Goal: Task Accomplishment & Management: Use online tool/utility

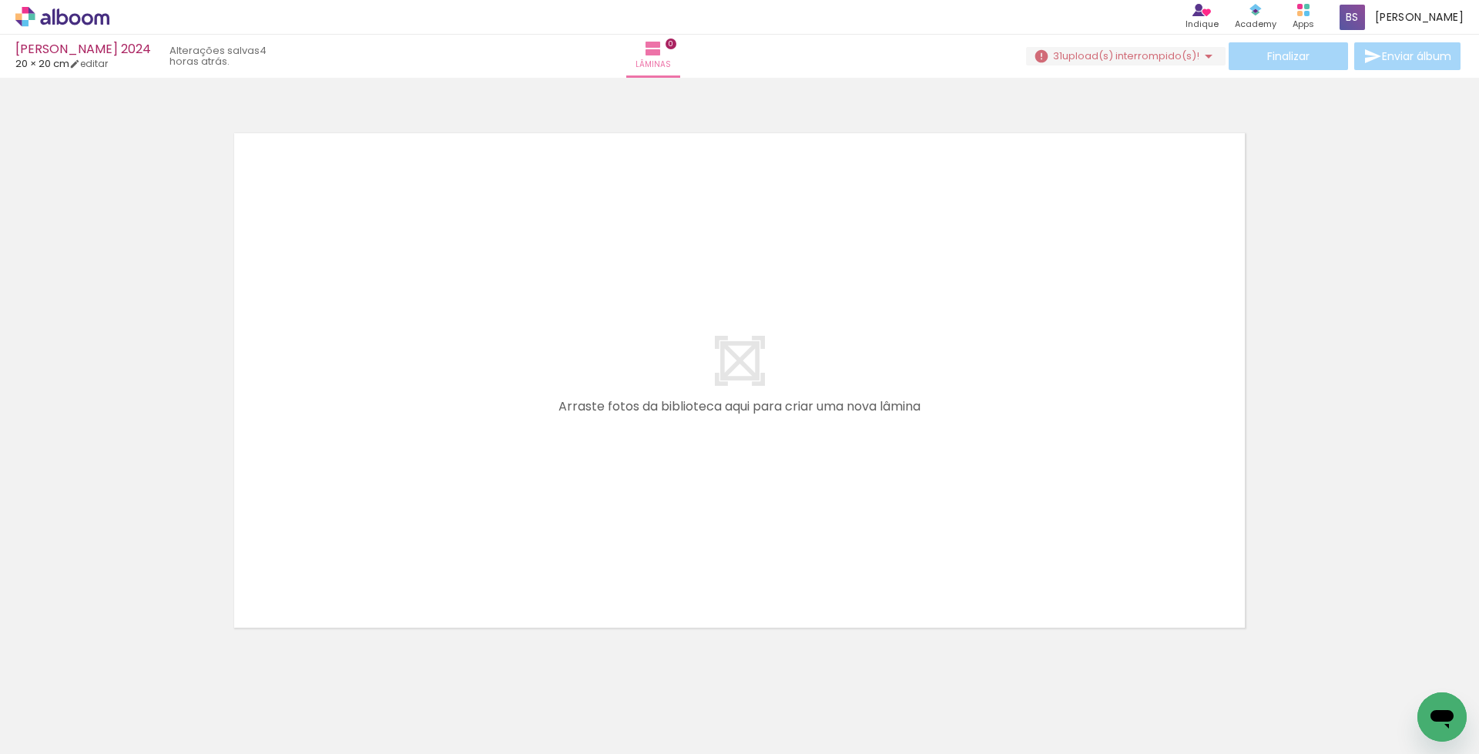
scroll to position [0, 1413]
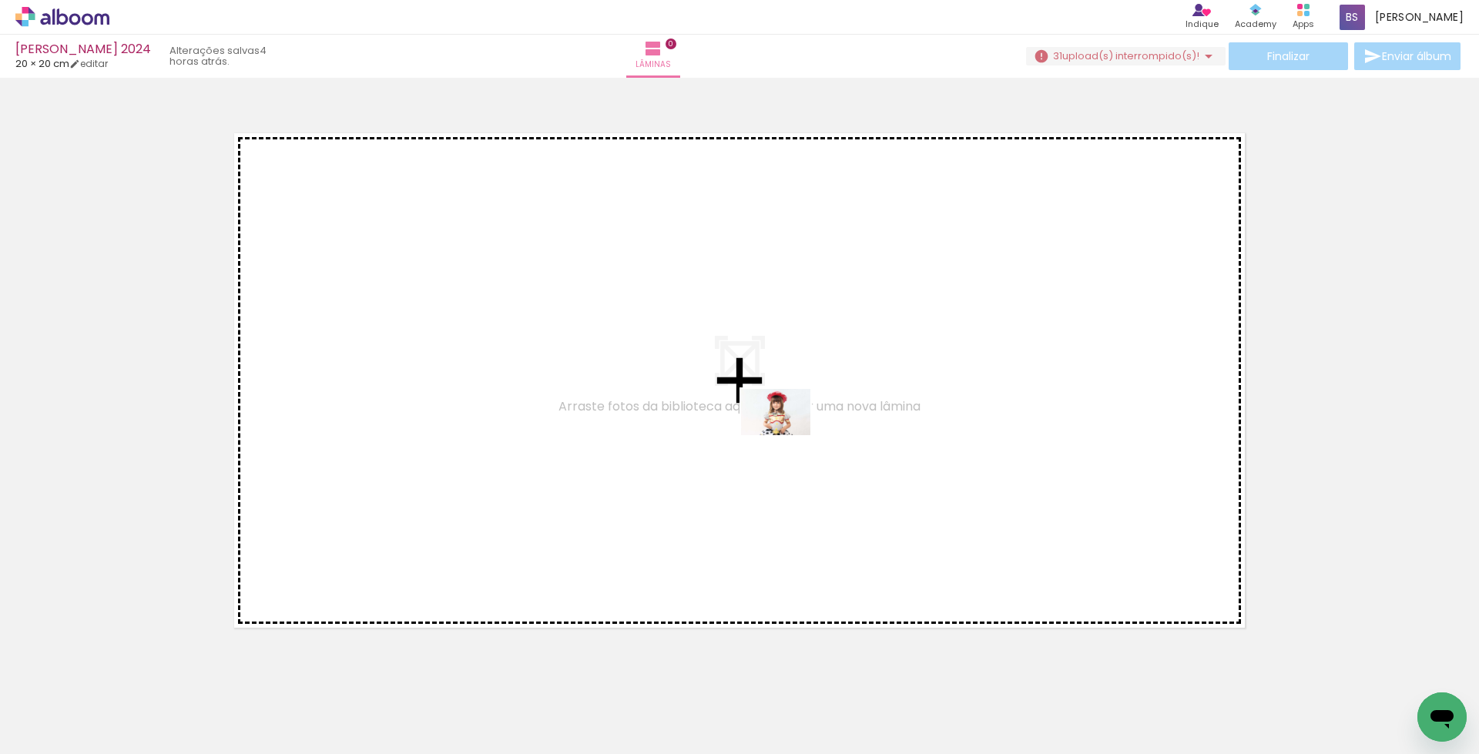
drag, startPoint x: 1392, startPoint y: 702, endPoint x: 787, endPoint y: 435, distance: 660.3
click at [787, 435] on quentale-workspace at bounding box center [739, 377] width 1479 height 754
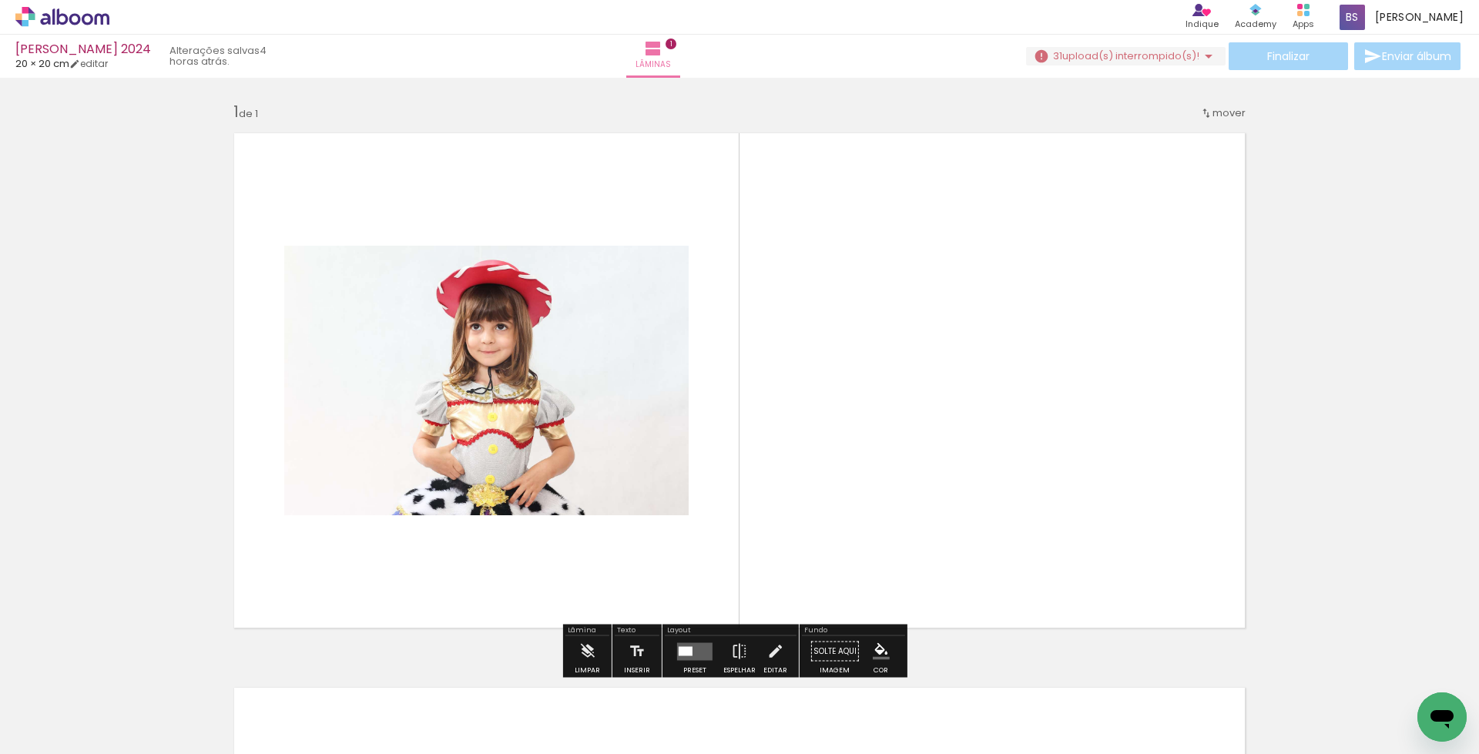
scroll to position [12, 0]
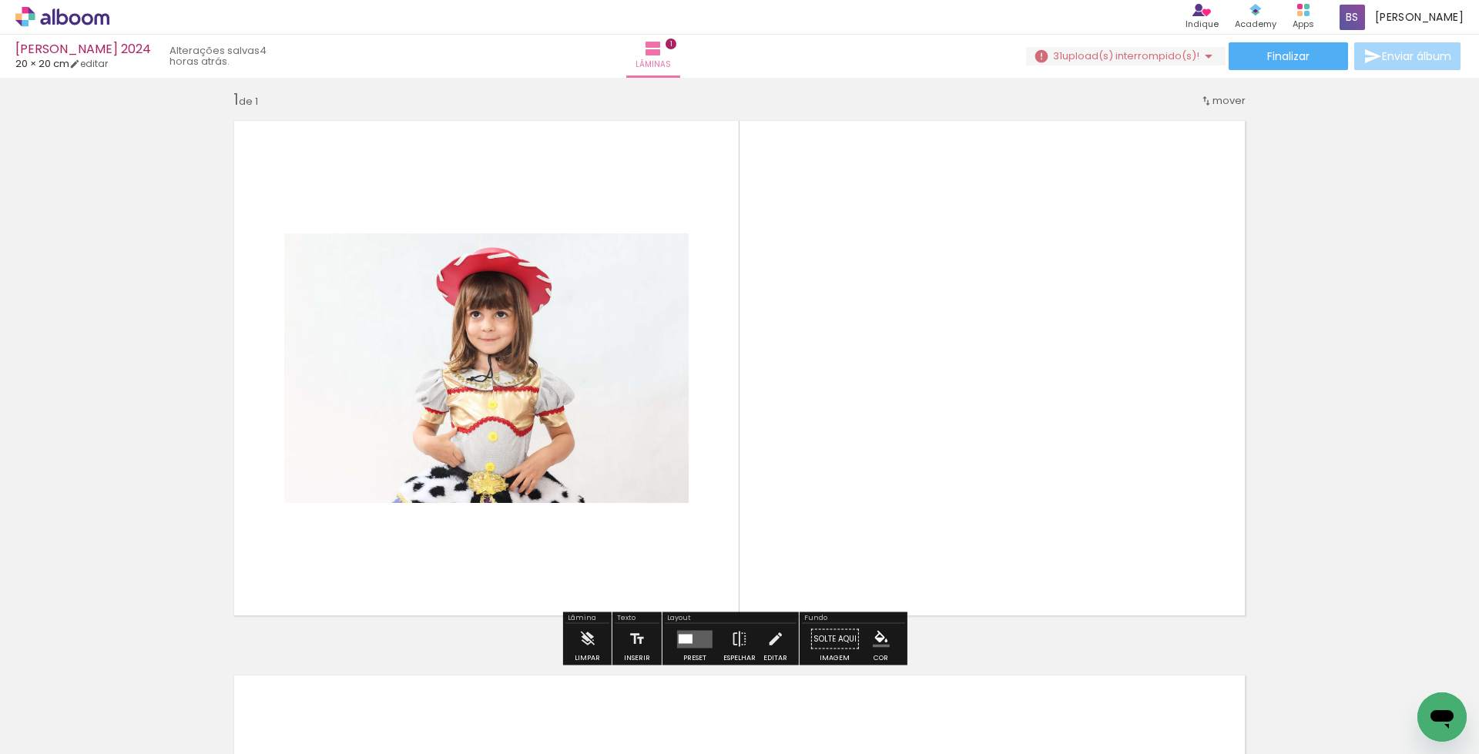
click at [690, 640] on quentale-layouter at bounding box center [694, 639] width 35 height 18
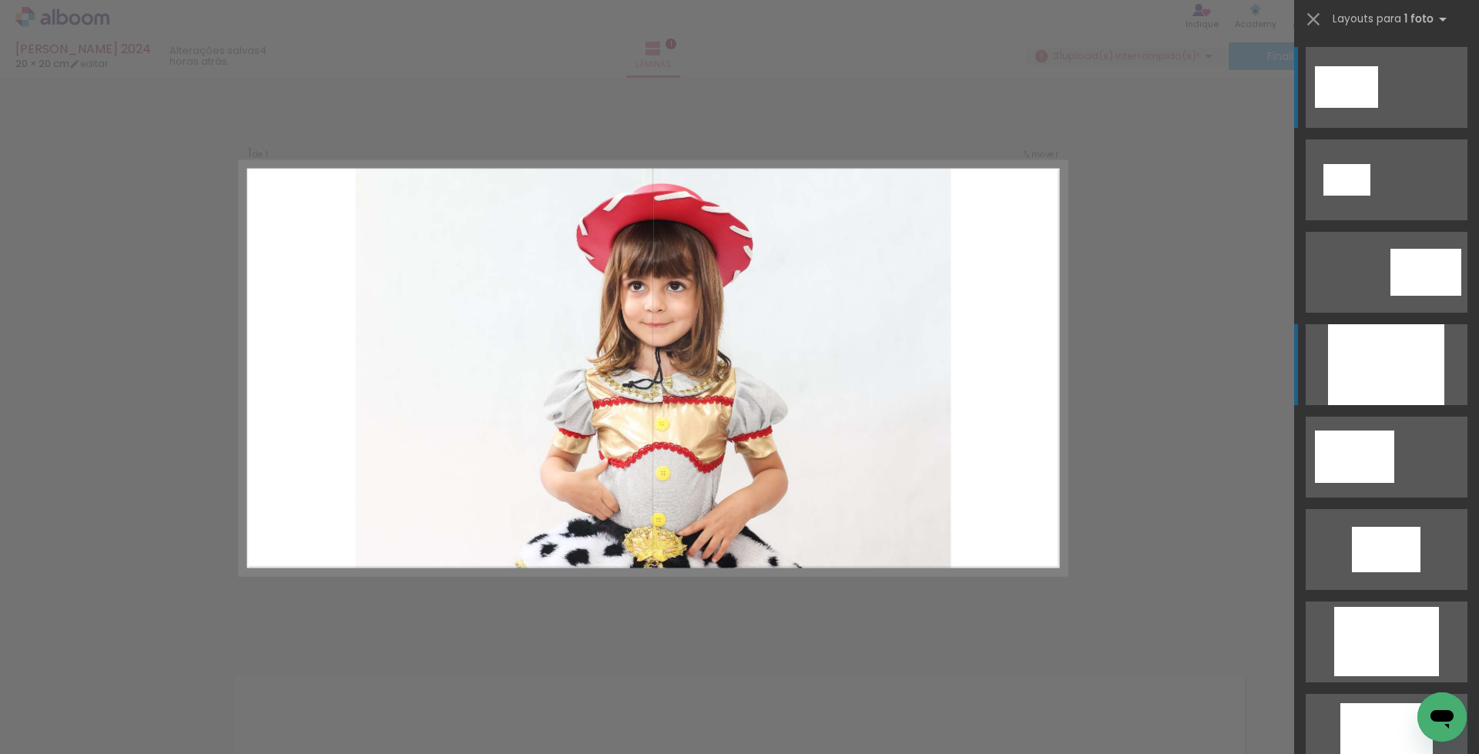
click at [1368, 358] on div at bounding box center [1386, 364] width 116 height 81
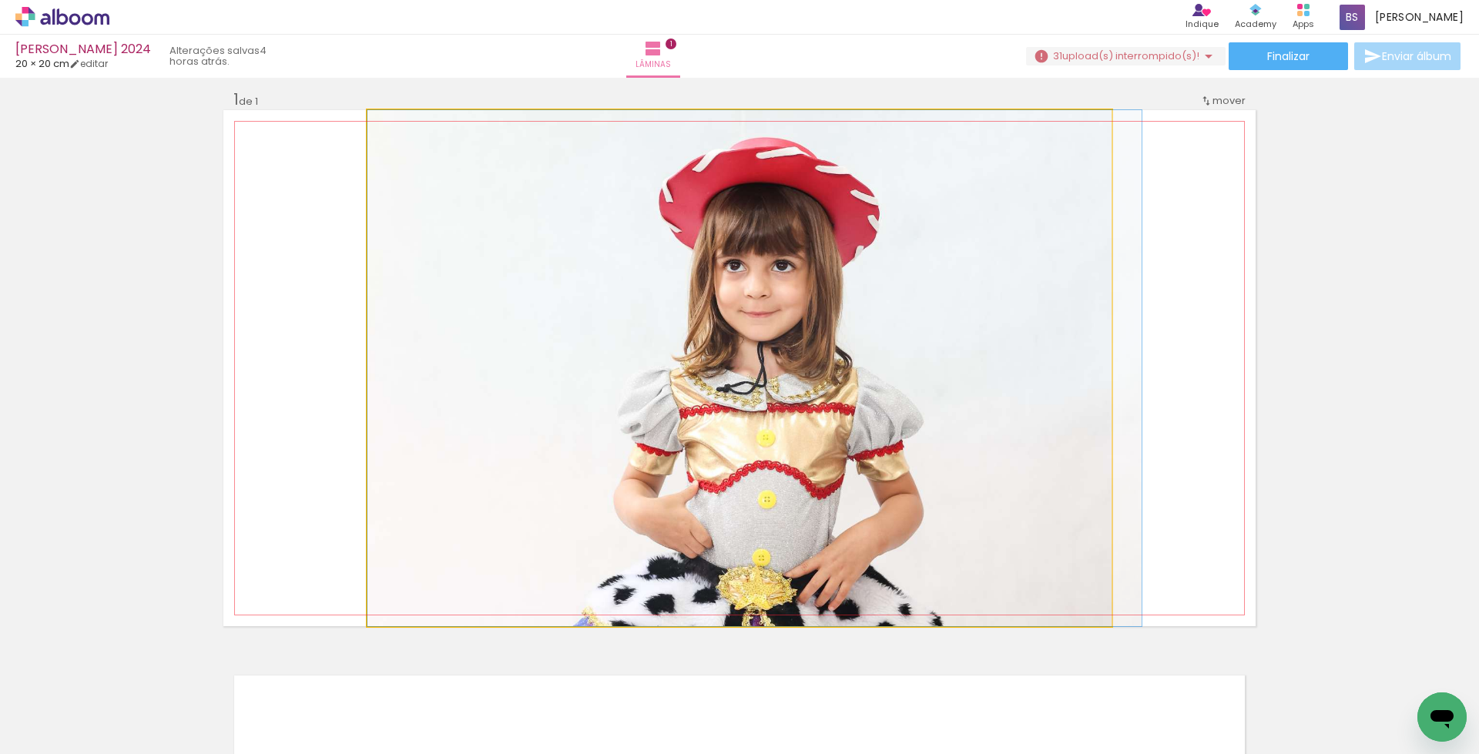
drag, startPoint x: 814, startPoint y: 420, endPoint x: 919, endPoint y: 413, distance: 105.8
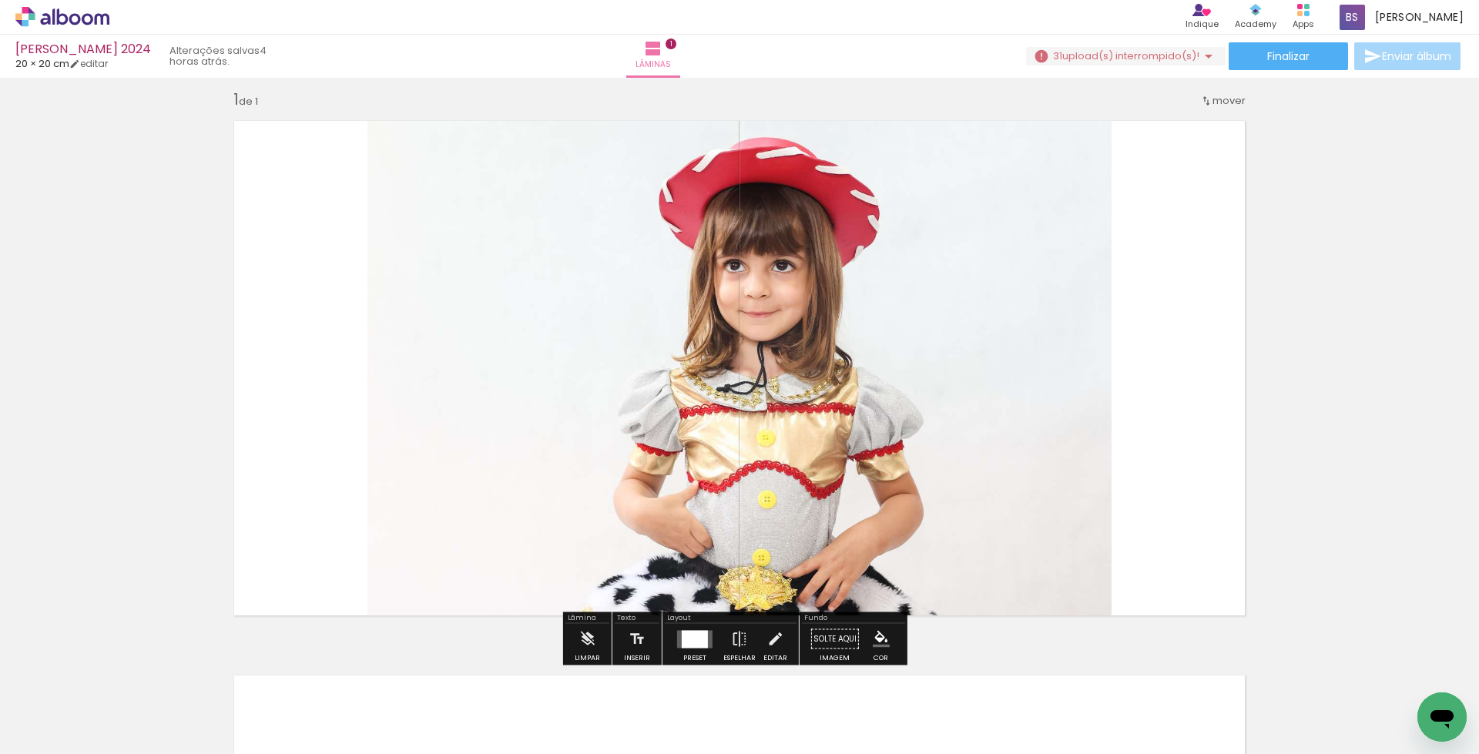
click at [820, 420] on quentale-photo at bounding box center [740, 368] width 744 height 516
click at [858, 334] on quentale-photo at bounding box center [740, 368] width 744 height 516
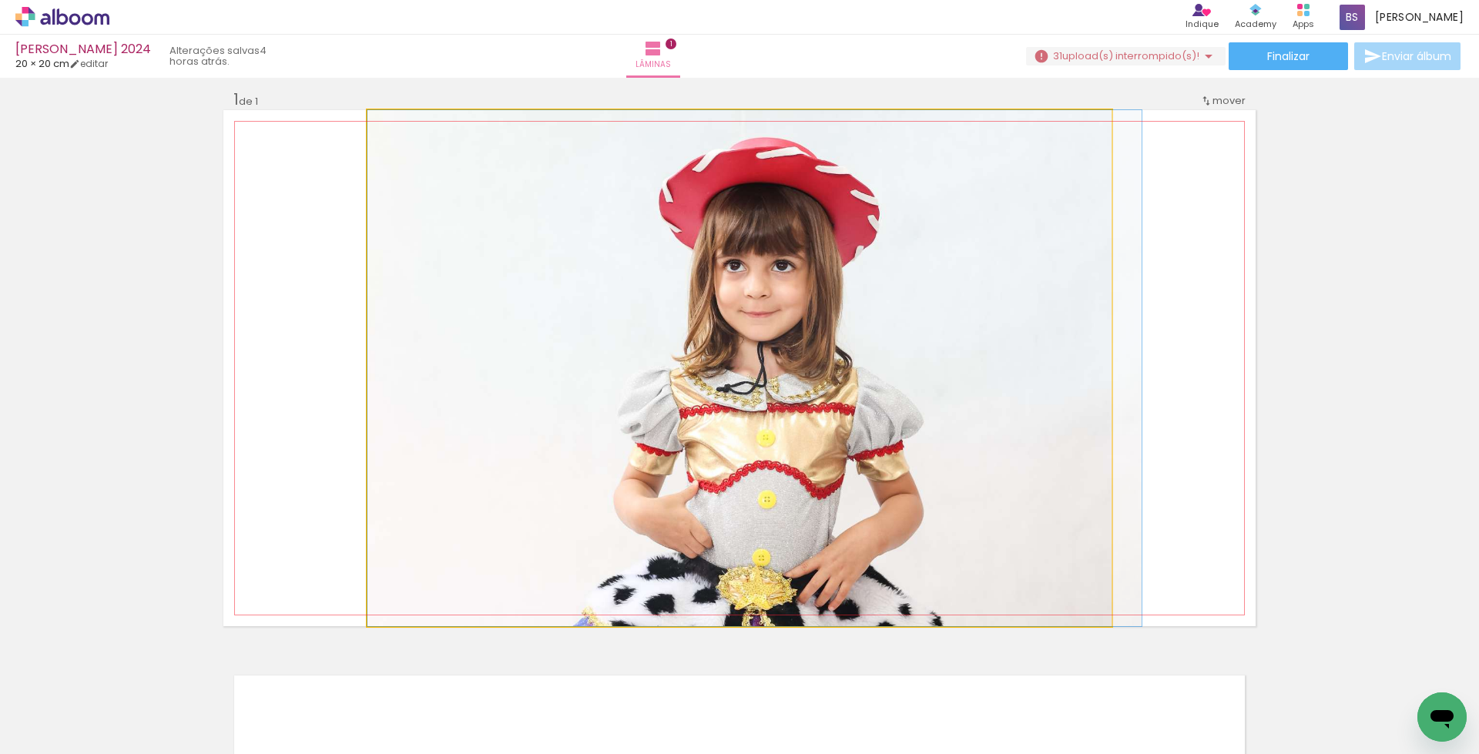
click at [858, 334] on quentale-photo at bounding box center [740, 368] width 744 height 516
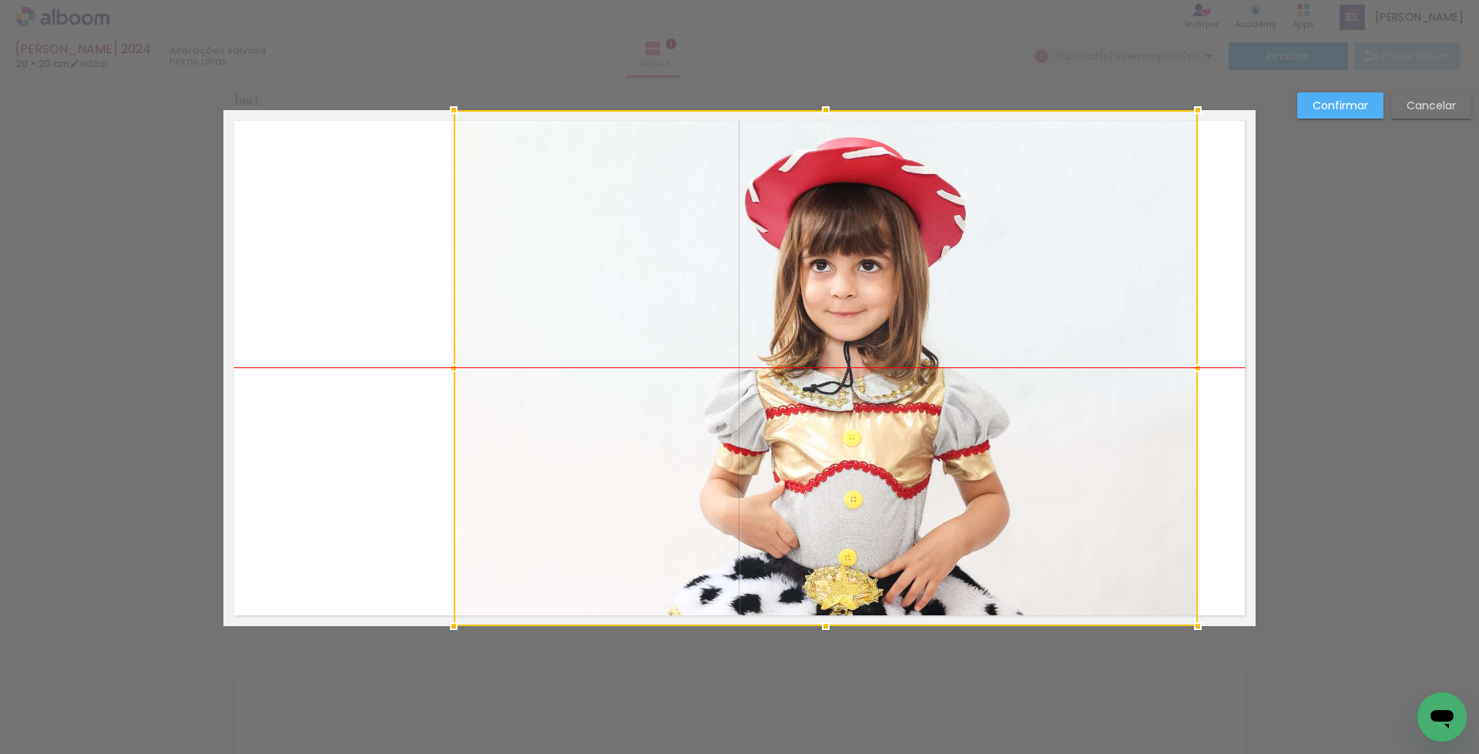
drag, startPoint x: 822, startPoint y: 401, endPoint x: 907, endPoint y: 395, distance: 85.0
click at [907, 395] on div at bounding box center [826, 368] width 744 height 516
click at [0, 0] on slot "Confirmar" at bounding box center [0, 0] width 0 height 0
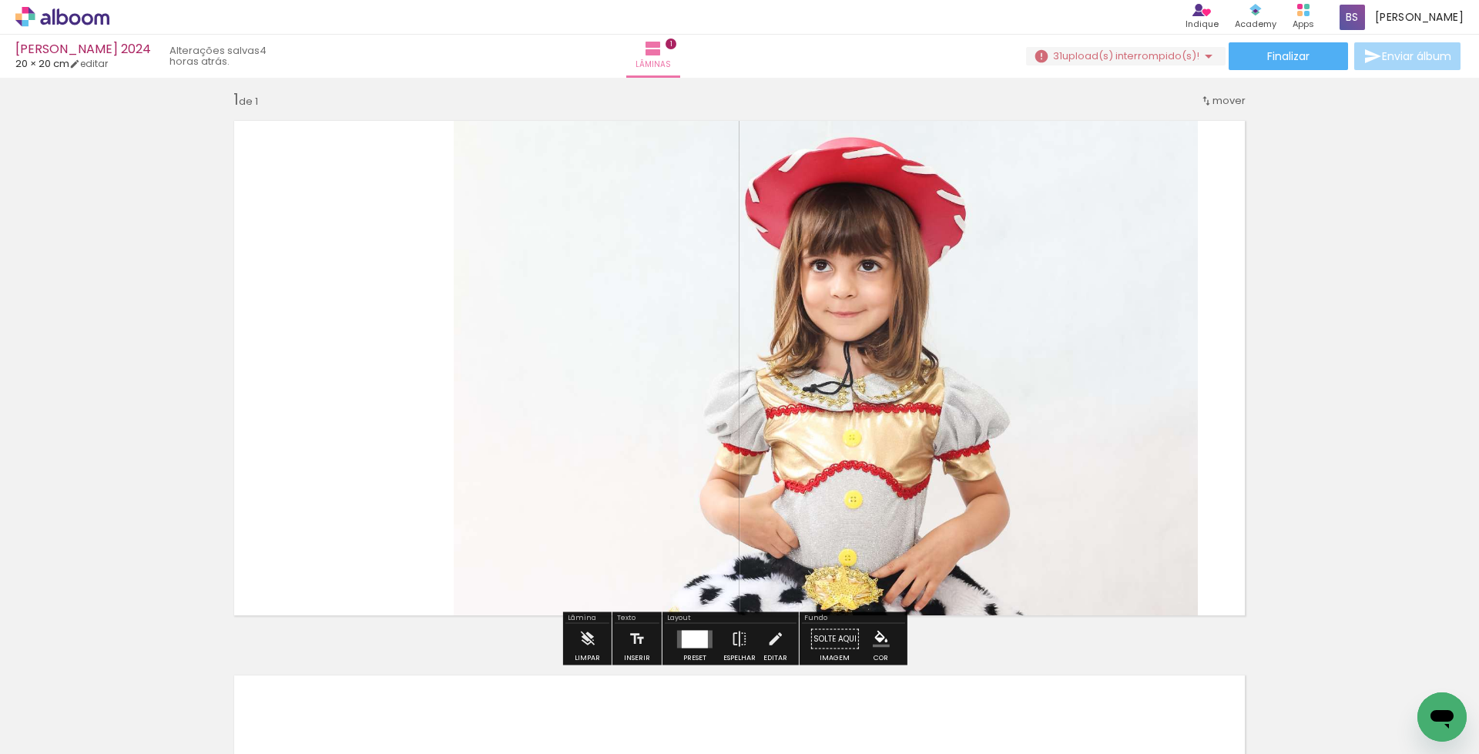
click at [1029, 351] on quentale-photo at bounding box center [826, 368] width 744 height 516
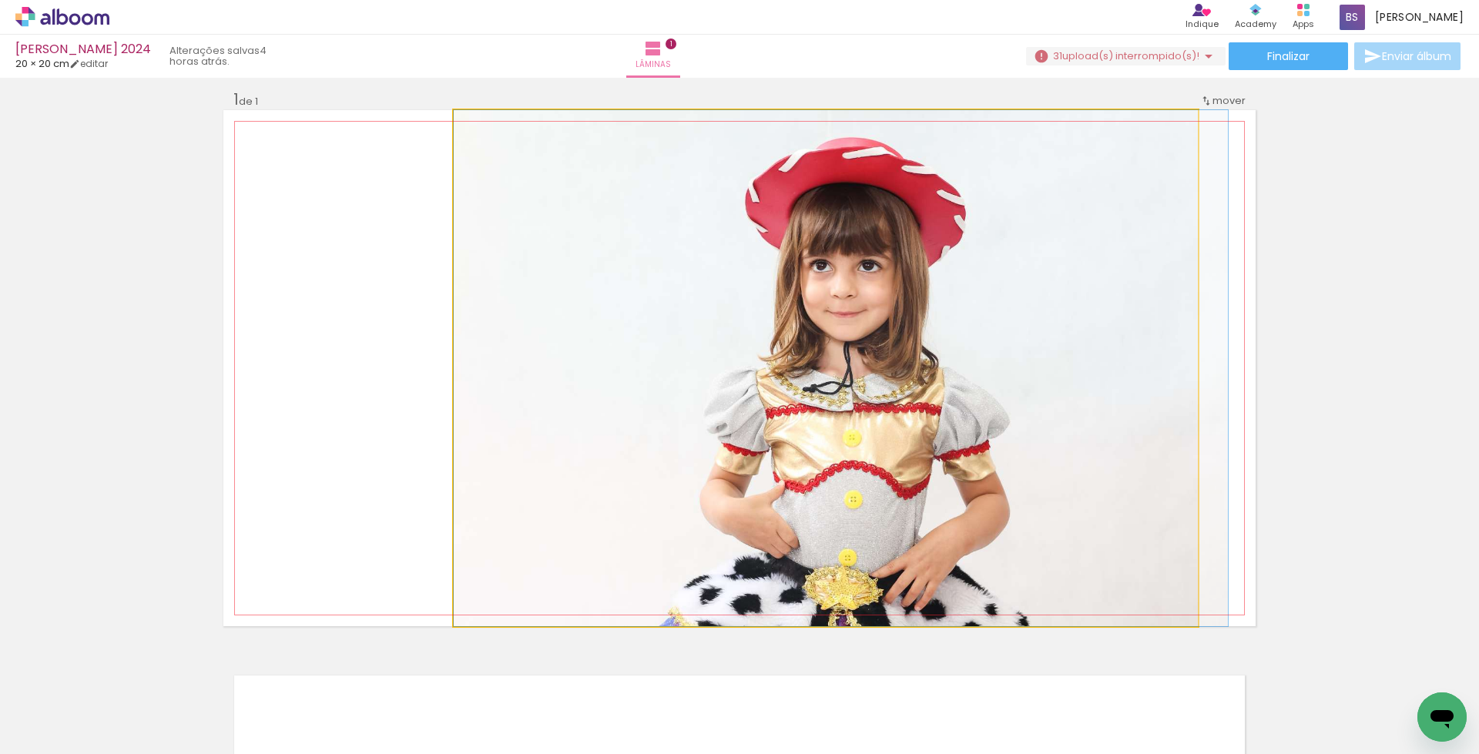
click at [1029, 351] on quentale-photo at bounding box center [826, 368] width 744 height 516
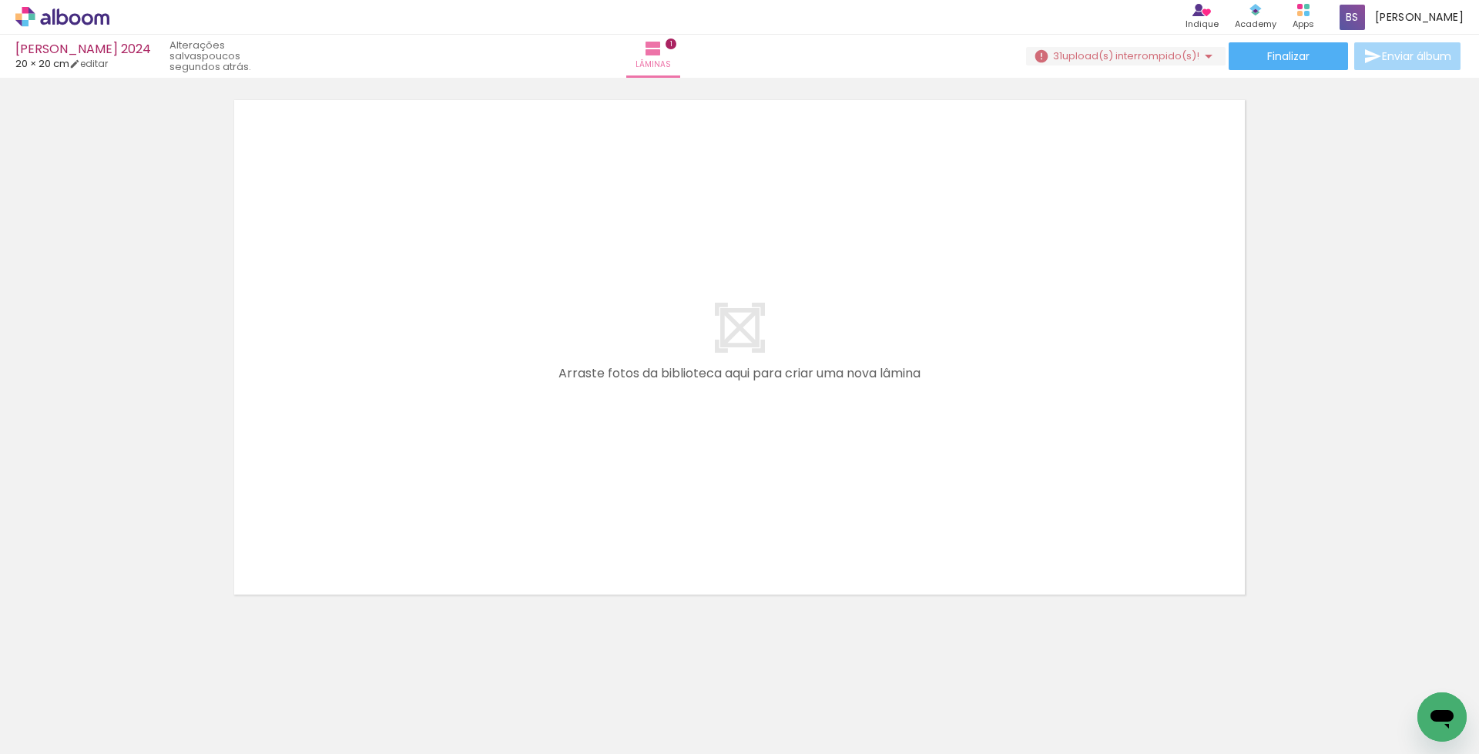
scroll to position [0, 1003]
drag, startPoint x: 631, startPoint y: 701, endPoint x: 749, endPoint y: 482, distance: 249.2
click at [749, 482] on quentale-workspace at bounding box center [739, 377] width 1479 height 754
click at [126, 698] on iron-horizontal-list at bounding box center [111, 706] width 31 height 96
drag, startPoint x: 630, startPoint y: 697, endPoint x: 671, endPoint y: 517, distance: 184.3
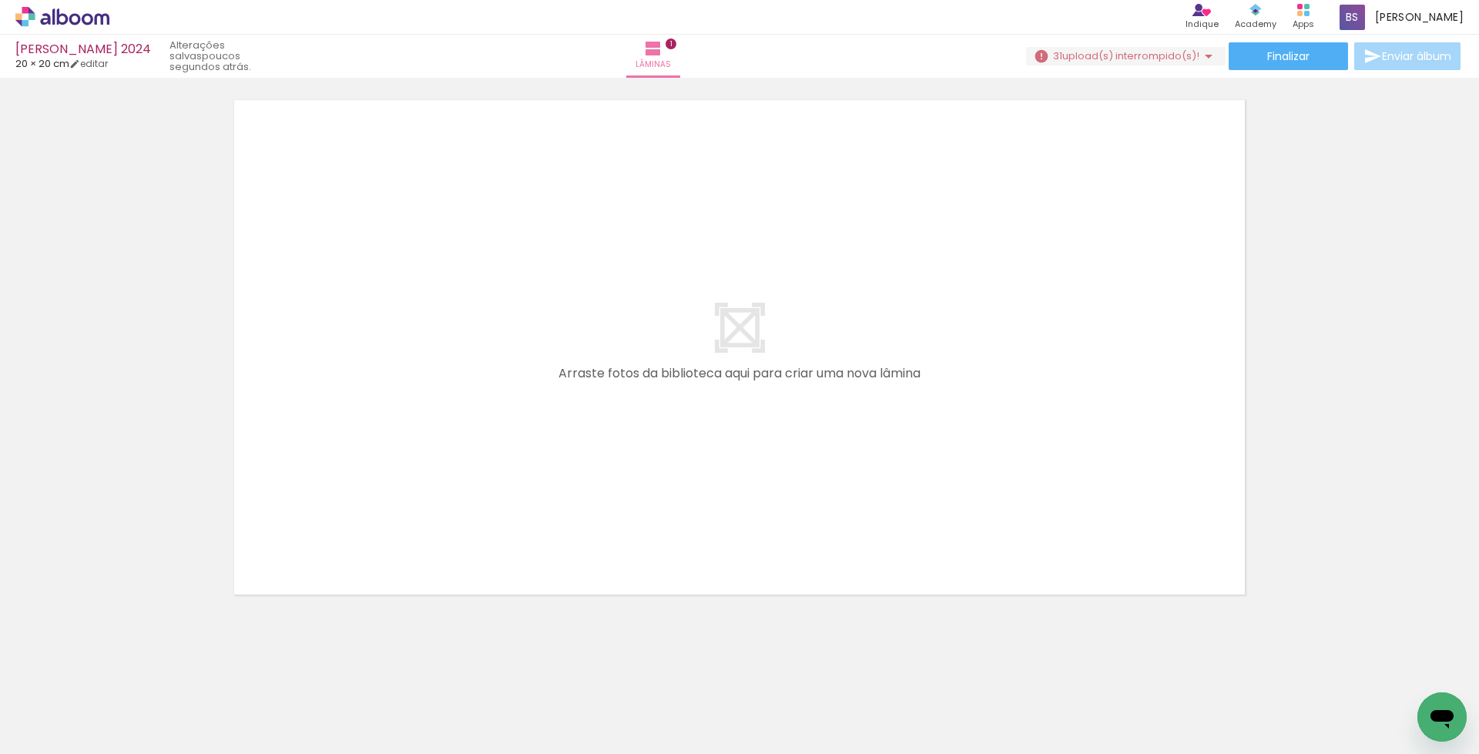
click at [671, 517] on quentale-workspace at bounding box center [739, 377] width 1479 height 754
click at [126, 692] on iron-horizontal-list at bounding box center [111, 706] width 31 height 96
drag, startPoint x: 249, startPoint y: 701, endPoint x: 481, endPoint y: 482, distance: 318.9
click at [481, 482] on quentale-workspace at bounding box center [739, 377] width 1479 height 754
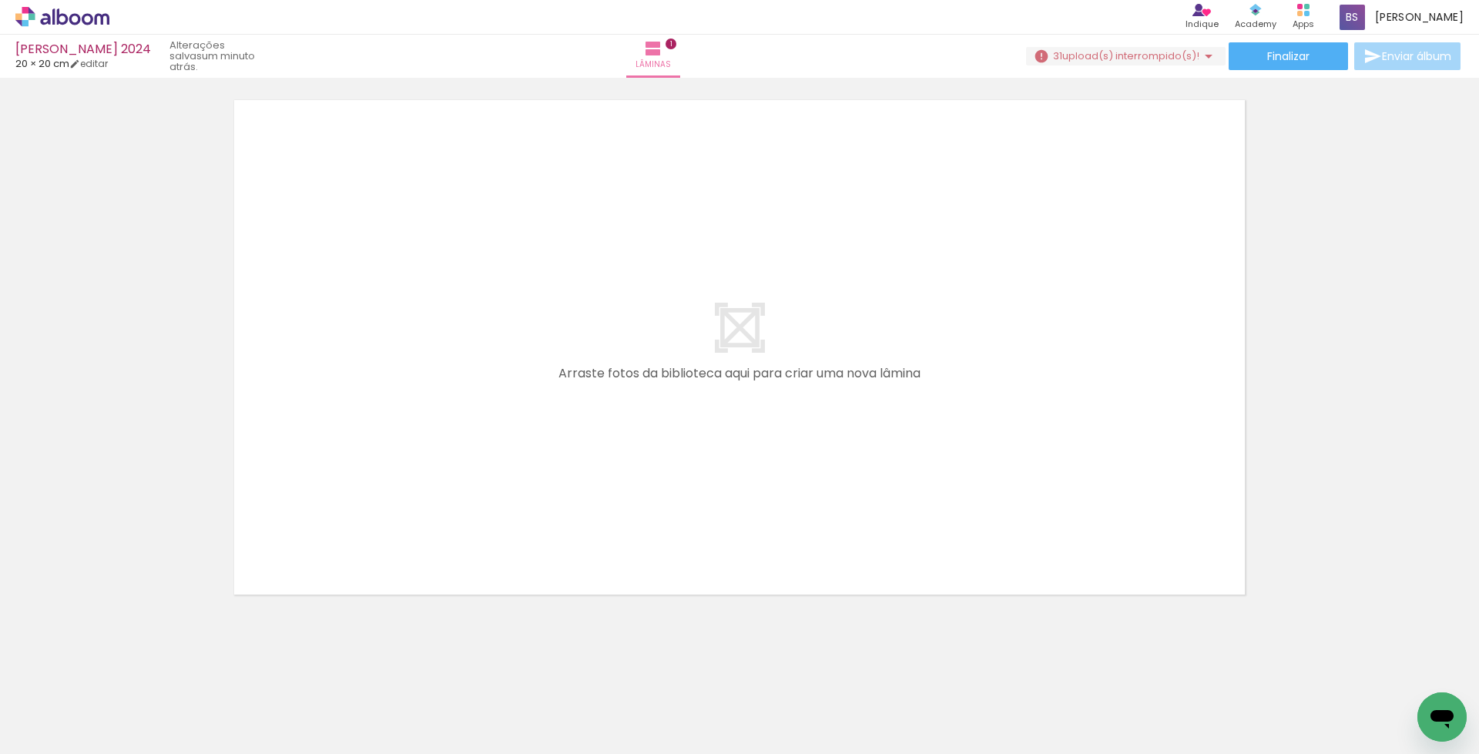
click at [55, 733] on span "Adicionar Fotos" at bounding box center [55, 733] width 46 height 17
click at [0, 0] on input "file" at bounding box center [0, 0] width 0 height 0
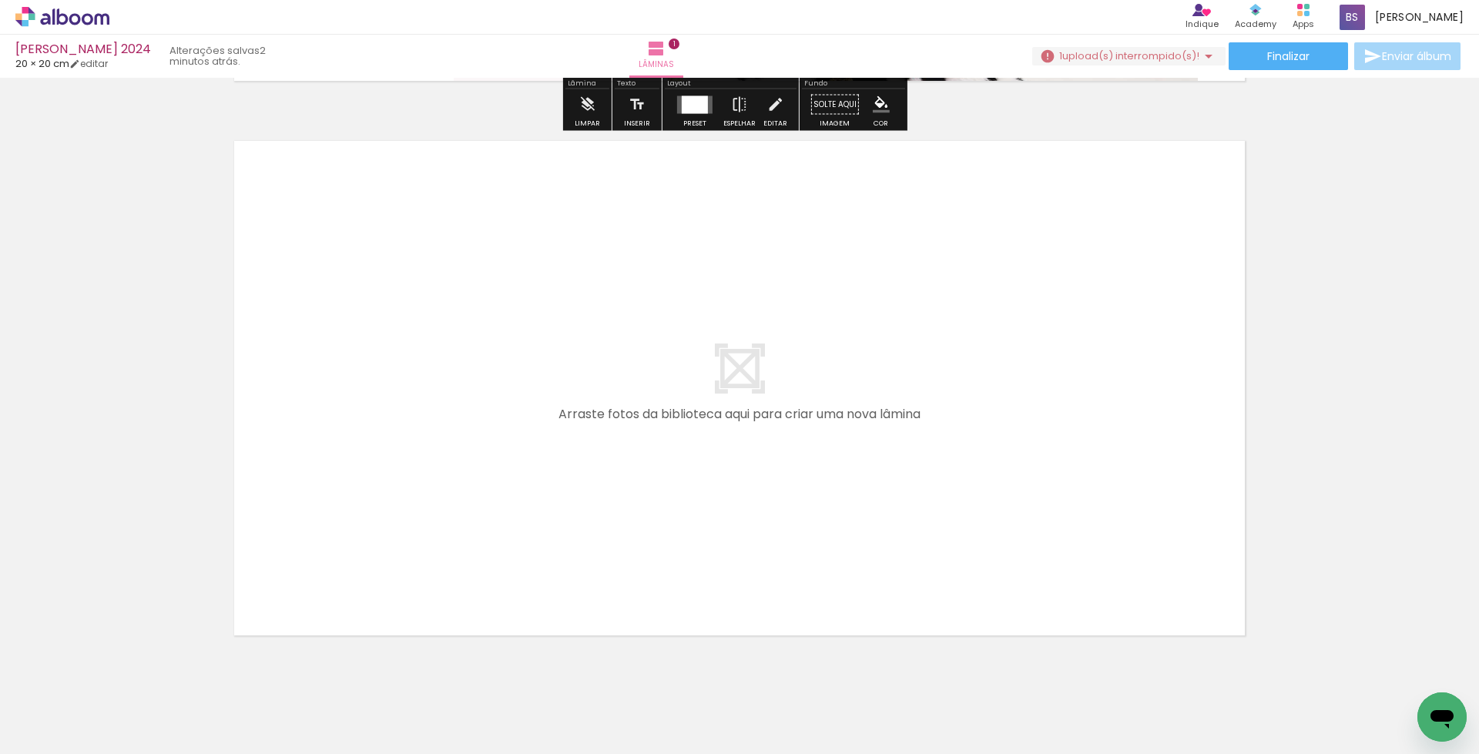
scroll to position [576, 0]
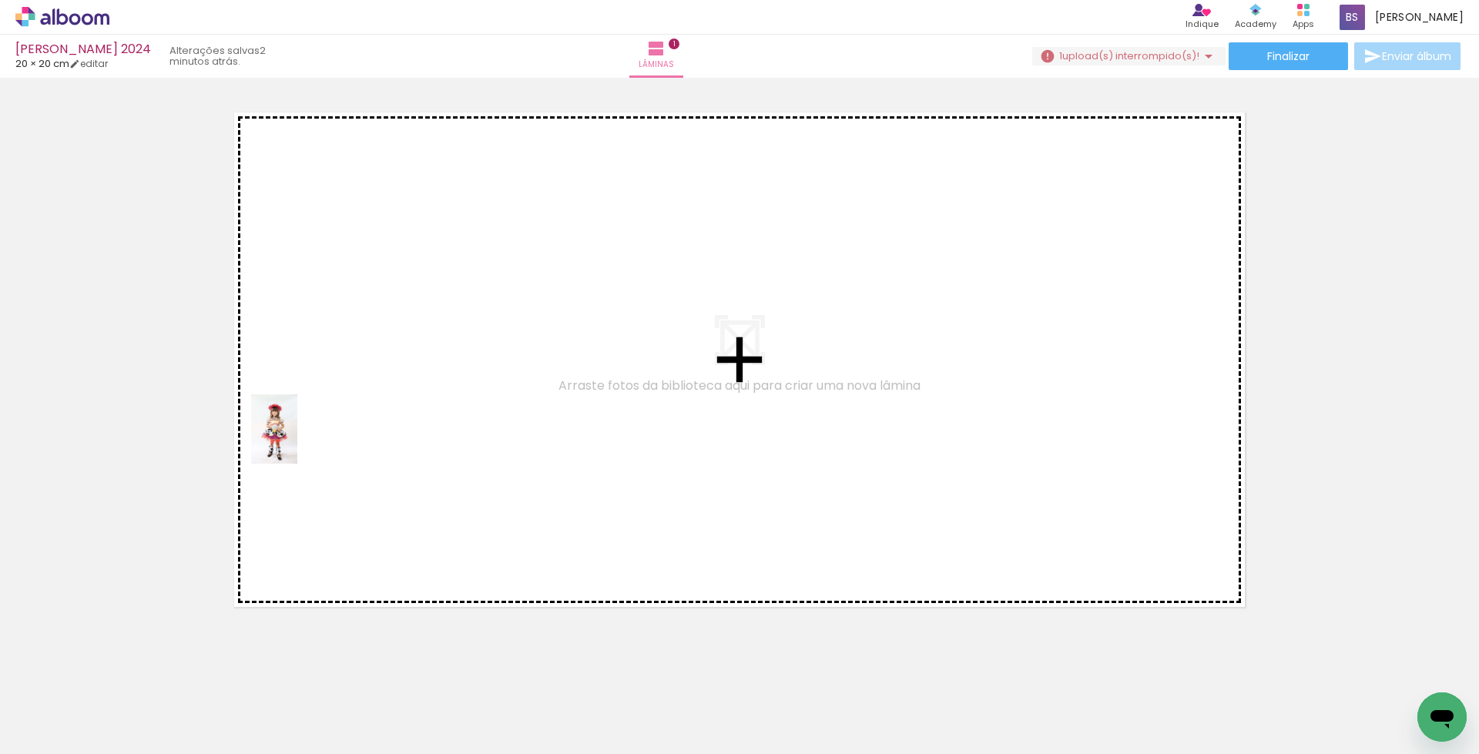
drag, startPoint x: 421, startPoint y: 700, endPoint x: 297, endPoint y: 441, distance: 286.8
click at [297, 441] on quentale-workspace at bounding box center [739, 377] width 1479 height 754
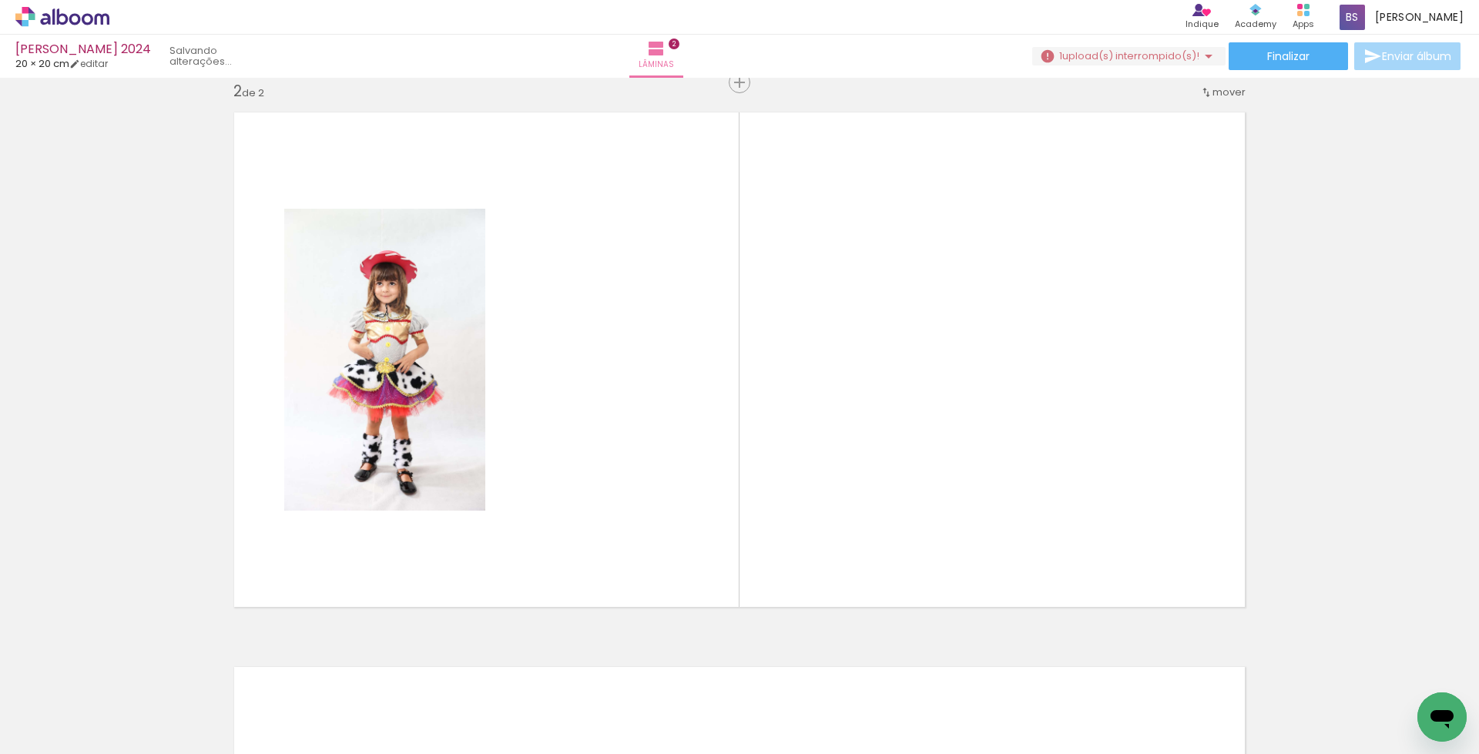
scroll to position [567, 0]
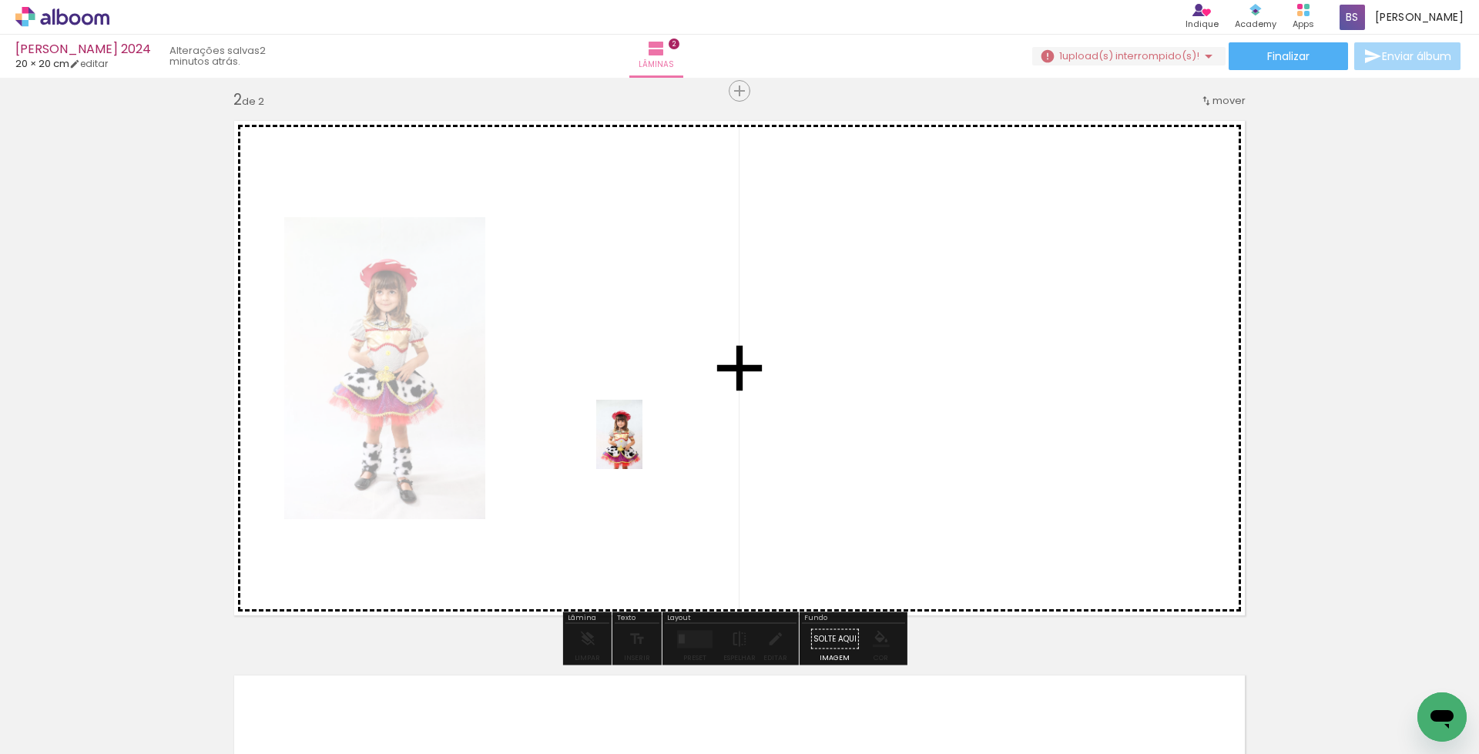
drag, startPoint x: 332, startPoint y: 700, endPoint x: 643, endPoint y: 446, distance: 400.9
click at [643, 446] on quentale-workspace at bounding box center [739, 377] width 1479 height 754
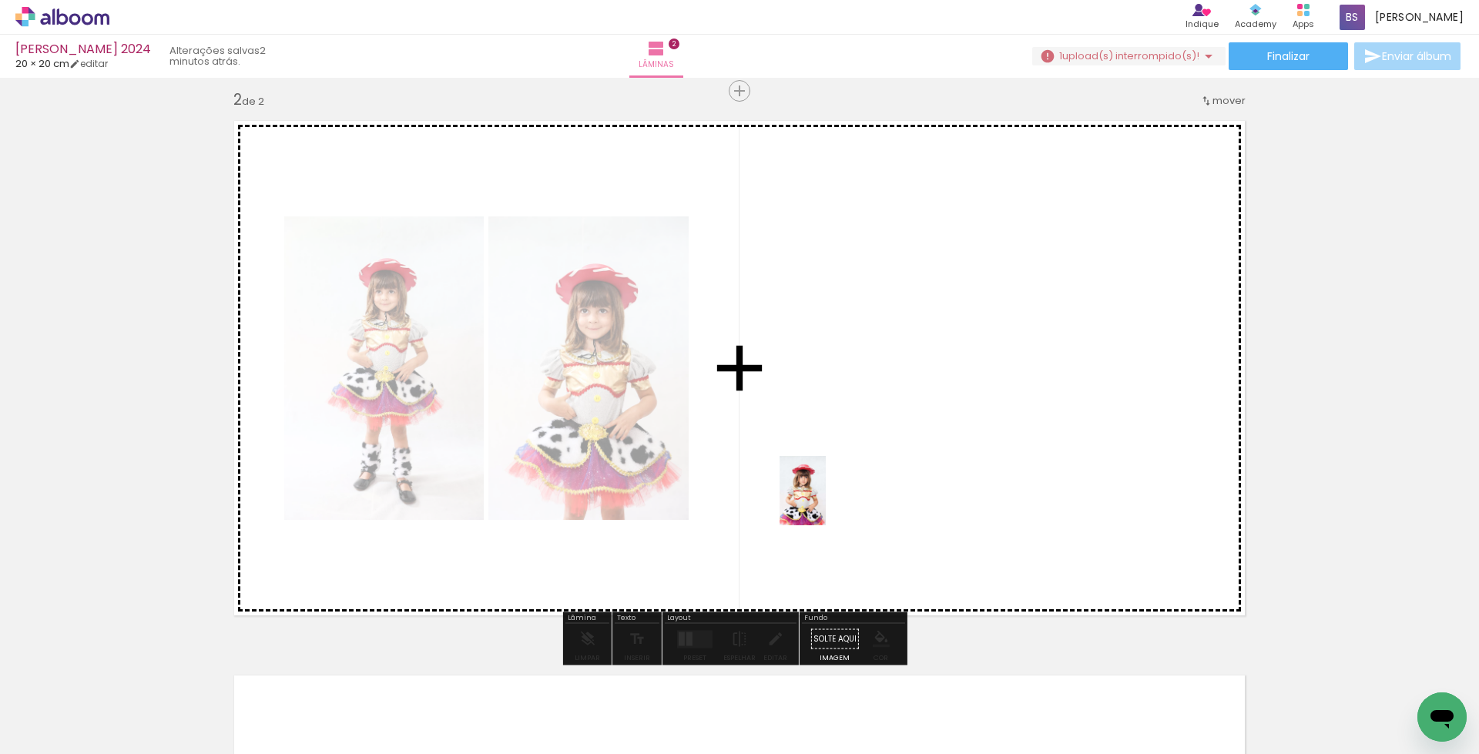
drag, startPoint x: 246, startPoint y: 707, endPoint x: 826, endPoint y: 502, distance: 615.4
click at [826, 502] on quentale-workspace at bounding box center [739, 377] width 1479 height 754
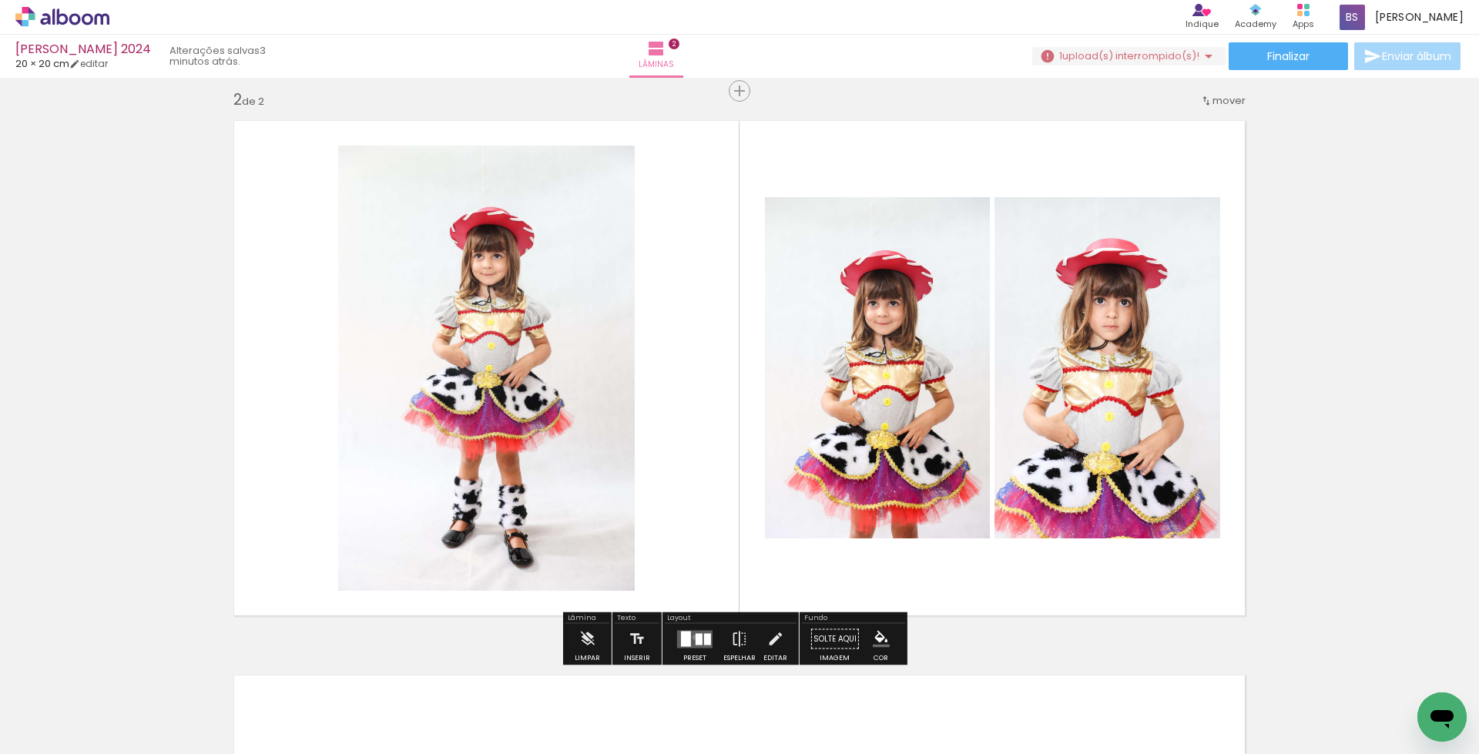
click at [691, 637] on quentale-layouter at bounding box center [694, 639] width 35 height 18
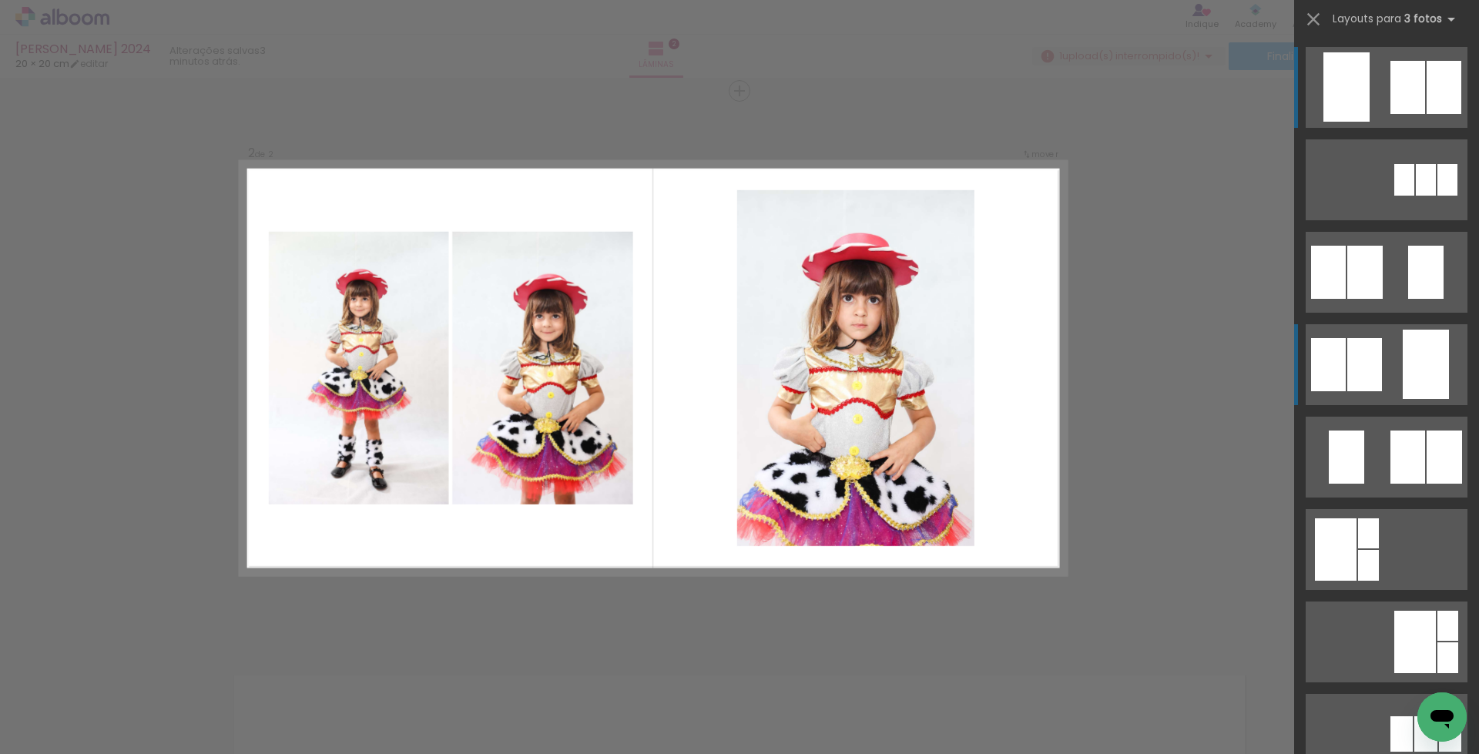
click at [1427, 114] on div at bounding box center [1444, 87] width 35 height 53
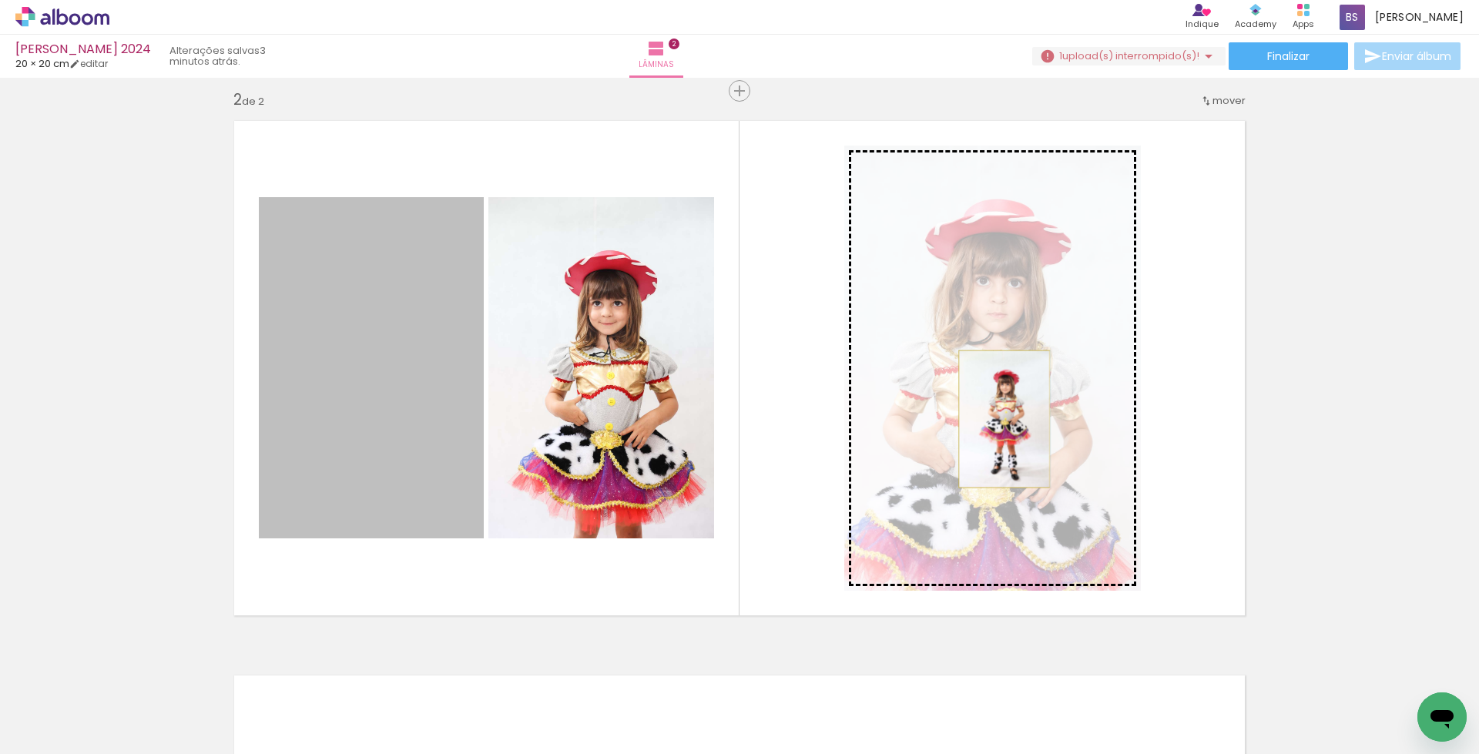
drag, startPoint x: 358, startPoint y: 408, endPoint x: 998, endPoint y: 419, distance: 639.6
click at [0, 0] on slot at bounding box center [0, 0] width 0 height 0
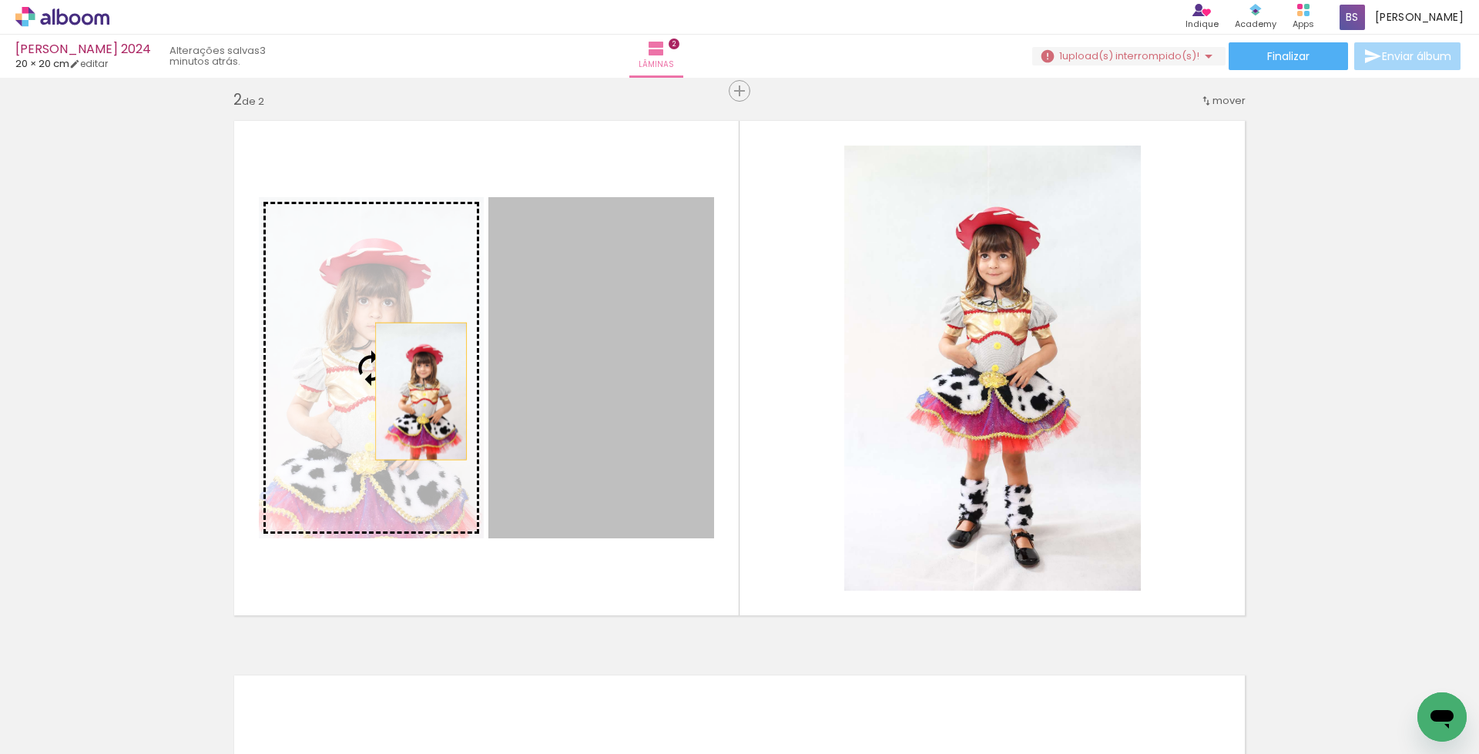
drag, startPoint x: 587, startPoint y: 400, endPoint x: 405, endPoint y: 391, distance: 182.0
click at [0, 0] on slot at bounding box center [0, 0] width 0 height 0
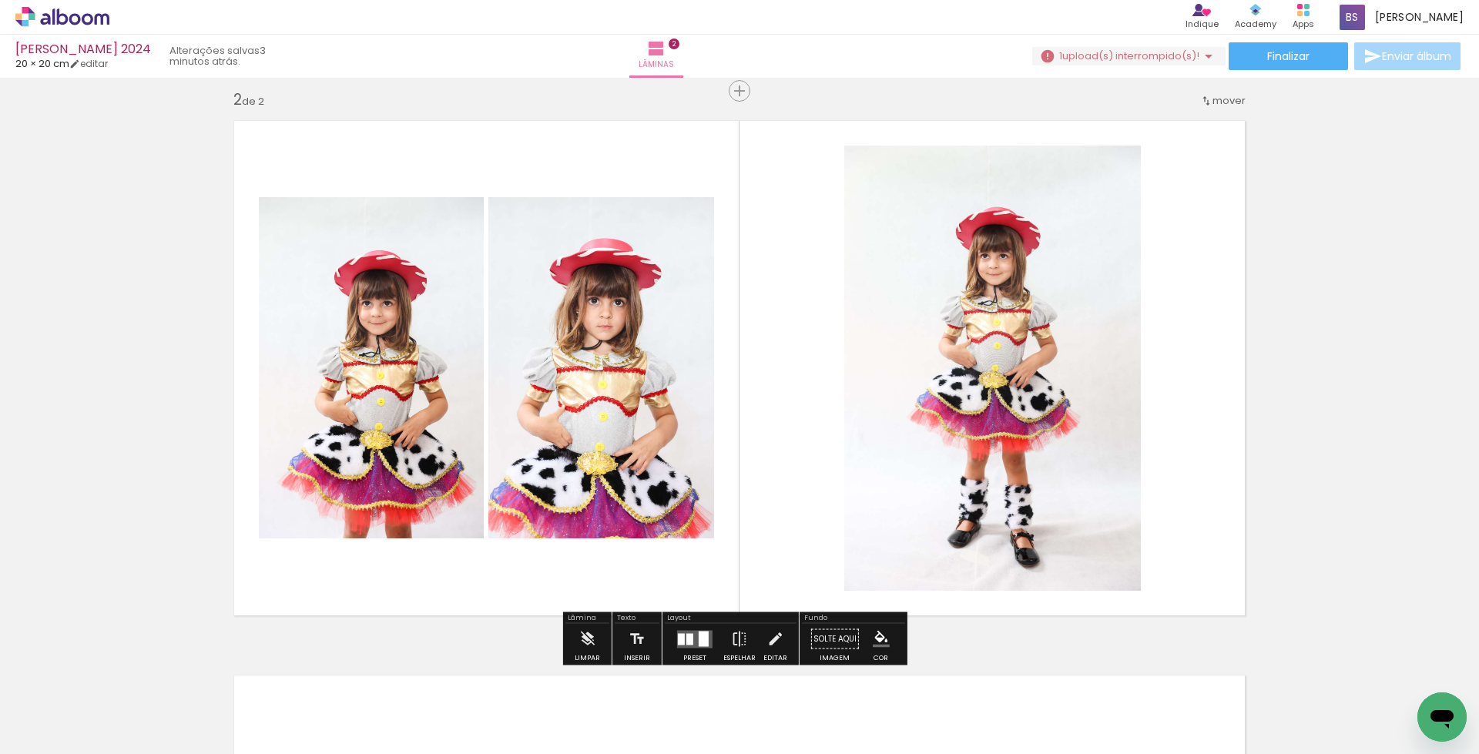
click at [694, 640] on quentale-layouter at bounding box center [694, 639] width 35 height 18
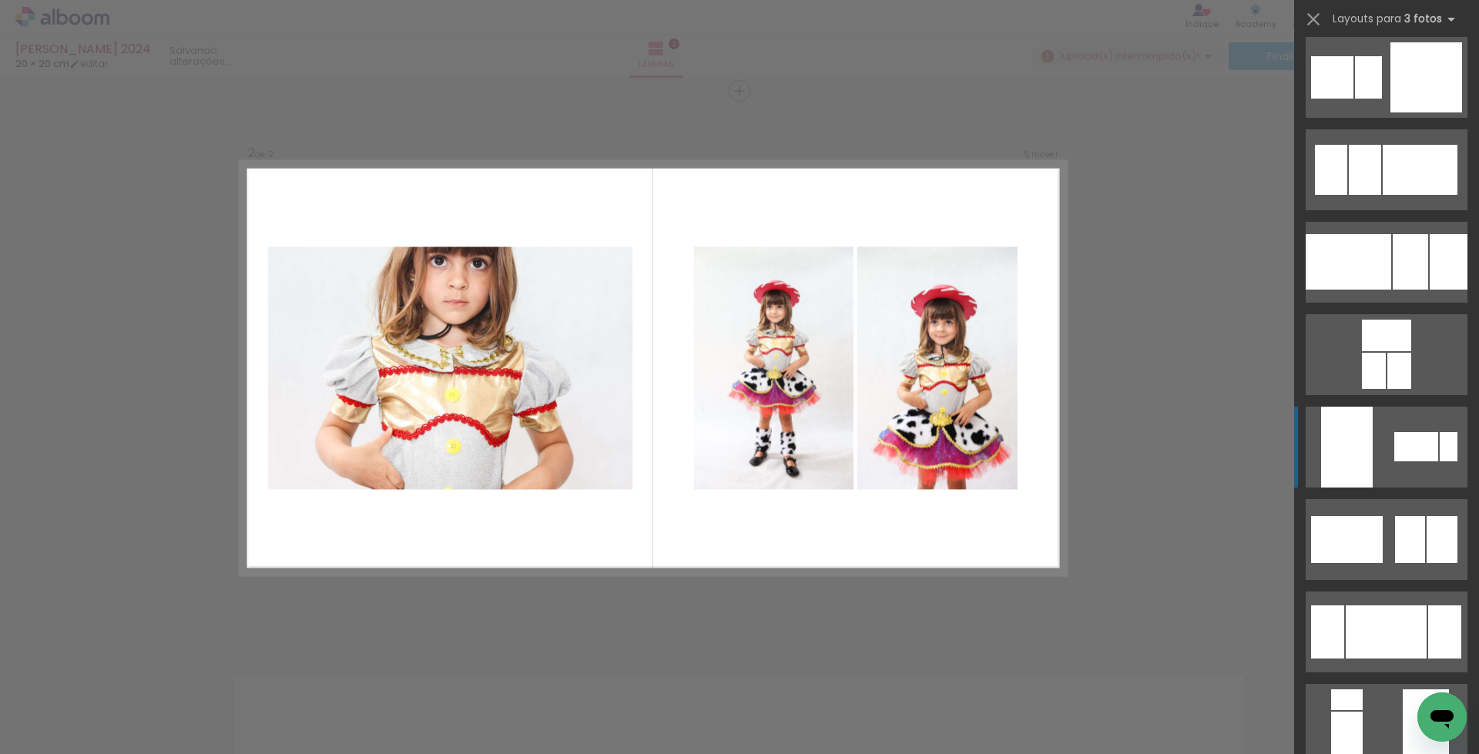
scroll to position [2651, 0]
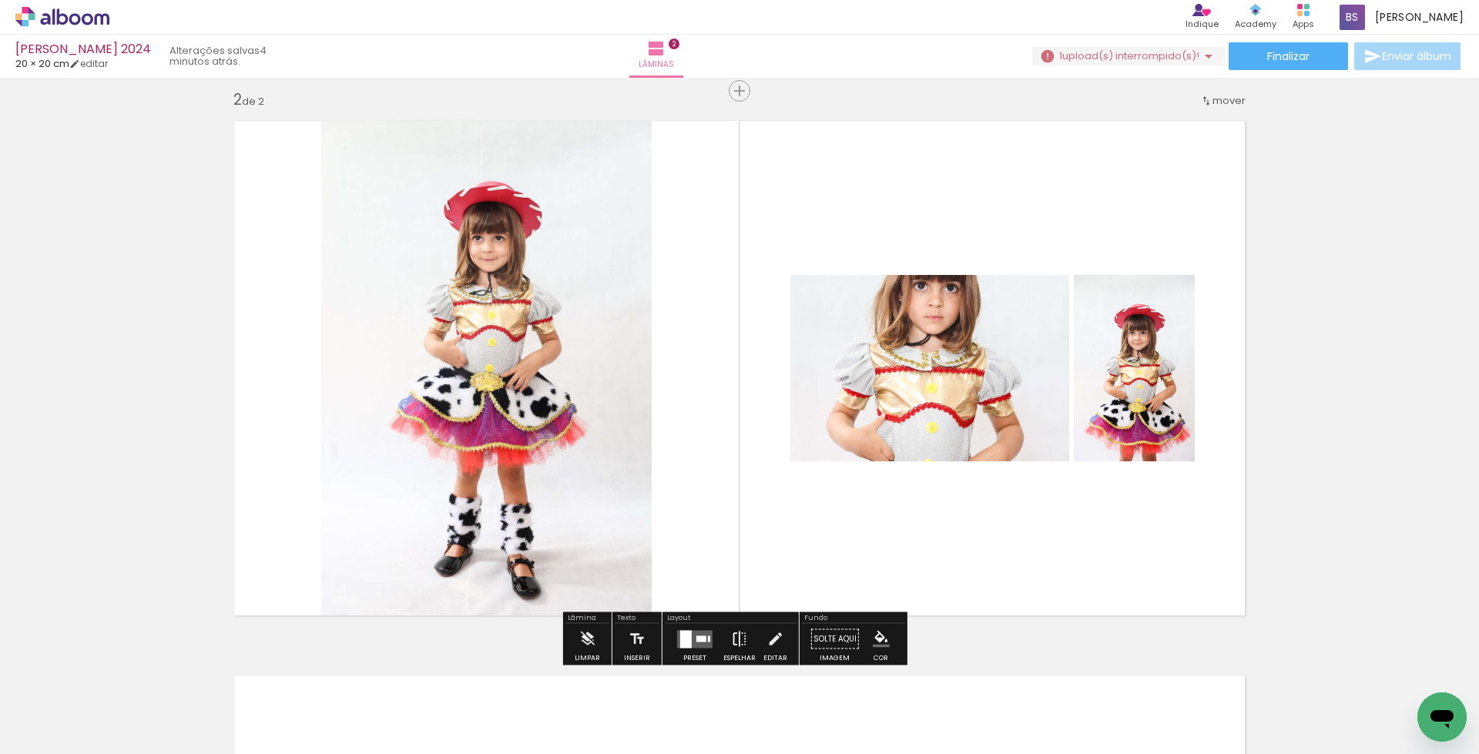
click at [737, 640] on iron-icon at bounding box center [739, 639] width 17 height 31
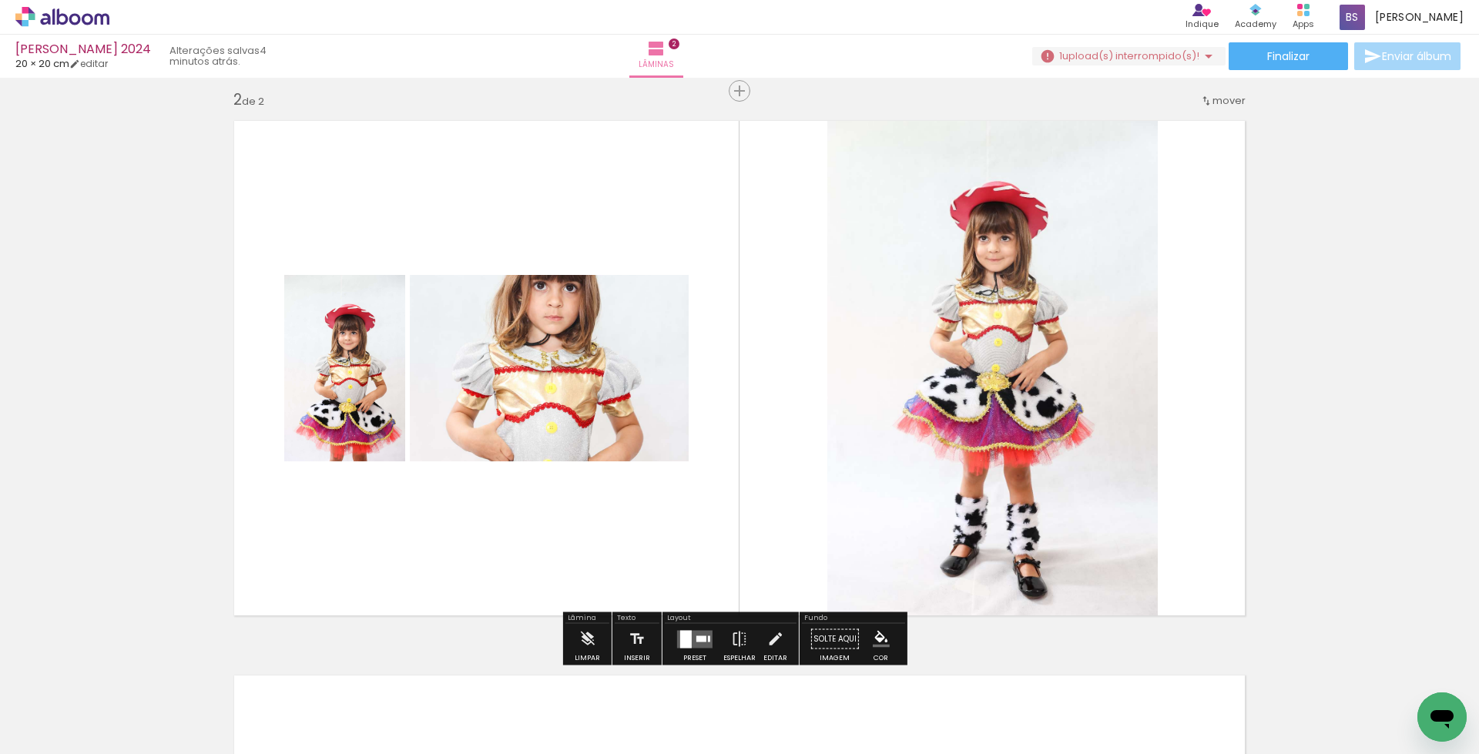
click at [361, 386] on quentale-photo at bounding box center [344, 368] width 121 height 186
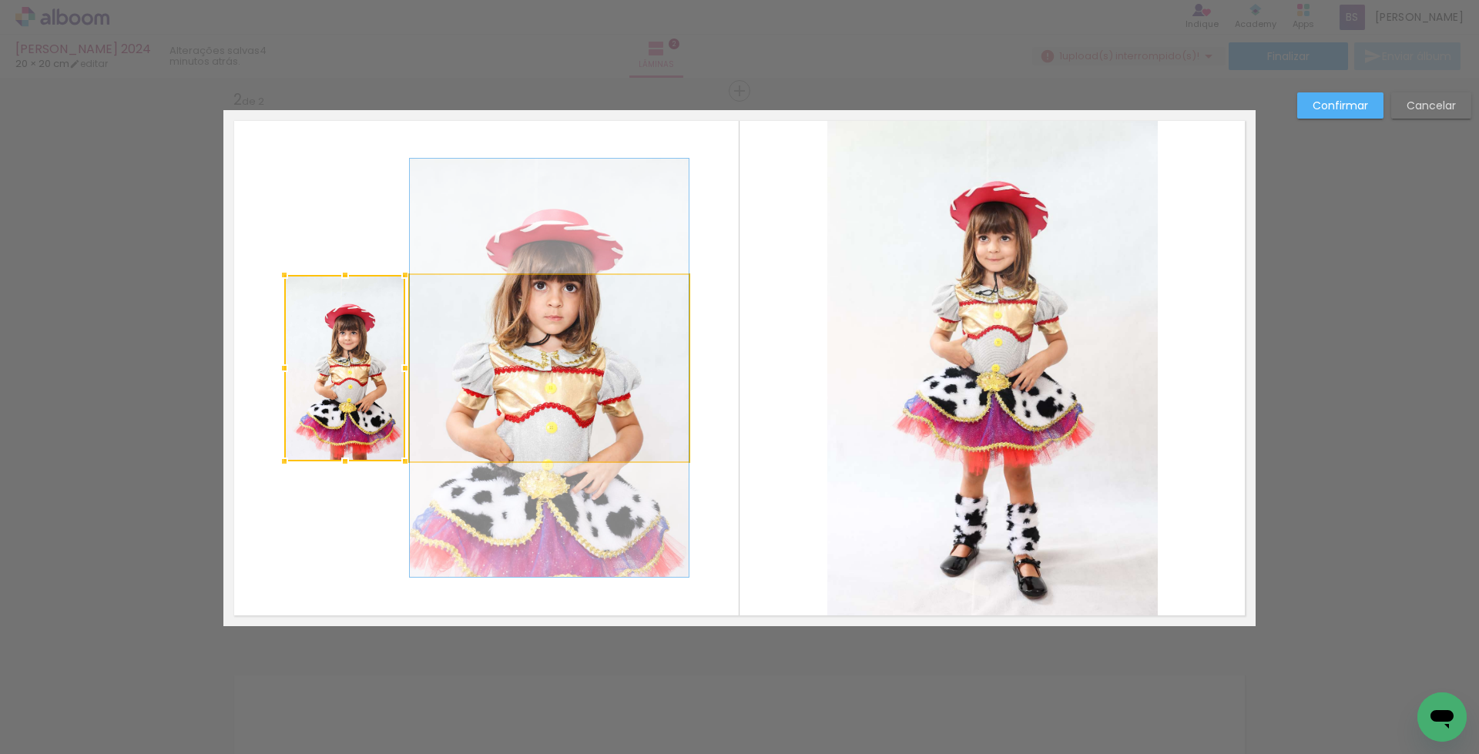
click at [562, 394] on quentale-photo at bounding box center [549, 368] width 279 height 186
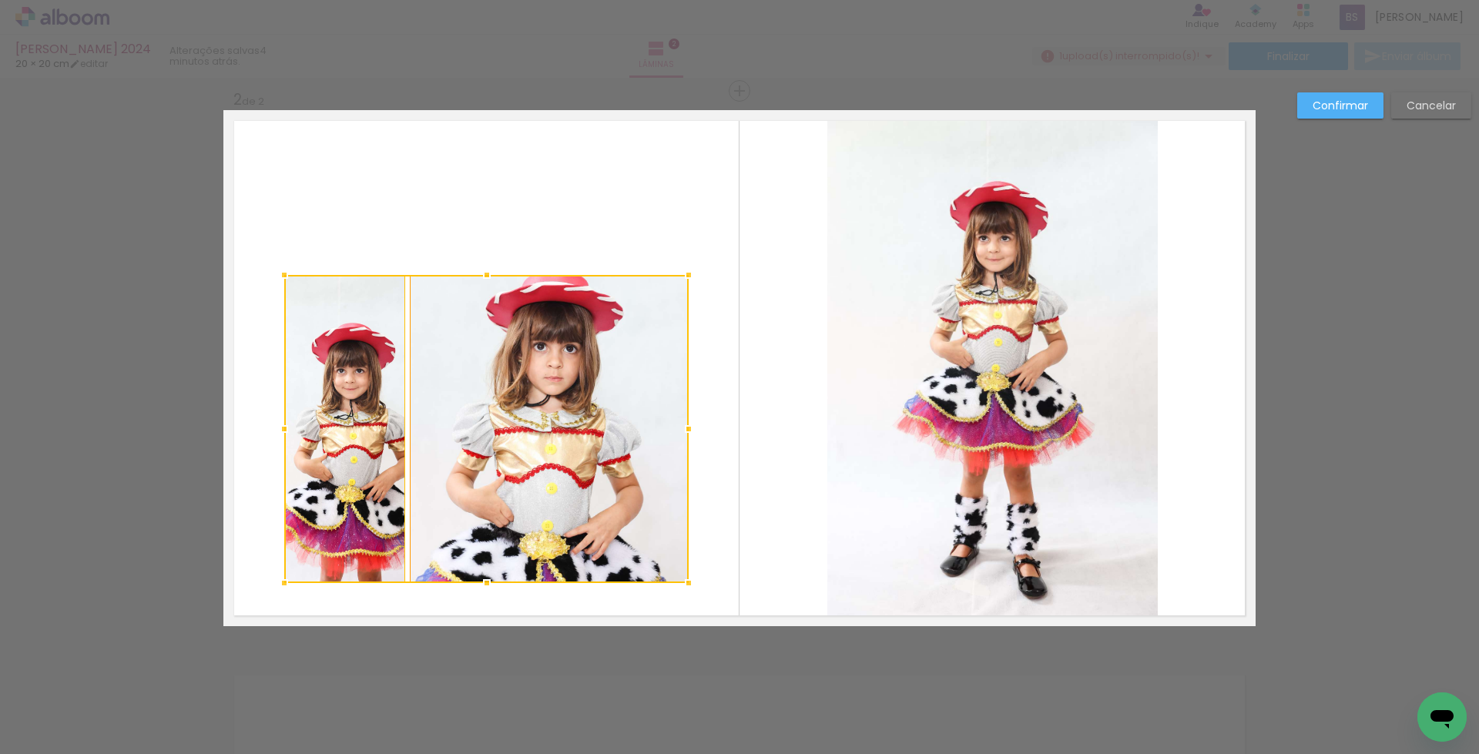
drag, startPoint x: 479, startPoint y: 462, endPoint x: 456, endPoint y: 539, distance: 79.7
click at [472, 591] on div at bounding box center [487, 583] width 31 height 31
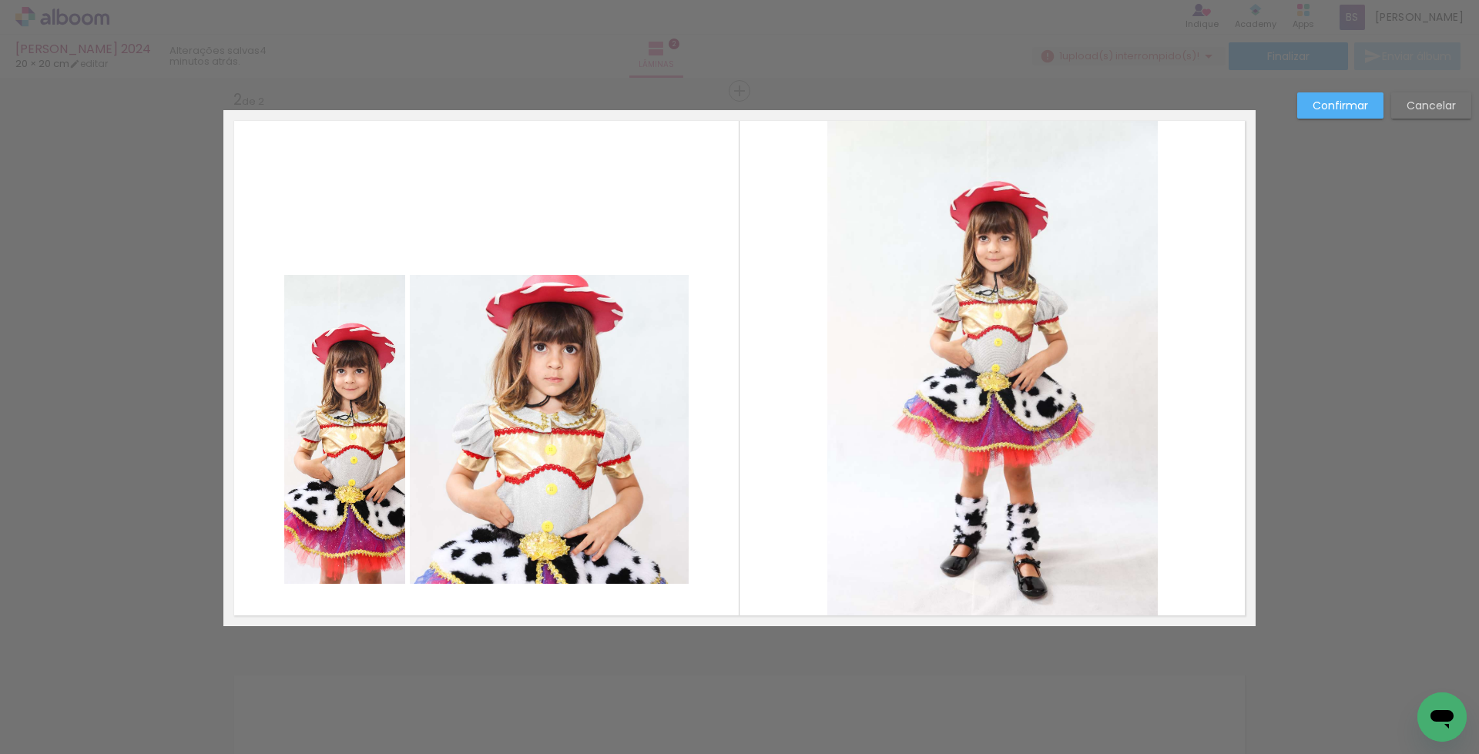
click at [470, 395] on quentale-photo at bounding box center [549, 429] width 279 height 309
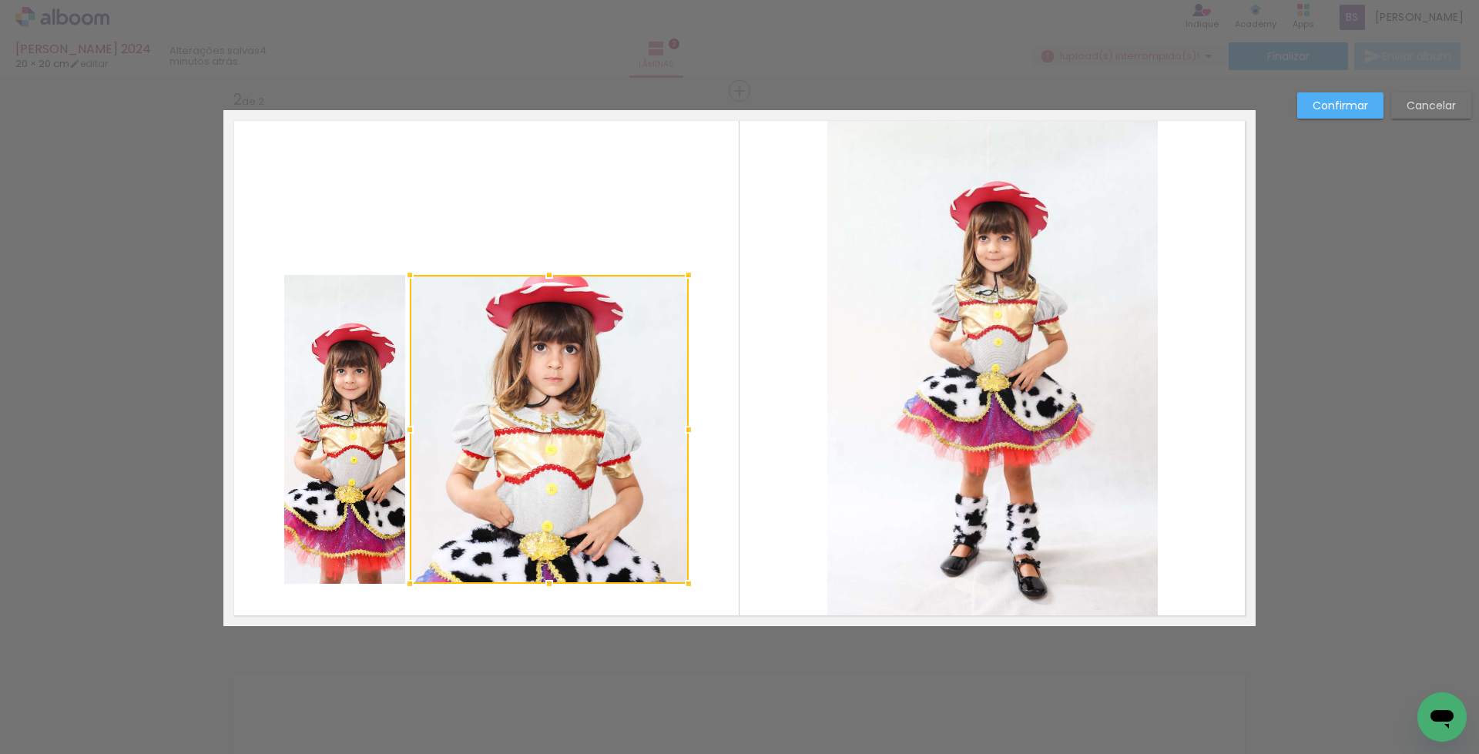
click at [470, 395] on div at bounding box center [549, 429] width 279 height 309
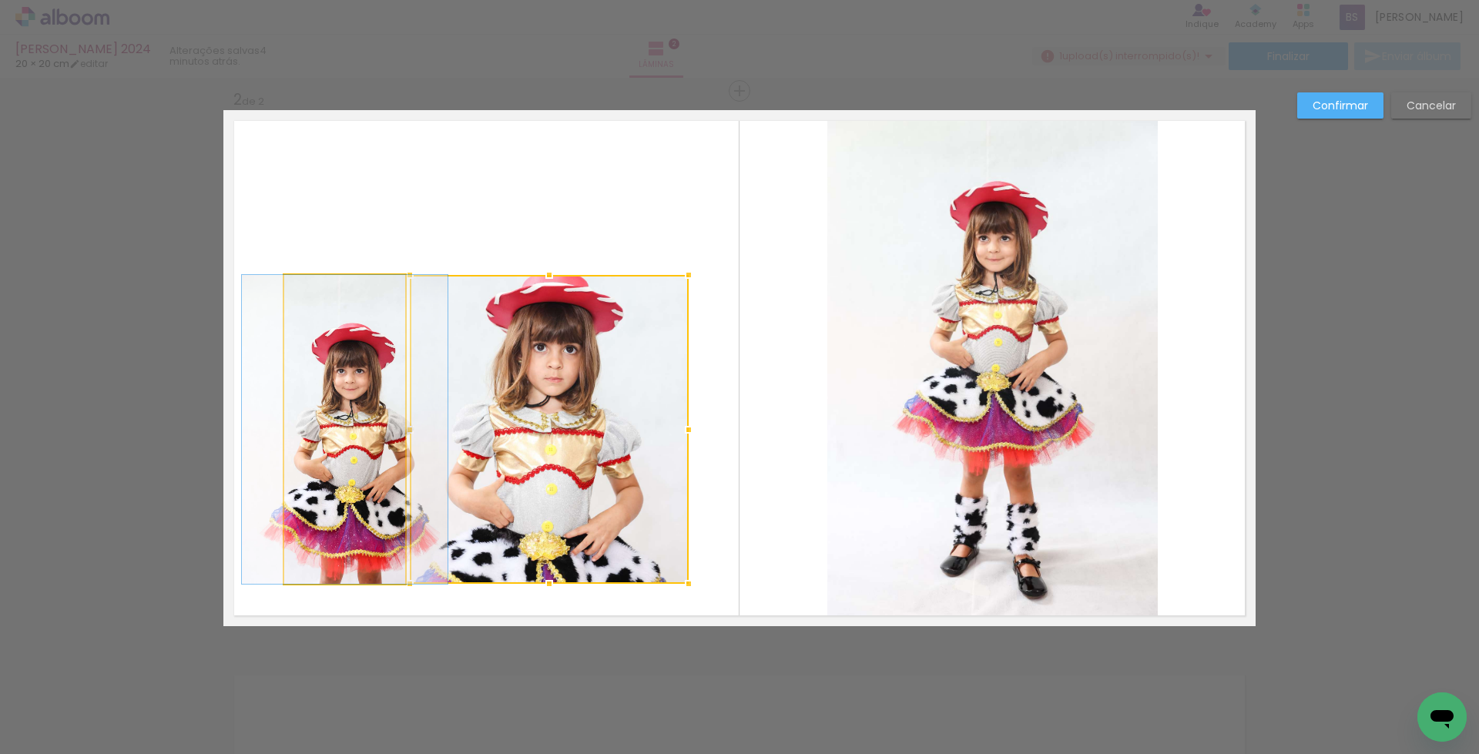
click at [364, 388] on quentale-photo at bounding box center [344, 429] width 121 height 309
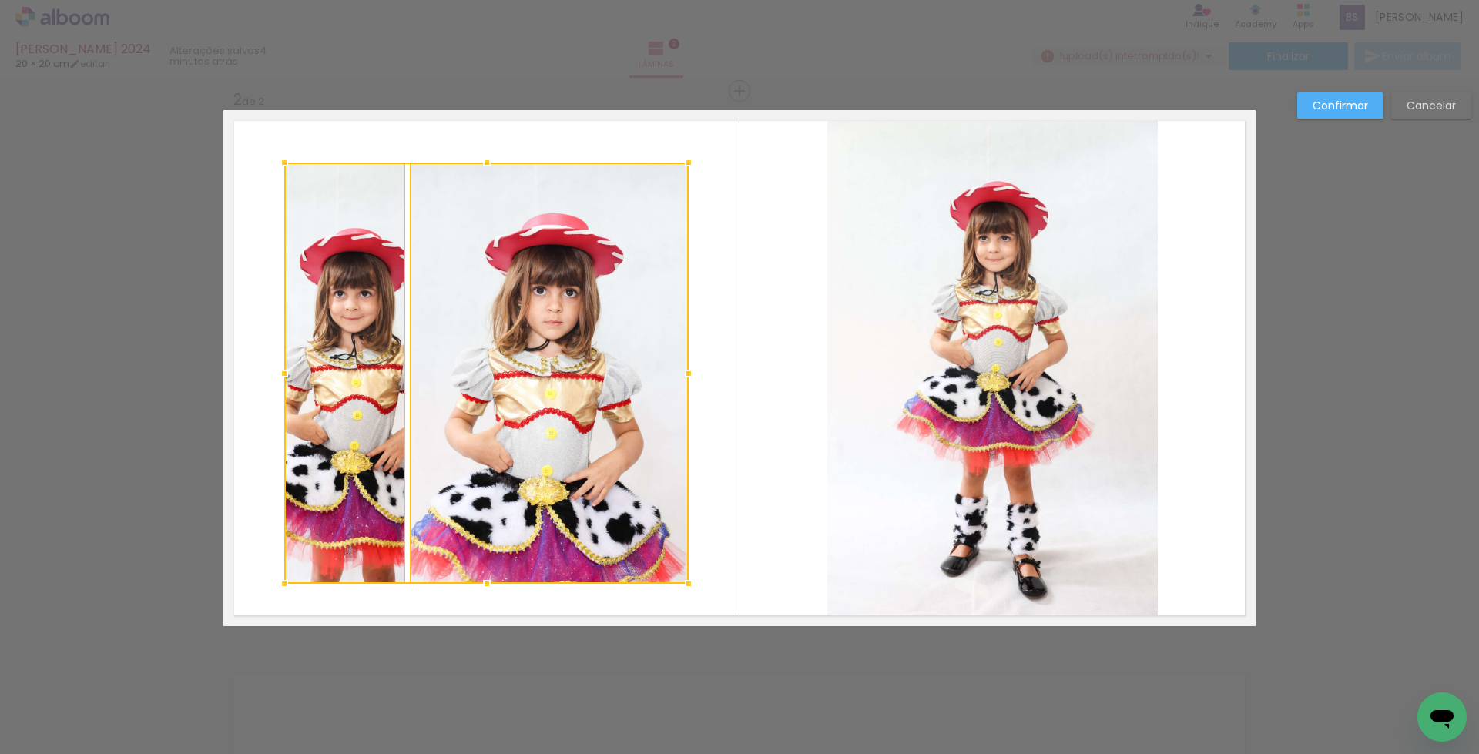
drag, startPoint x: 481, startPoint y: 277, endPoint x: 489, endPoint y: 164, distance: 112.8
click at [489, 164] on div at bounding box center [487, 162] width 31 height 31
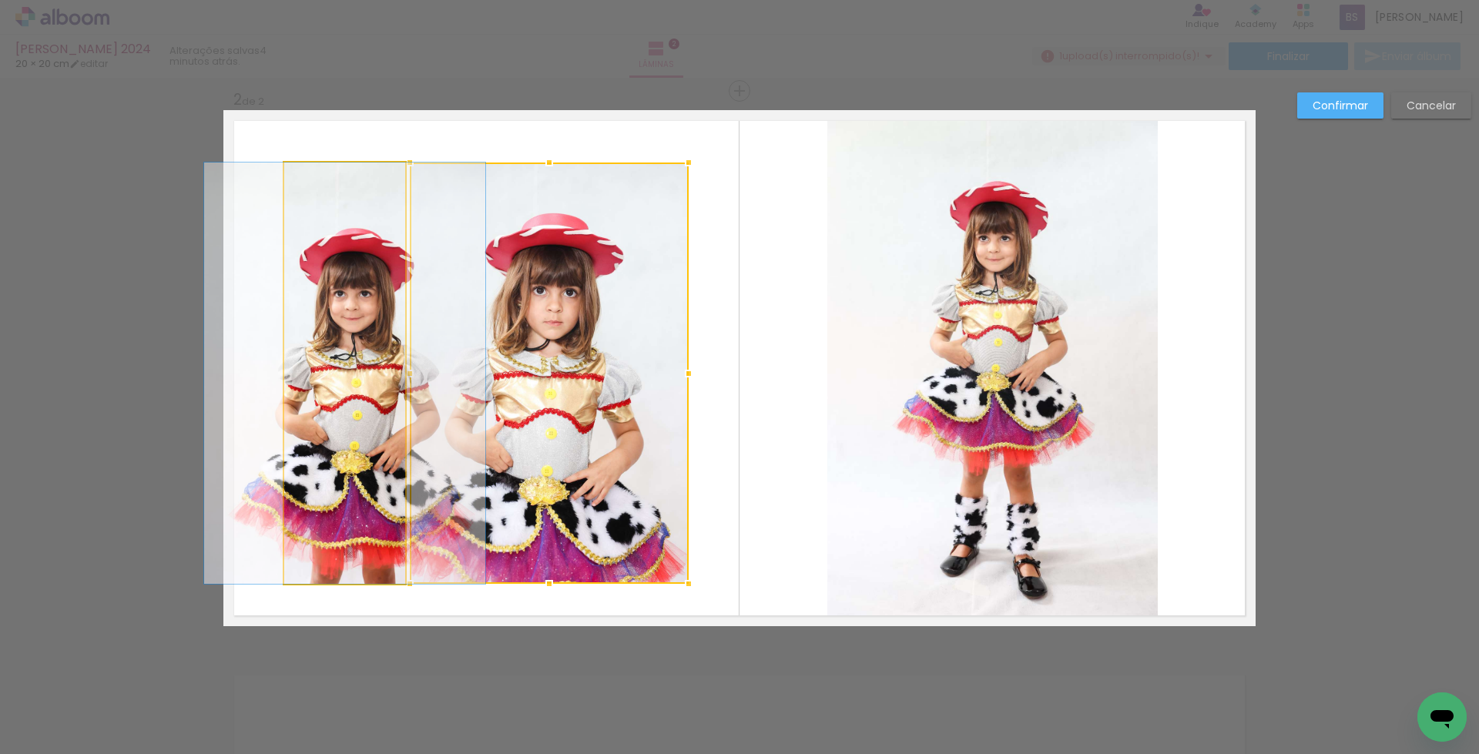
click at [362, 374] on quentale-photo at bounding box center [344, 373] width 121 height 421
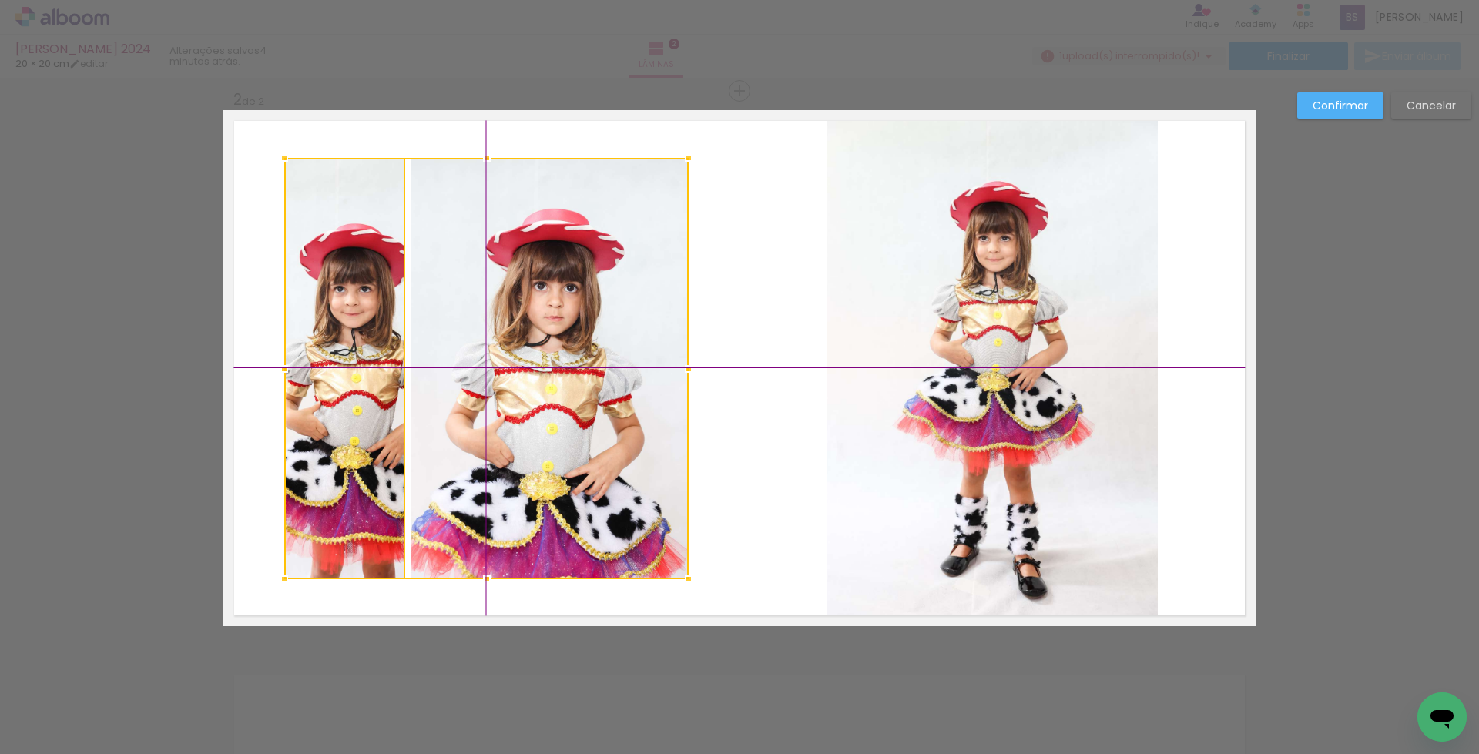
drag, startPoint x: 534, startPoint y: 408, endPoint x: 527, endPoint y: 420, distance: 13.5
click at [527, 420] on div at bounding box center [486, 368] width 405 height 421
click at [599, 318] on div at bounding box center [550, 368] width 279 height 421
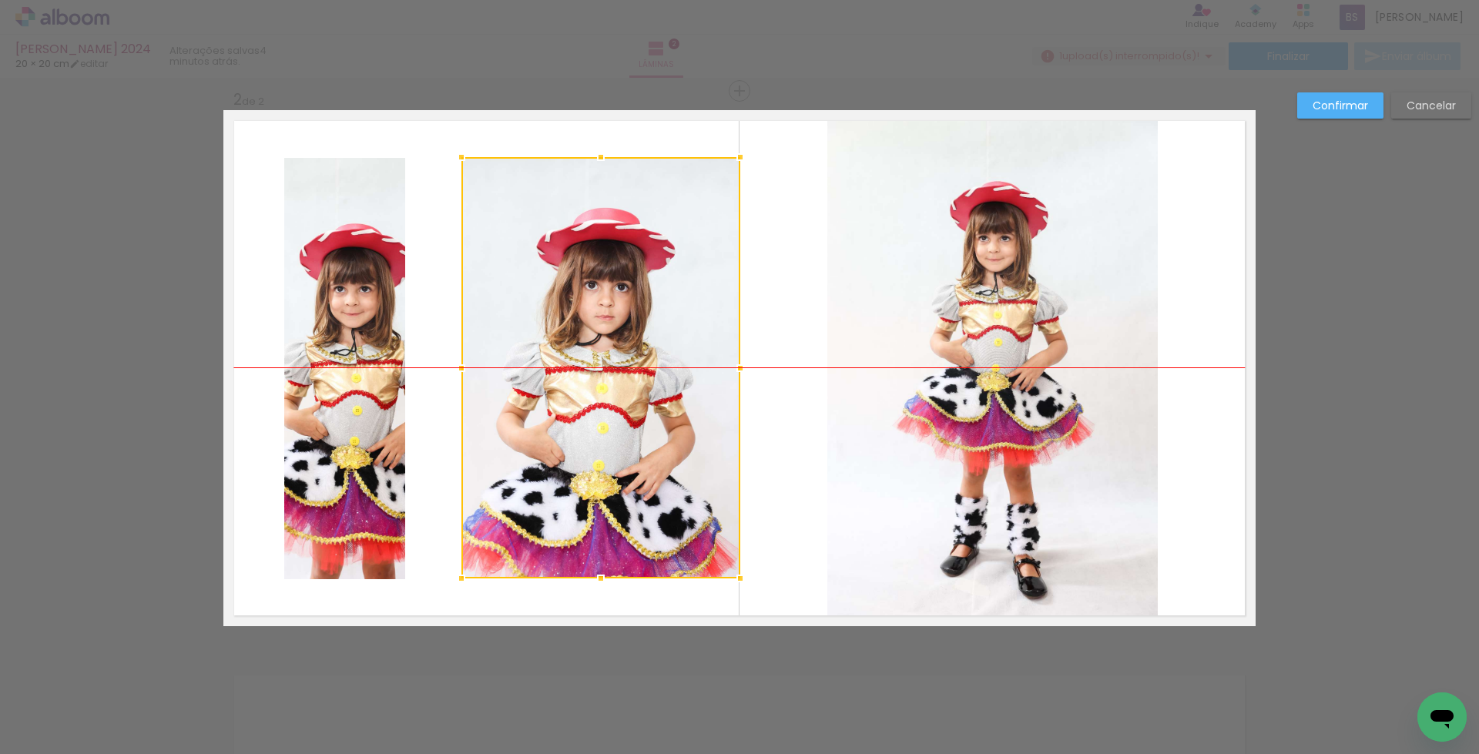
drag, startPoint x: 562, startPoint y: 326, endPoint x: 613, endPoint y: 331, distance: 51.1
click at [613, 331] on div at bounding box center [601, 367] width 279 height 421
click at [349, 368] on quentale-photo at bounding box center [344, 368] width 121 height 421
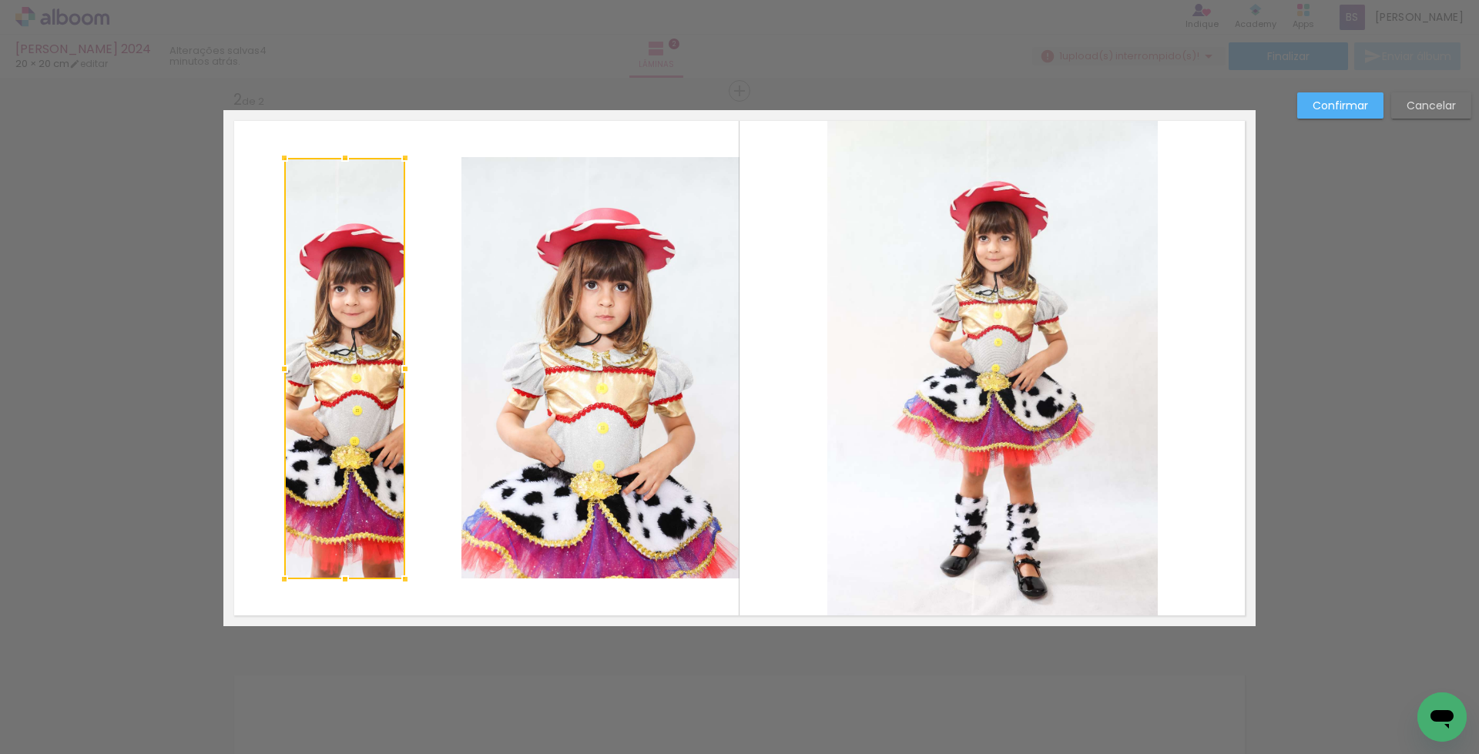
click at [349, 368] on div at bounding box center [344, 368] width 121 height 421
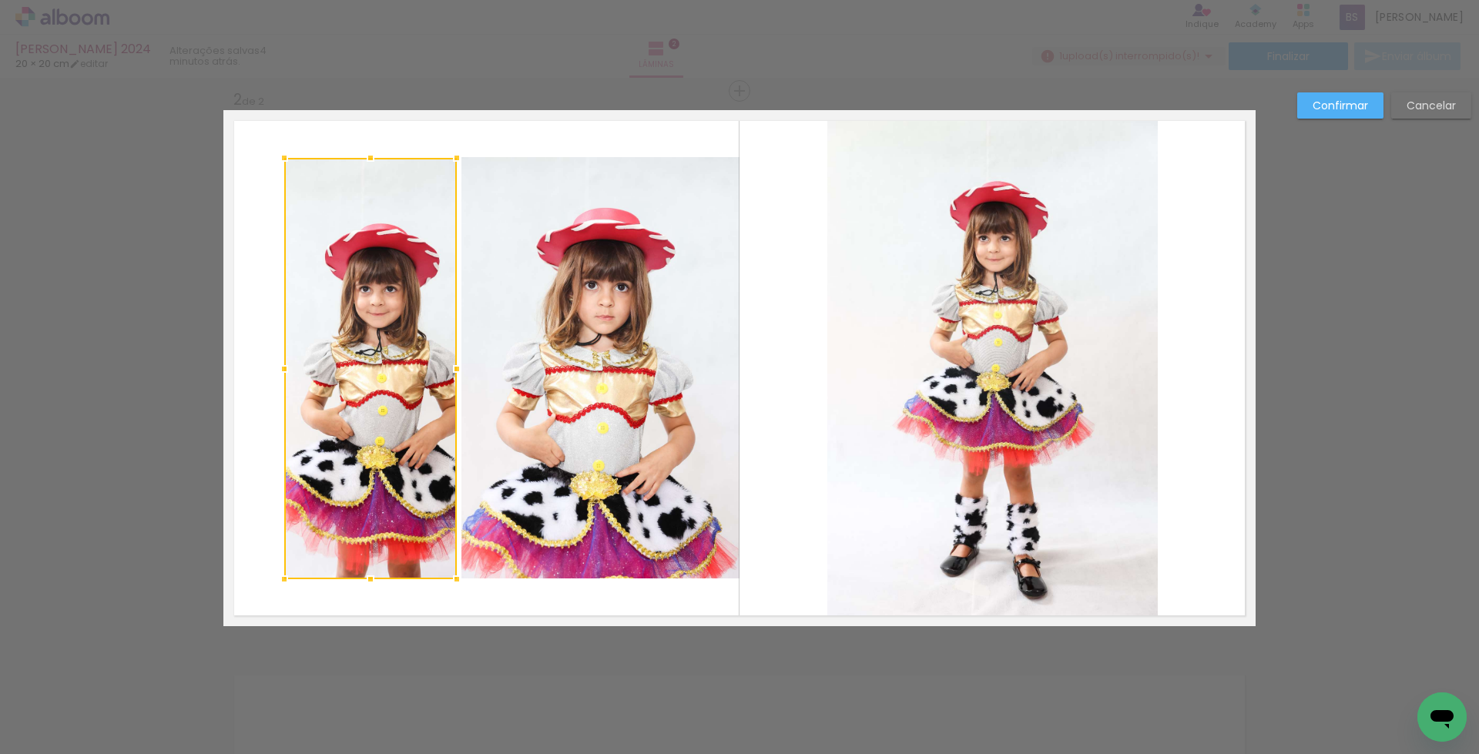
drag, startPoint x: 402, startPoint y: 368, endPoint x: 278, endPoint y: 381, distance: 124.7
click at [455, 368] on div at bounding box center [457, 369] width 31 height 31
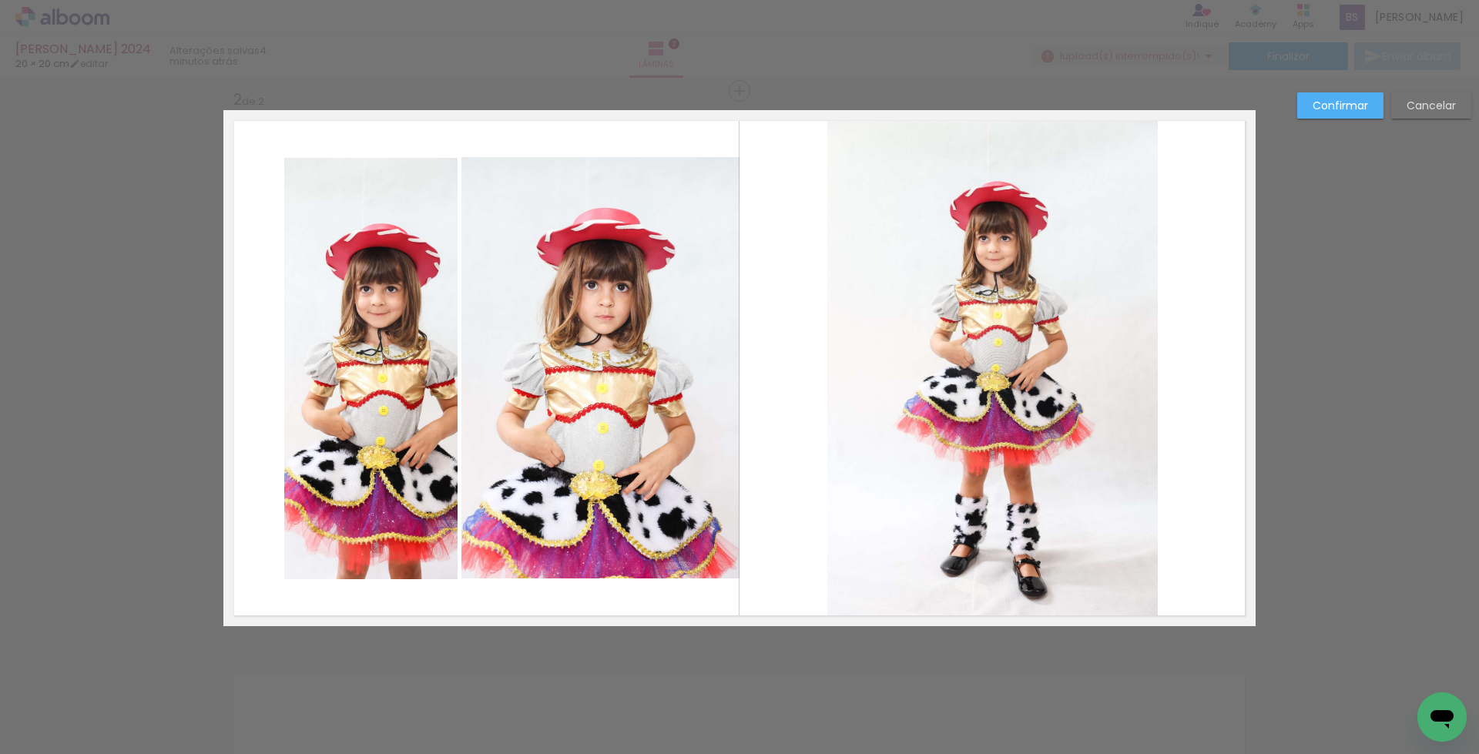
click at [319, 351] on quentale-photo at bounding box center [370, 368] width 173 height 421
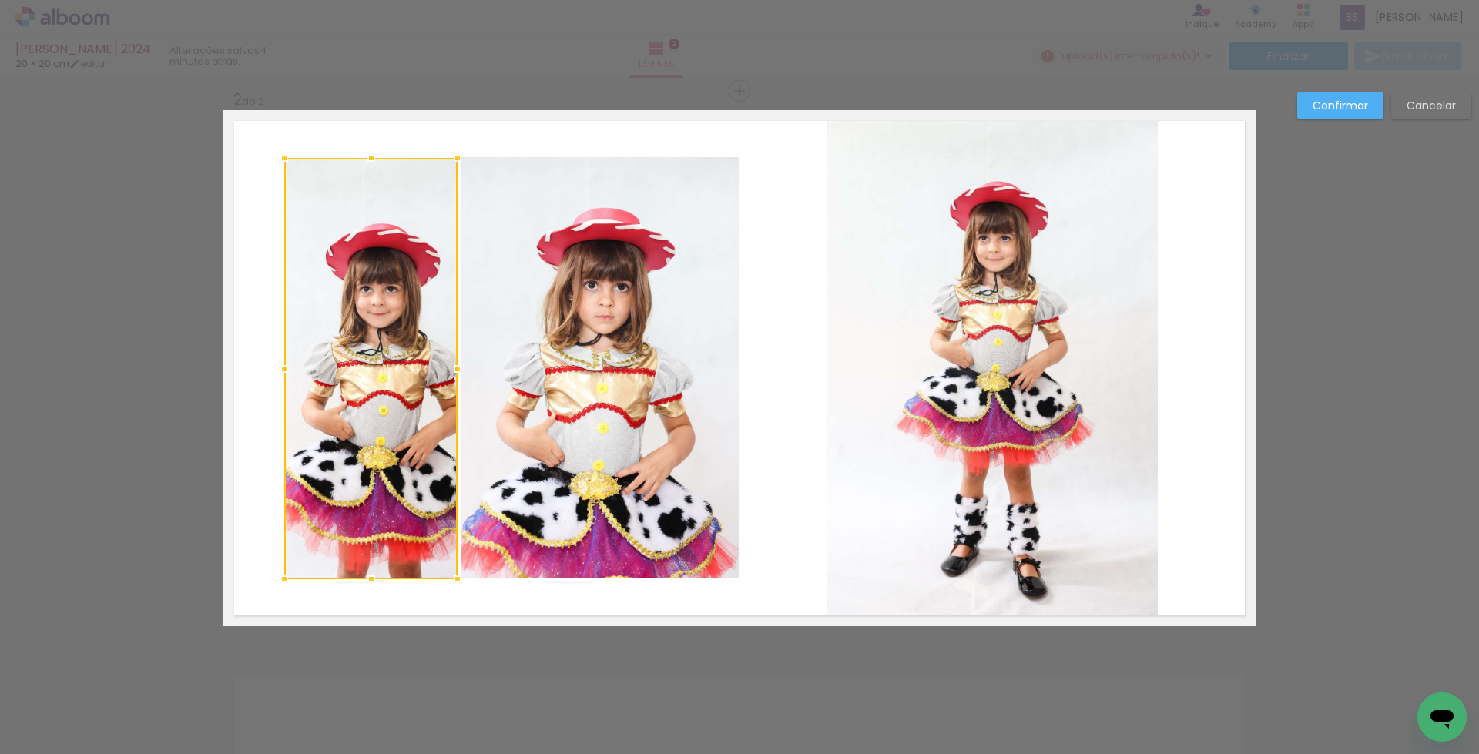
click at [319, 351] on div at bounding box center [370, 368] width 173 height 421
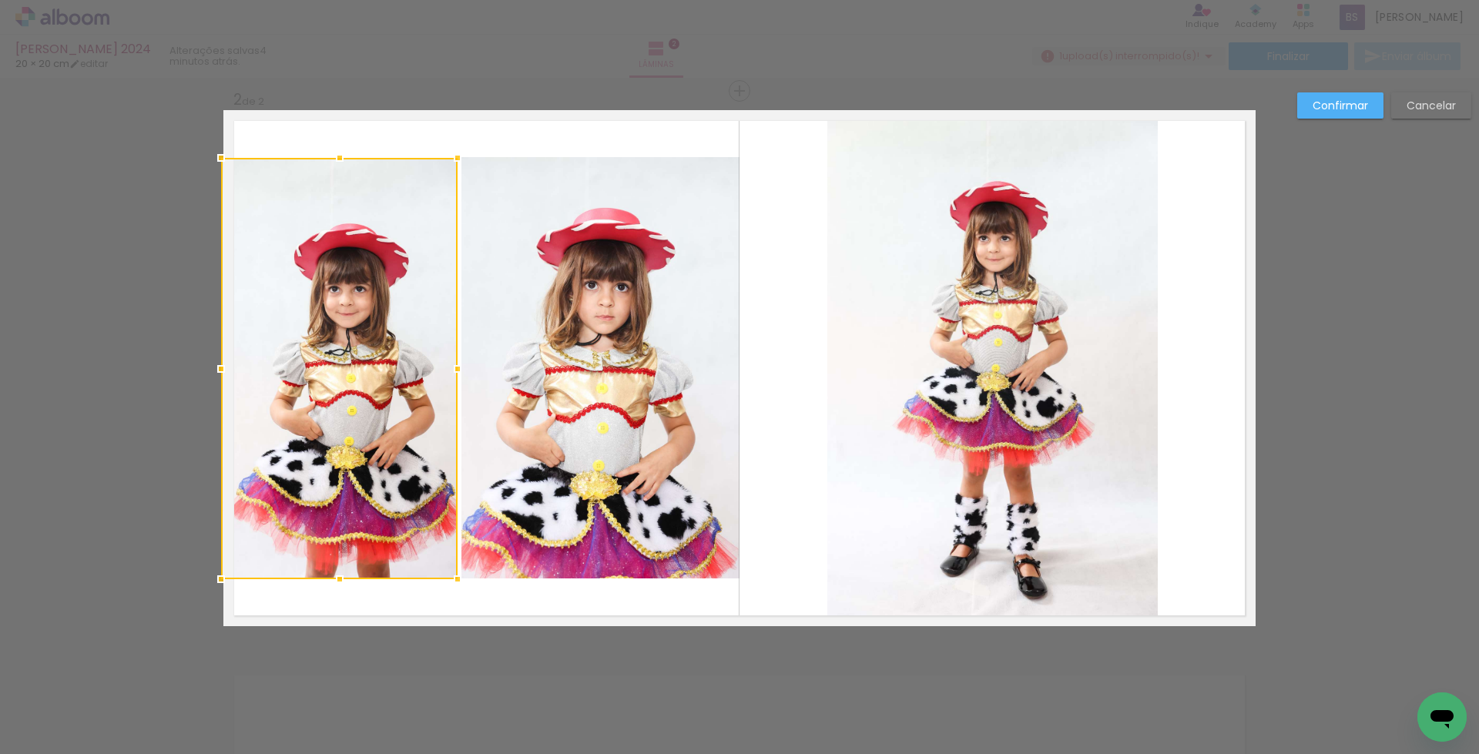
drag, startPoint x: 280, startPoint y: 366, endPoint x: 217, endPoint y: 375, distance: 64.6
click at [217, 375] on div at bounding box center [221, 369] width 31 height 31
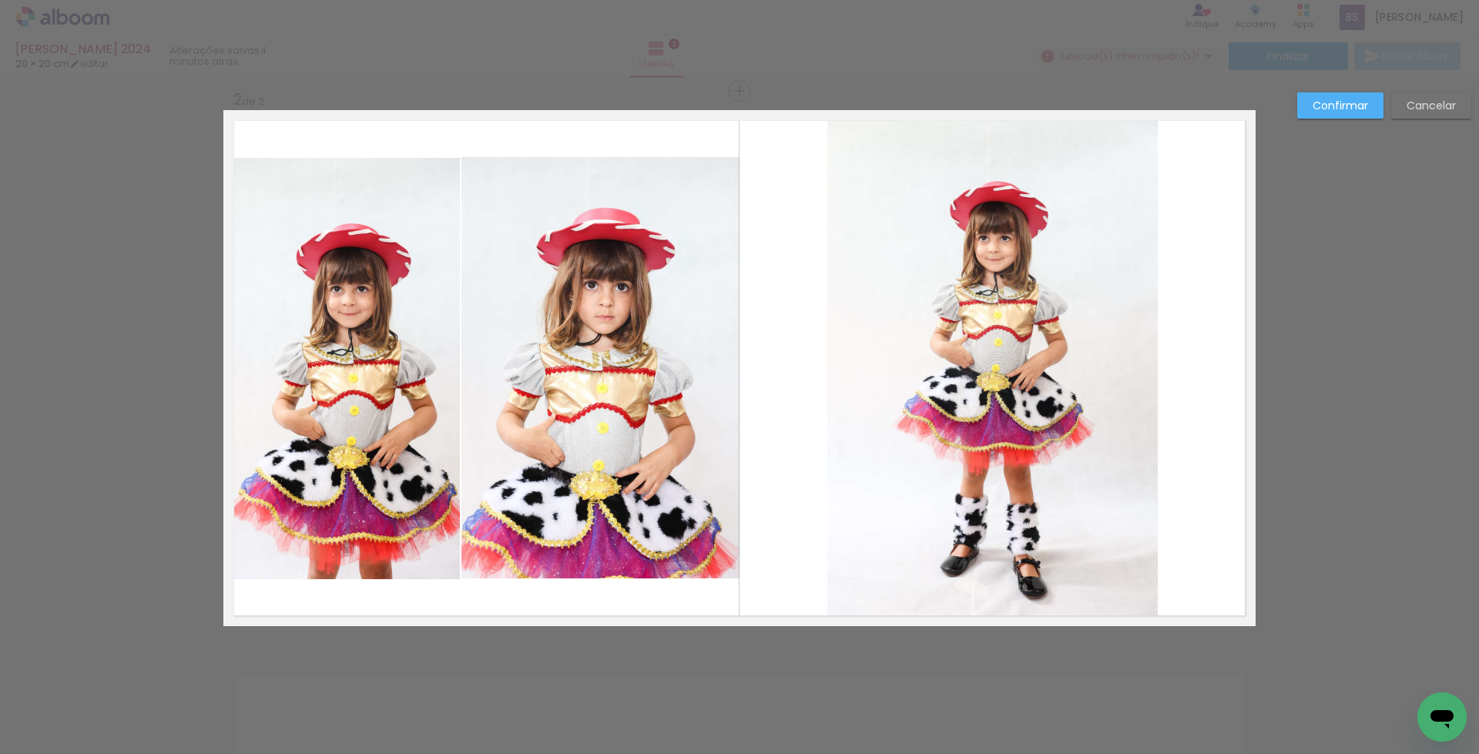
click at [594, 421] on quentale-photo at bounding box center [601, 367] width 279 height 421
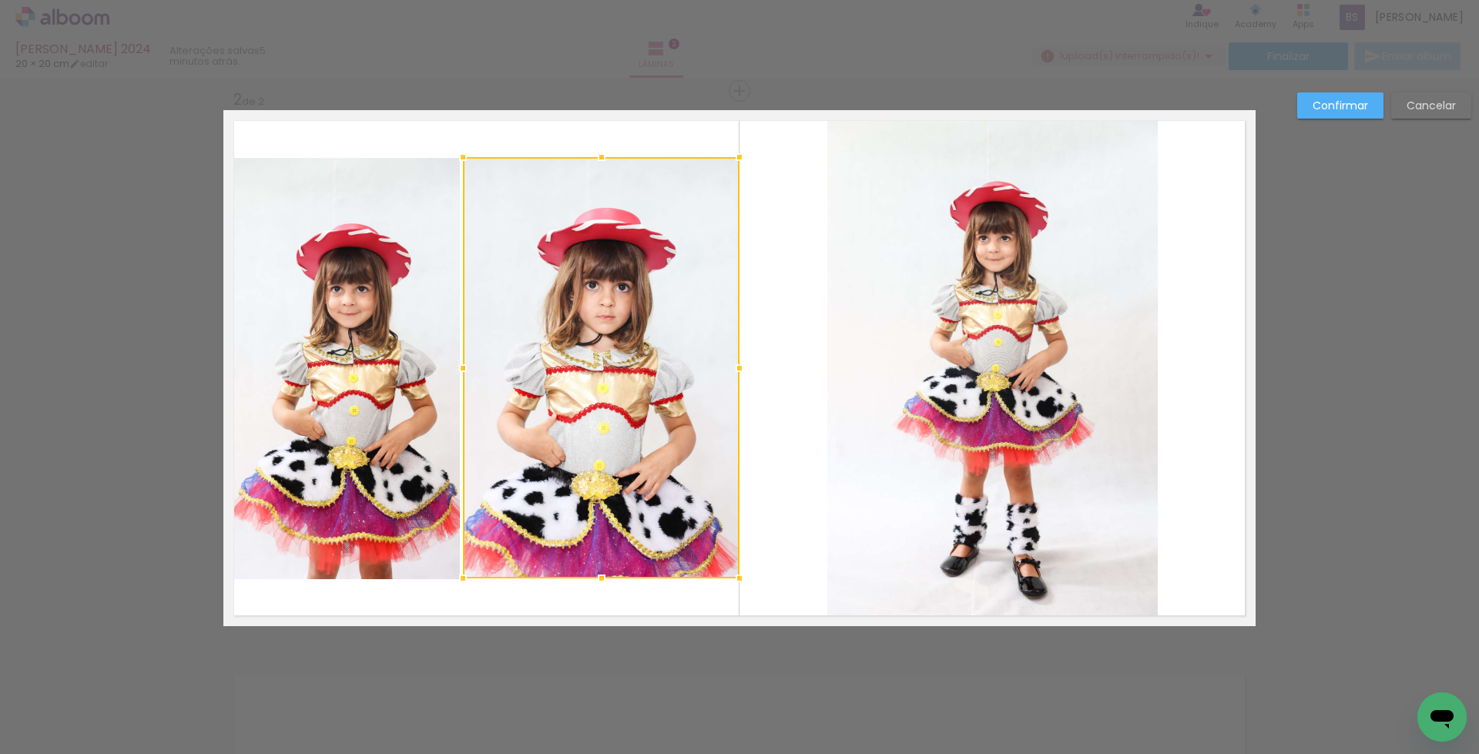
click at [455, 367] on div at bounding box center [463, 368] width 31 height 31
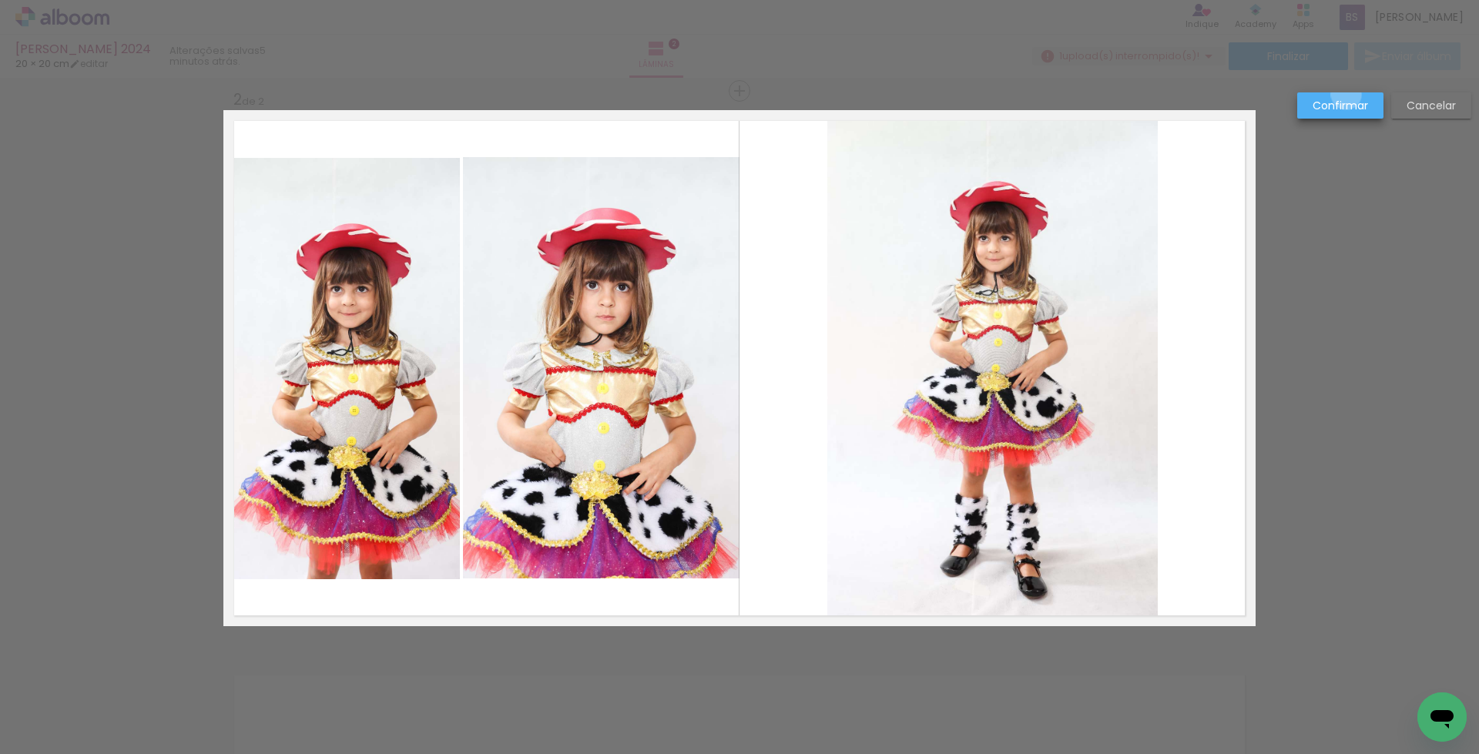
click at [1347, 95] on paper-button "Confirmar" at bounding box center [1341, 105] width 86 height 26
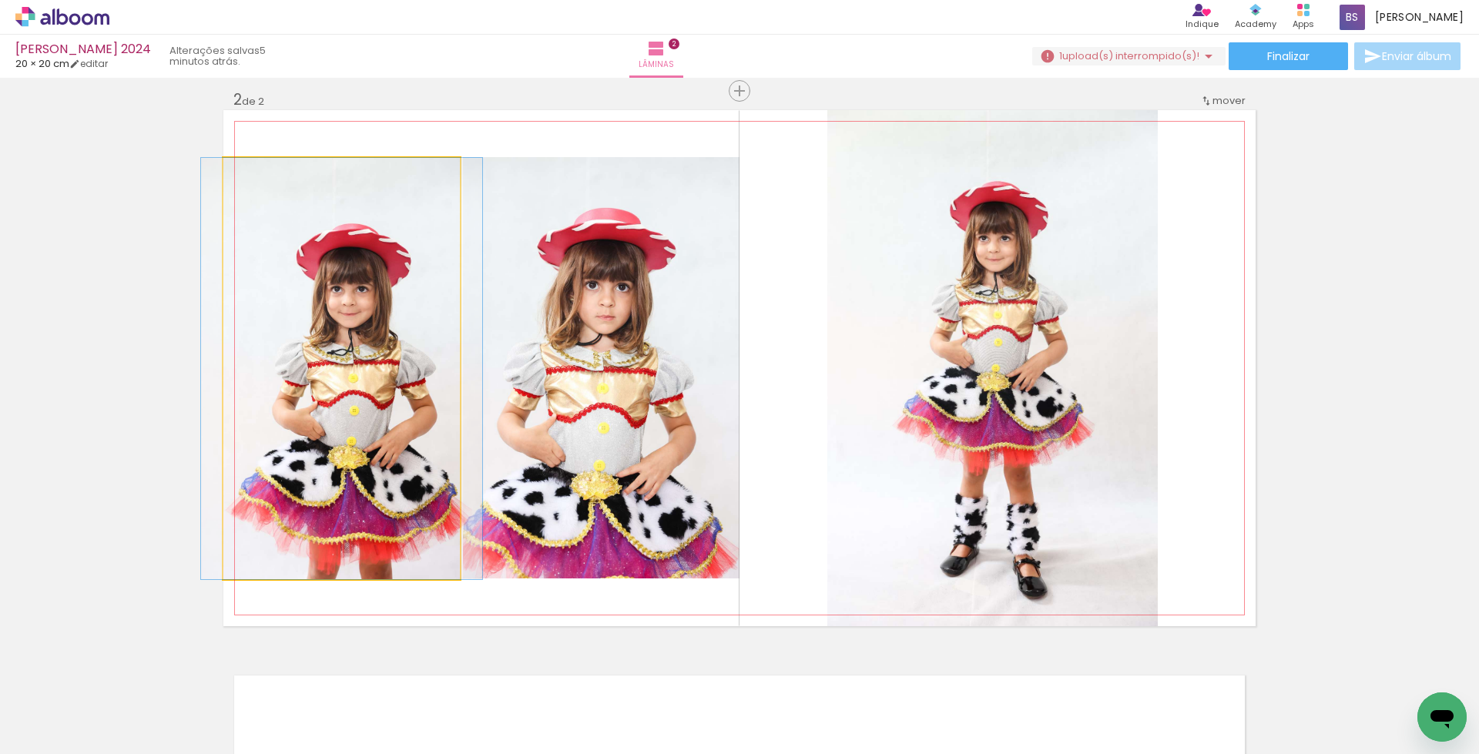
click at [325, 405] on quentale-photo at bounding box center [341, 368] width 237 height 421
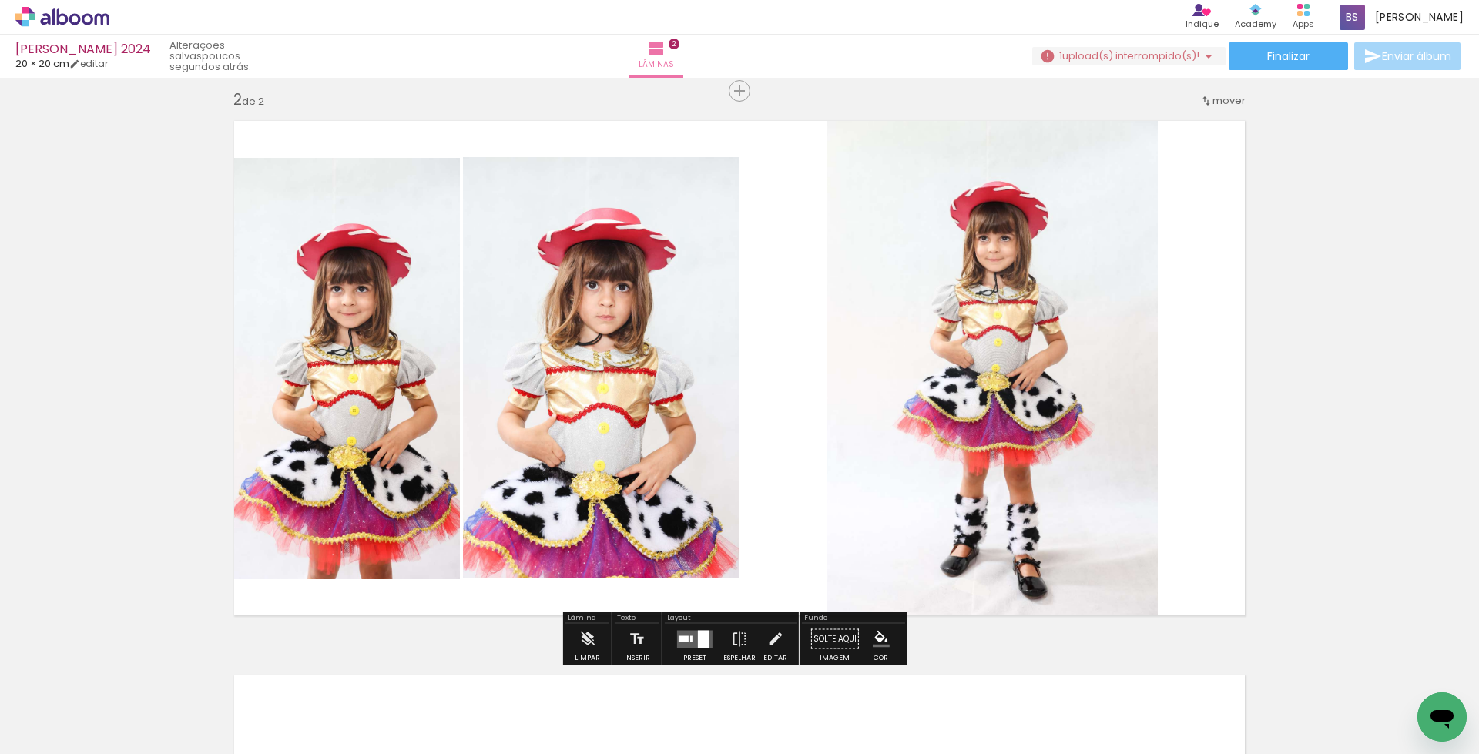
click at [582, 397] on quentale-photo at bounding box center [601, 367] width 277 height 421
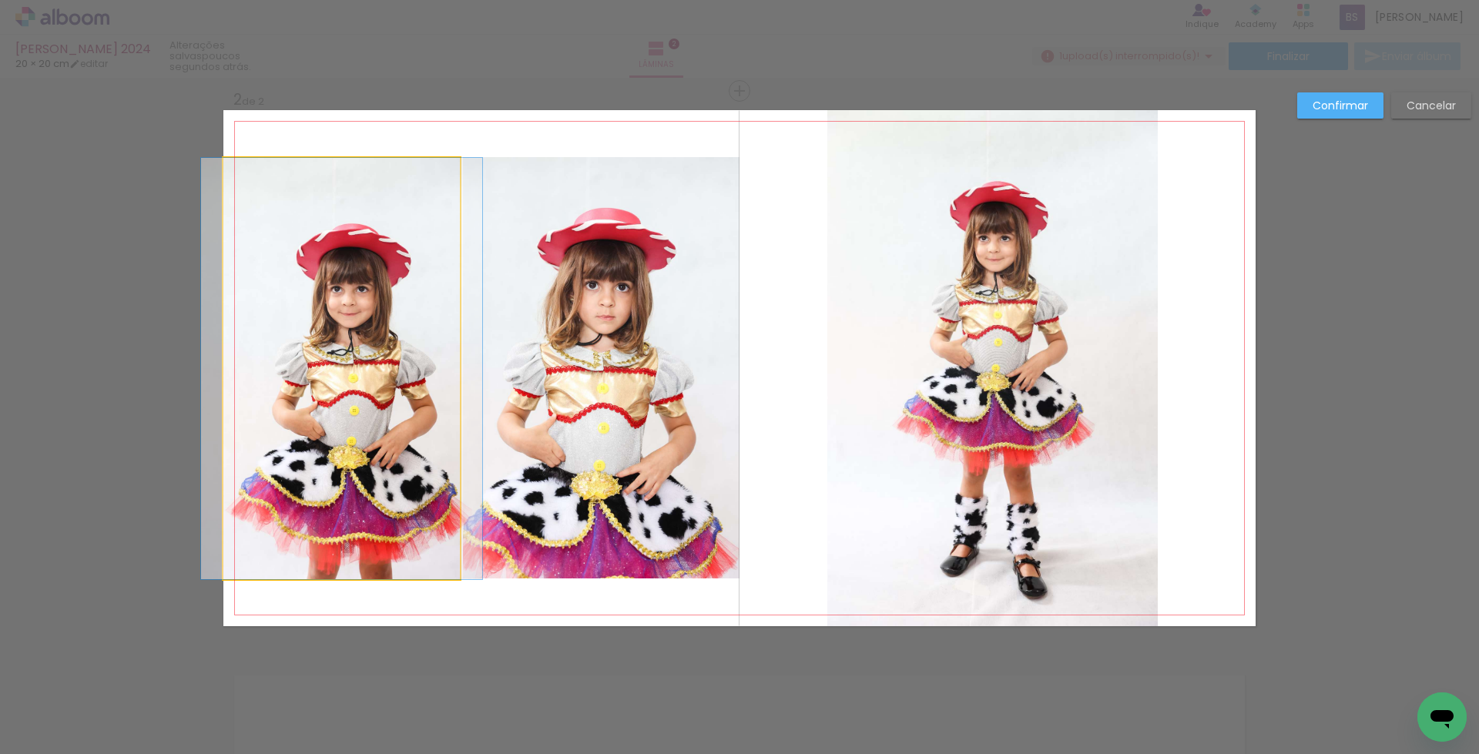
click at [378, 417] on quentale-photo at bounding box center [341, 368] width 237 height 421
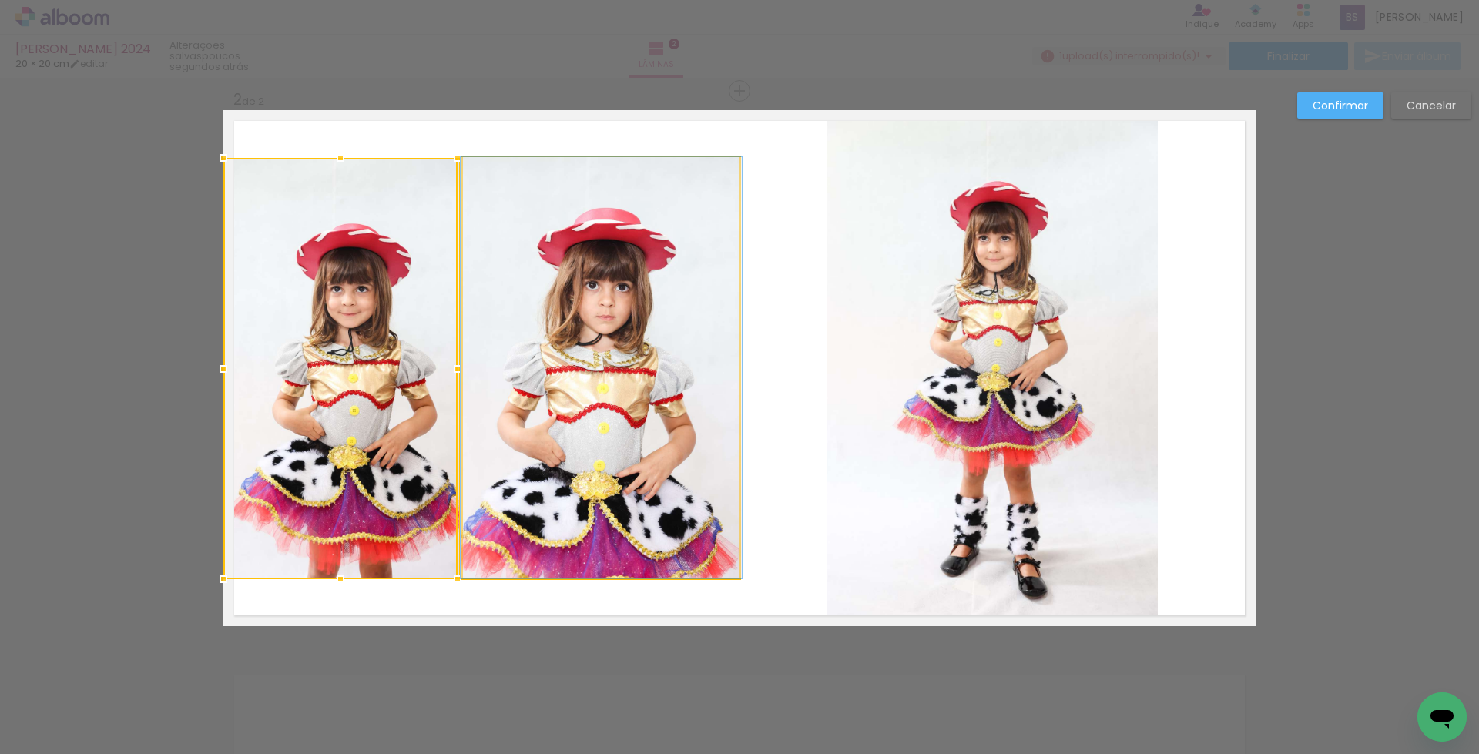
click at [536, 432] on quentale-photo at bounding box center [601, 367] width 277 height 421
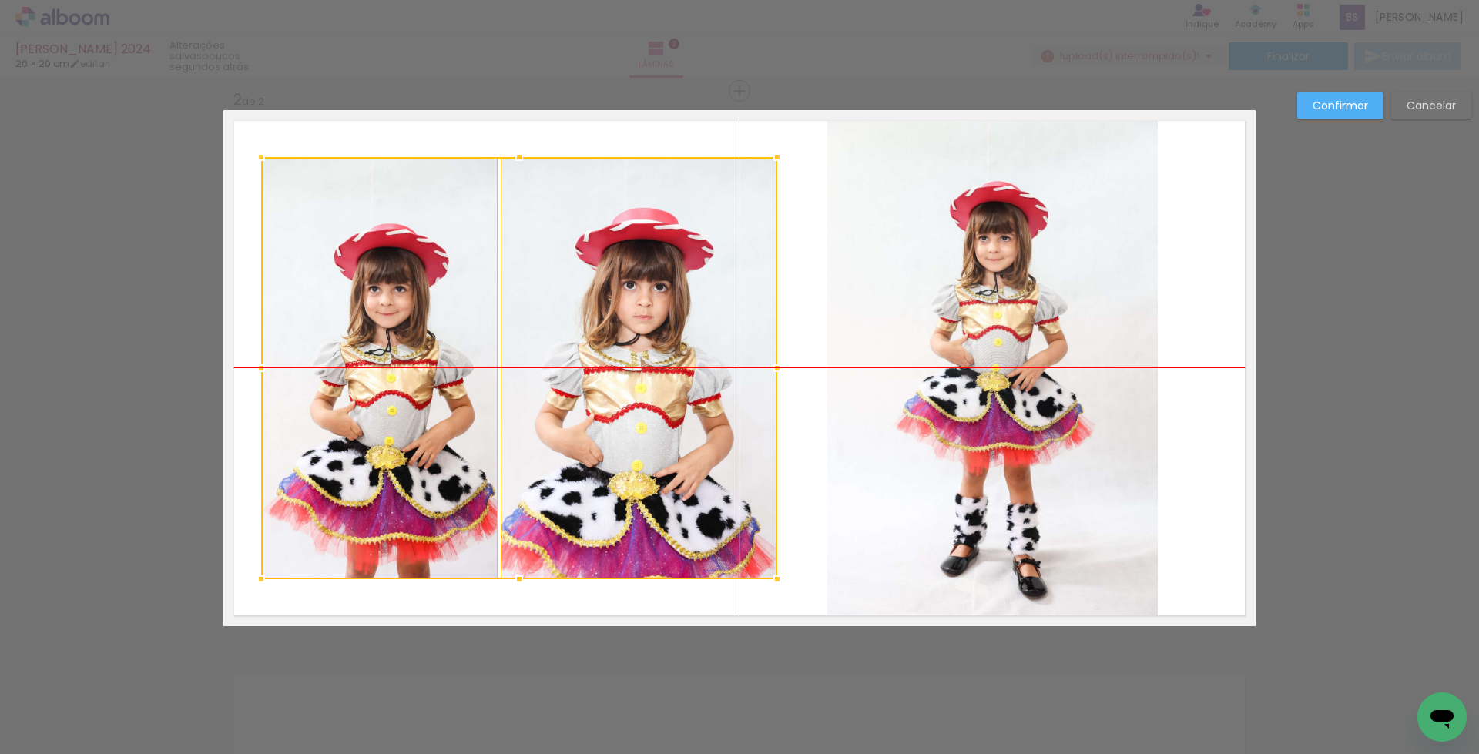
drag, startPoint x: 569, startPoint y: 424, endPoint x: 606, endPoint y: 424, distance: 37.8
click at [606, 424] on div at bounding box center [519, 368] width 516 height 422
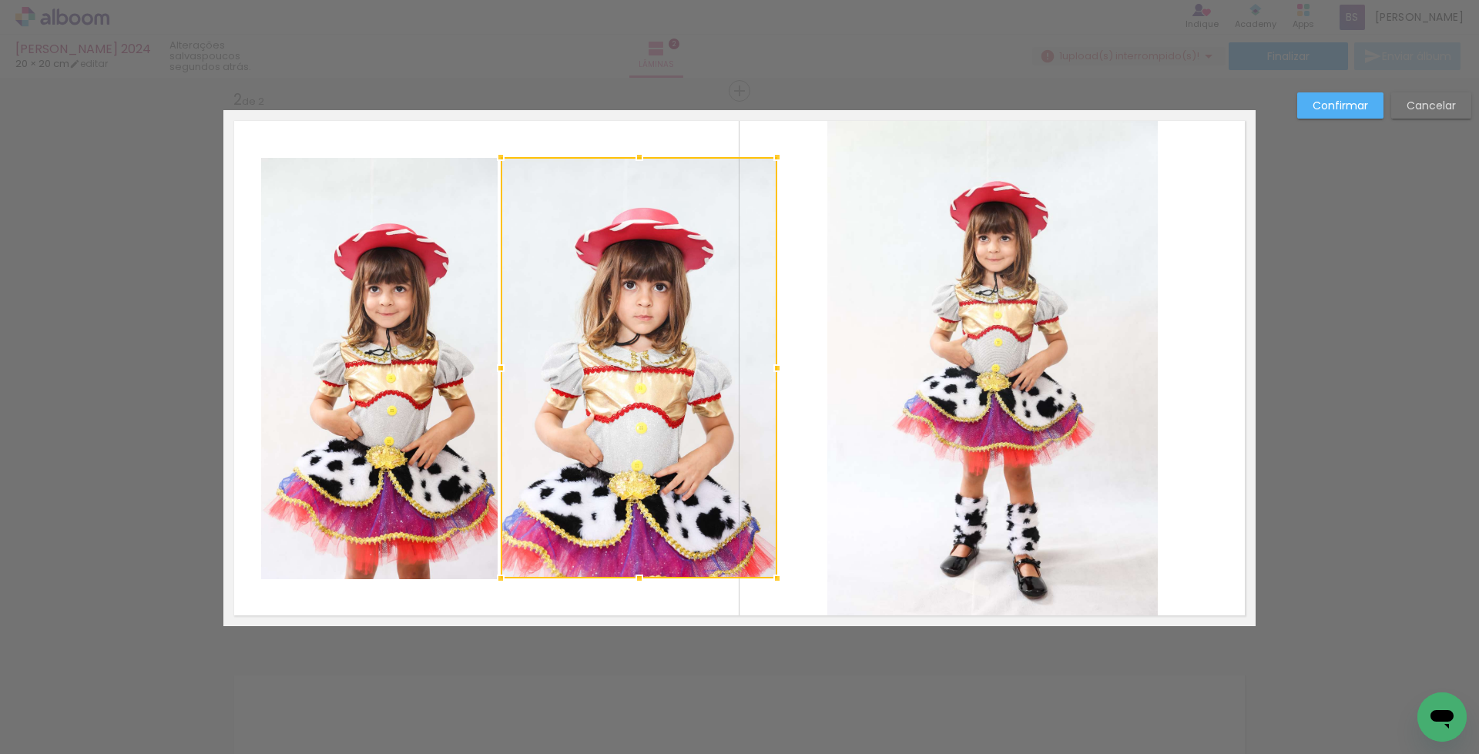
click at [0, 0] on slot "Confirmar" at bounding box center [0, 0] width 0 height 0
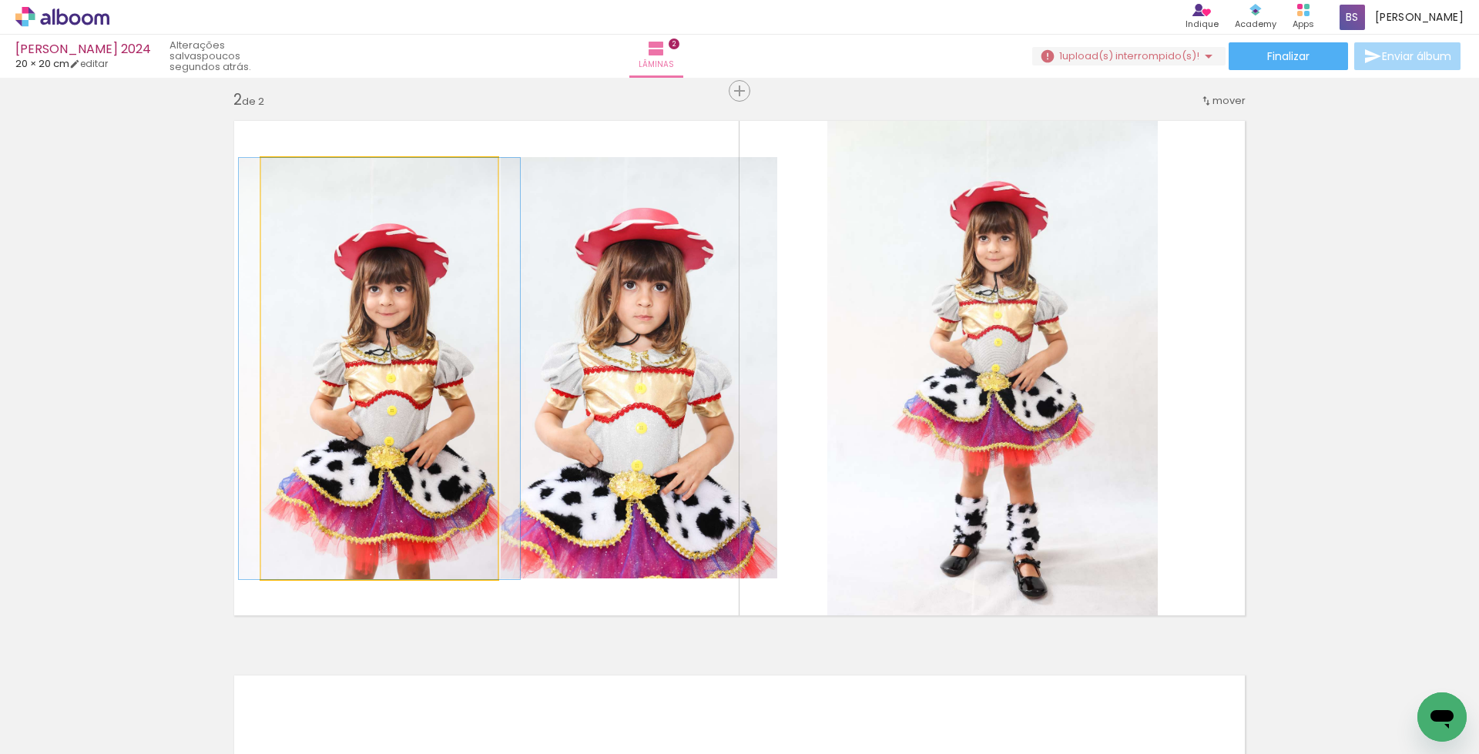
click at [374, 360] on quentale-photo at bounding box center [379, 368] width 237 height 421
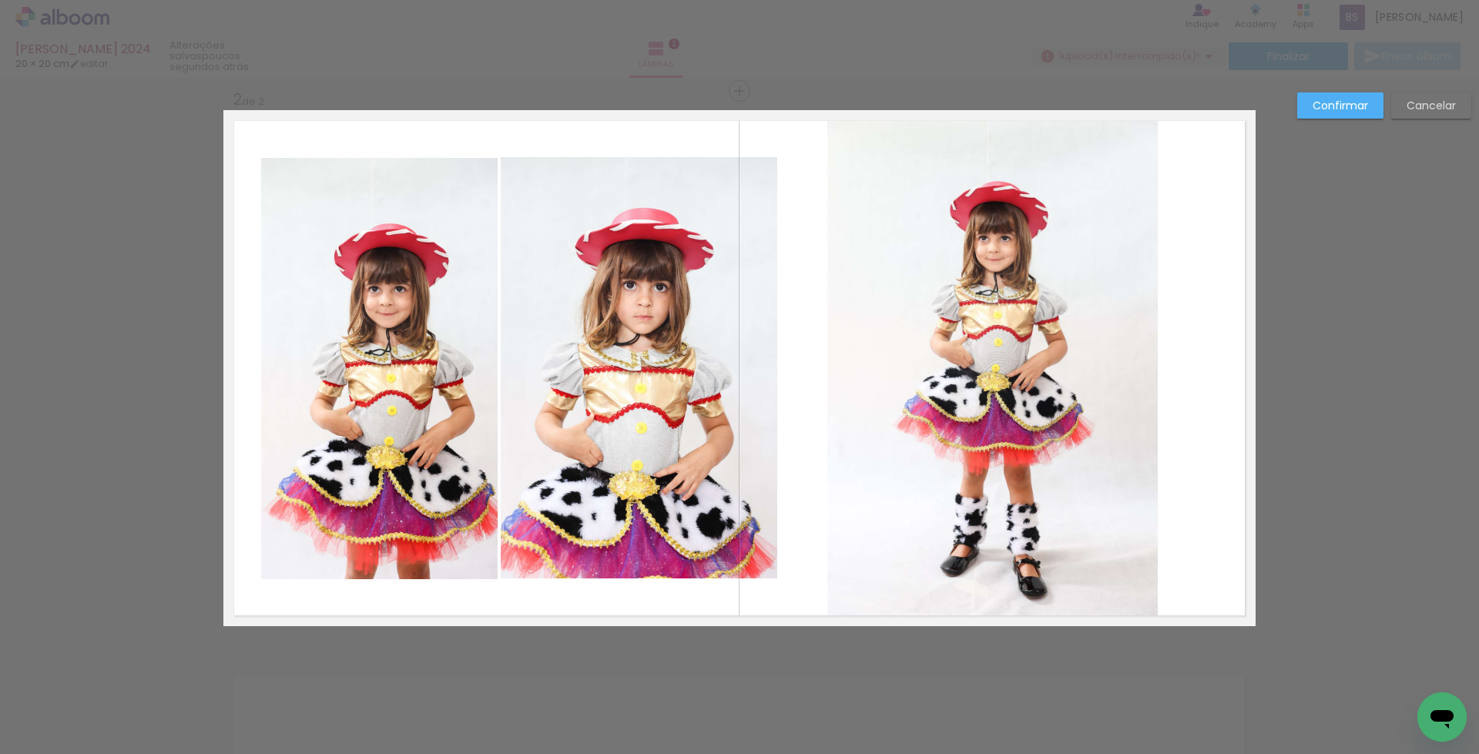
click at [312, 362] on quentale-photo at bounding box center [379, 368] width 237 height 421
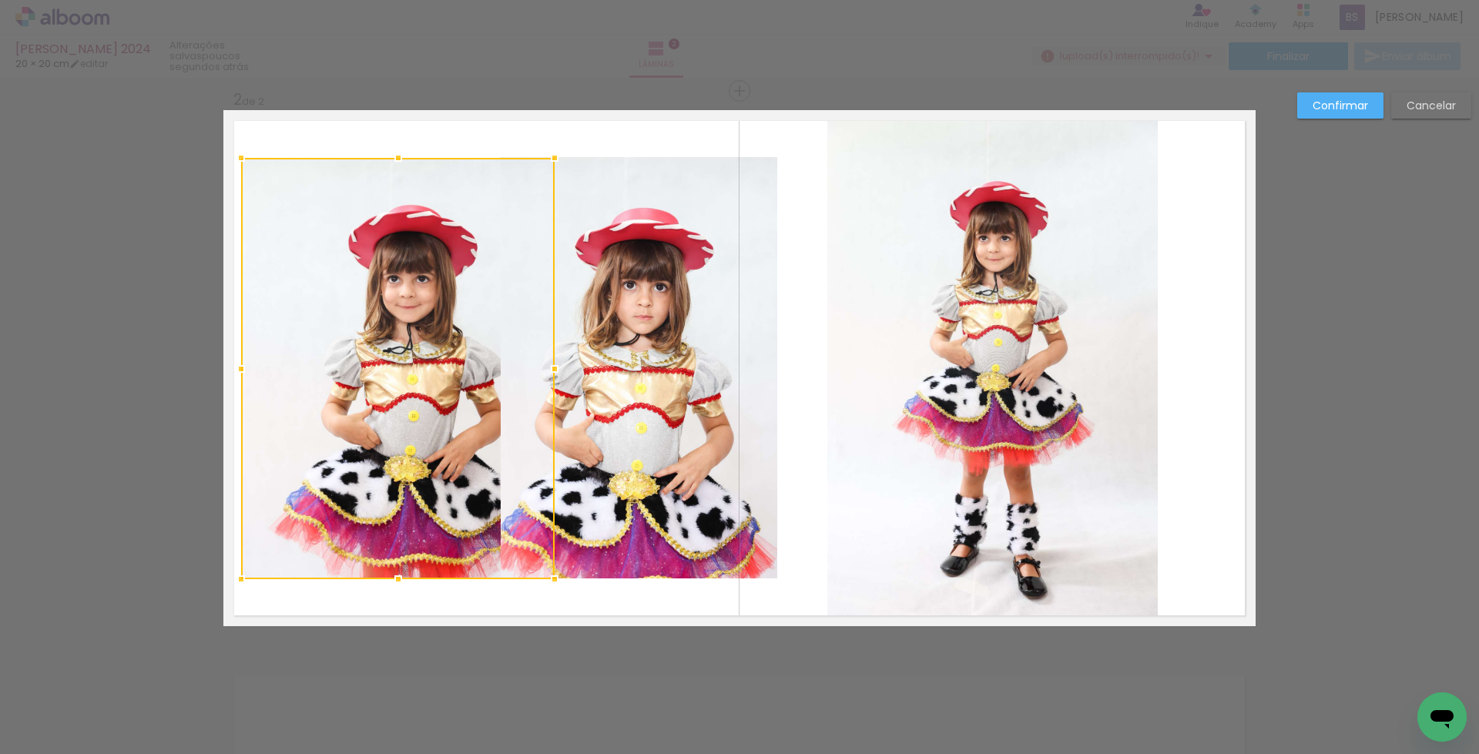
drag, startPoint x: 258, startPoint y: 368, endPoint x: 238, endPoint y: 374, distance: 20.7
click at [238, 374] on div at bounding box center [241, 369] width 31 height 31
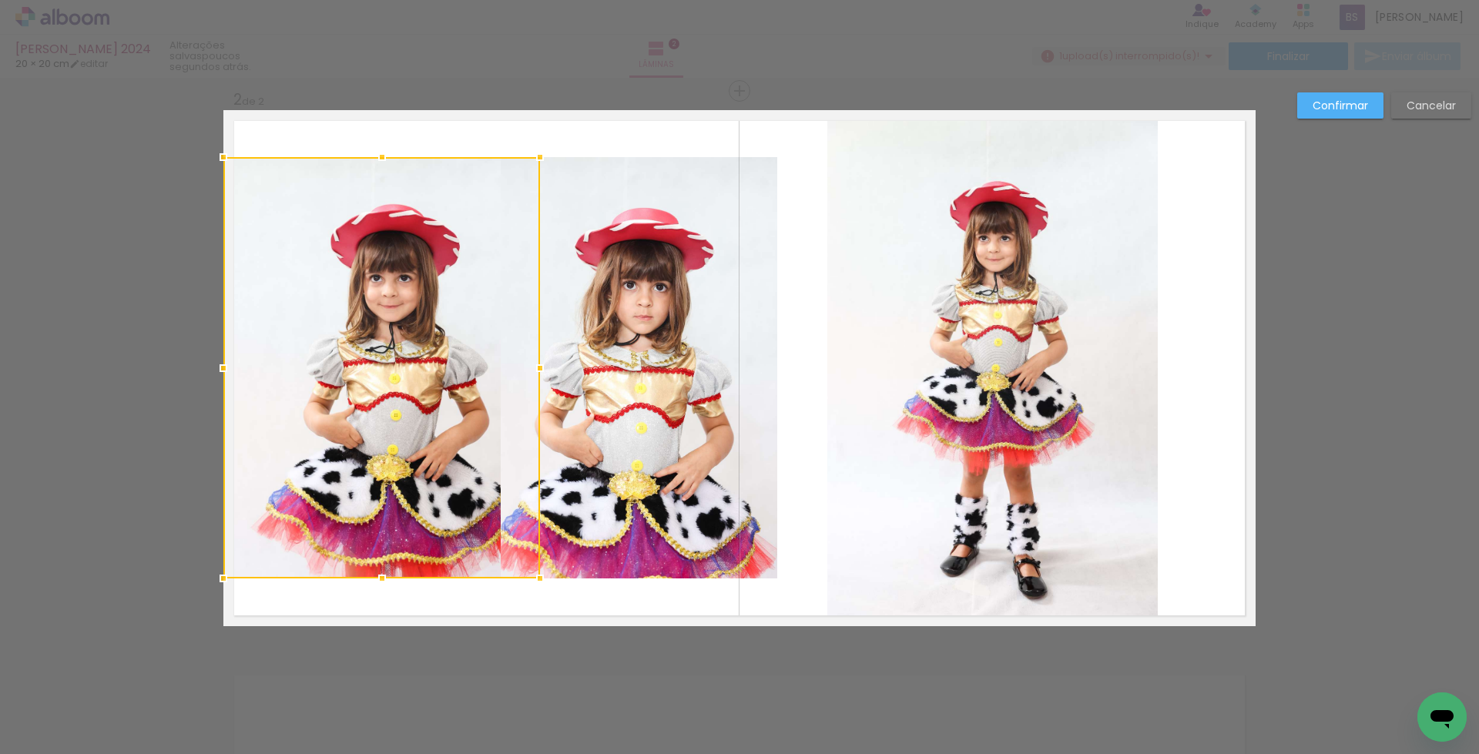
drag, startPoint x: 397, startPoint y: 368, endPoint x: 328, endPoint y: 374, distance: 68.8
click at [328, 374] on div at bounding box center [381, 367] width 317 height 421
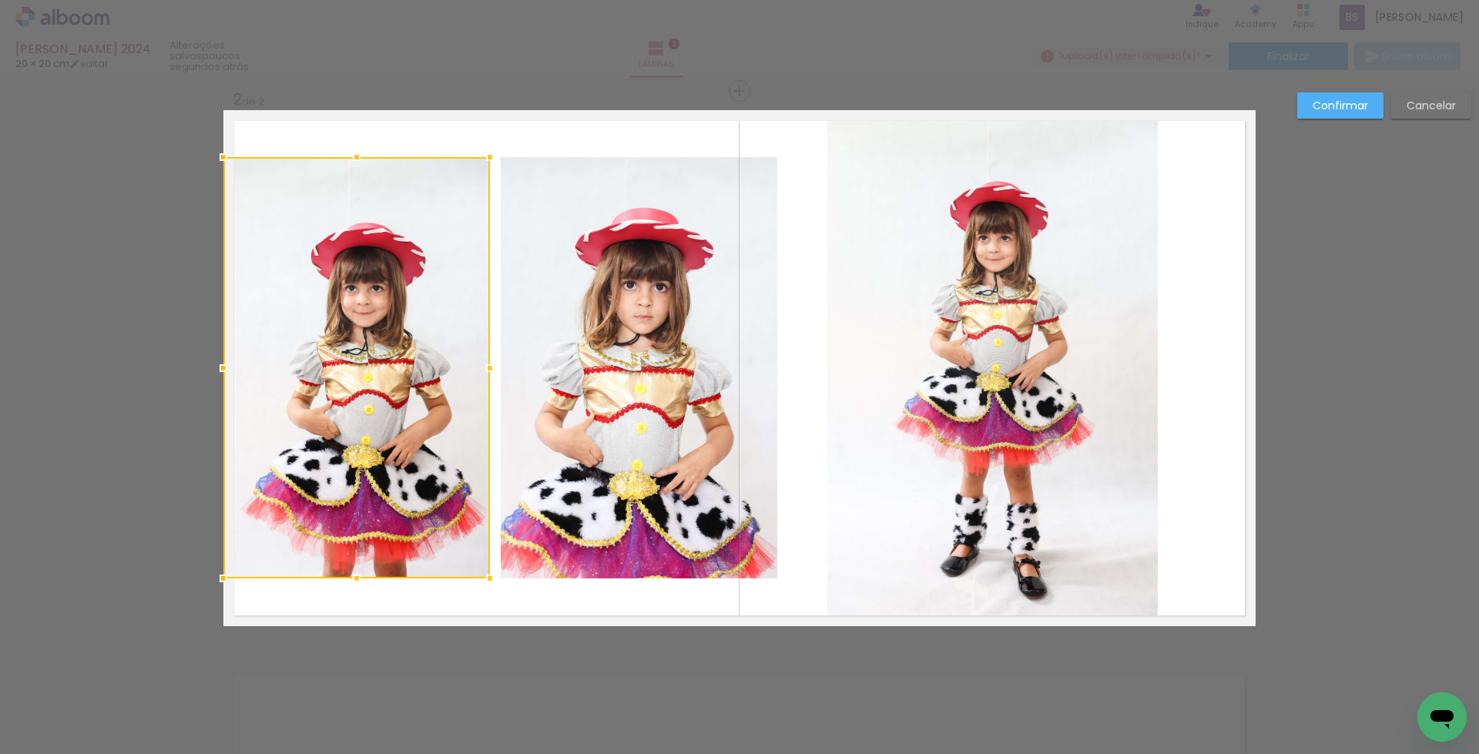
click at [532, 376] on album-spread "2 de 2" at bounding box center [739, 368] width 1033 height 516
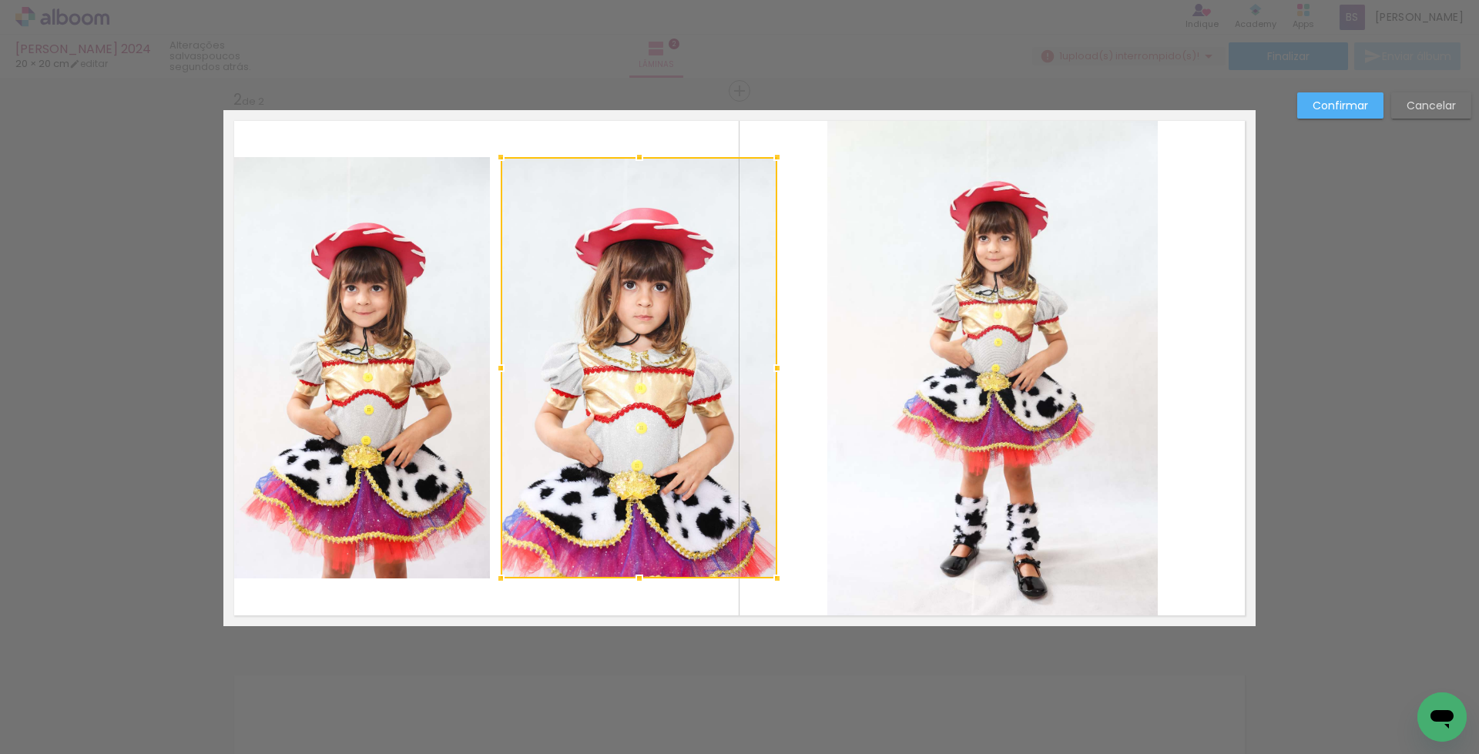
click at [423, 374] on quentale-photo at bounding box center [356, 367] width 267 height 421
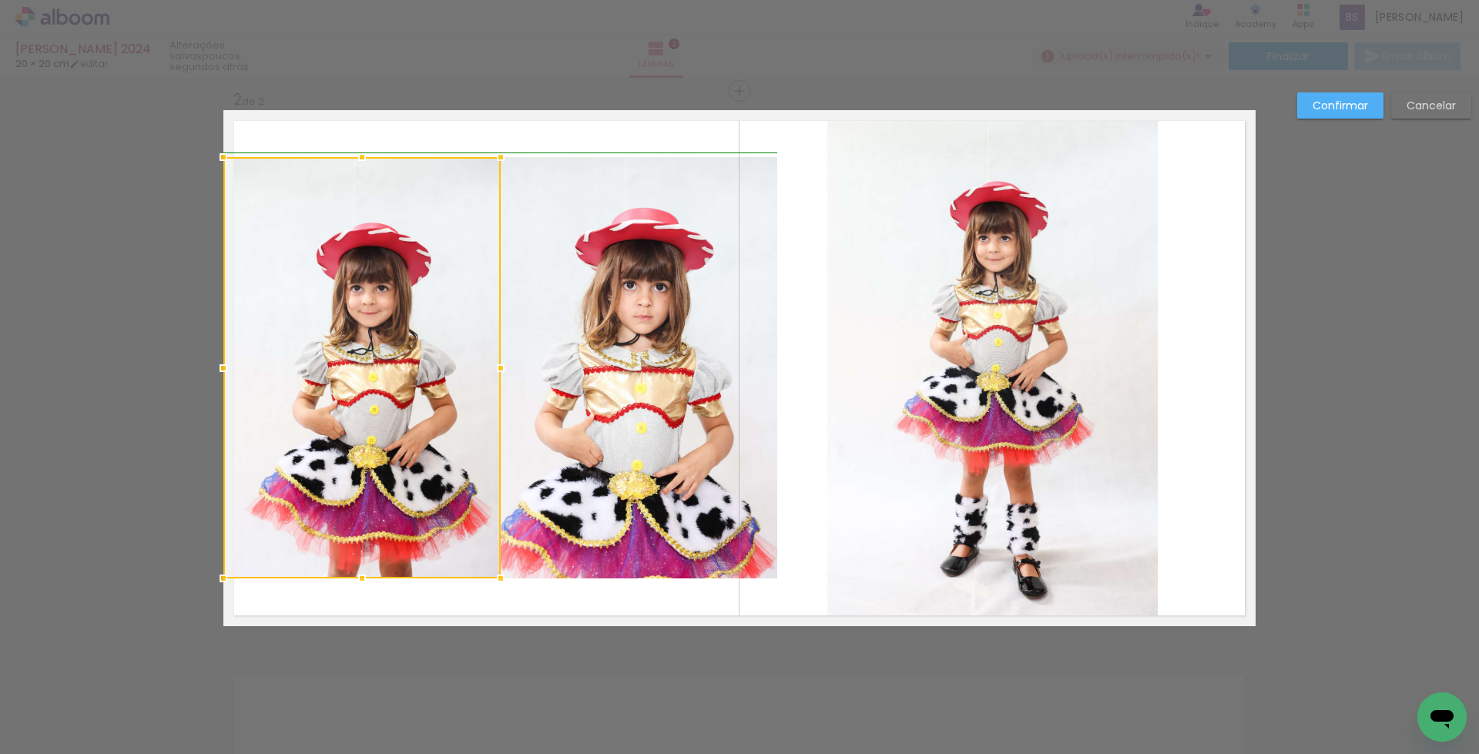
click at [485, 371] on div at bounding box center [500, 368] width 31 height 31
click at [0, 0] on slot "Confirmar" at bounding box center [0, 0] width 0 height 0
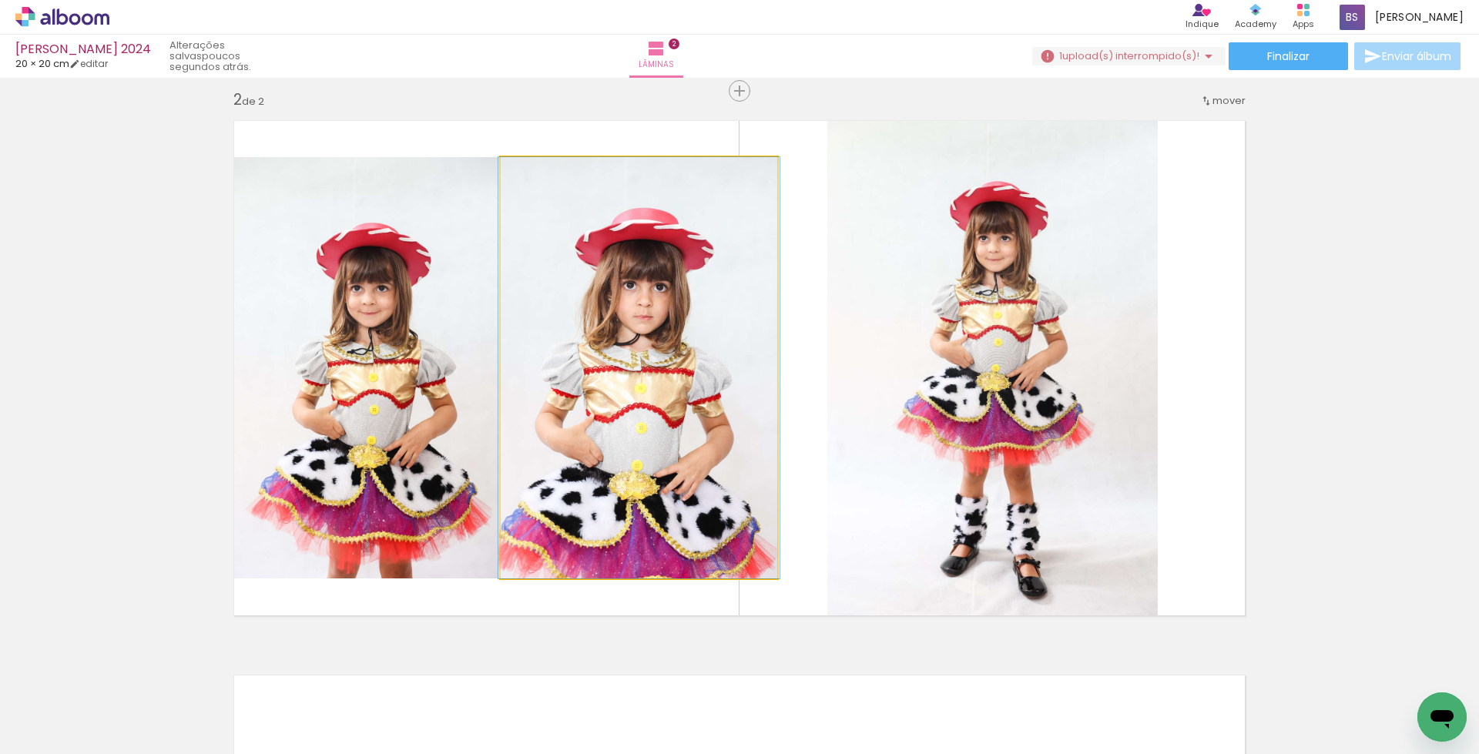
click at [576, 374] on quentale-photo at bounding box center [639, 367] width 277 height 421
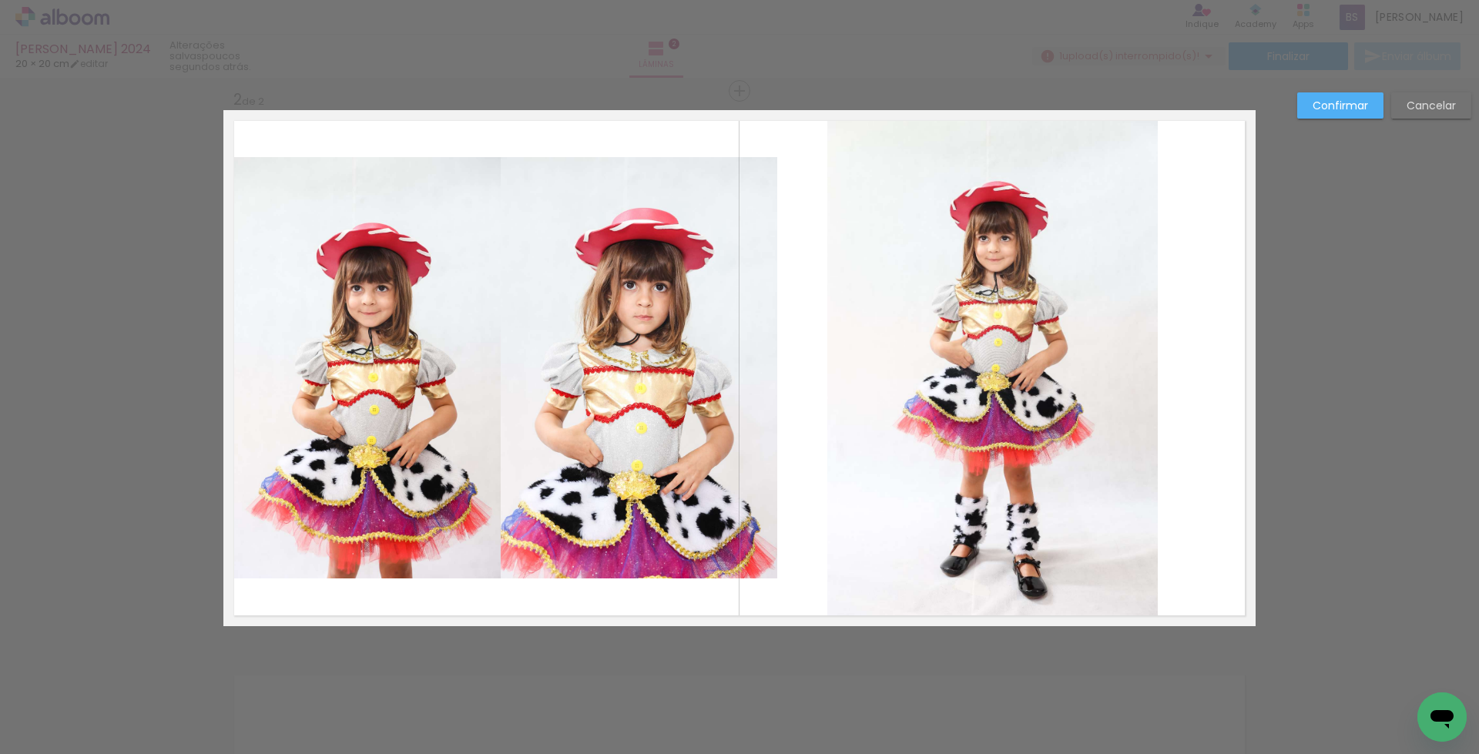
click at [596, 394] on quentale-photo at bounding box center [639, 367] width 277 height 421
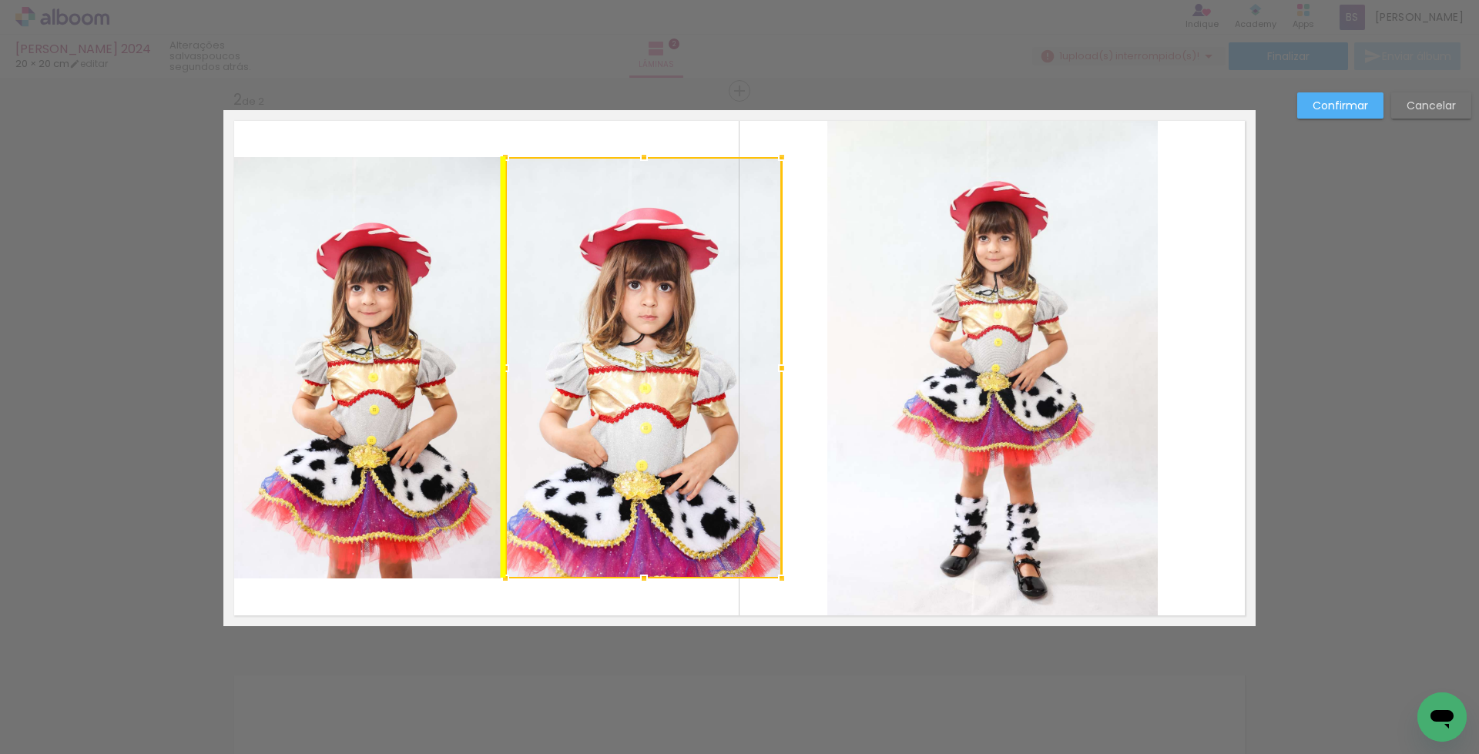
click at [618, 398] on div at bounding box center [643, 367] width 277 height 421
click at [919, 388] on quentale-photo at bounding box center [993, 368] width 331 height 516
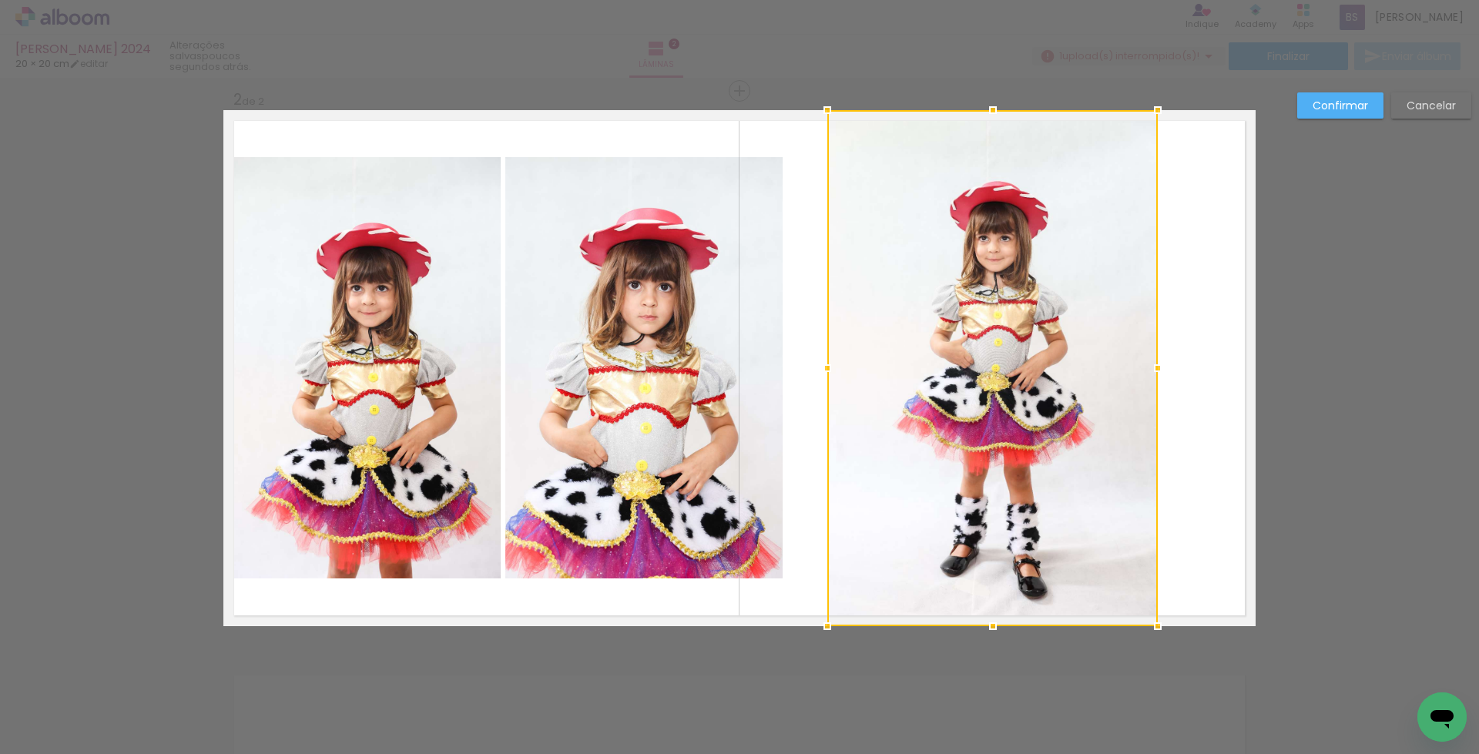
click at [919, 388] on div at bounding box center [993, 368] width 331 height 516
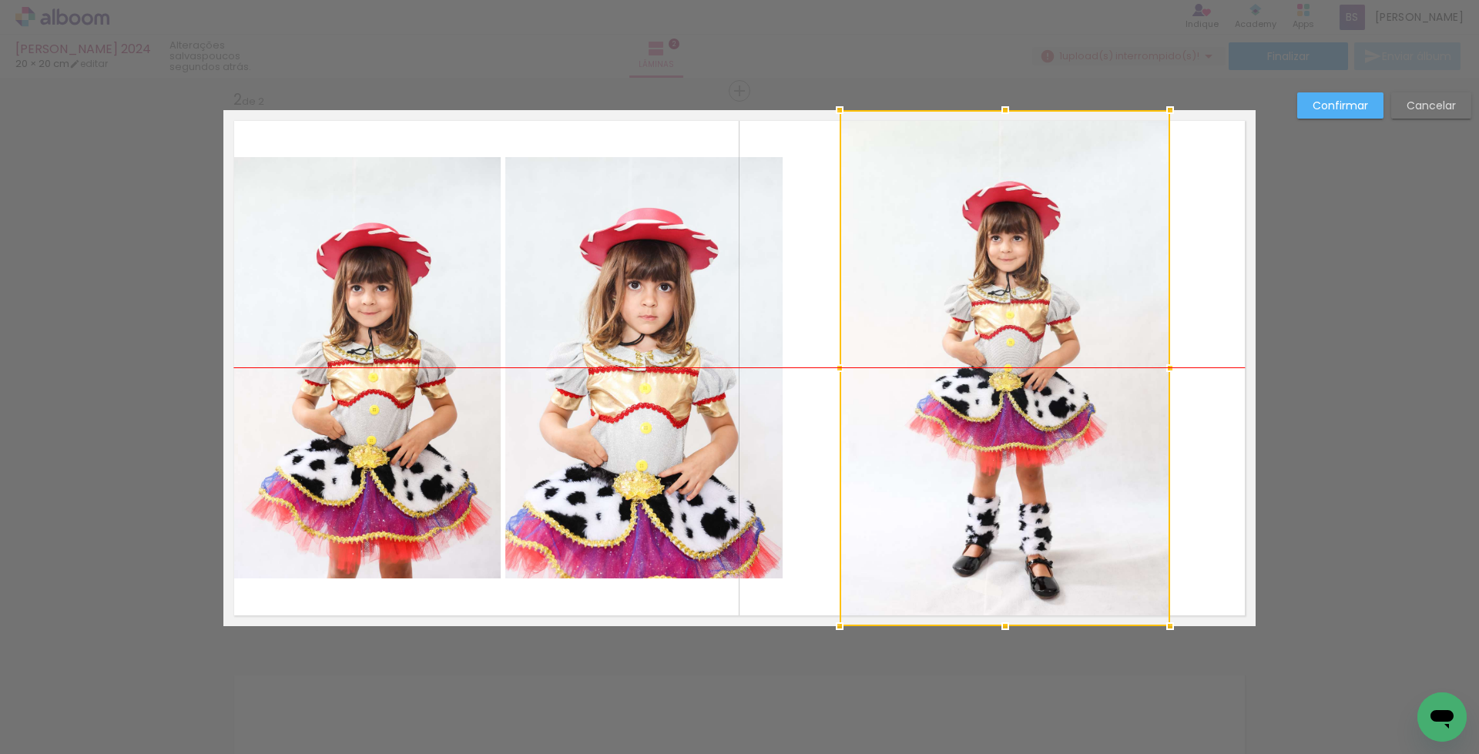
drag, startPoint x: 969, startPoint y: 401, endPoint x: 982, endPoint y: 401, distance: 12.3
click at [982, 401] on div at bounding box center [1005, 368] width 331 height 516
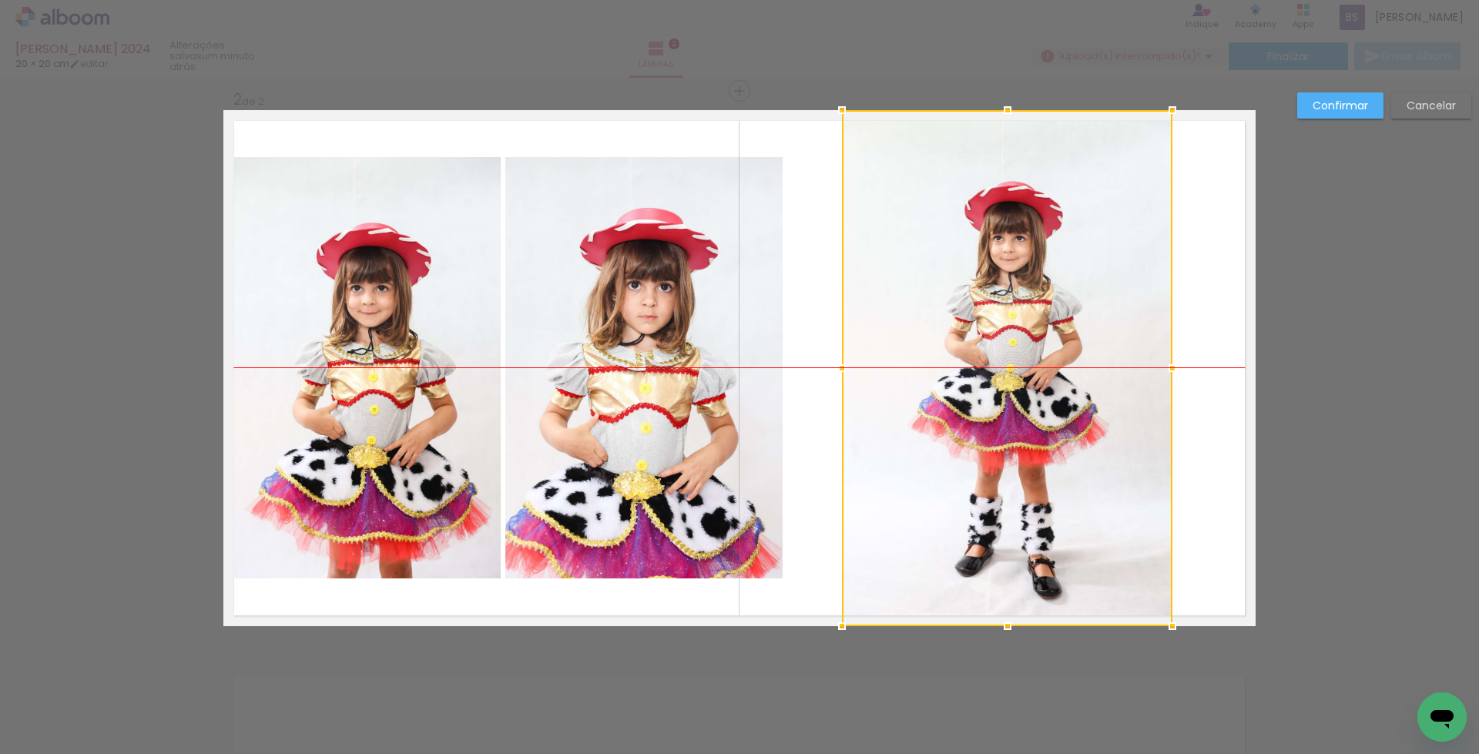
click at [935, 320] on div at bounding box center [1007, 368] width 331 height 516
click at [650, 363] on quentale-photo at bounding box center [643, 367] width 277 height 421
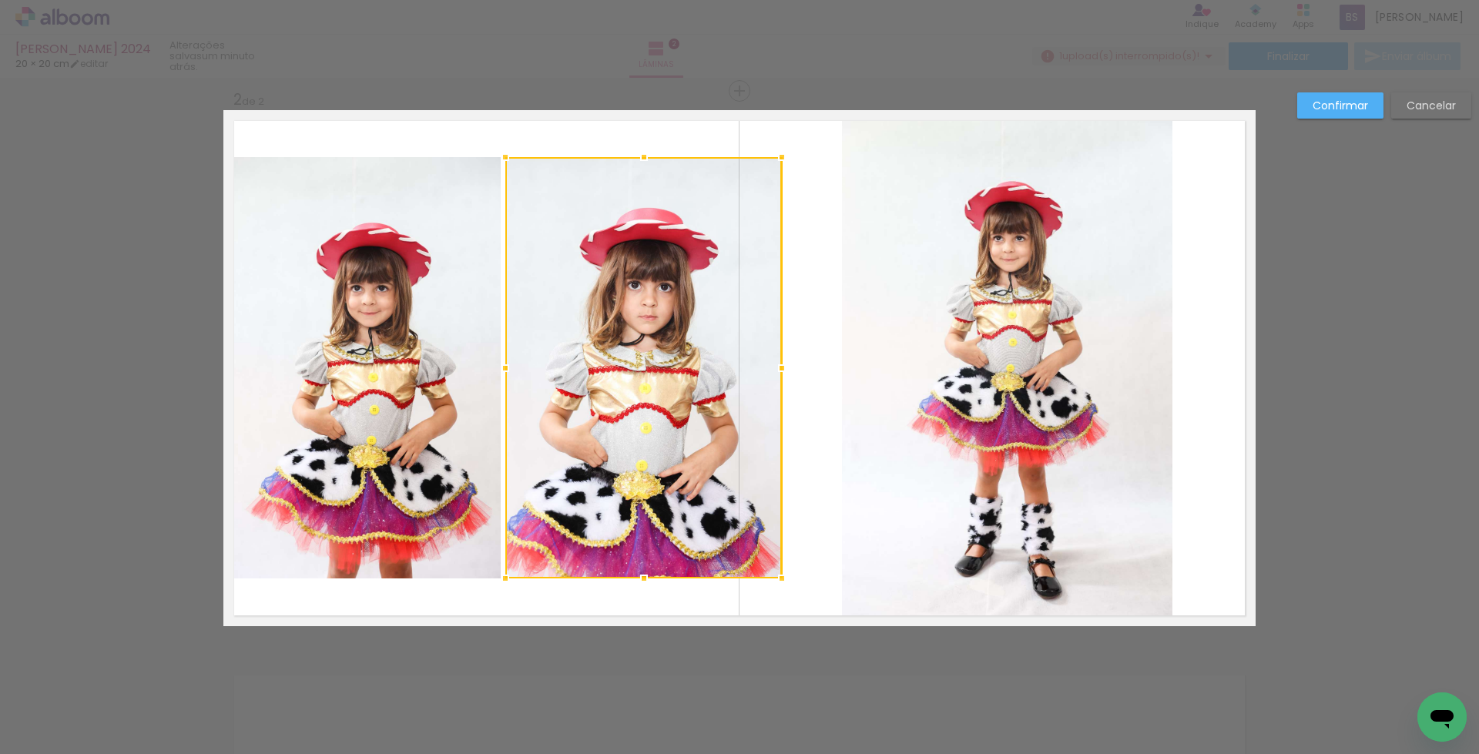
click at [387, 371] on quentale-photo at bounding box center [361, 367] width 277 height 421
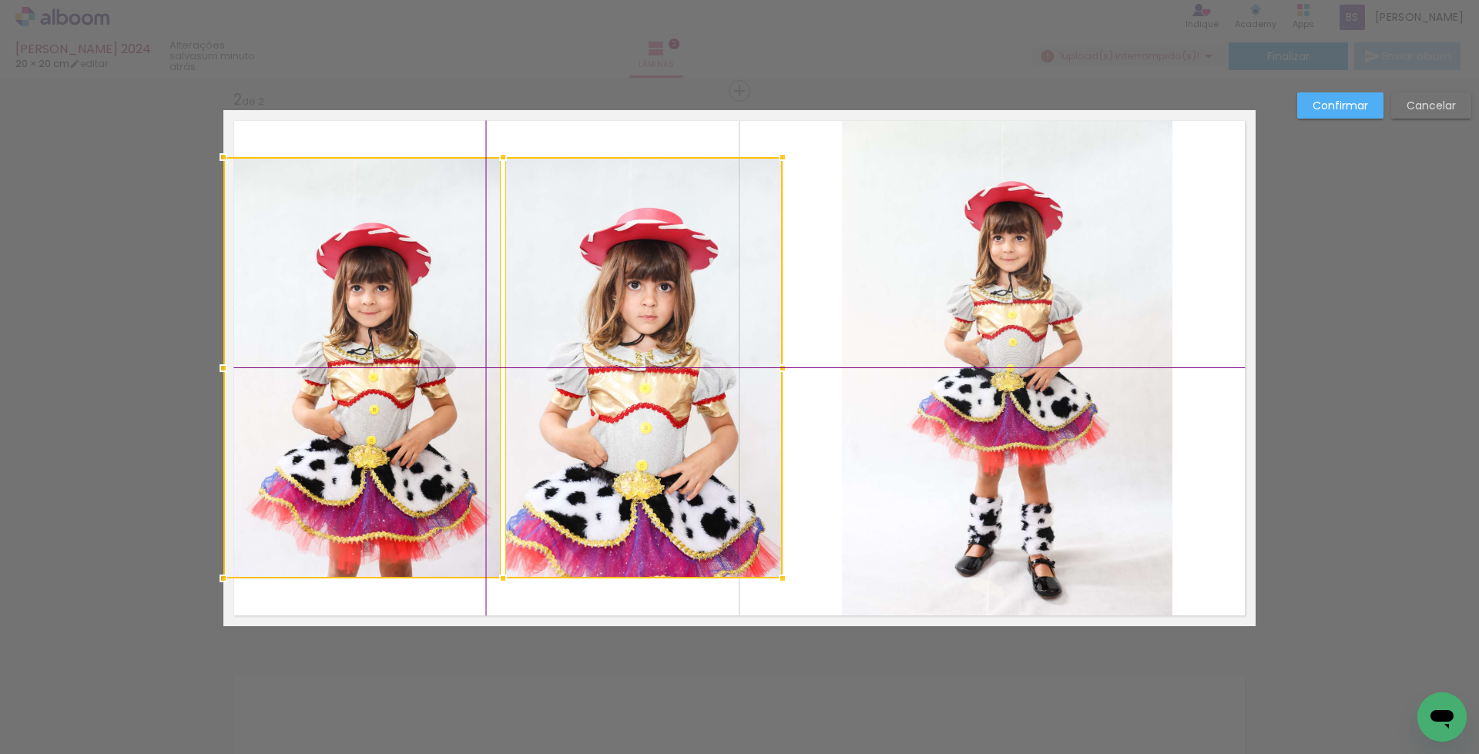
click at [572, 370] on div at bounding box center [502, 367] width 559 height 421
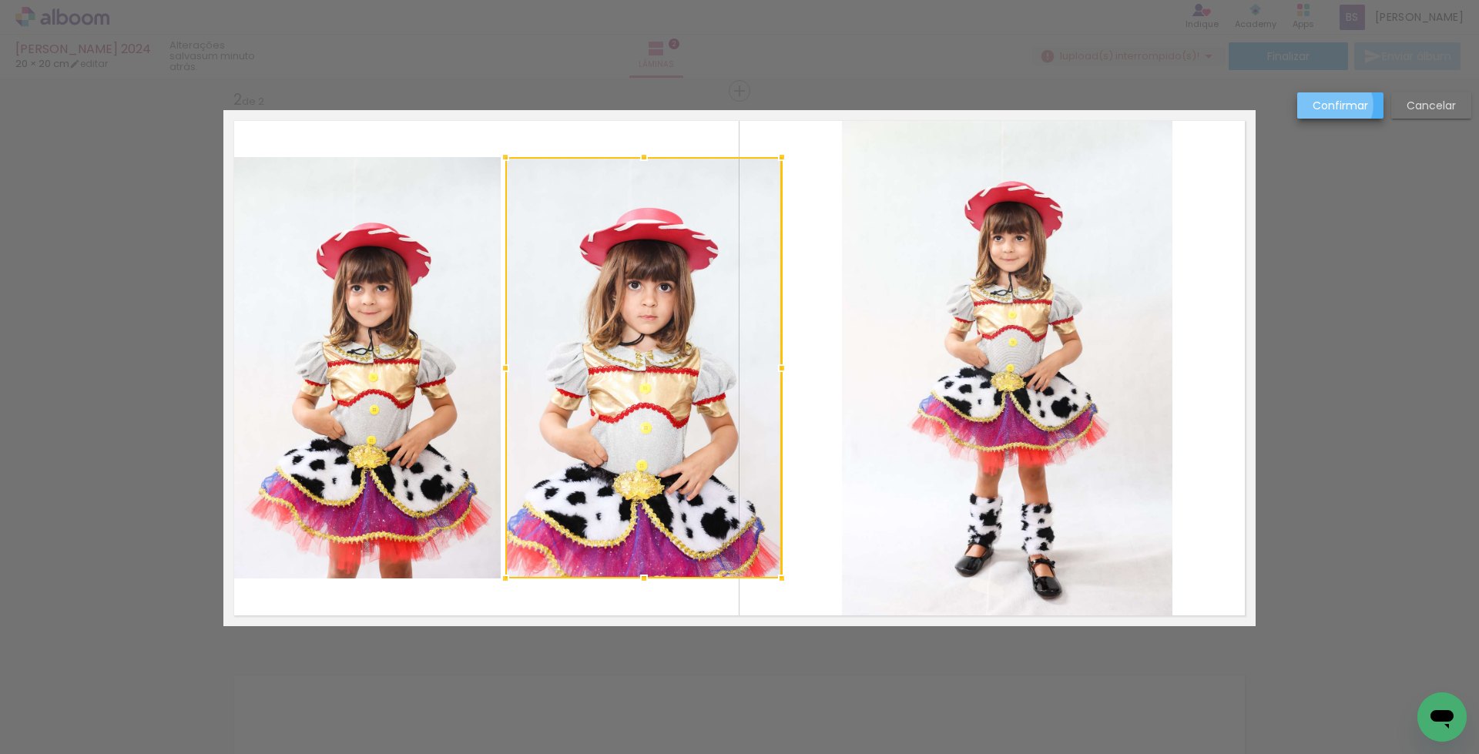
click at [0, 0] on slot "Confirmar" at bounding box center [0, 0] width 0 height 0
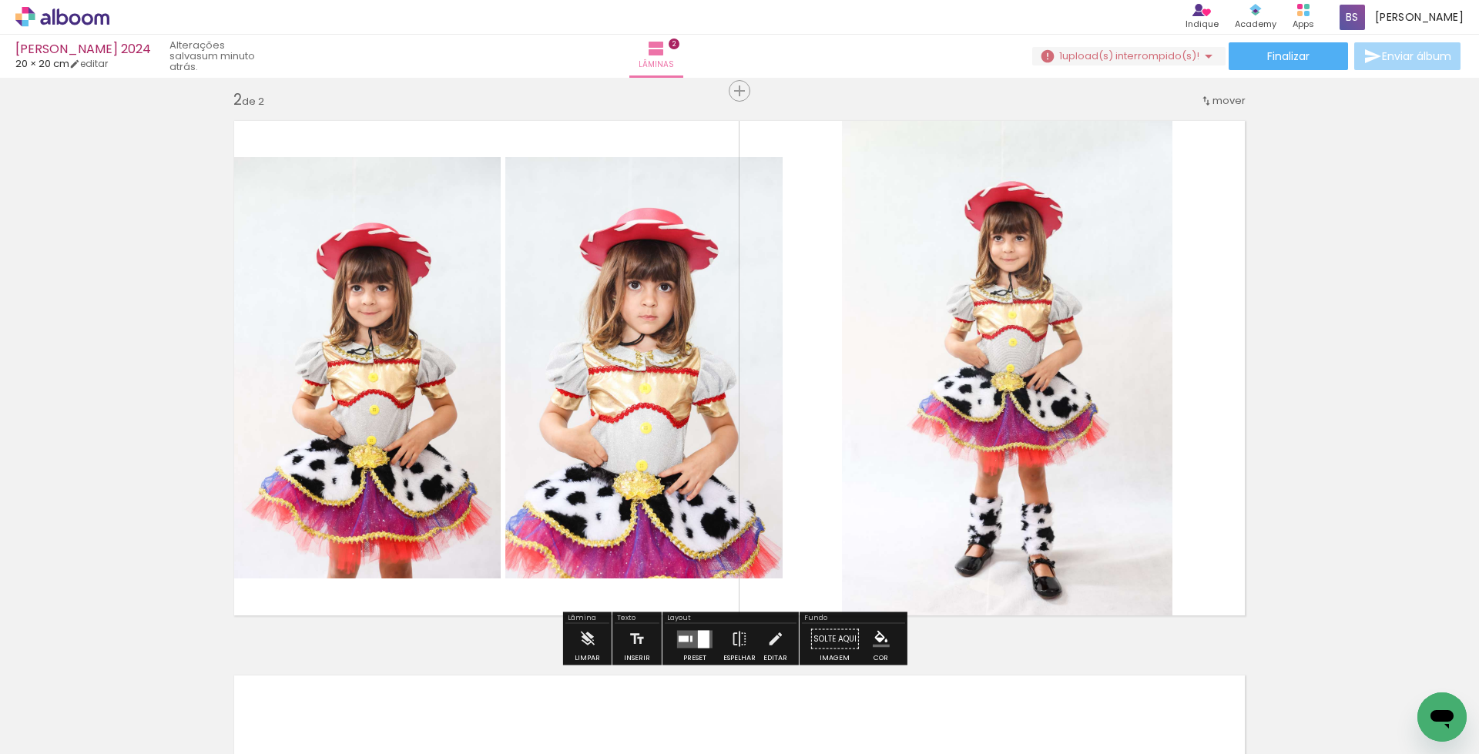
click at [395, 375] on quentale-photo at bounding box center [361, 367] width 277 height 421
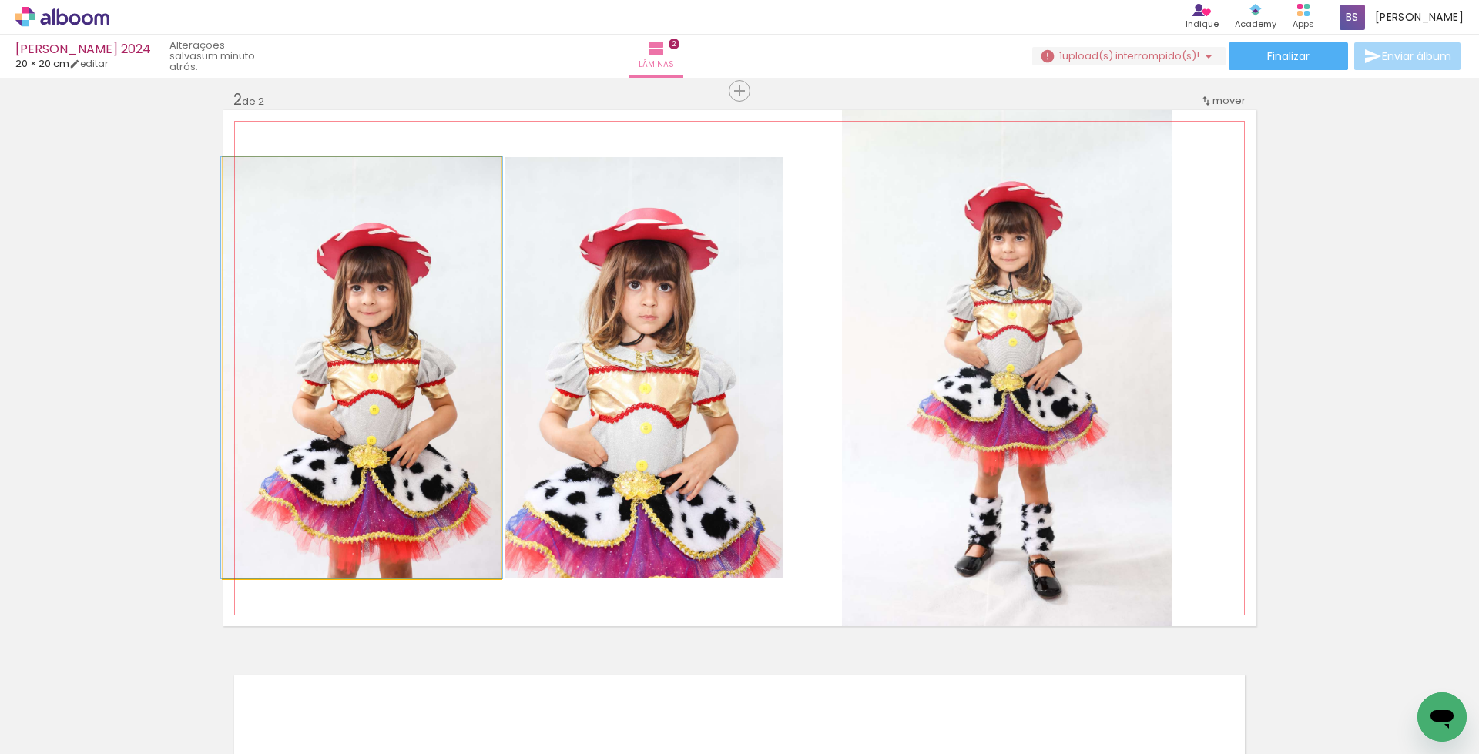
click at [395, 375] on quentale-photo at bounding box center [361, 367] width 277 height 421
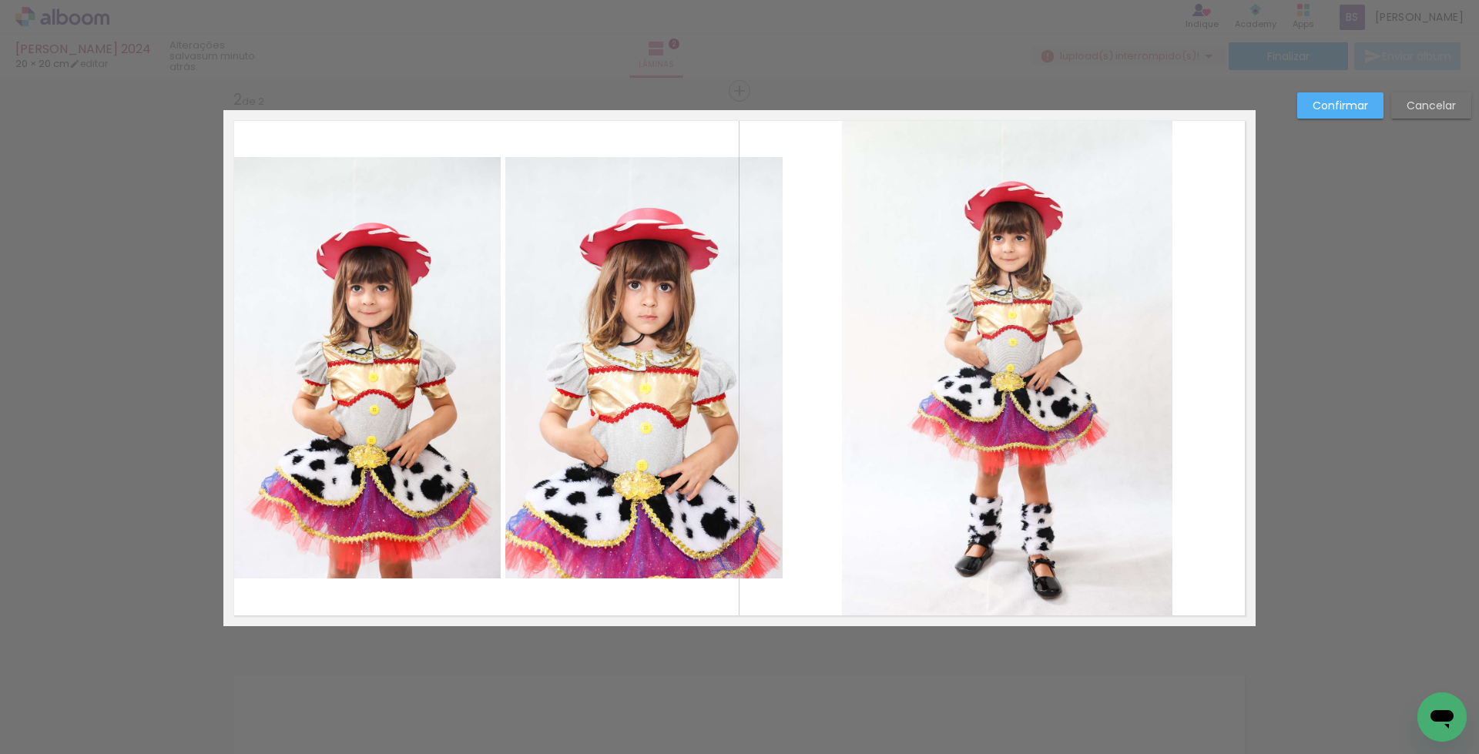
click at [400, 376] on quentale-photo at bounding box center [361, 367] width 277 height 421
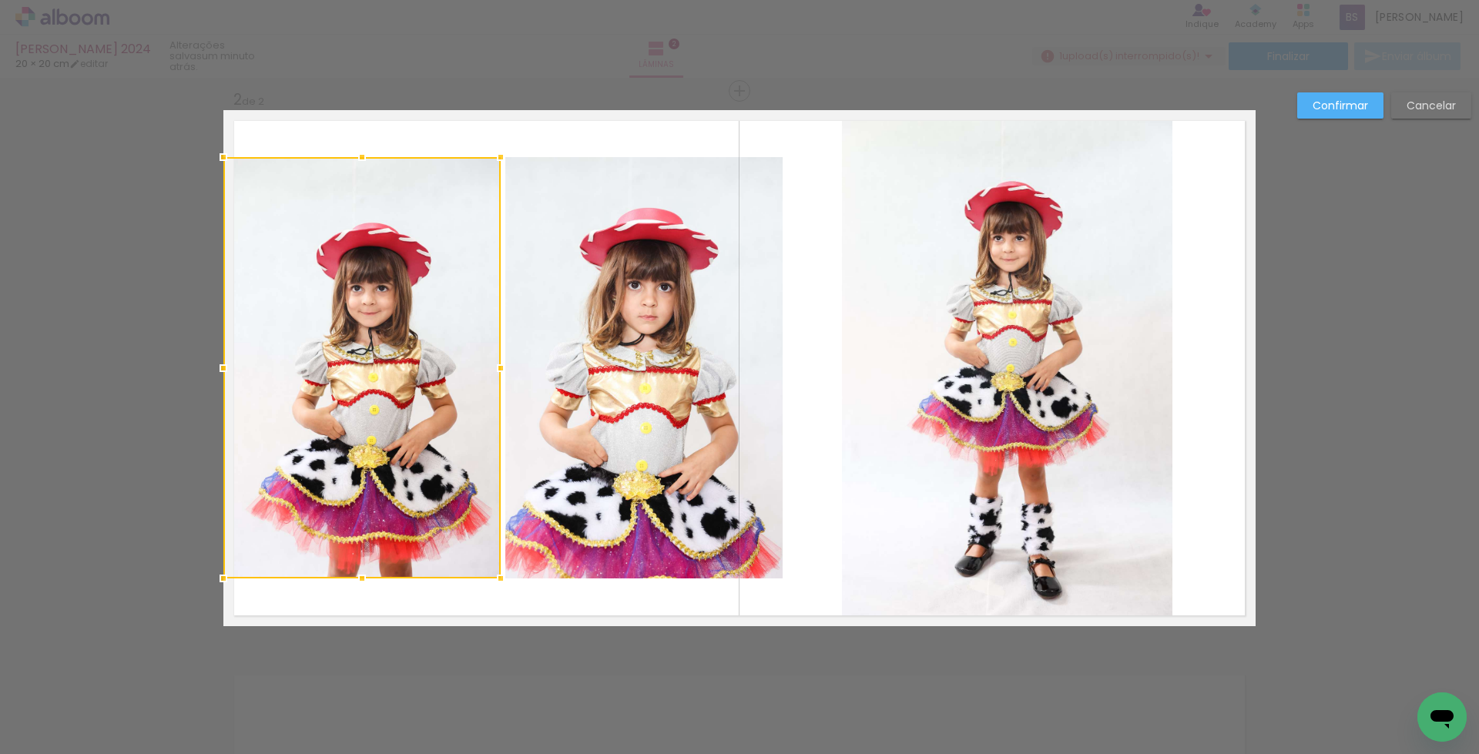
click at [578, 366] on quentale-photo at bounding box center [643, 367] width 277 height 421
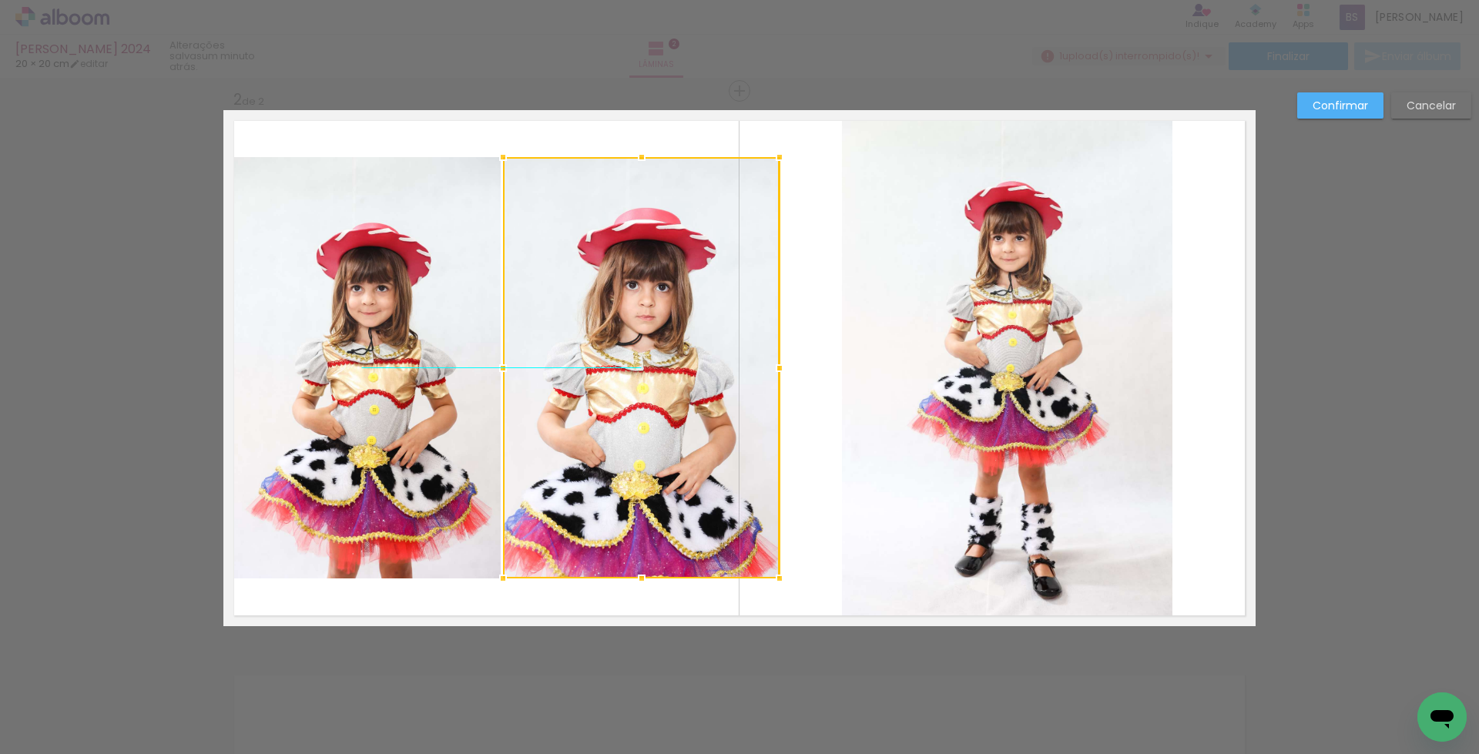
click at [569, 368] on div at bounding box center [641, 367] width 277 height 421
click at [0, 0] on slot "Confirmar" at bounding box center [0, 0] width 0 height 0
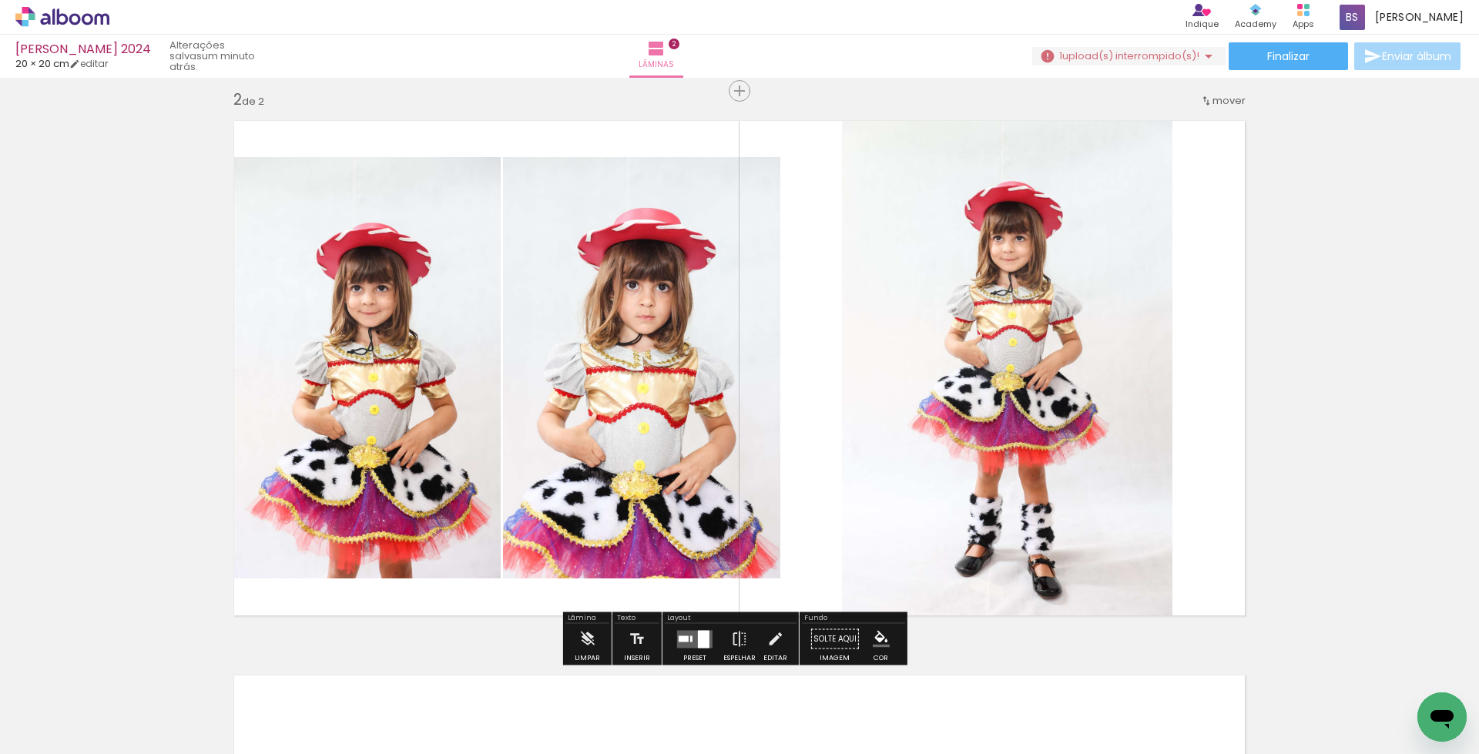
click at [586, 376] on quentale-photo at bounding box center [641, 367] width 277 height 421
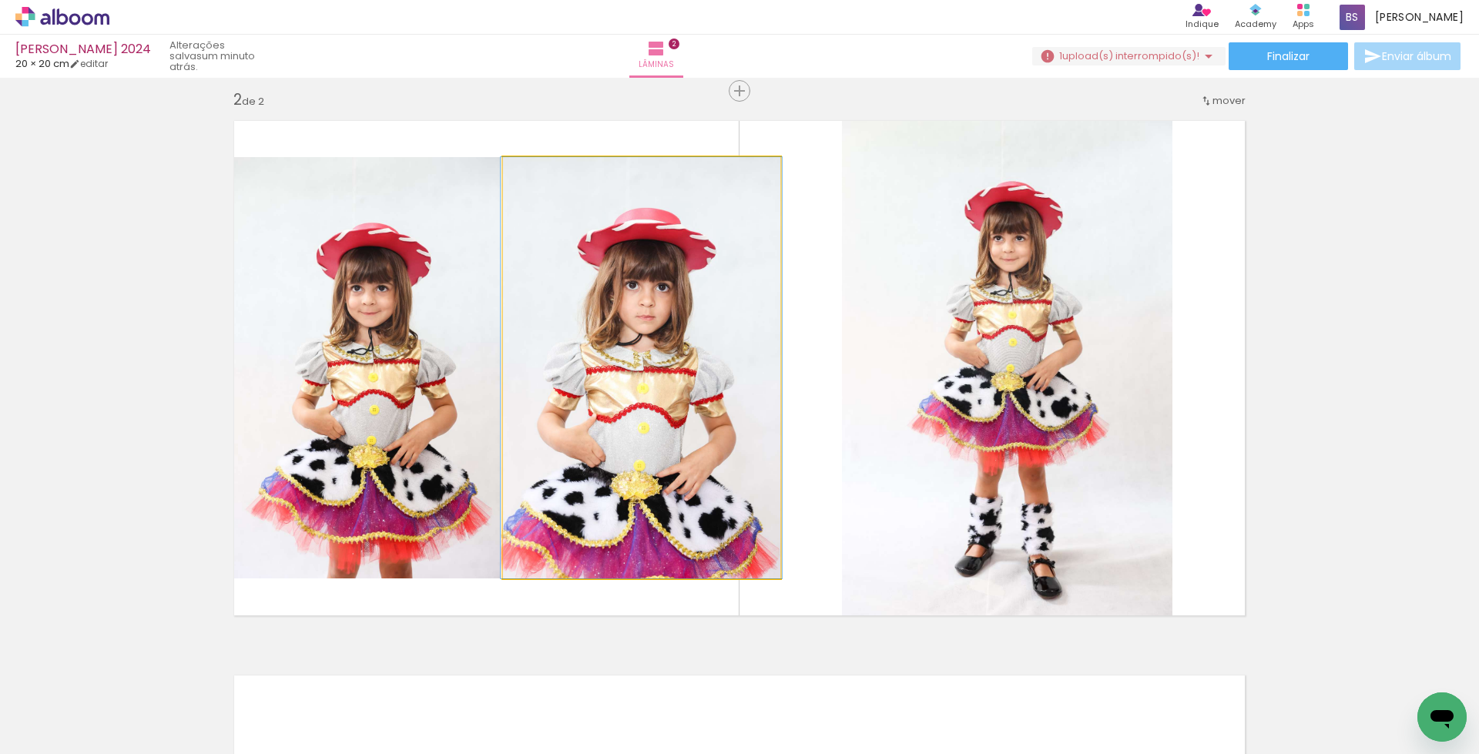
click at [573, 387] on quentale-photo at bounding box center [641, 367] width 277 height 421
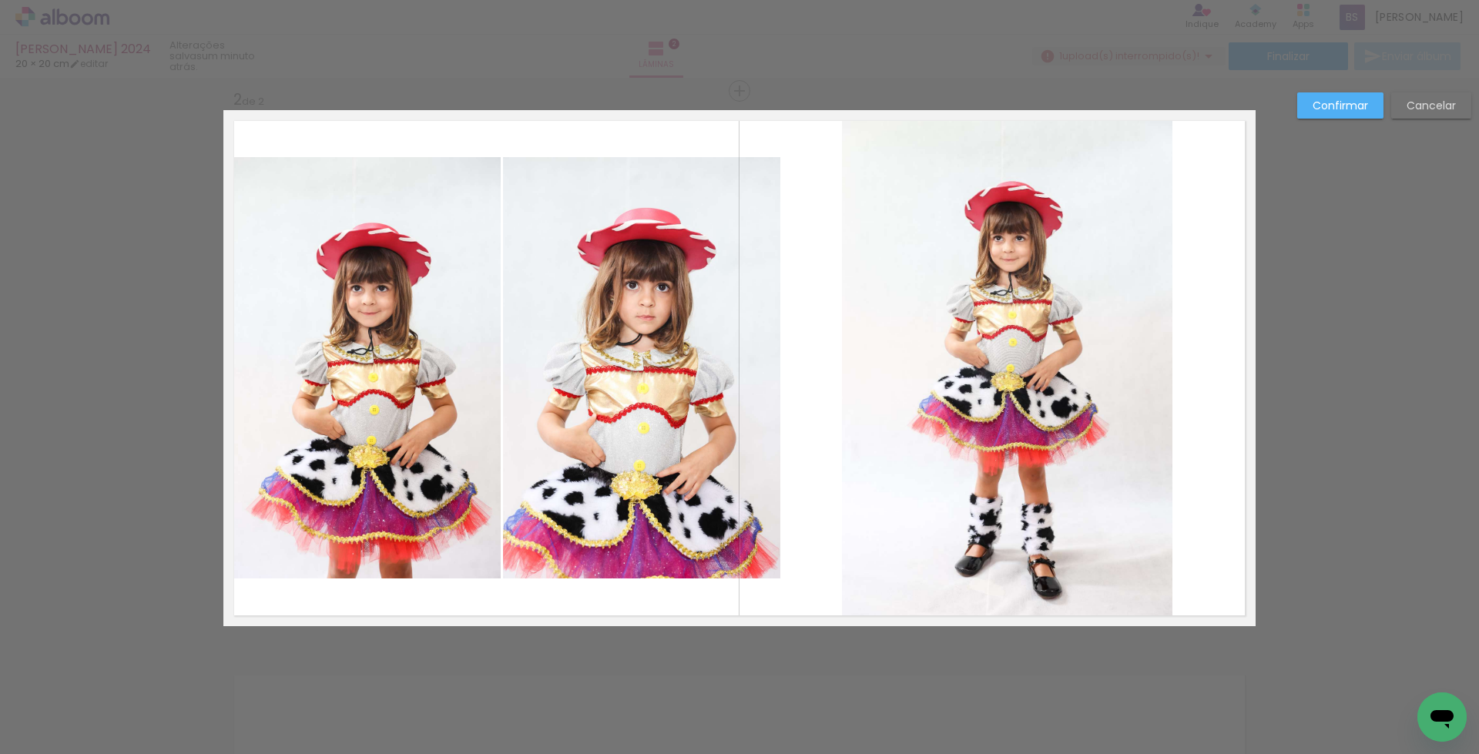
click at [576, 390] on quentale-photo at bounding box center [641, 367] width 277 height 421
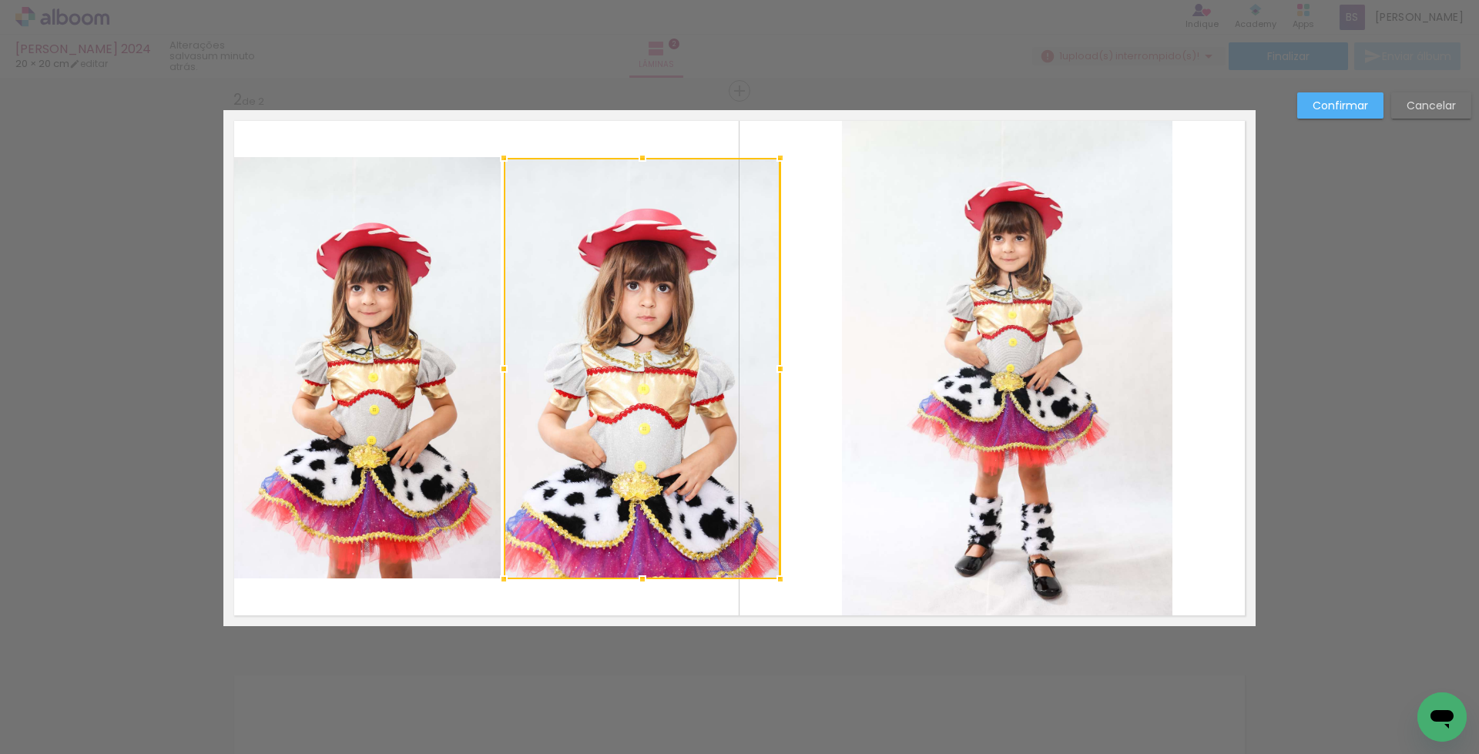
click at [589, 393] on div at bounding box center [642, 368] width 277 height 421
click at [0, 0] on slot "Confirmar" at bounding box center [0, 0] width 0 height 0
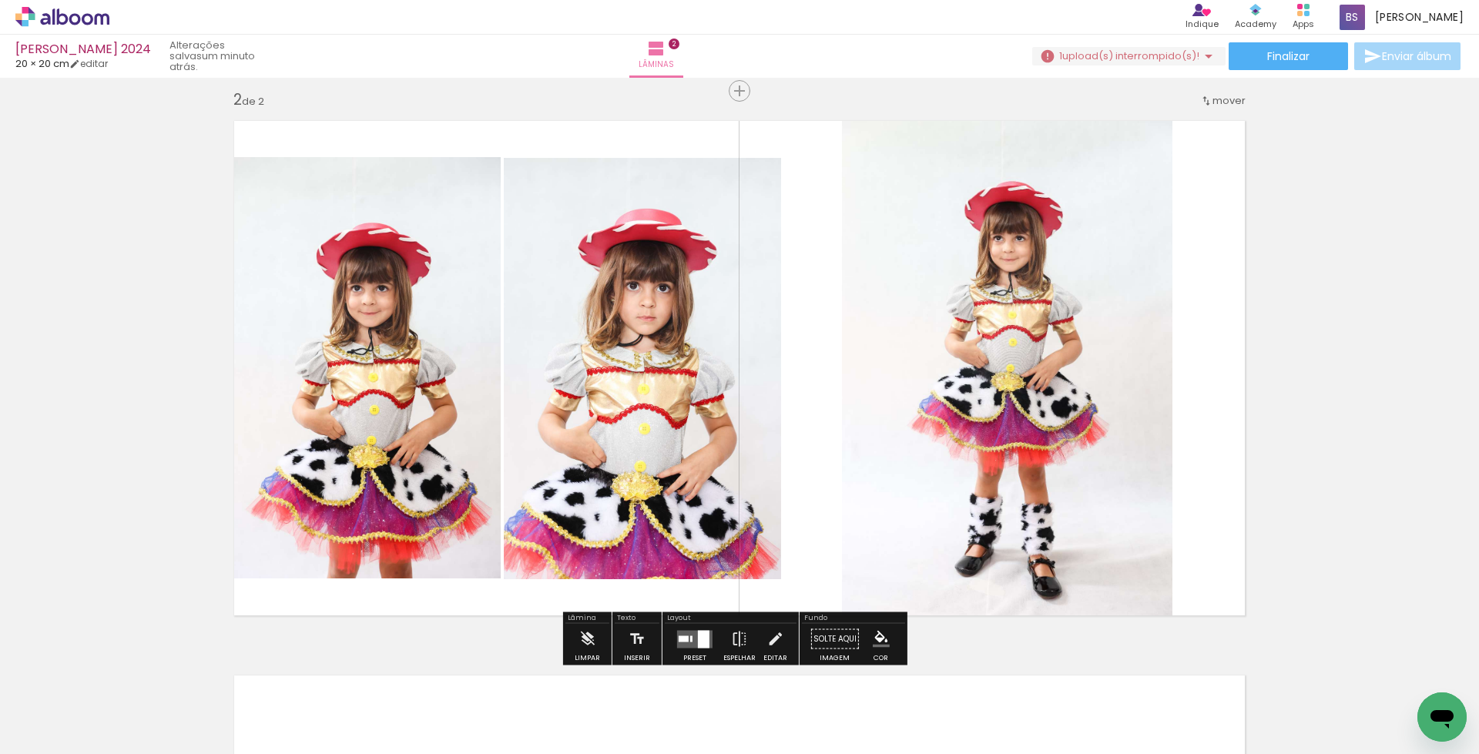
click at [413, 397] on quentale-photo at bounding box center [361, 367] width 277 height 421
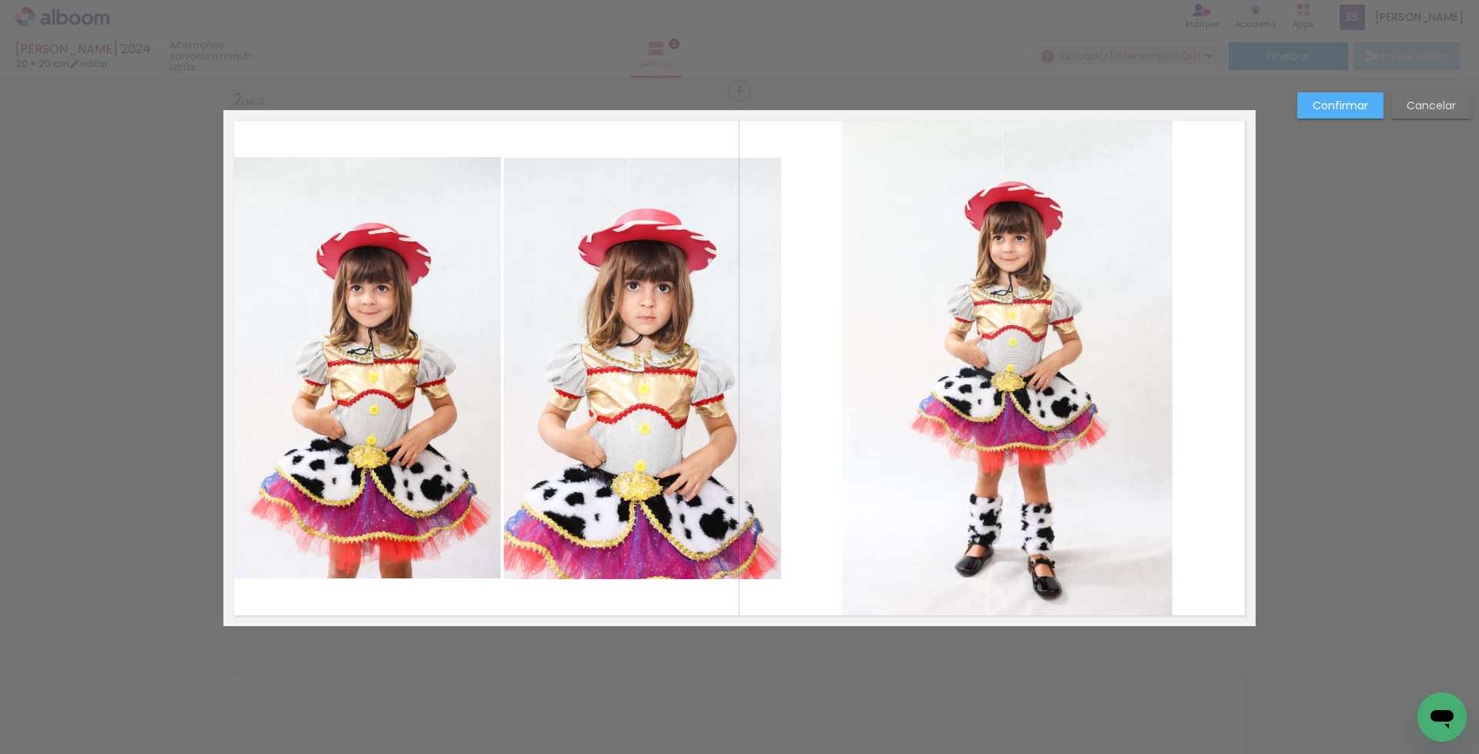
click at [619, 388] on quentale-photo at bounding box center [642, 368] width 277 height 421
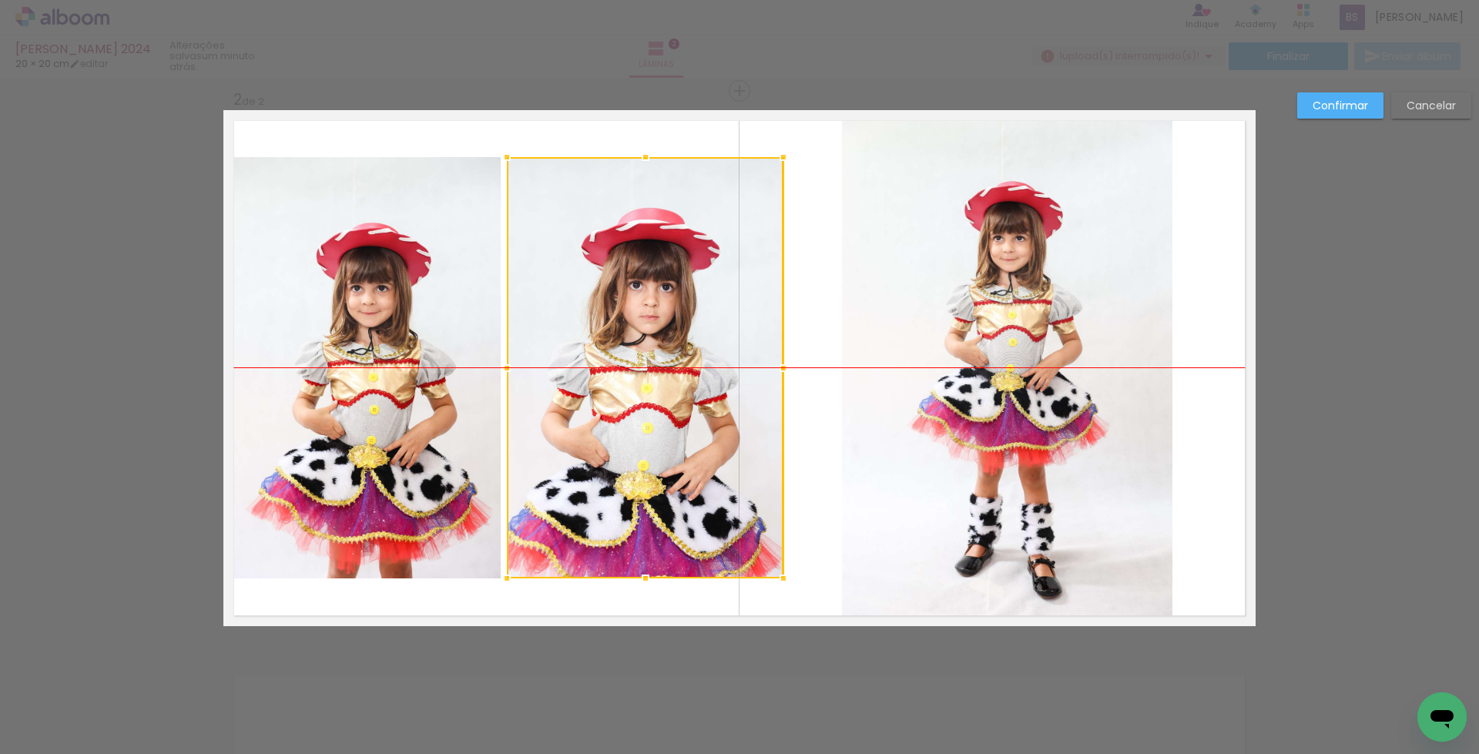
click at [622, 388] on div at bounding box center [645, 367] width 277 height 421
click at [613, 429] on div at bounding box center [645, 367] width 277 height 421
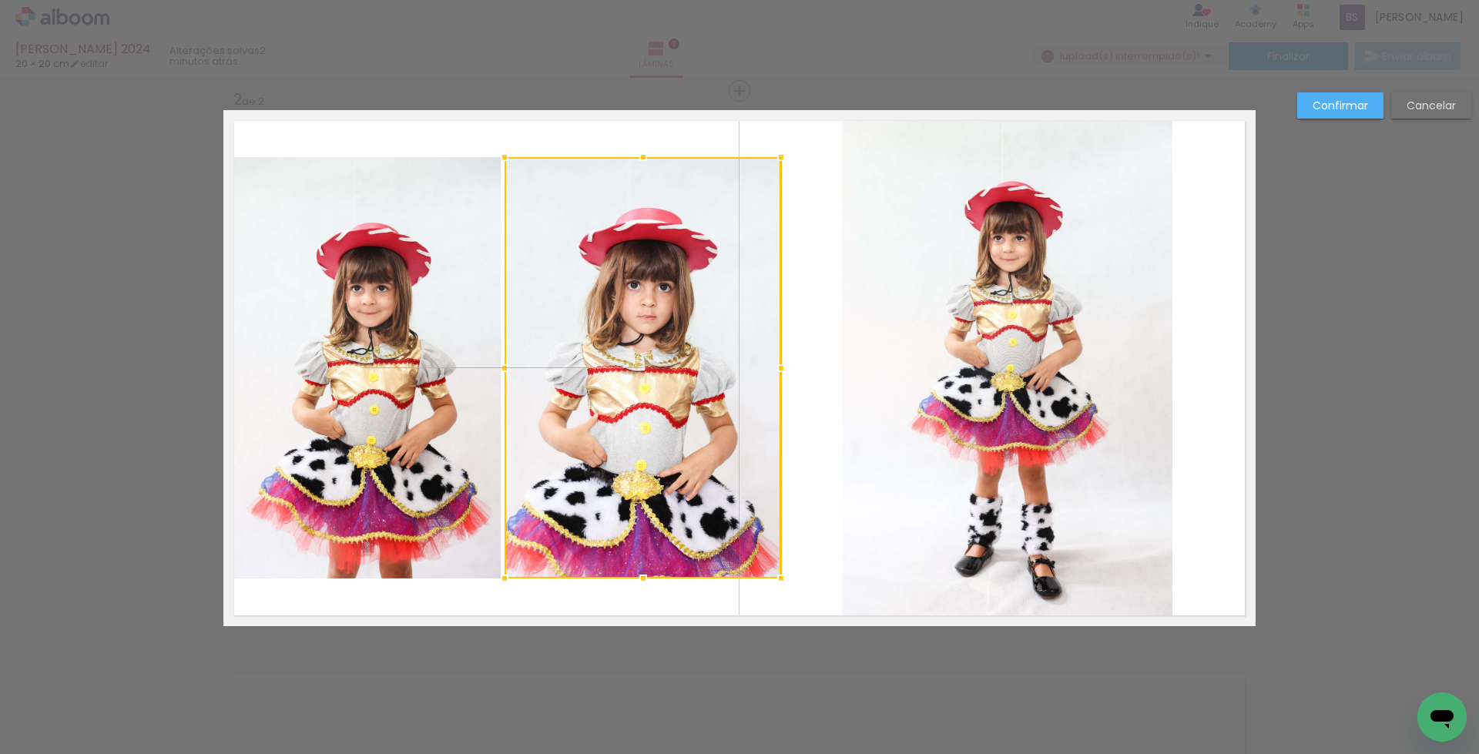
click at [603, 436] on div at bounding box center [643, 367] width 277 height 421
click at [0, 0] on slot "Confirmar" at bounding box center [0, 0] width 0 height 0
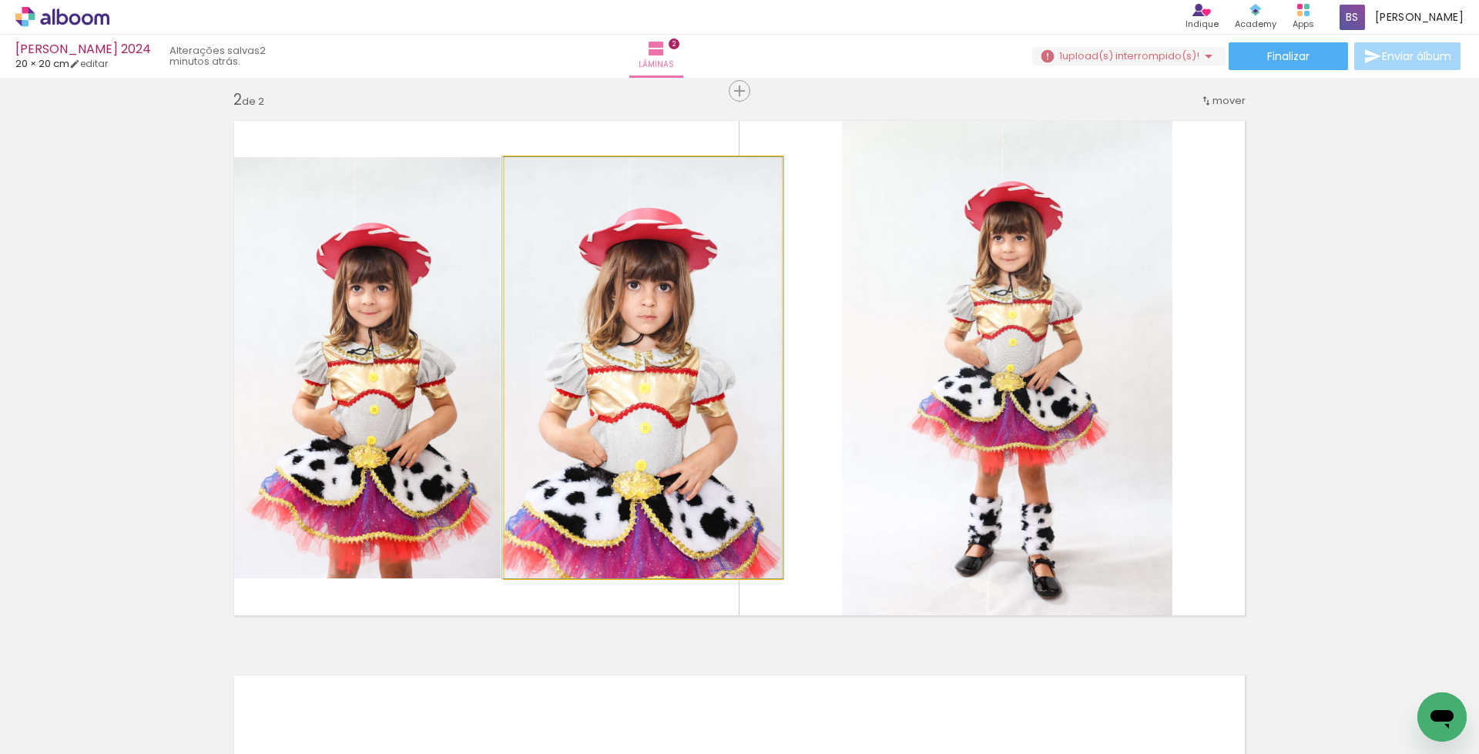
click at [666, 454] on quentale-photo at bounding box center [643, 367] width 277 height 421
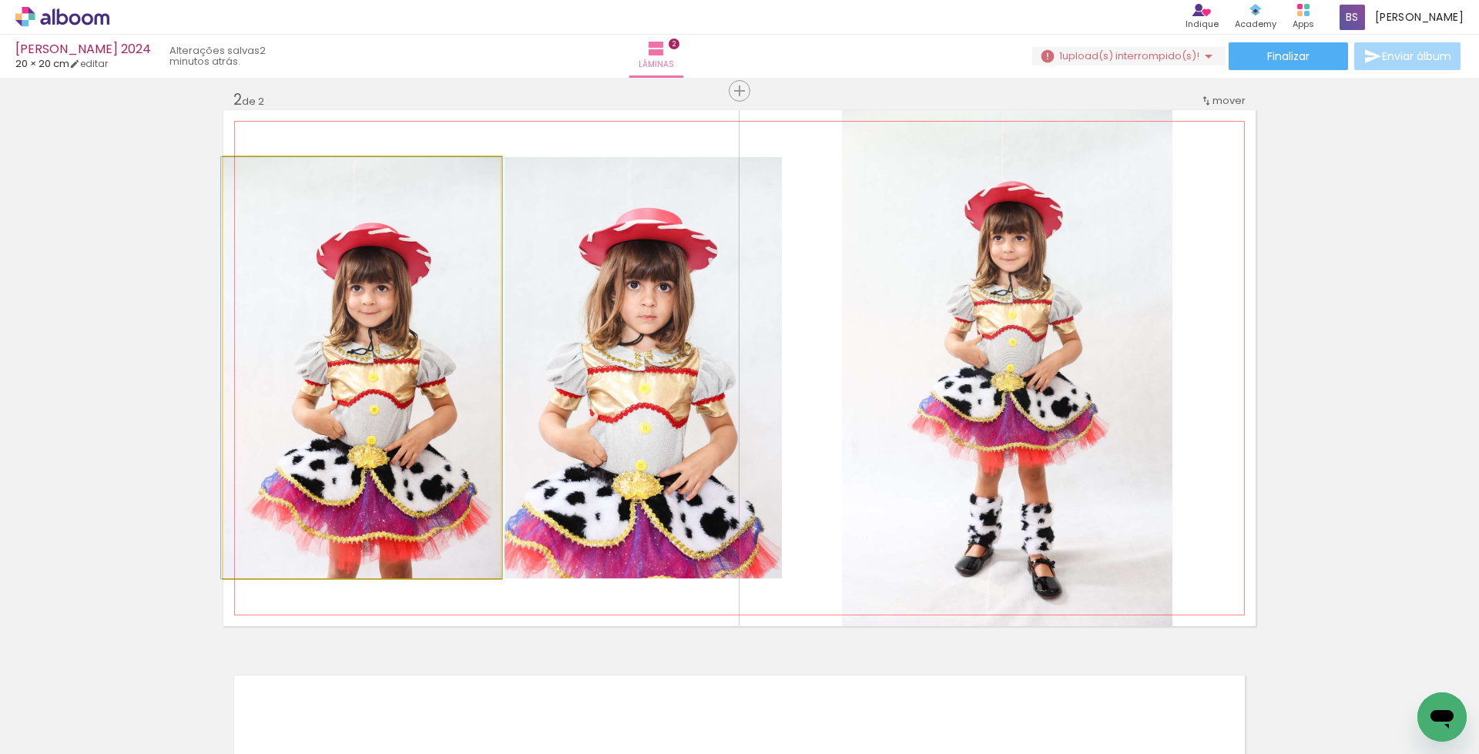
click at [397, 450] on quentale-photo at bounding box center [361, 367] width 277 height 421
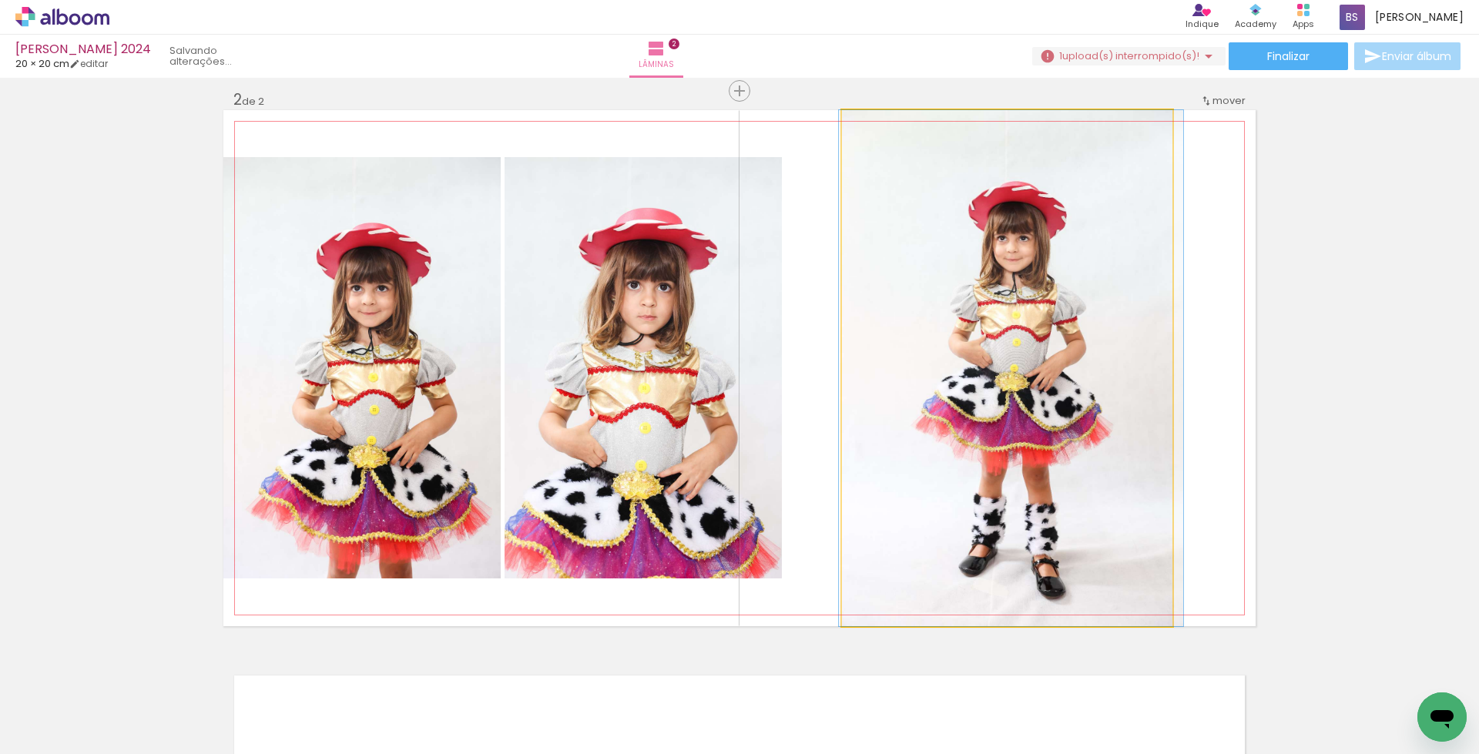
drag, startPoint x: 1127, startPoint y: 443, endPoint x: 1130, endPoint y: 432, distance: 12.2
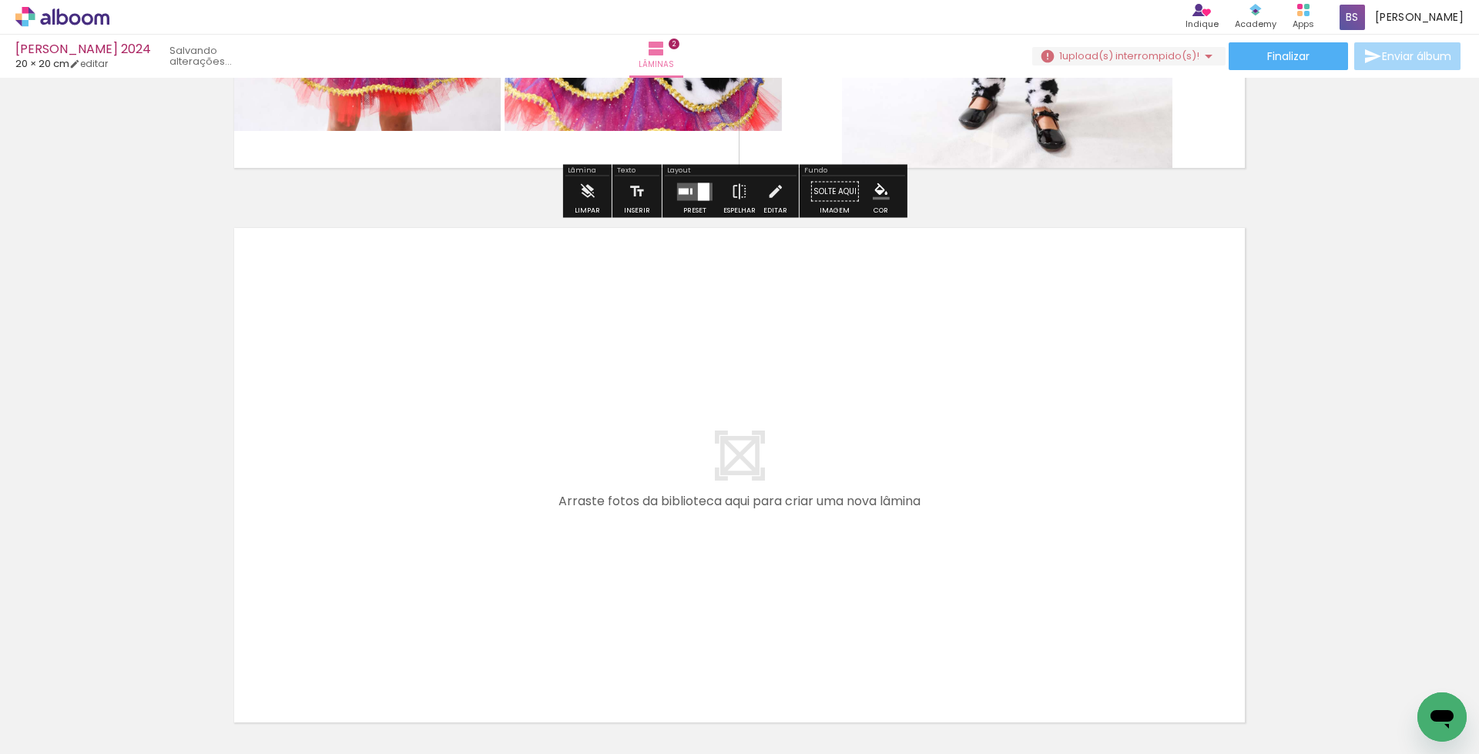
scroll to position [1142, 0]
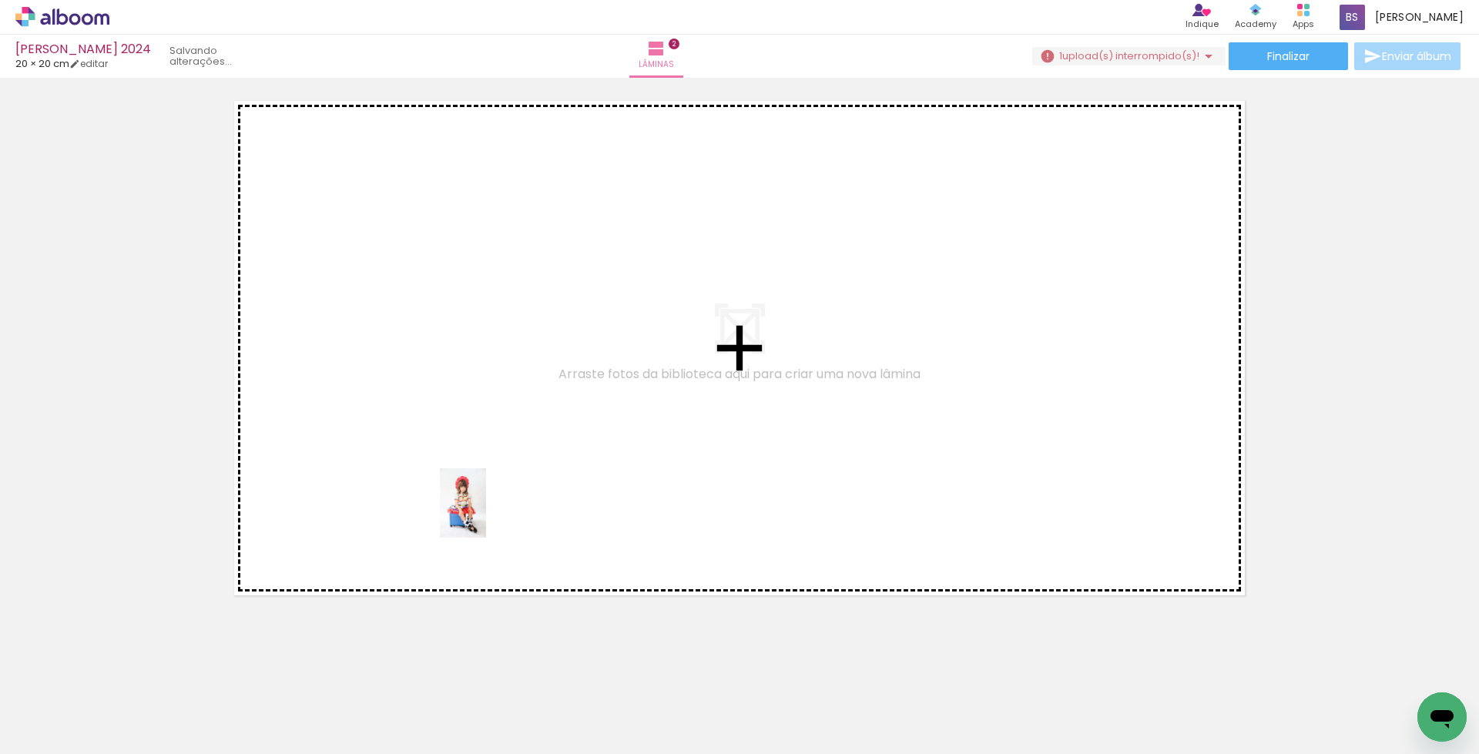
drag, startPoint x: 494, startPoint y: 710, endPoint x: 486, endPoint y: 515, distance: 195.9
click at [486, 515] on quentale-workspace at bounding box center [739, 377] width 1479 height 754
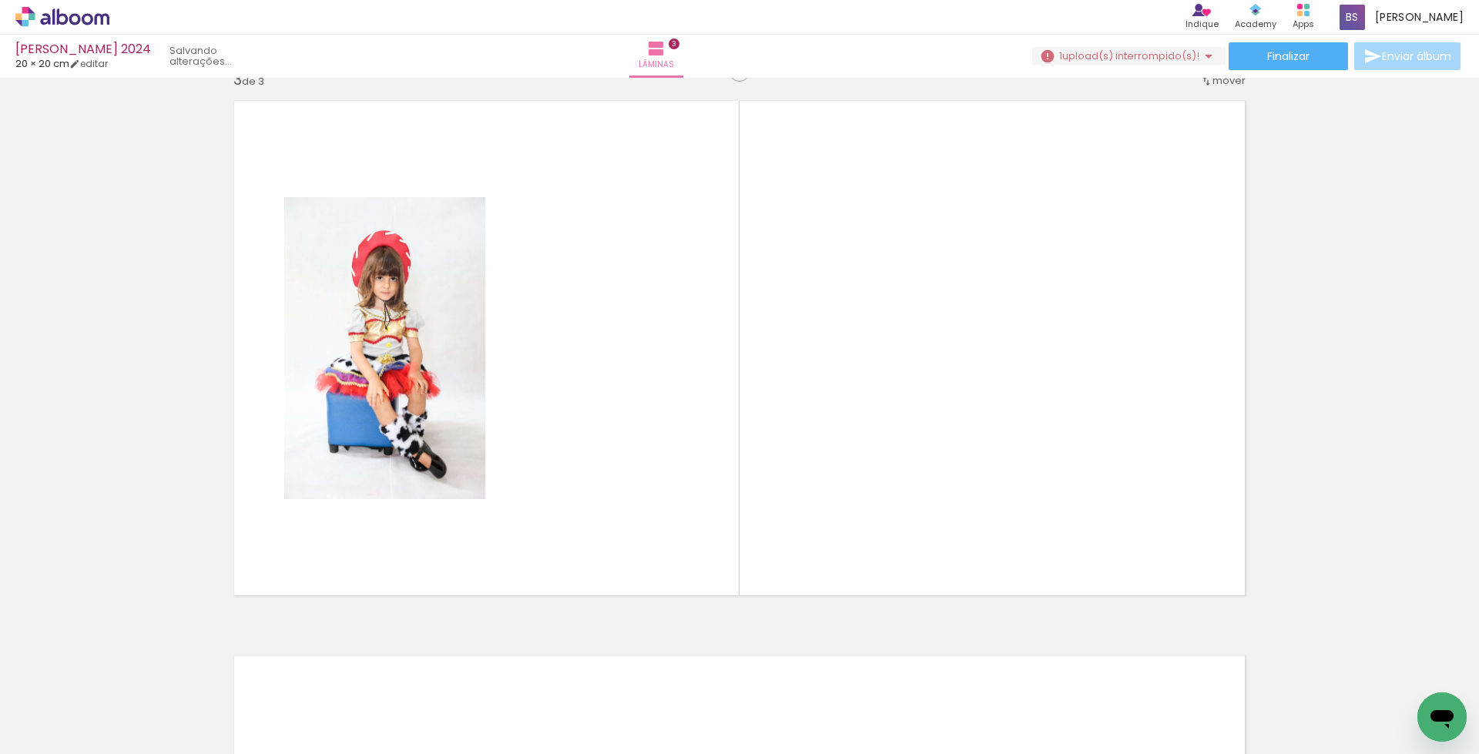
scroll to position [1122, 0]
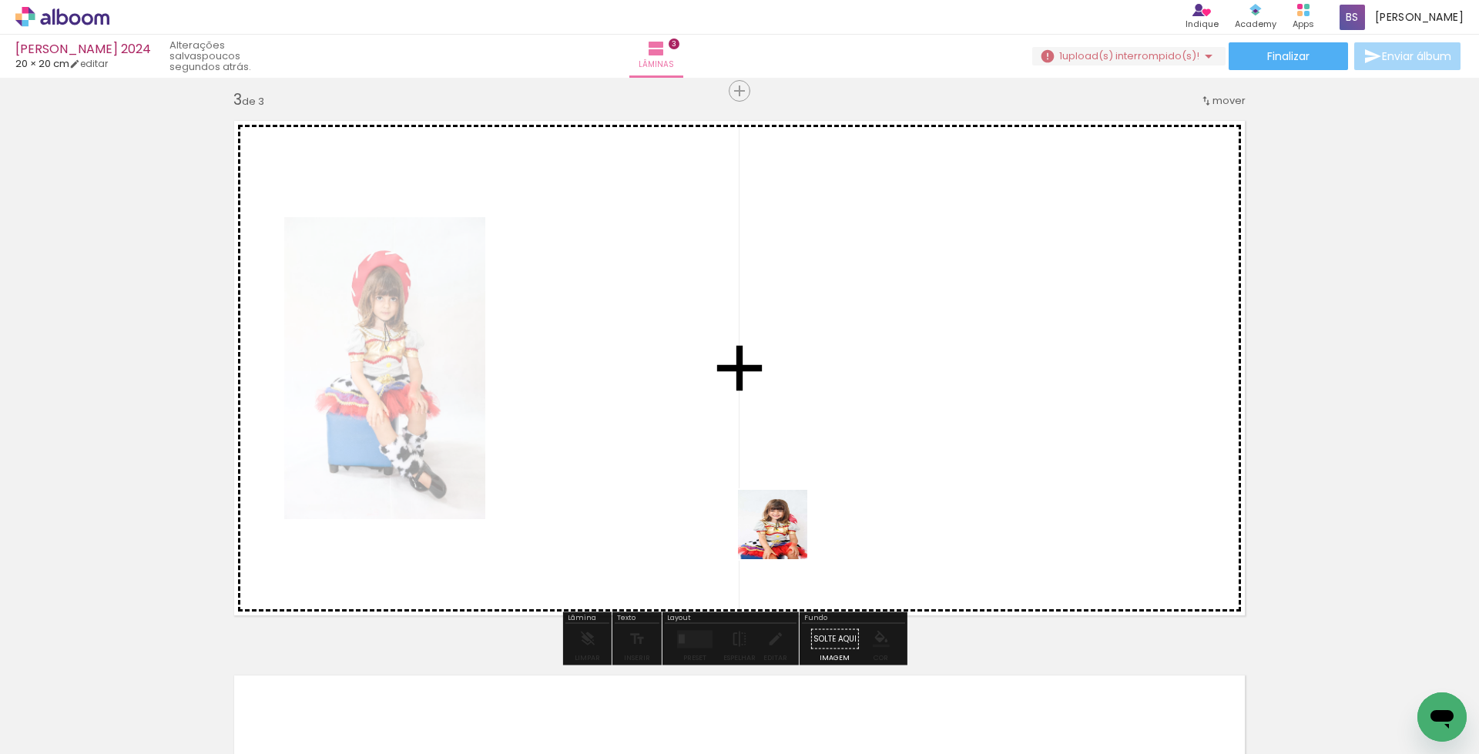
drag, startPoint x: 769, startPoint y: 706, endPoint x: 785, endPoint y: 529, distance: 178.0
click at [785, 529] on quentale-workspace at bounding box center [739, 377] width 1479 height 754
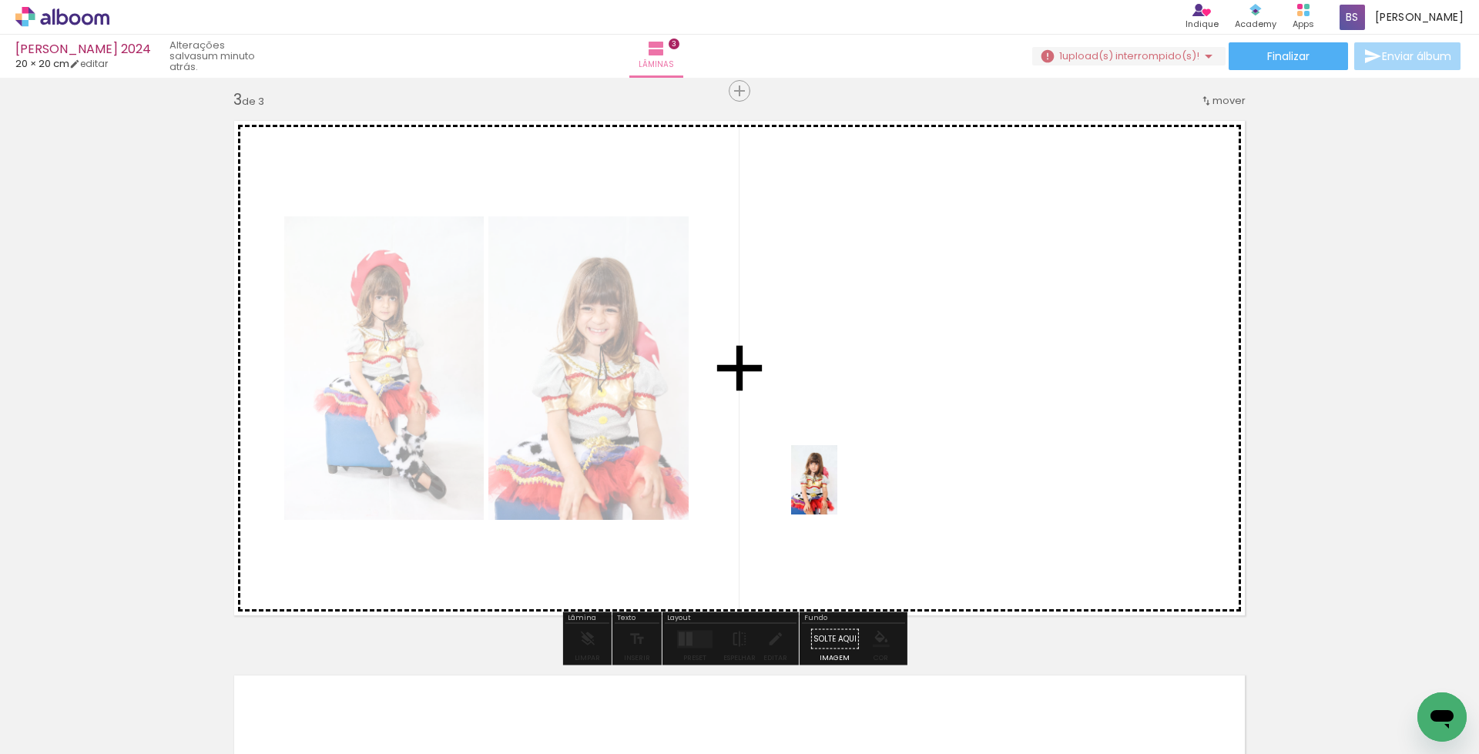
drag, startPoint x: 685, startPoint y: 711, endPoint x: 838, endPoint y: 492, distance: 267.4
click at [838, 492] on quentale-workspace at bounding box center [739, 377] width 1479 height 754
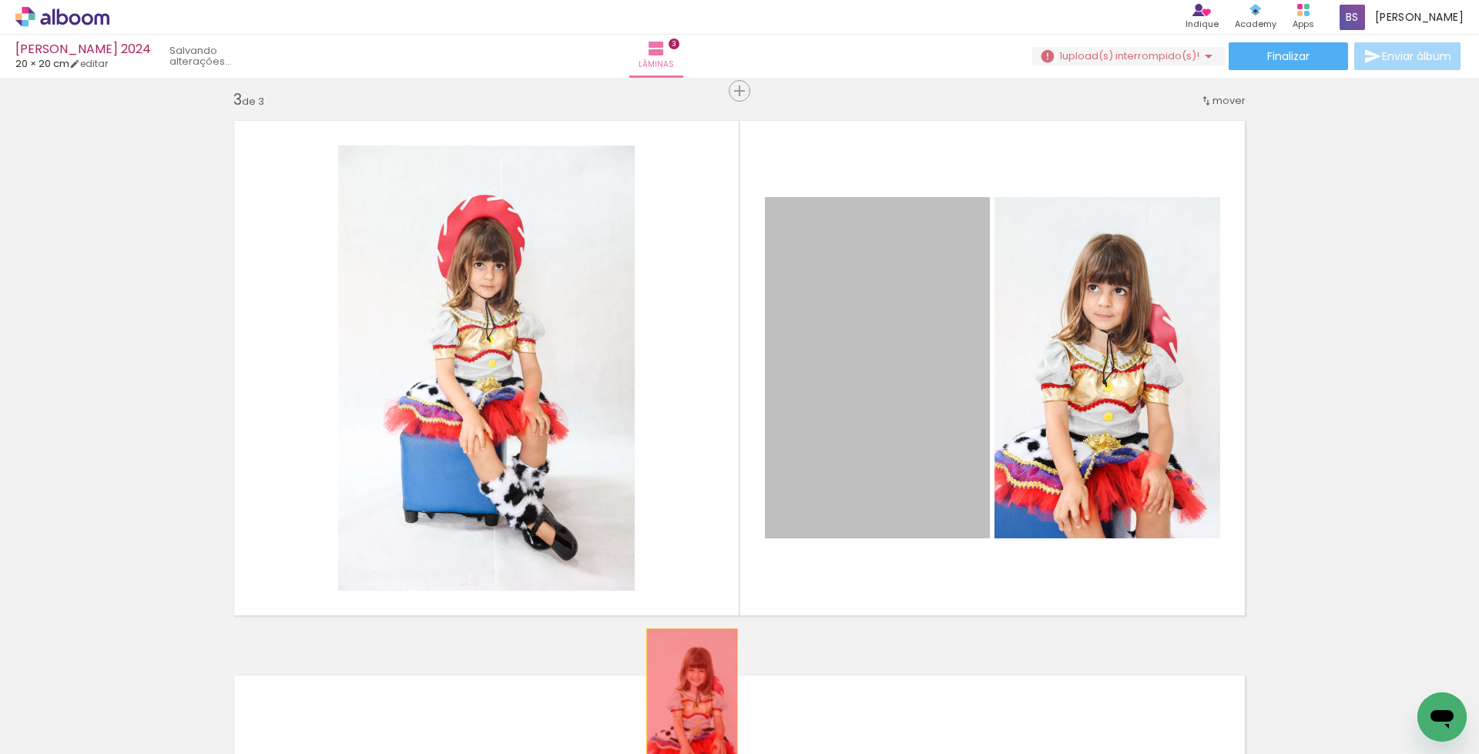
drag, startPoint x: 875, startPoint y: 442, endPoint x: 686, endPoint y: 697, distance: 318.4
click at [686, 697] on quentale-workspace at bounding box center [739, 377] width 1479 height 754
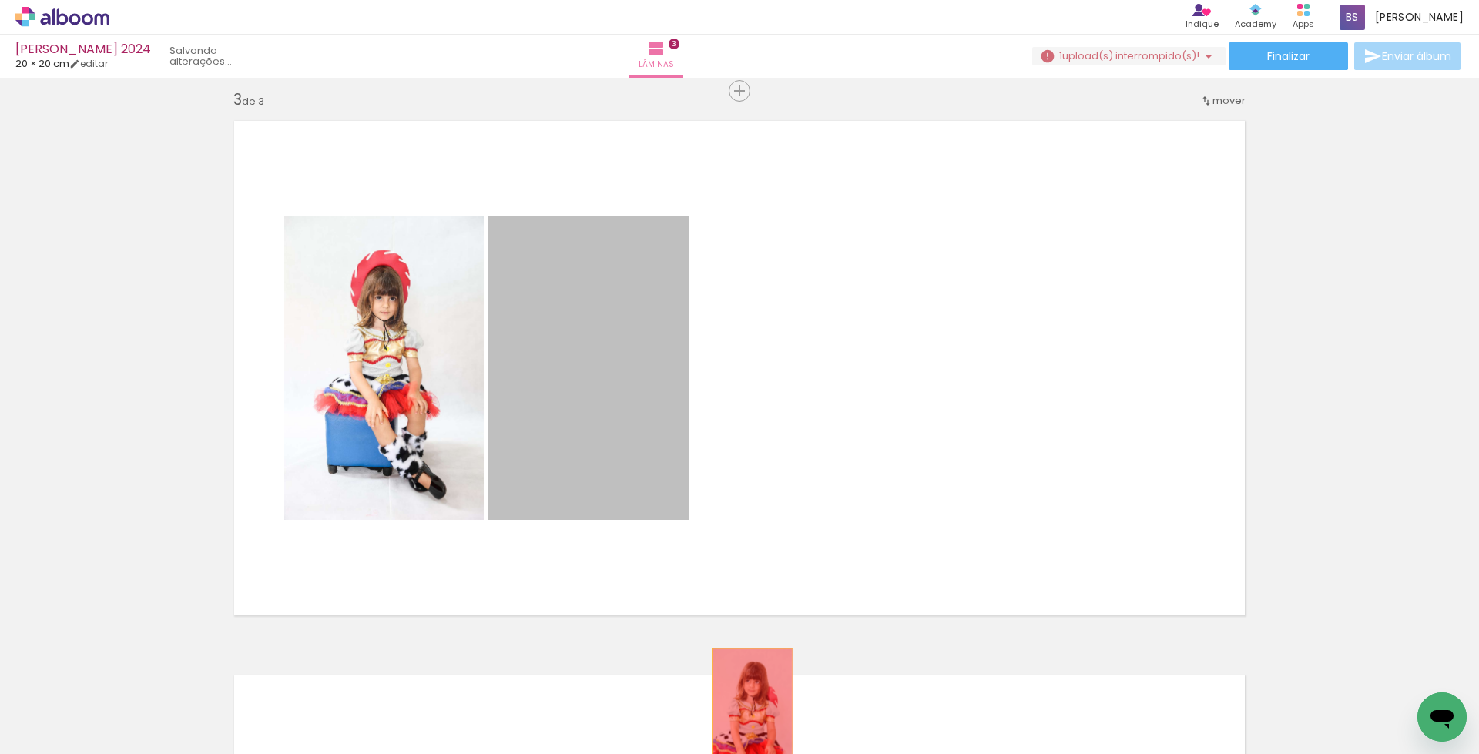
drag, startPoint x: 640, startPoint y: 421, endPoint x: 746, endPoint y: 710, distance: 307.2
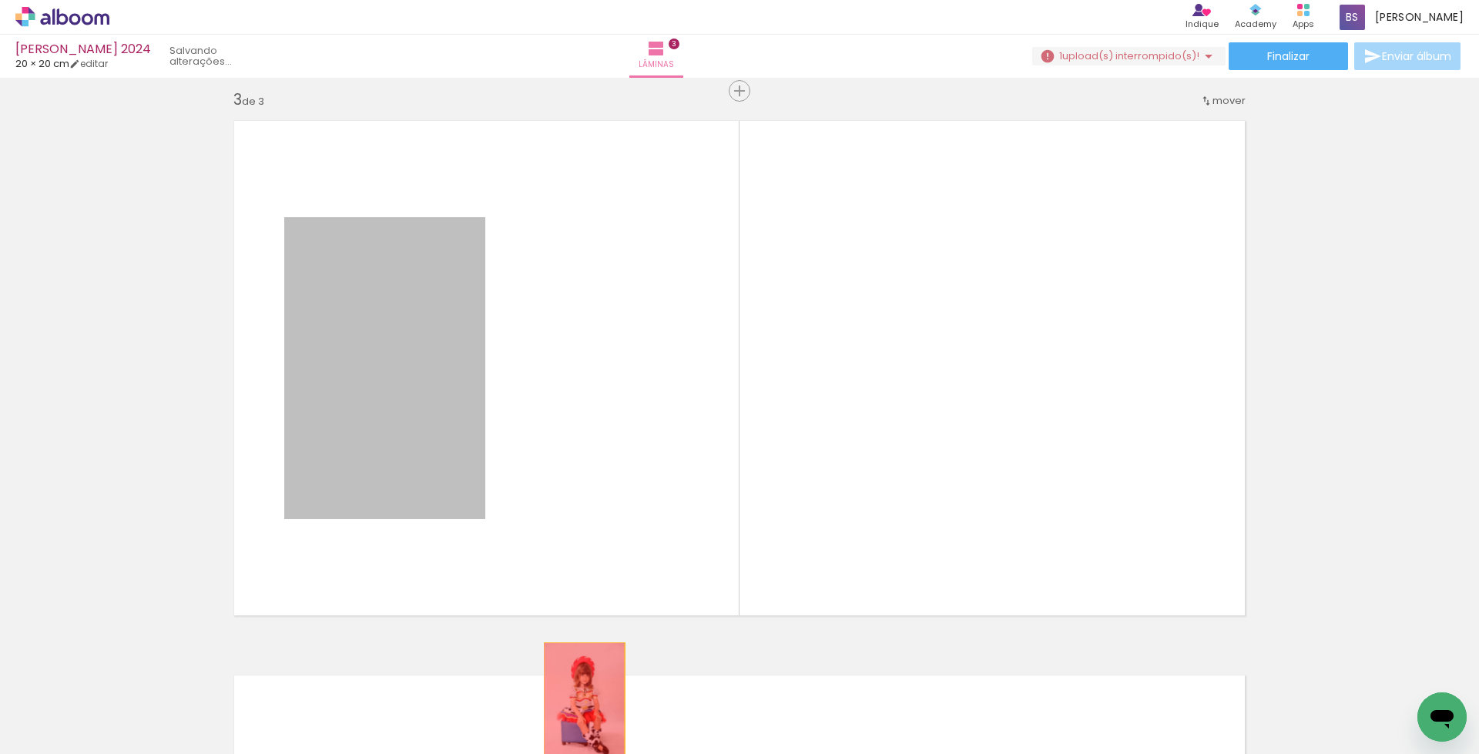
drag, startPoint x: 401, startPoint y: 369, endPoint x: 576, endPoint y: 703, distance: 376.7
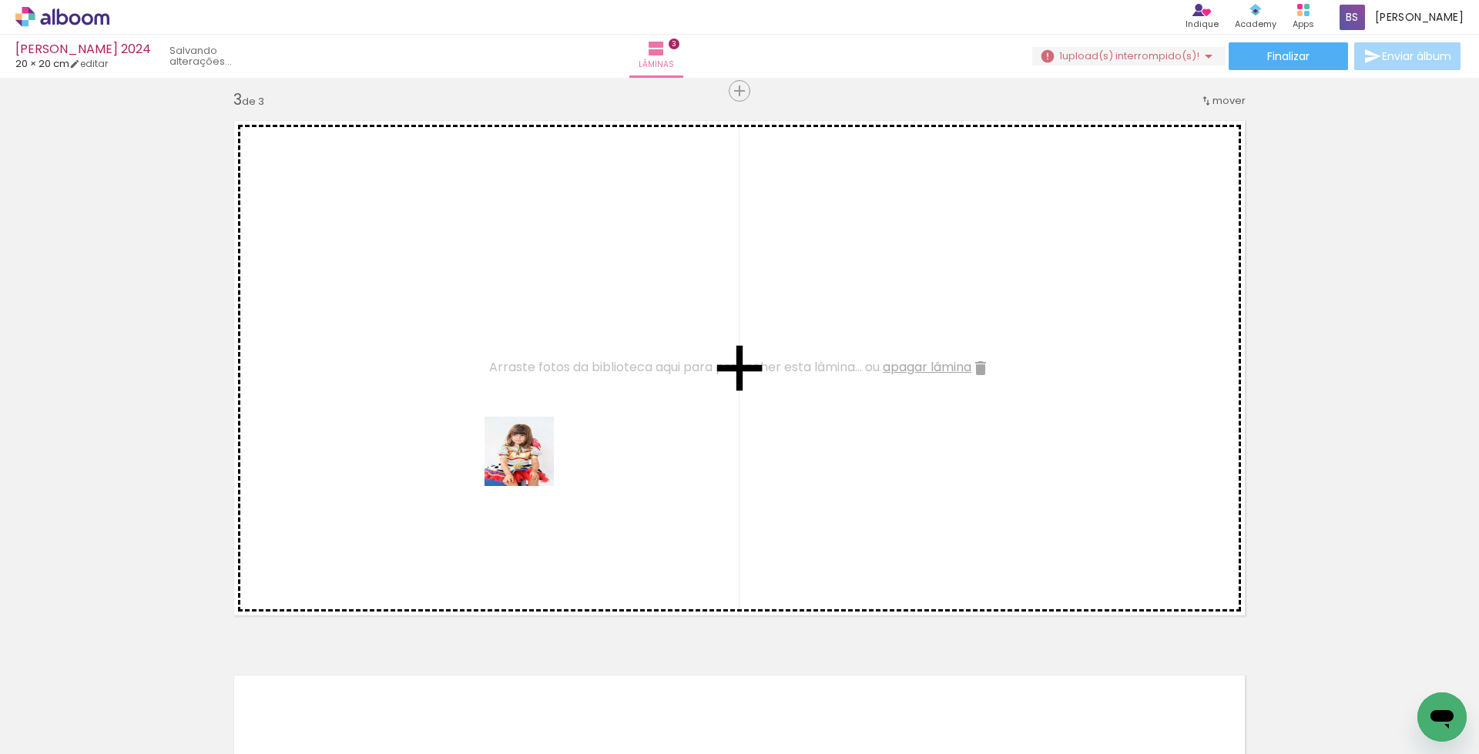
drag, startPoint x: 680, startPoint y: 706, endPoint x: 526, endPoint y: 455, distance: 294.7
click at [526, 455] on quentale-workspace at bounding box center [739, 377] width 1479 height 754
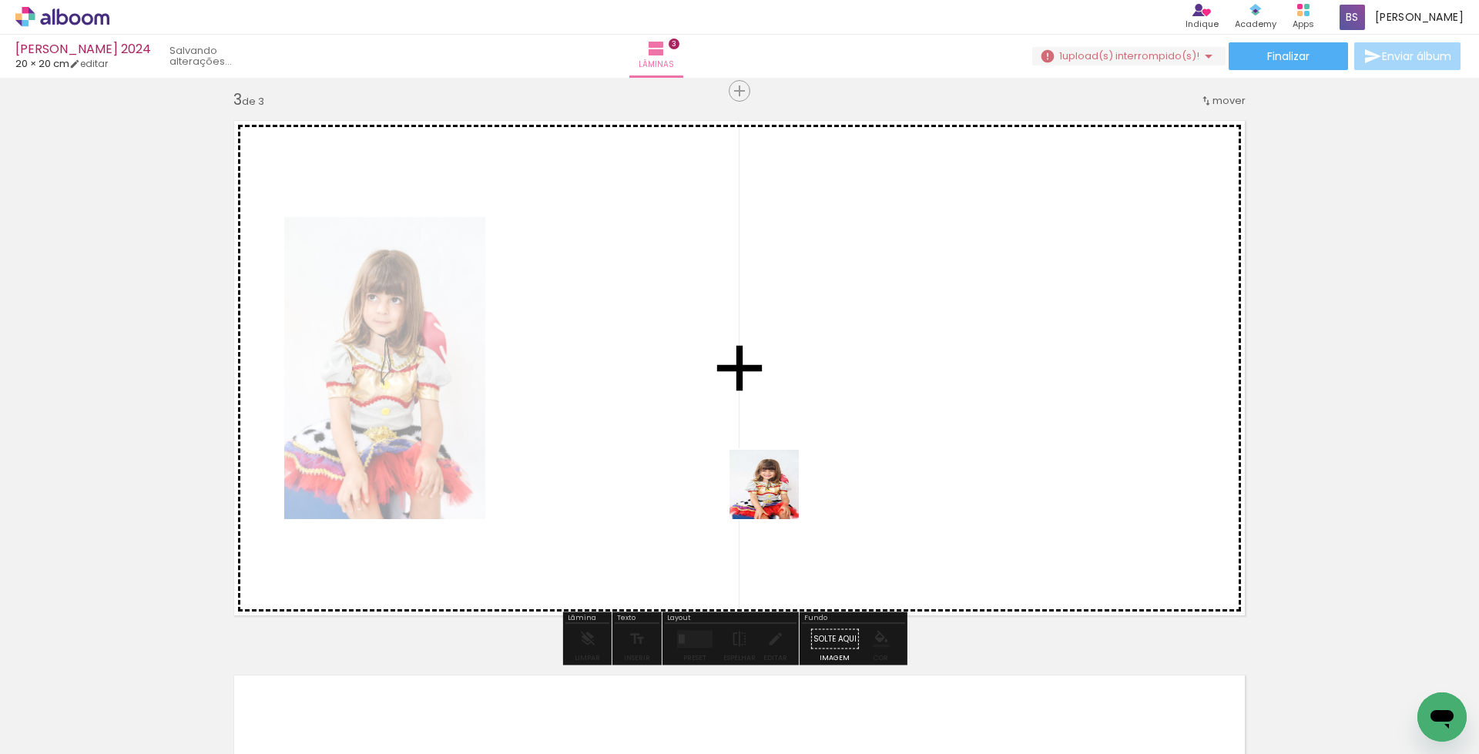
drag, startPoint x: 764, startPoint y: 700, endPoint x: 776, endPoint y: 496, distance: 204.6
click at [776, 496] on quentale-workspace at bounding box center [739, 377] width 1479 height 754
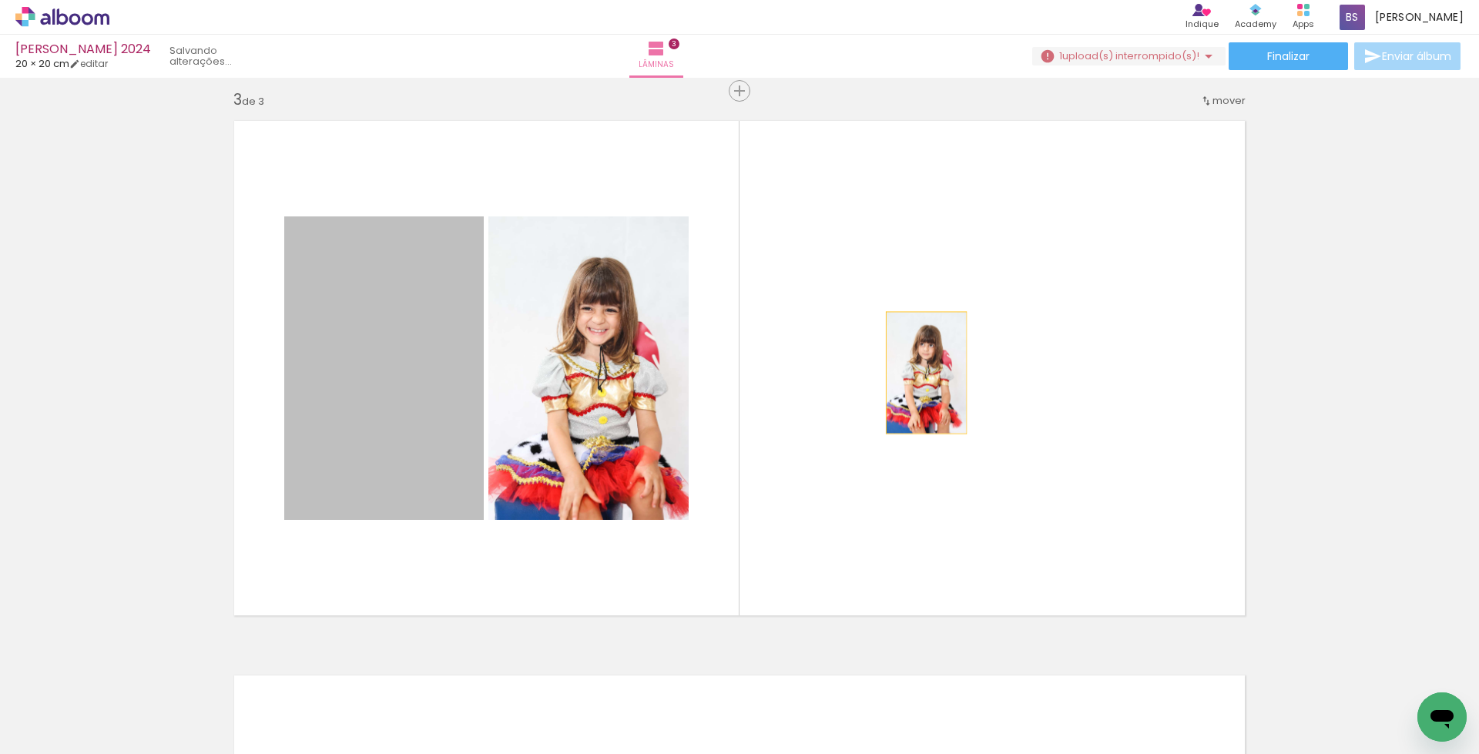
drag, startPoint x: 408, startPoint y: 388, endPoint x: 920, endPoint y: 373, distance: 511.9
click at [920, 373] on quentale-layouter at bounding box center [739, 368] width 1033 height 516
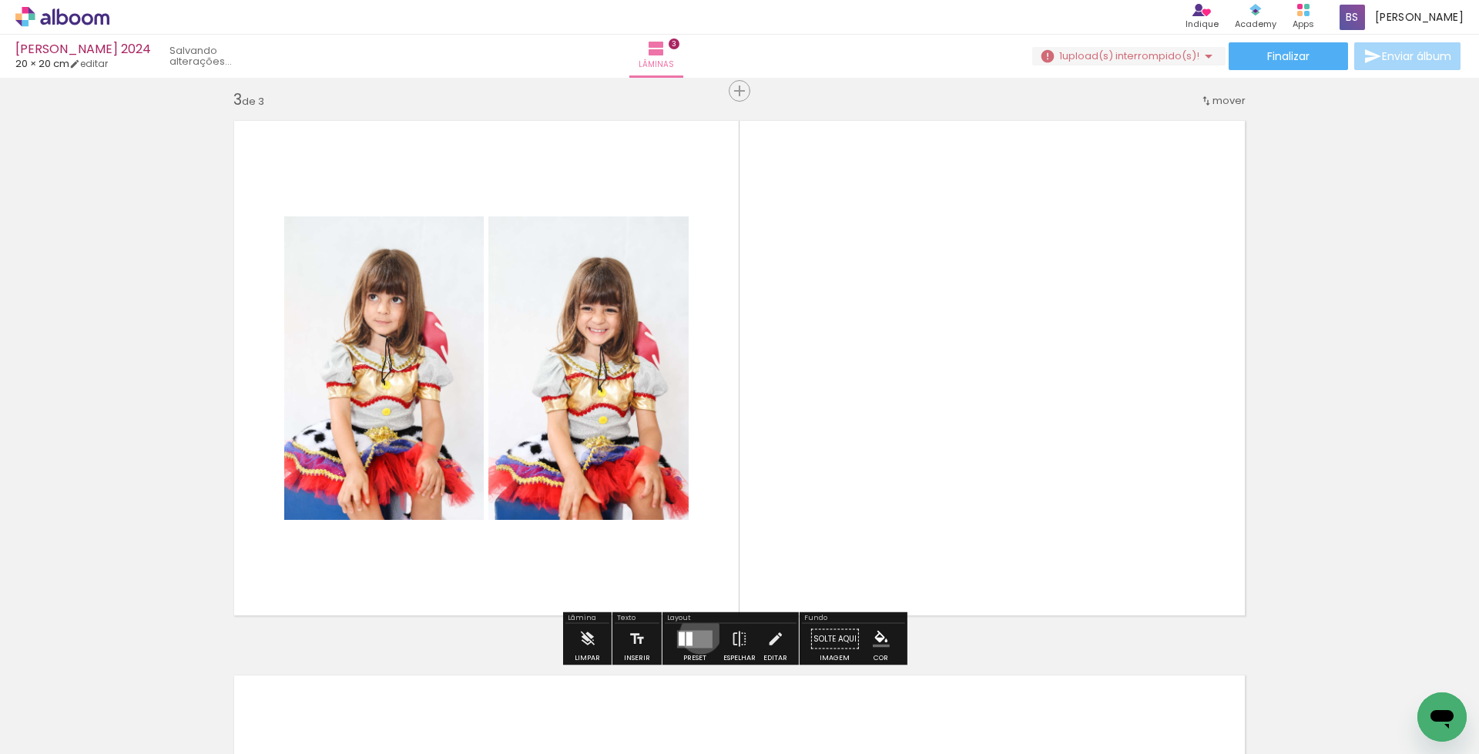
click at [697, 633] on quentale-layouter at bounding box center [694, 639] width 35 height 18
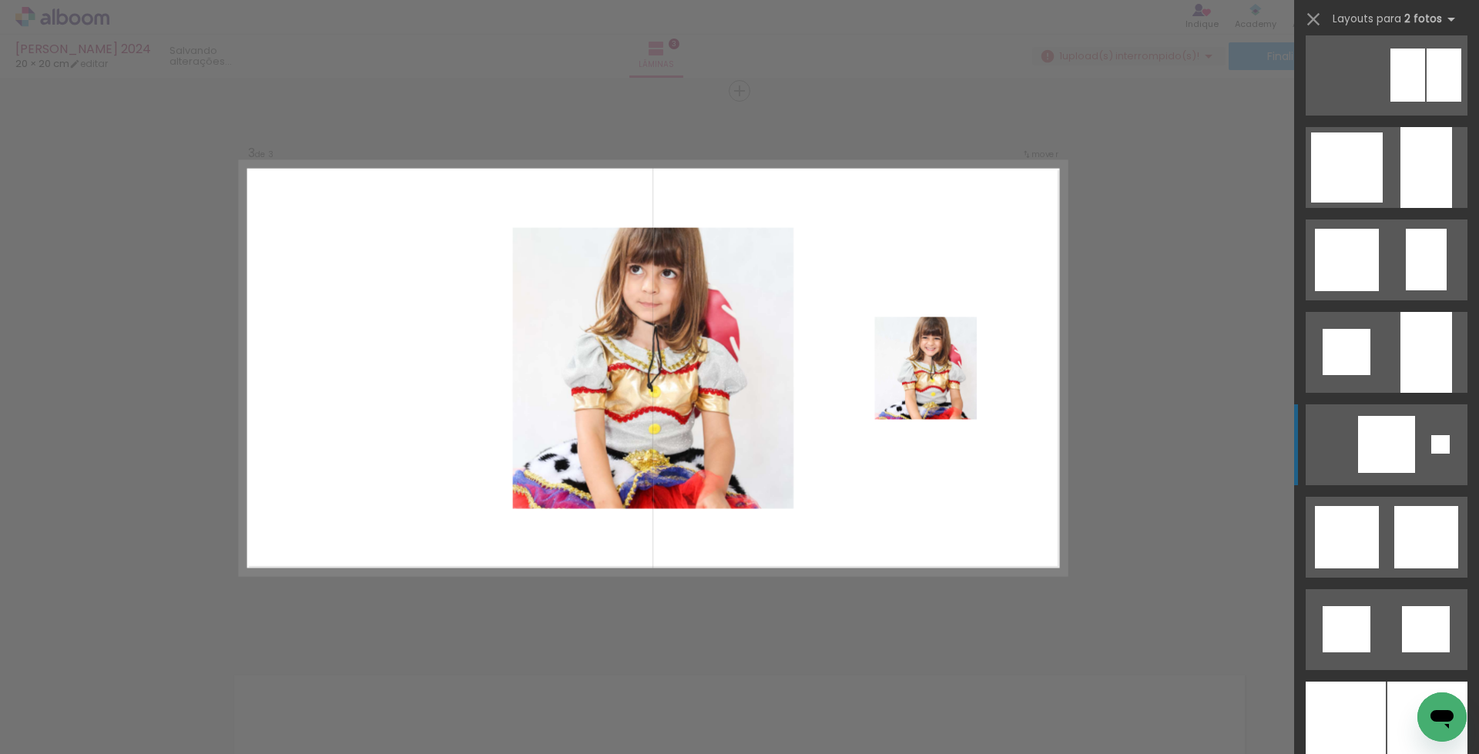
scroll to position [1295, 0]
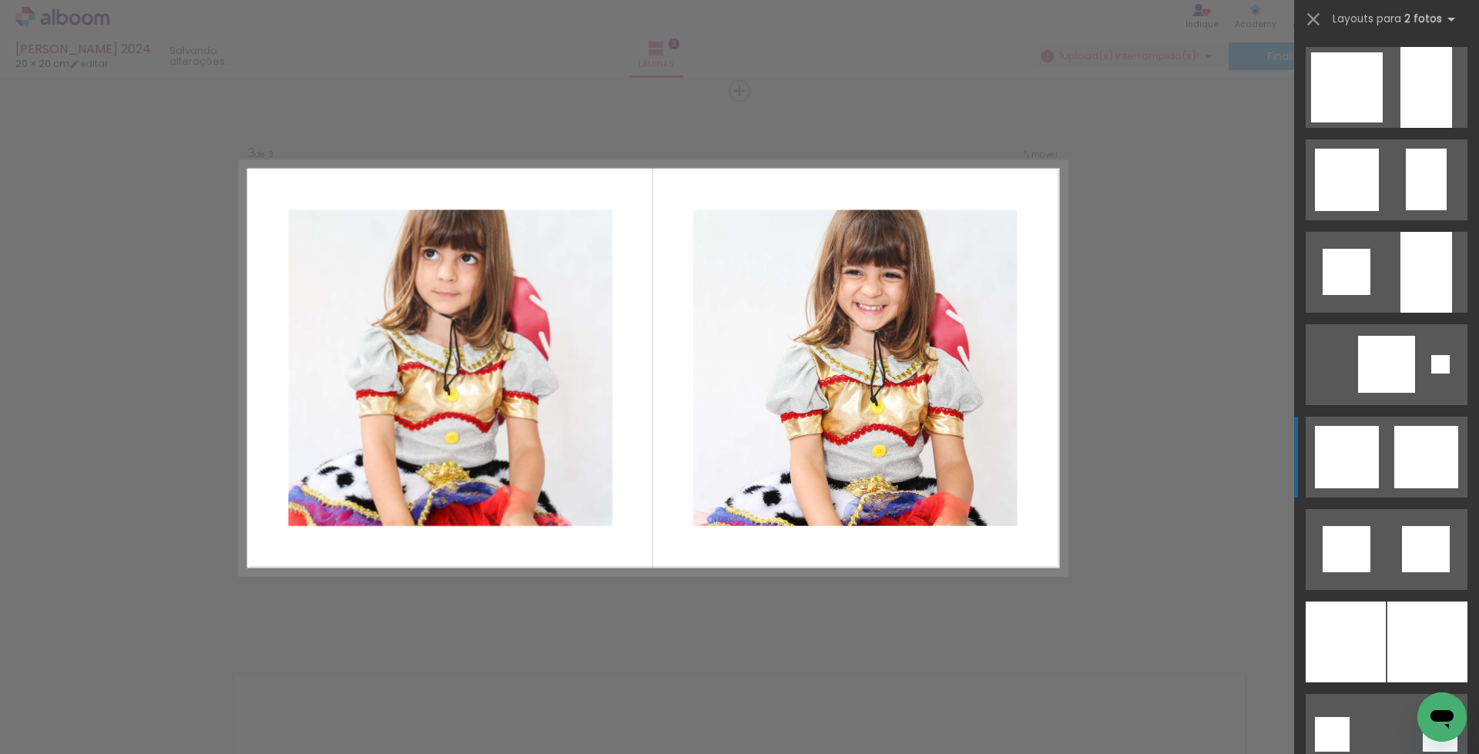
click at [1419, 526] on div at bounding box center [1426, 549] width 48 height 46
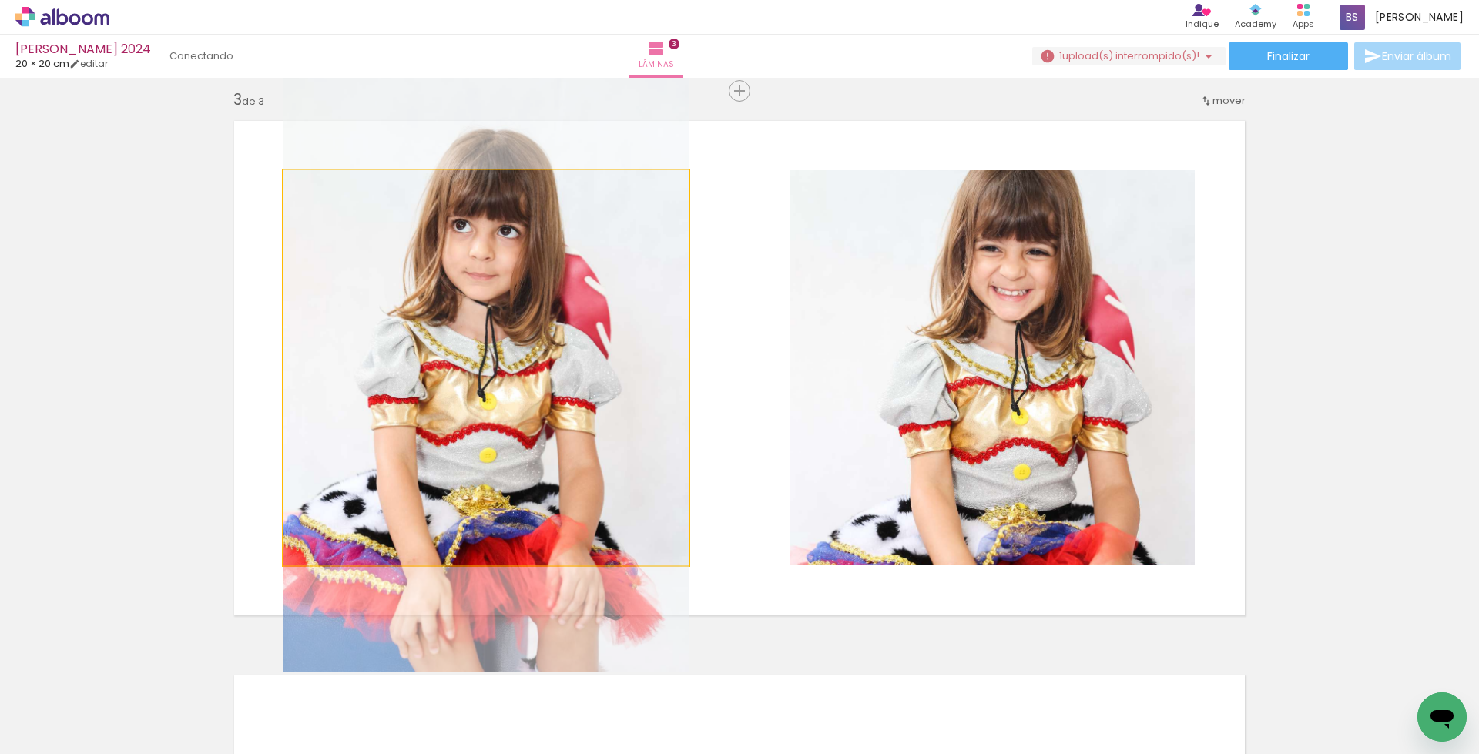
click at [509, 333] on quentale-photo at bounding box center [486, 367] width 405 height 395
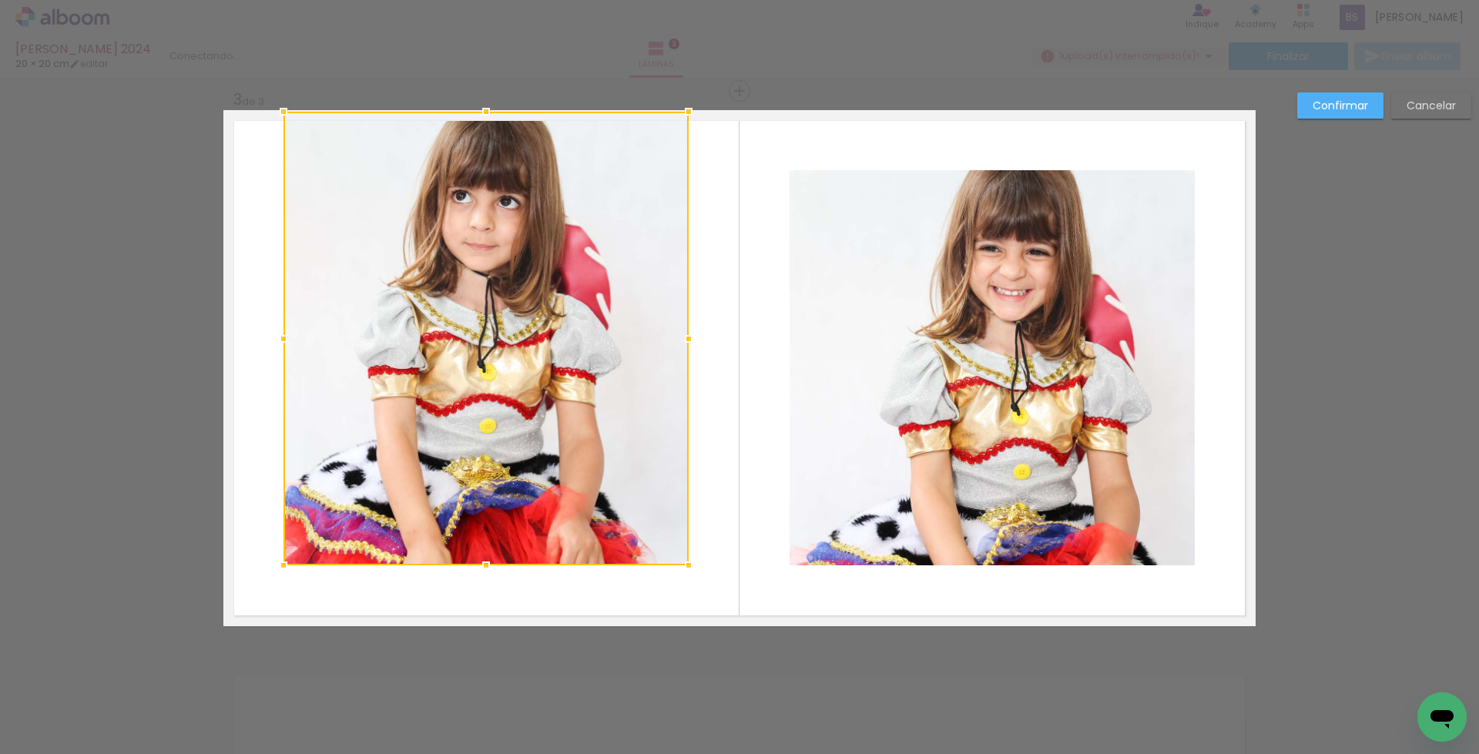
drag, startPoint x: 483, startPoint y: 169, endPoint x: 490, endPoint y: 114, distance: 55.1
click at [490, 114] on div at bounding box center [486, 111] width 31 height 31
click at [485, 348] on div at bounding box center [486, 339] width 405 height 454
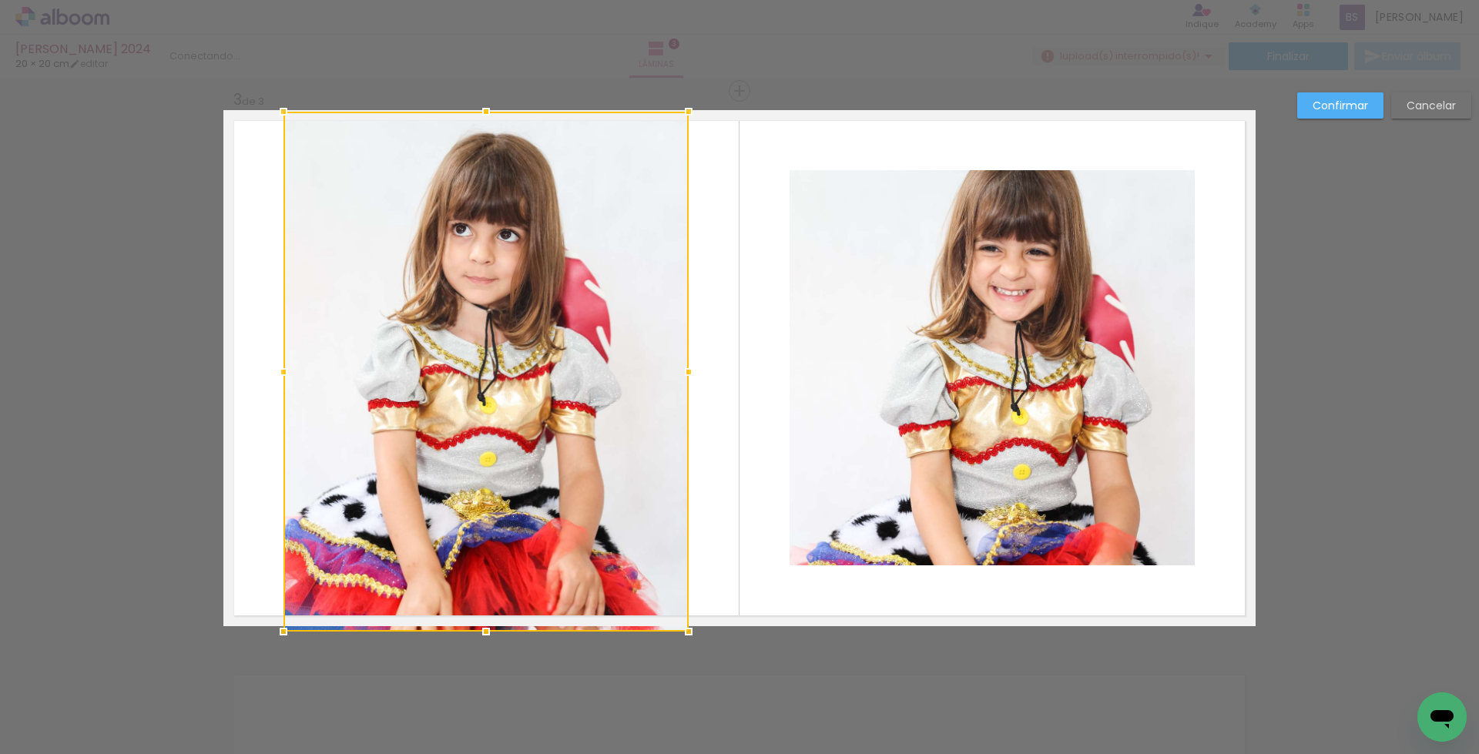
drag, startPoint x: 479, startPoint y: 564, endPoint x: 479, endPoint y: 623, distance: 58.6
click at [479, 623] on div at bounding box center [486, 631] width 31 height 31
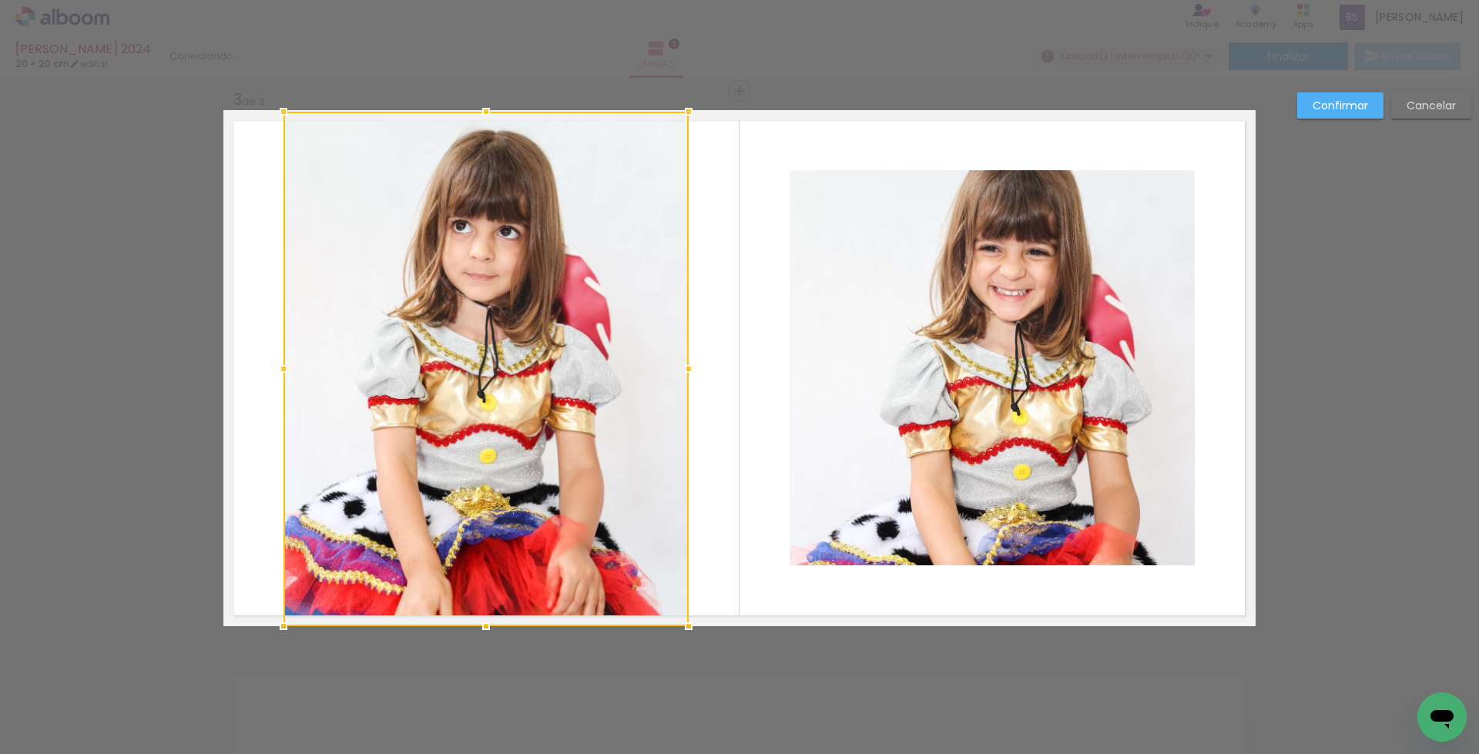
click at [1048, 366] on quentale-photo at bounding box center [992, 367] width 405 height 395
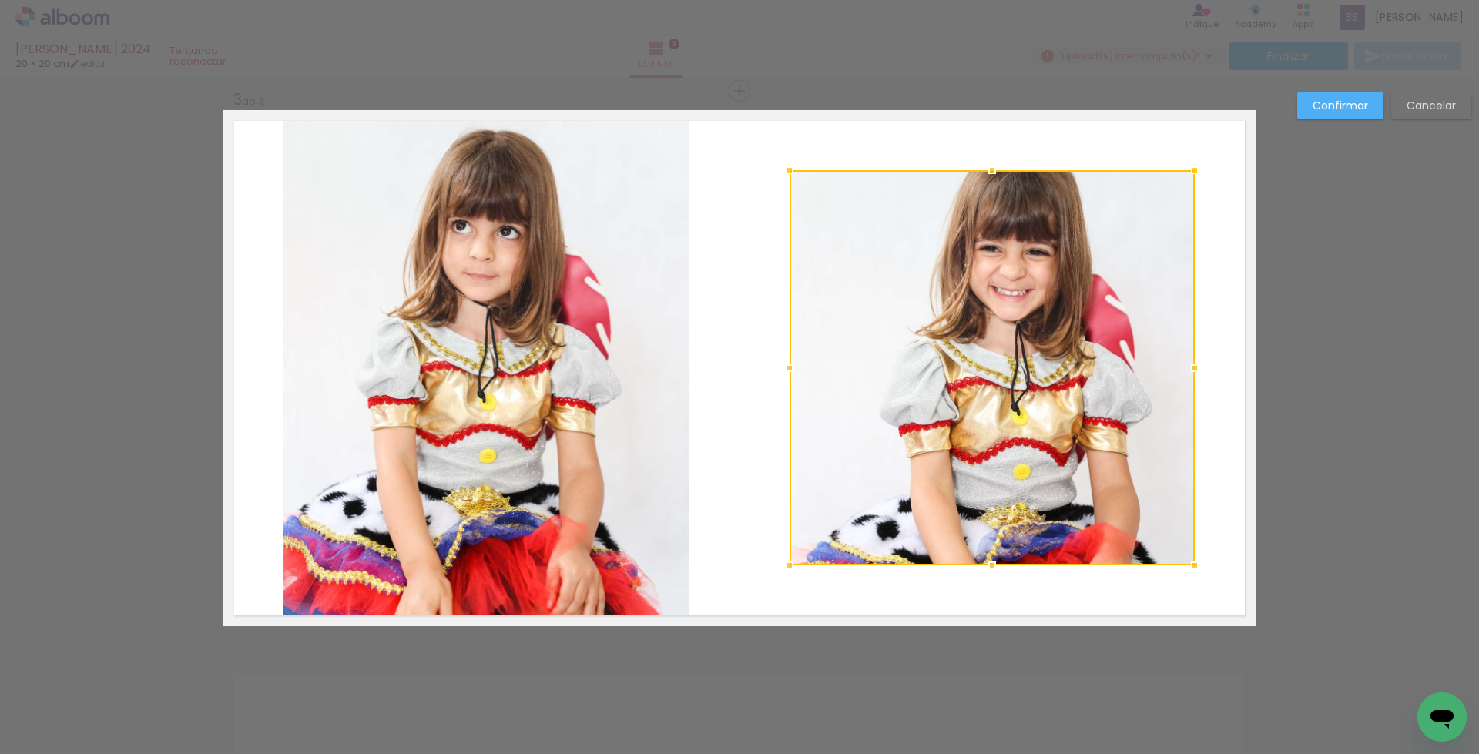
click at [1048, 366] on div at bounding box center [992, 367] width 405 height 395
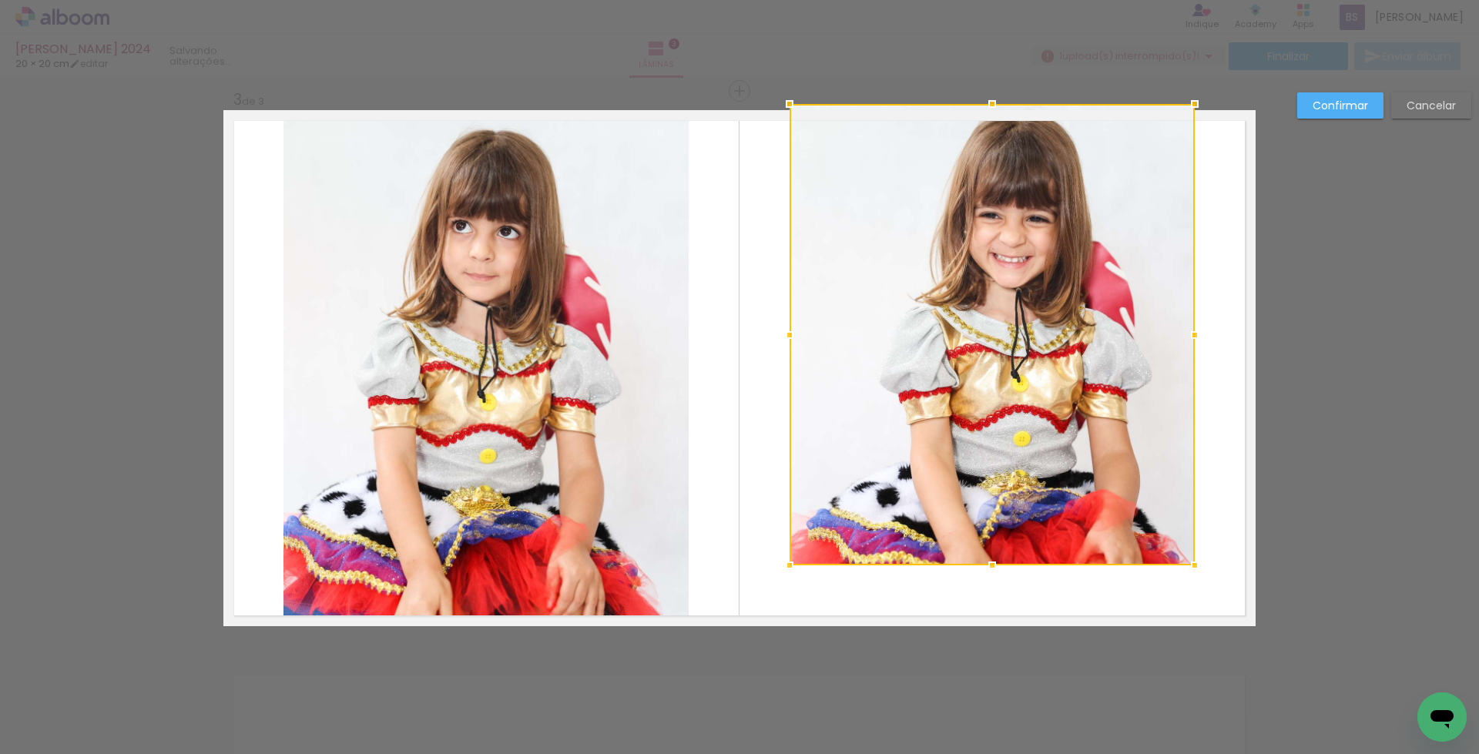
drag, startPoint x: 986, startPoint y: 173, endPoint x: 988, endPoint y: 106, distance: 66.3
click at [988, 106] on div at bounding box center [992, 104] width 31 height 31
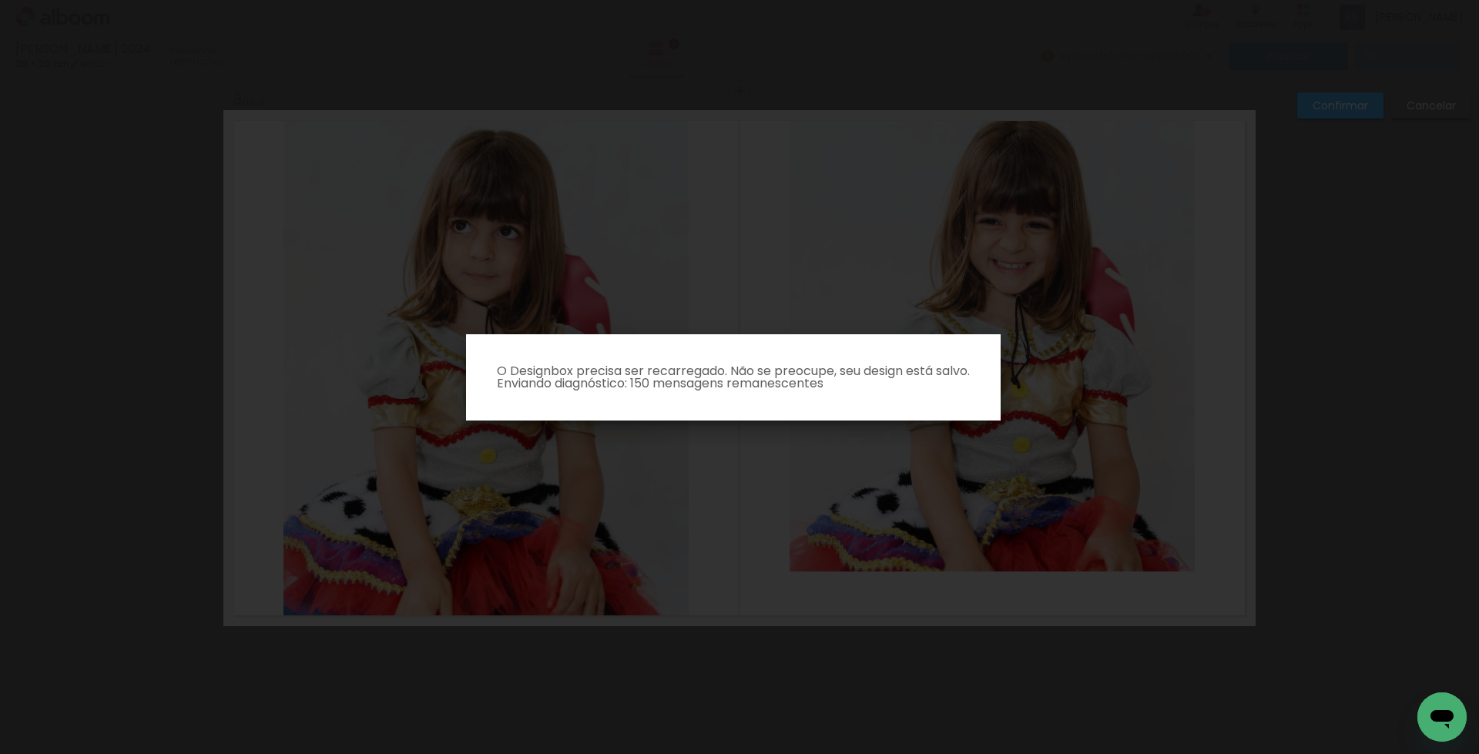
click at [1036, 499] on iron-overlay-backdrop at bounding box center [739, 377] width 1479 height 754
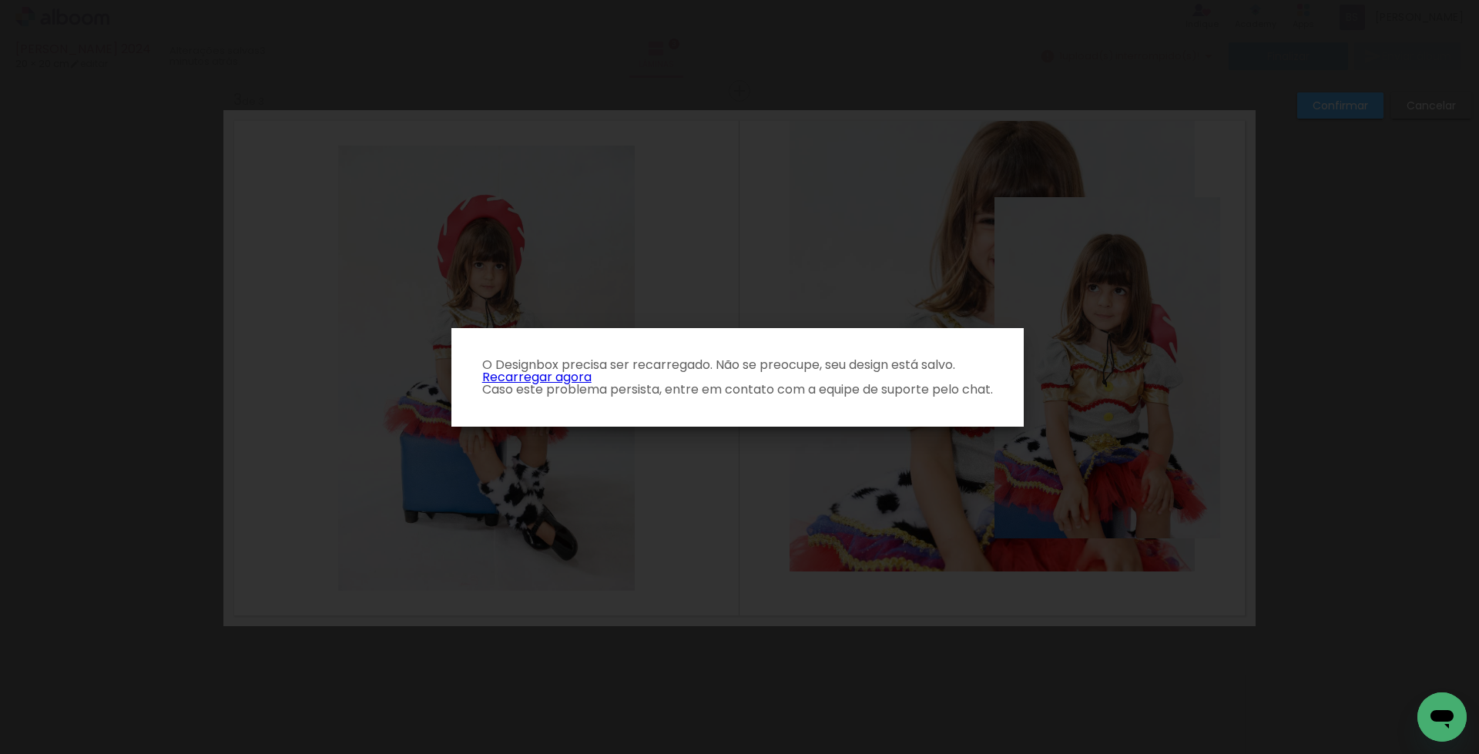
click at [530, 379] on link "Recarregar agora" at bounding box center [536, 377] width 109 height 18
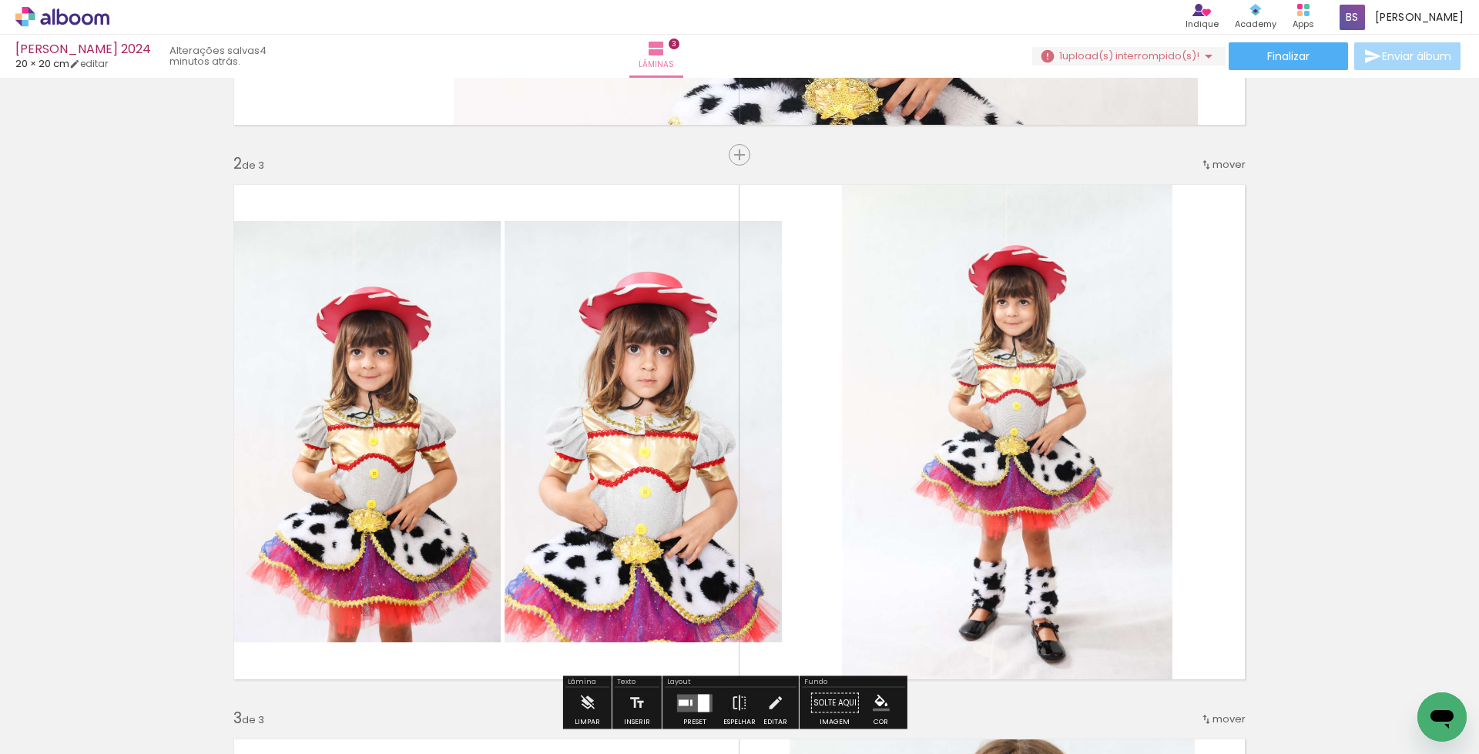
scroll to position [576, 0]
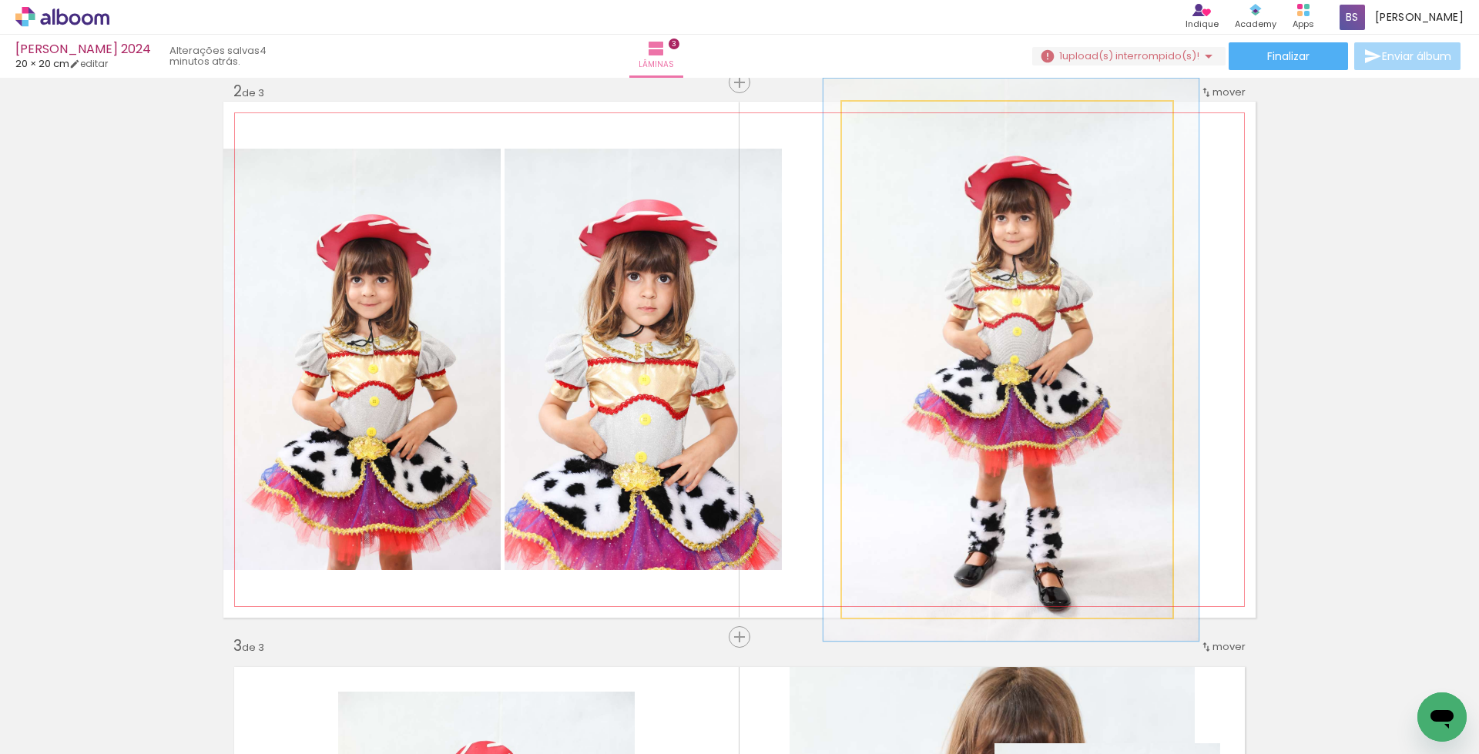
click at [880, 119] on div at bounding box center [883, 118] width 14 height 14
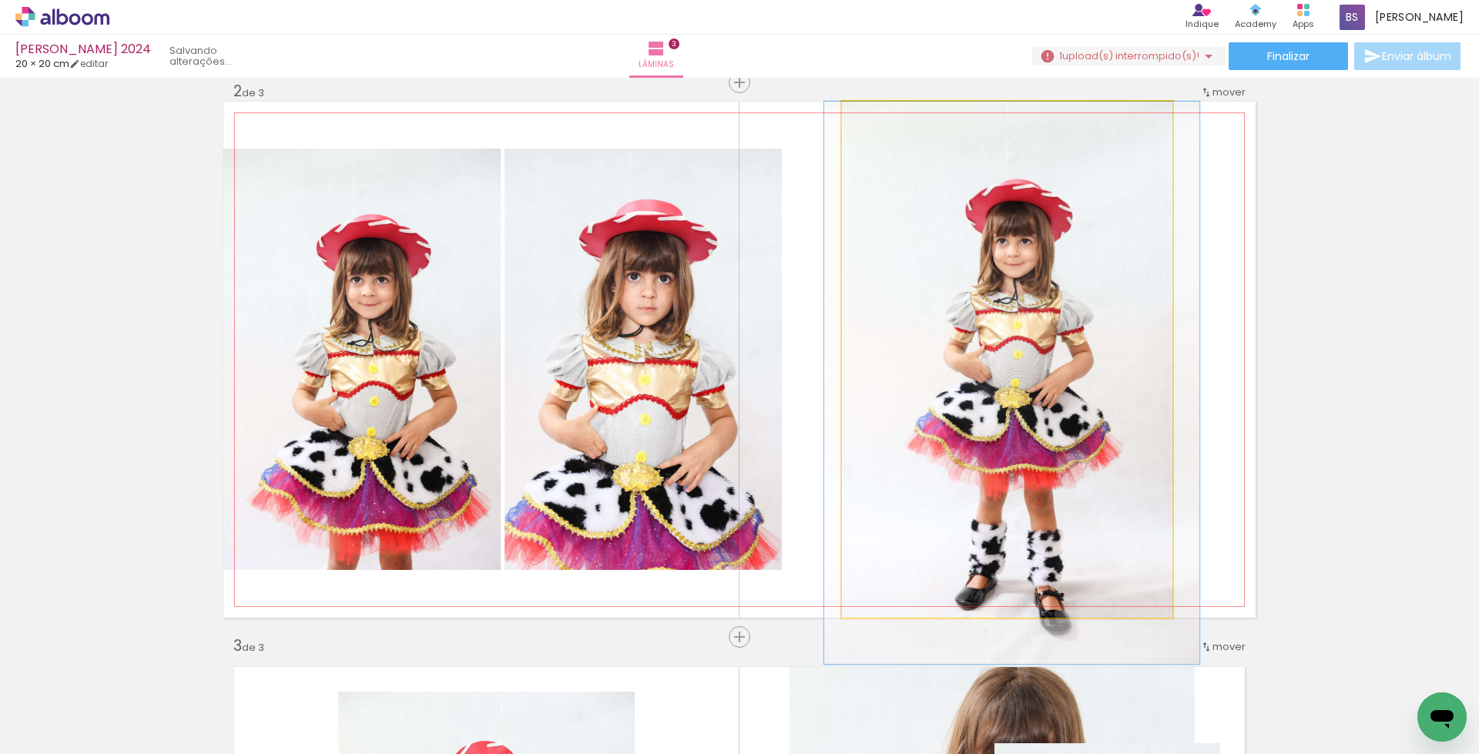
drag, startPoint x: 952, startPoint y: 368, endPoint x: 952, endPoint y: 399, distance: 31.6
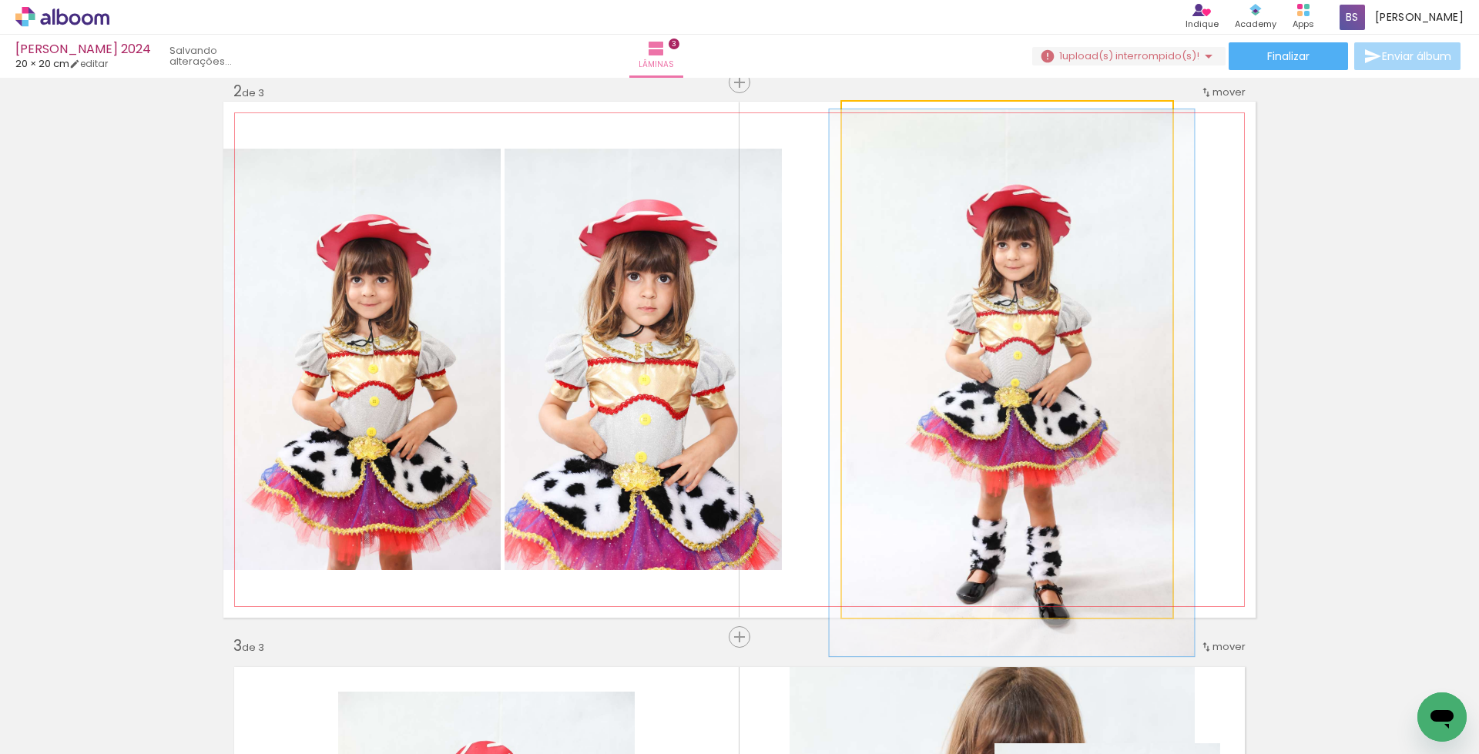
type paper-slider "106"
click at [878, 121] on div at bounding box center [882, 118] width 14 height 14
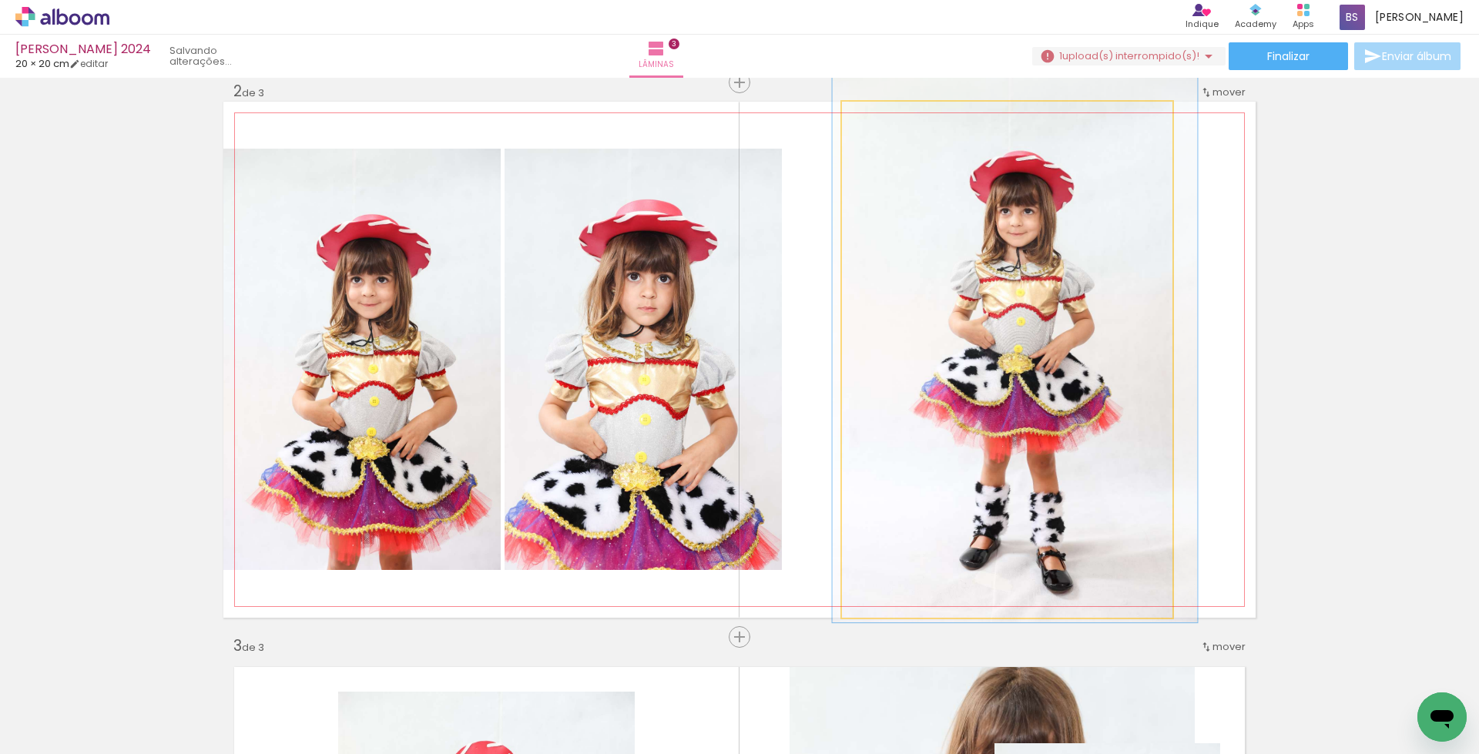
drag, startPoint x: 966, startPoint y: 364, endPoint x: 969, endPoint y: 331, distance: 34.0
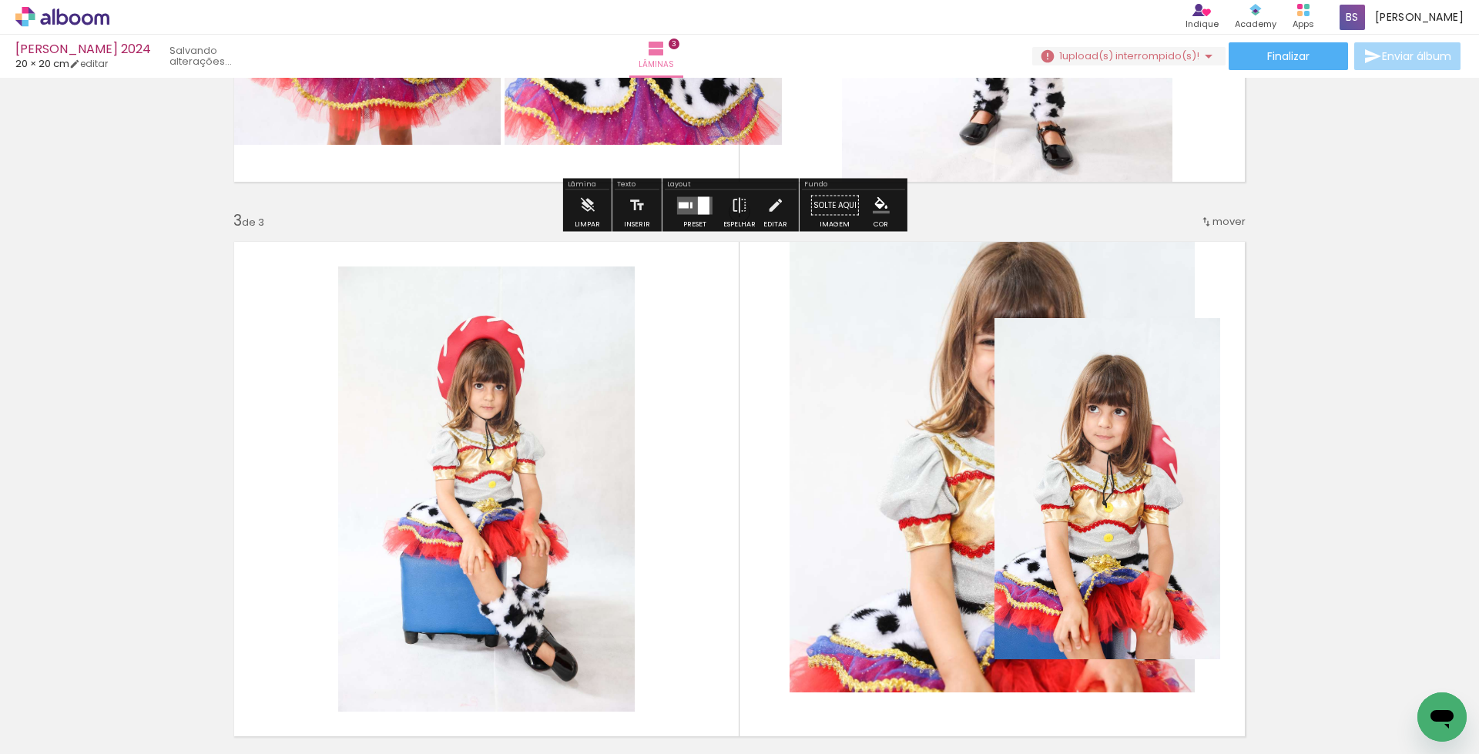
scroll to position [1079, 0]
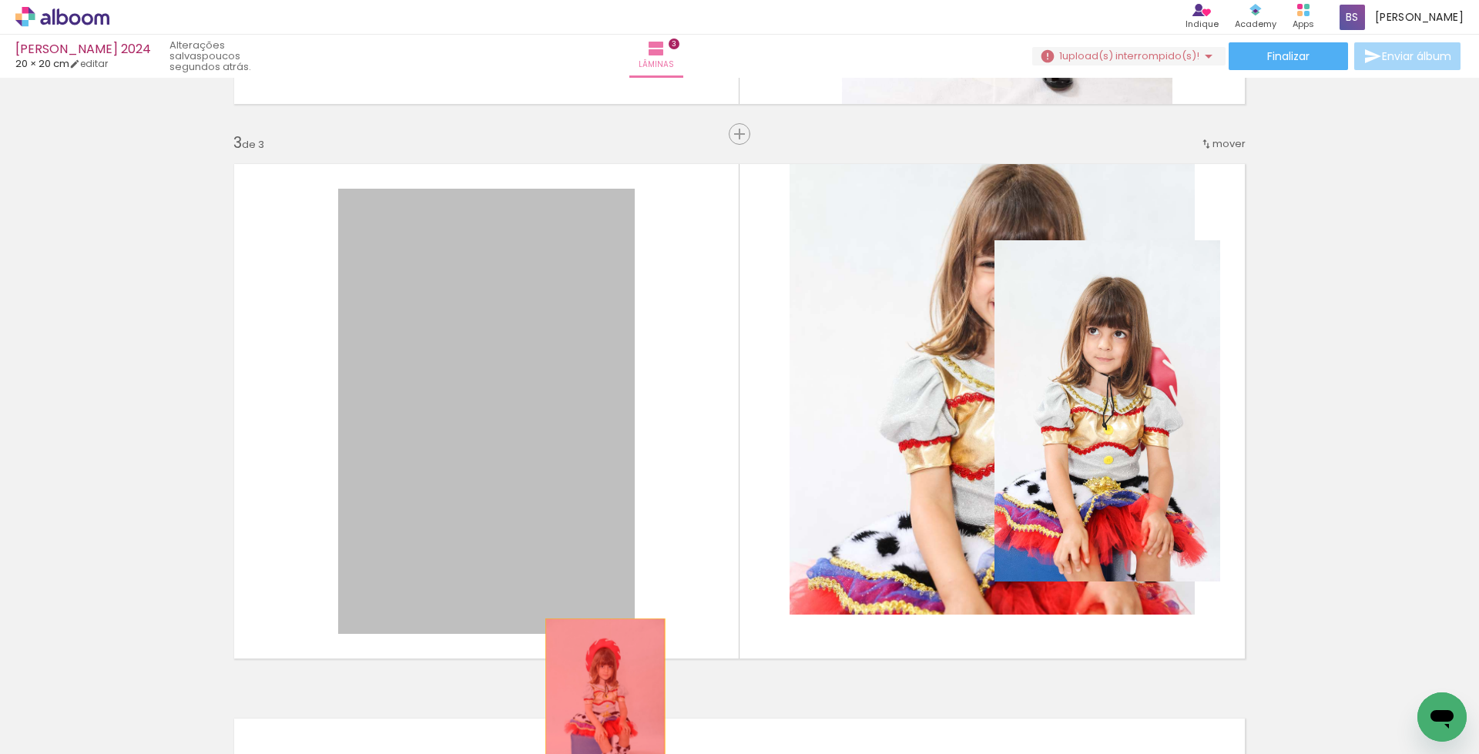
drag, startPoint x: 493, startPoint y: 405, endPoint x: 599, endPoint y: 708, distance: 321.4
click at [599, 708] on quentale-workspace at bounding box center [739, 377] width 1479 height 754
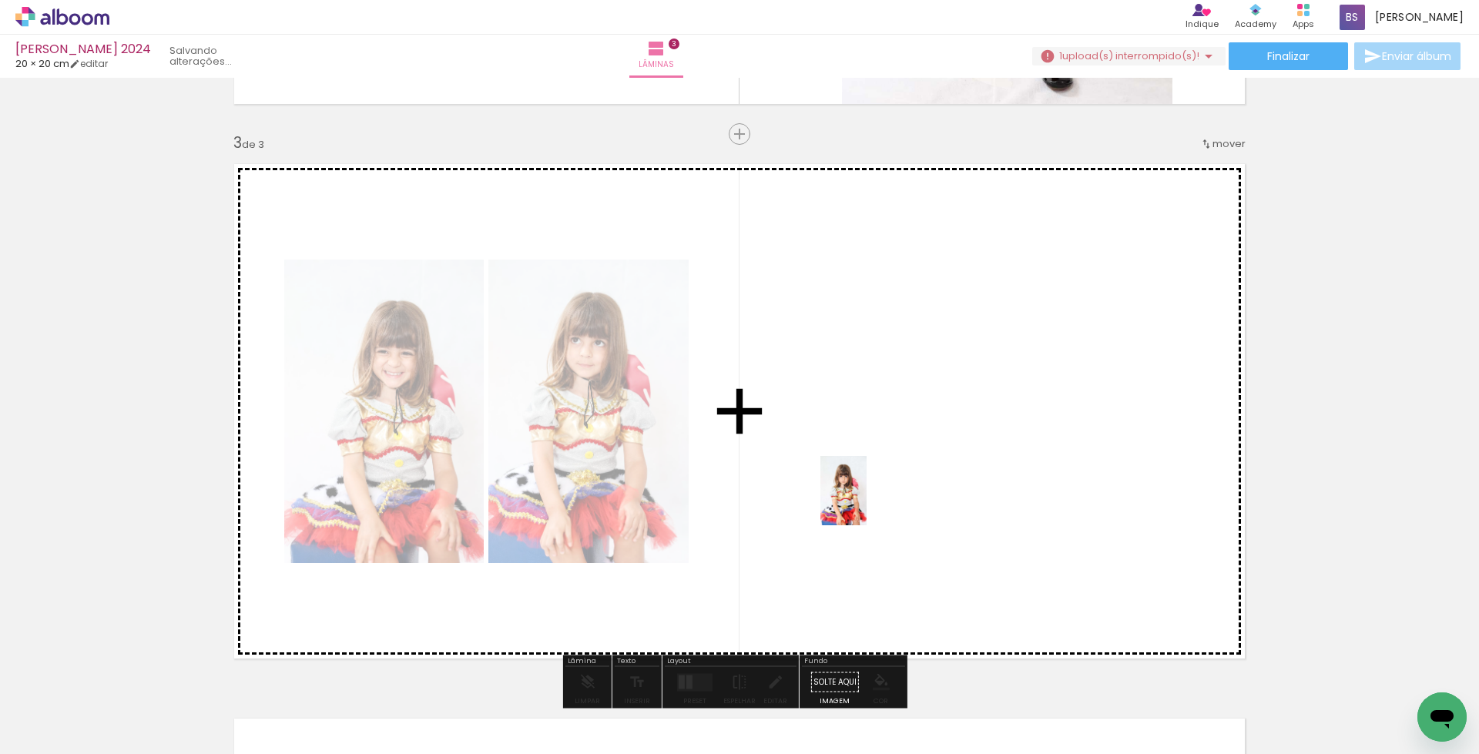
drag, startPoint x: 587, startPoint y: 701, endPoint x: 867, endPoint y: 502, distance: 343.2
click at [867, 502] on quentale-workspace at bounding box center [739, 377] width 1479 height 754
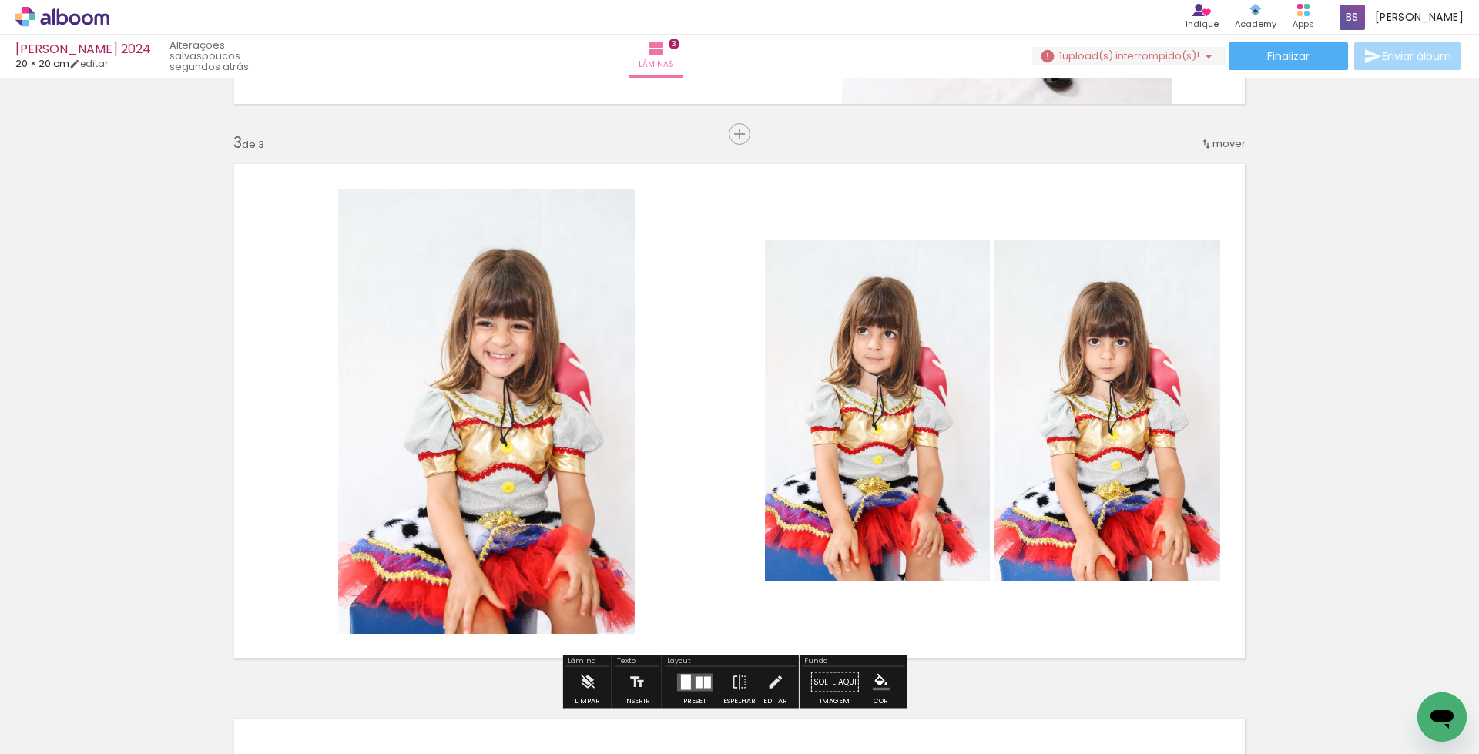
scroll to position [1150, 0]
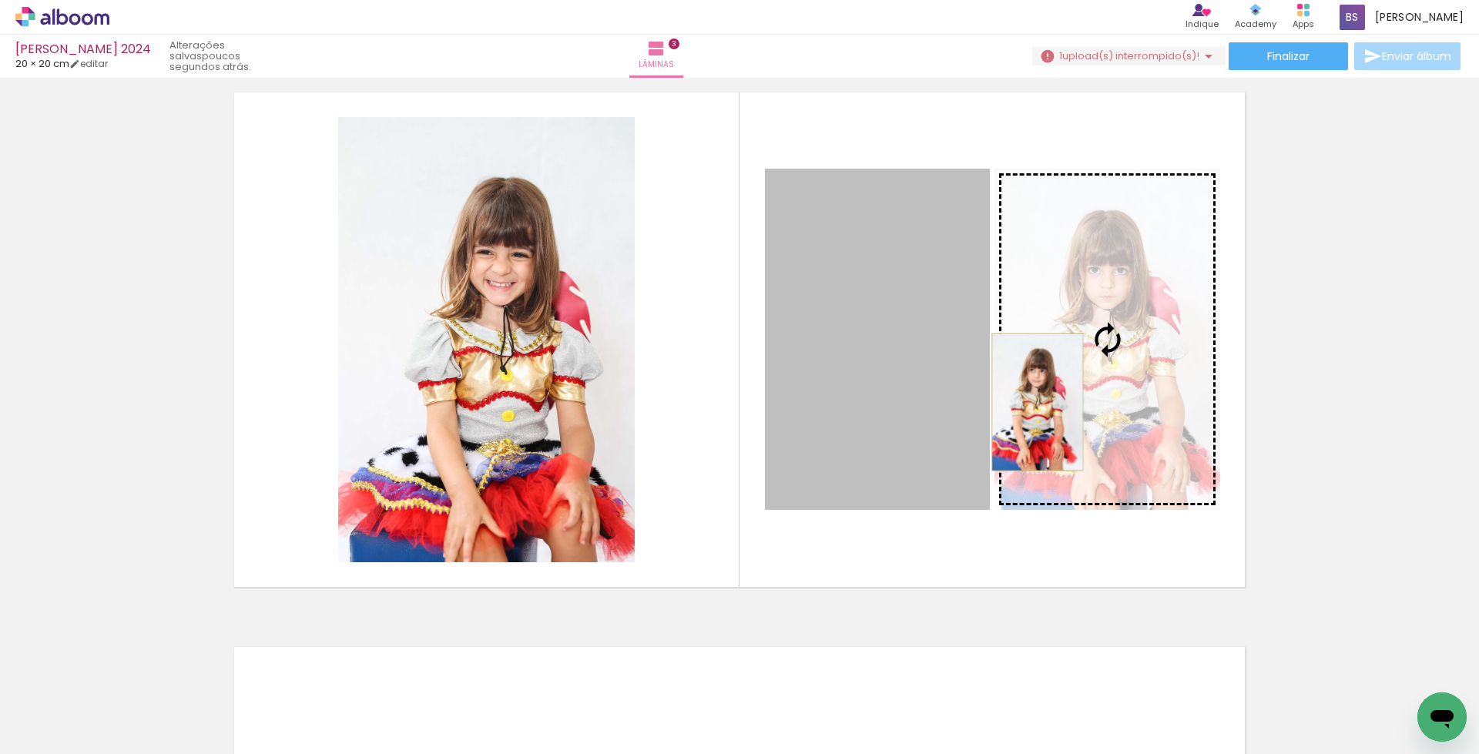
drag, startPoint x: 887, startPoint y: 395, endPoint x: 1031, endPoint y: 402, distance: 144.3
click at [0, 0] on slot at bounding box center [0, 0] width 0 height 0
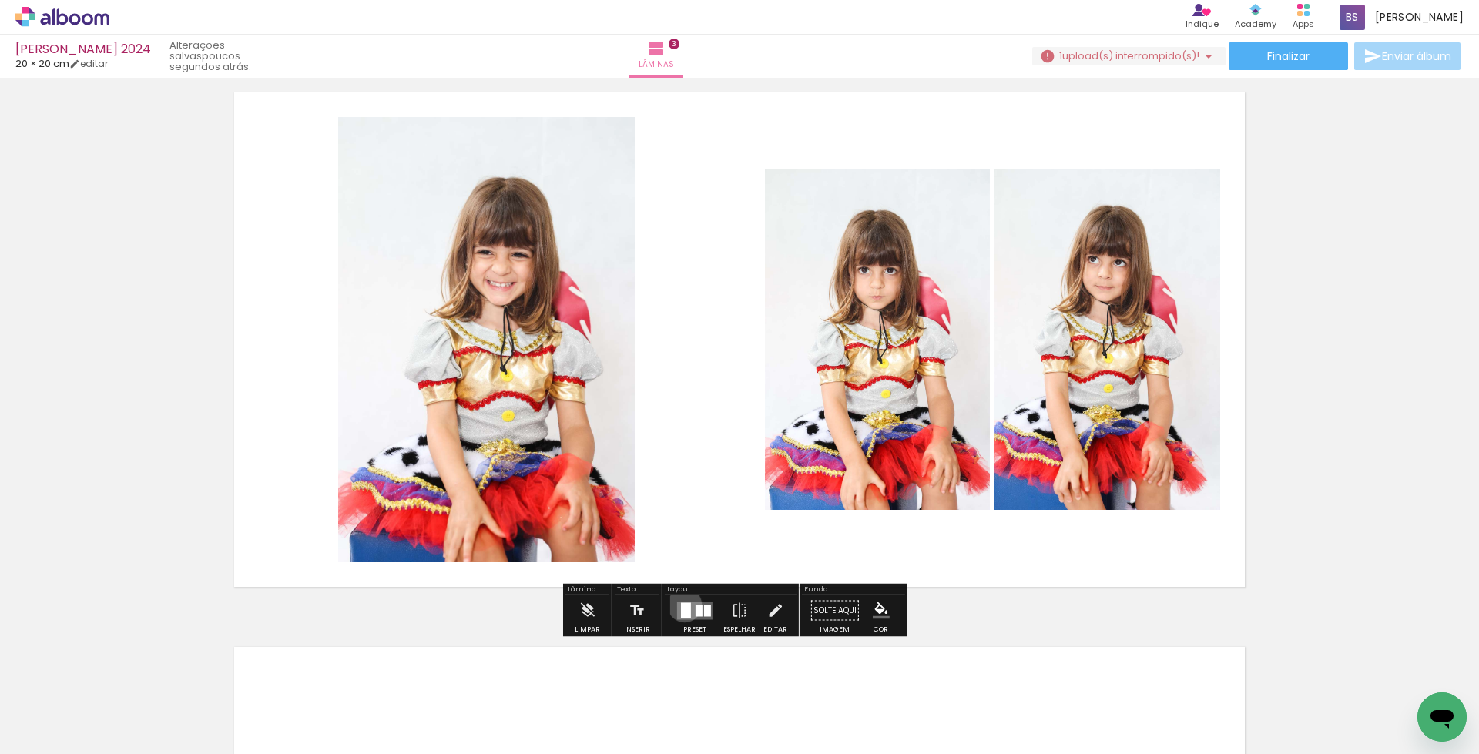
click at [681, 605] on div at bounding box center [686, 610] width 10 height 15
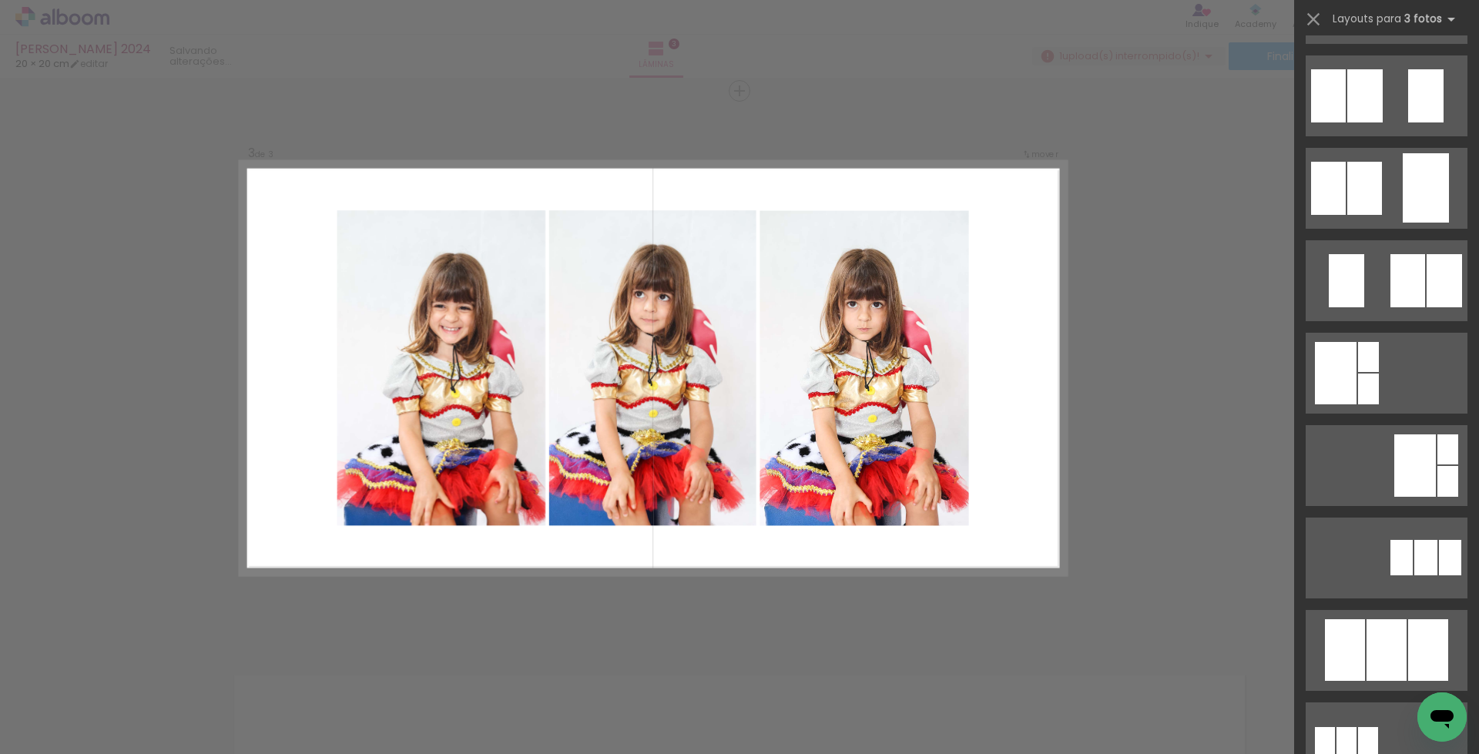
scroll to position [432, 0]
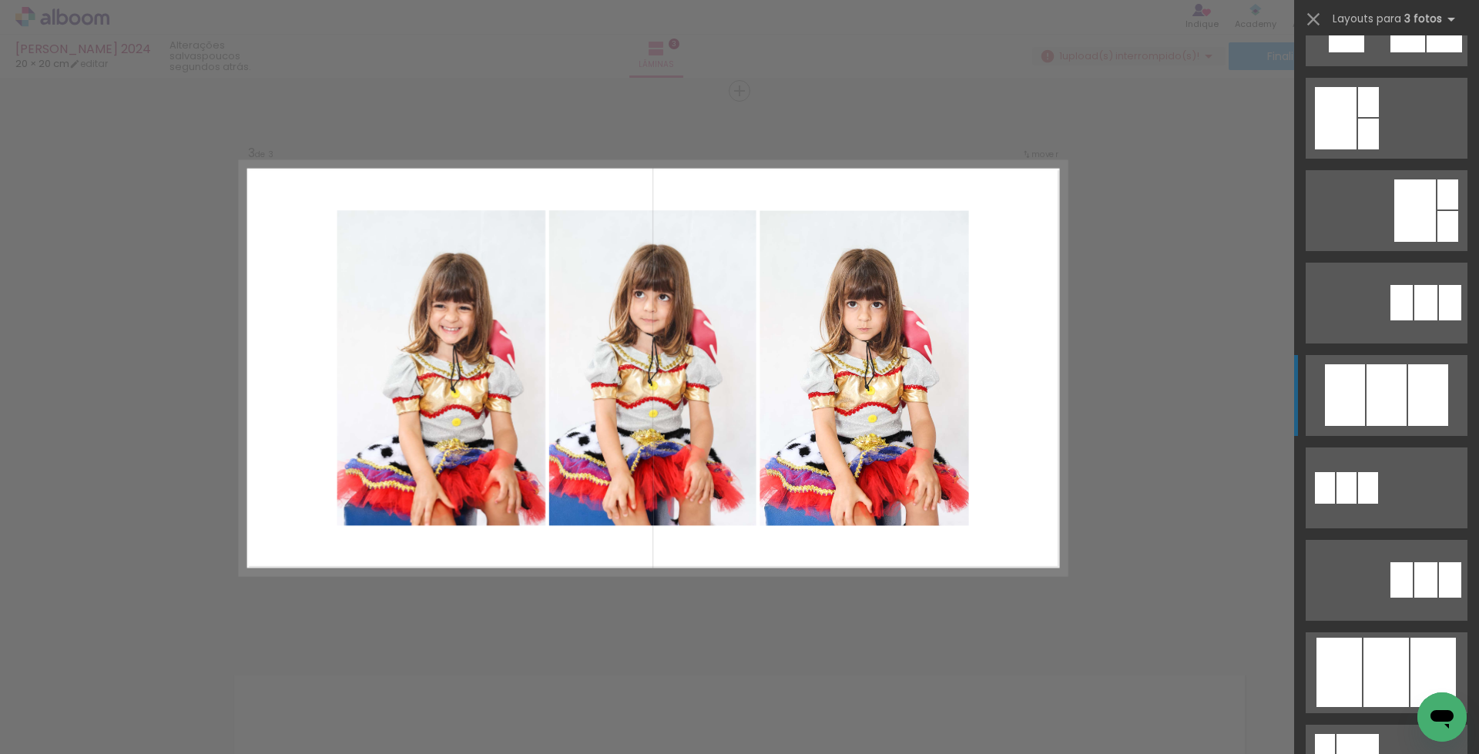
click at [1369, 399] on div at bounding box center [1387, 395] width 40 height 62
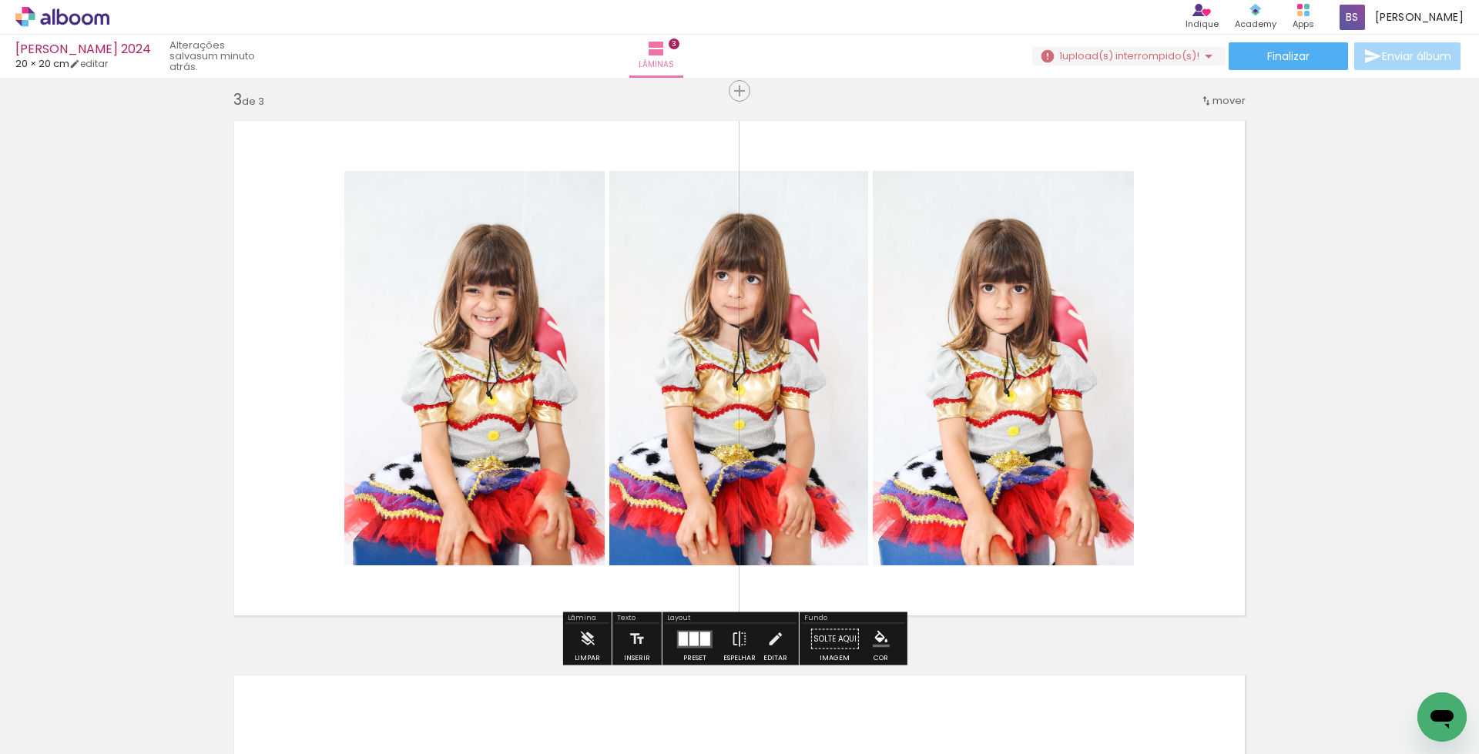
click at [679, 638] on div at bounding box center [683, 639] width 9 height 14
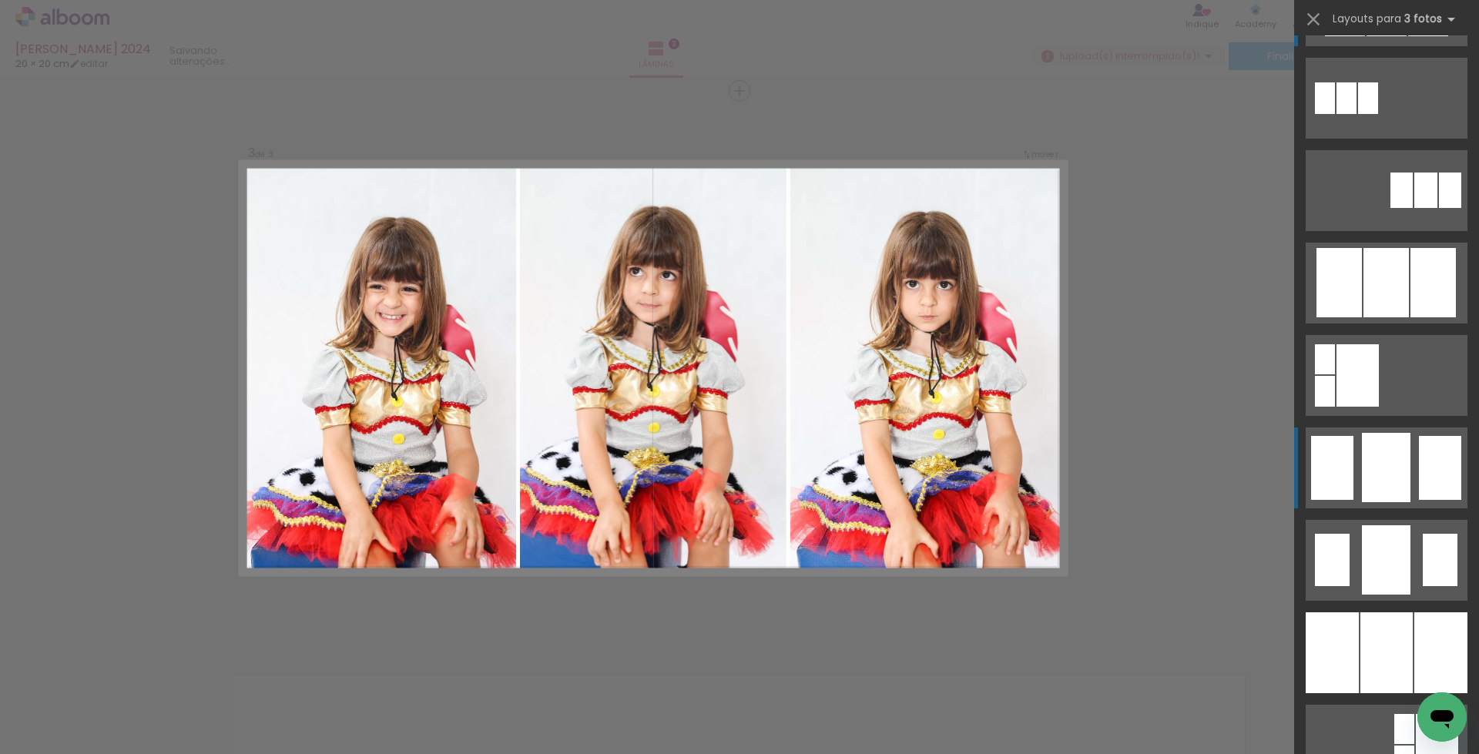
scroll to position [955, 0]
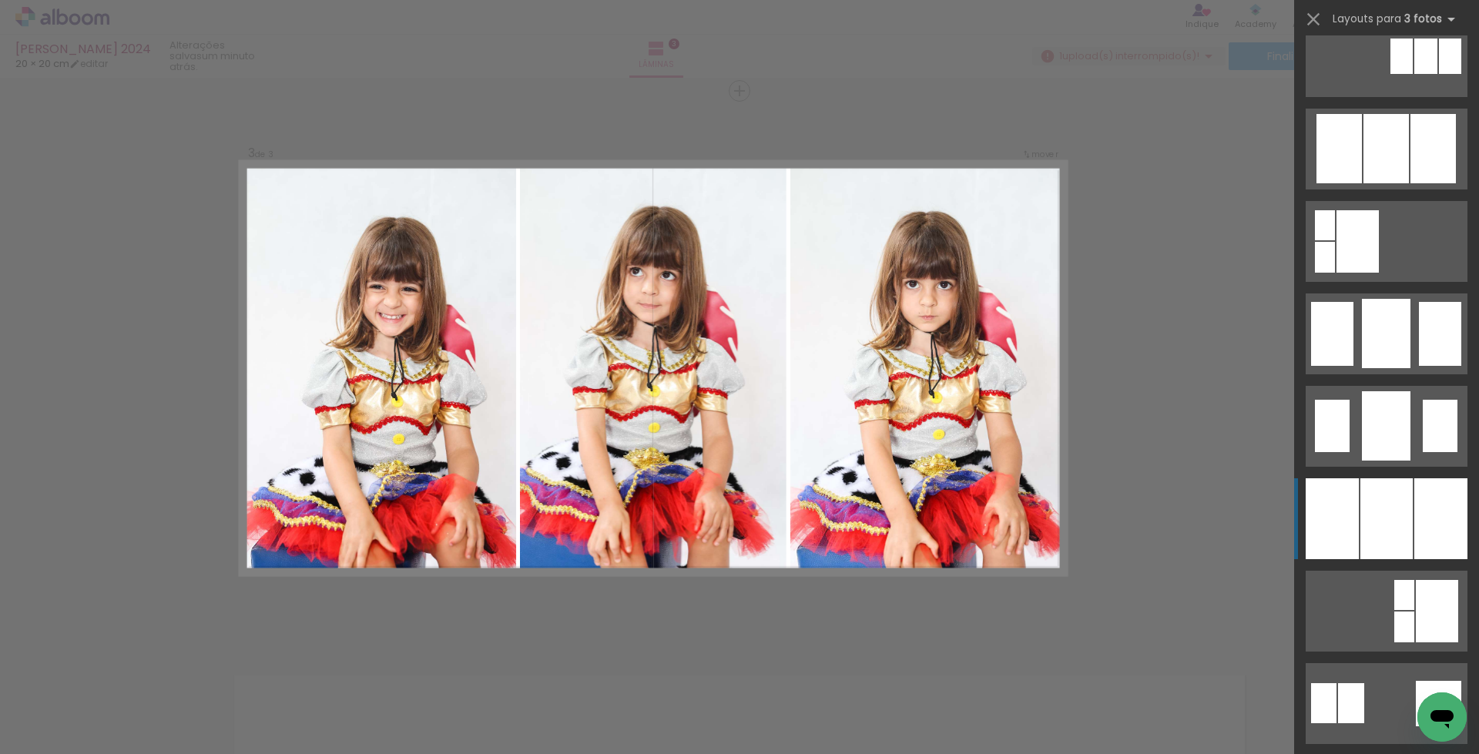
click at [1382, 511] on div at bounding box center [1387, 519] width 52 height 81
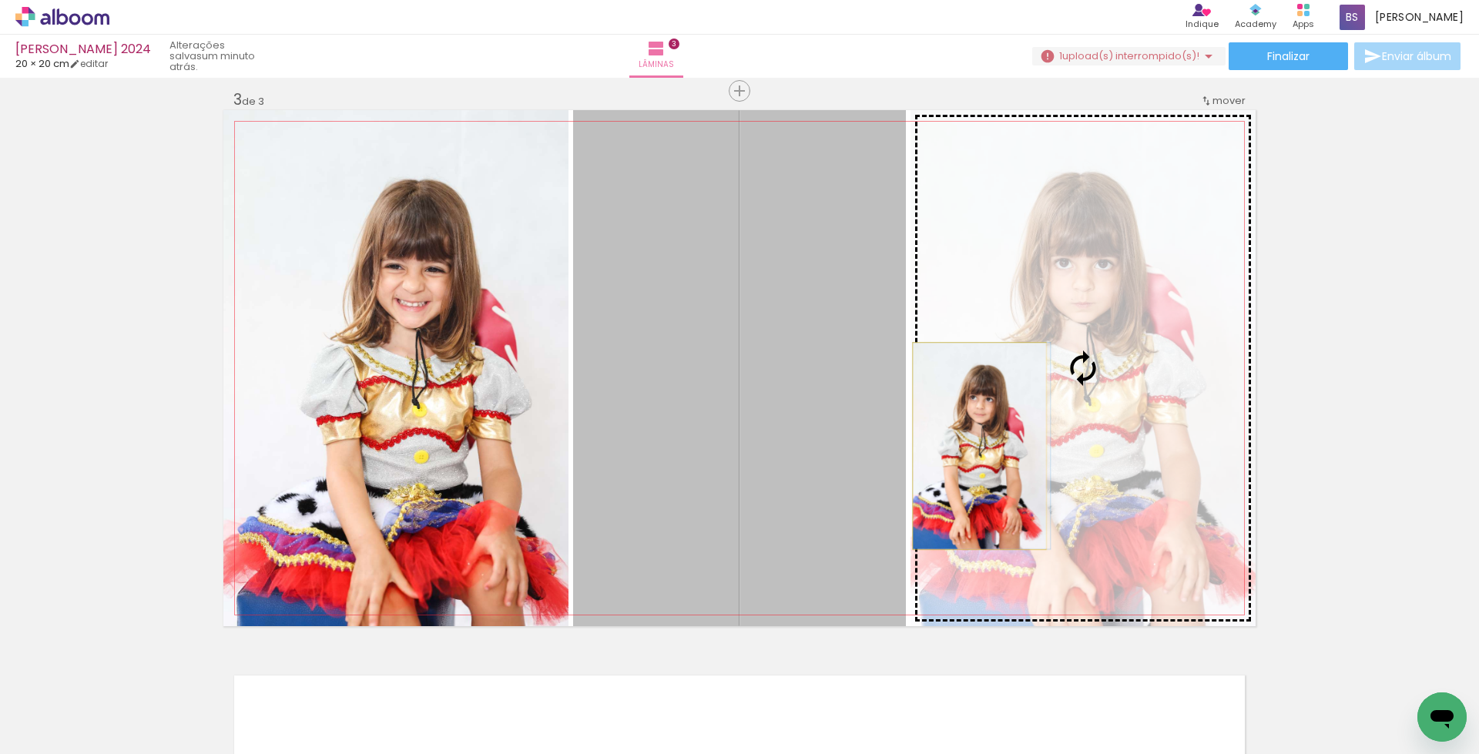
drag, startPoint x: 817, startPoint y: 450, endPoint x: 973, endPoint y: 446, distance: 156.5
click at [0, 0] on slot at bounding box center [0, 0] width 0 height 0
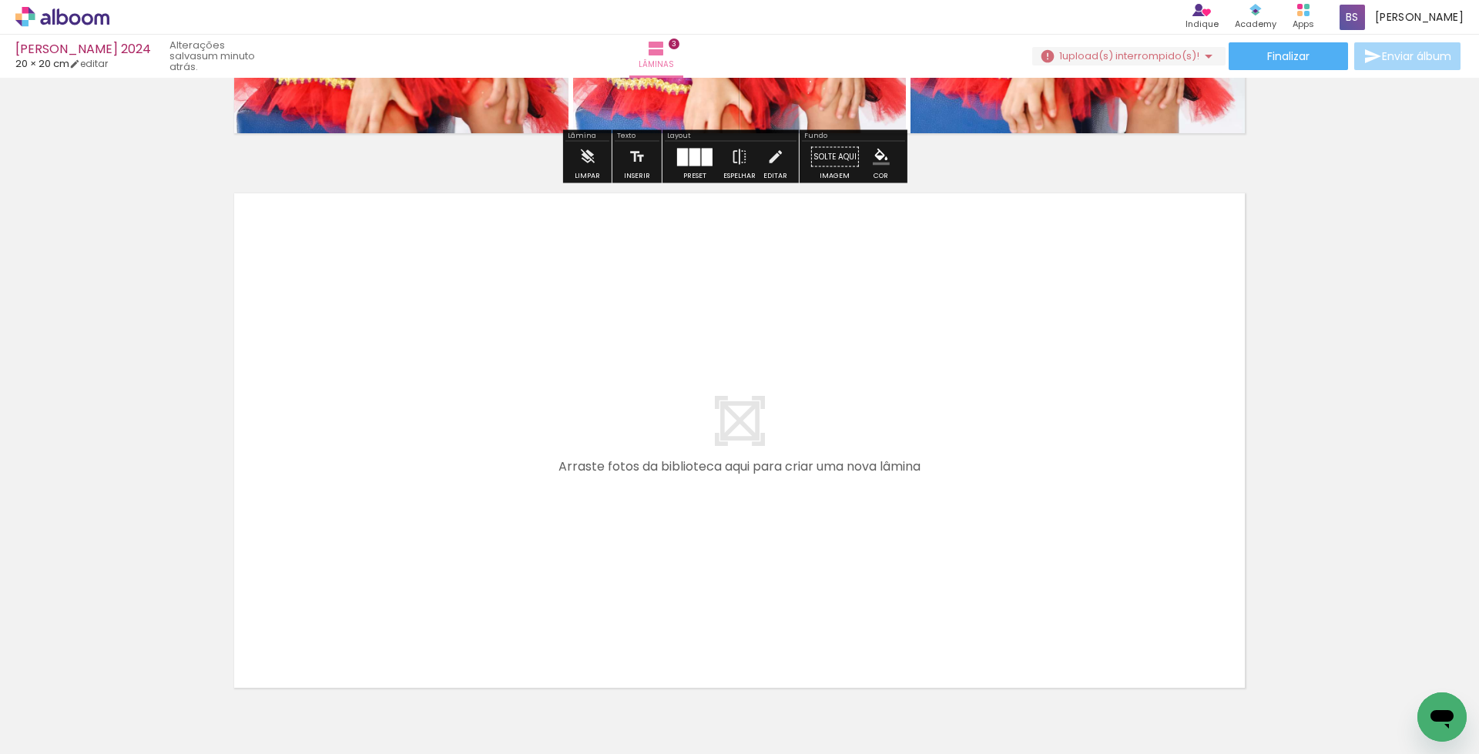
scroll to position [1626, 0]
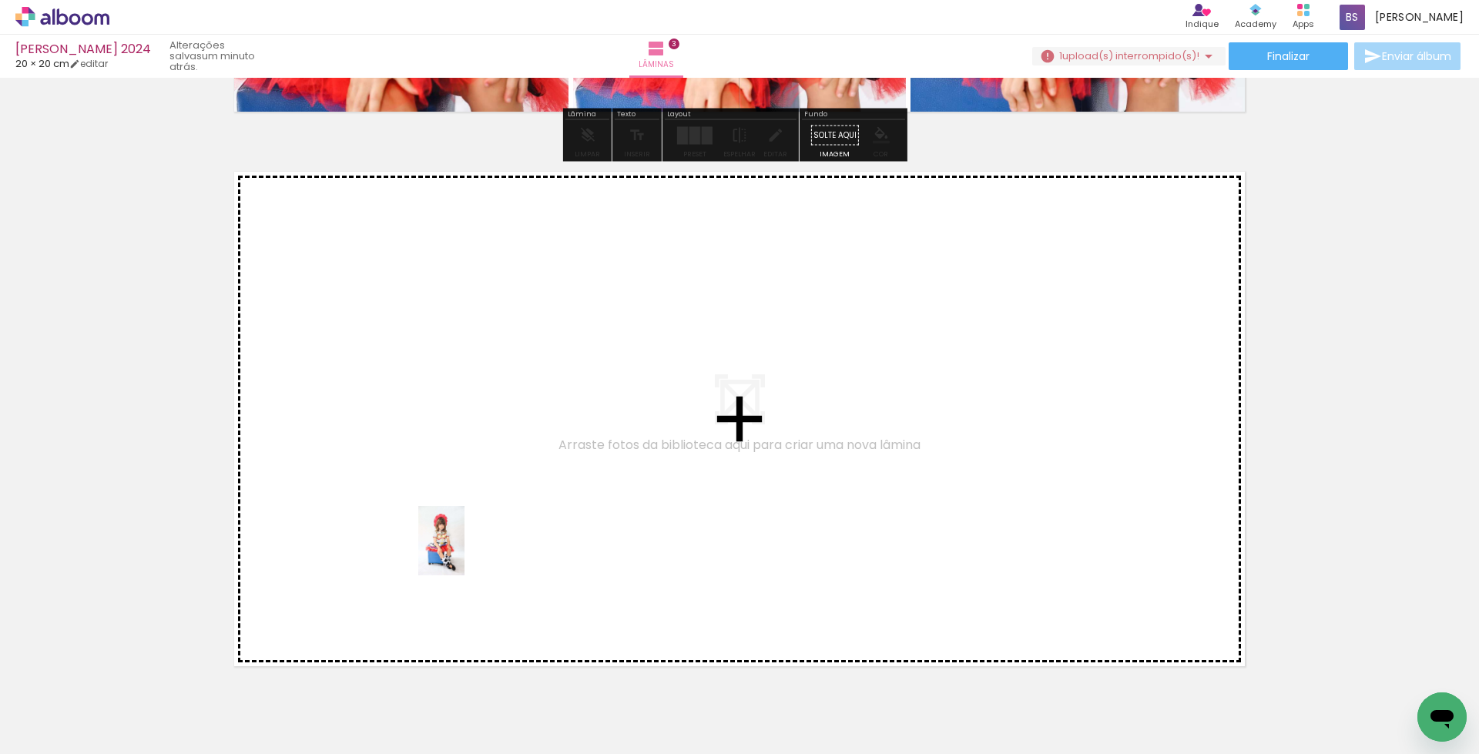
drag, startPoint x: 505, startPoint y: 692, endPoint x: 465, endPoint y: 552, distance: 145.3
click at [465, 552] on quentale-workspace at bounding box center [739, 377] width 1479 height 754
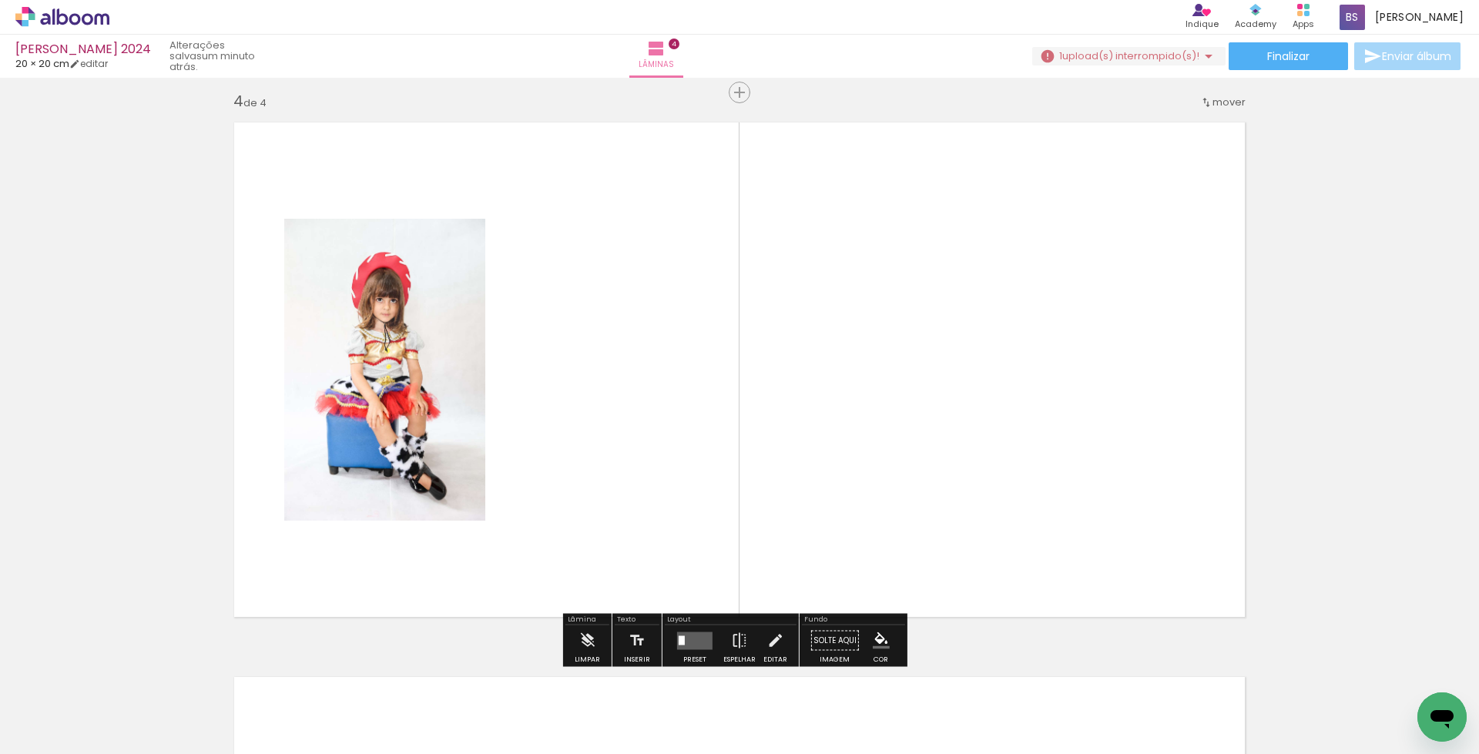
scroll to position [1677, 0]
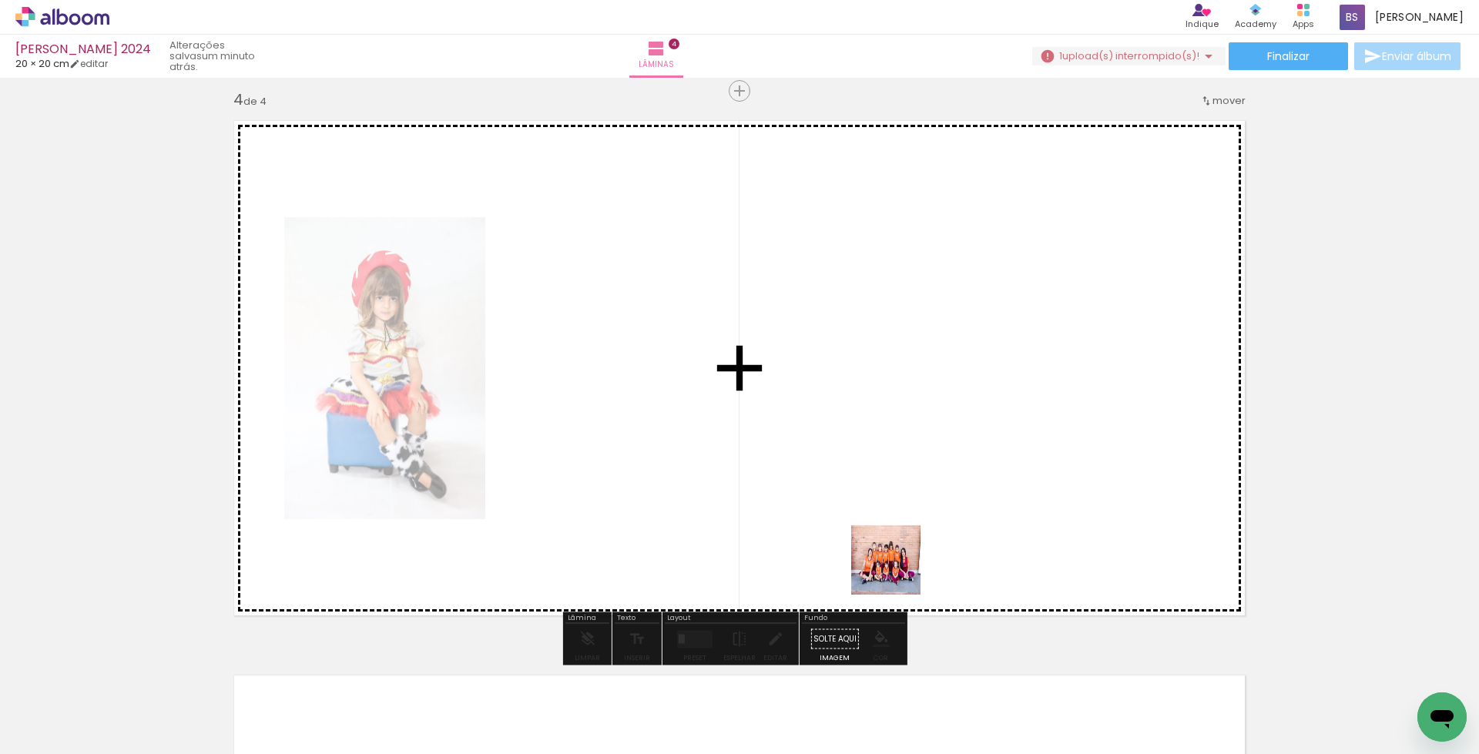
drag, startPoint x: 860, startPoint y: 707, endPoint x: 898, endPoint y: 572, distance: 140.0
click at [898, 572] on quentale-workspace at bounding box center [739, 377] width 1479 height 754
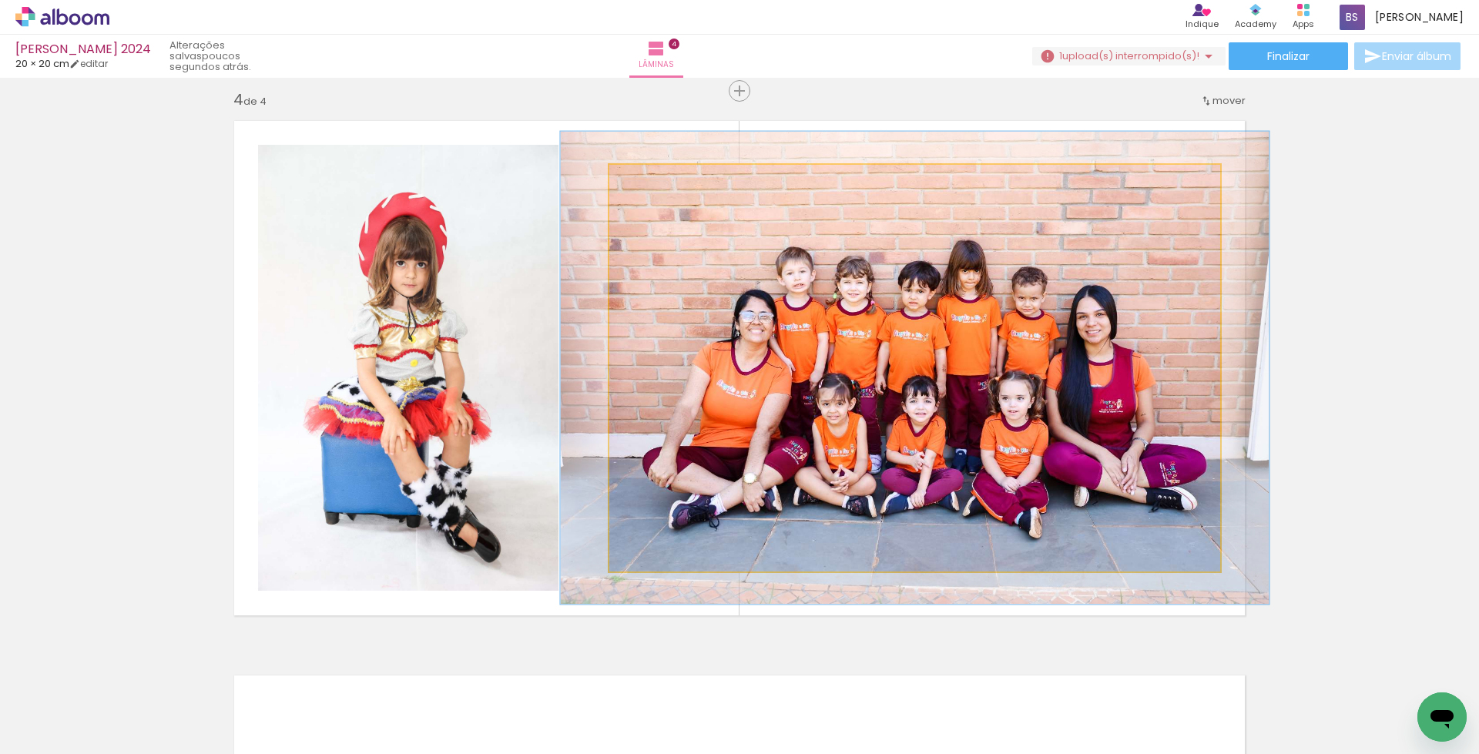
drag, startPoint x: 646, startPoint y: 183, endPoint x: 655, endPoint y: 182, distance: 8.6
type paper-slider "116"
click at [655, 182] on div at bounding box center [654, 181] width 25 height 25
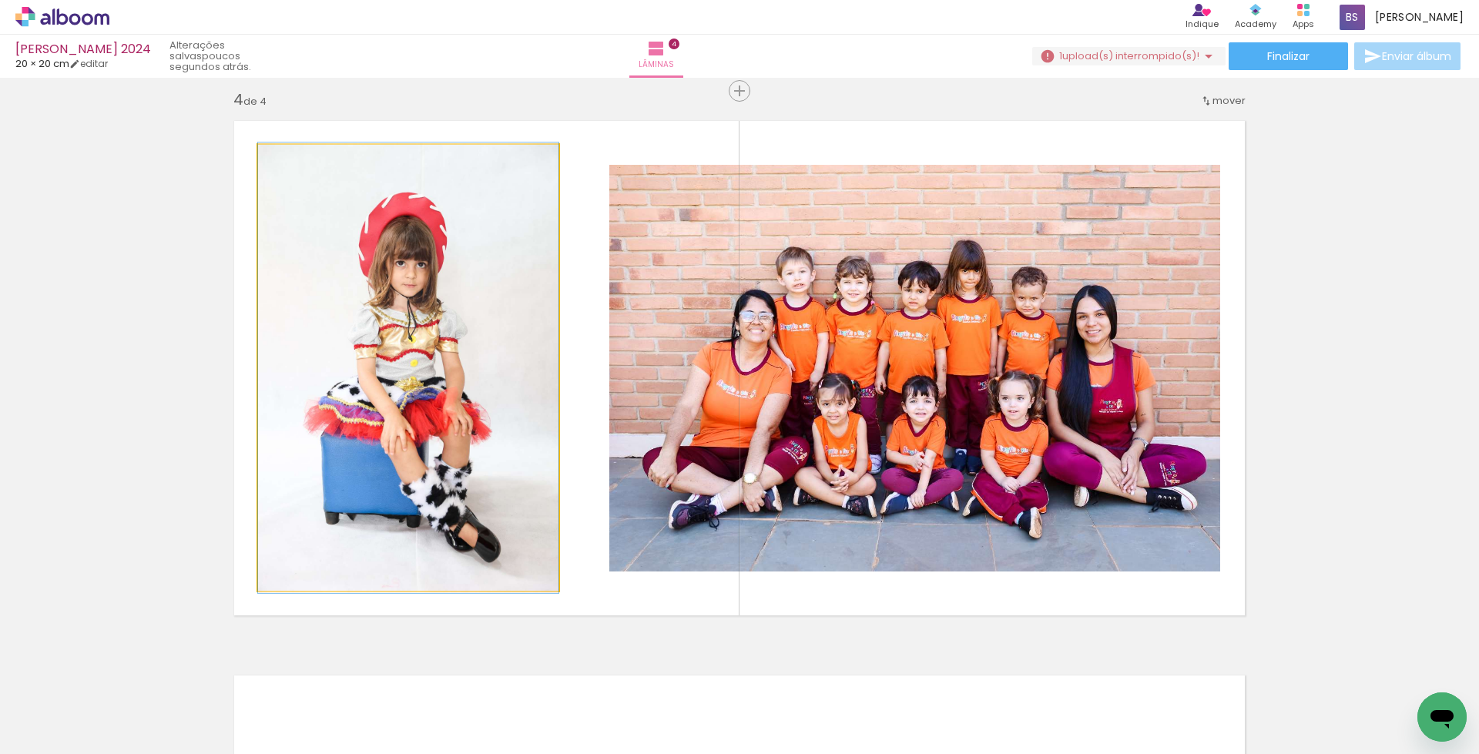
click at [445, 491] on quentale-photo at bounding box center [408, 368] width 301 height 446
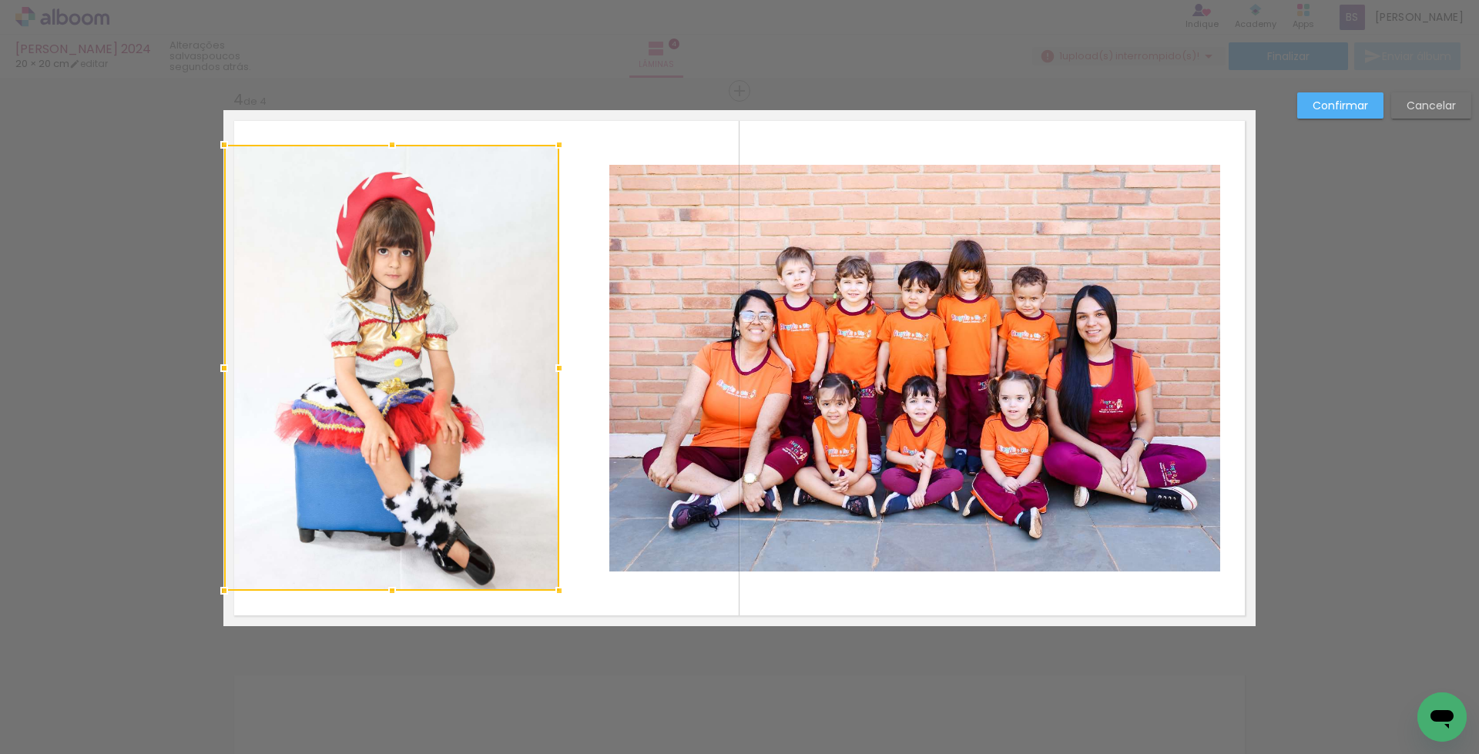
drag, startPoint x: 251, startPoint y: 371, endPoint x: 220, endPoint y: 371, distance: 31.6
click at [220, 371] on div at bounding box center [224, 368] width 31 height 31
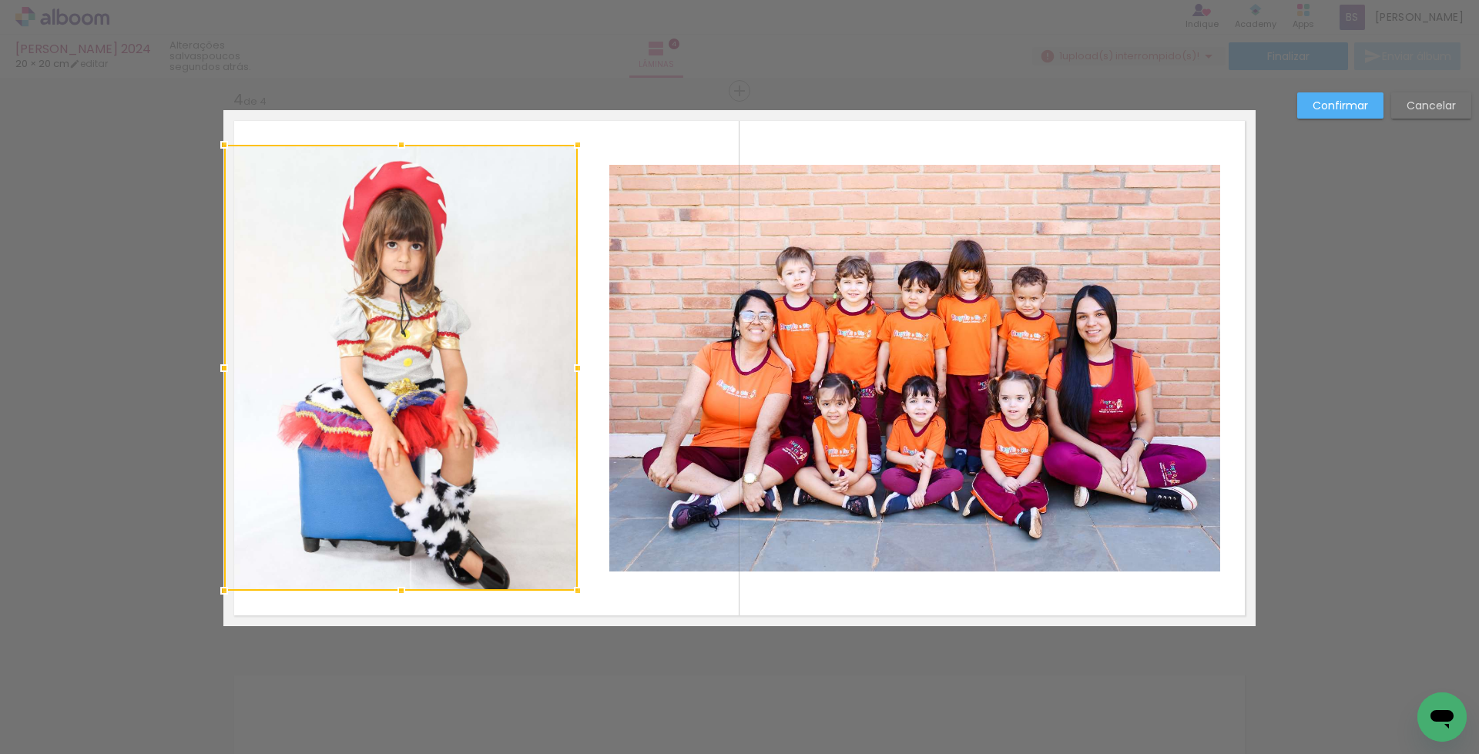
drag, startPoint x: 552, startPoint y: 368, endPoint x: 569, endPoint y: 368, distance: 16.2
click at [569, 368] on div at bounding box center [577, 368] width 31 height 31
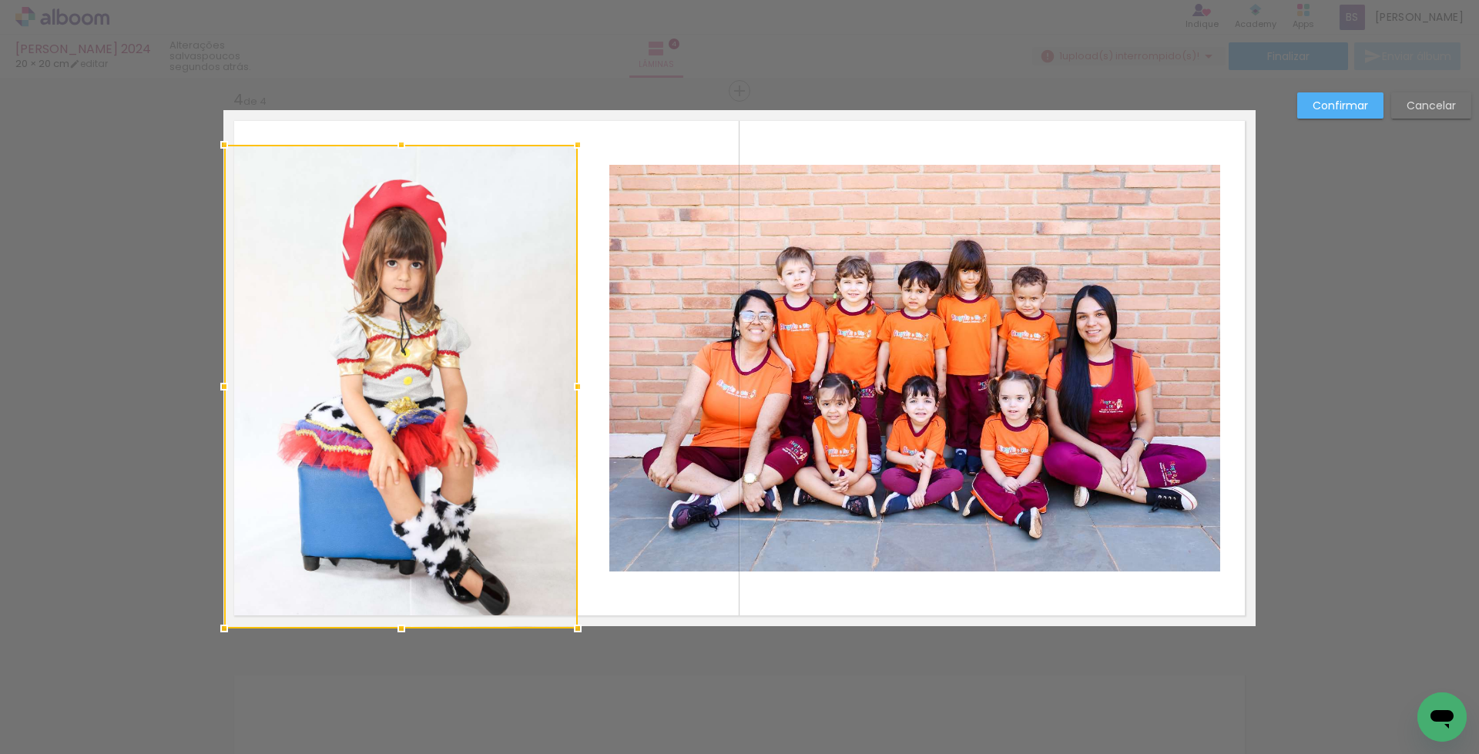
drag, startPoint x: 395, startPoint y: 589, endPoint x: 399, endPoint y: 624, distance: 35.7
click at [399, 624] on div at bounding box center [401, 628] width 31 height 31
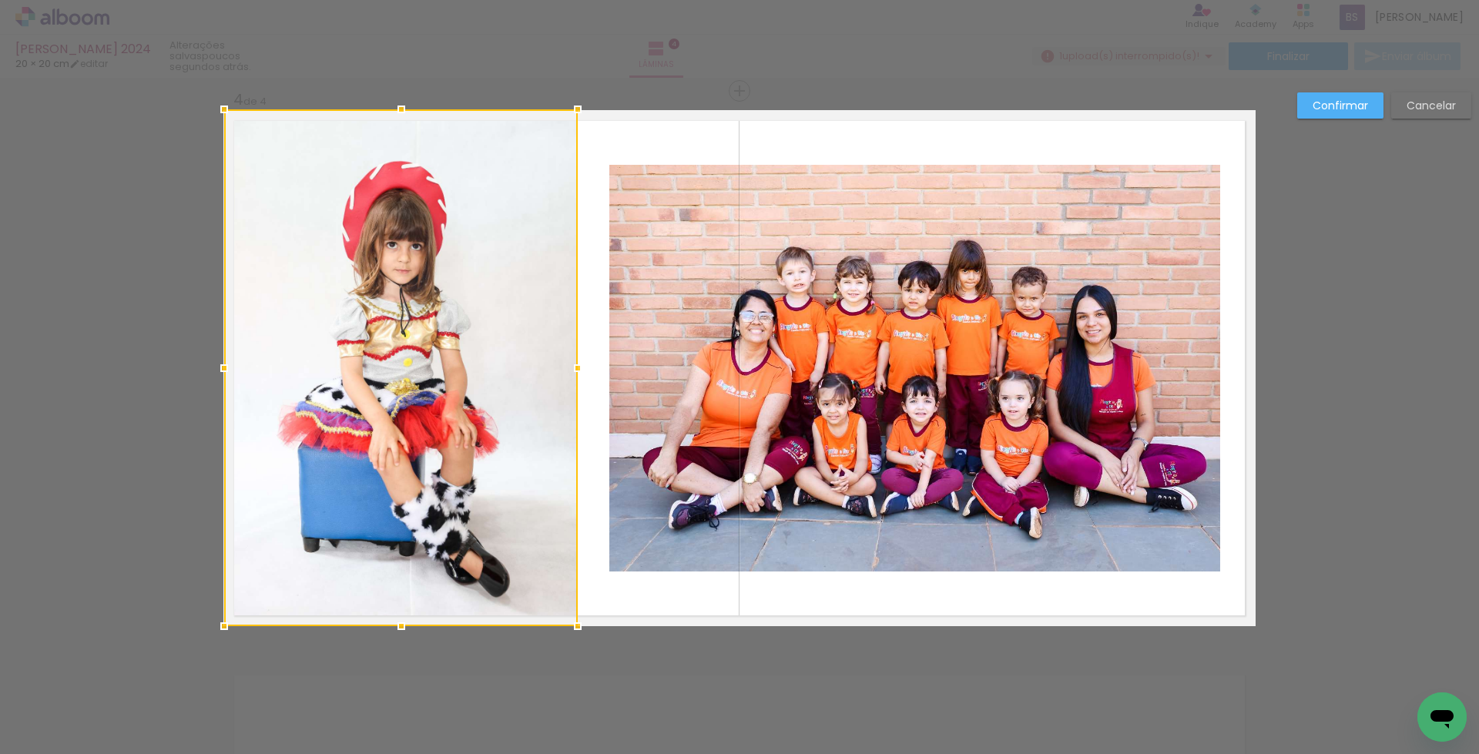
drag, startPoint x: 397, startPoint y: 143, endPoint x: 397, endPoint y: 106, distance: 37.8
click at [397, 106] on div at bounding box center [401, 109] width 31 height 31
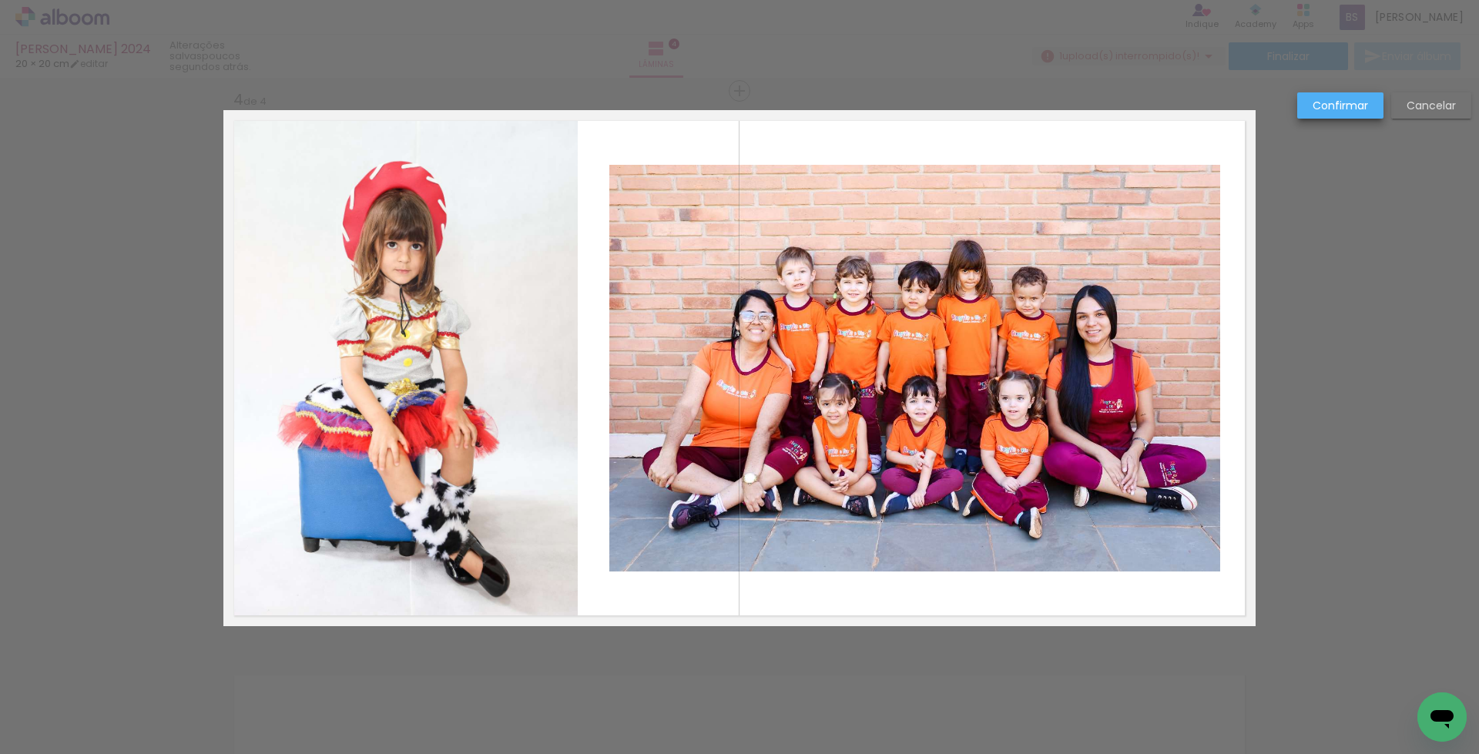
click at [0, 0] on slot "Confirmar" at bounding box center [0, 0] width 0 height 0
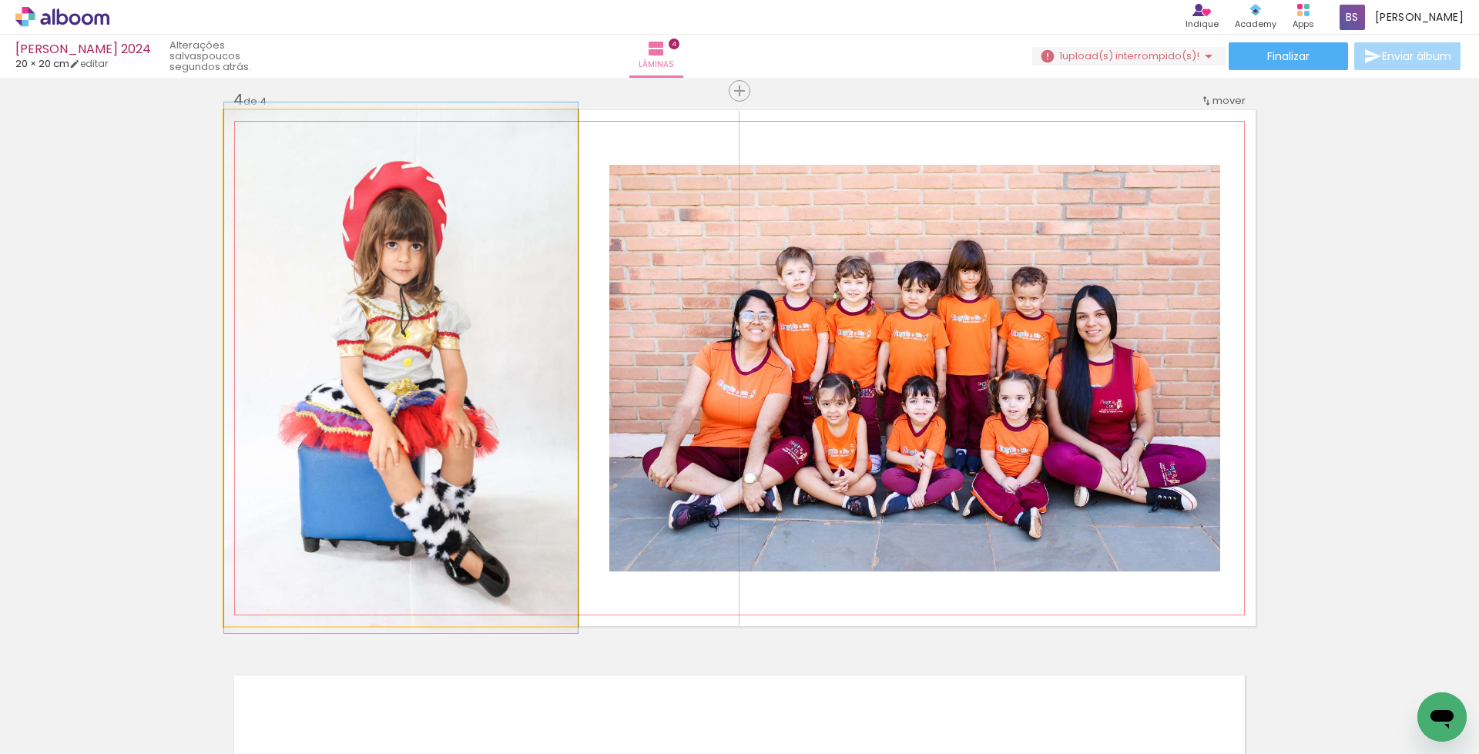
click at [427, 448] on quentale-photo at bounding box center [401, 368] width 354 height 516
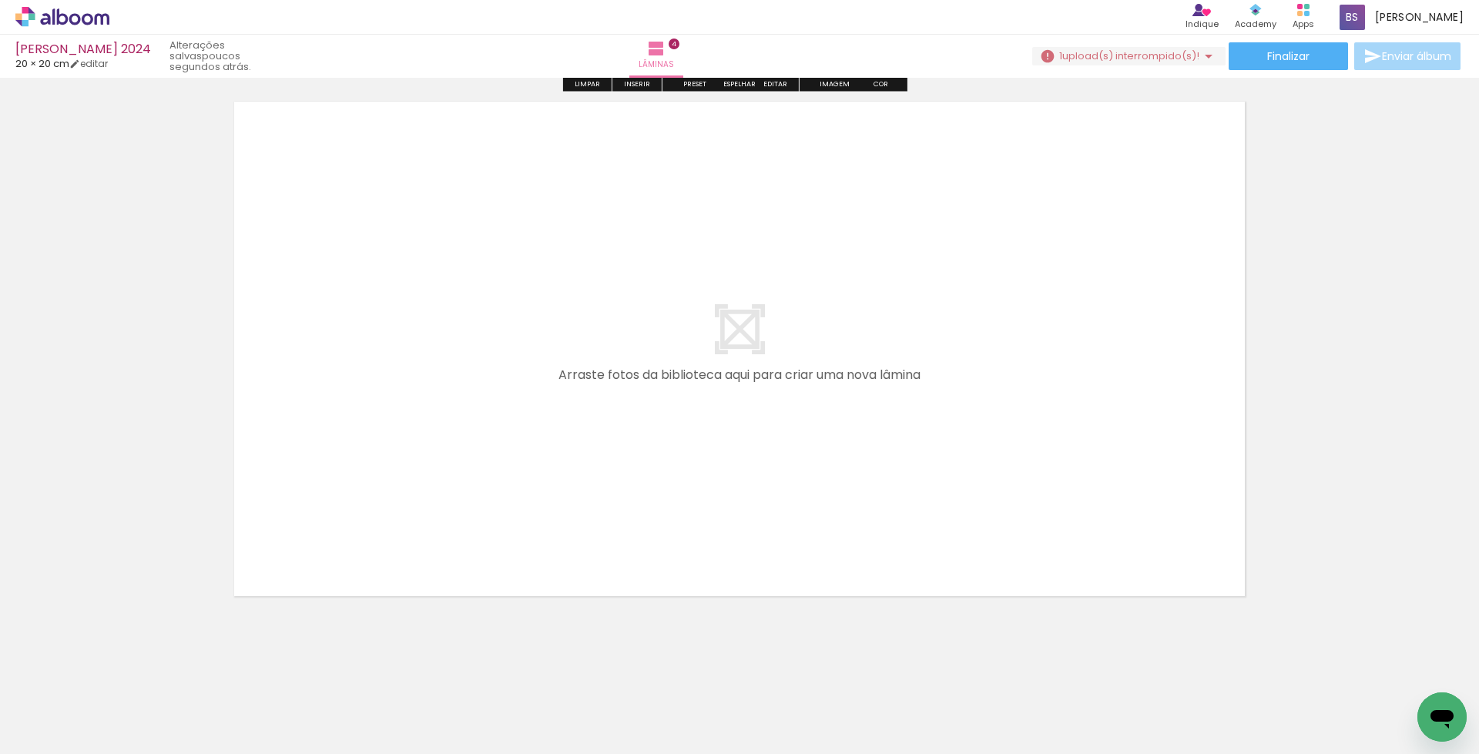
scroll to position [2252, 0]
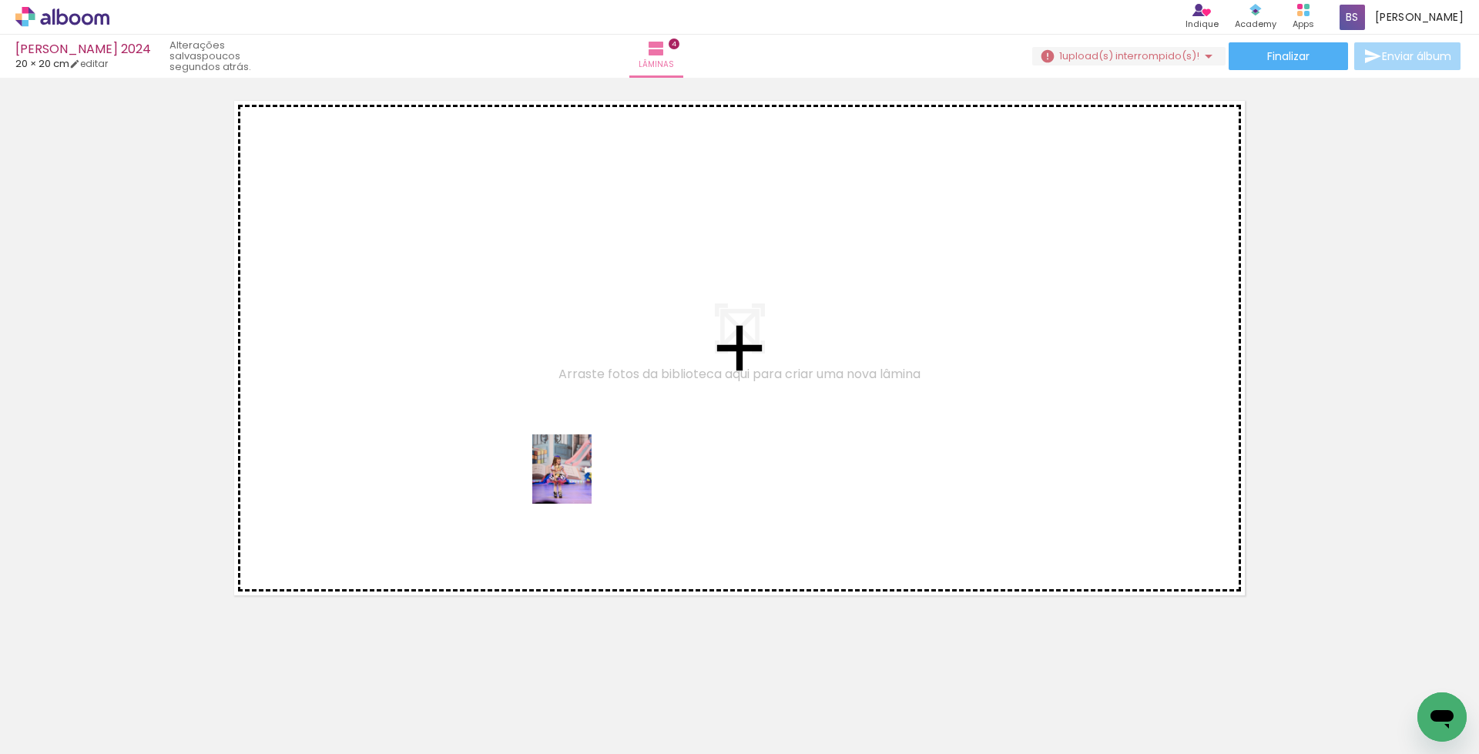
drag, startPoint x: 918, startPoint y: 703, endPoint x: 572, endPoint y: 474, distance: 415.5
click at [572, 474] on quentale-workspace at bounding box center [739, 377] width 1479 height 754
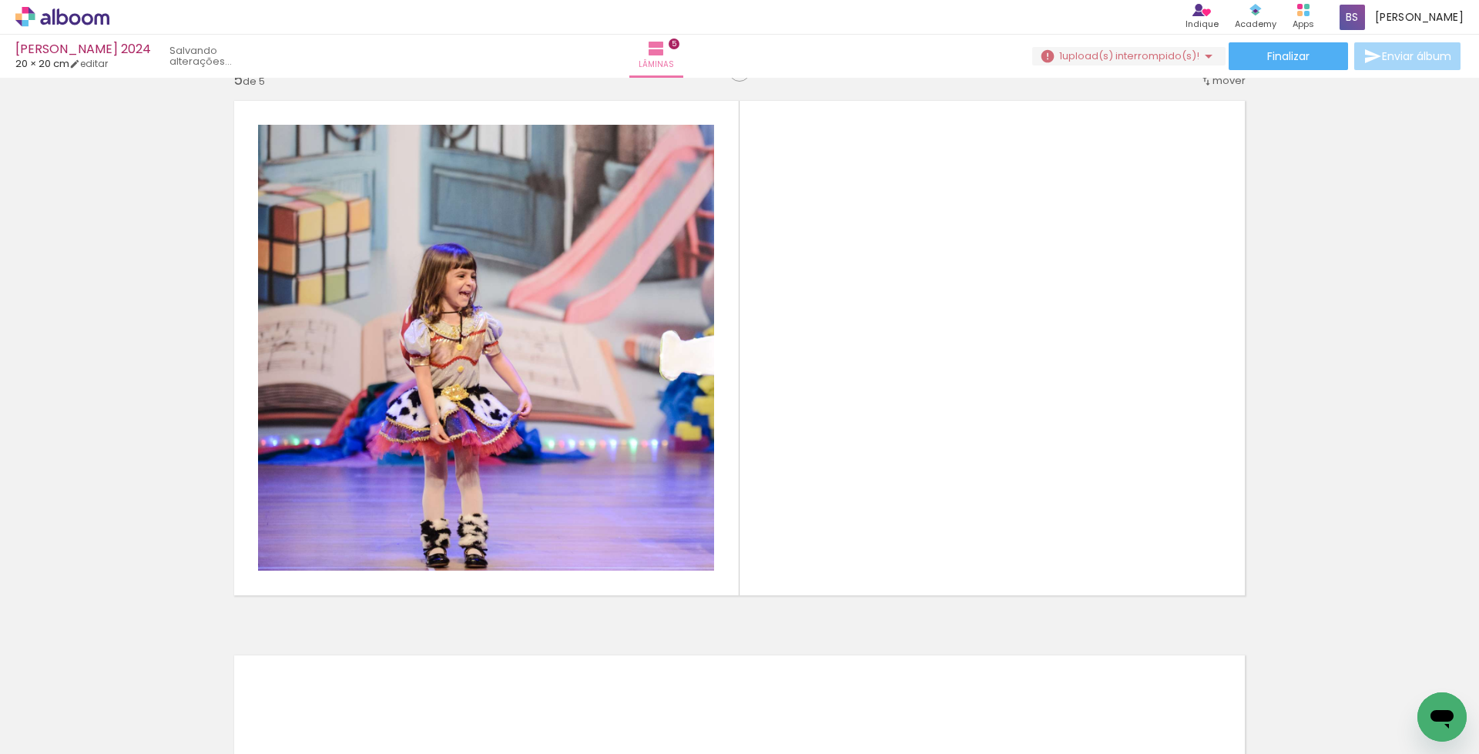
scroll to position [2231, 0]
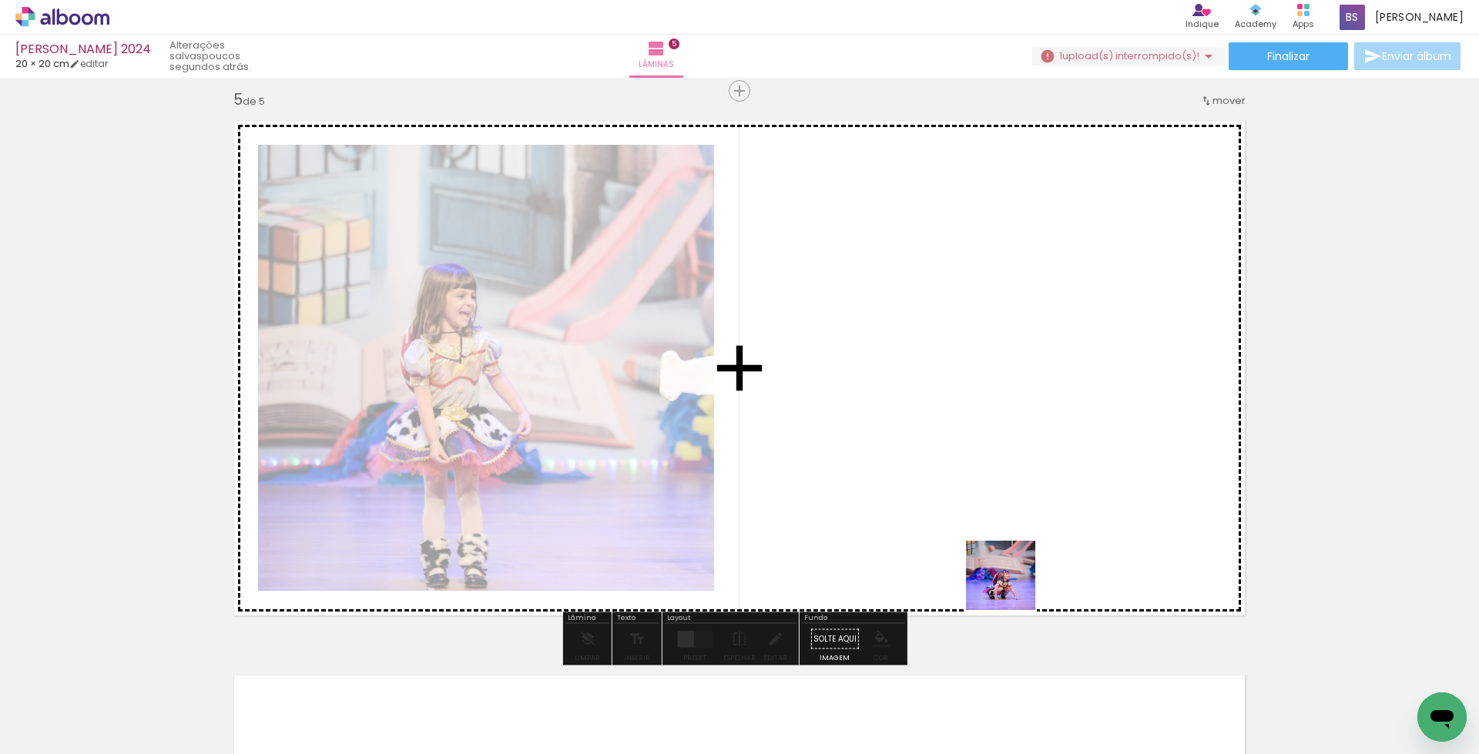
drag, startPoint x: 1021, startPoint y: 709, endPoint x: 1004, endPoint y: 484, distance: 225.6
click at [1004, 484] on quentale-workspace at bounding box center [739, 377] width 1479 height 754
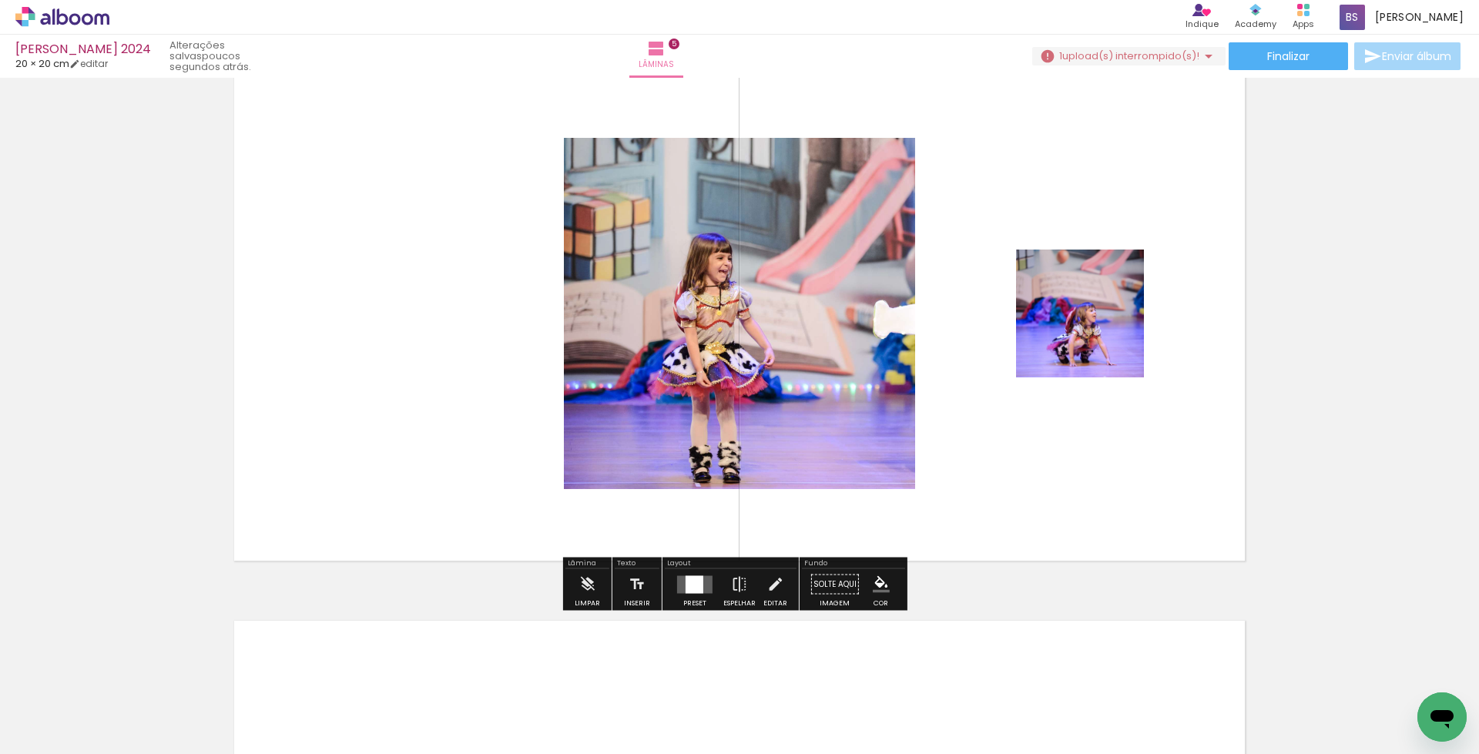
scroll to position [2304, 0]
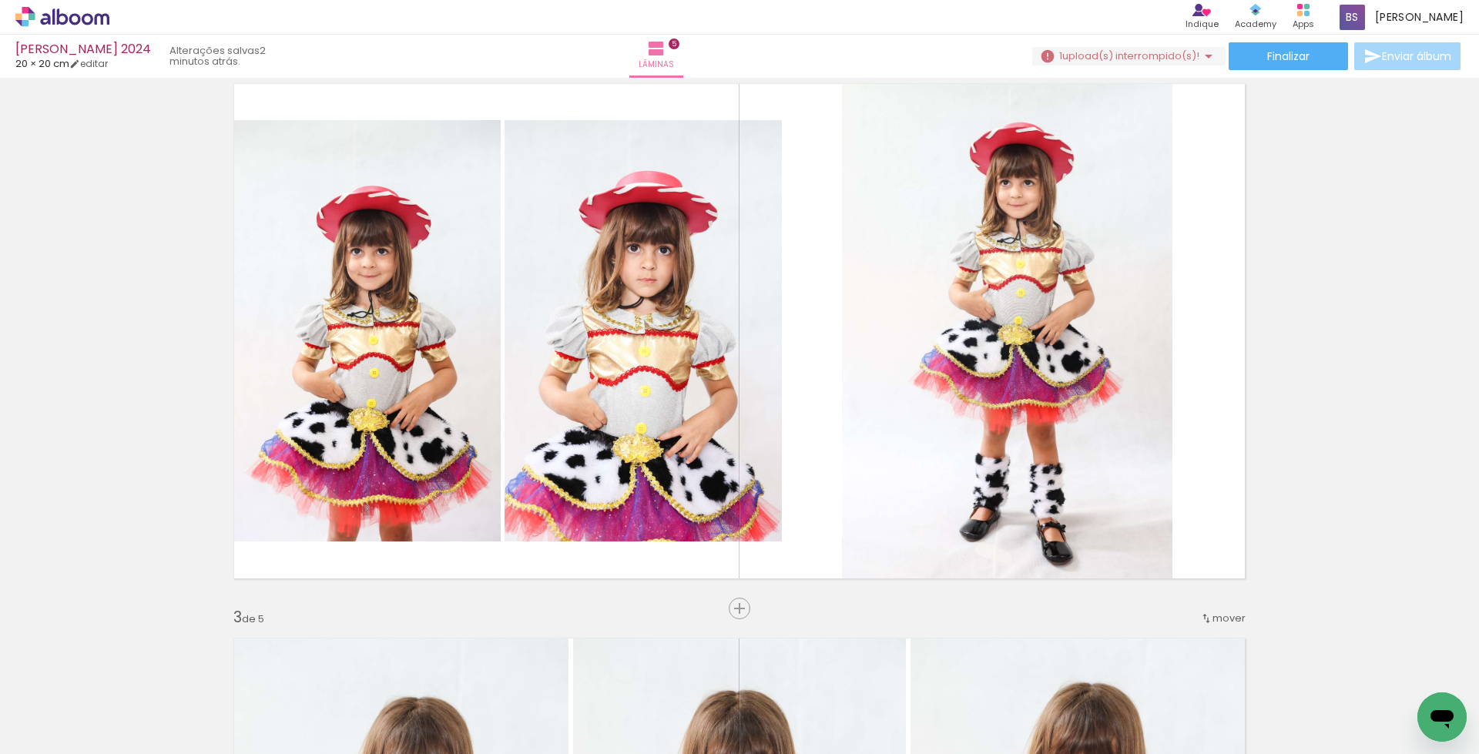
scroll to position [578, 0]
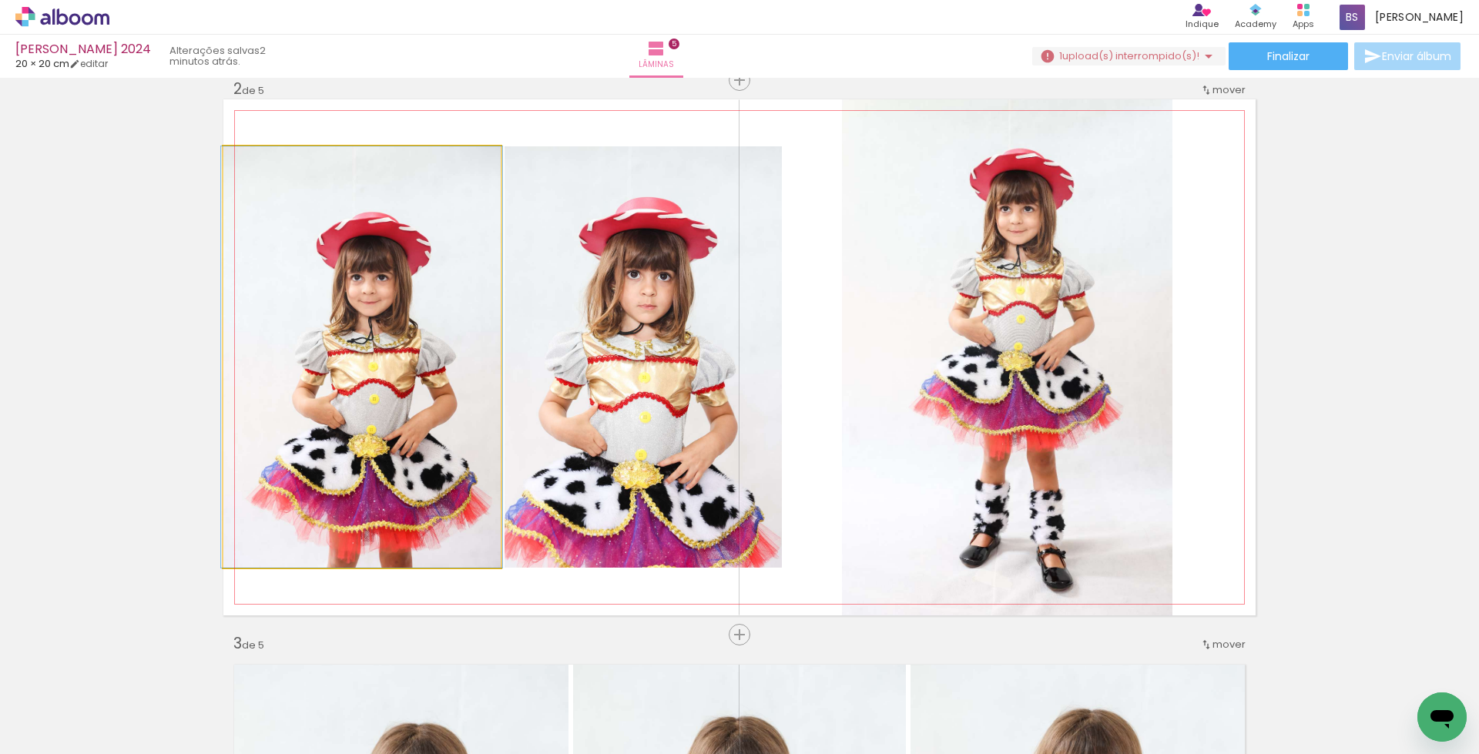
click at [358, 428] on quentale-photo at bounding box center [361, 356] width 277 height 421
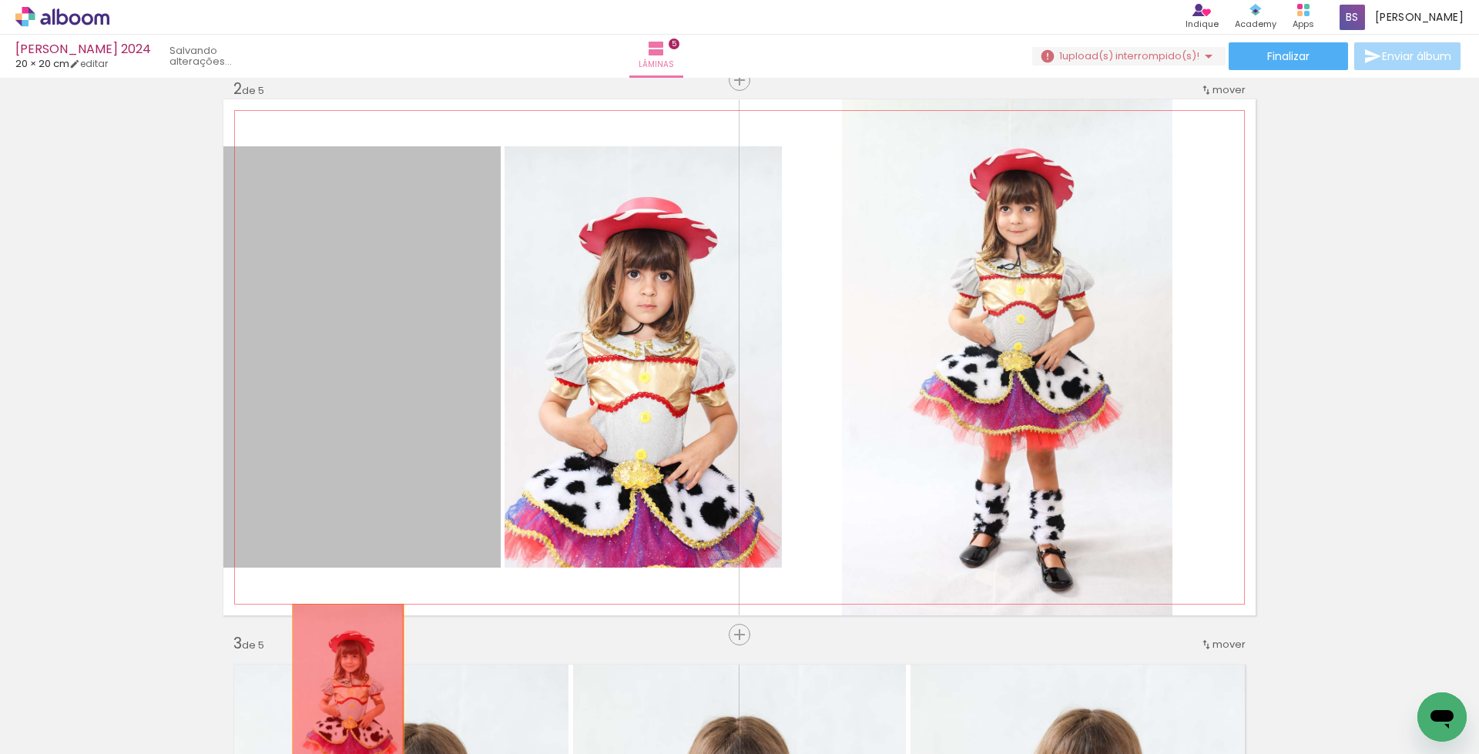
drag, startPoint x: 382, startPoint y: 381, endPoint x: 339, endPoint y: 693, distance: 314.3
click at [341, 692] on quentale-workspace at bounding box center [739, 377] width 1479 height 754
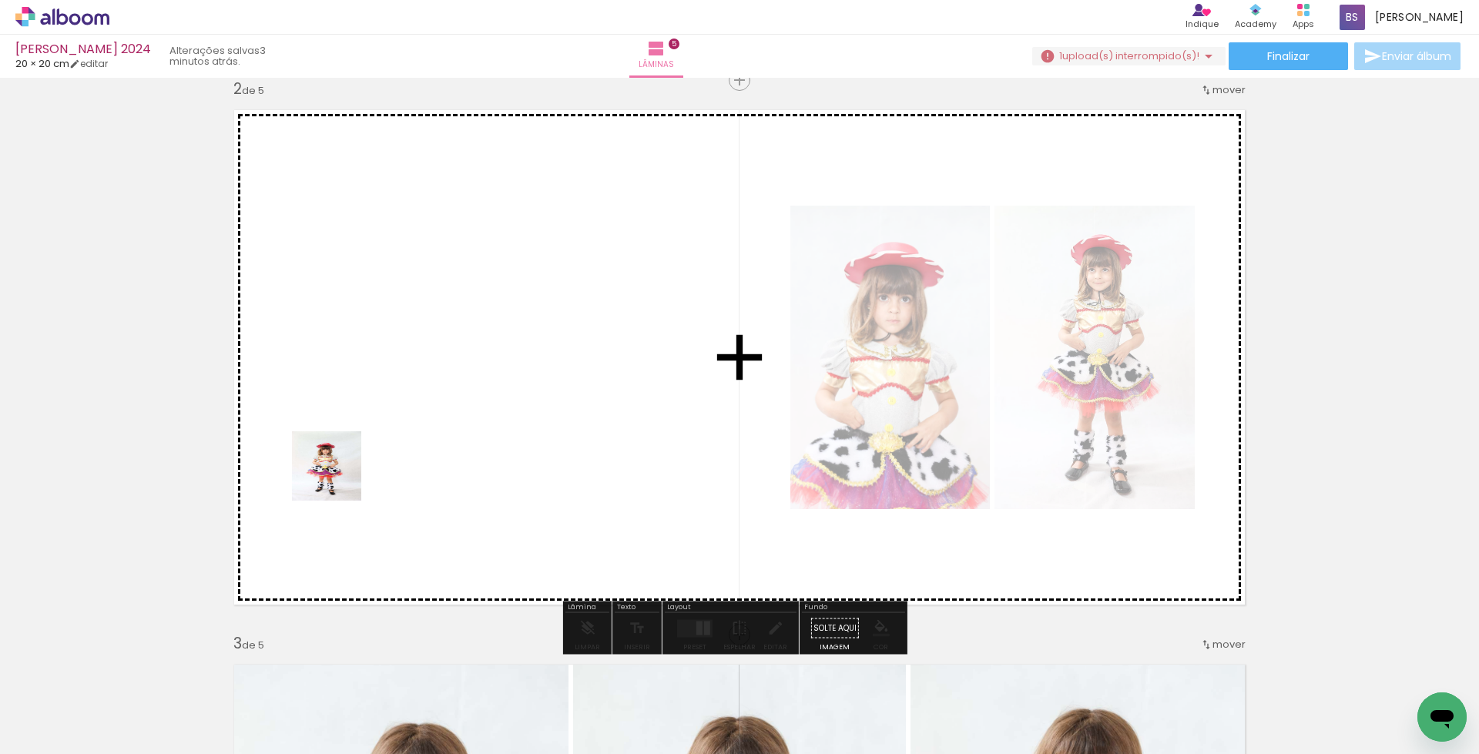
drag, startPoint x: 162, startPoint y: 700, endPoint x: 339, endPoint y: 475, distance: 285.8
click at [339, 475] on quentale-workspace at bounding box center [739, 377] width 1479 height 754
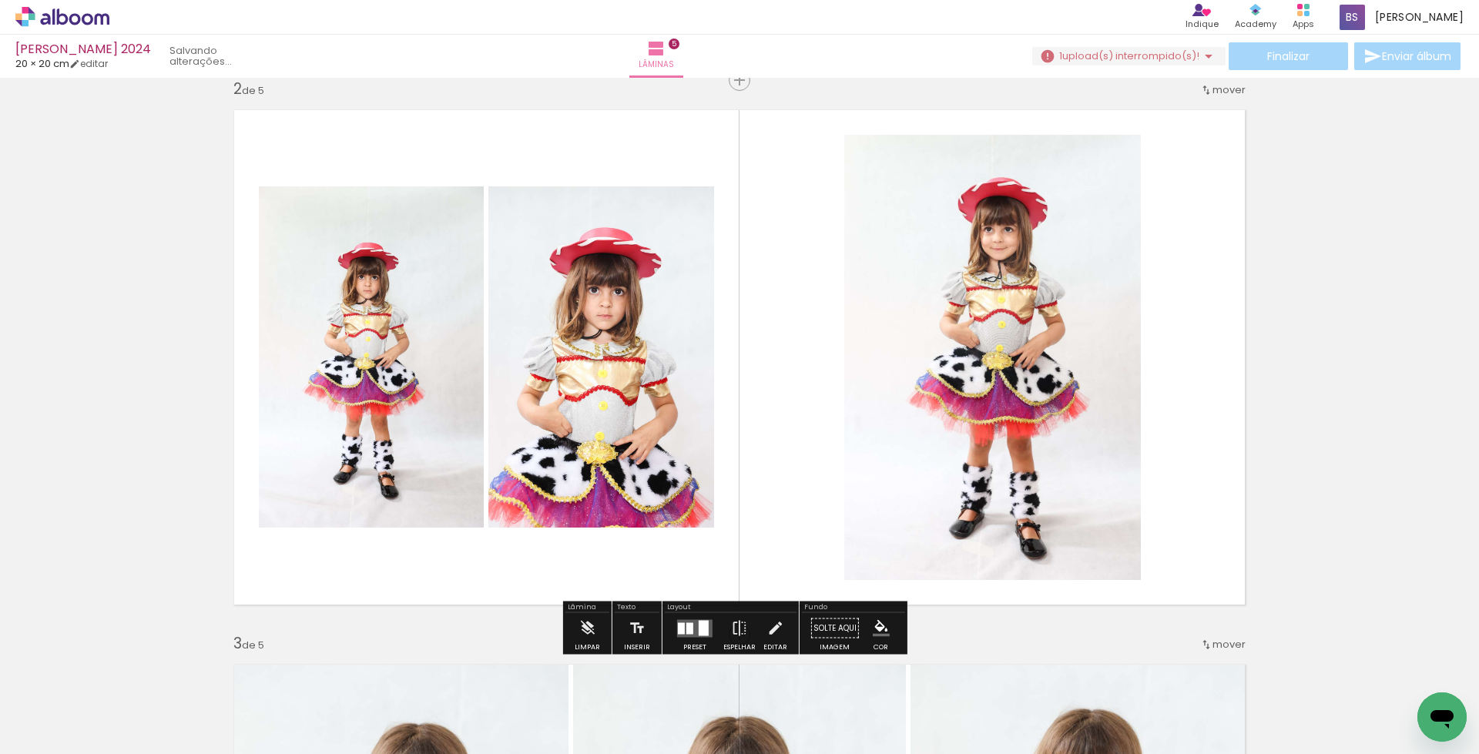
click at [699, 626] on div at bounding box center [704, 627] width 10 height 15
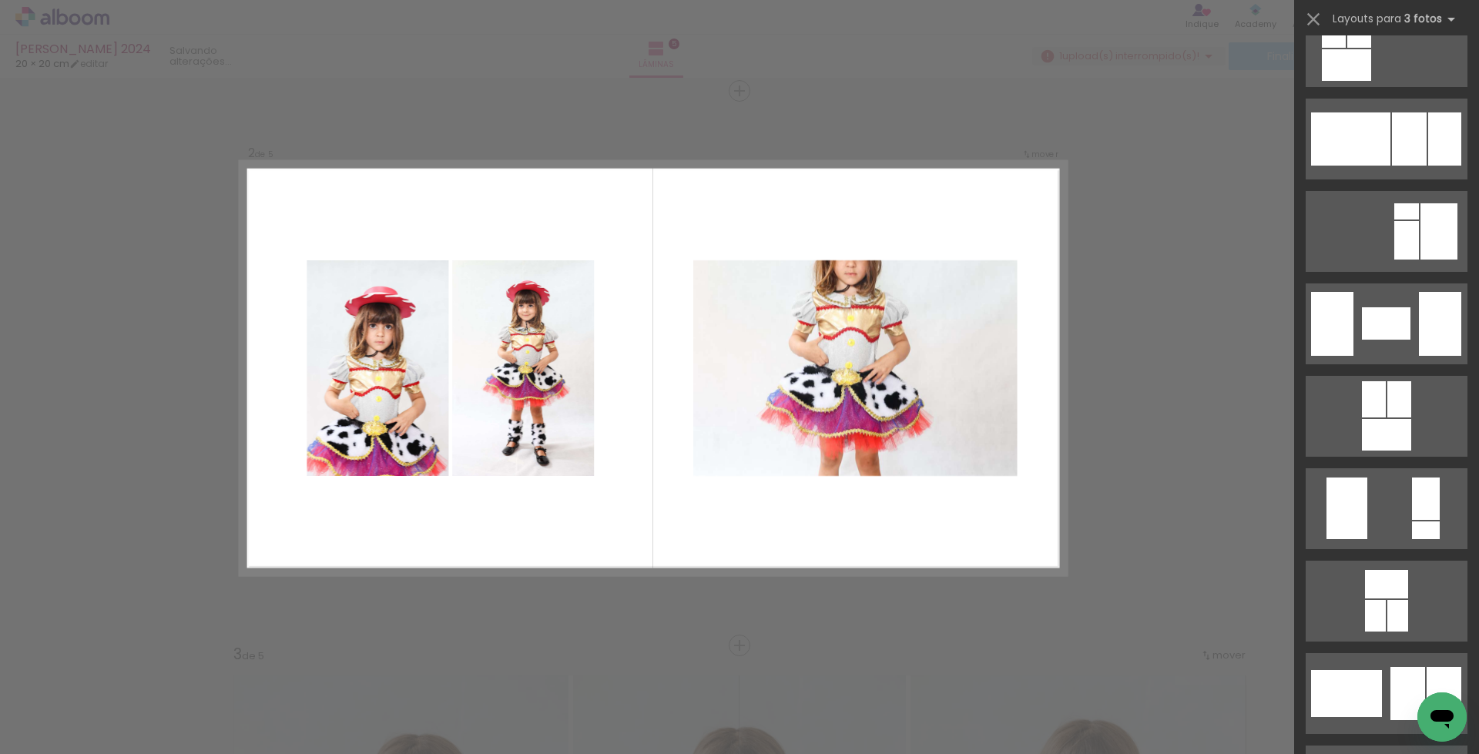
scroll to position [4675, 0]
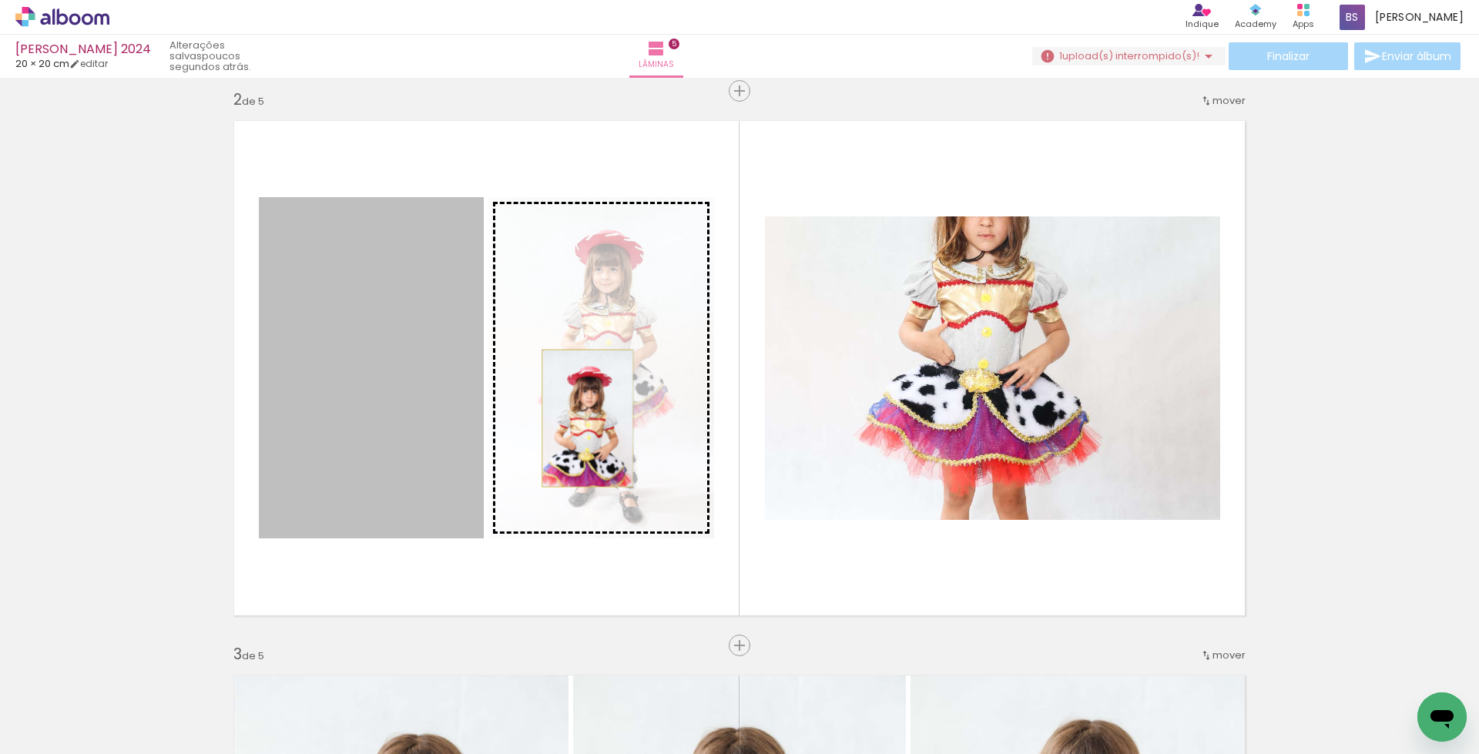
drag, startPoint x: 395, startPoint y: 429, endPoint x: 581, endPoint y: 418, distance: 186.0
click at [0, 0] on slot at bounding box center [0, 0] width 0 height 0
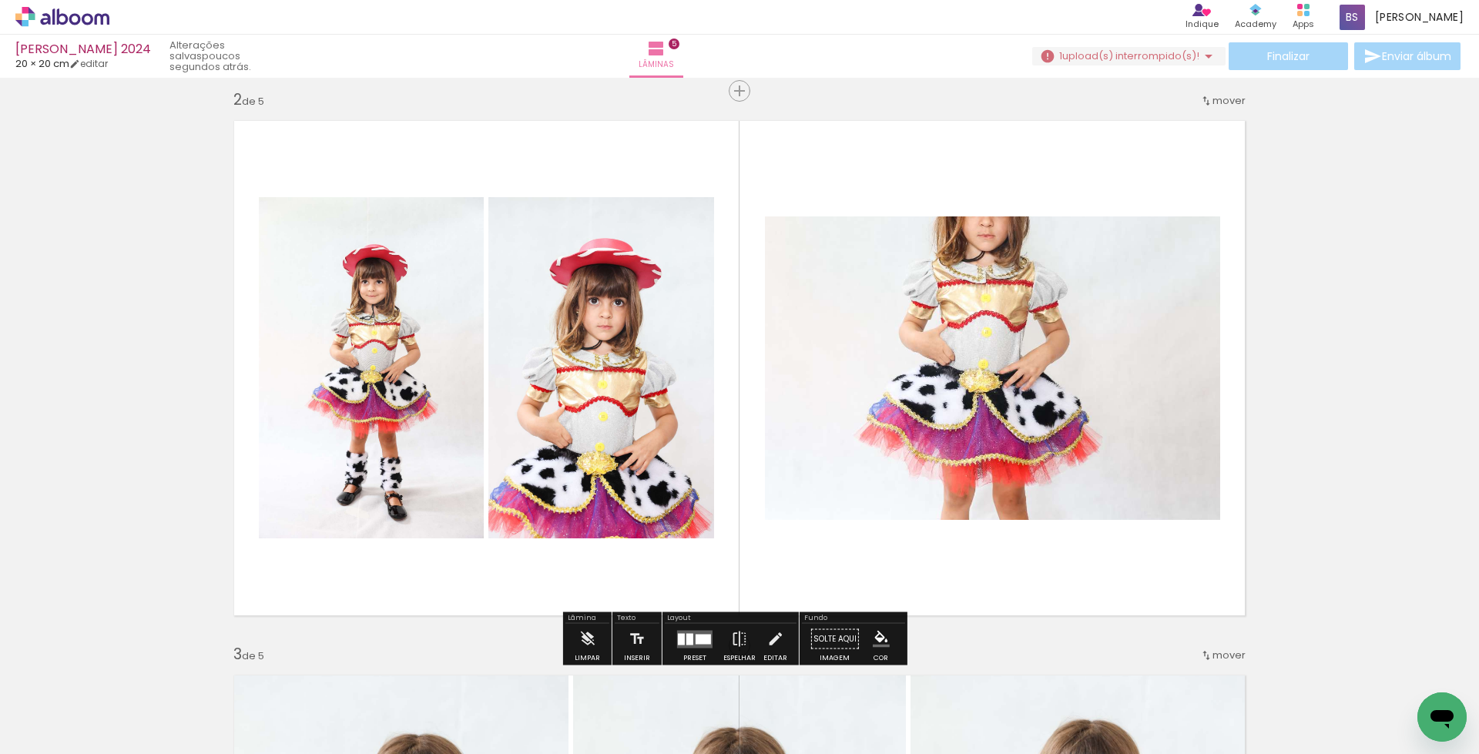
click at [1011, 344] on quentale-photo at bounding box center [992, 369] width 455 height 304
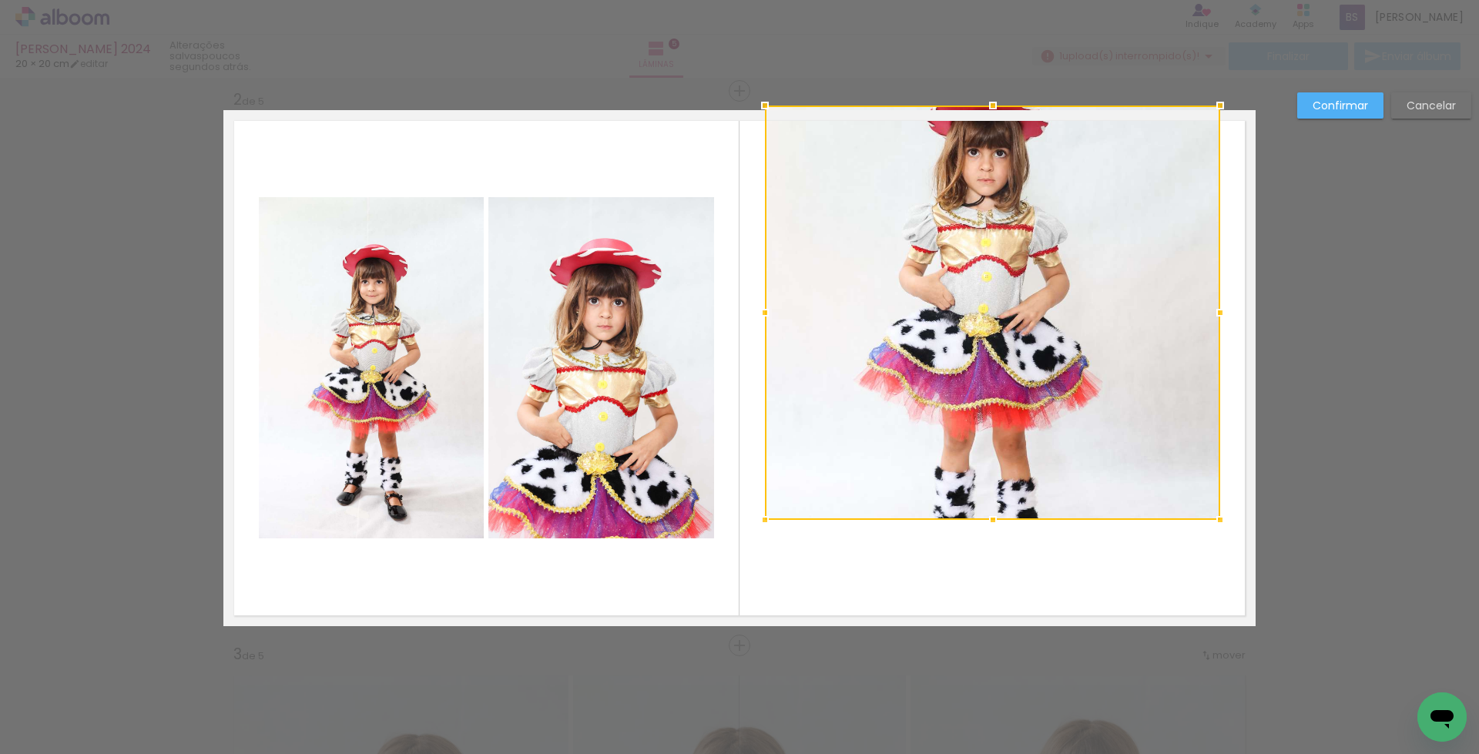
drag, startPoint x: 990, startPoint y: 217, endPoint x: 992, endPoint y: 106, distance: 111.0
click at [992, 106] on div at bounding box center [993, 105] width 31 height 31
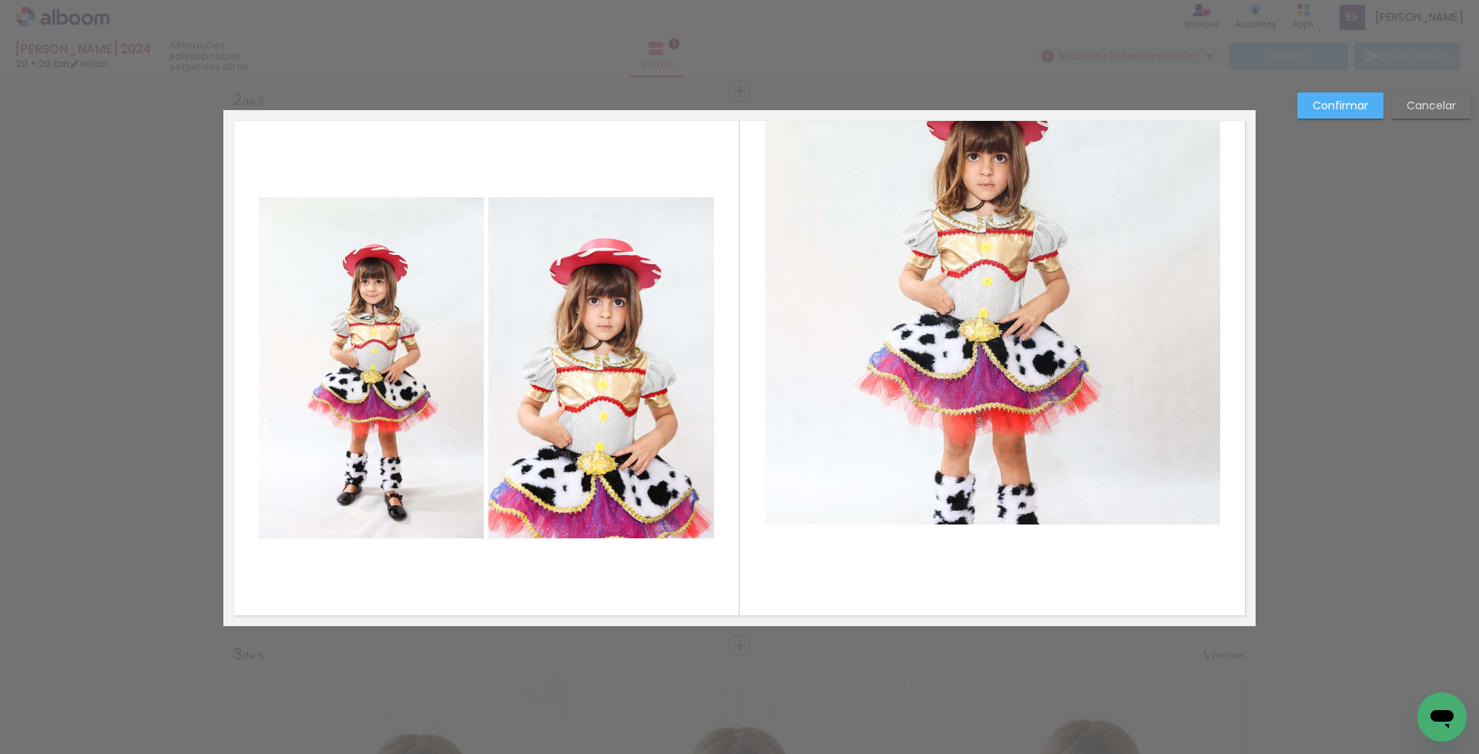
click at [996, 448] on quentale-photo at bounding box center [992, 317] width 455 height 415
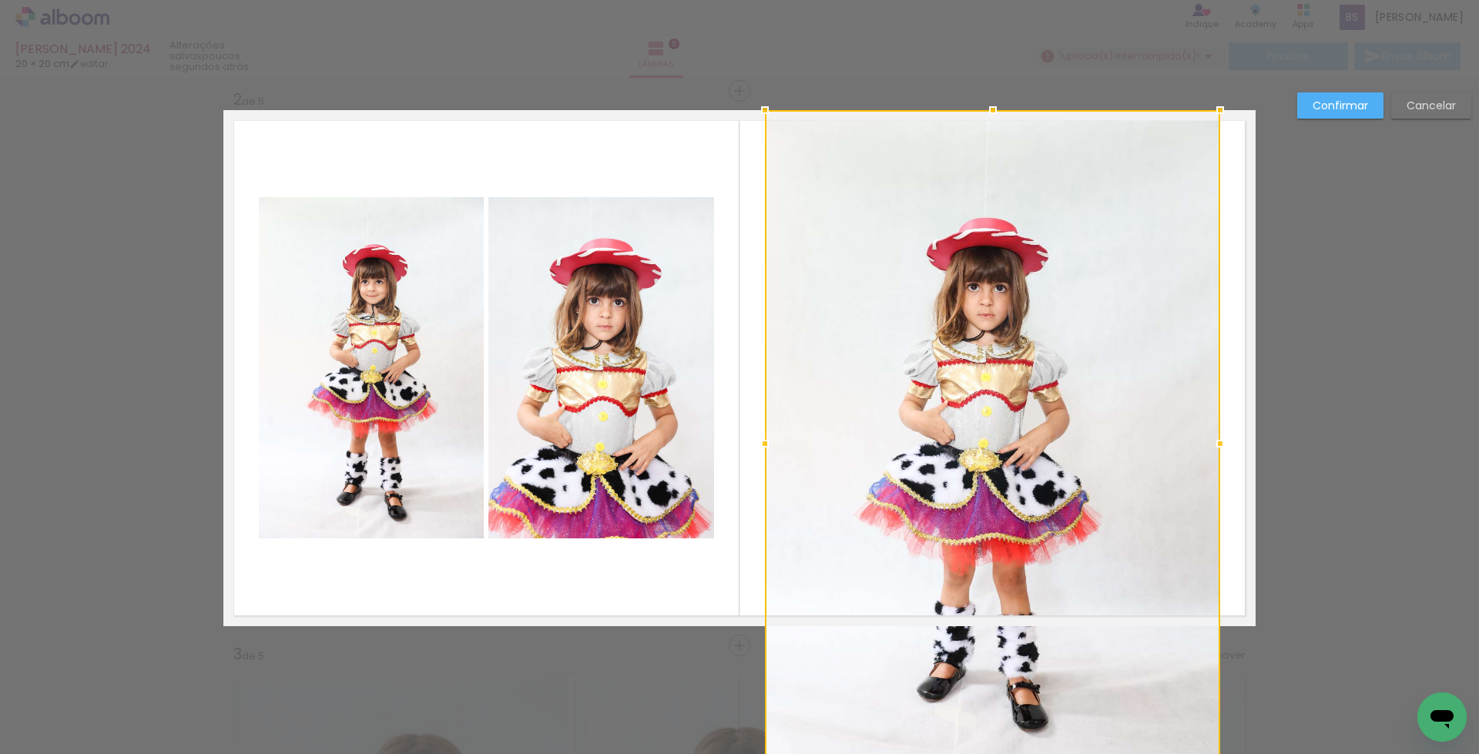
drag, startPoint x: 988, startPoint y: 517, endPoint x: 995, endPoint y: 542, distance: 25.6
click at [995, 542] on div at bounding box center [992, 443] width 455 height 667
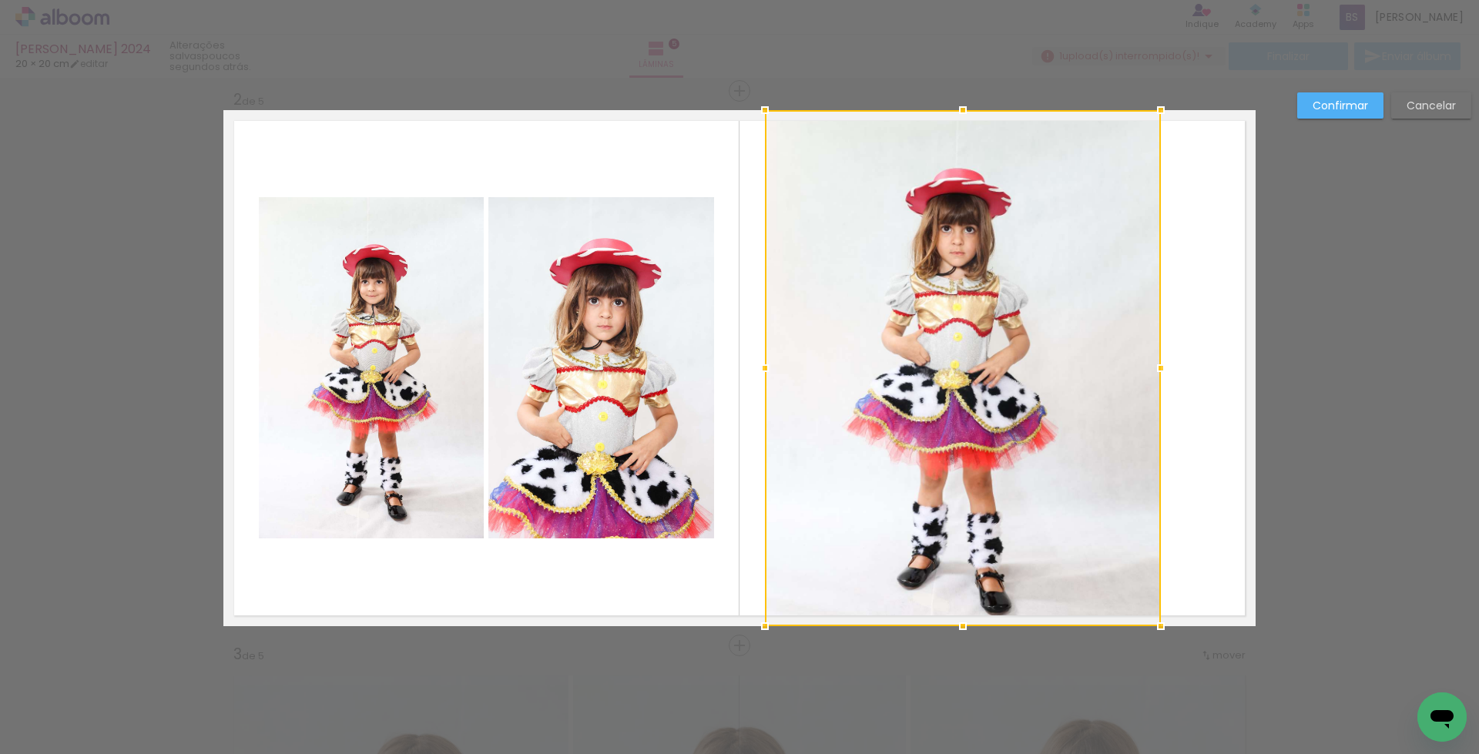
drag, startPoint x: 1211, startPoint y: 364, endPoint x: 1151, endPoint y: 374, distance: 60.2
click at [1151, 374] on div at bounding box center [1161, 368] width 31 height 31
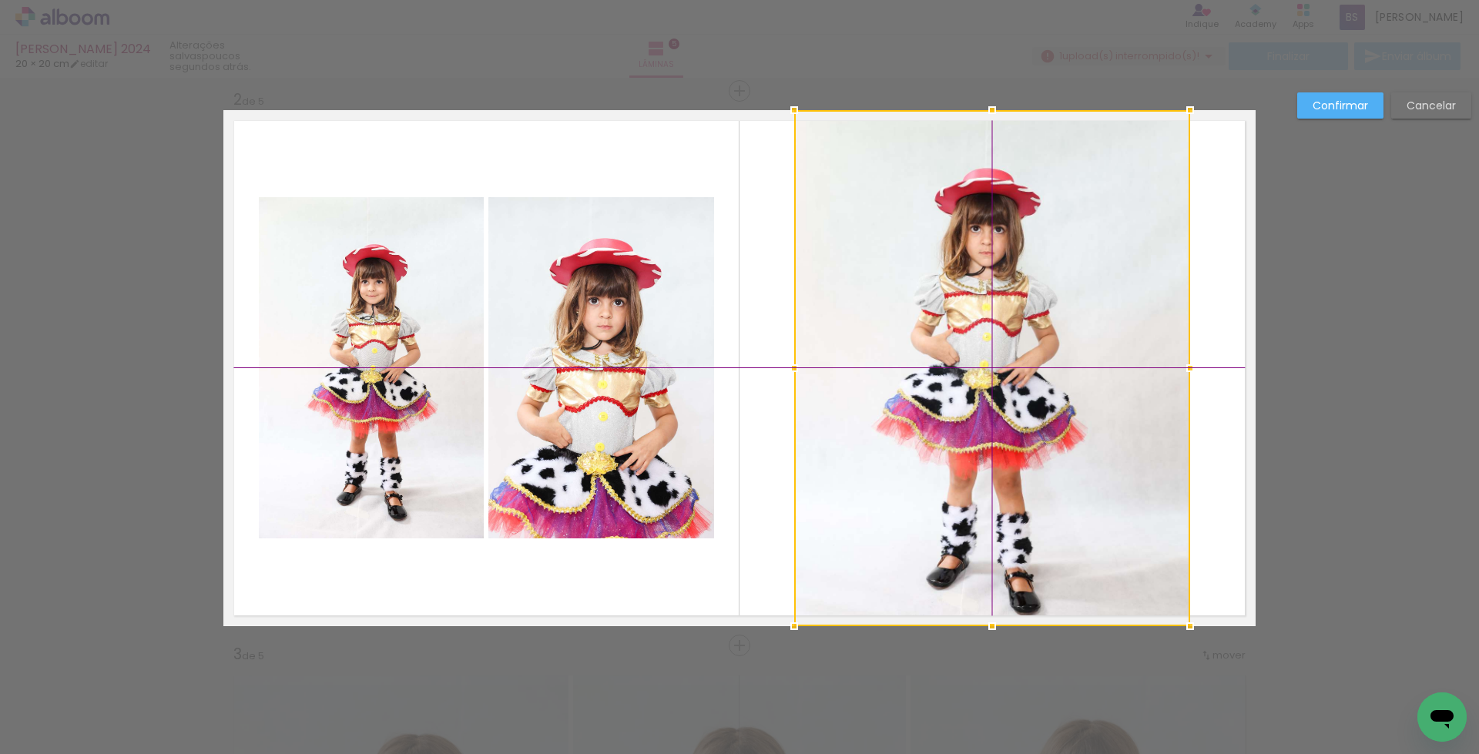
drag, startPoint x: 976, startPoint y: 432, endPoint x: 1016, endPoint y: 422, distance: 41.1
click at [1016, 422] on div at bounding box center [992, 368] width 396 height 516
click at [0, 0] on slot "Confirmar" at bounding box center [0, 0] width 0 height 0
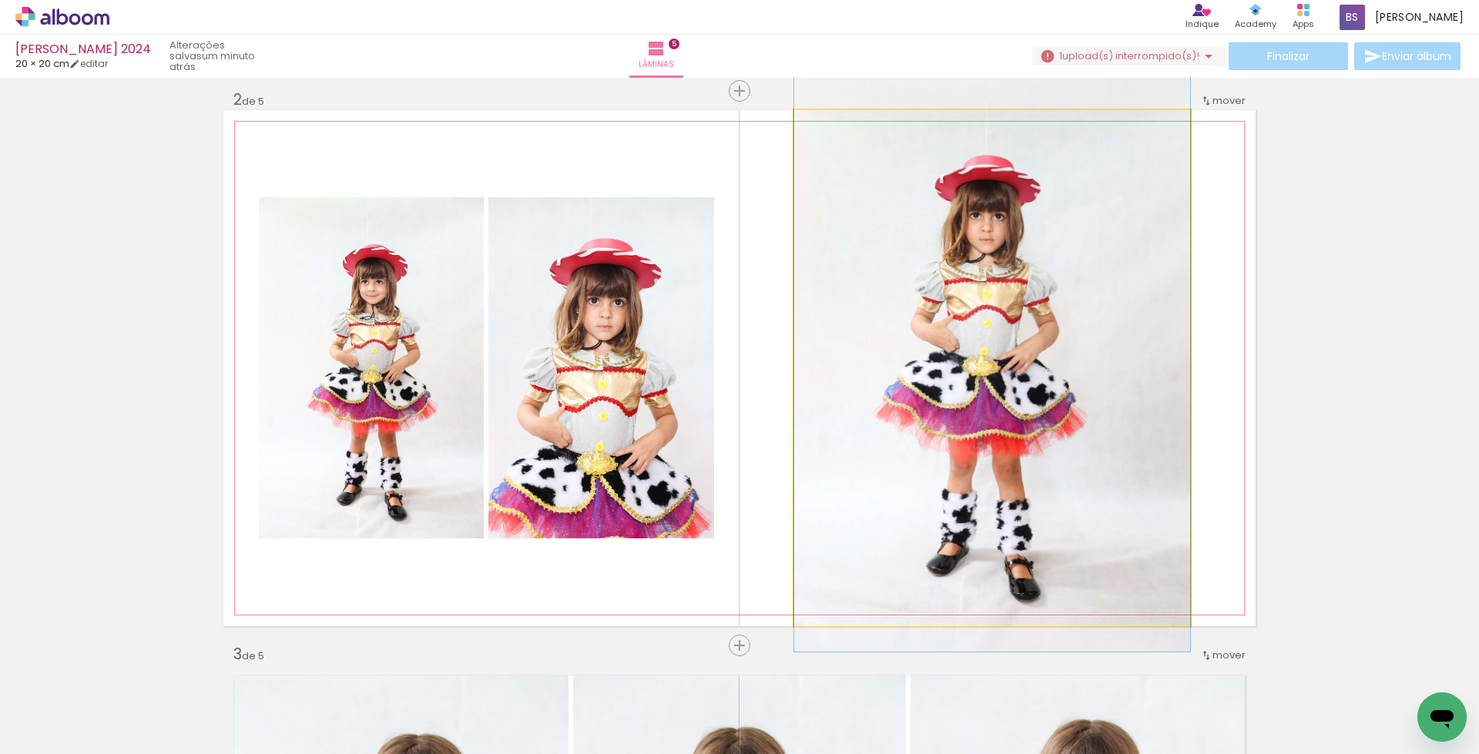
drag, startPoint x: 1018, startPoint y: 420, endPoint x: 1019, endPoint y: 407, distance: 13.1
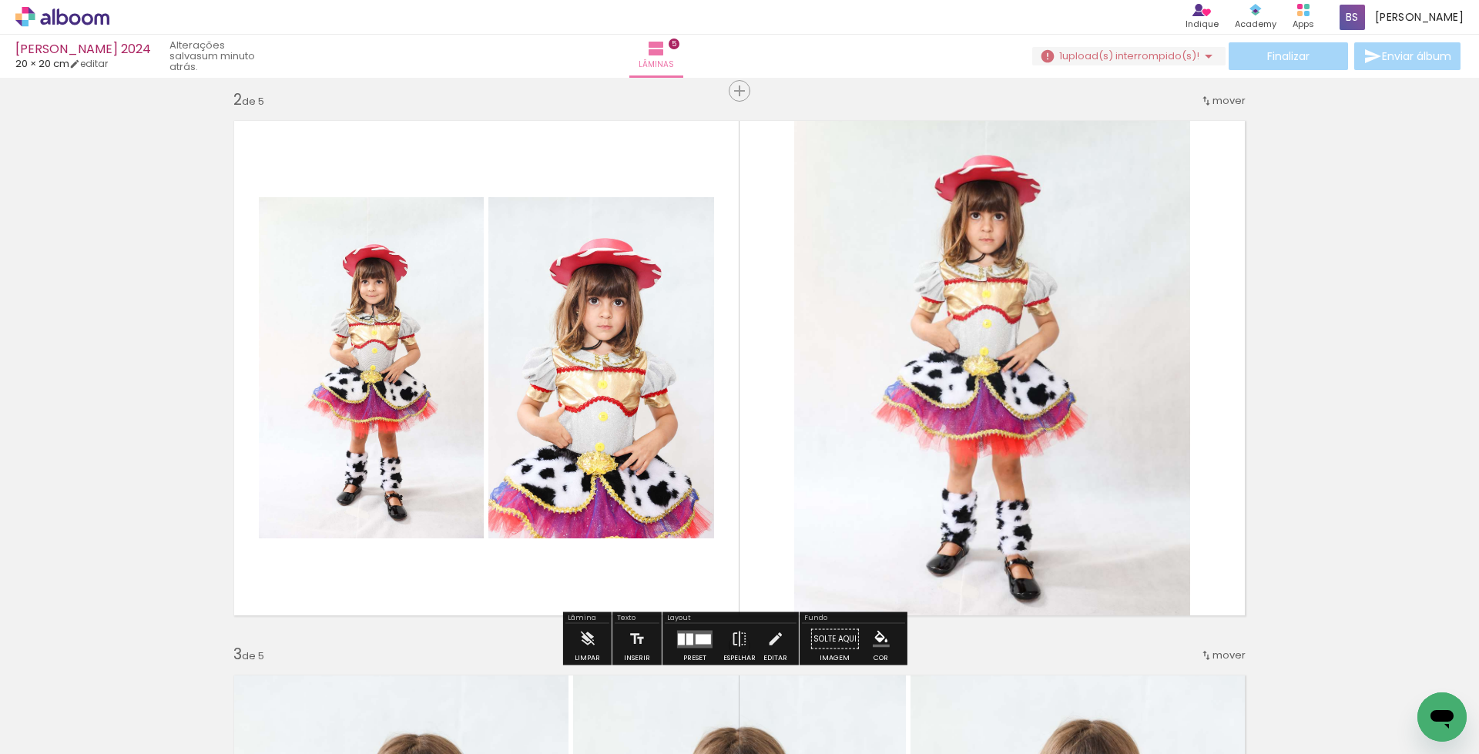
click at [407, 419] on quentale-photo at bounding box center [371, 367] width 225 height 341
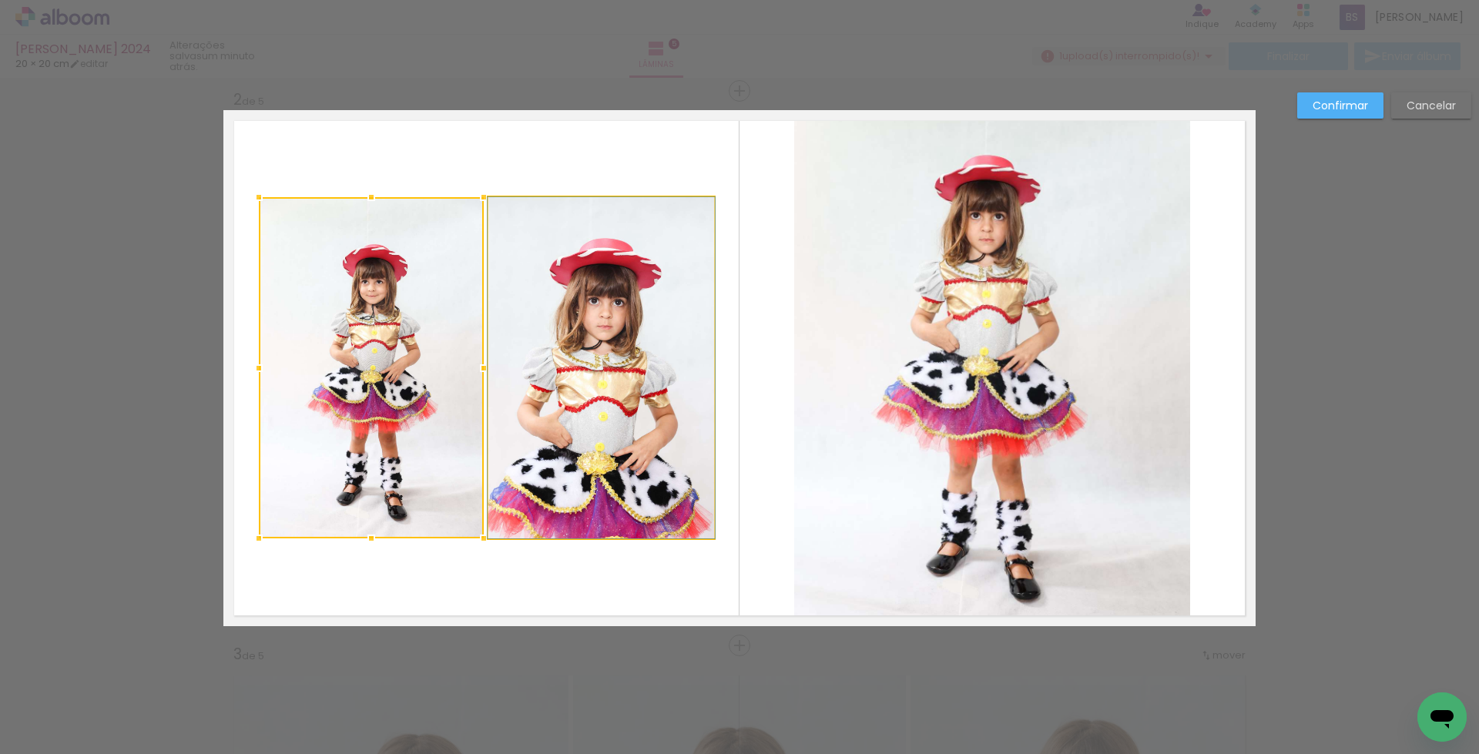
click at [576, 391] on quentale-photo at bounding box center [602, 367] width 226 height 341
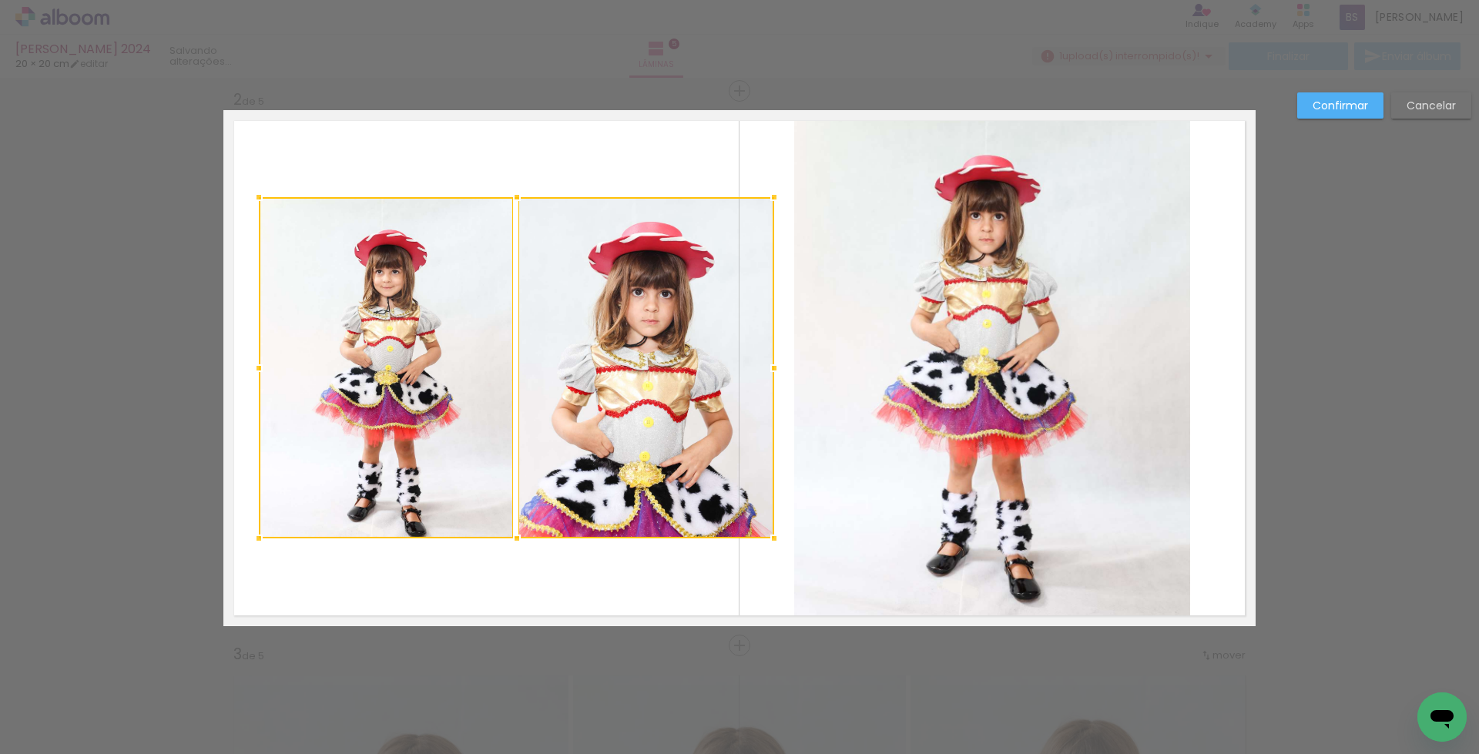
drag, startPoint x: 711, startPoint y: 366, endPoint x: 761, endPoint y: 370, distance: 49.5
click at [761, 370] on div at bounding box center [774, 368] width 31 height 31
click at [404, 404] on quentale-photo at bounding box center [386, 367] width 254 height 341
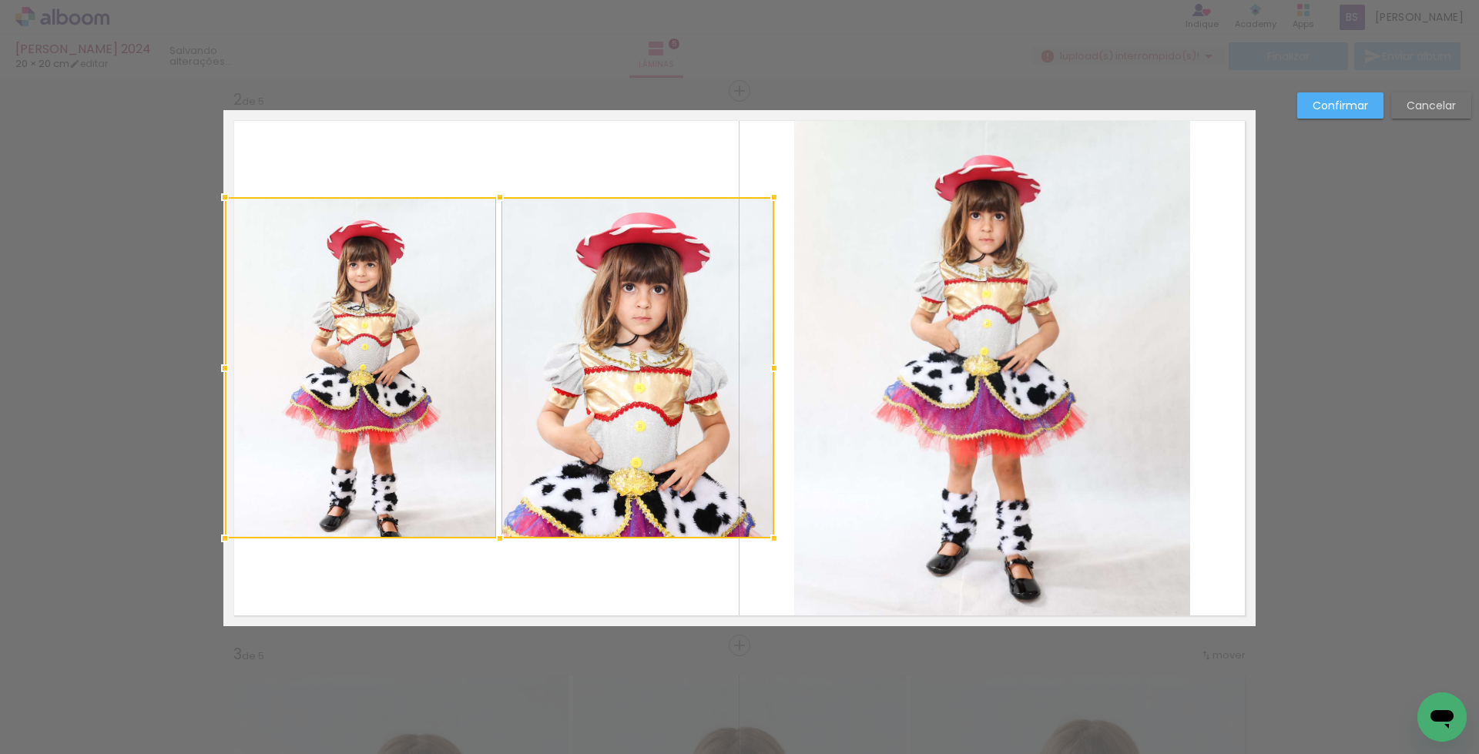
drag, startPoint x: 251, startPoint y: 375, endPoint x: 223, endPoint y: 383, distance: 29.5
click at [223, 383] on div at bounding box center [225, 368] width 31 height 31
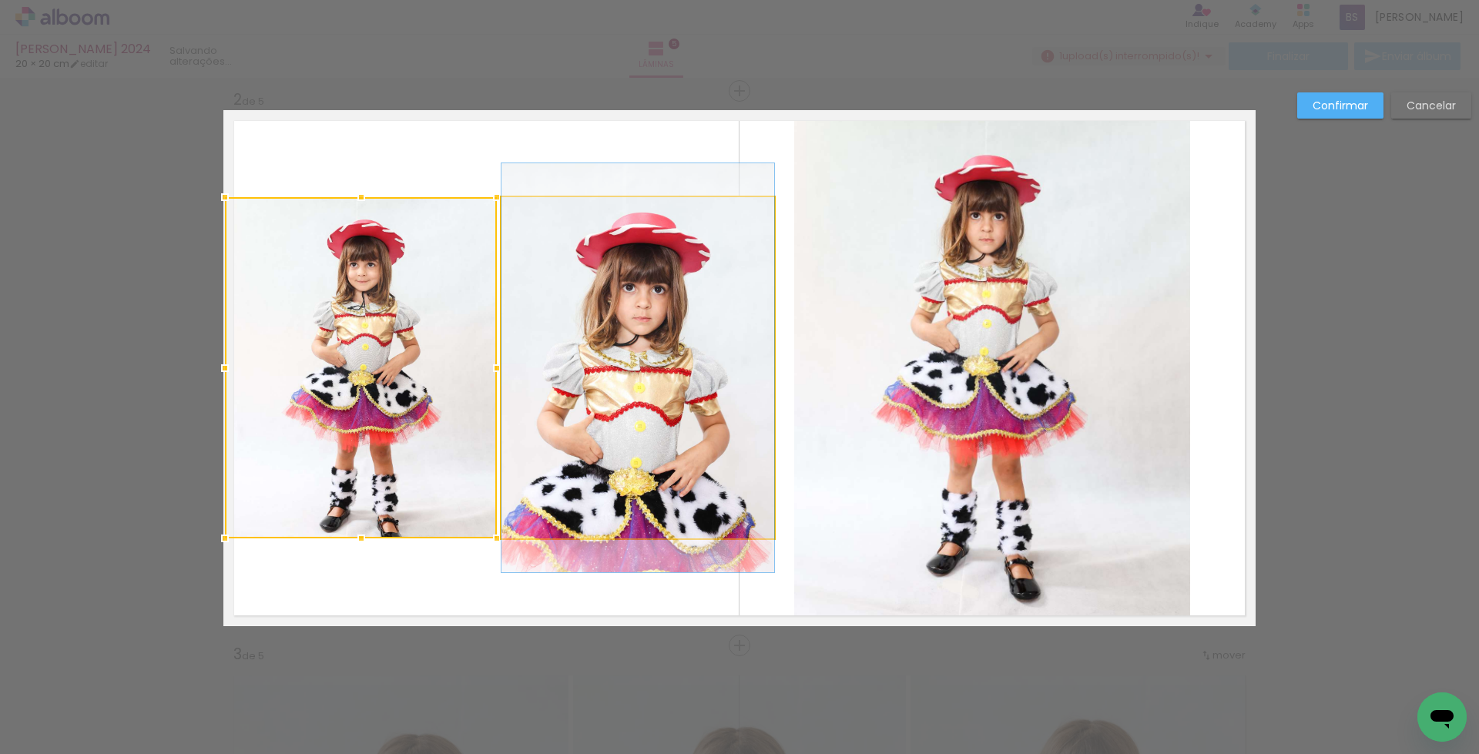
click at [617, 480] on quentale-photo at bounding box center [638, 367] width 273 height 341
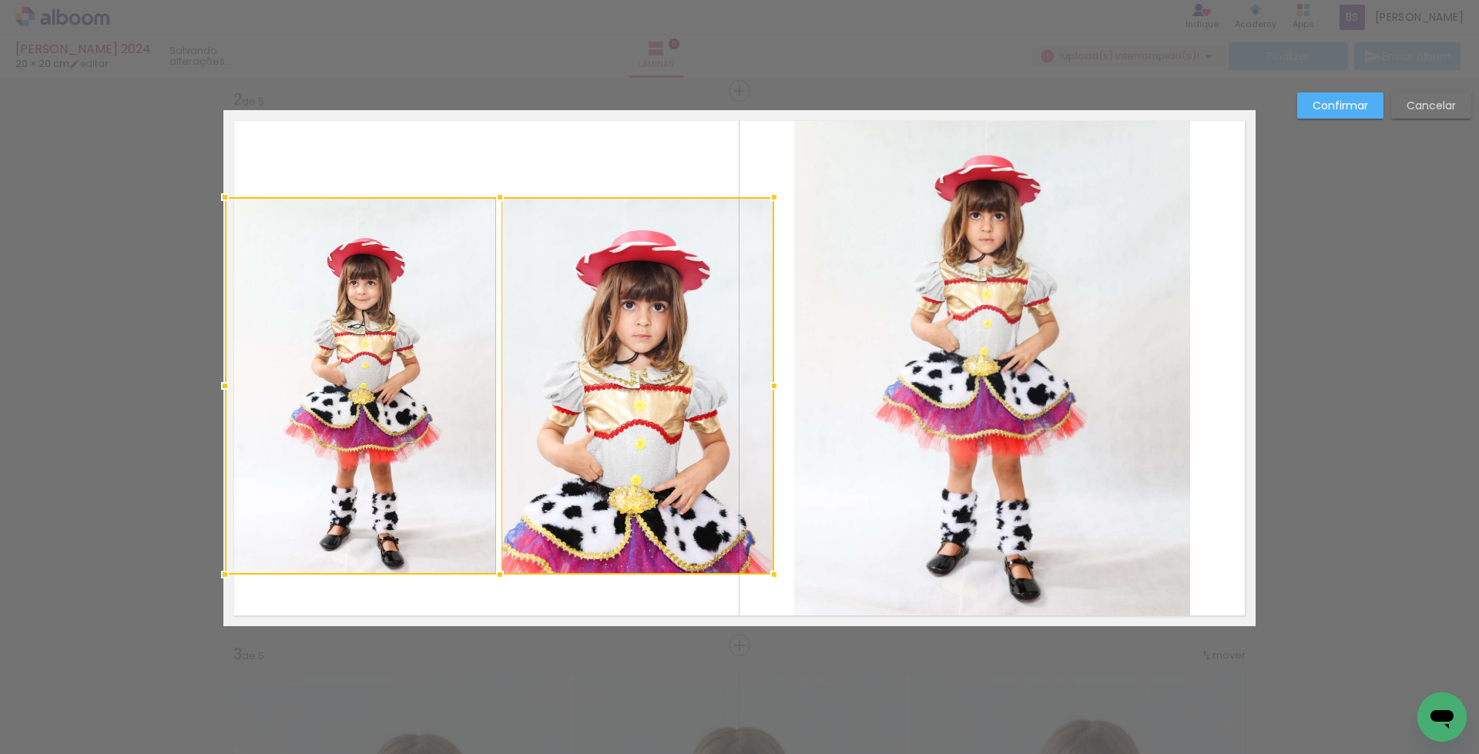
drag, startPoint x: 495, startPoint y: 540, endPoint x: 499, endPoint y: 576, distance: 36.4
click at [499, 576] on div at bounding box center [500, 574] width 31 height 31
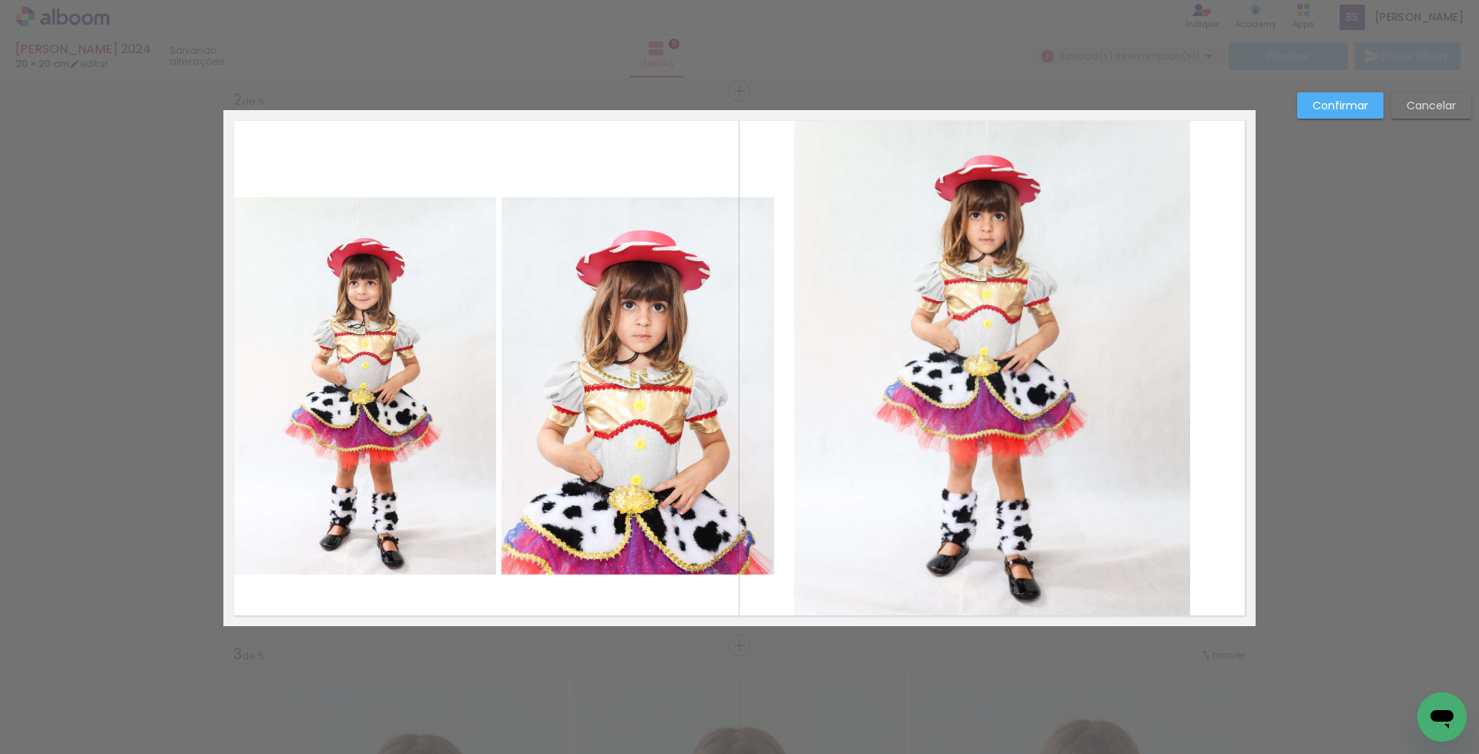
click at [562, 405] on quentale-photo at bounding box center [638, 386] width 273 height 378
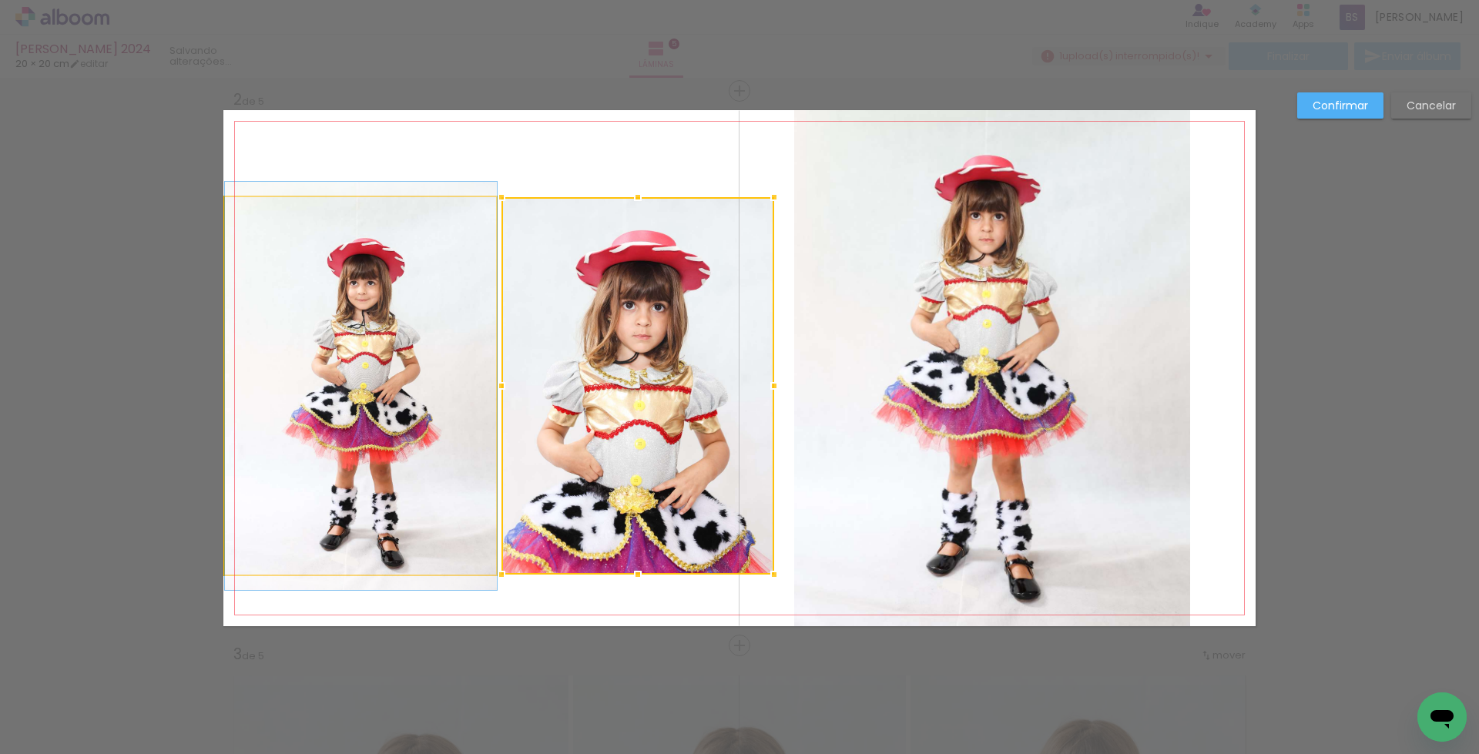
click at [388, 417] on quentale-photo at bounding box center [361, 386] width 272 height 378
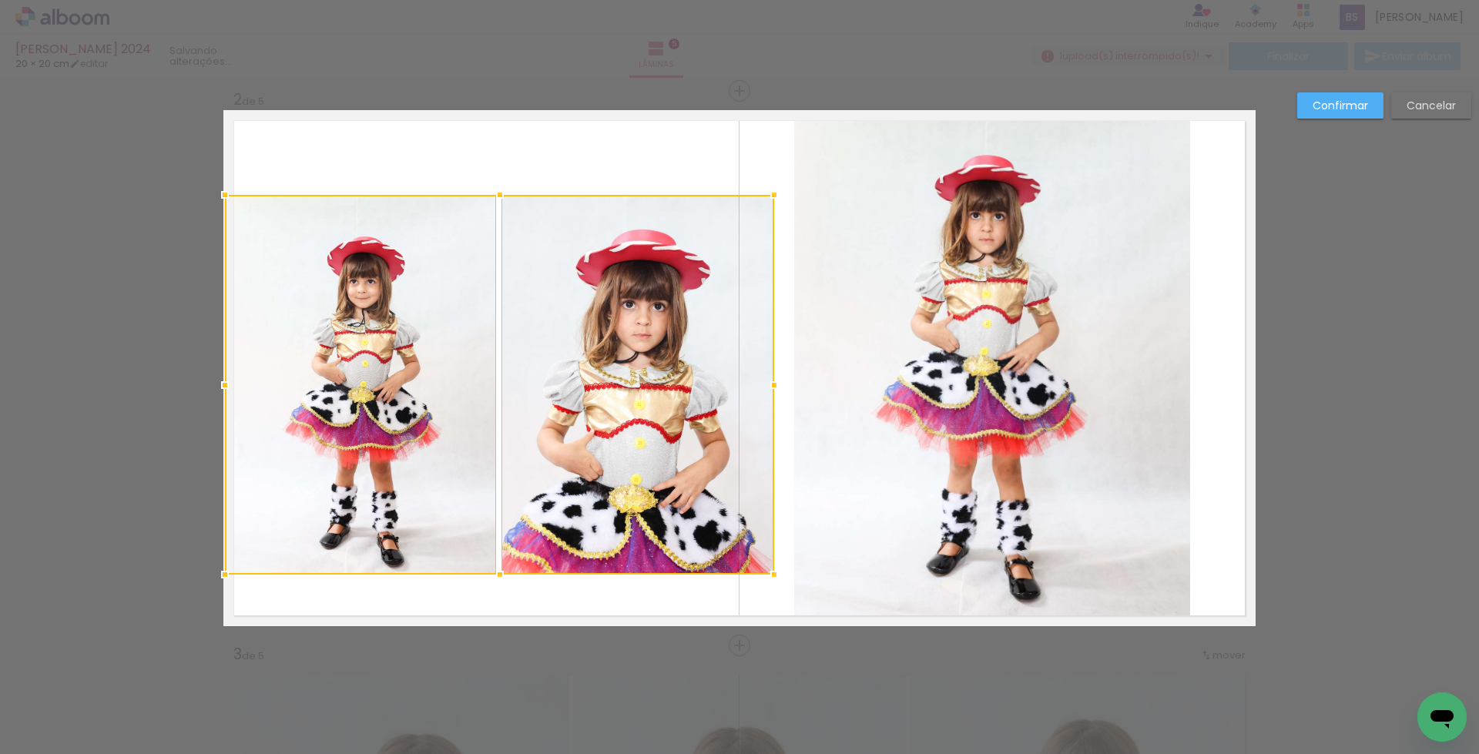
click at [497, 196] on div at bounding box center [500, 195] width 31 height 31
click at [0, 0] on slot "Confirmar" at bounding box center [0, 0] width 0 height 0
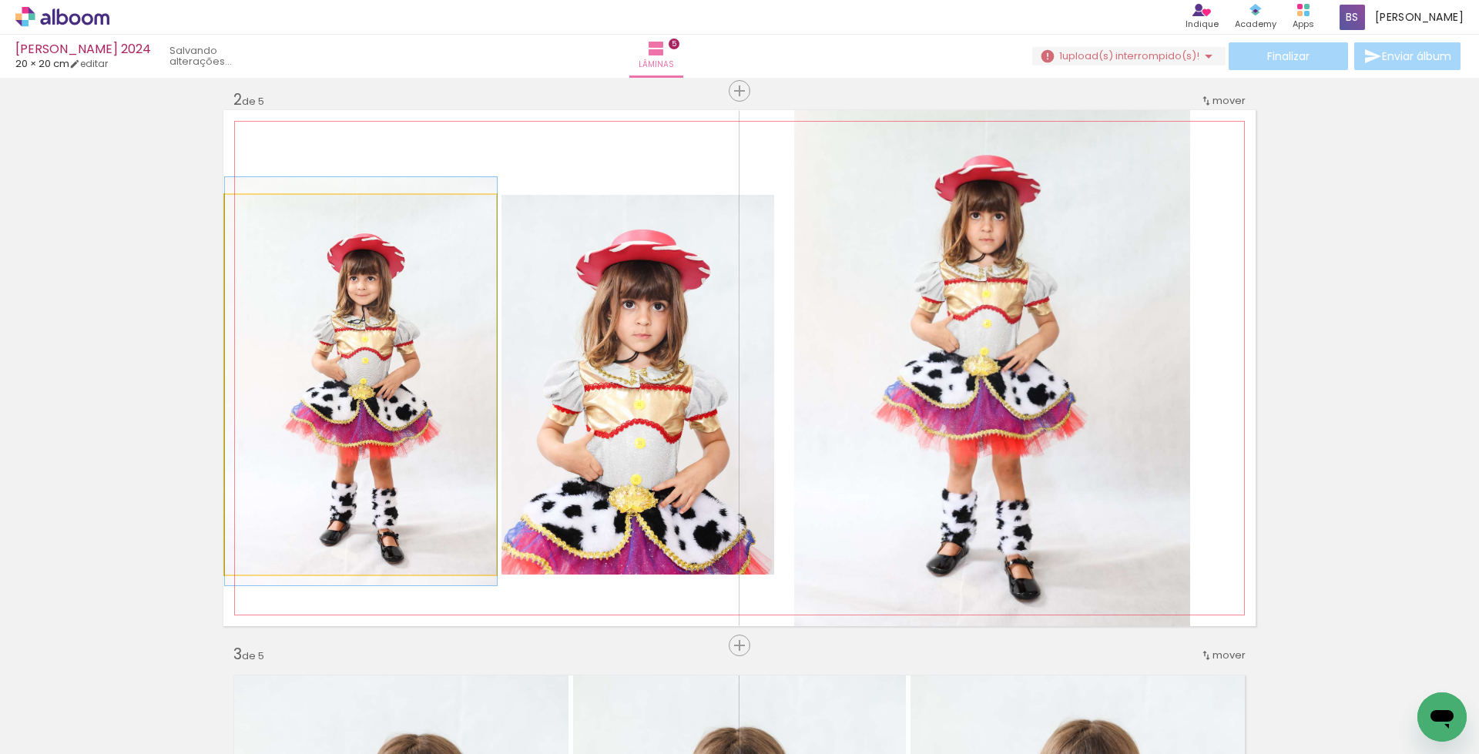
drag, startPoint x: 458, startPoint y: 422, endPoint x: 468, endPoint y: 425, distance: 9.7
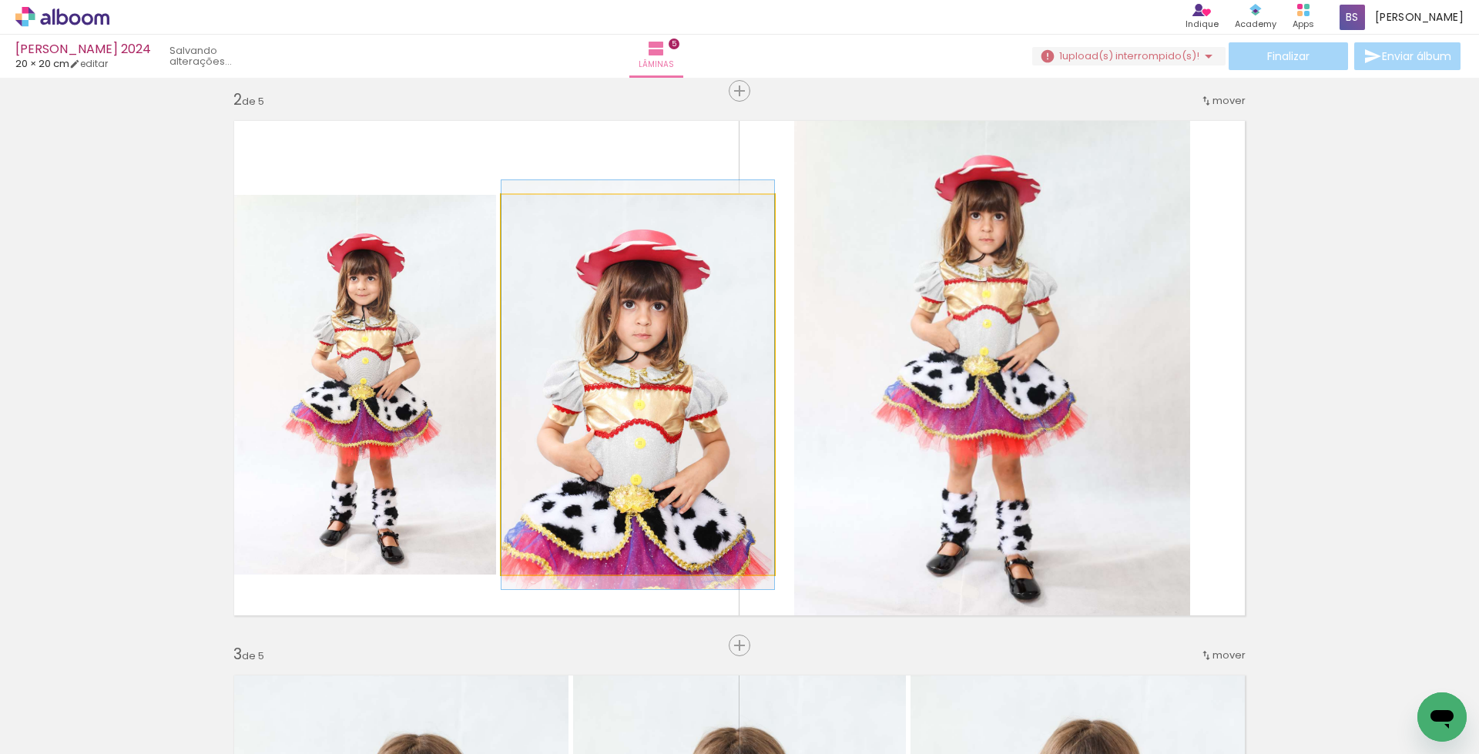
click at [553, 452] on quentale-photo at bounding box center [638, 385] width 273 height 380
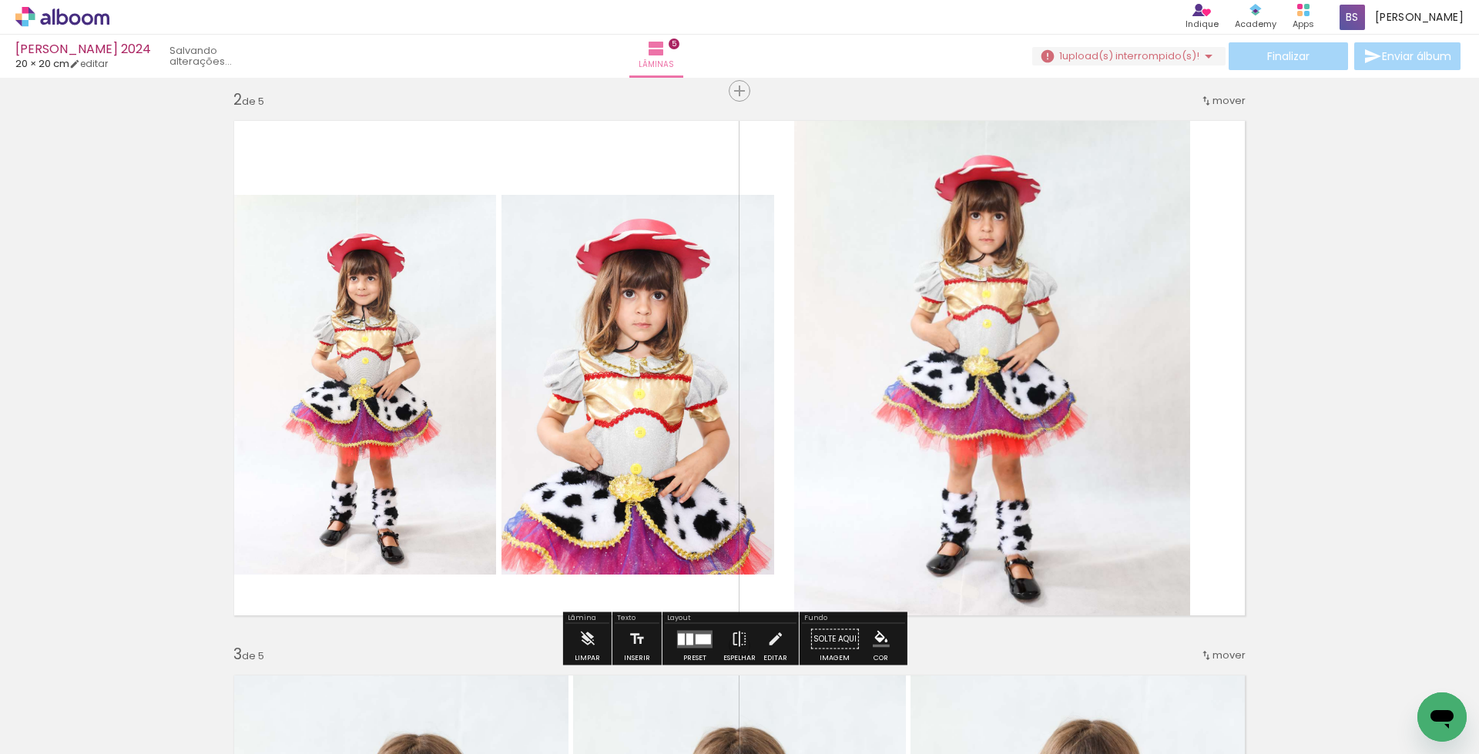
click at [940, 371] on quentale-photo at bounding box center [992, 368] width 396 height 516
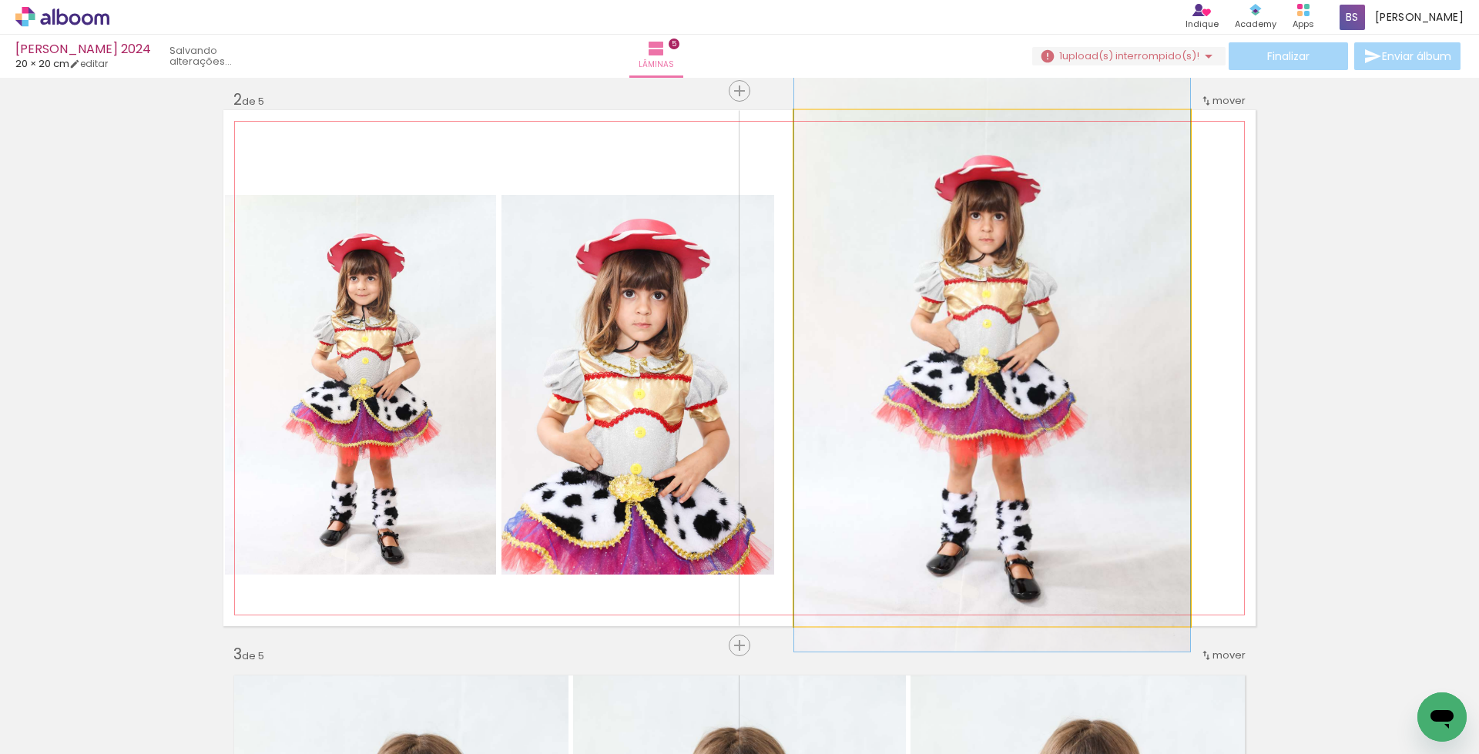
click at [940, 371] on quentale-photo at bounding box center [992, 368] width 396 height 516
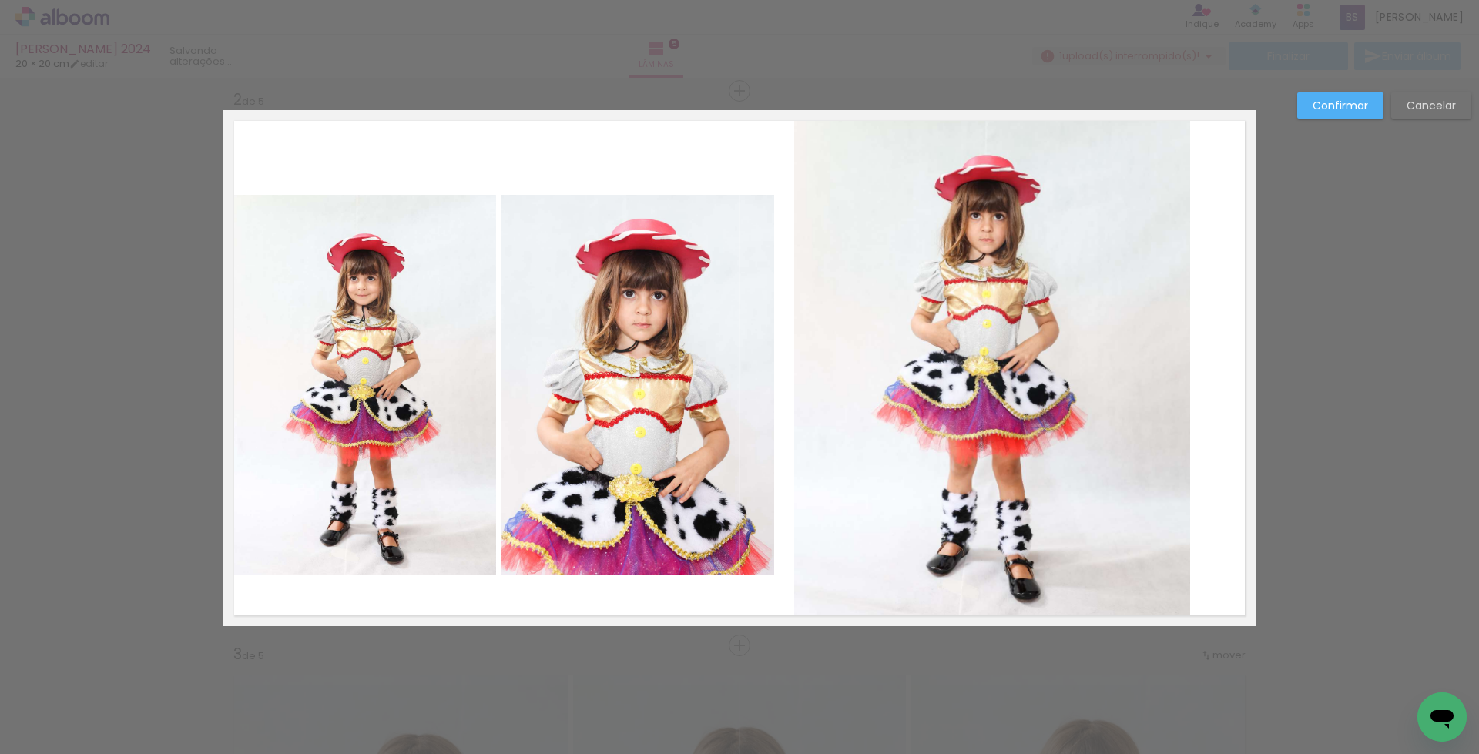
click at [922, 405] on quentale-photo at bounding box center [992, 368] width 396 height 516
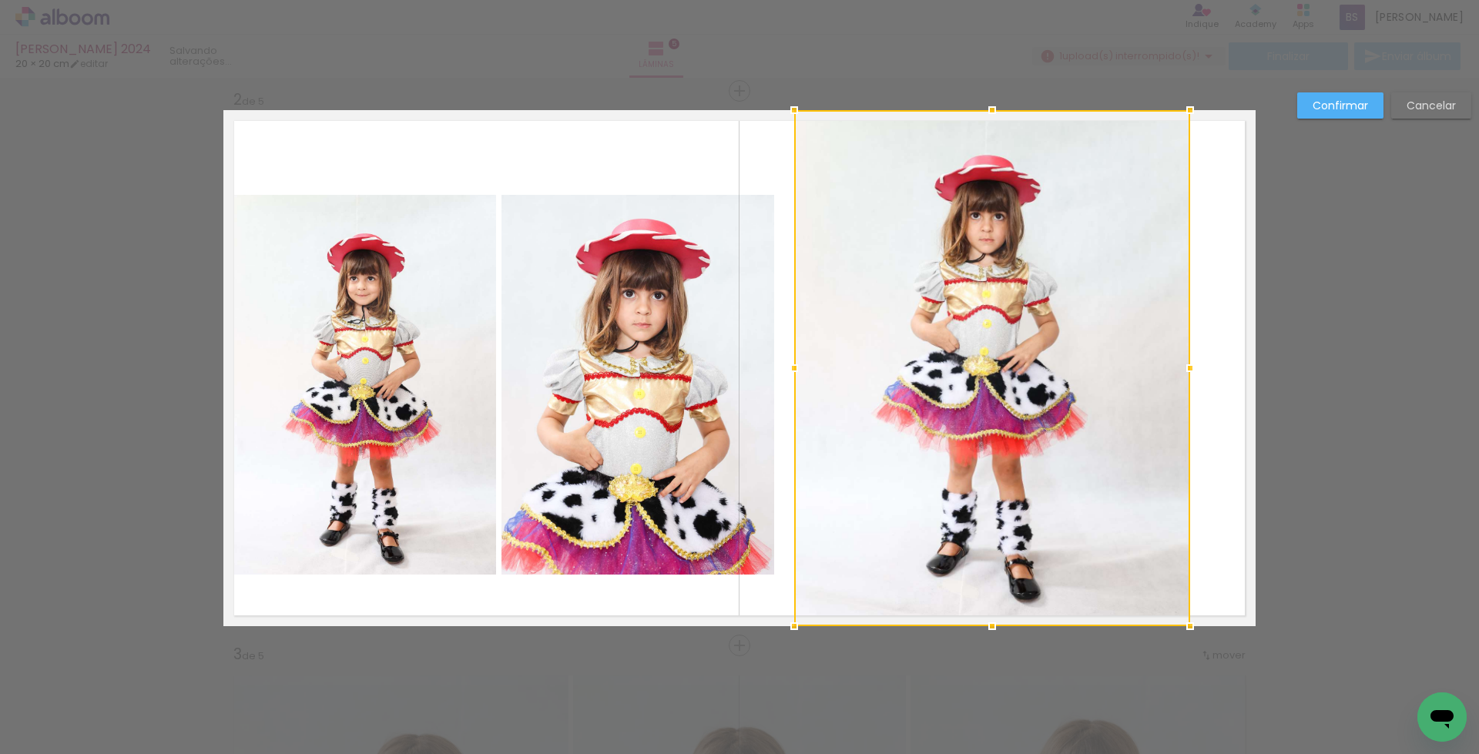
click at [922, 405] on div at bounding box center [992, 368] width 396 height 516
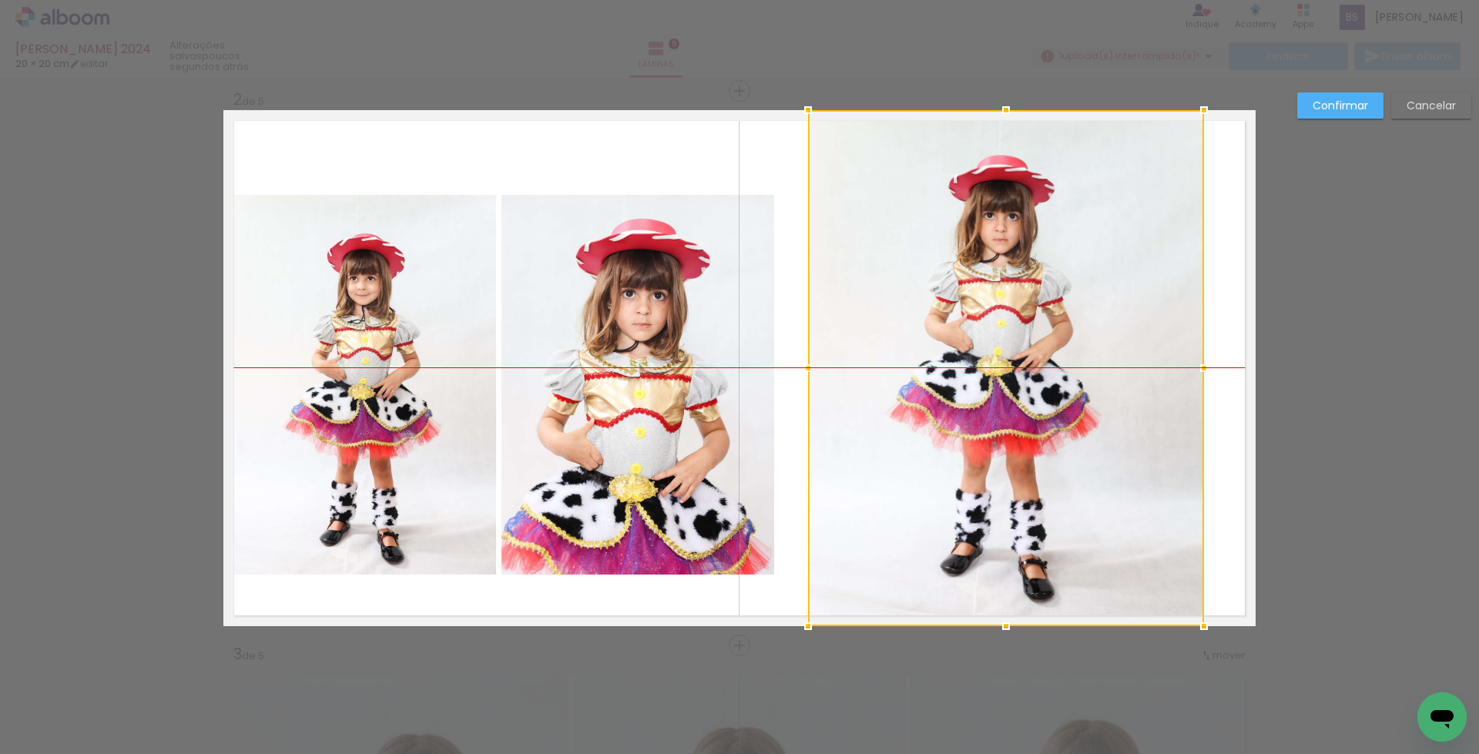
drag, startPoint x: 954, startPoint y: 404, endPoint x: 968, endPoint y: 406, distance: 14.1
click at [968, 406] on div at bounding box center [1006, 368] width 396 height 516
click at [0, 0] on slot "Confirmar" at bounding box center [0, 0] width 0 height 0
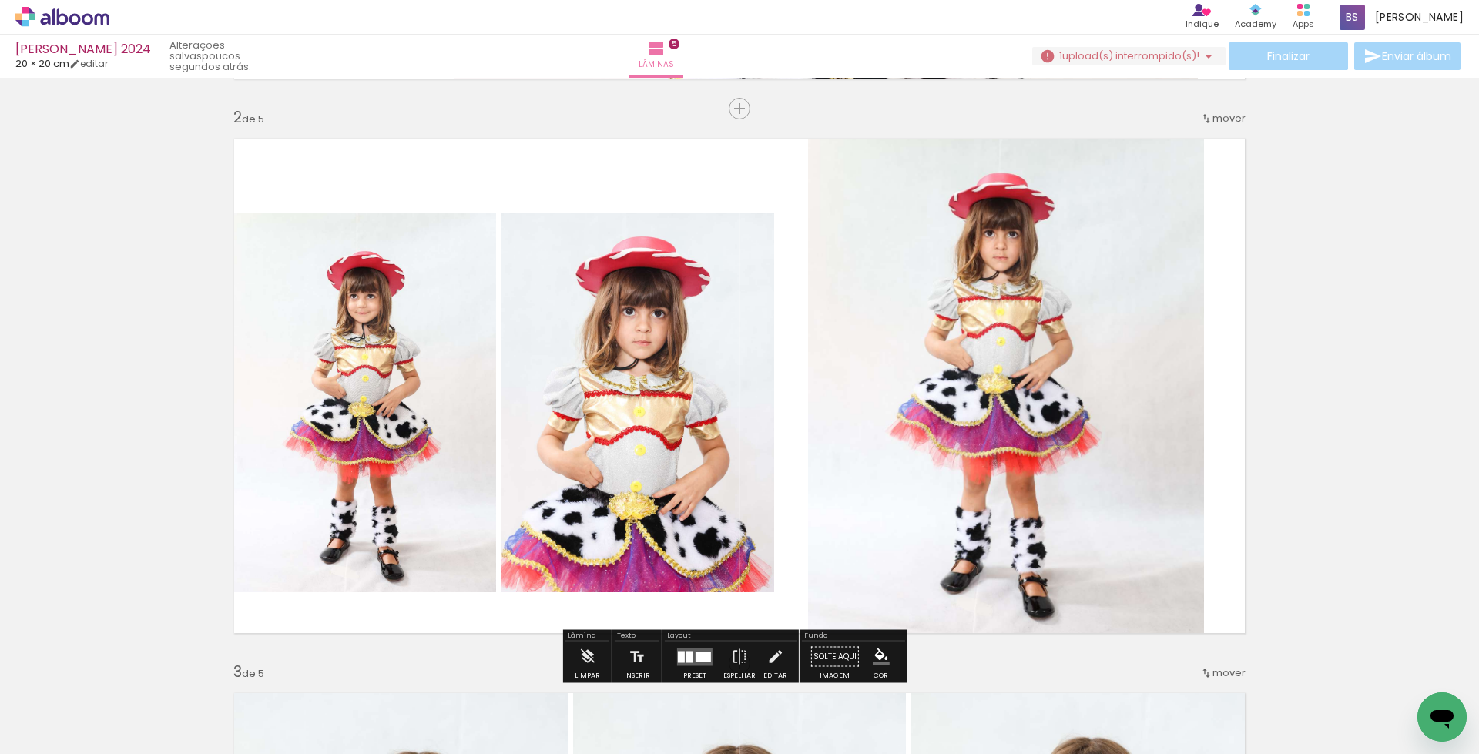
scroll to position [576, 0]
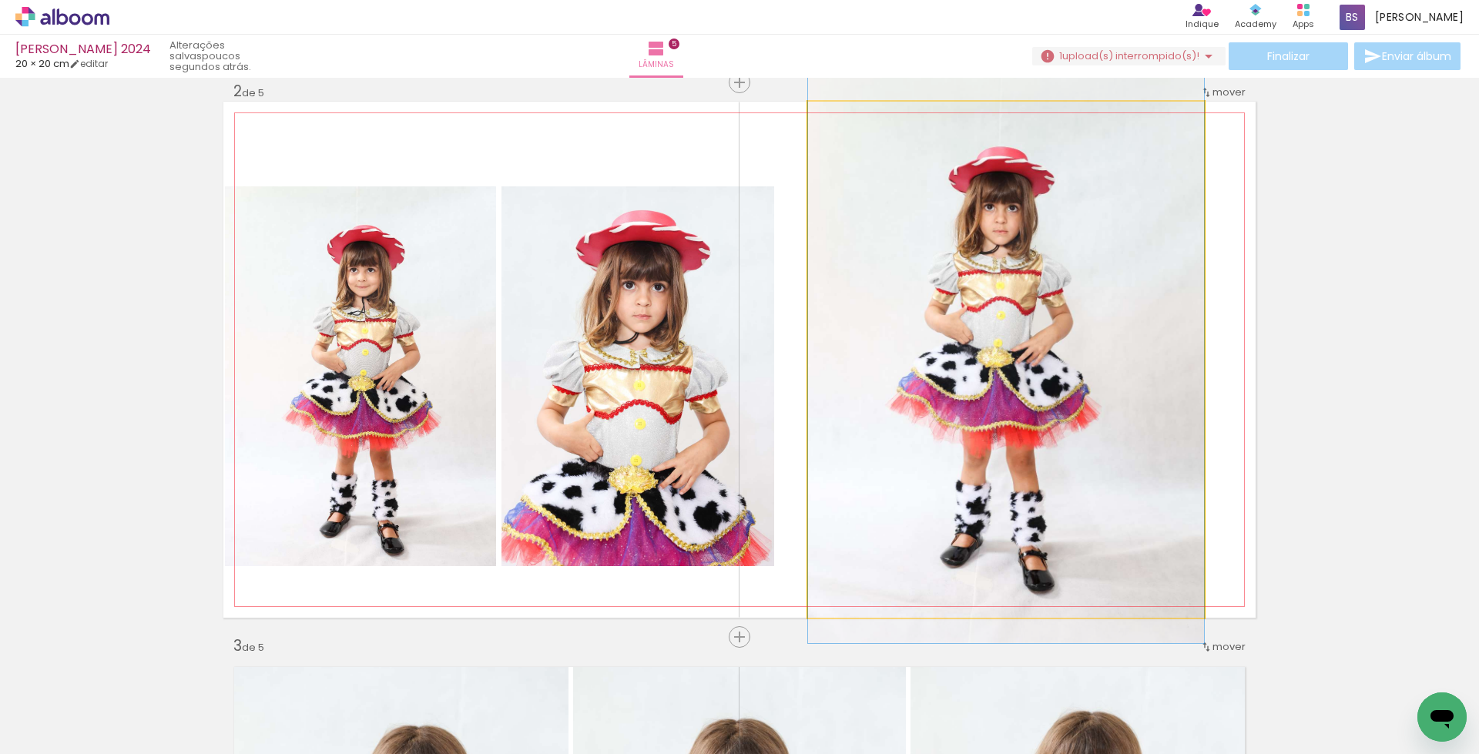
click at [870, 387] on quentale-photo at bounding box center [1006, 360] width 396 height 516
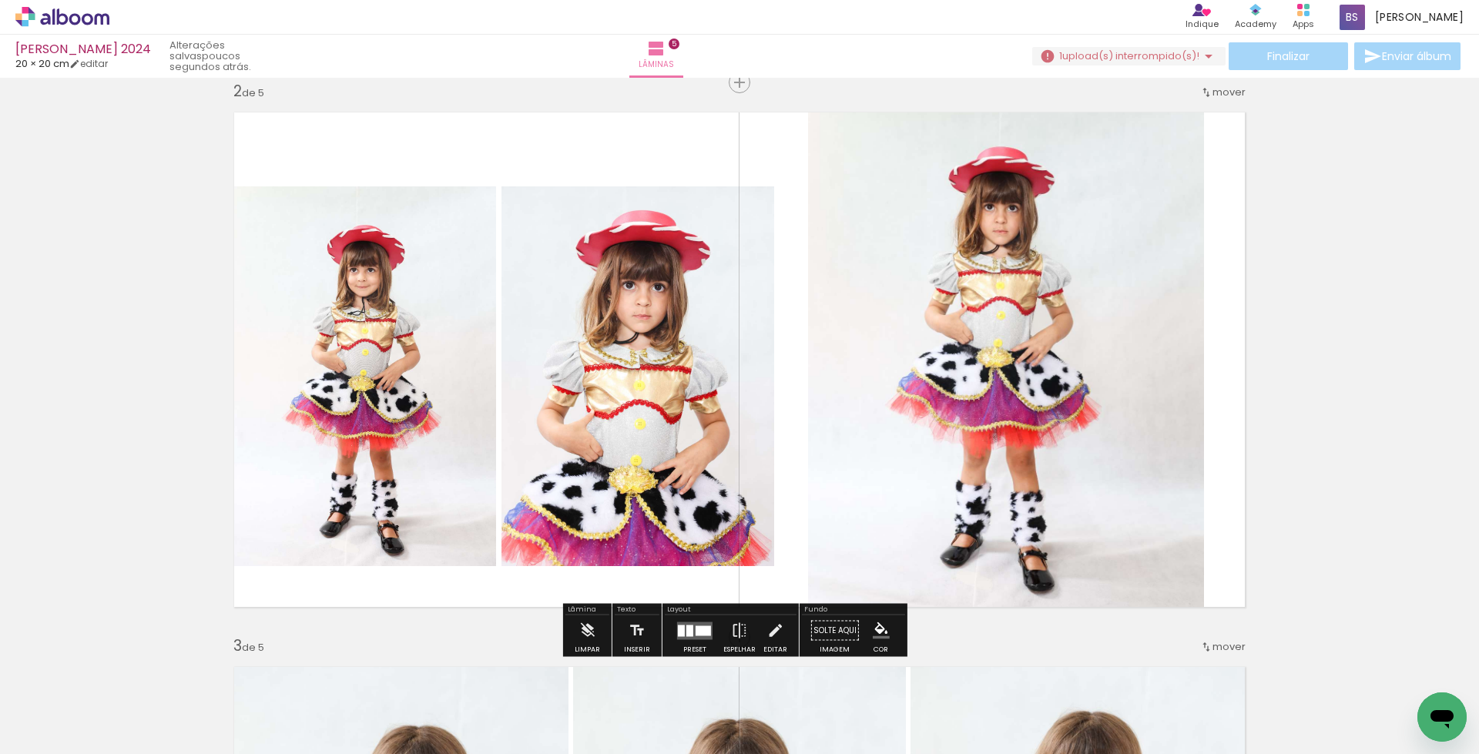
click at [608, 371] on quentale-photo at bounding box center [638, 376] width 273 height 380
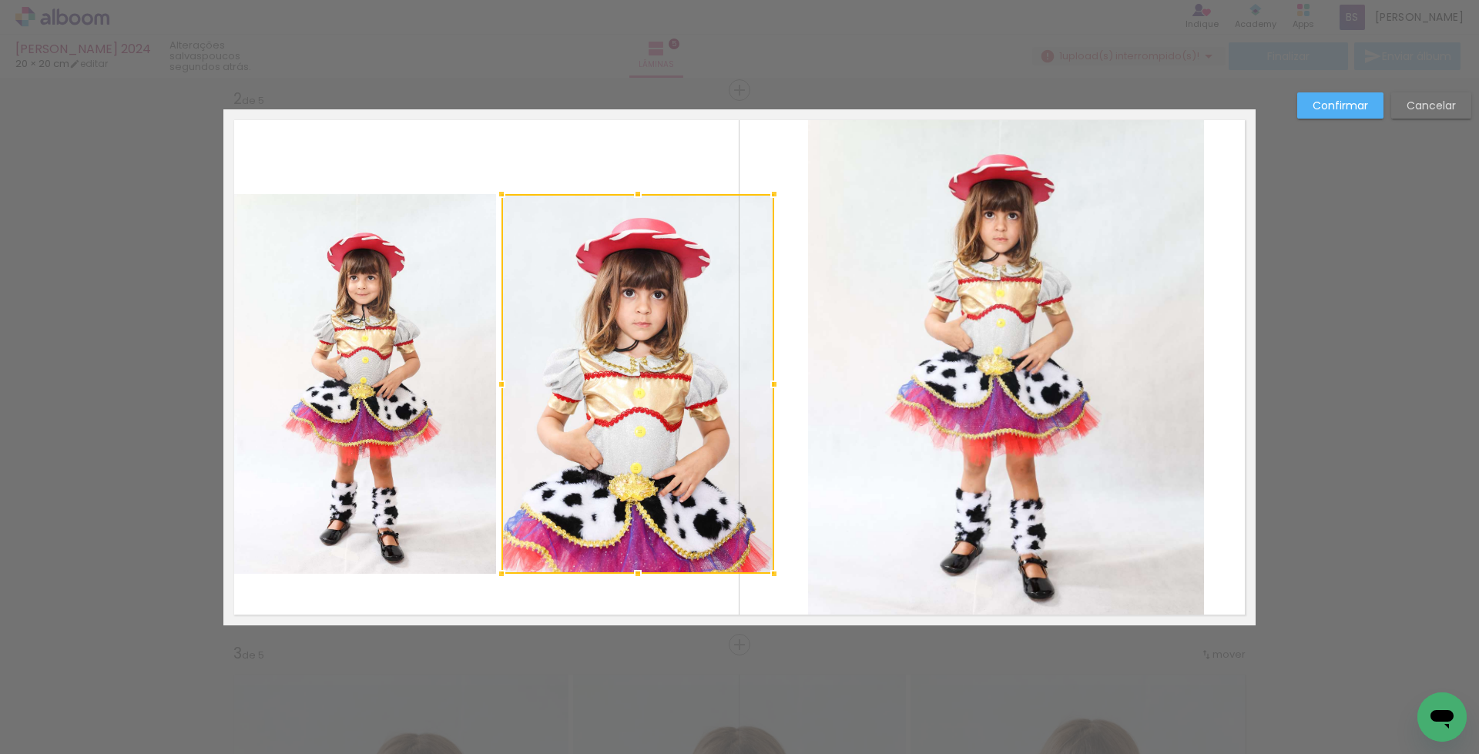
scroll to position [567, 0]
click at [412, 378] on quentale-photo at bounding box center [361, 385] width 272 height 380
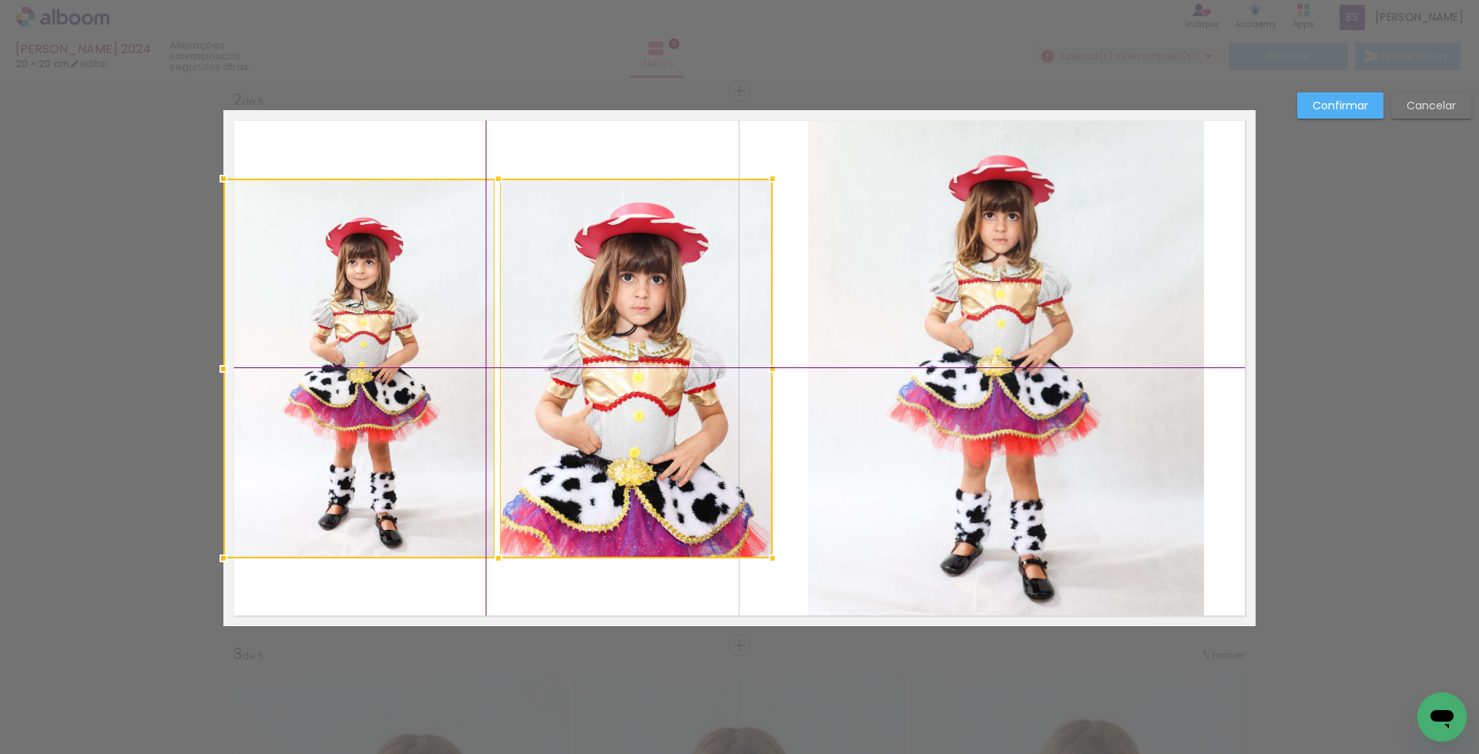
click at [558, 428] on div at bounding box center [497, 369] width 549 height 380
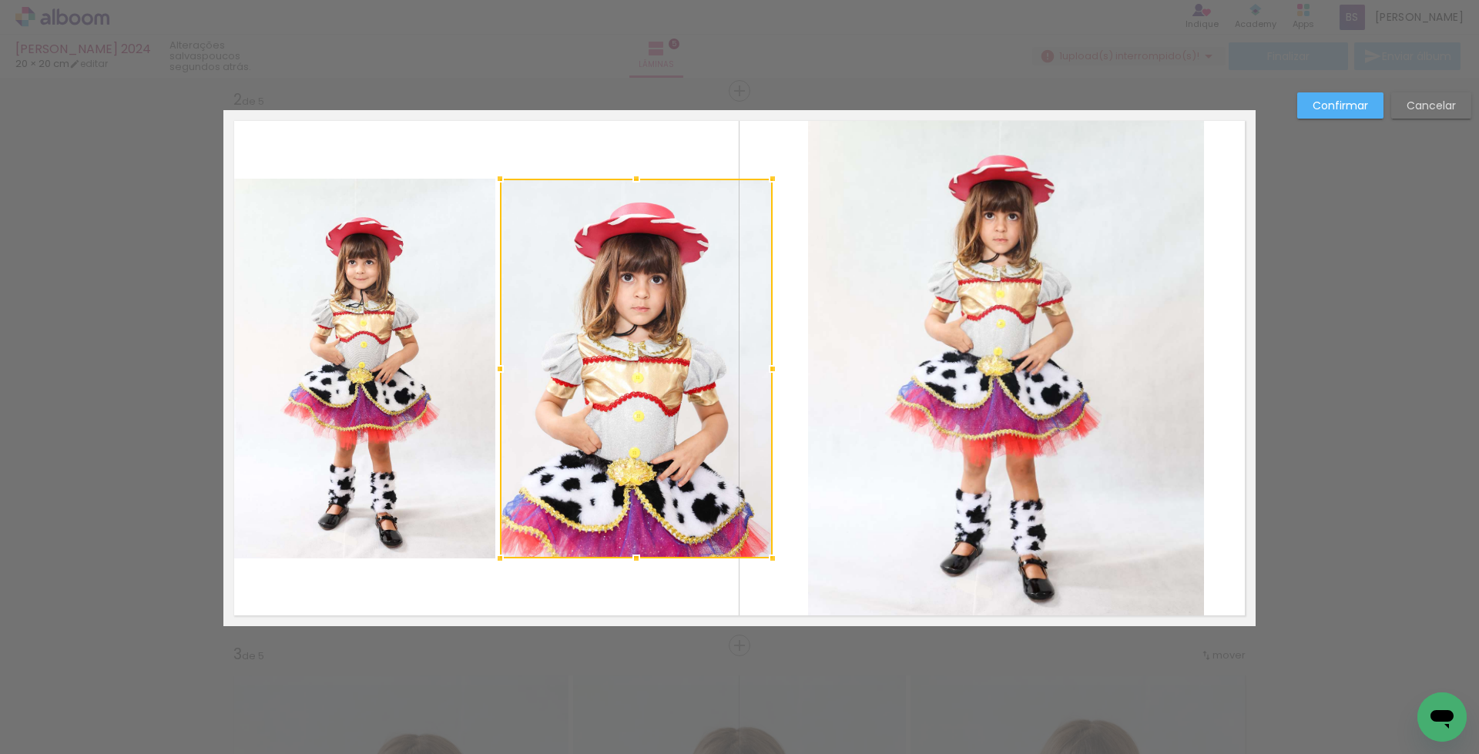
click at [560, 448] on div at bounding box center [636, 369] width 273 height 380
click at [393, 434] on quentale-photo at bounding box center [359, 369] width 272 height 380
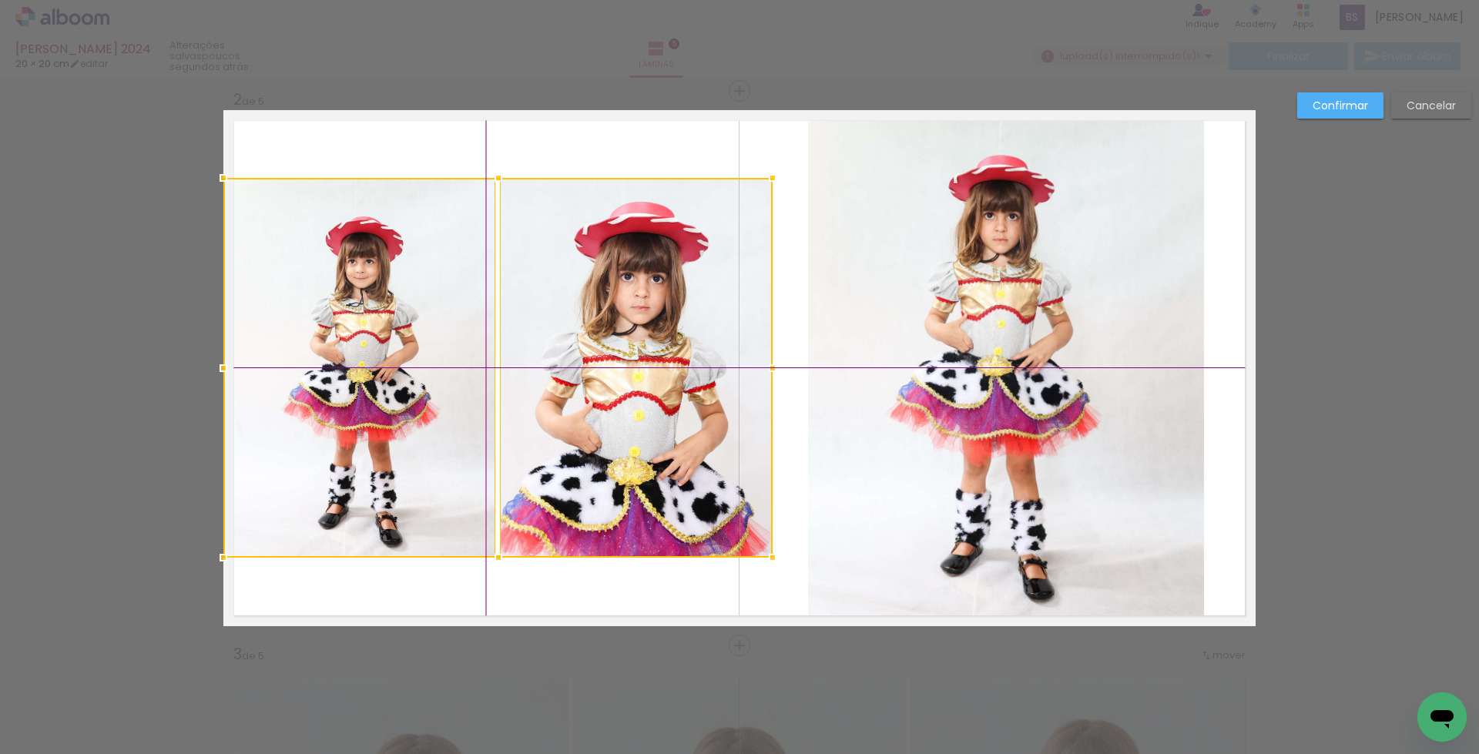
drag, startPoint x: 559, startPoint y: 445, endPoint x: 573, endPoint y: 458, distance: 19.6
click at [573, 458] on div at bounding box center [497, 368] width 549 height 380
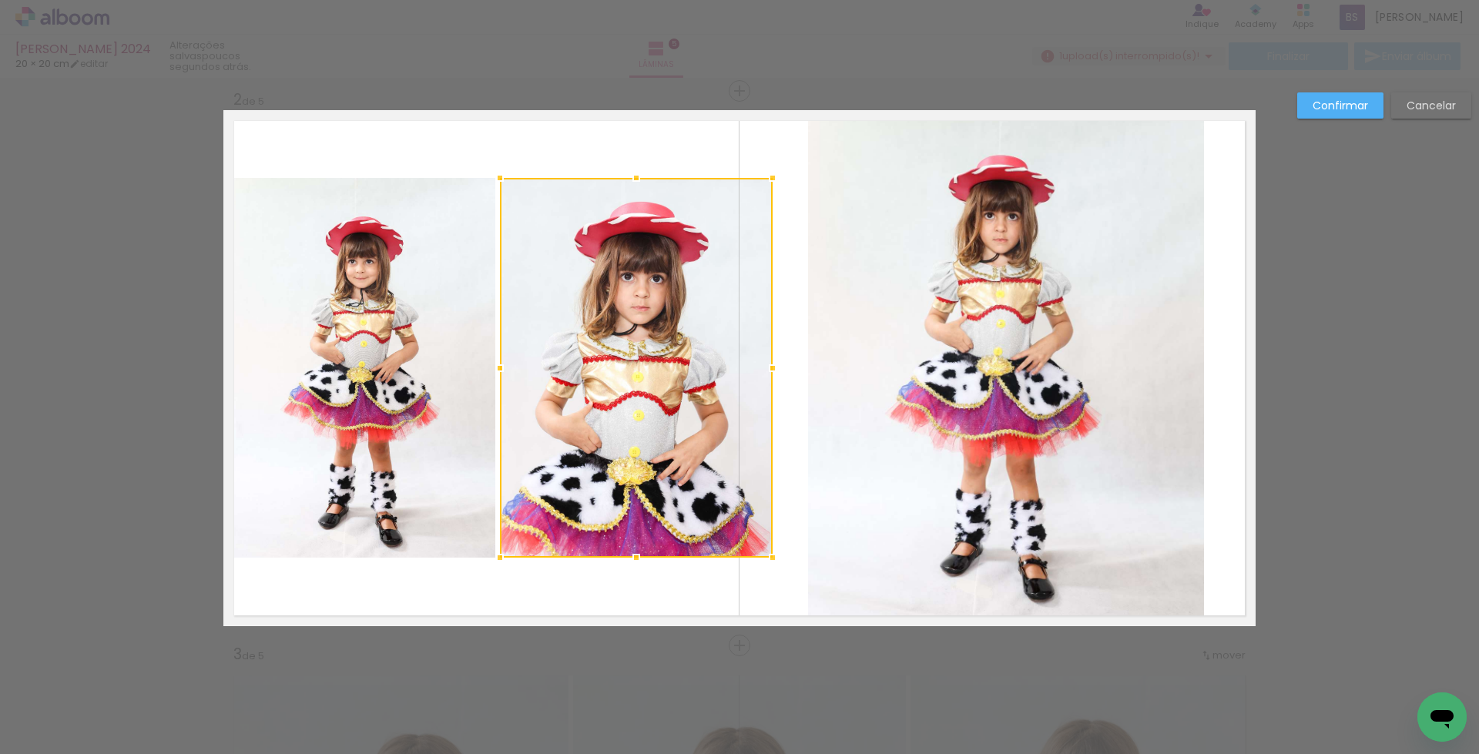
click at [0, 0] on slot "Confirmar" at bounding box center [0, 0] width 0 height 0
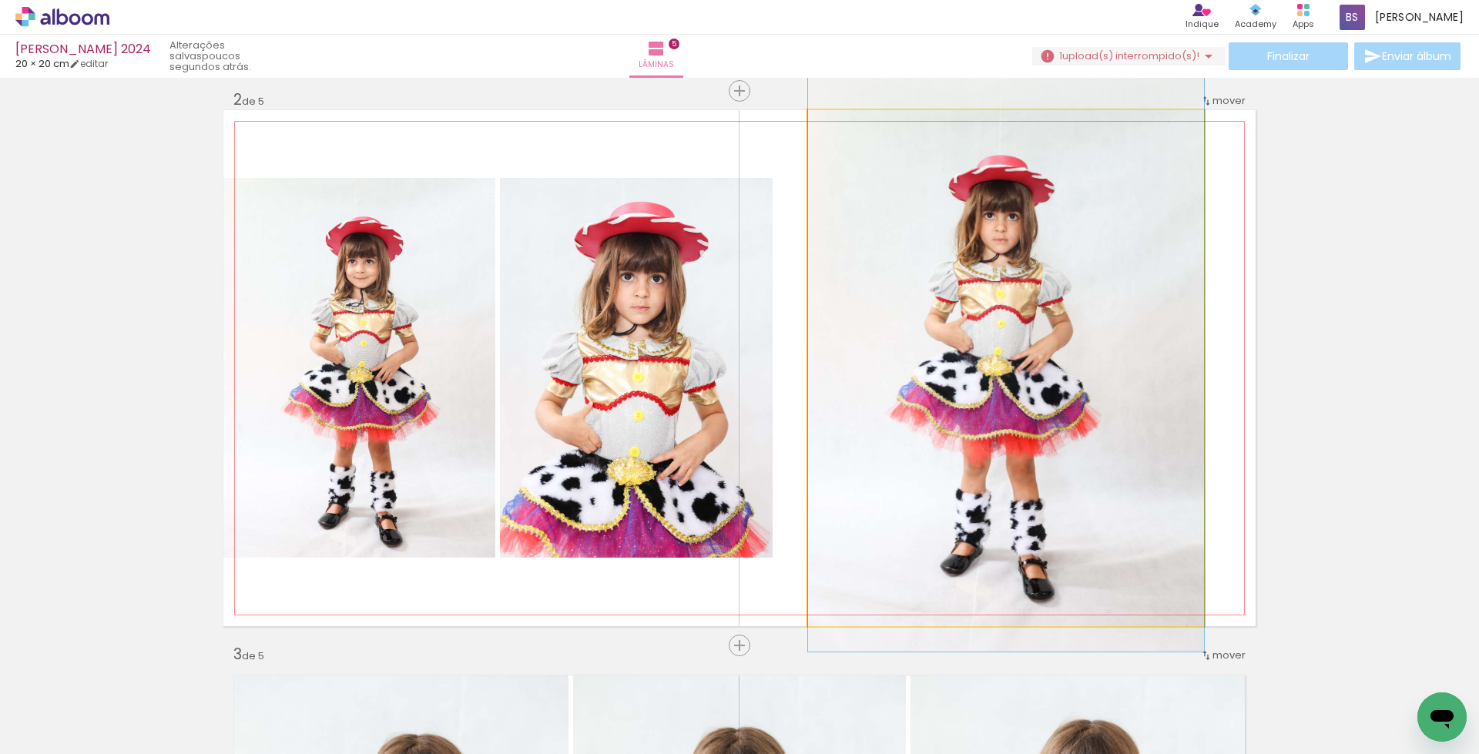
click at [1139, 284] on quentale-photo at bounding box center [1006, 368] width 396 height 516
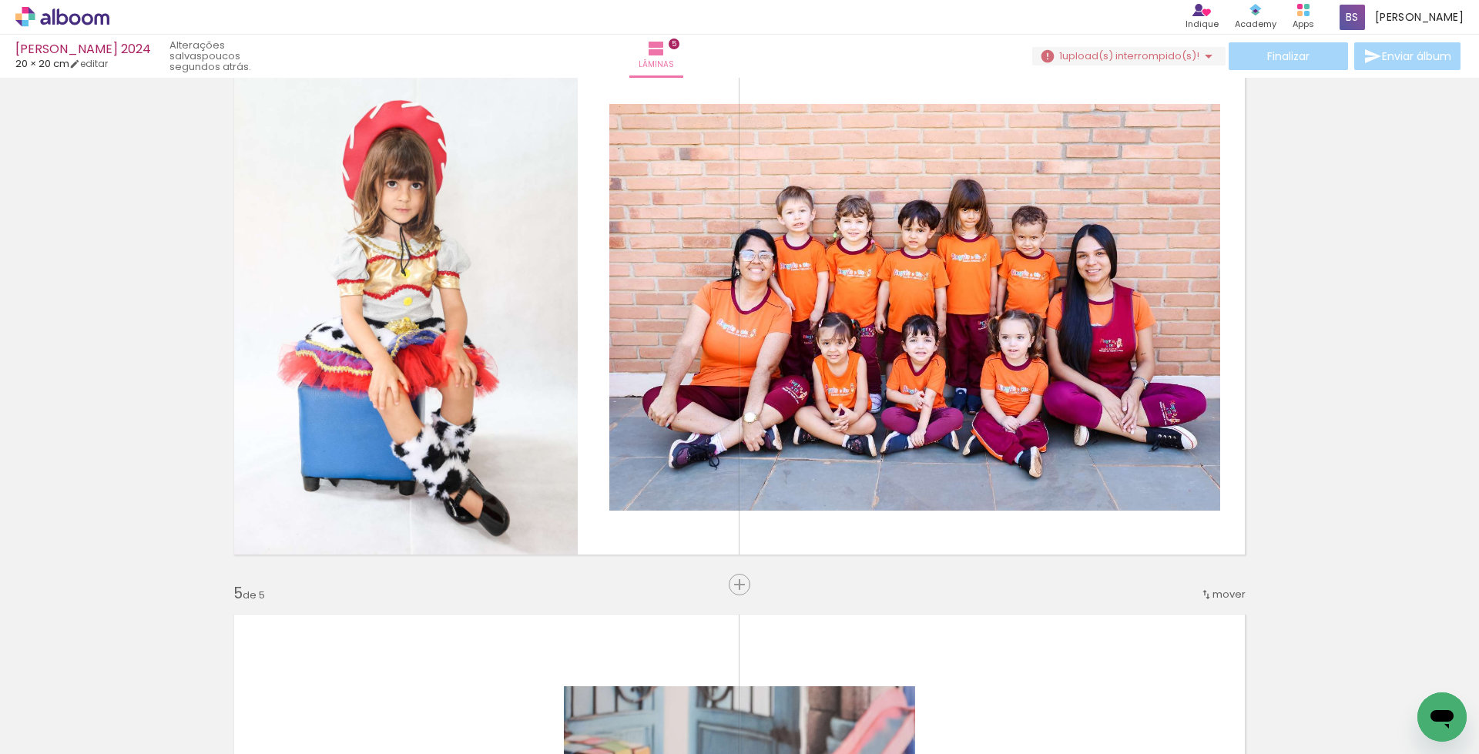
scroll to position [1718, 0]
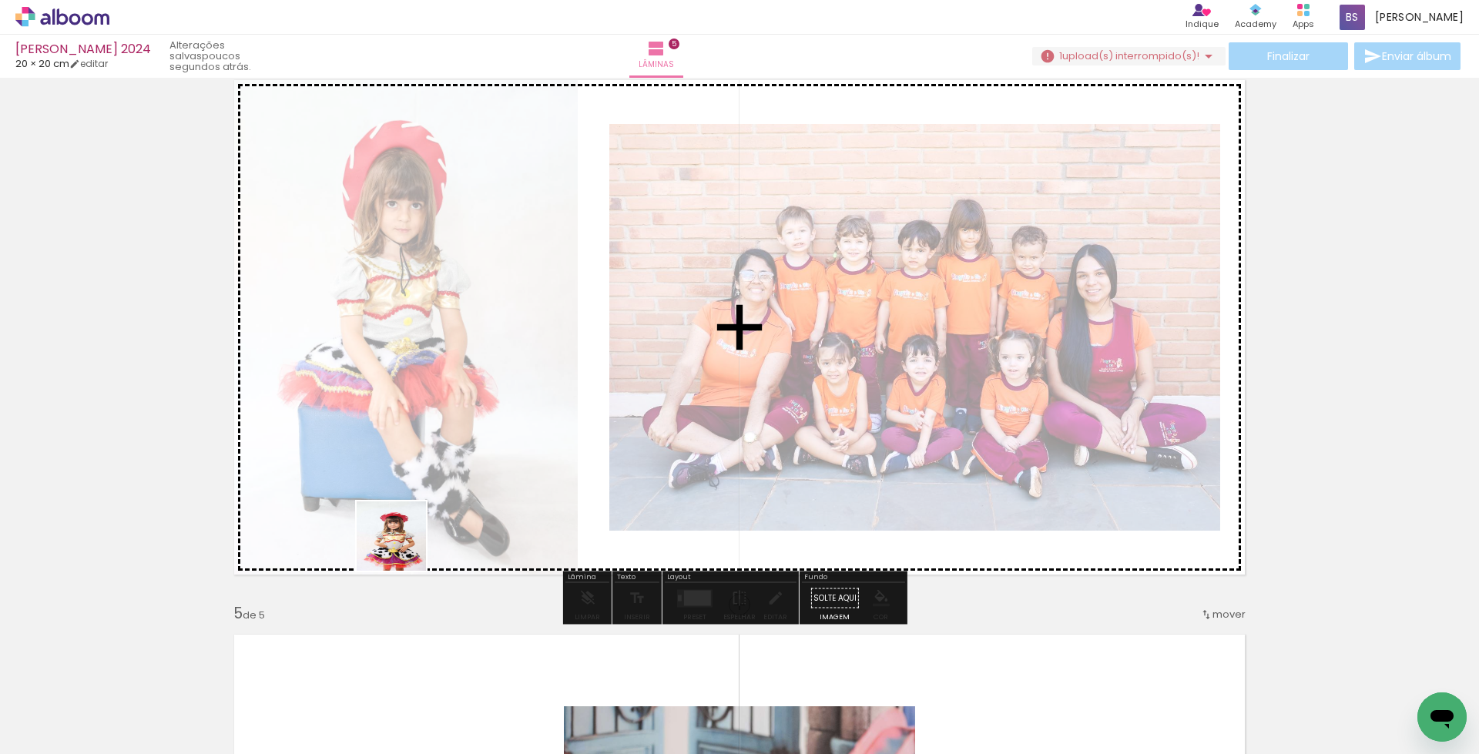
drag, startPoint x: 334, startPoint y: 697, endPoint x: 407, endPoint y: 541, distance: 172.0
click at [407, 541] on quentale-workspace at bounding box center [739, 377] width 1479 height 754
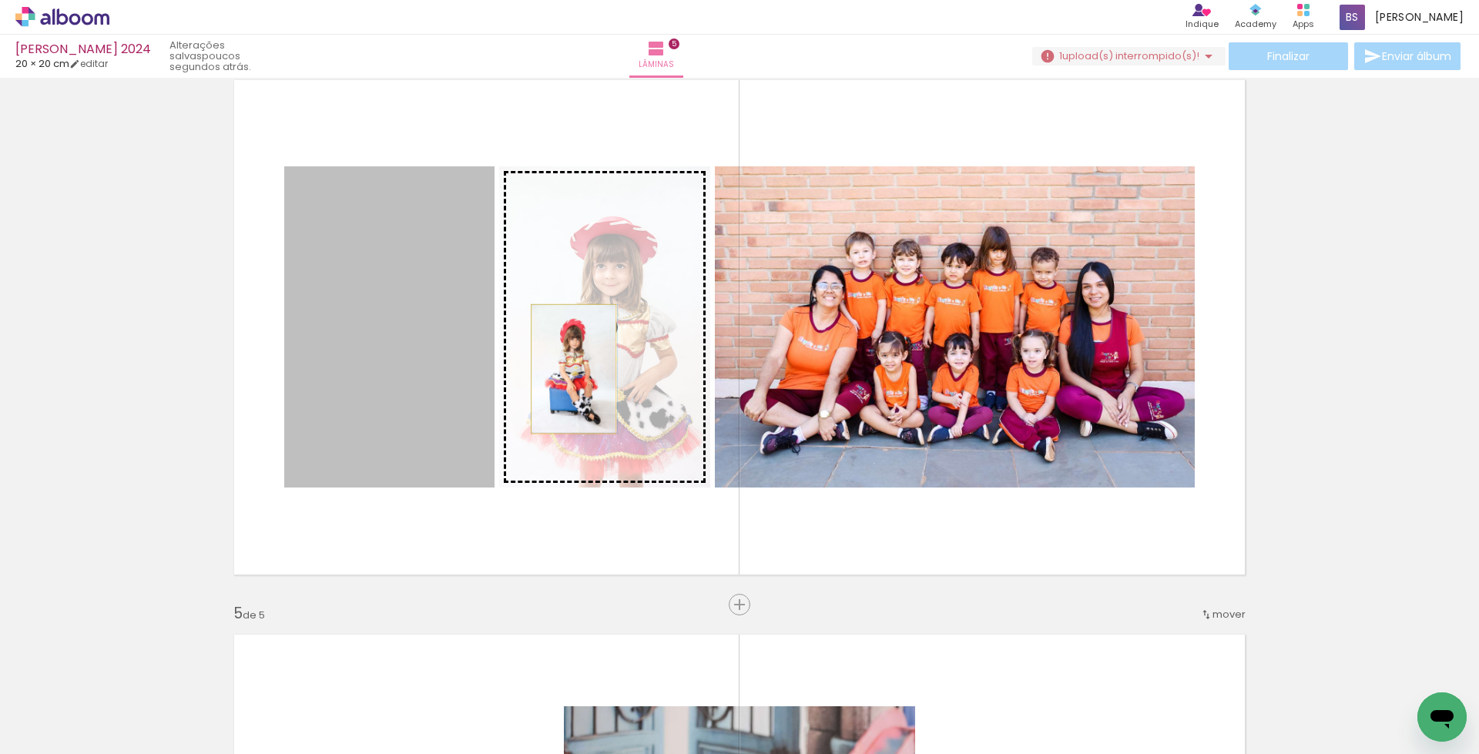
drag, startPoint x: 408, startPoint y: 374, endPoint x: 567, endPoint y: 369, distance: 159.6
click at [0, 0] on slot at bounding box center [0, 0] width 0 height 0
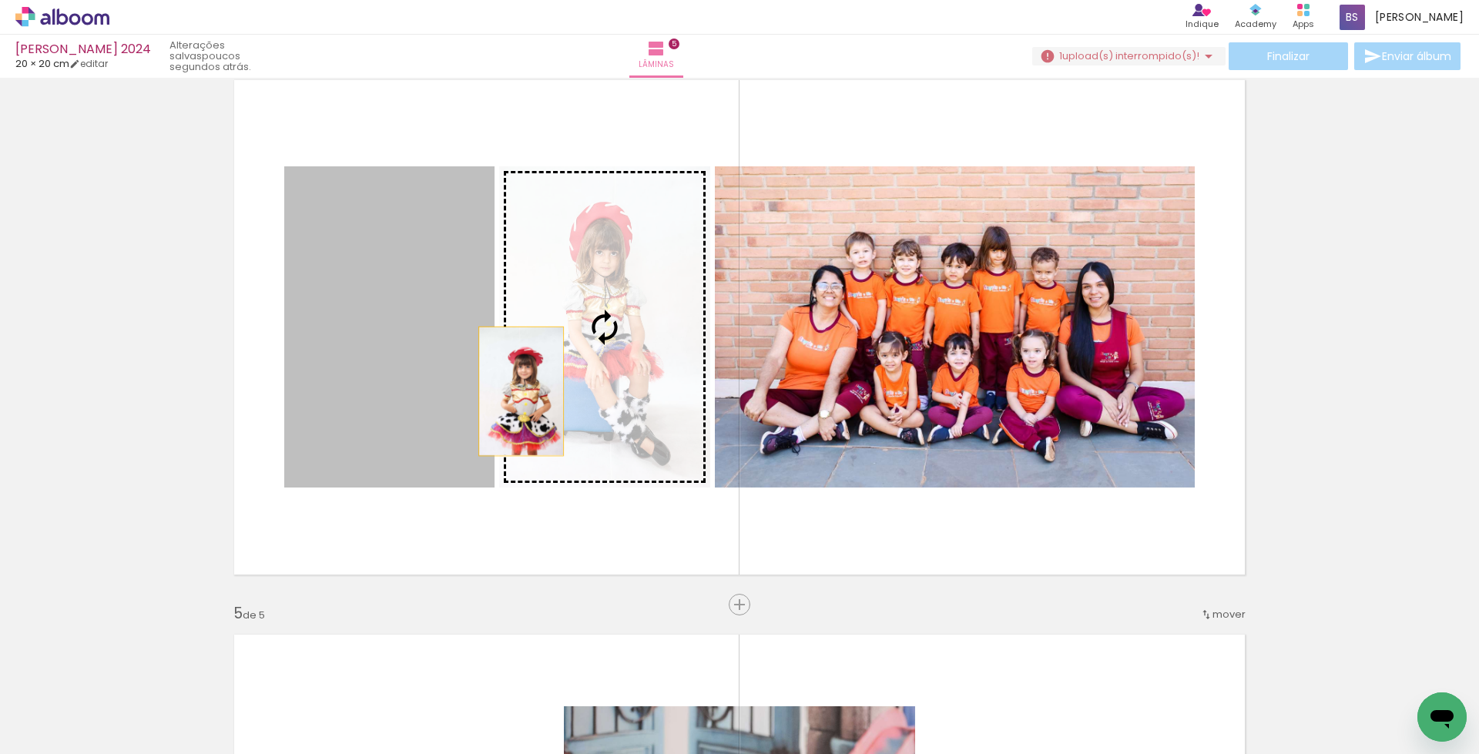
drag, startPoint x: 379, startPoint y: 380, endPoint x: 515, endPoint y: 391, distance: 136.1
click at [0, 0] on slot at bounding box center [0, 0] width 0 height 0
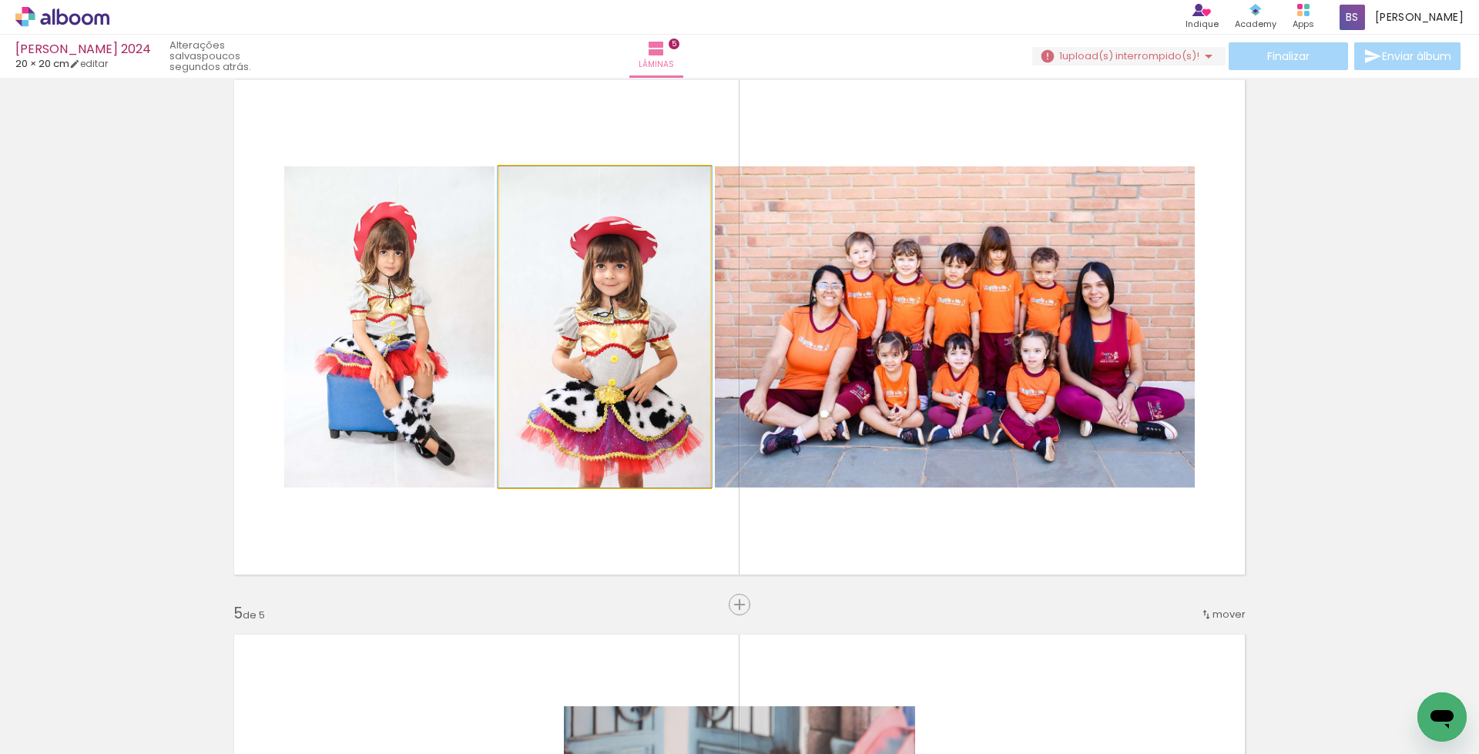
drag, startPoint x: 610, startPoint y: 335, endPoint x: 610, endPoint y: 319, distance: 16.2
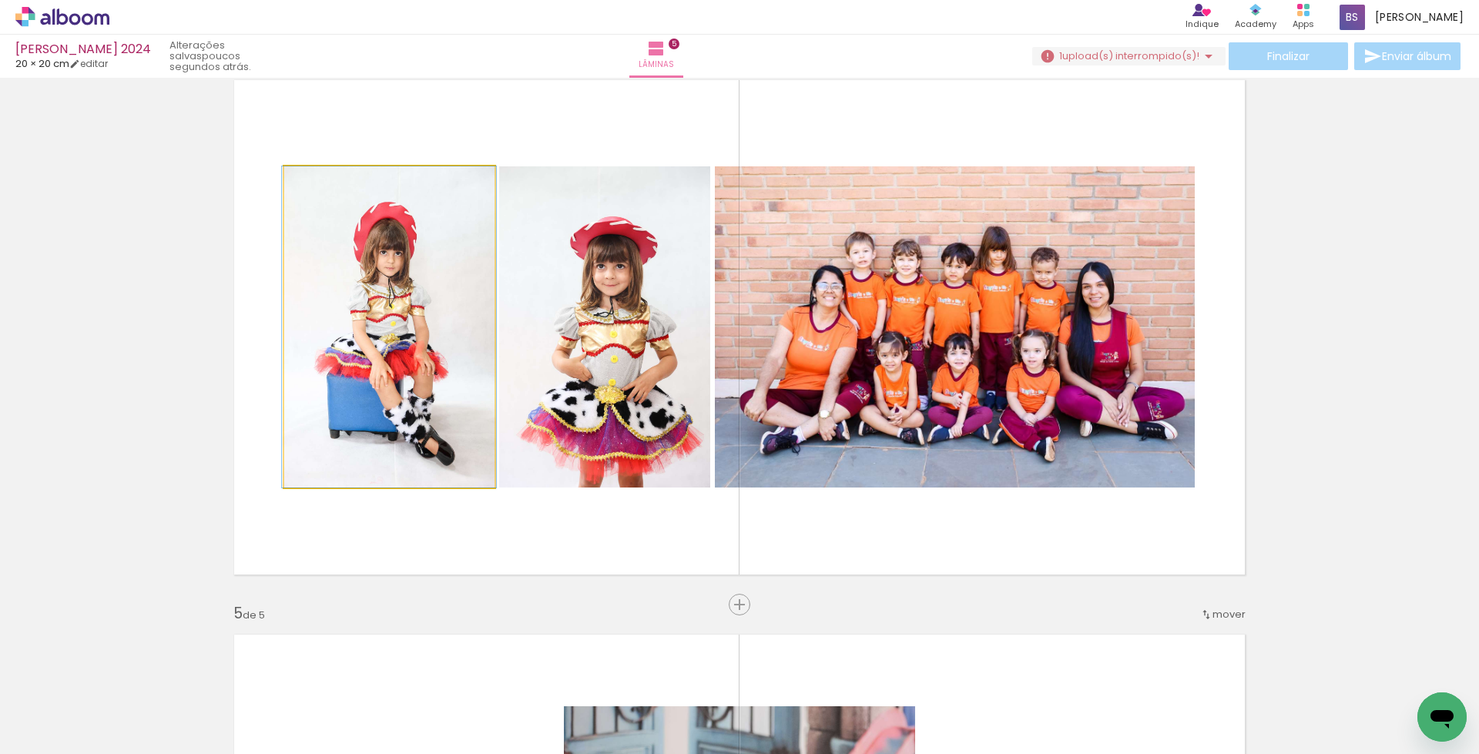
drag, startPoint x: 423, startPoint y: 334, endPoint x: 423, endPoint y: 351, distance: 17.0
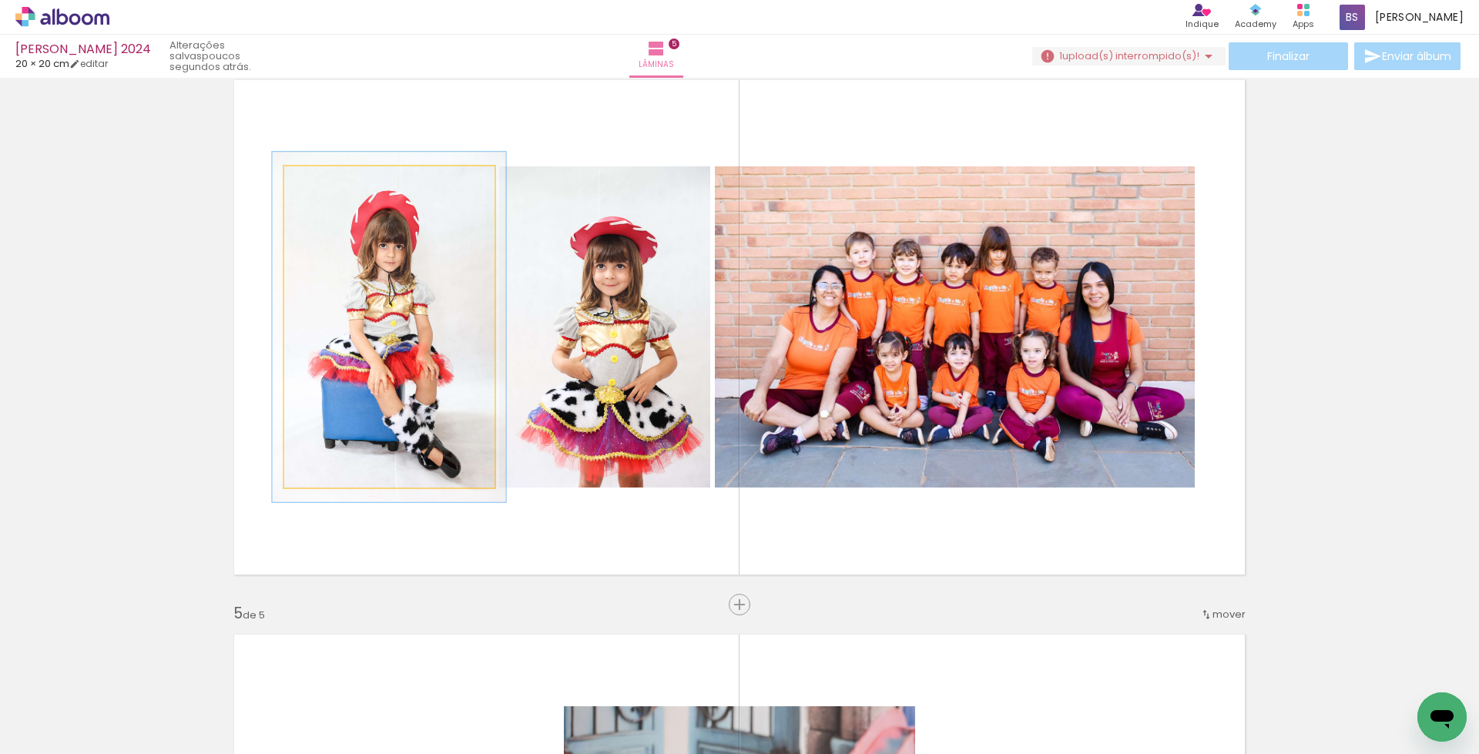
type paper-slider "109"
click at [327, 178] on div at bounding box center [325, 182] width 25 height 25
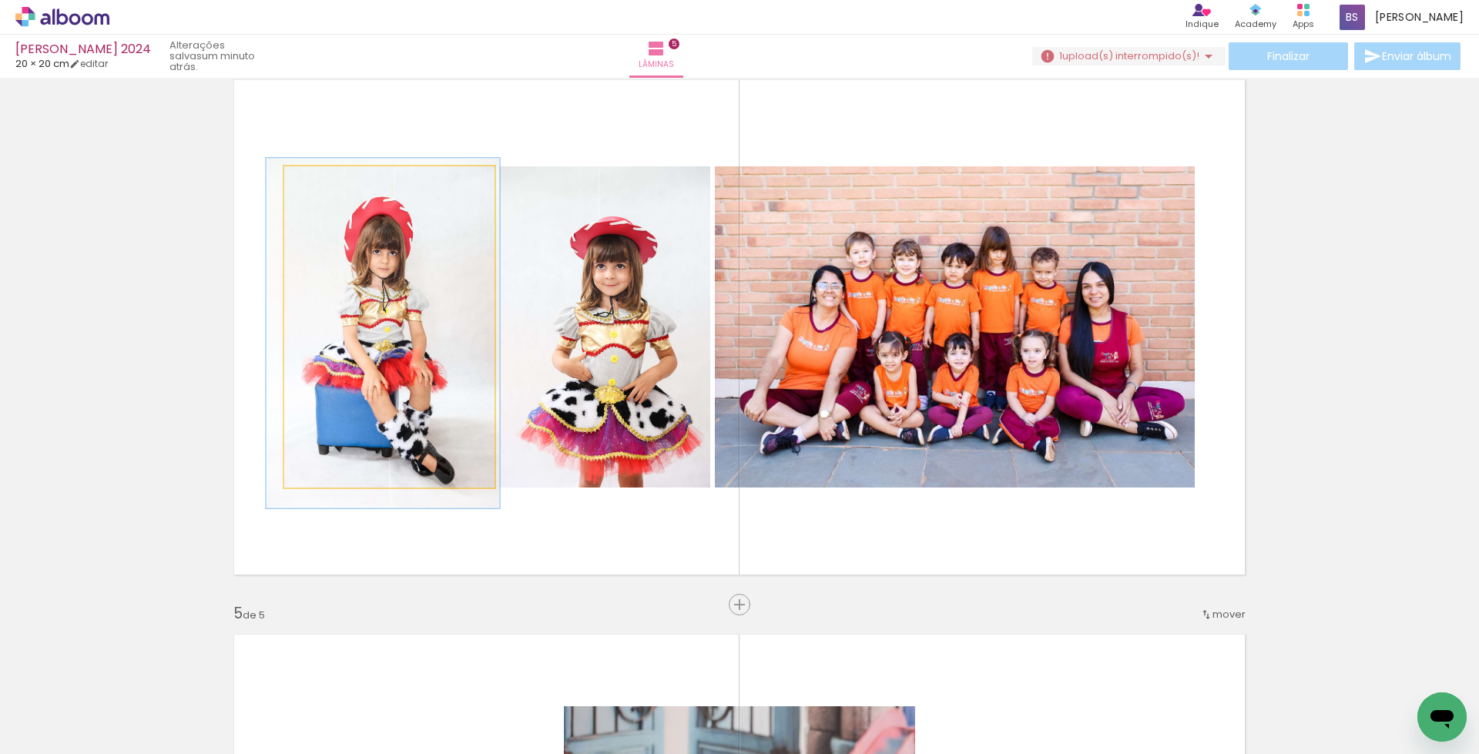
drag, startPoint x: 368, startPoint y: 324, endPoint x: 362, endPoint y: 330, distance: 8.7
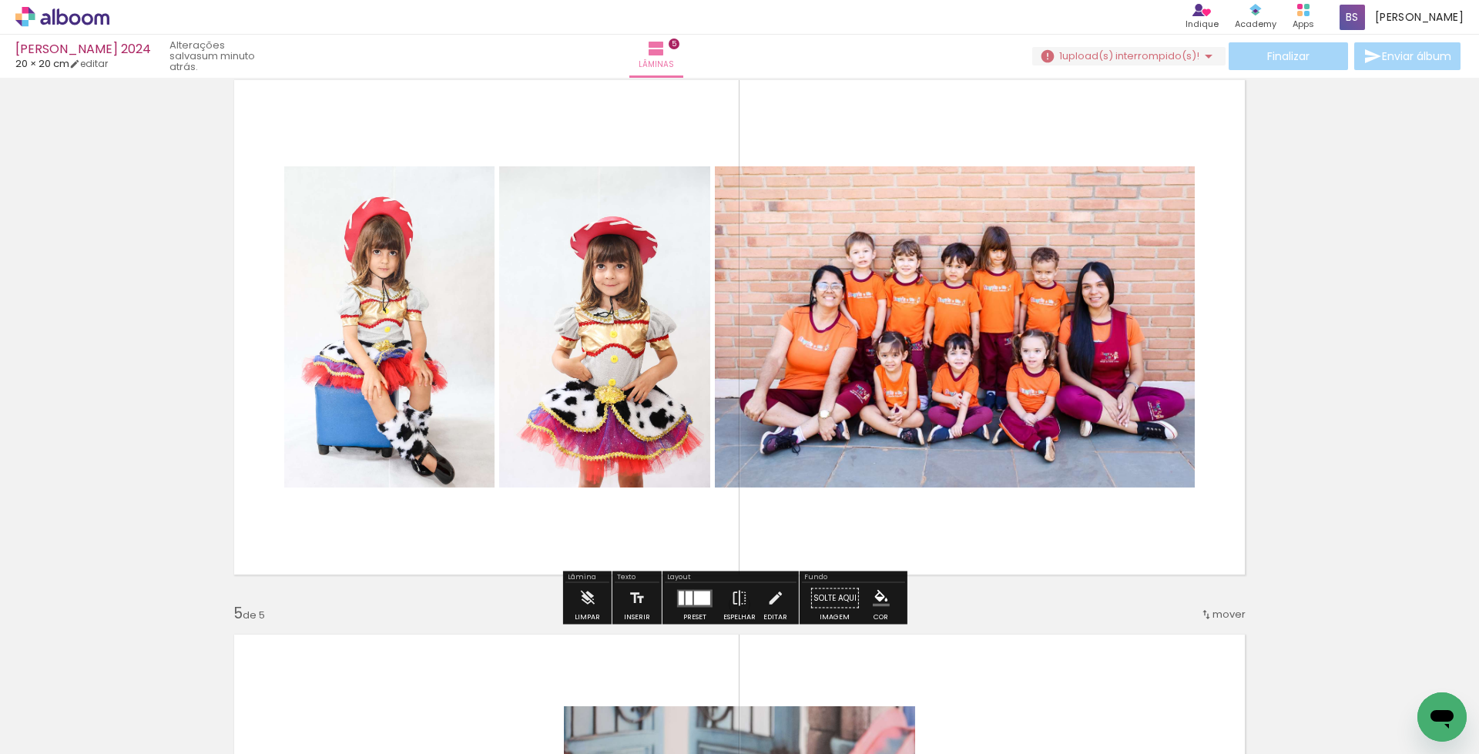
click at [601, 305] on quentale-photo at bounding box center [604, 326] width 211 height 321
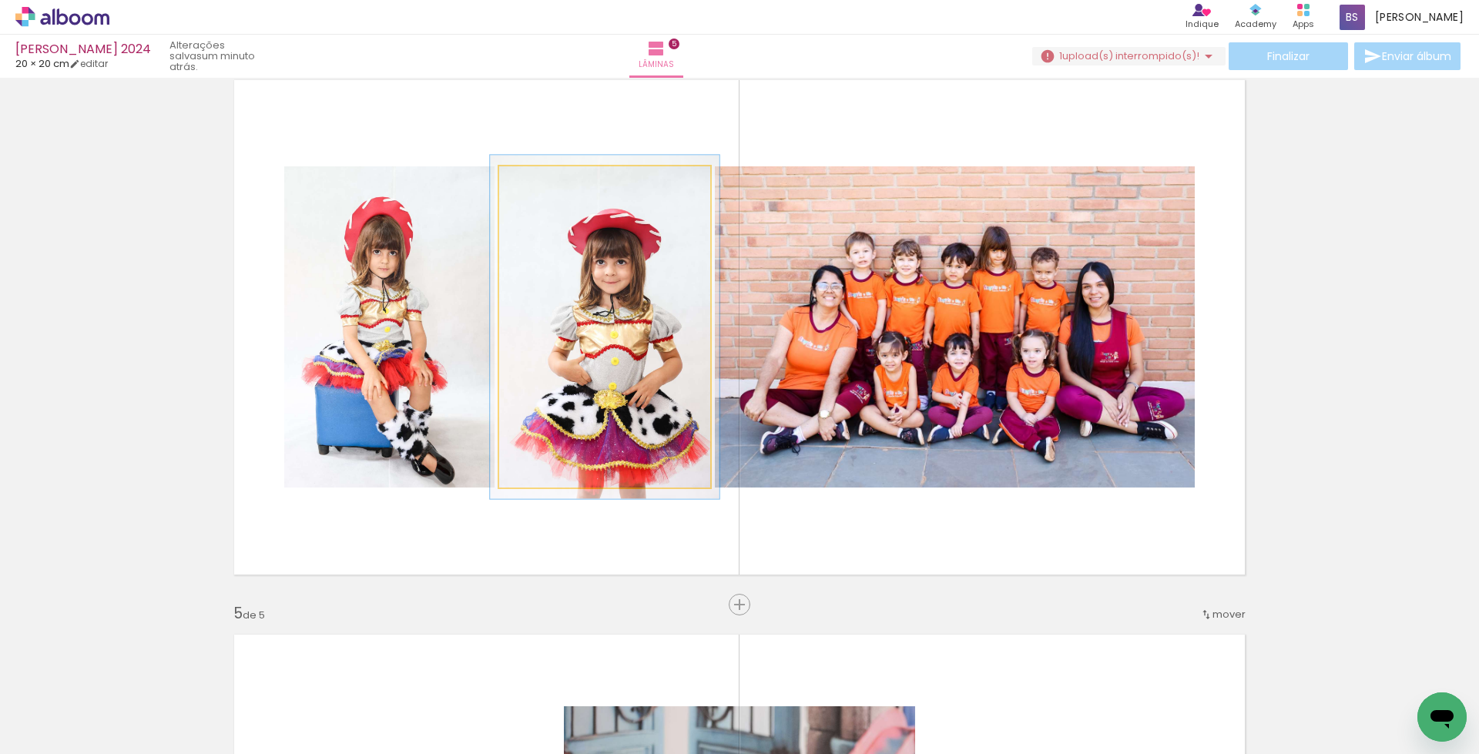
type paper-slider "107"
click at [541, 184] on div at bounding box center [539, 182] width 25 height 25
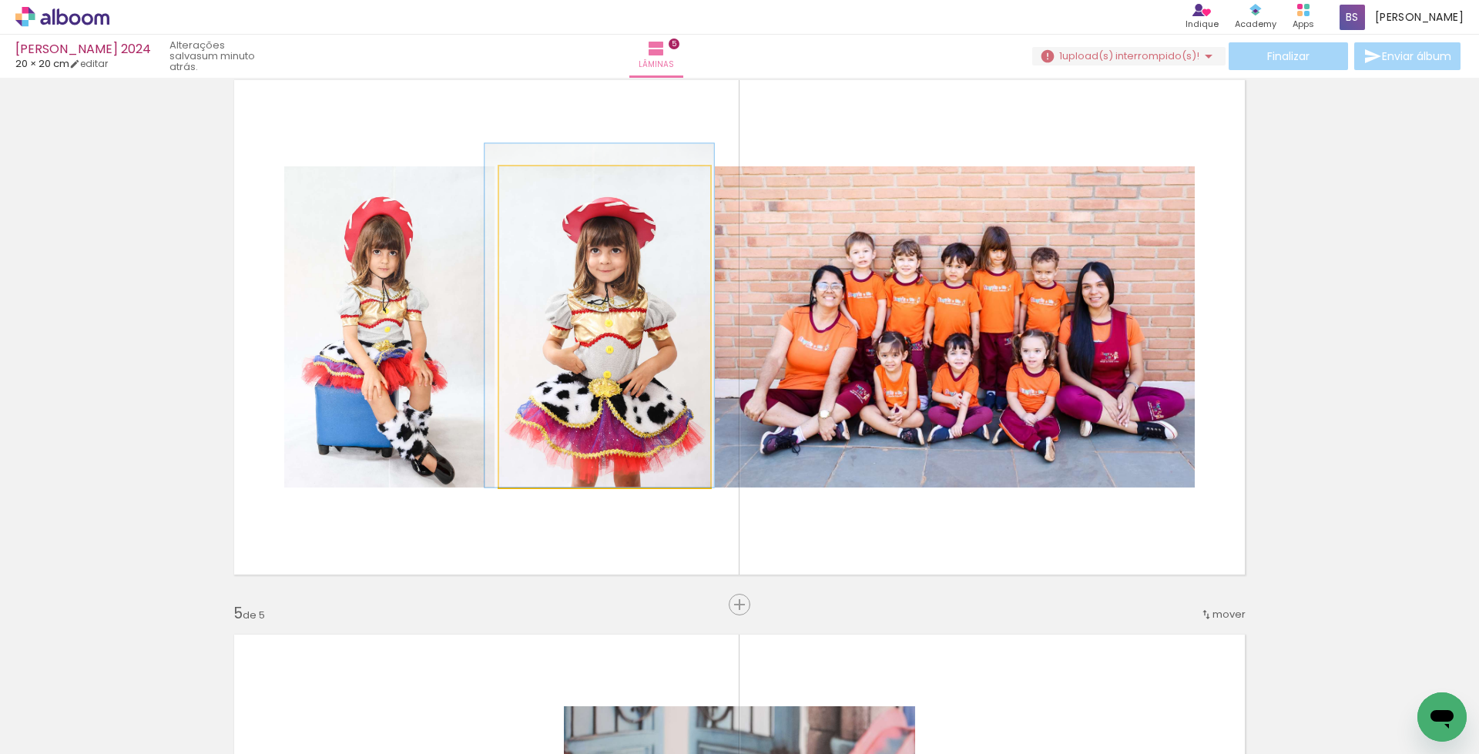
drag, startPoint x: 591, startPoint y: 330, endPoint x: 586, endPoint y: 303, distance: 27.5
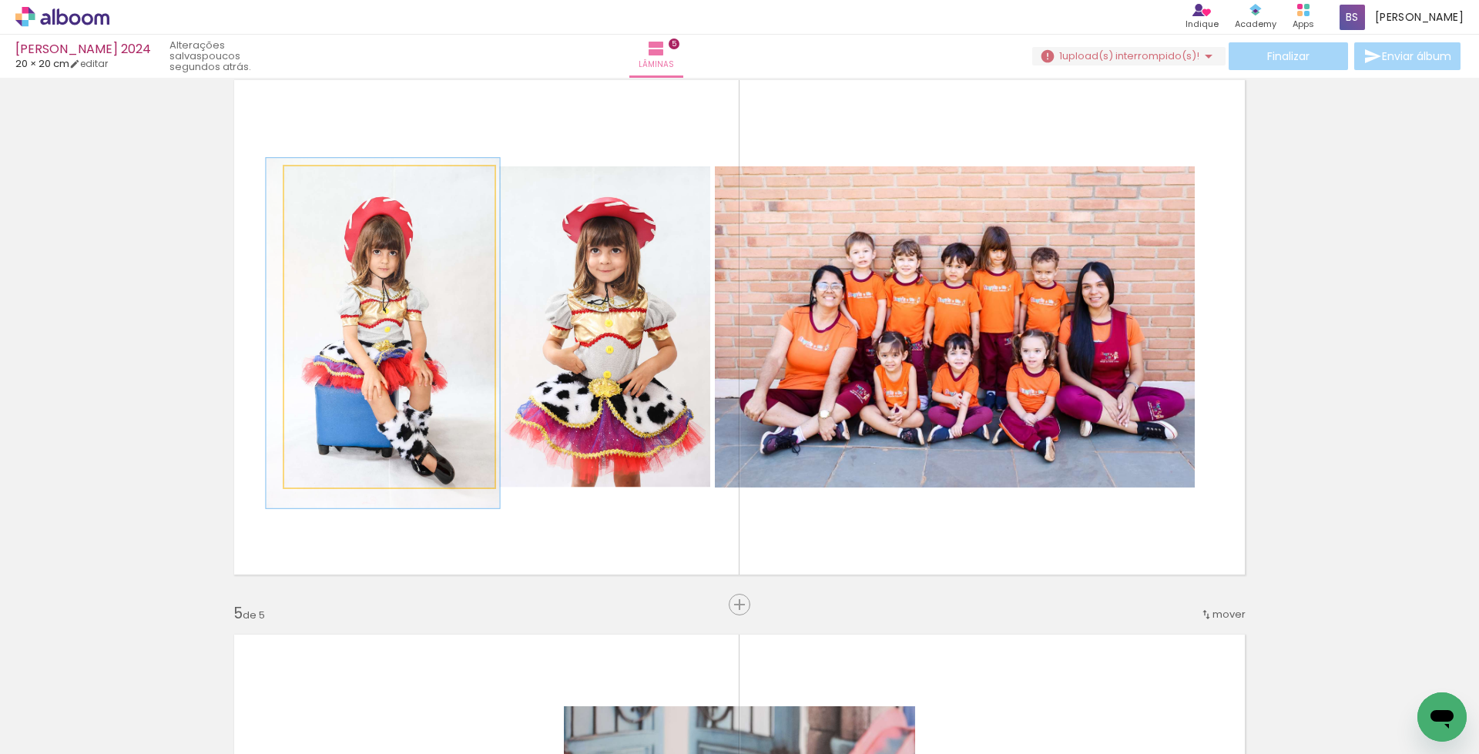
click at [417, 343] on quentale-photo at bounding box center [389, 326] width 210 height 321
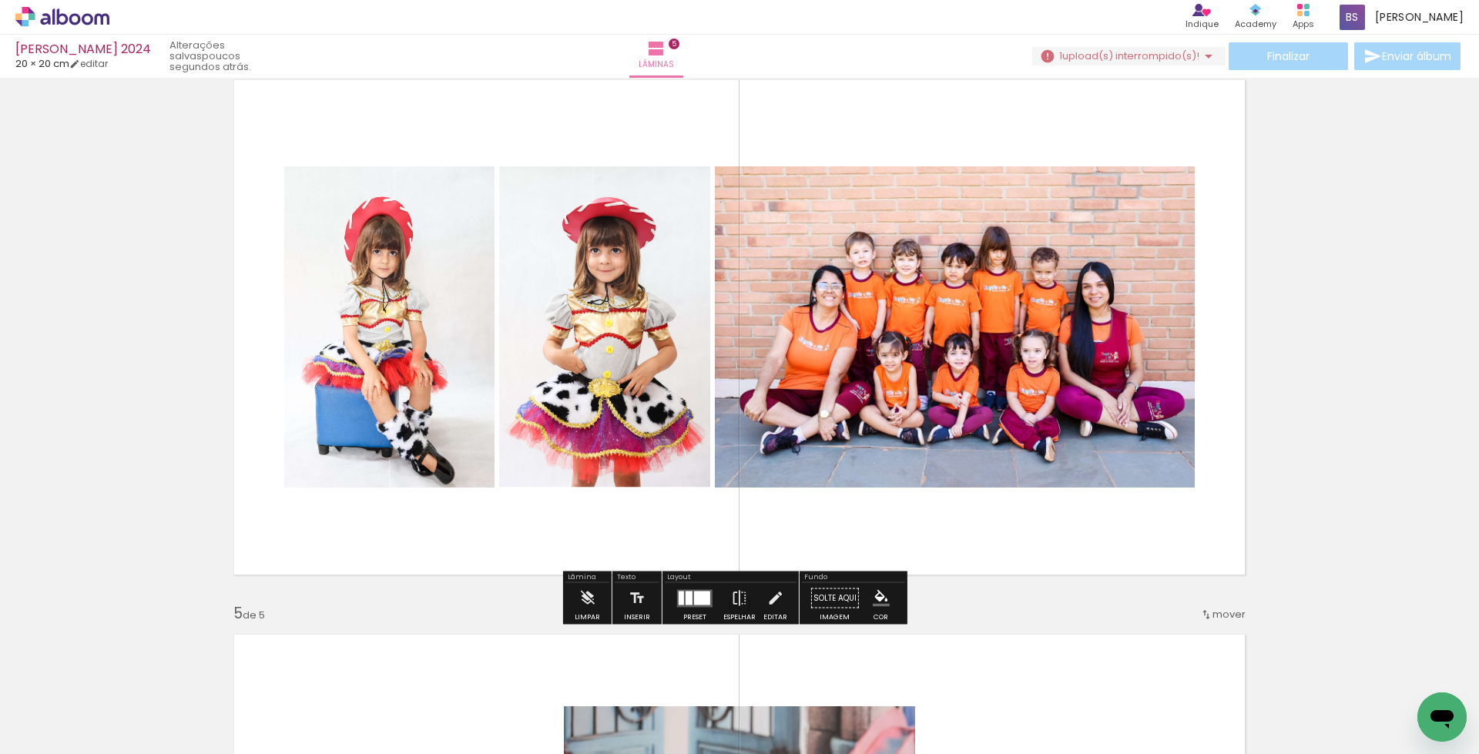
click at [417, 343] on quentale-photo at bounding box center [389, 326] width 210 height 321
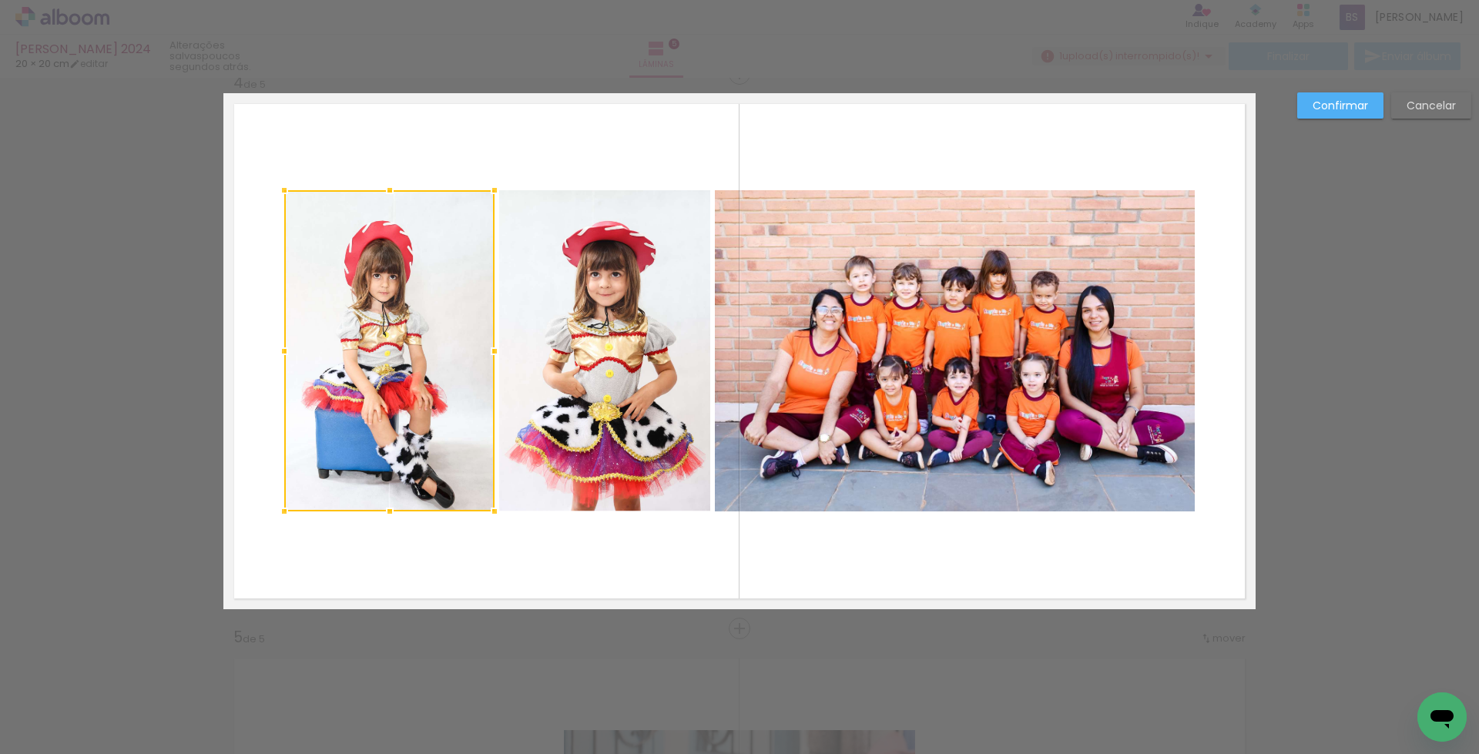
scroll to position [1677, 0]
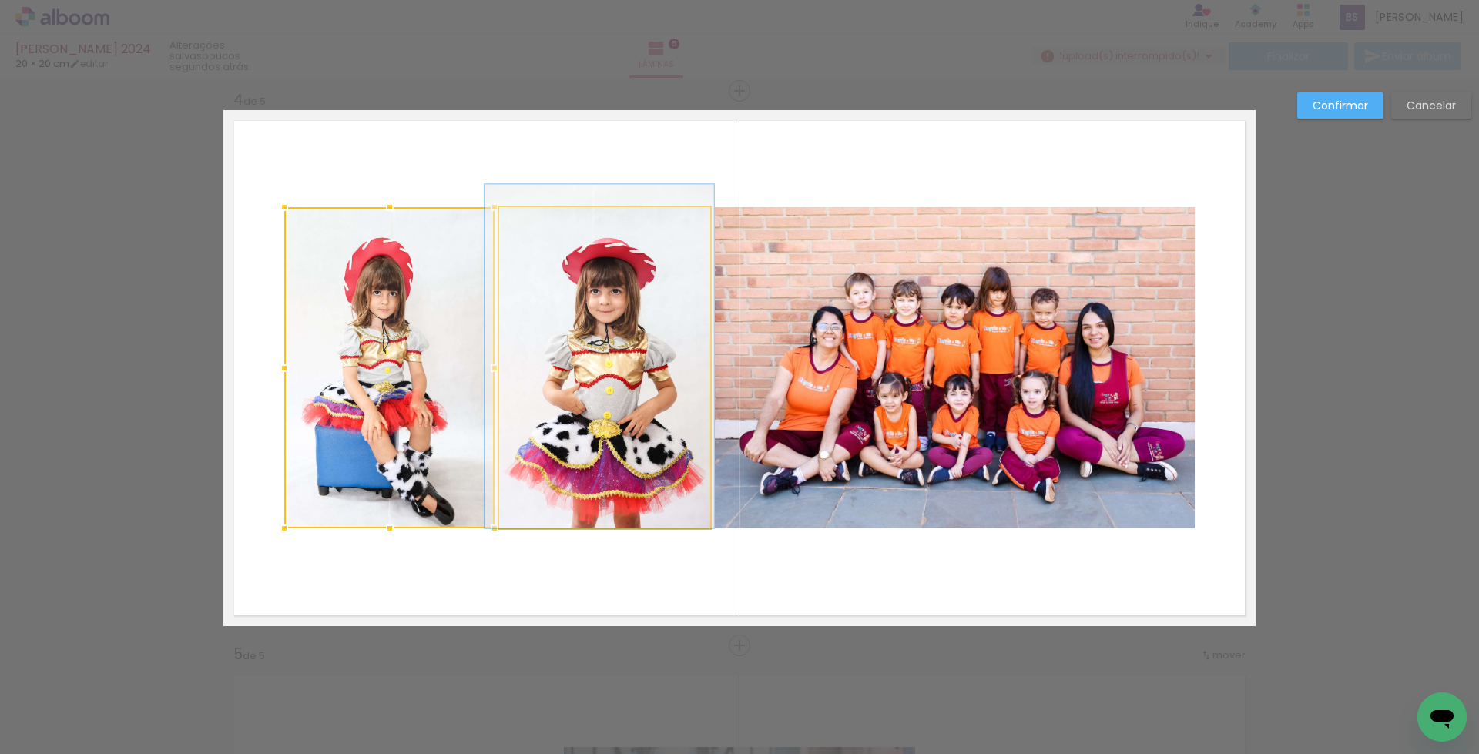
click at [622, 381] on quentale-photo at bounding box center [604, 367] width 211 height 321
click at [847, 392] on quentale-photo at bounding box center [955, 367] width 480 height 321
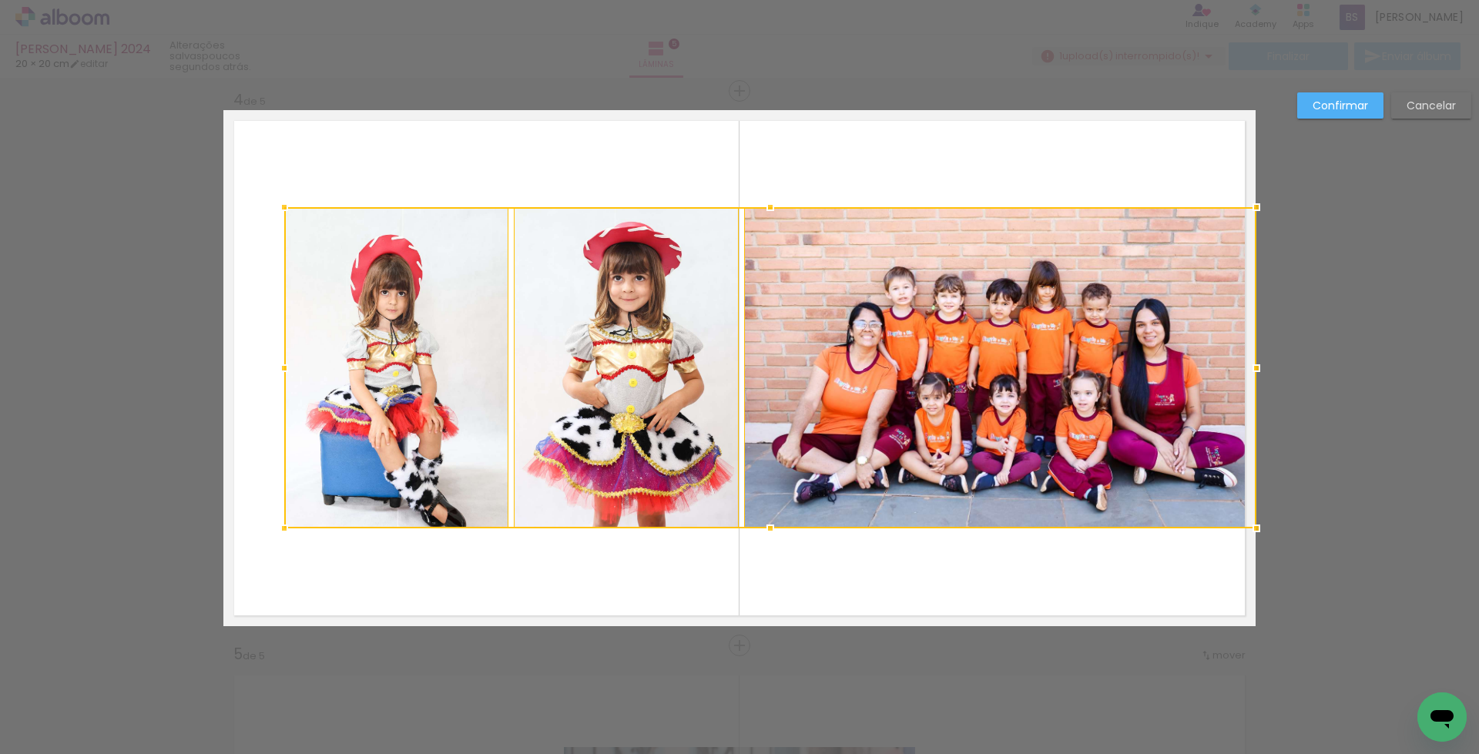
drag, startPoint x: 1189, startPoint y: 368, endPoint x: 1237, endPoint y: 371, distance: 47.9
click at [1241, 371] on div at bounding box center [1256, 368] width 31 height 31
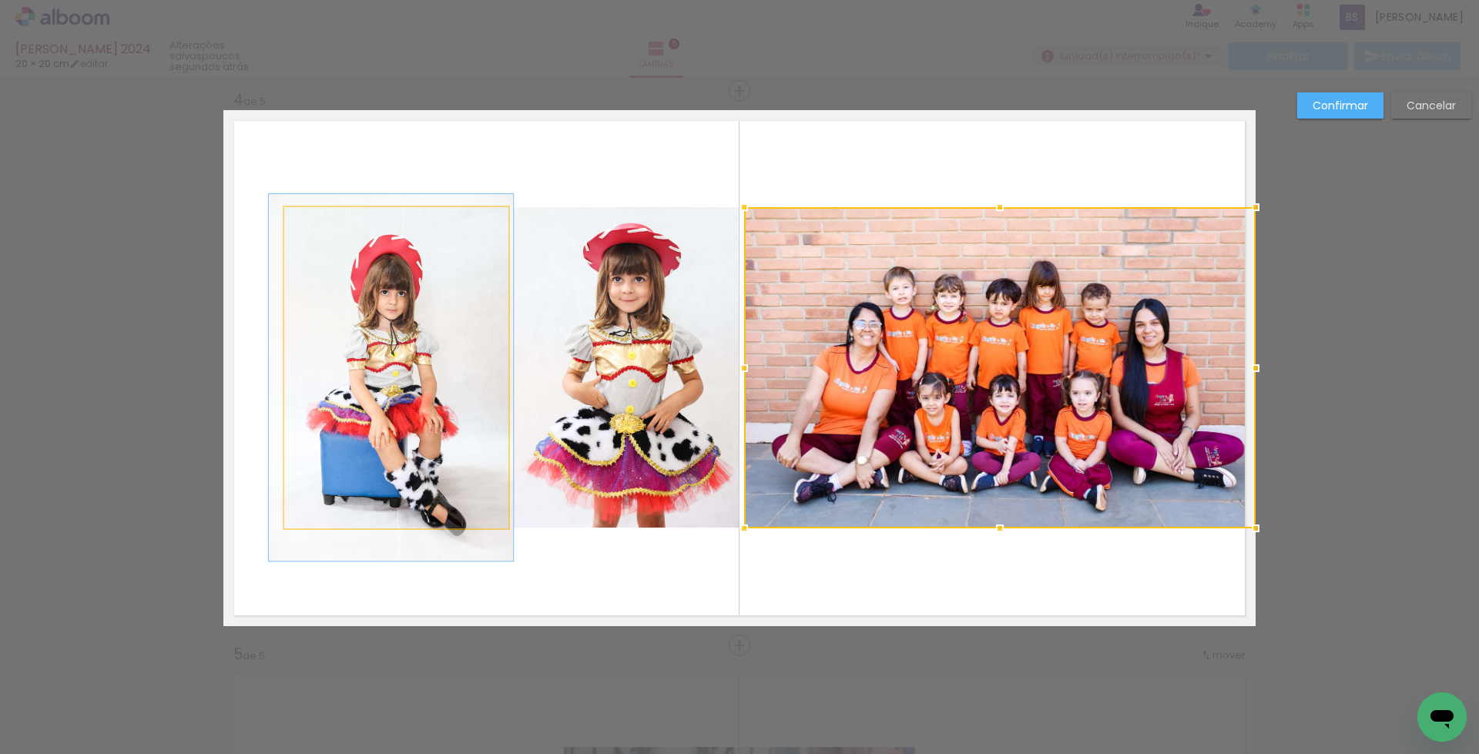
click at [398, 408] on quentale-photo at bounding box center [396, 367] width 224 height 321
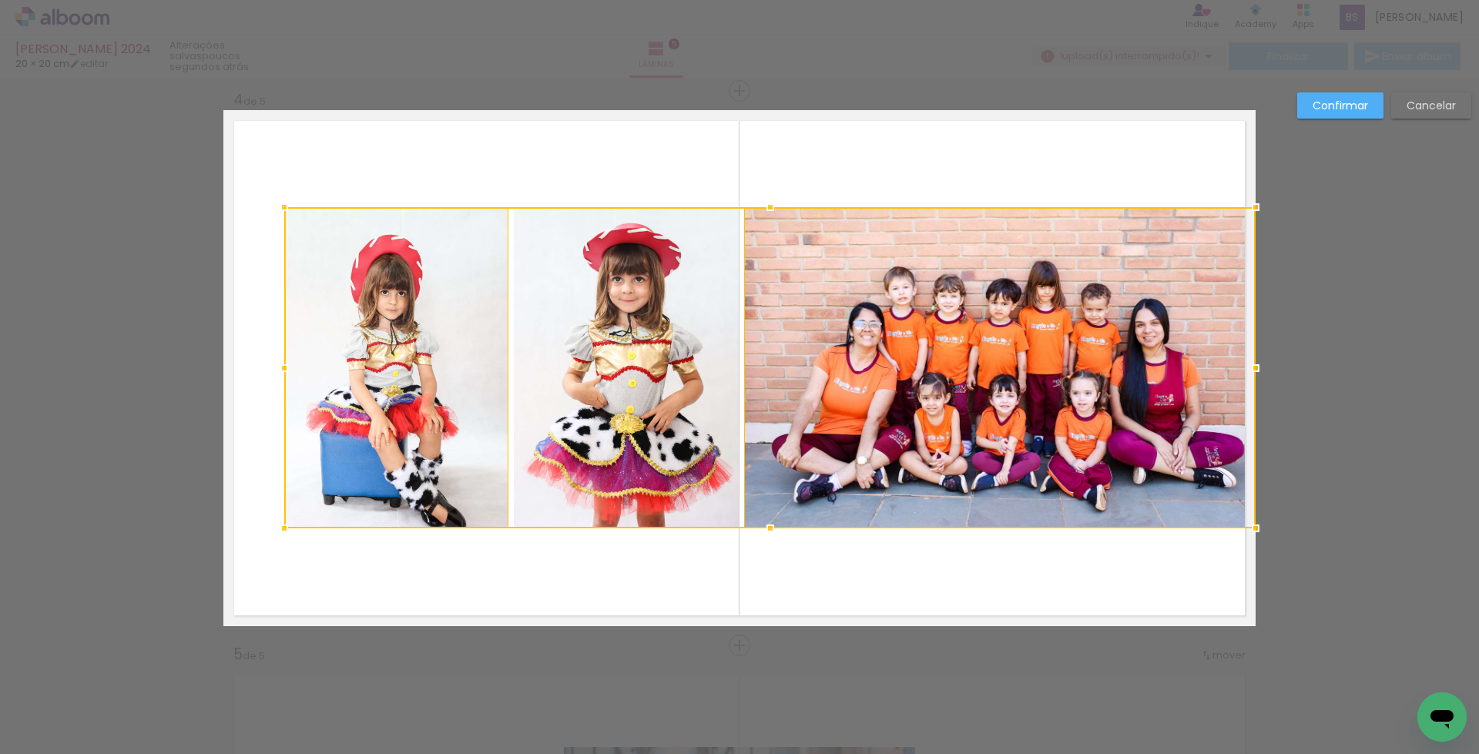
click at [605, 404] on div at bounding box center [770, 367] width 972 height 321
click at [804, 378] on div at bounding box center [770, 367] width 972 height 321
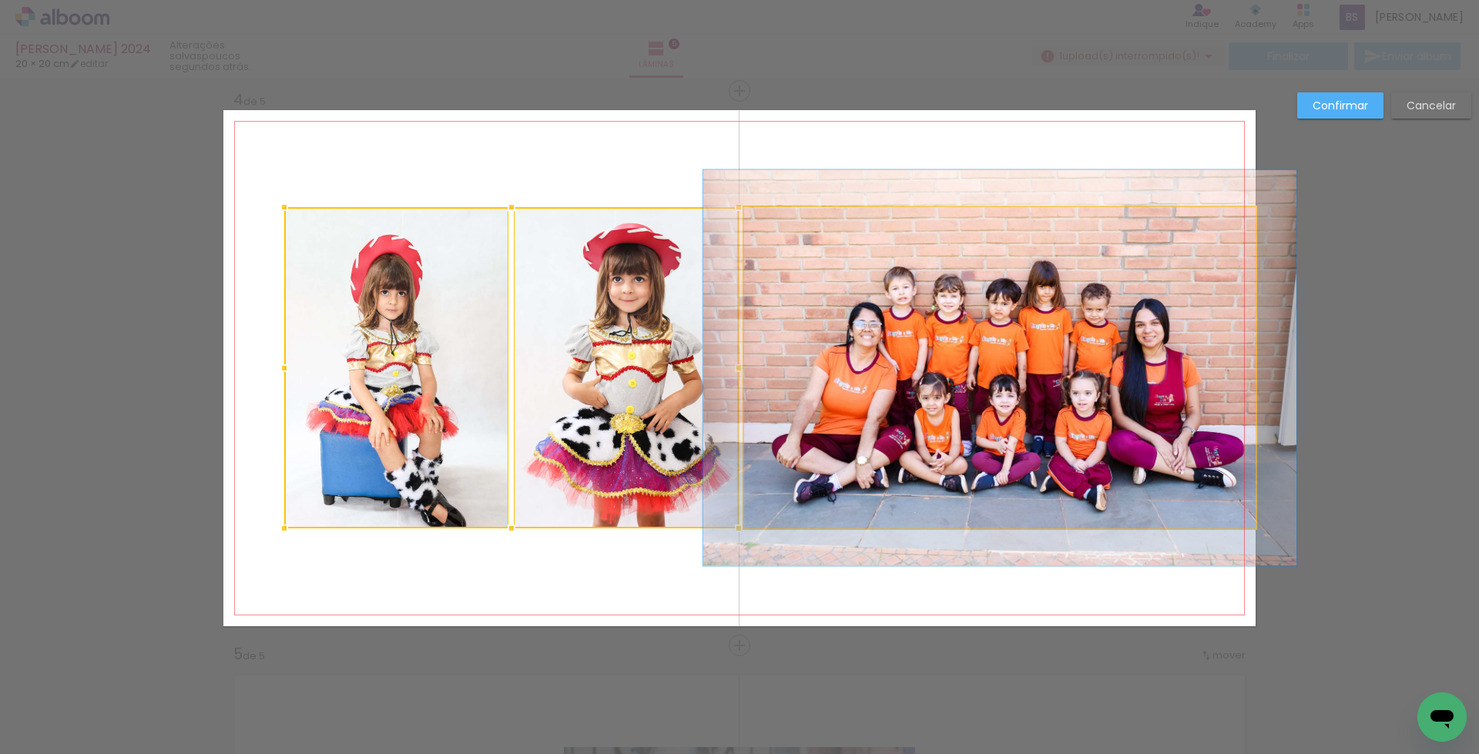
click at [903, 364] on quentale-photo at bounding box center [1000, 367] width 512 height 321
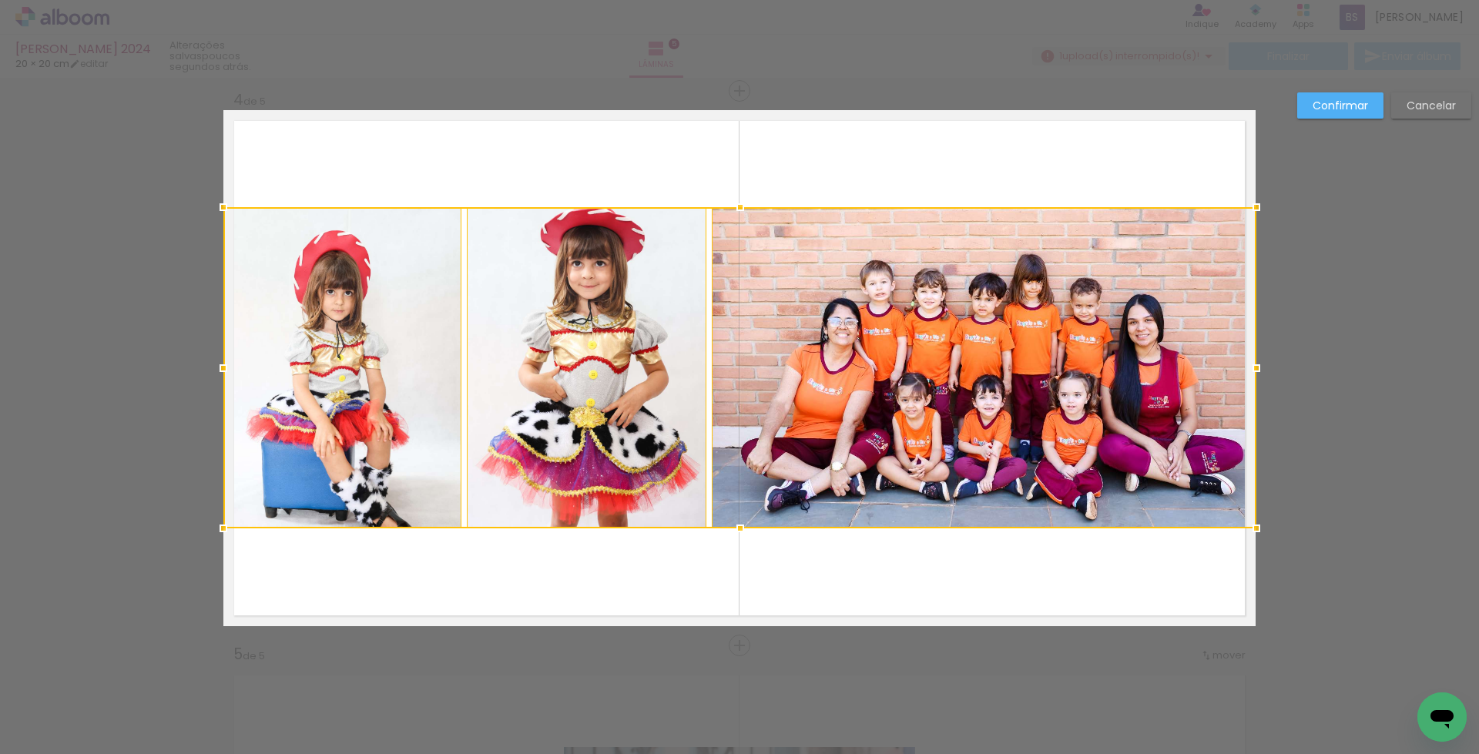
drag, startPoint x: 278, startPoint y: 373, endPoint x: 223, endPoint y: 384, distance: 55.8
click at [223, 384] on div at bounding box center [739, 367] width 1033 height 321
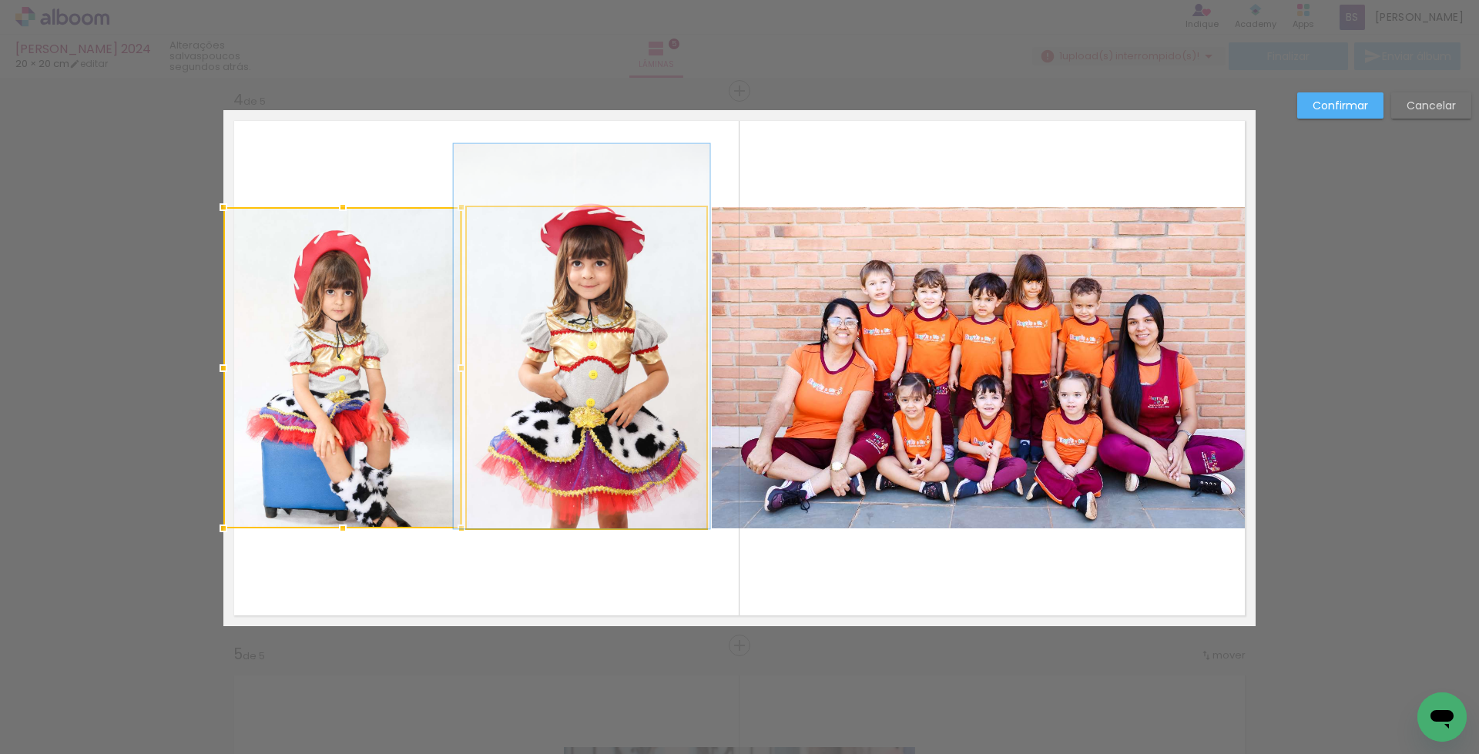
click at [632, 398] on quentale-photo at bounding box center [587, 367] width 240 height 321
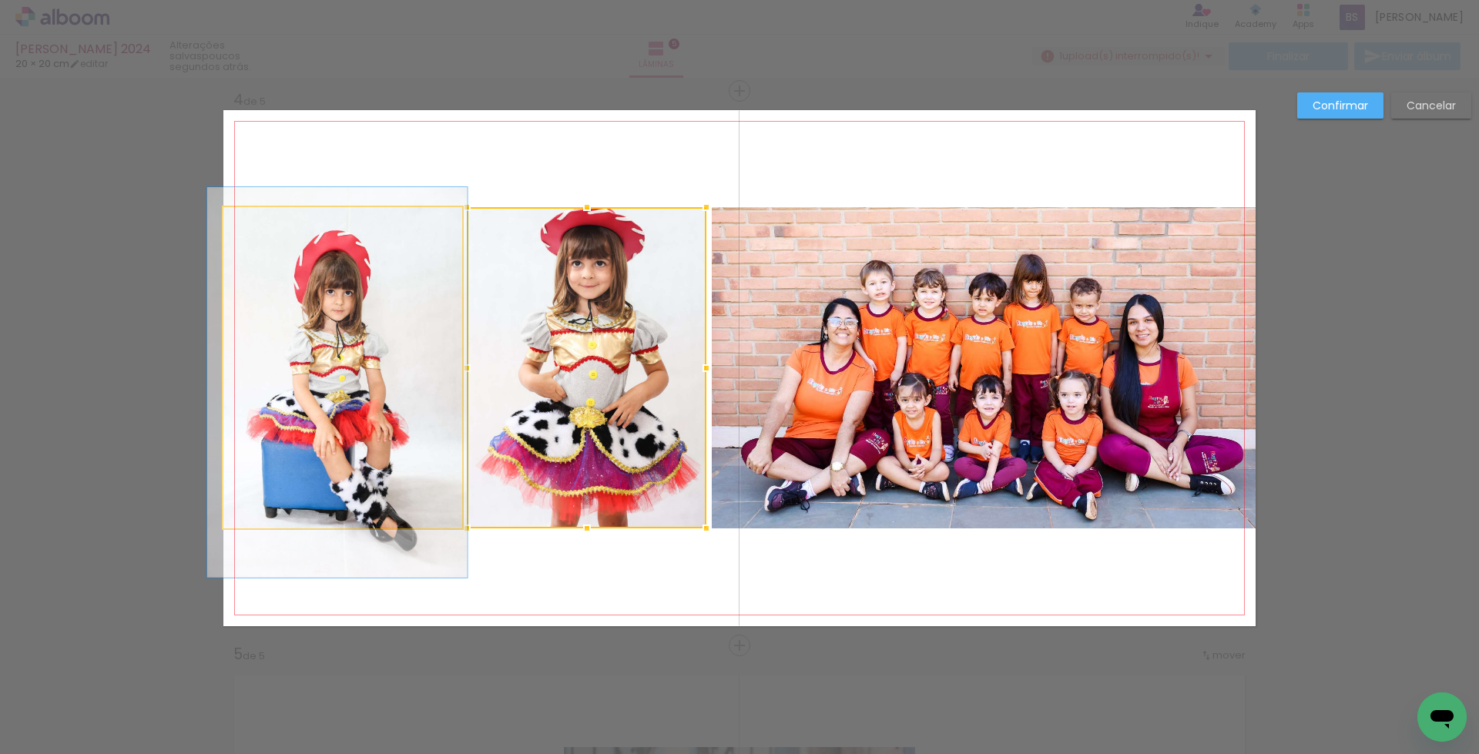
click at [425, 393] on quentale-photo at bounding box center [342, 367] width 239 height 321
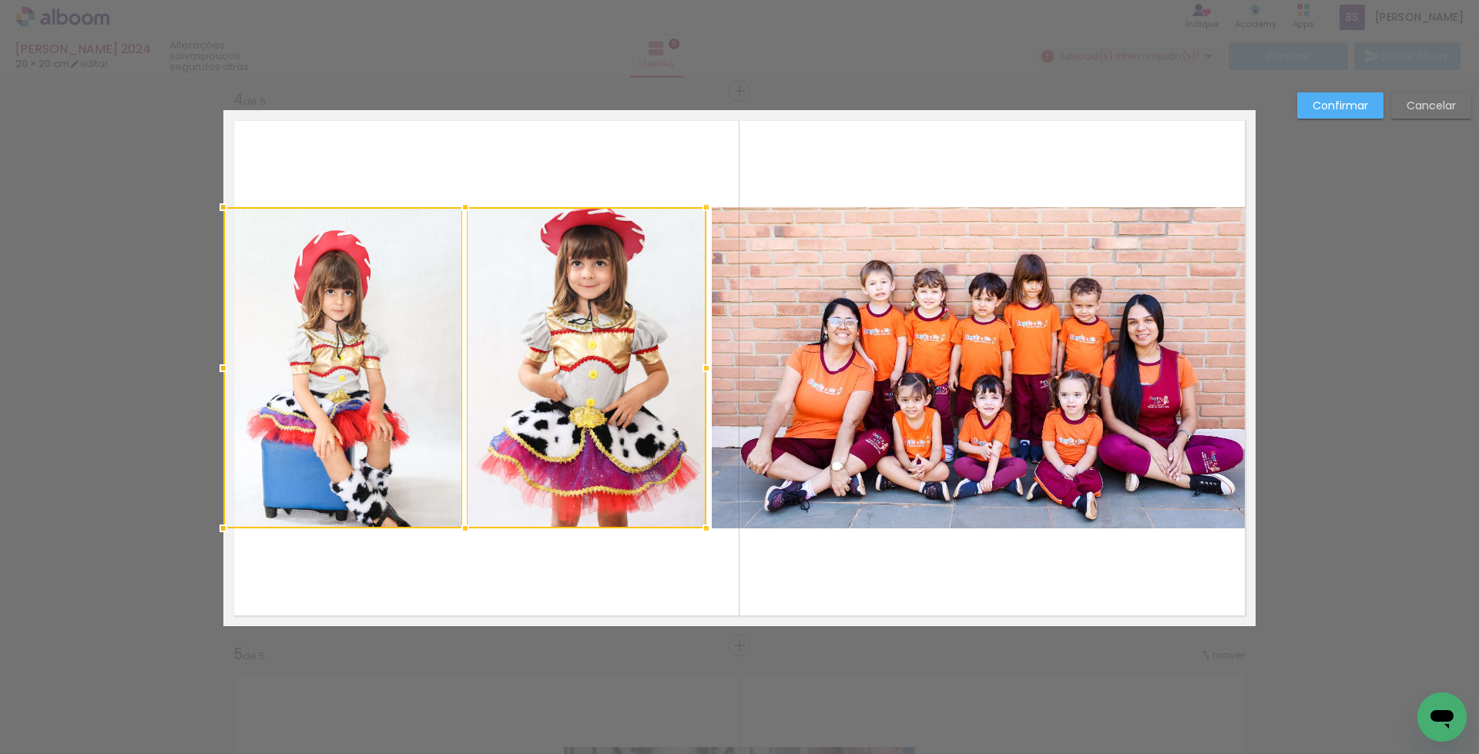
click at [848, 404] on quentale-photo at bounding box center [984, 367] width 544 height 321
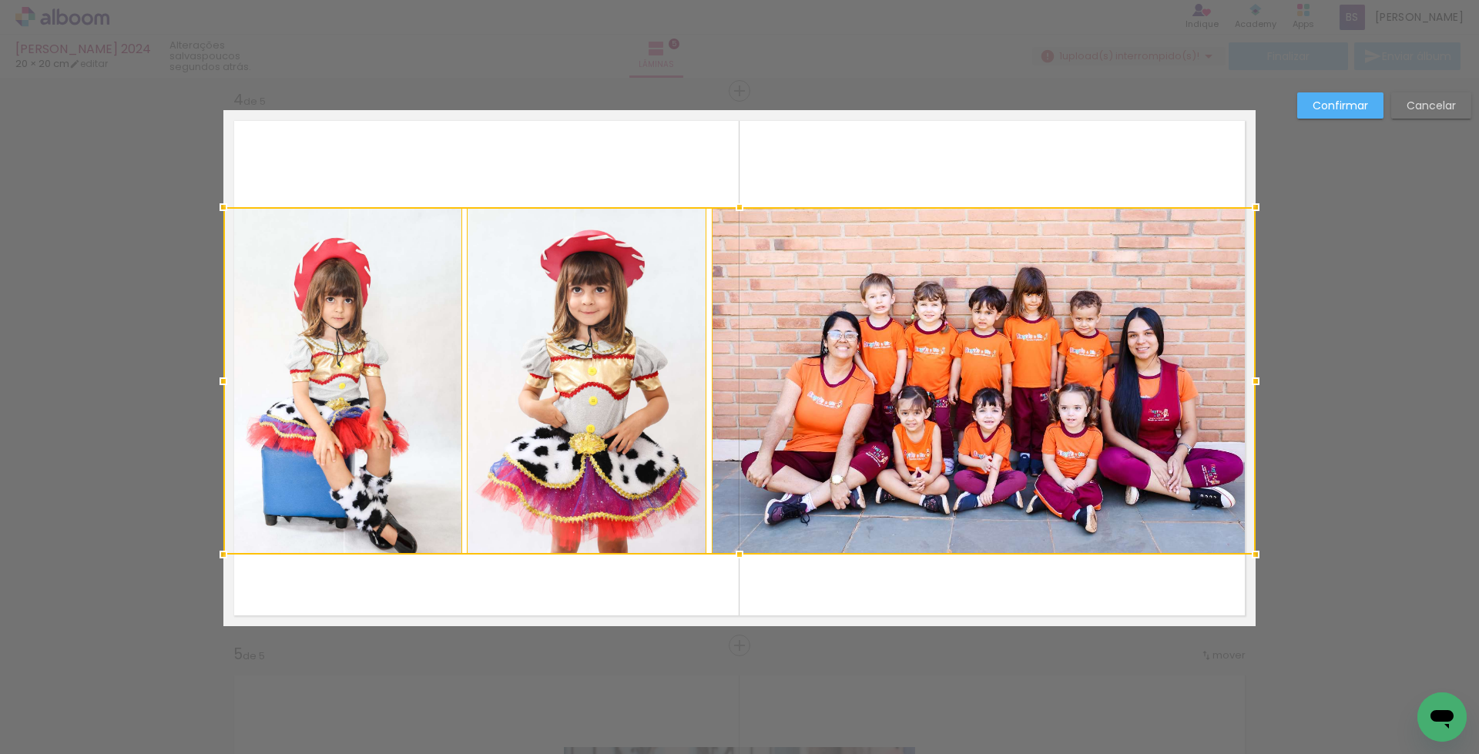
drag, startPoint x: 729, startPoint y: 525, endPoint x: 727, endPoint y: 551, distance: 26.2
click at [727, 551] on div at bounding box center [739, 554] width 31 height 31
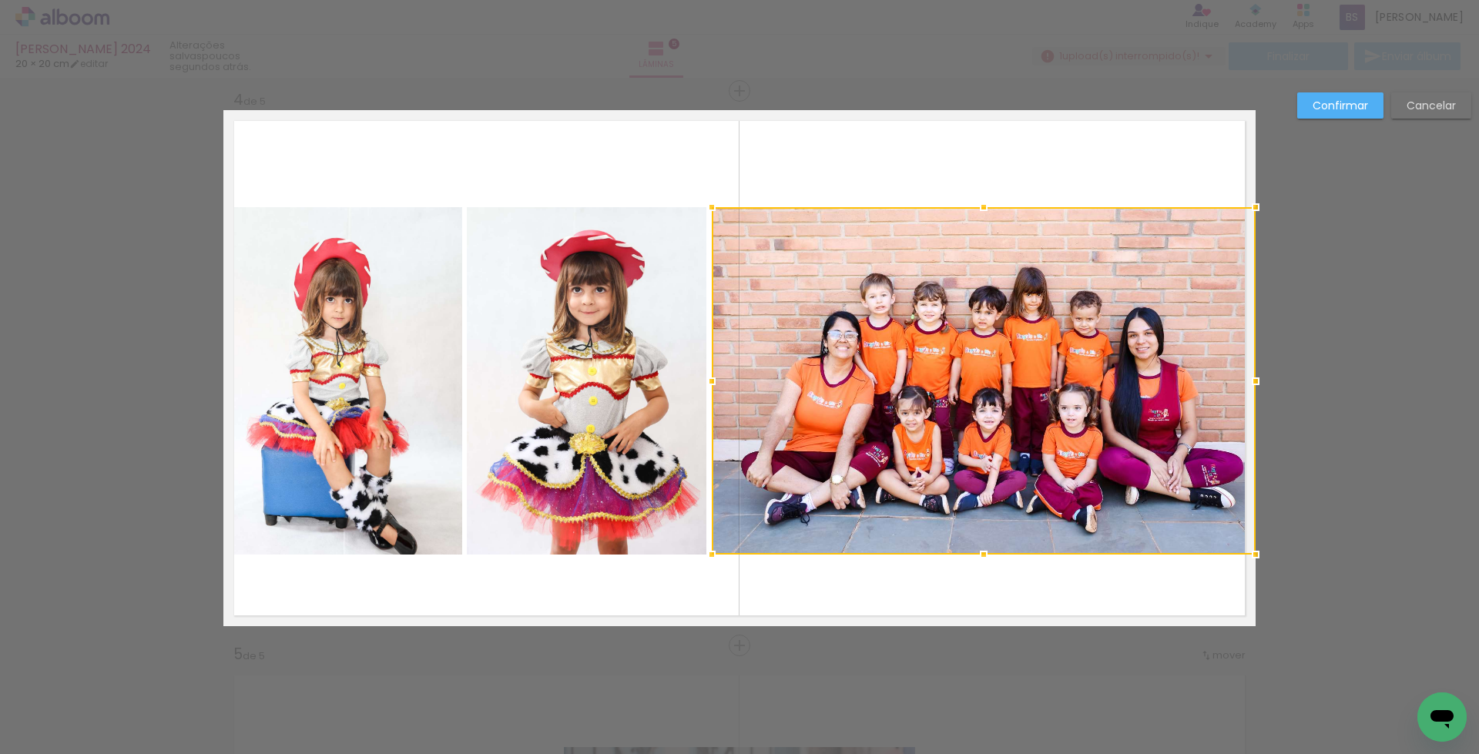
click at [606, 332] on quentale-photo at bounding box center [587, 381] width 240 height 348
click at [371, 363] on quentale-photo at bounding box center [342, 381] width 239 height 348
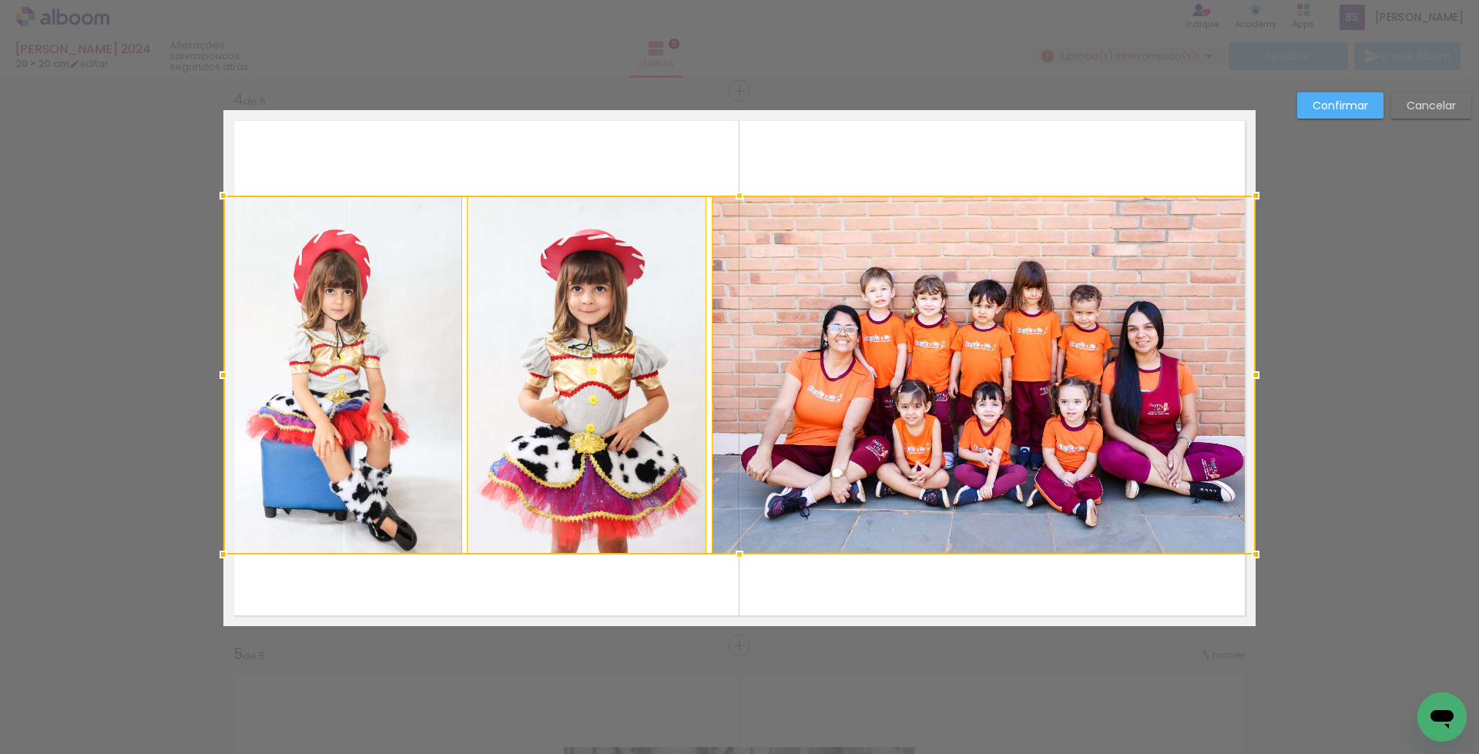
drag, startPoint x: 734, startPoint y: 207, endPoint x: 737, endPoint y: 195, distance: 12.0
click at [737, 195] on div at bounding box center [739, 195] width 31 height 31
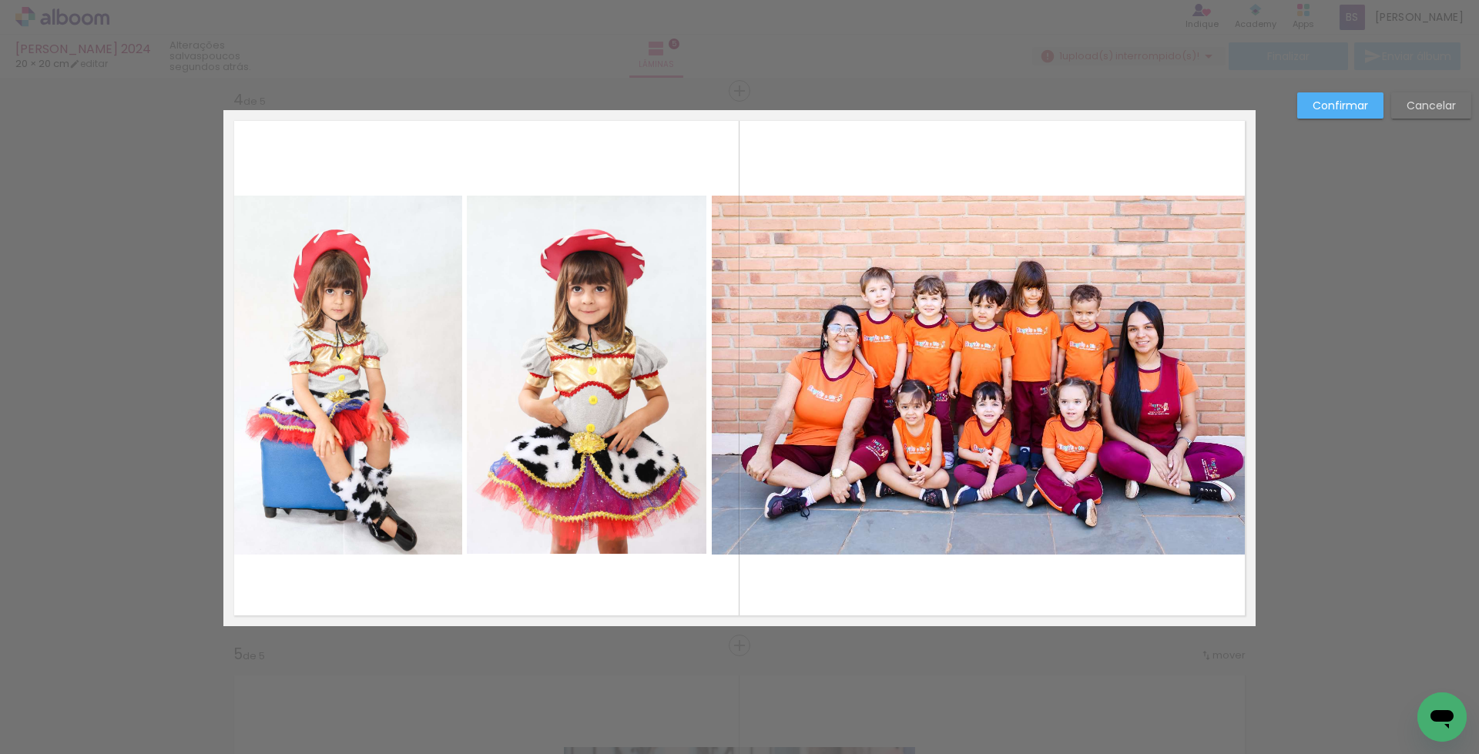
click at [964, 371] on quentale-photo at bounding box center [984, 375] width 544 height 359
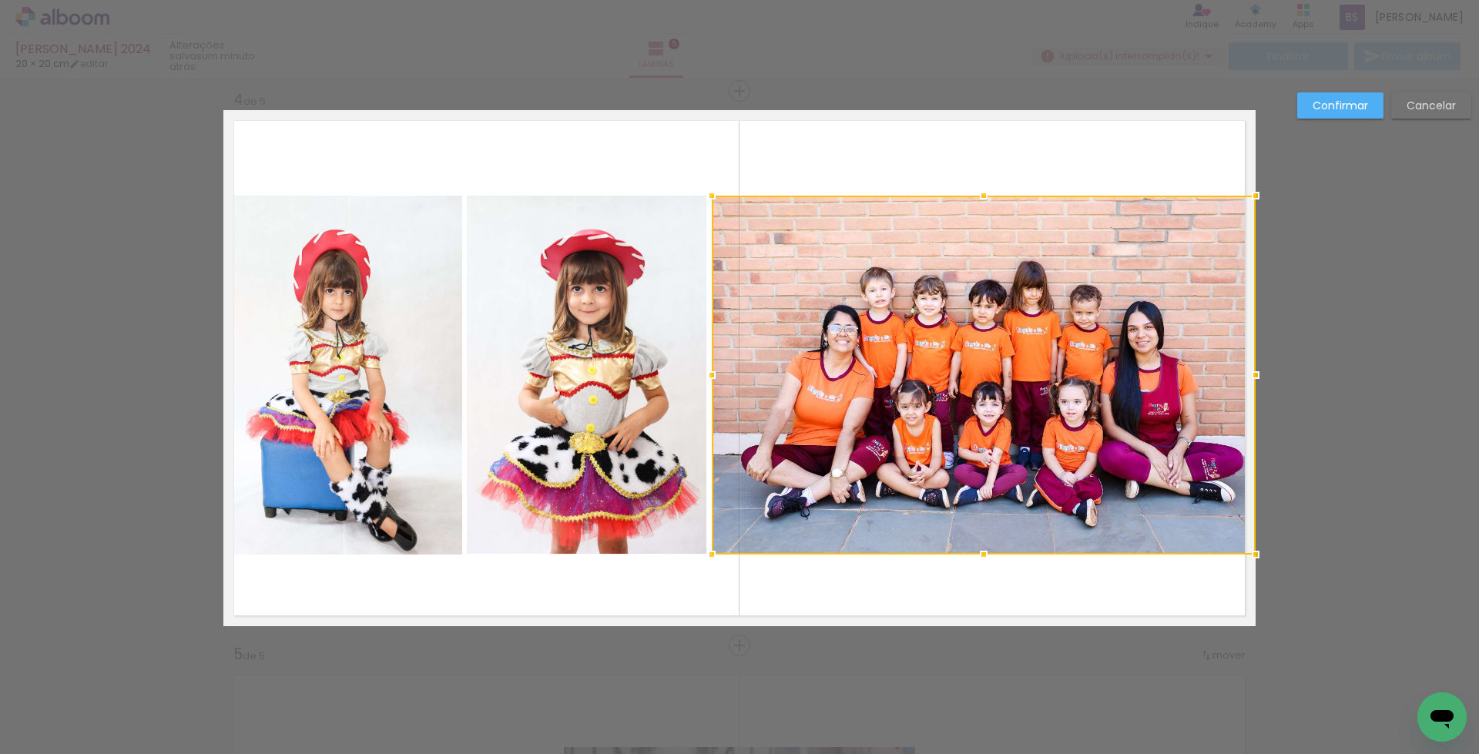
click at [606, 403] on quentale-photo at bounding box center [587, 375] width 240 height 359
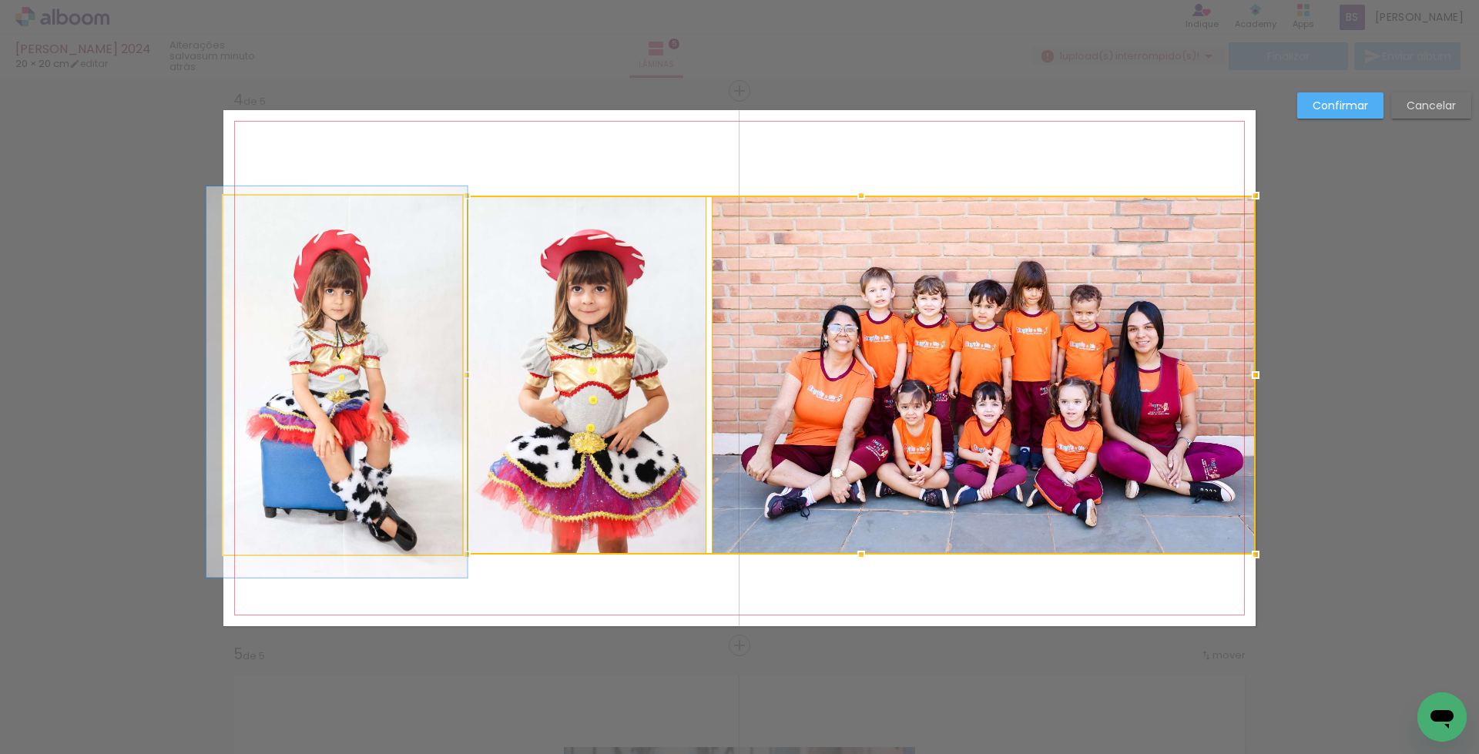
click at [377, 405] on quentale-photo at bounding box center [342, 375] width 239 height 359
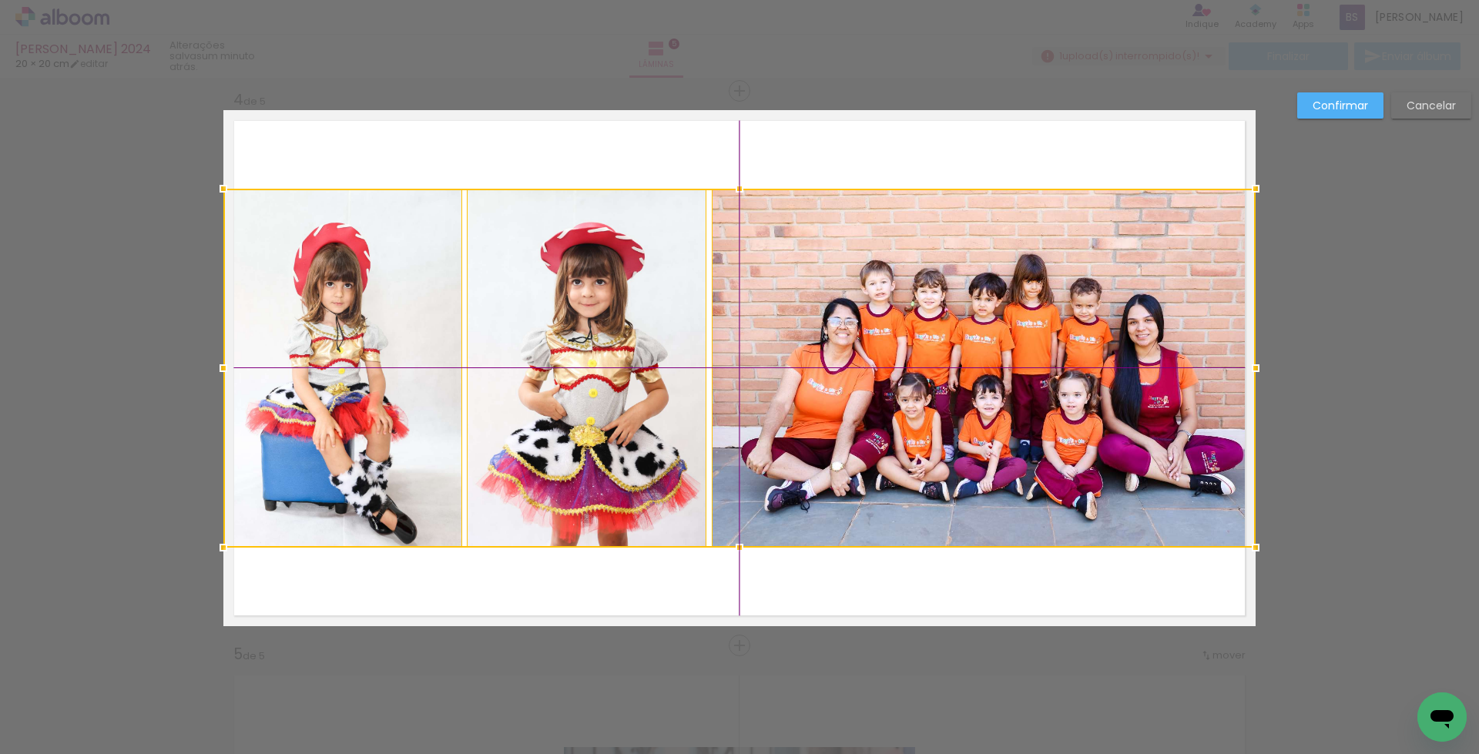
drag, startPoint x: 866, startPoint y: 411, endPoint x: 874, endPoint y: 410, distance: 7.9
click at [874, 410] on div at bounding box center [739, 368] width 1033 height 359
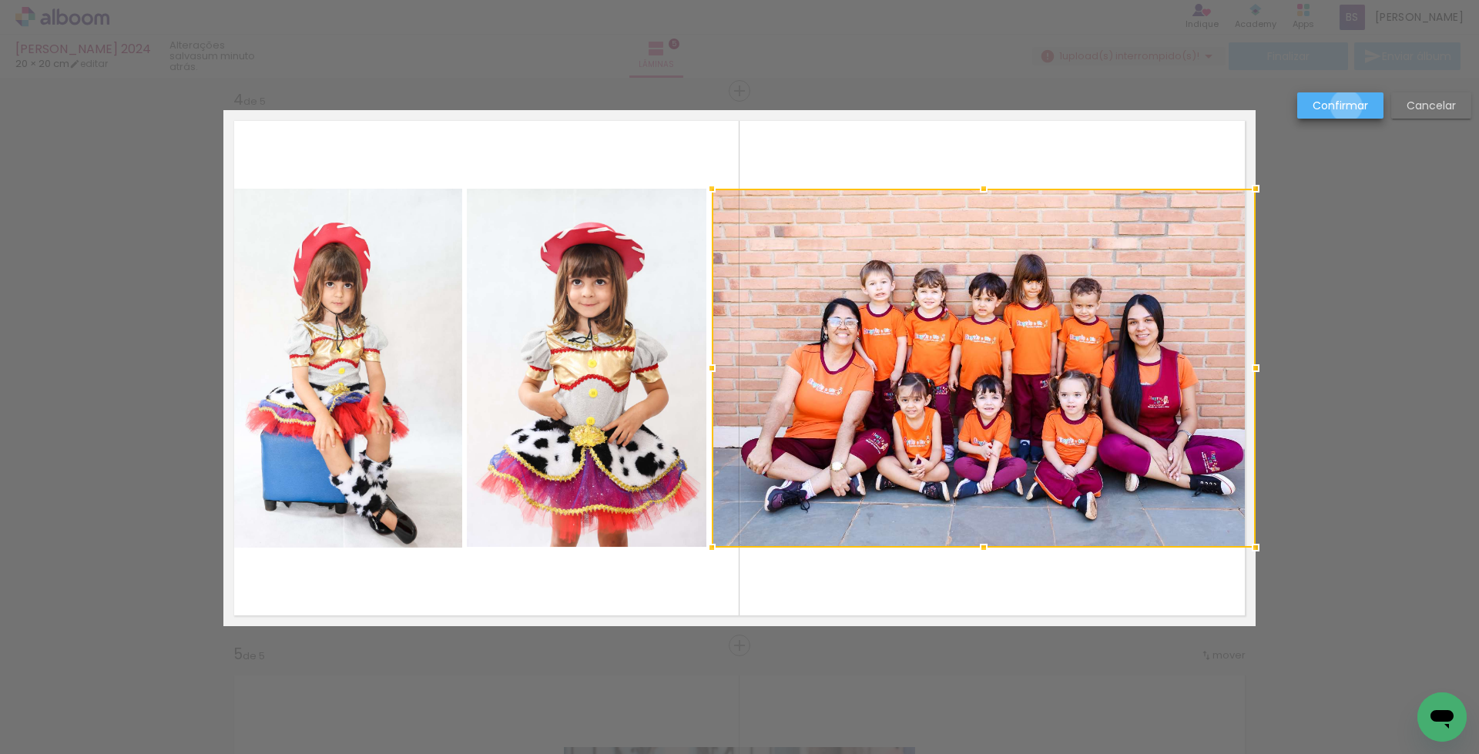
click at [0, 0] on slot "Confirmar" at bounding box center [0, 0] width 0 height 0
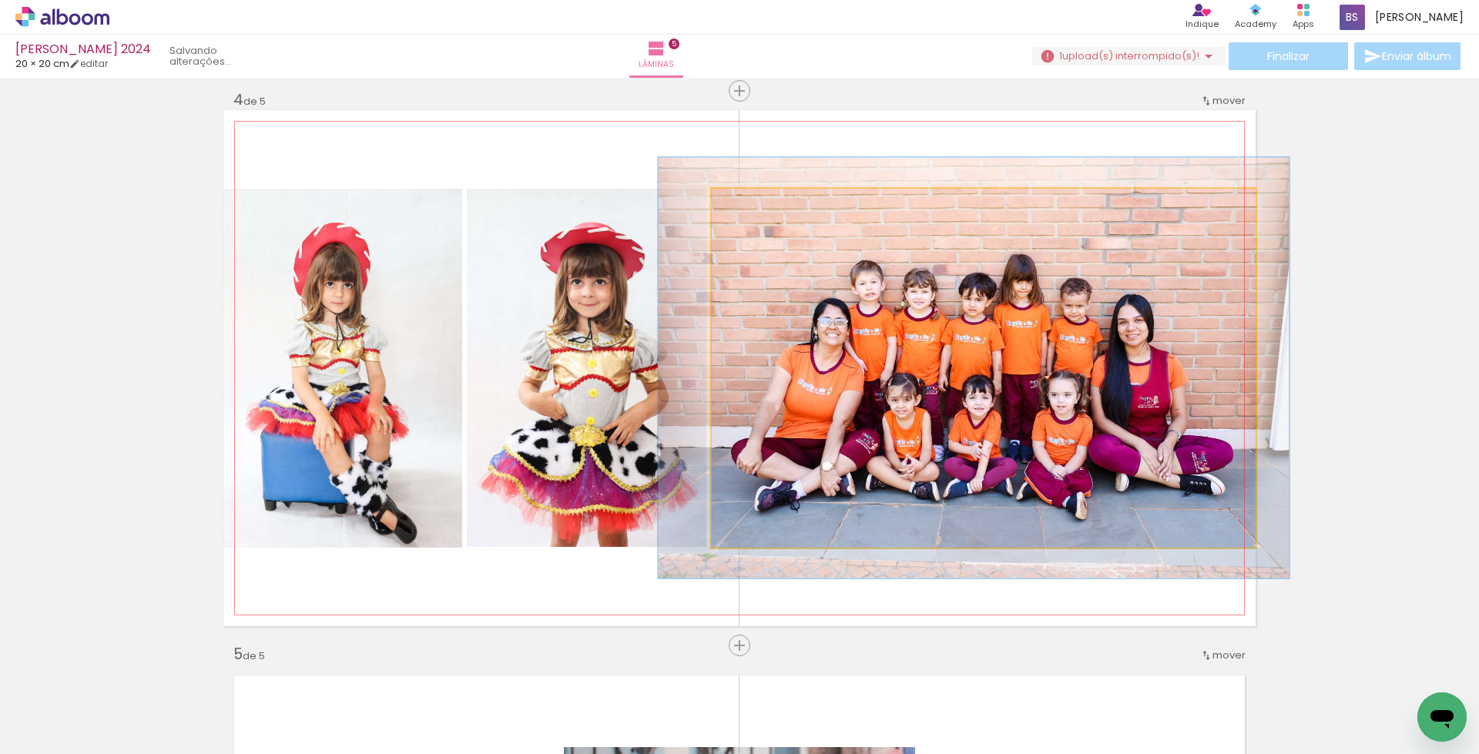
drag, startPoint x: 1042, startPoint y: 382, endPoint x: 1032, endPoint y: 382, distance: 10.0
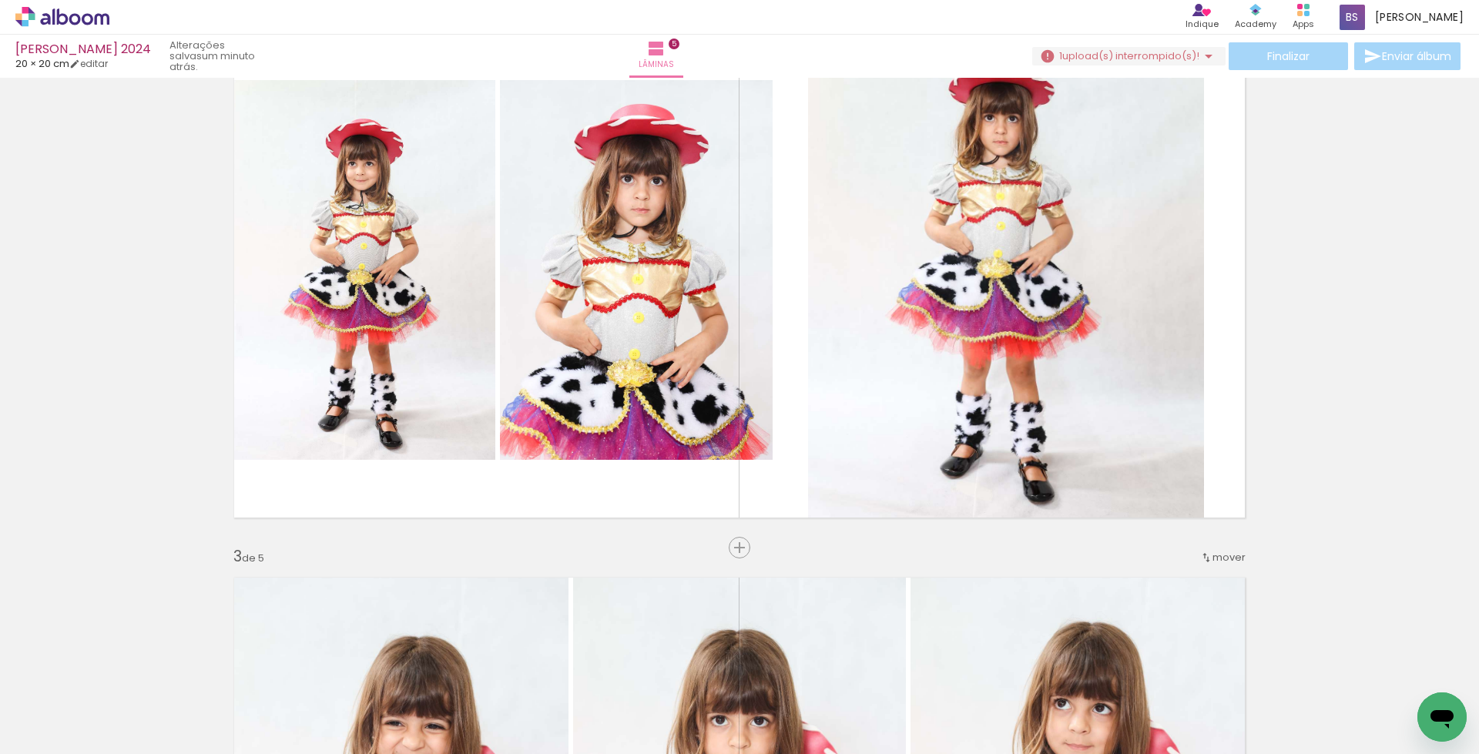
scroll to position [598, 0]
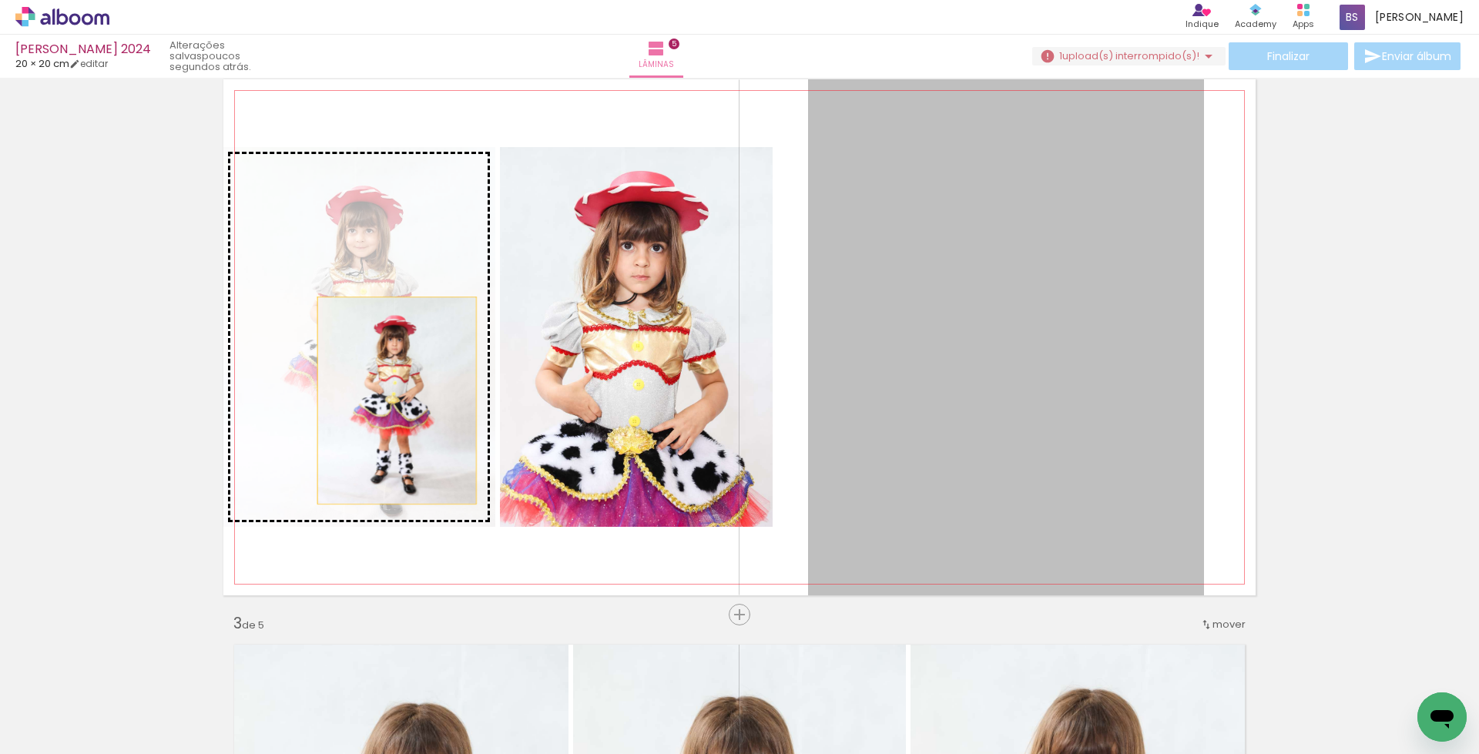
drag, startPoint x: 944, startPoint y: 365, endPoint x: 391, endPoint y: 401, distance: 554.4
click at [0, 0] on slot at bounding box center [0, 0] width 0 height 0
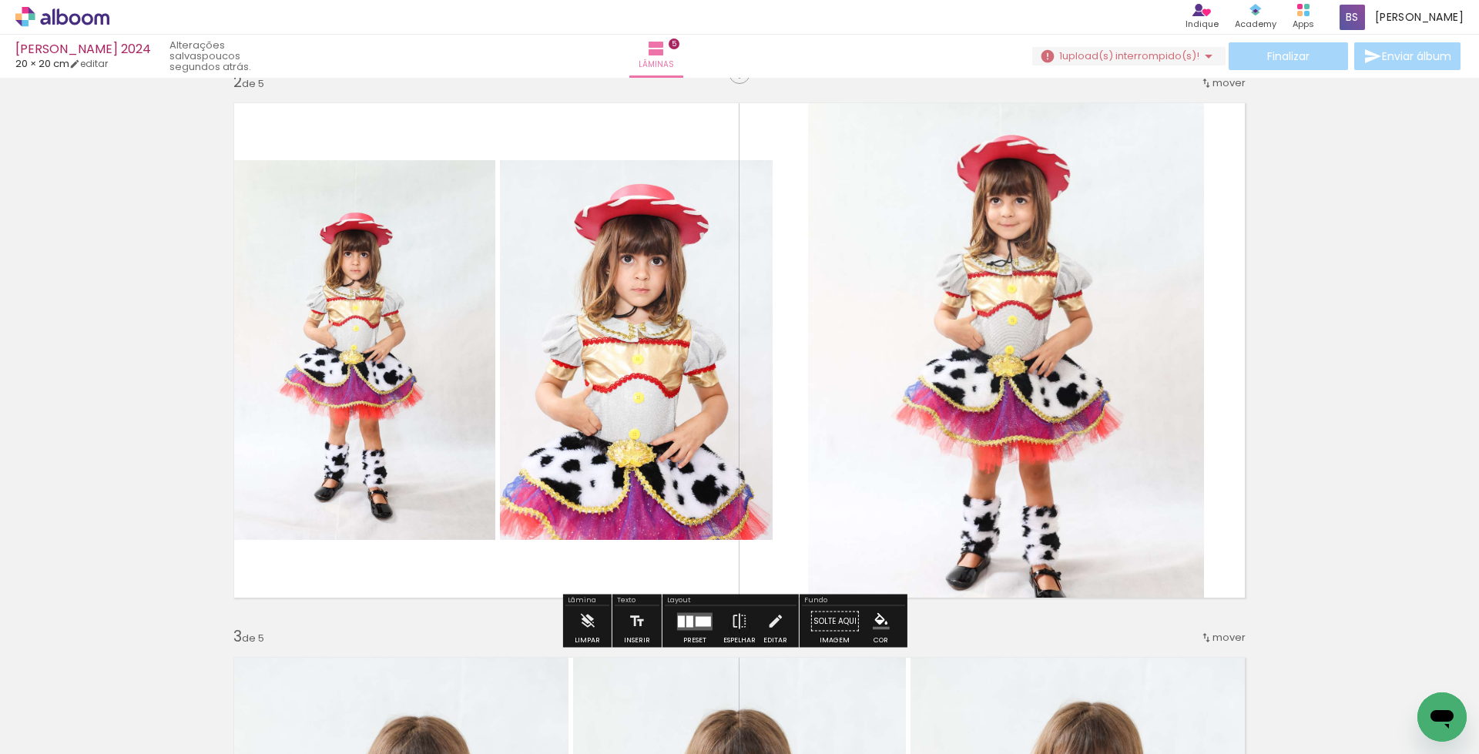
scroll to position [526, 0]
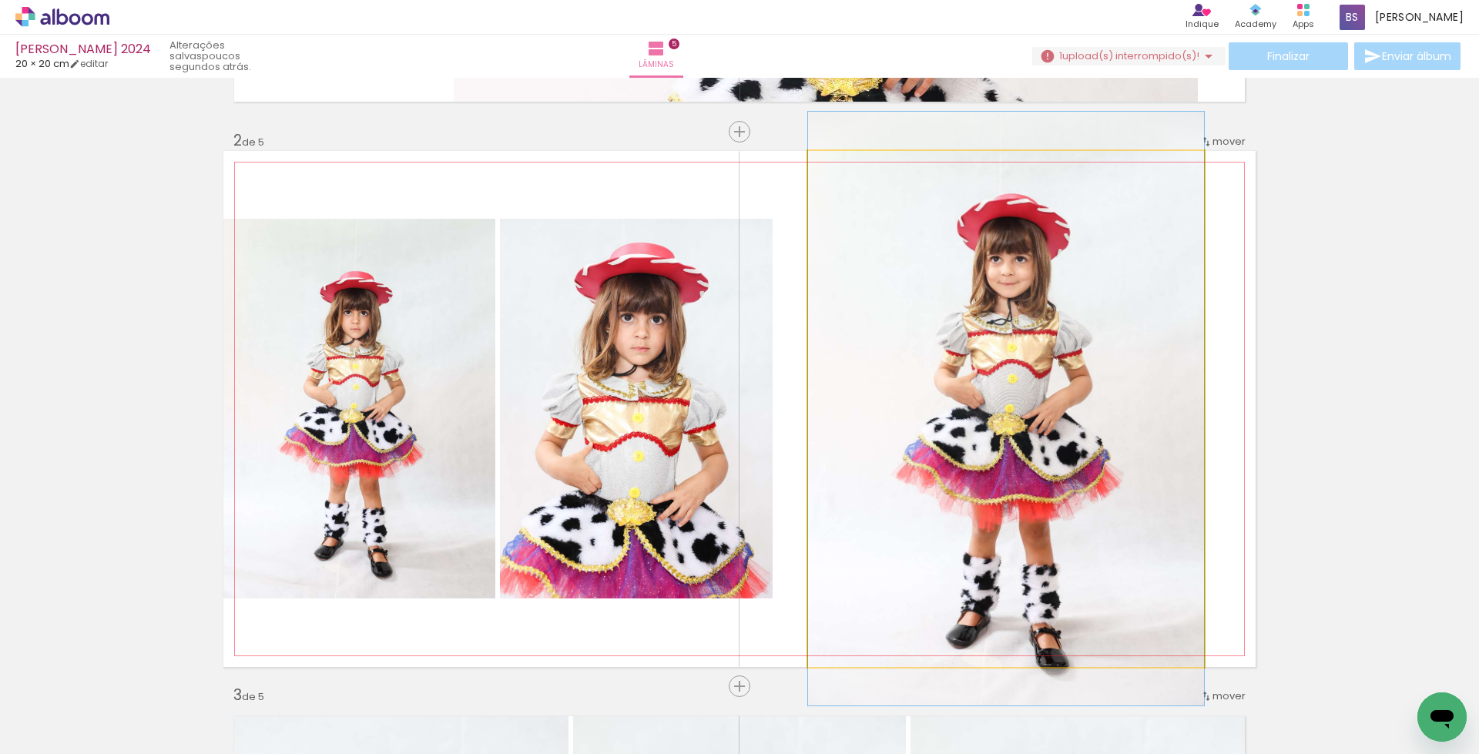
drag, startPoint x: 840, startPoint y: 166, endPoint x: 830, endPoint y: 168, distance: 10.1
type paper-slider "100"
click at [832, 168] on div at bounding box center [844, 167] width 25 height 25
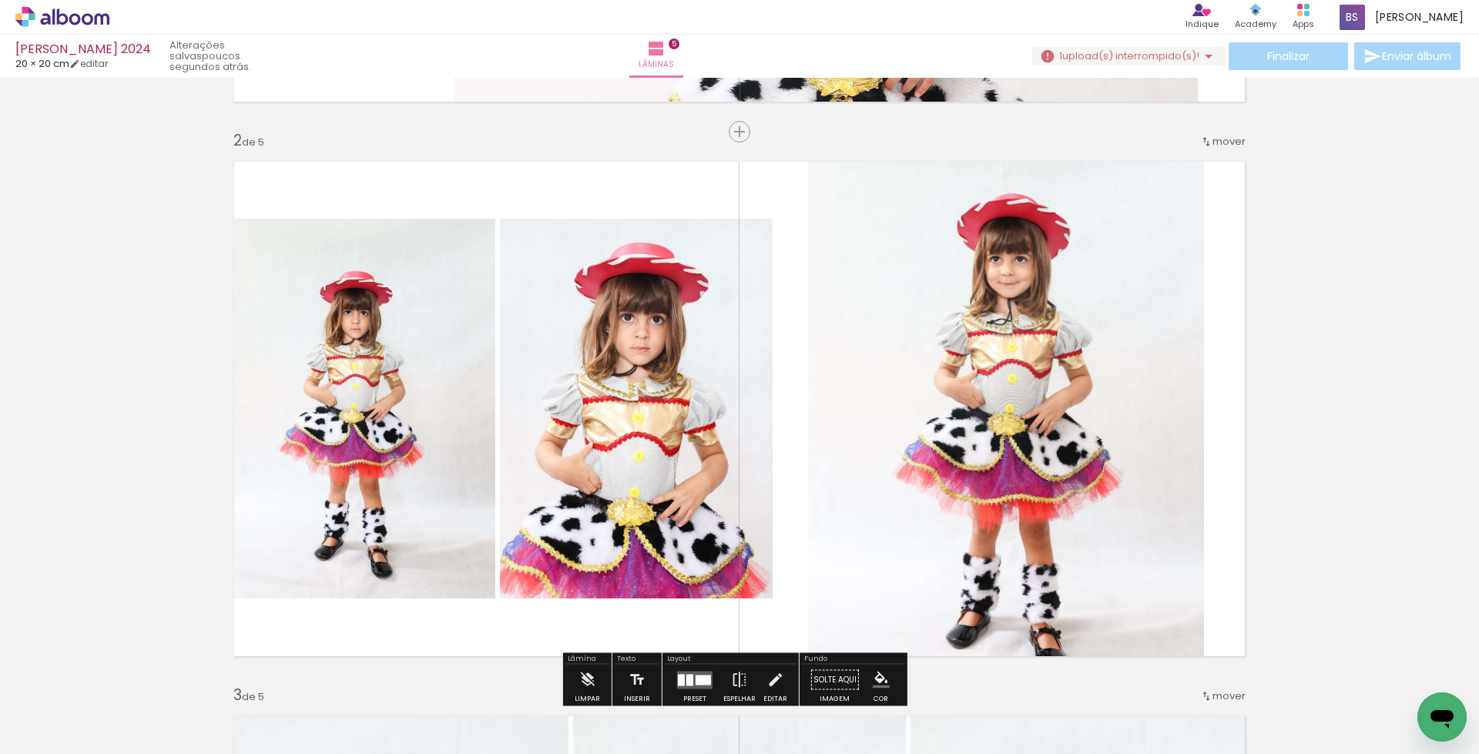
click at [1033, 358] on quentale-photo at bounding box center [1006, 409] width 396 height 516
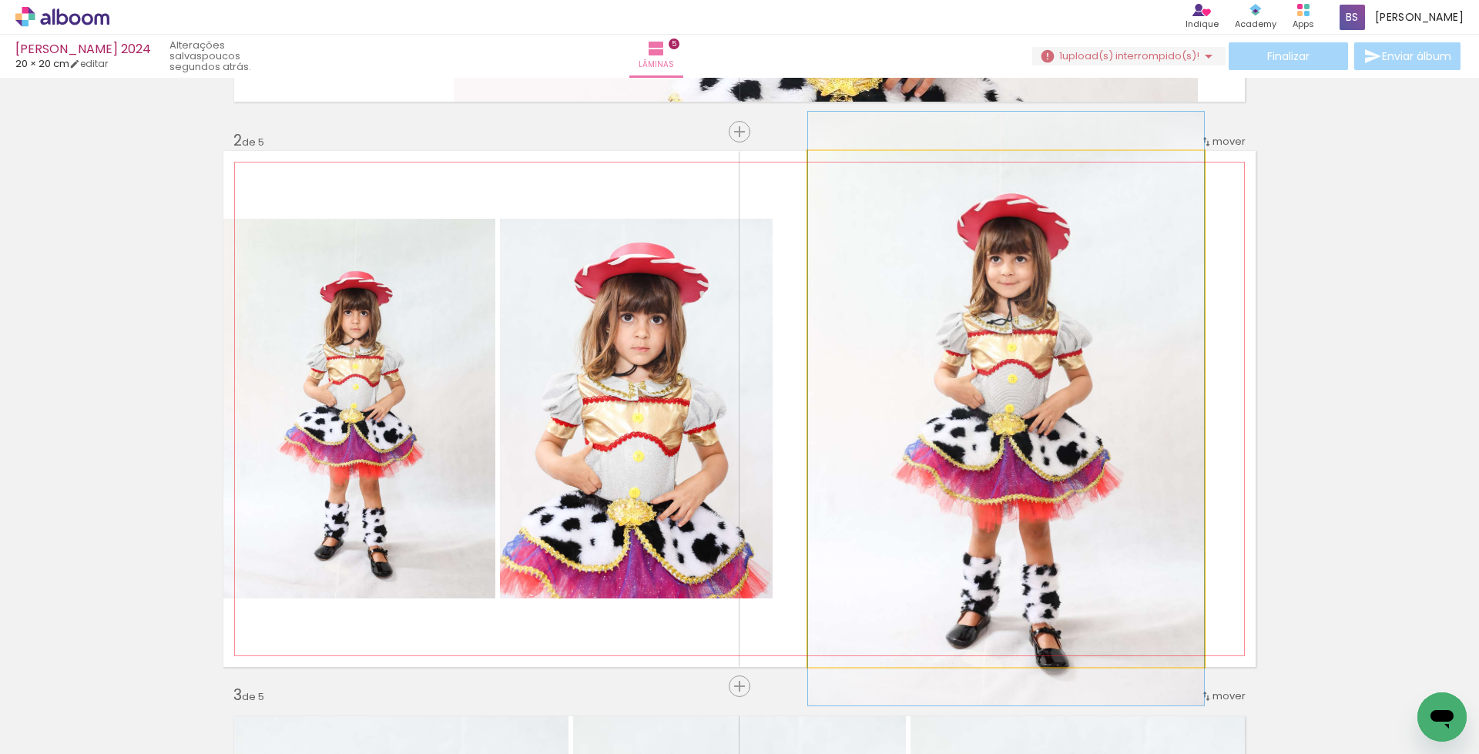
click at [1033, 358] on quentale-photo at bounding box center [1006, 409] width 396 height 516
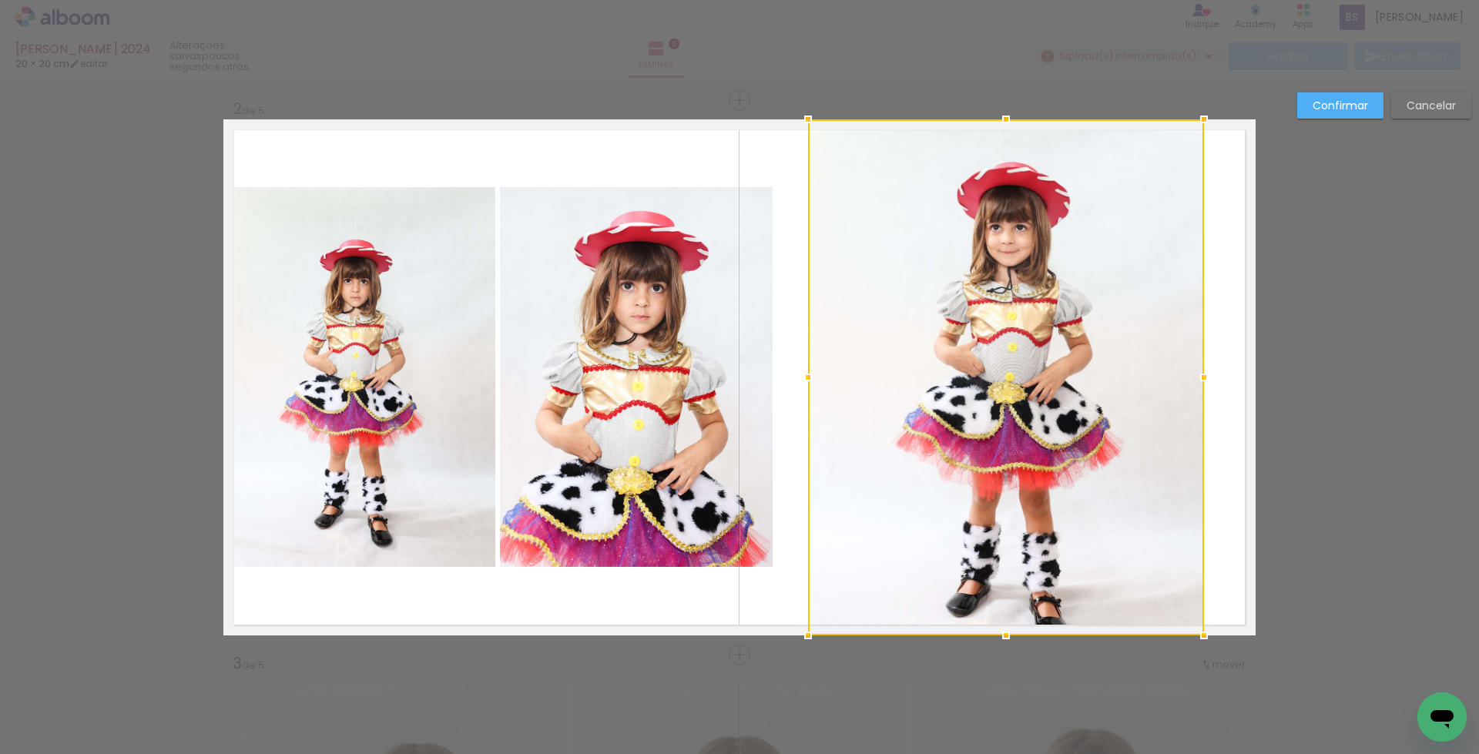
scroll to position [567, 0]
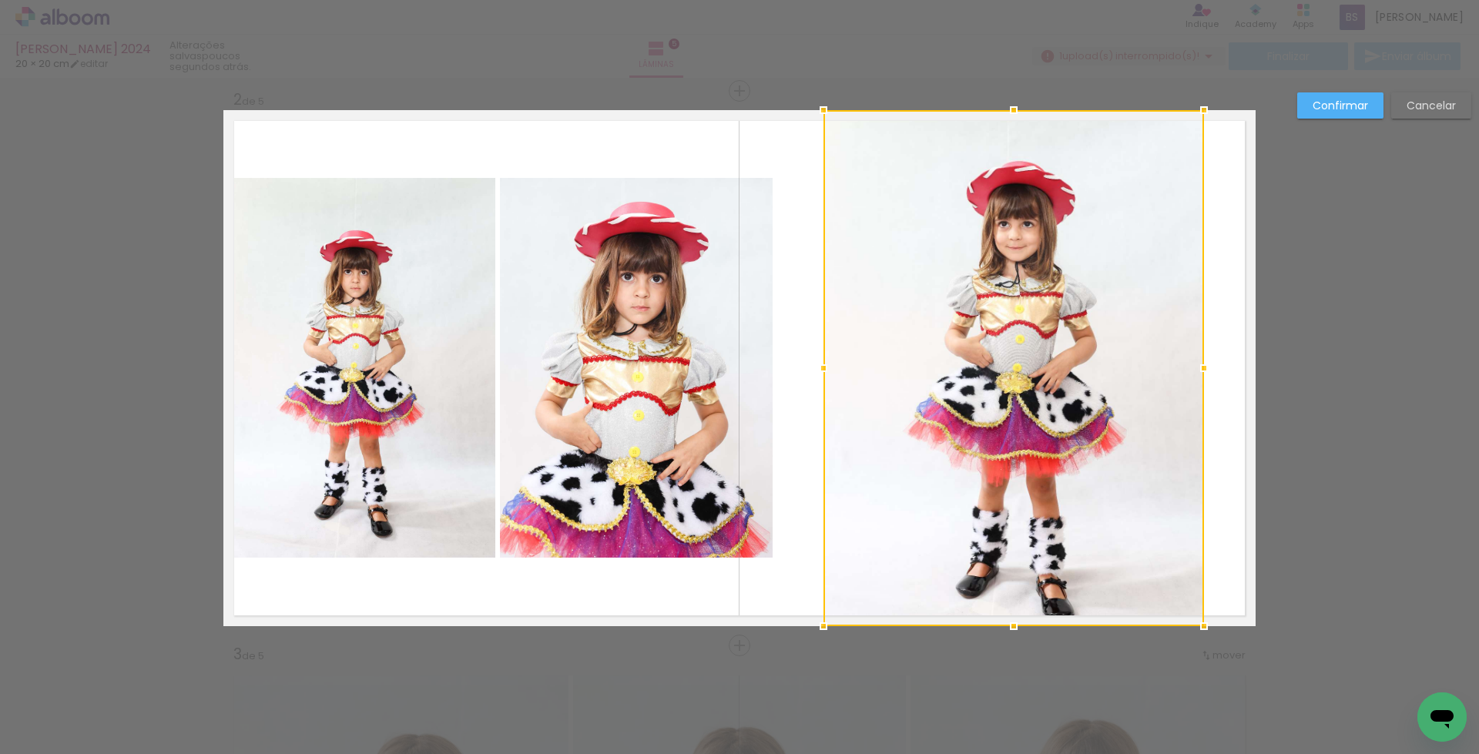
drag, startPoint x: 803, startPoint y: 369, endPoint x: 811, endPoint y: 371, distance: 8.0
click at [811, 371] on div at bounding box center [823, 368] width 31 height 31
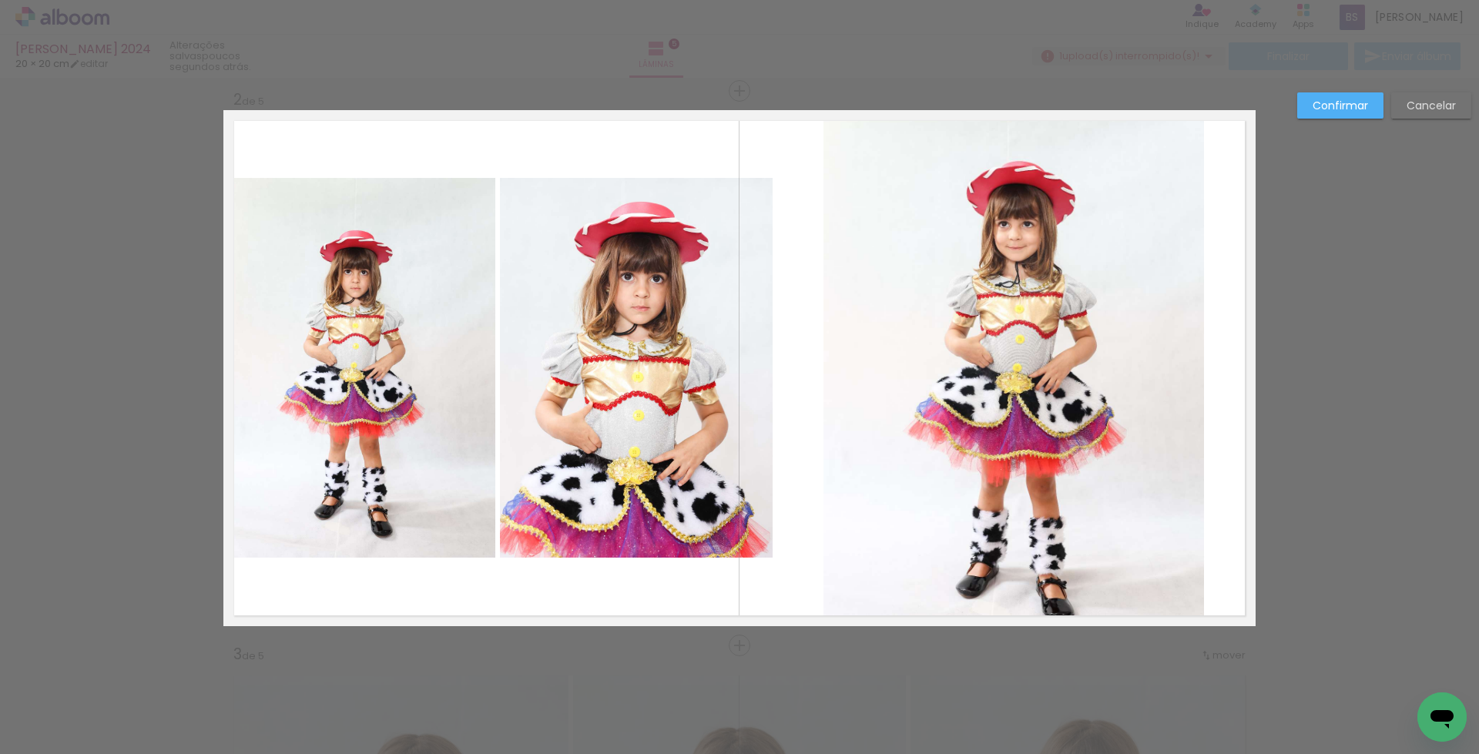
click at [0, 0] on slot "Confirmar" at bounding box center [0, 0] width 0 height 0
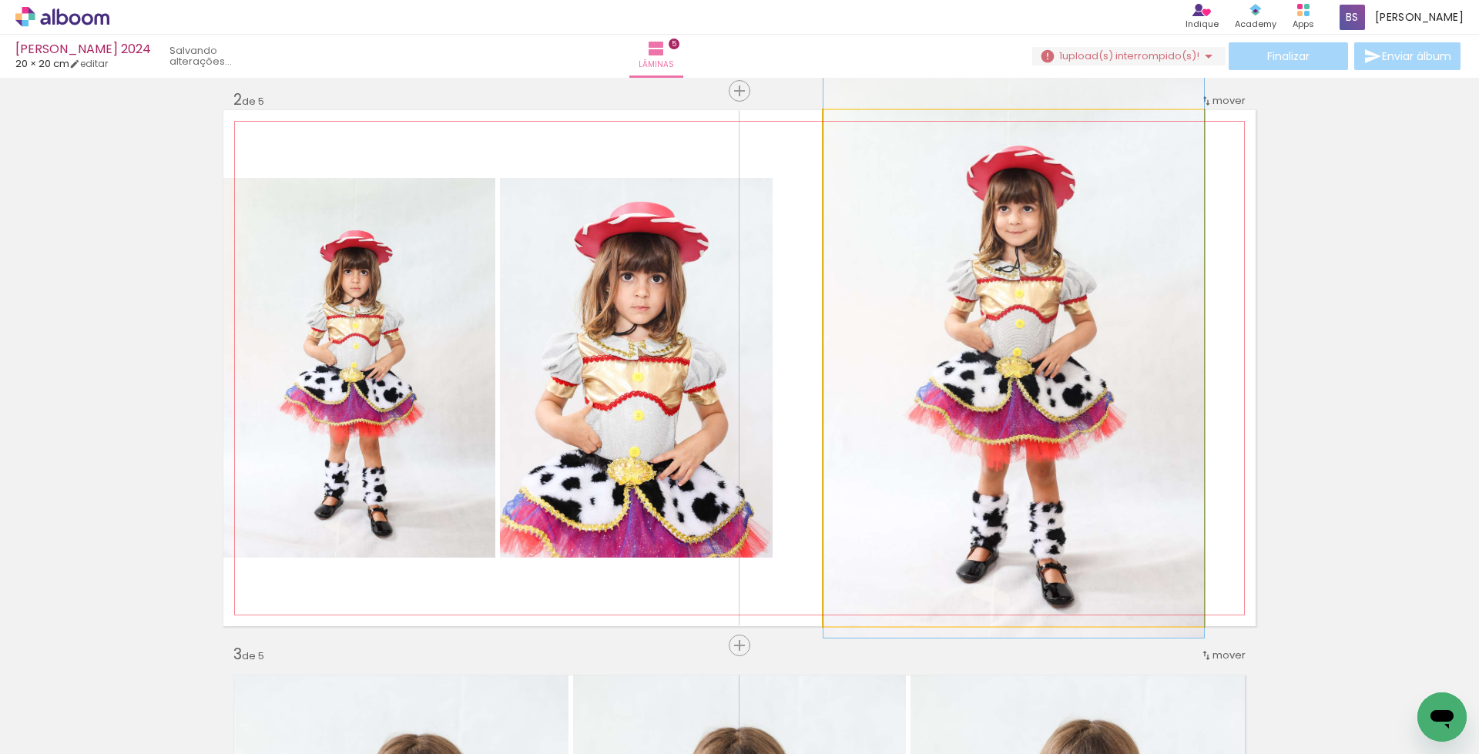
drag, startPoint x: 1071, startPoint y: 402, endPoint x: 1070, endPoint y: 387, distance: 15.4
click at [1091, 419] on quentale-photo at bounding box center [1014, 368] width 381 height 516
click at [1085, 436] on quentale-photo at bounding box center [1014, 368] width 381 height 516
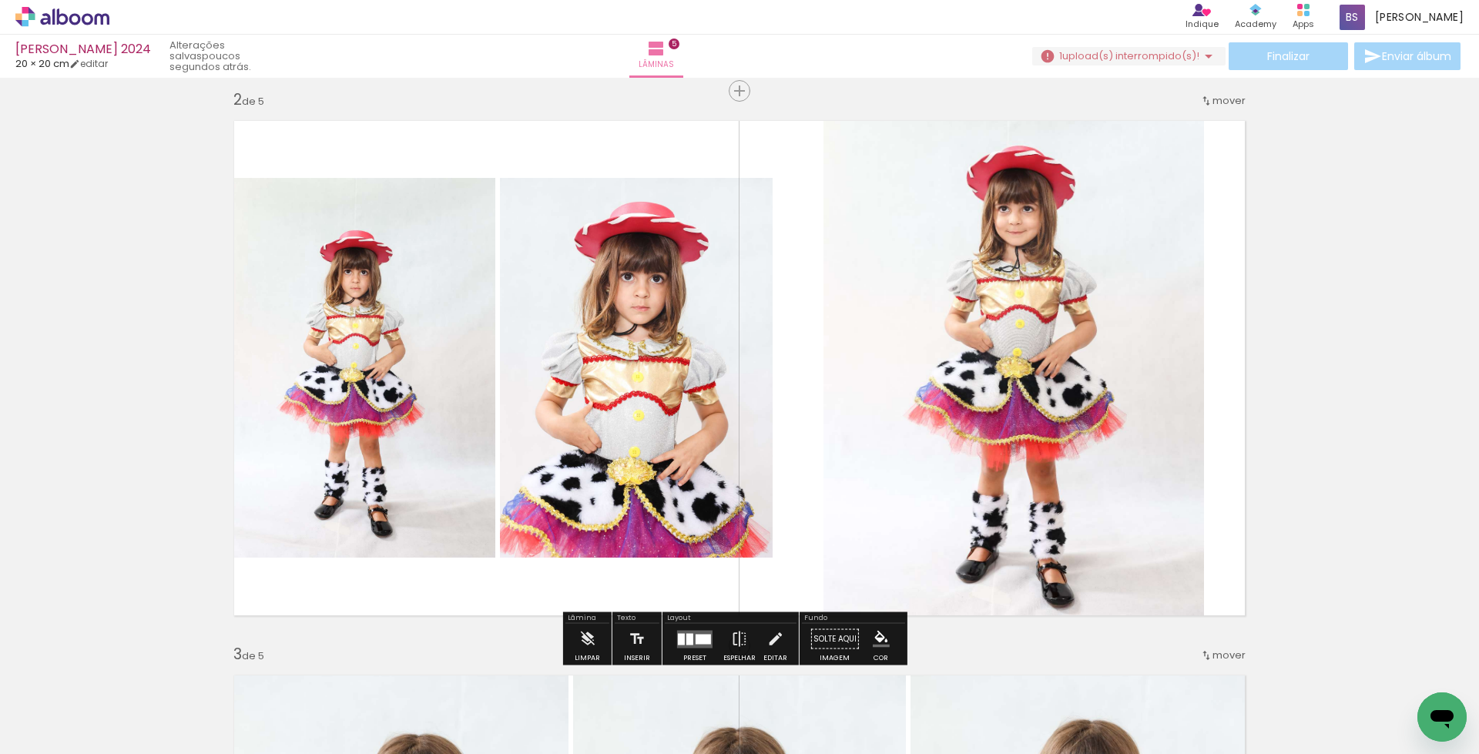
click at [1150, 315] on quentale-photo at bounding box center [1014, 368] width 381 height 516
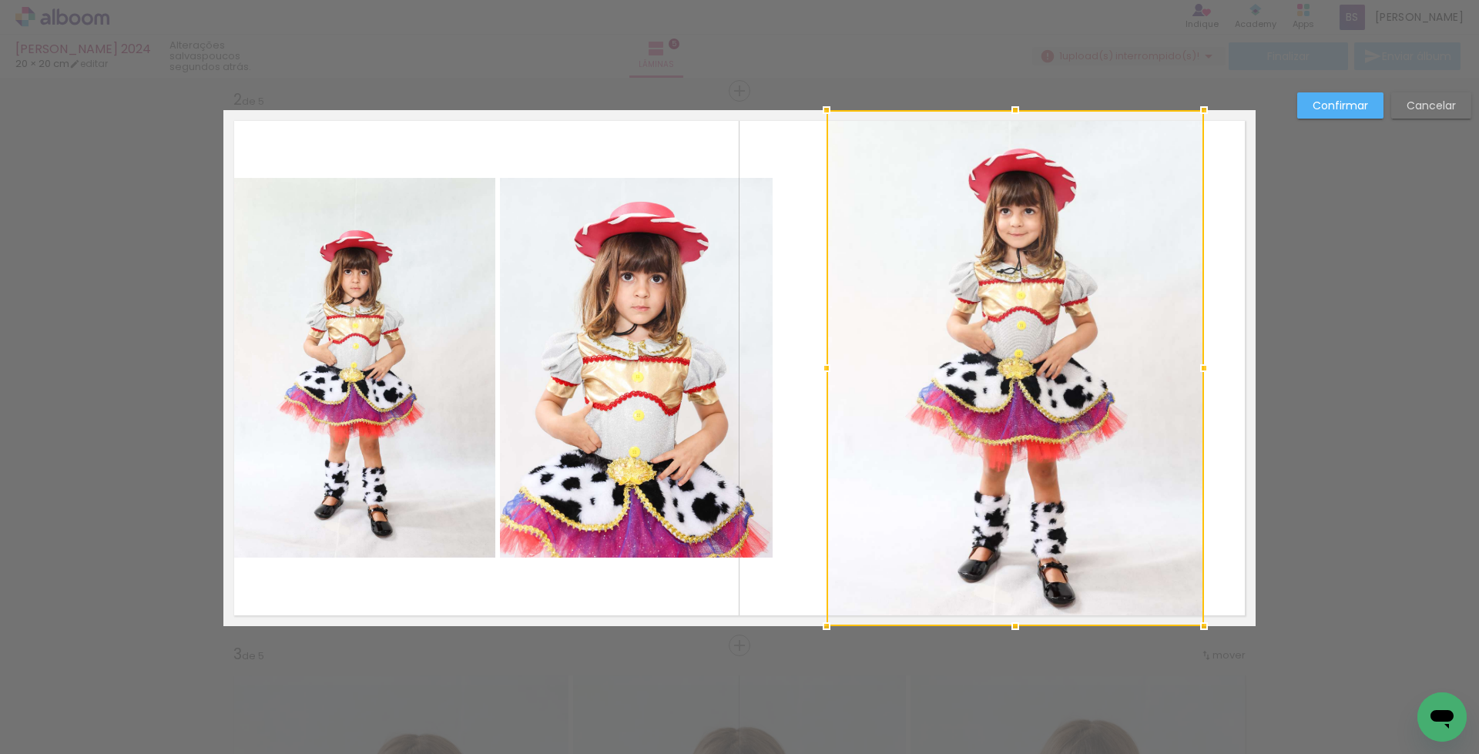
click at [820, 370] on div at bounding box center [826, 368] width 31 height 31
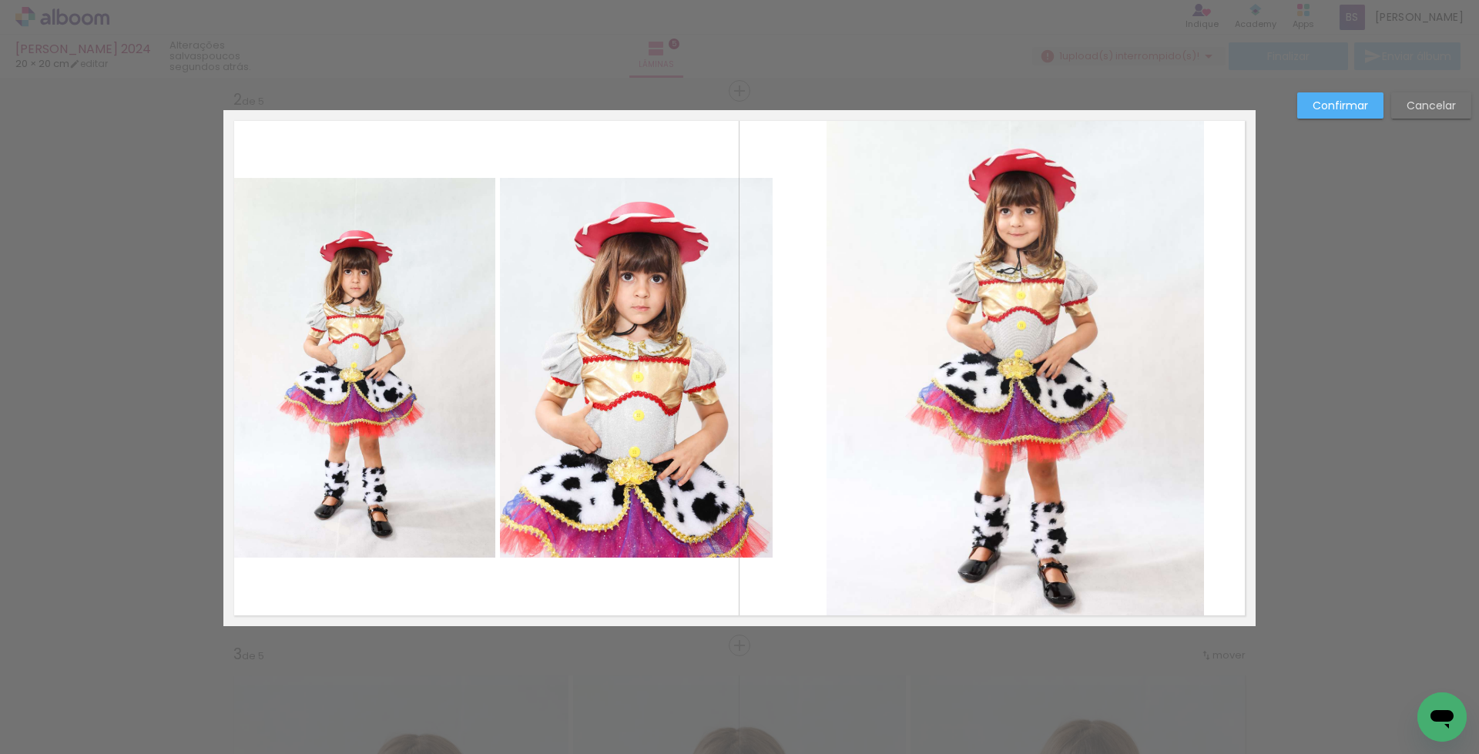
click at [0, 0] on slot "Confirmar" at bounding box center [0, 0] width 0 height 0
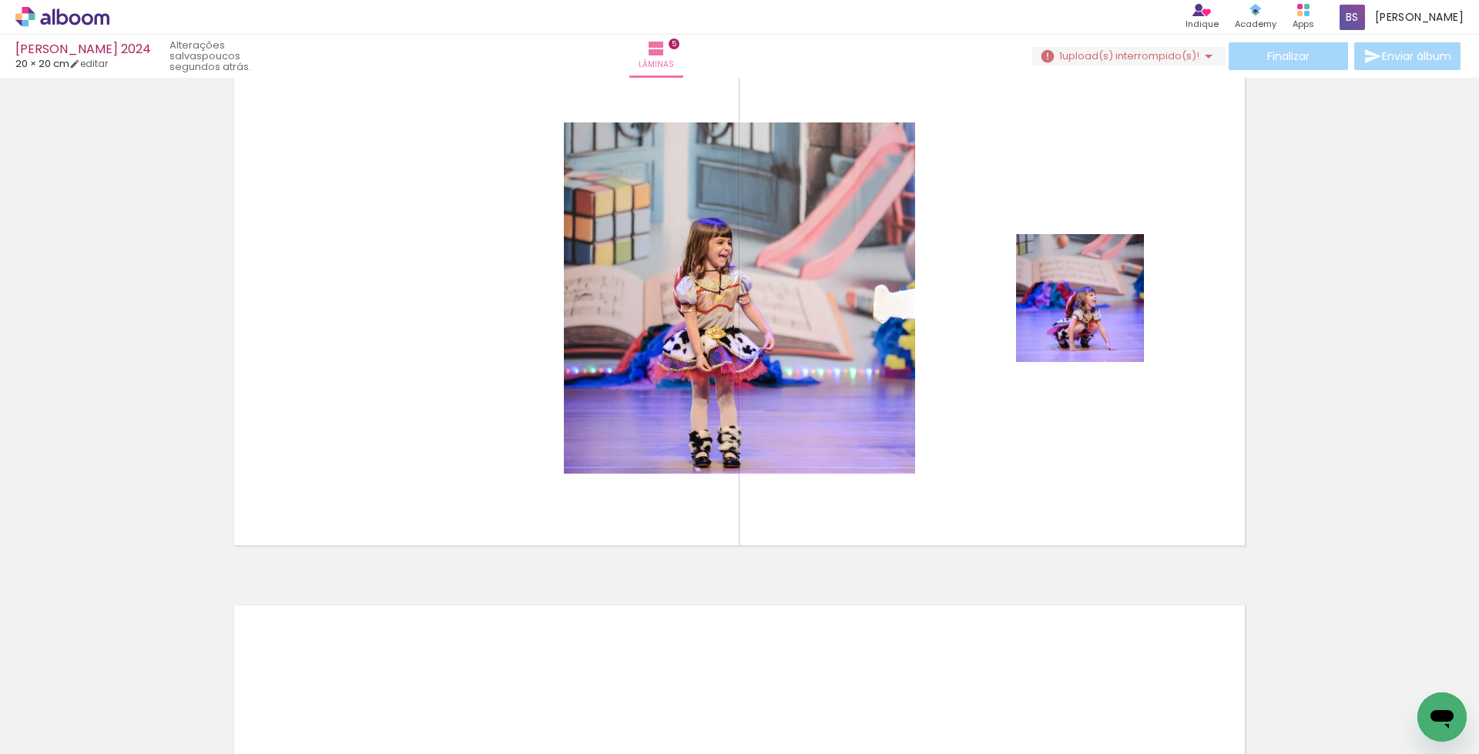
scroll to position [0, 510]
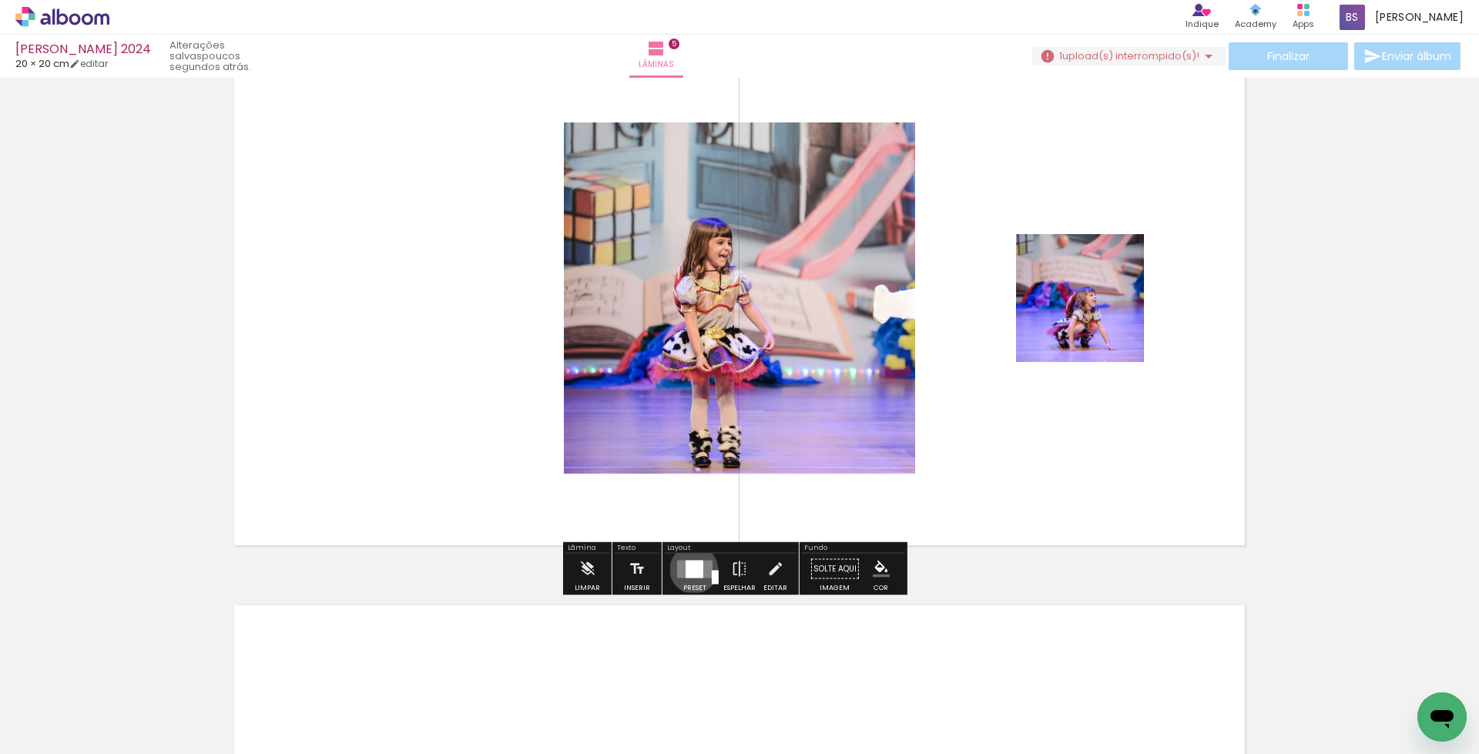
click at [690, 569] on div at bounding box center [695, 569] width 18 height 18
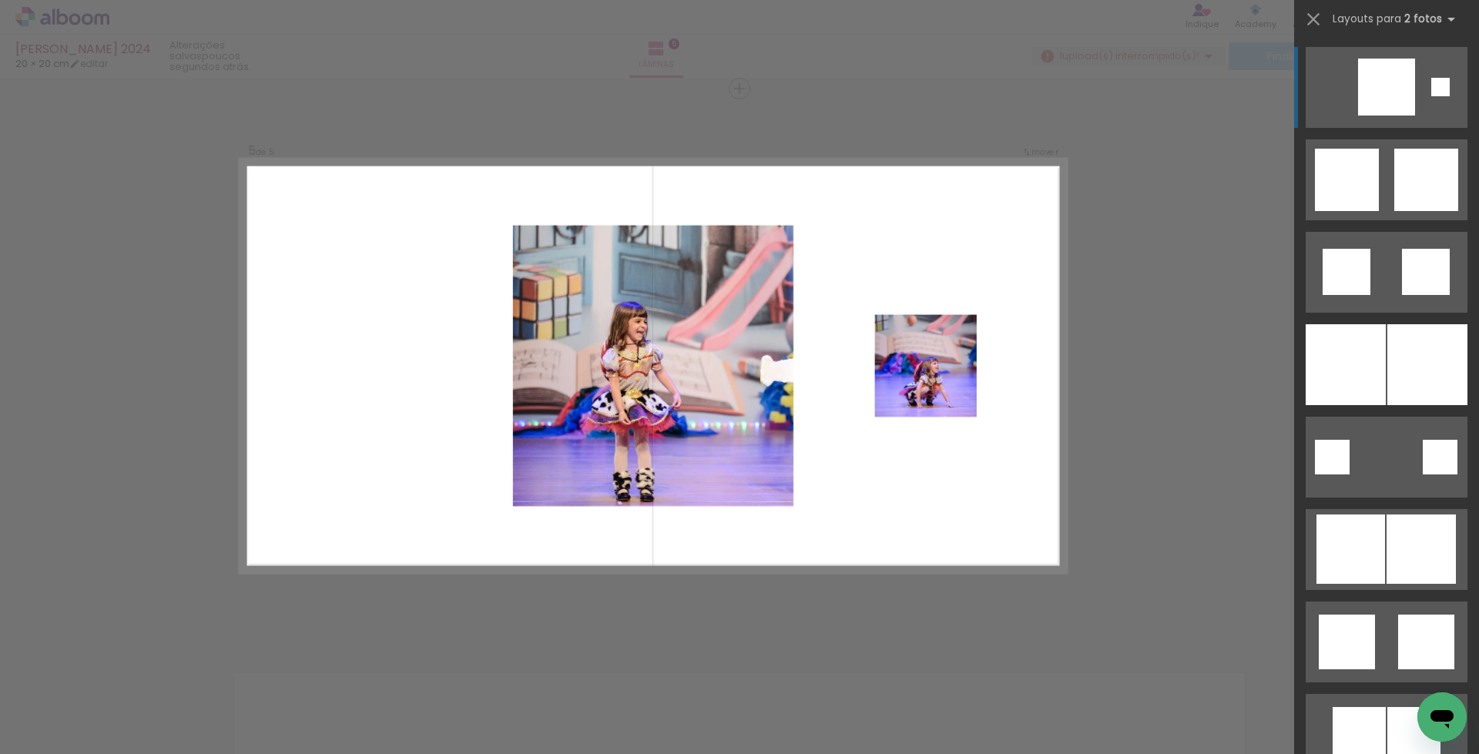
scroll to position [2231, 0]
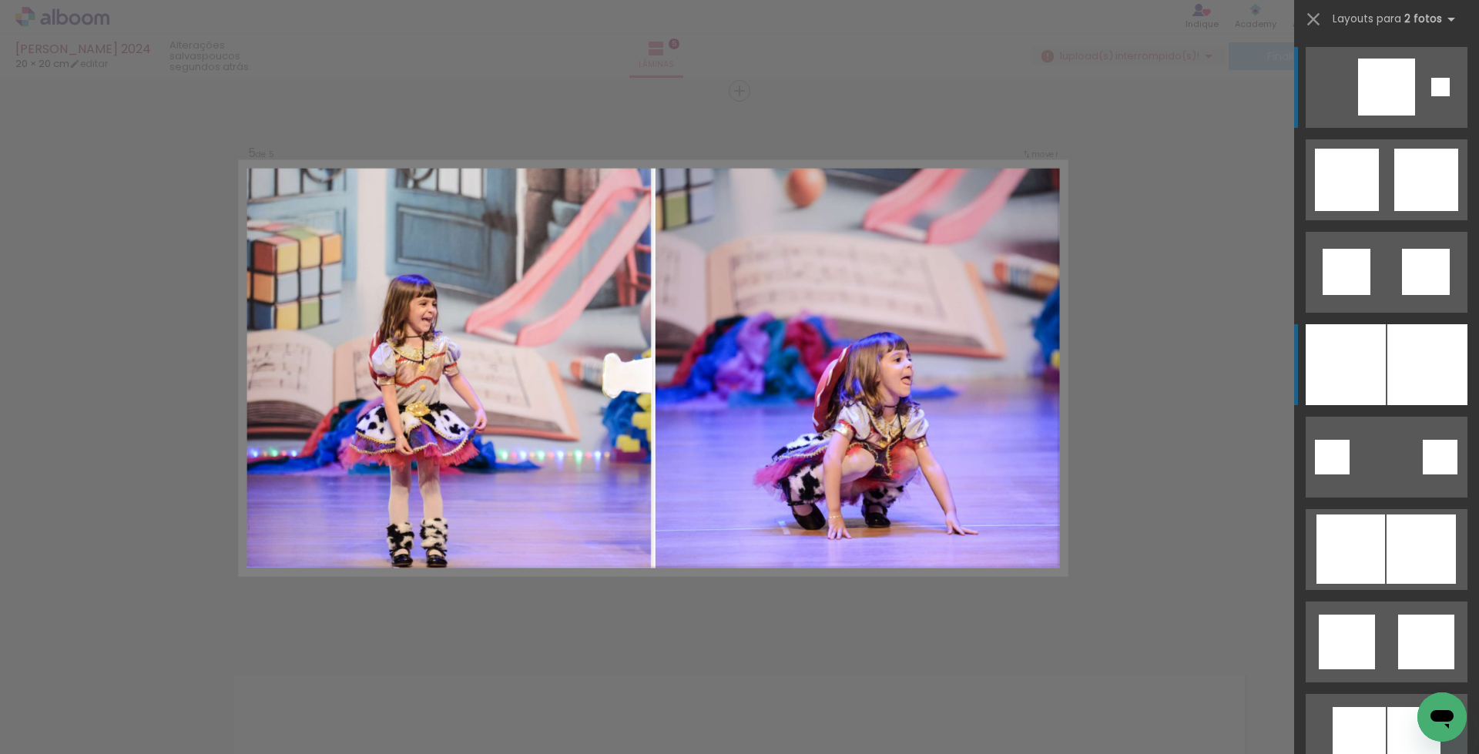
click at [1342, 361] on div at bounding box center [1346, 364] width 80 height 81
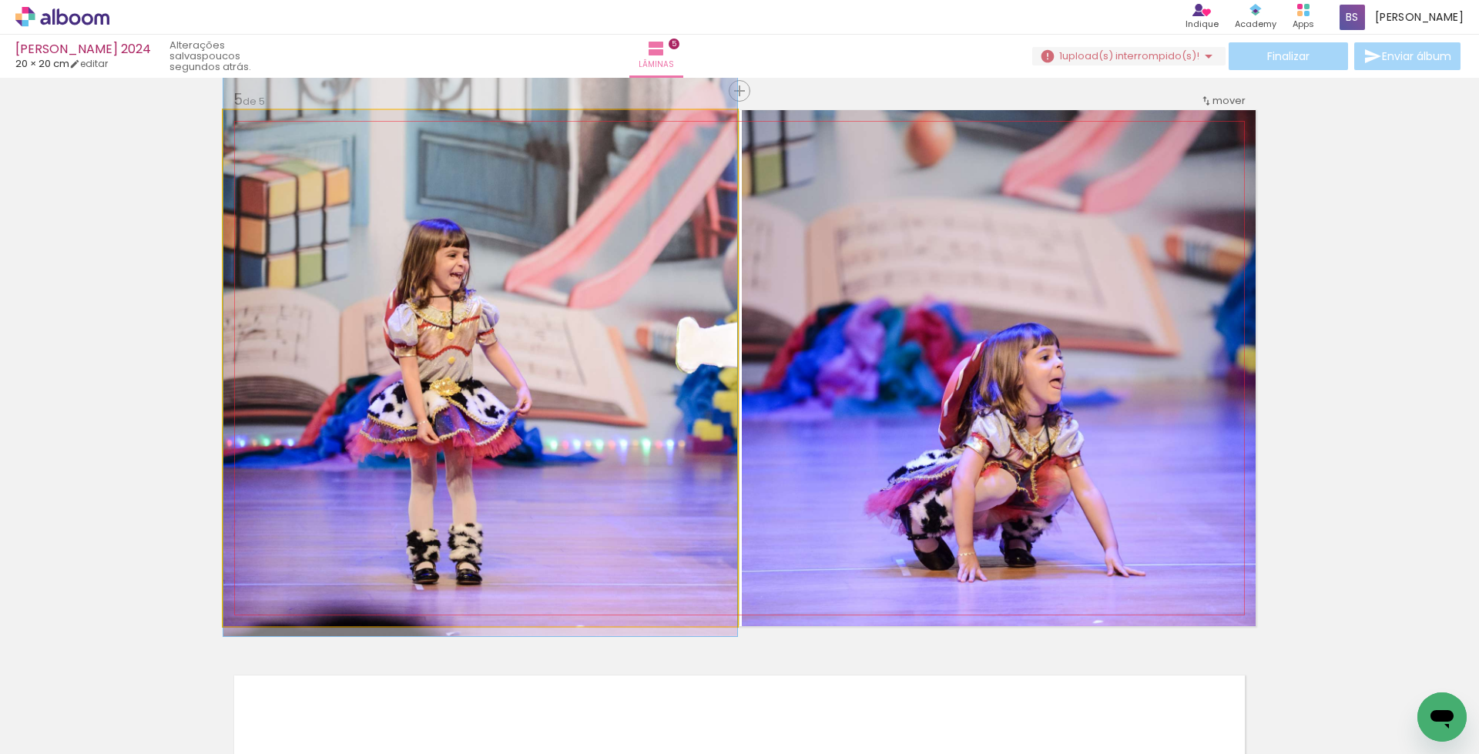
drag, startPoint x: 516, startPoint y: 468, endPoint x: 547, endPoint y: 436, distance: 44.7
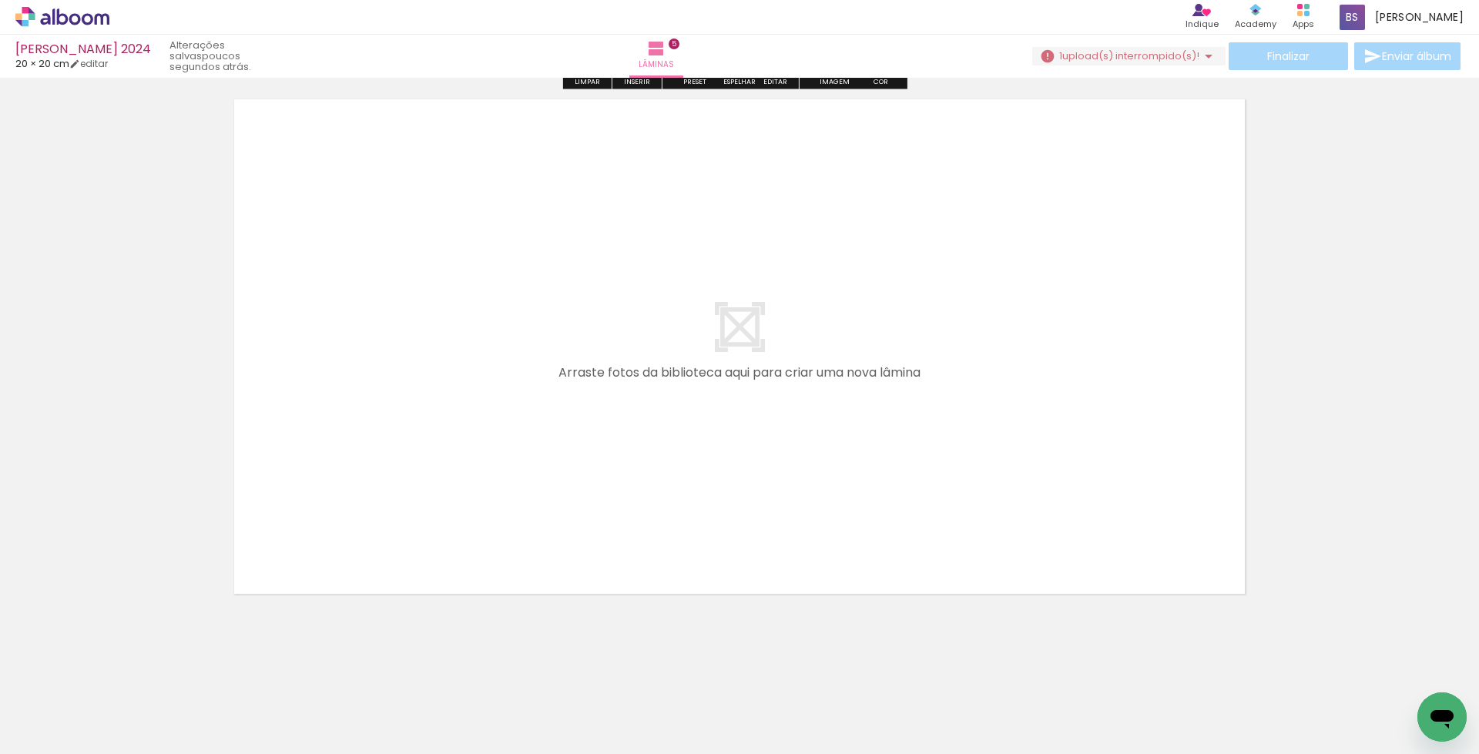
scroll to position [2809, 0]
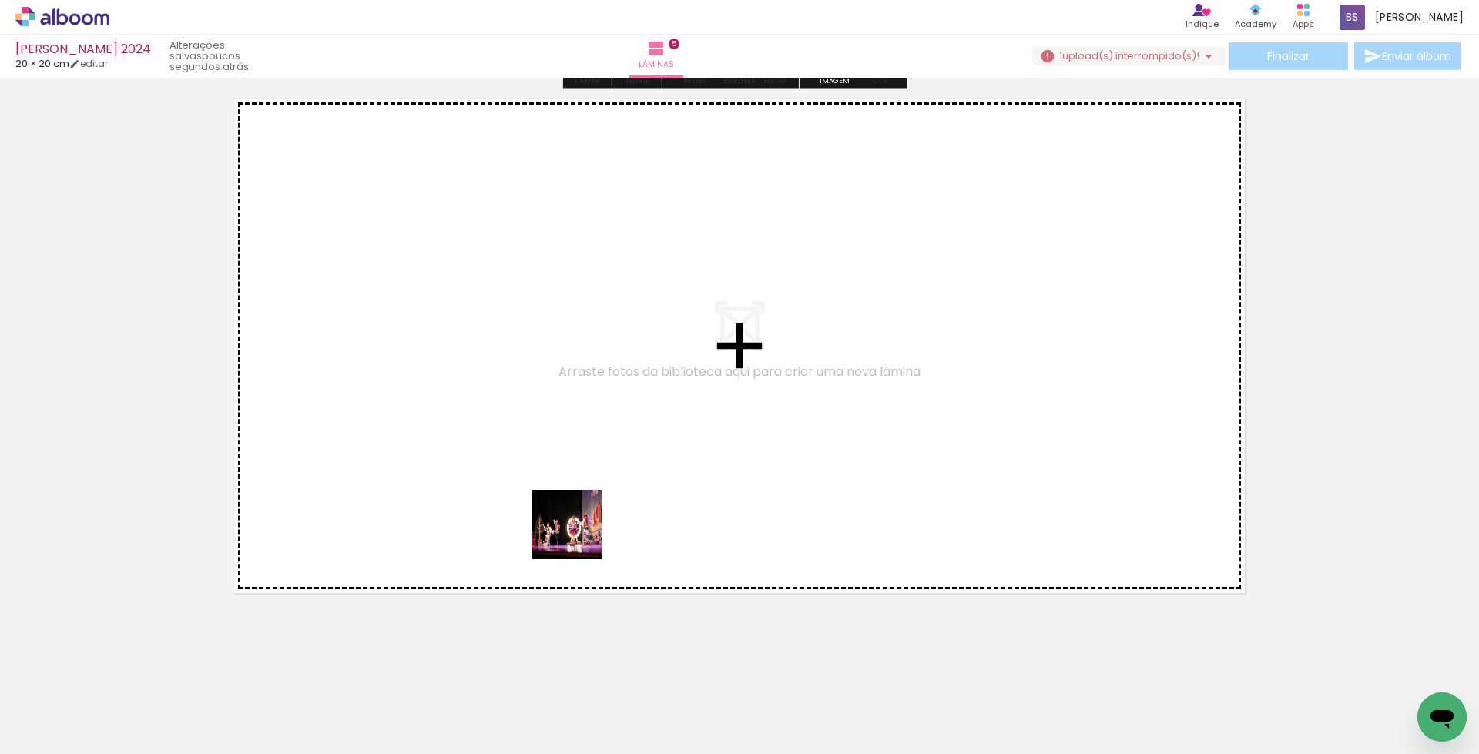
drag, startPoint x: 601, startPoint y: 709, endPoint x: 579, endPoint y: 532, distance: 178.6
click at [579, 532] on quentale-workspace at bounding box center [739, 377] width 1479 height 754
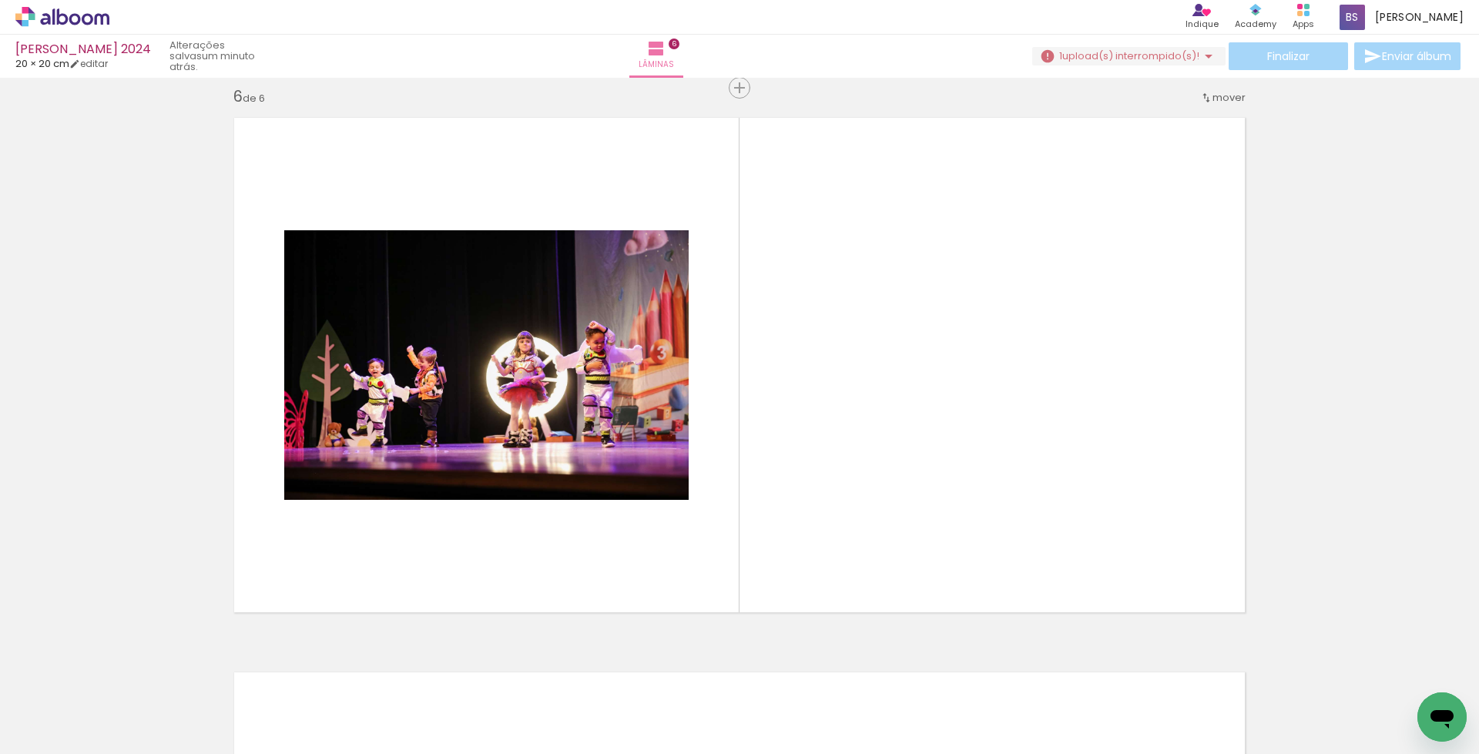
scroll to position [2786, 0]
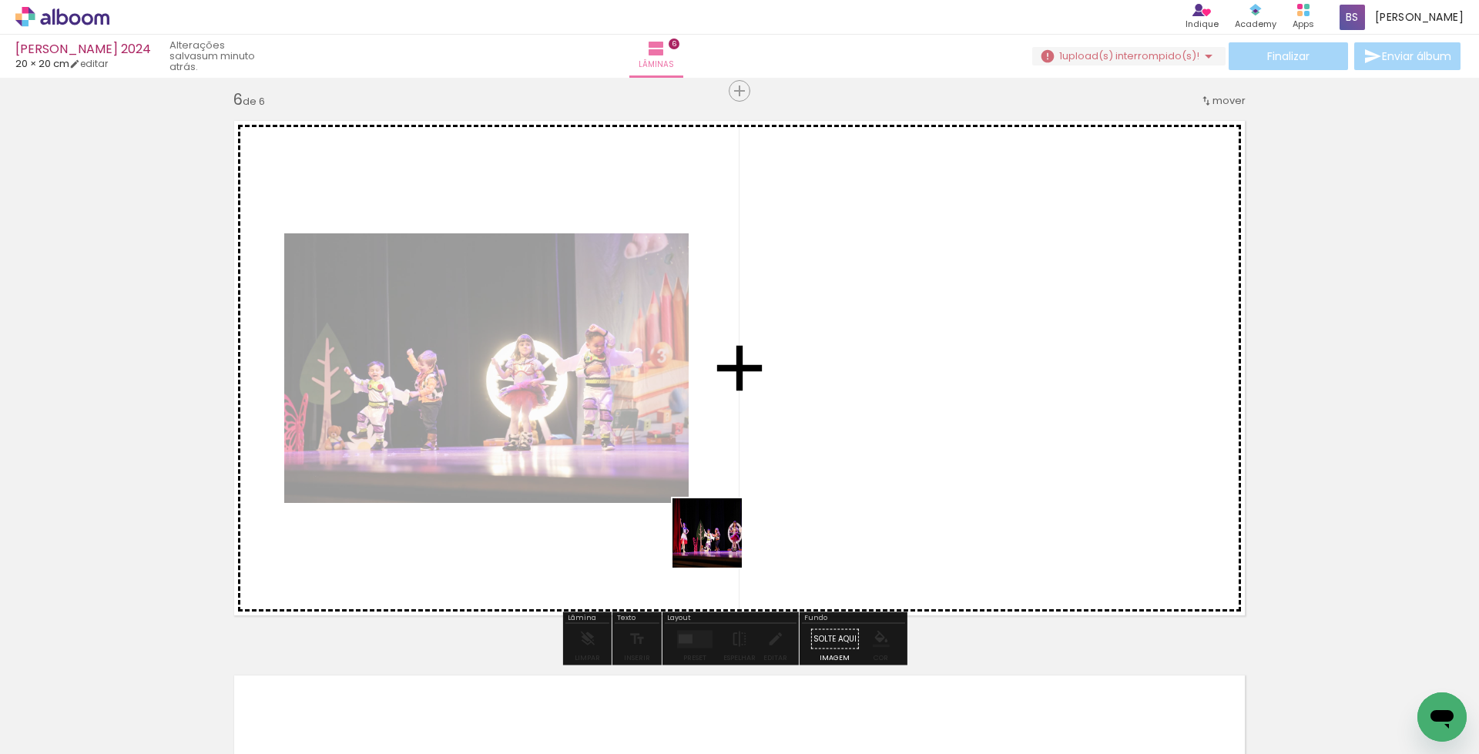
drag, startPoint x: 704, startPoint y: 707, endPoint x: 719, endPoint y: 544, distance: 164.0
click at [719, 544] on quentale-workspace at bounding box center [739, 377] width 1479 height 754
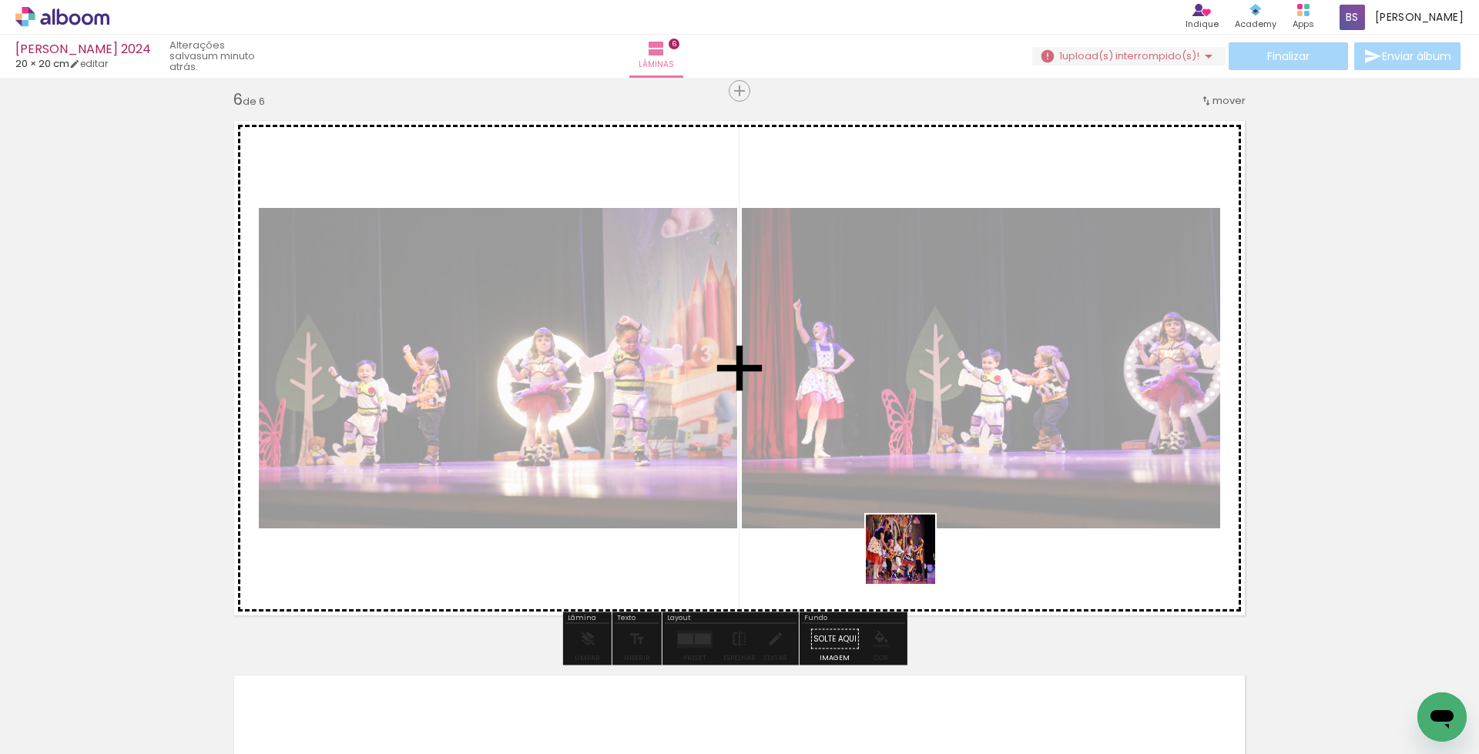
drag, startPoint x: 947, startPoint y: 710, endPoint x: 910, endPoint y: 556, distance: 159.2
click at [910, 556] on quentale-workspace at bounding box center [739, 377] width 1479 height 754
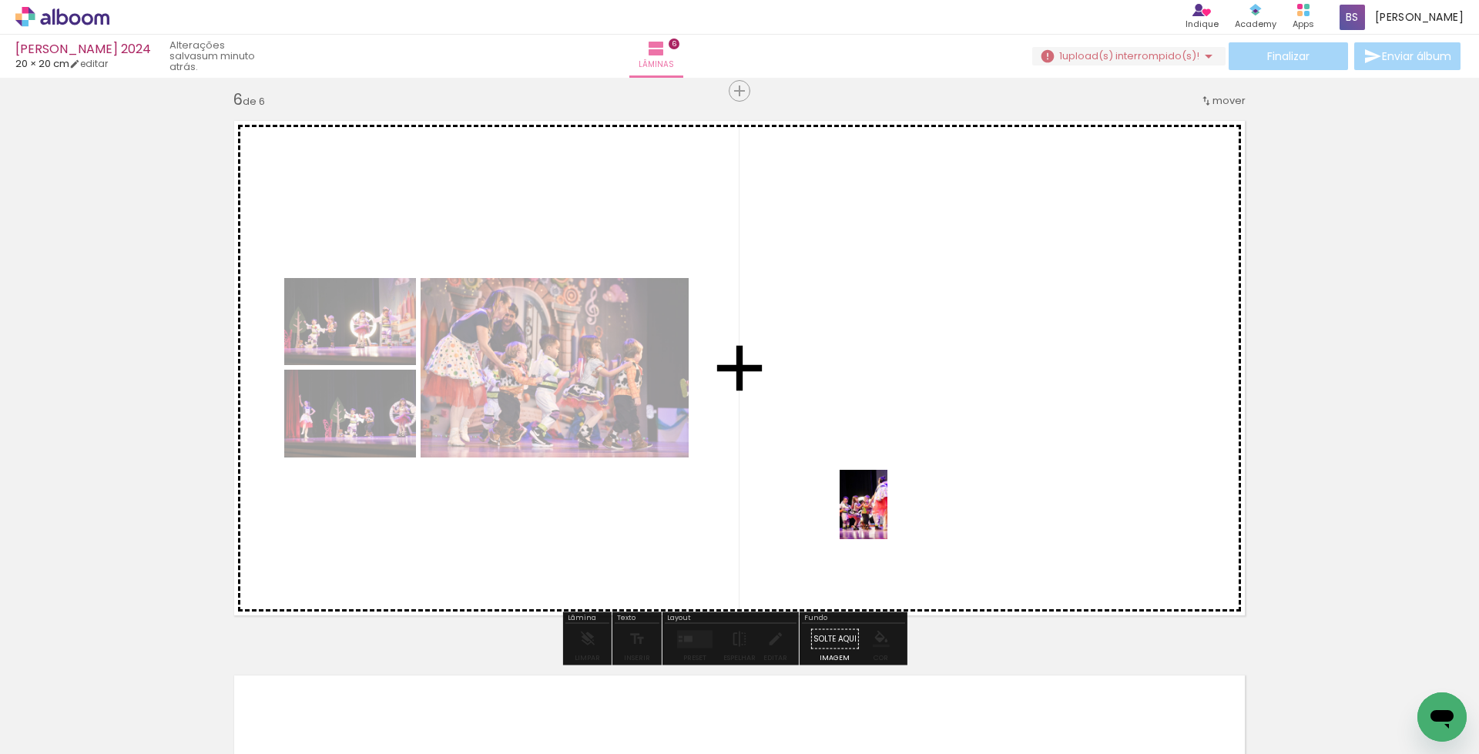
drag, startPoint x: 1039, startPoint y: 703, endPoint x: 886, endPoint y: 516, distance: 240.9
click at [886, 516] on quentale-workspace at bounding box center [739, 377] width 1479 height 754
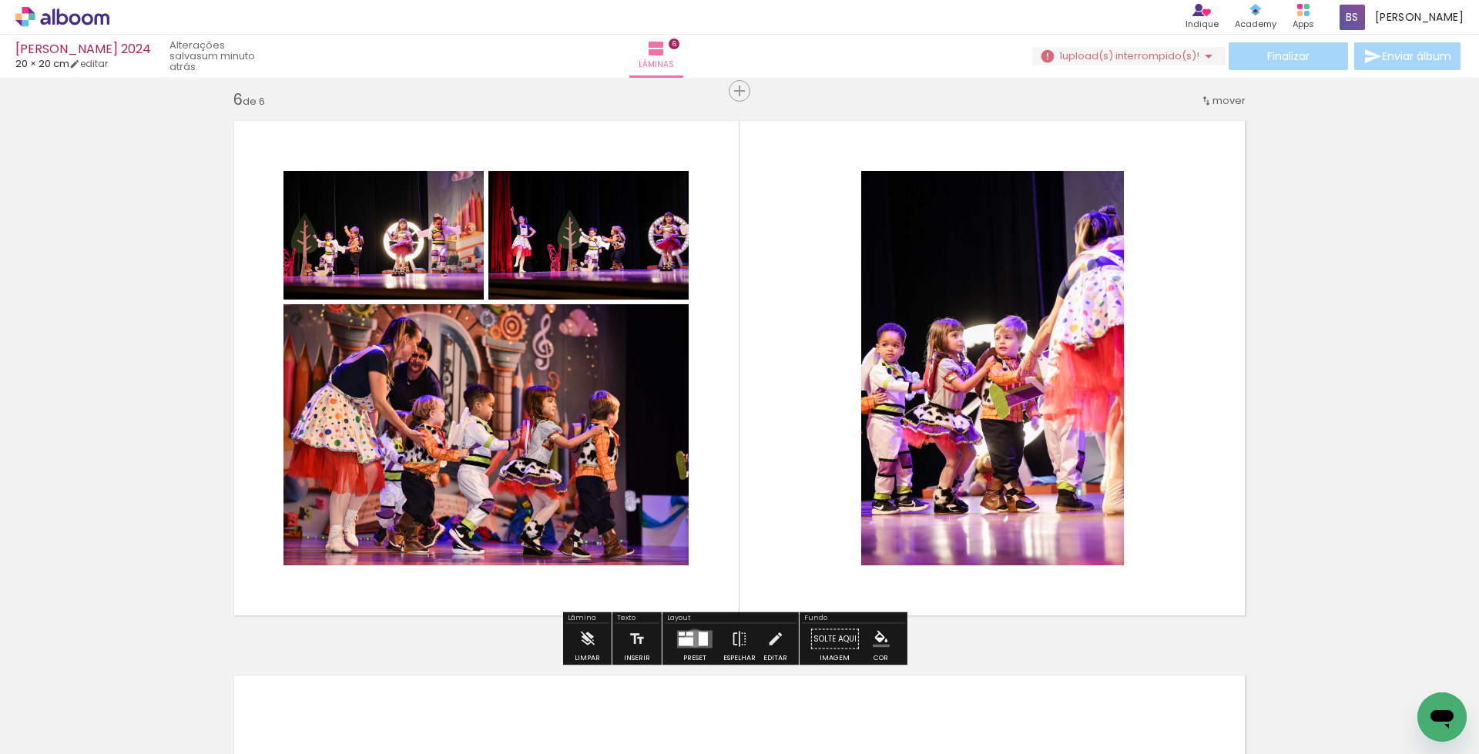
click at [691, 638] on quentale-layouter at bounding box center [694, 639] width 35 height 18
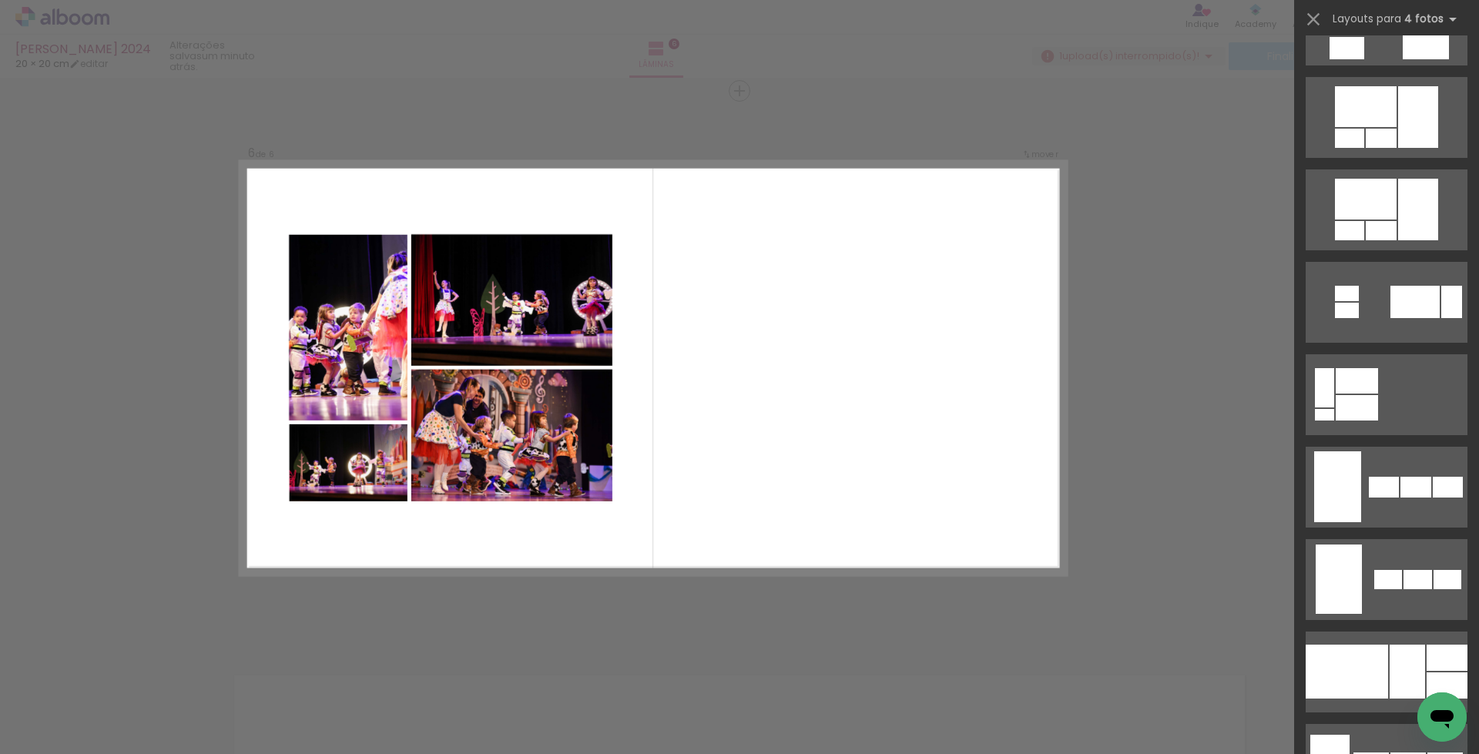
scroll to position [863, 0]
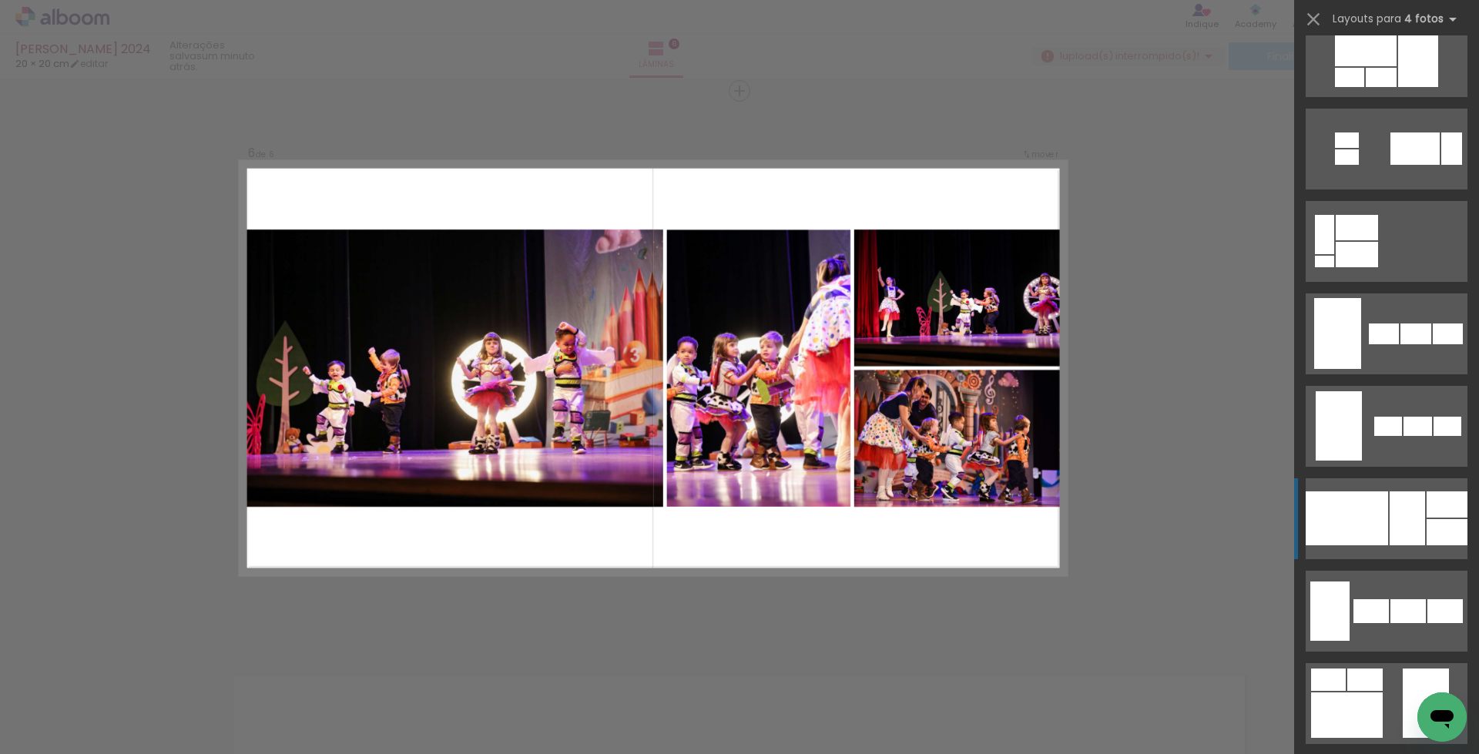
click at [1361, 509] on div at bounding box center [1347, 519] width 82 height 54
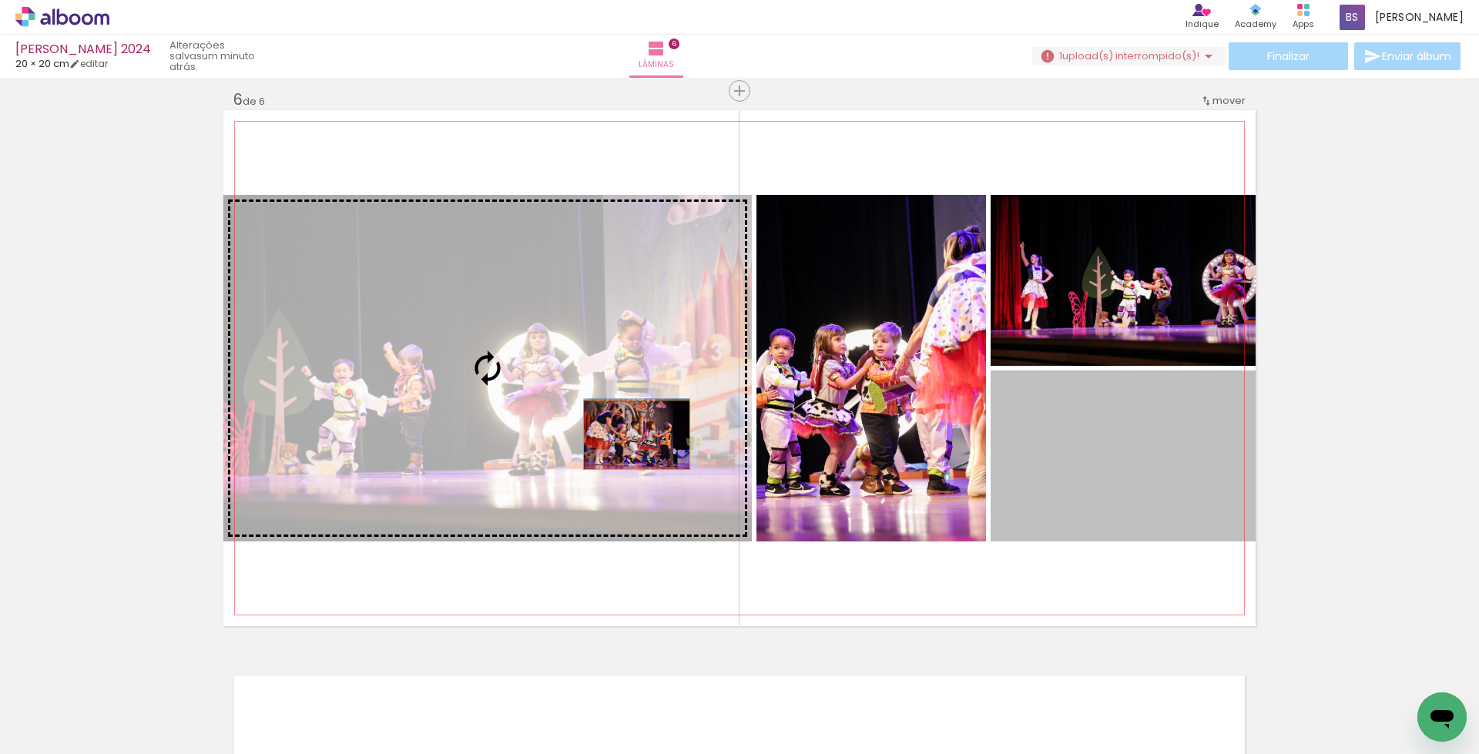
drag, startPoint x: 1052, startPoint y: 447, endPoint x: 629, endPoint y: 435, distance: 423.2
click at [0, 0] on slot at bounding box center [0, 0] width 0 height 0
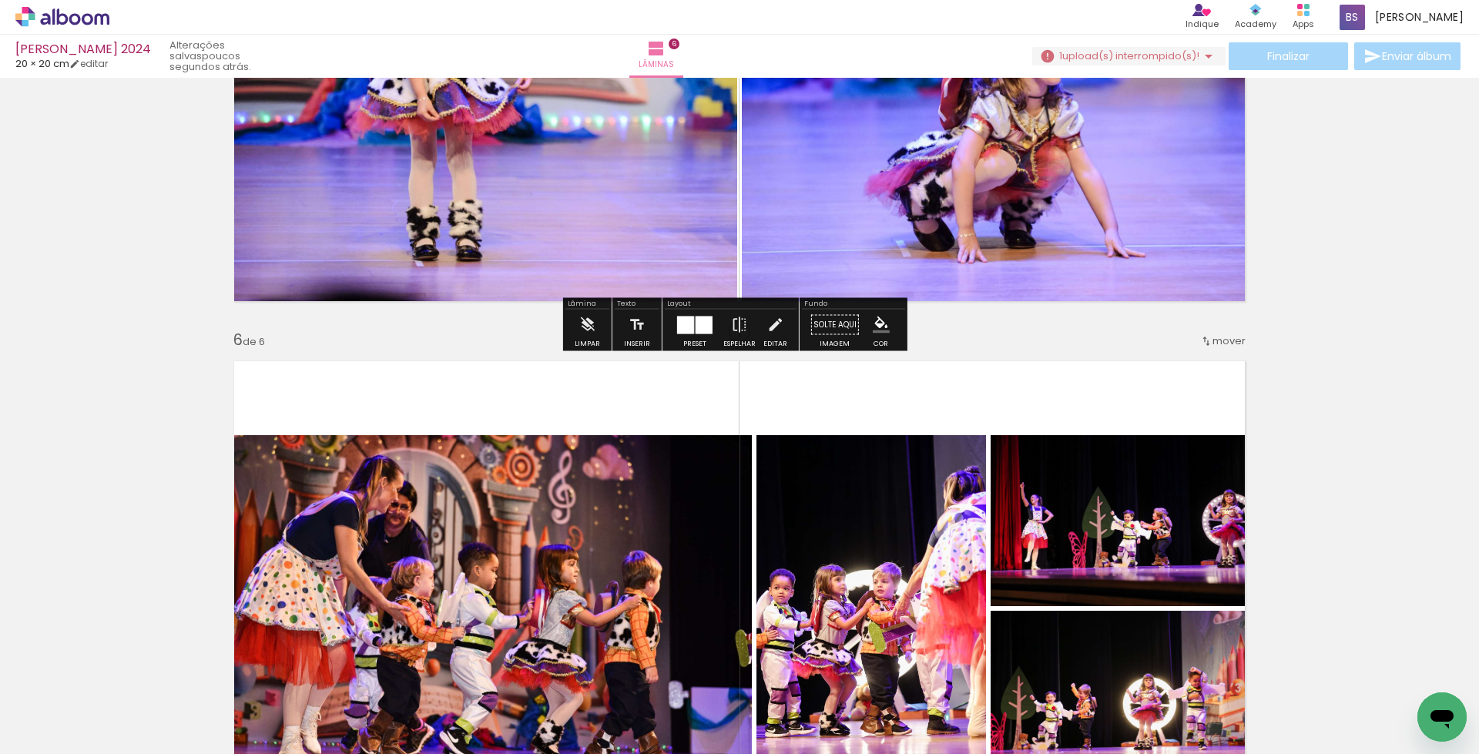
scroll to position [2571, 0]
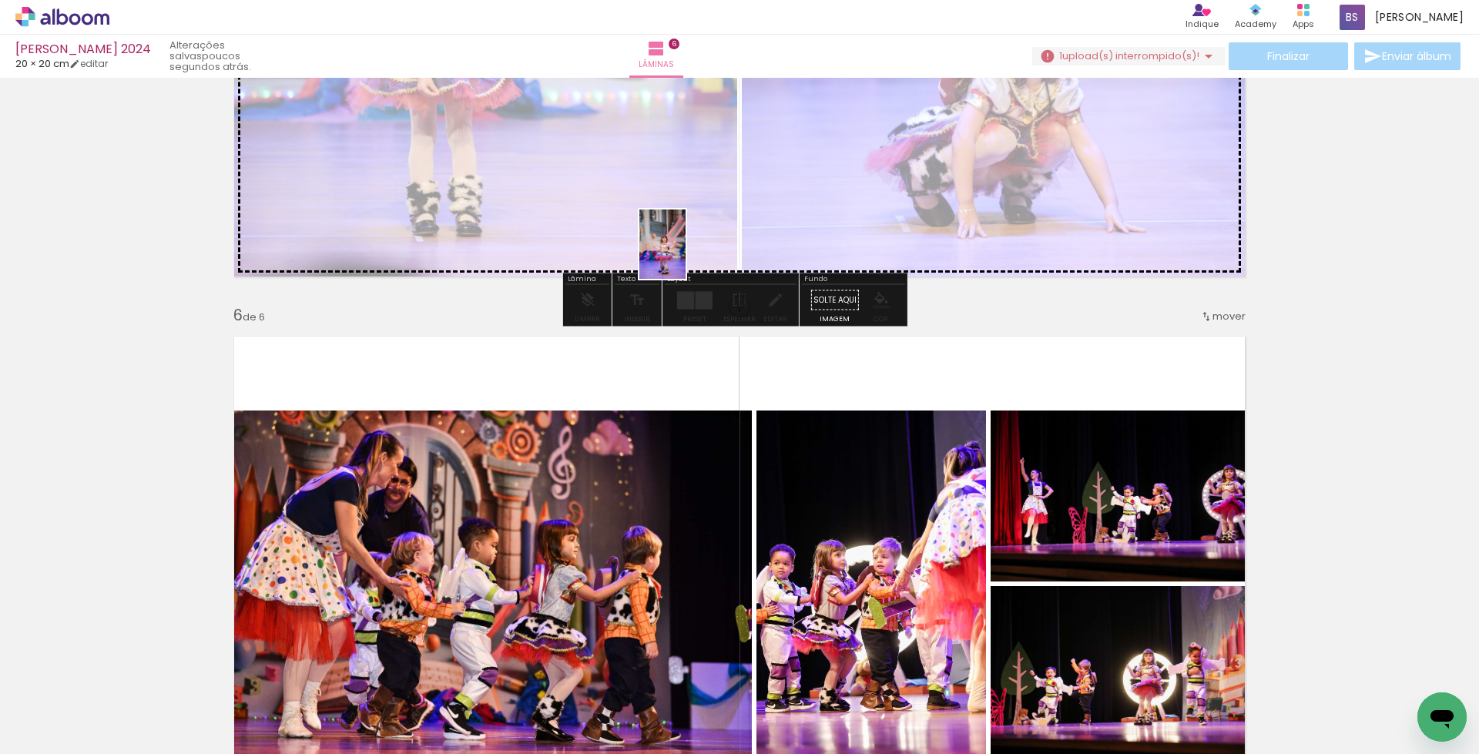
drag, startPoint x: 656, startPoint y: 708, endPoint x: 686, endPoint y: 256, distance: 453.3
click at [686, 256] on quentale-workspace at bounding box center [739, 377] width 1479 height 754
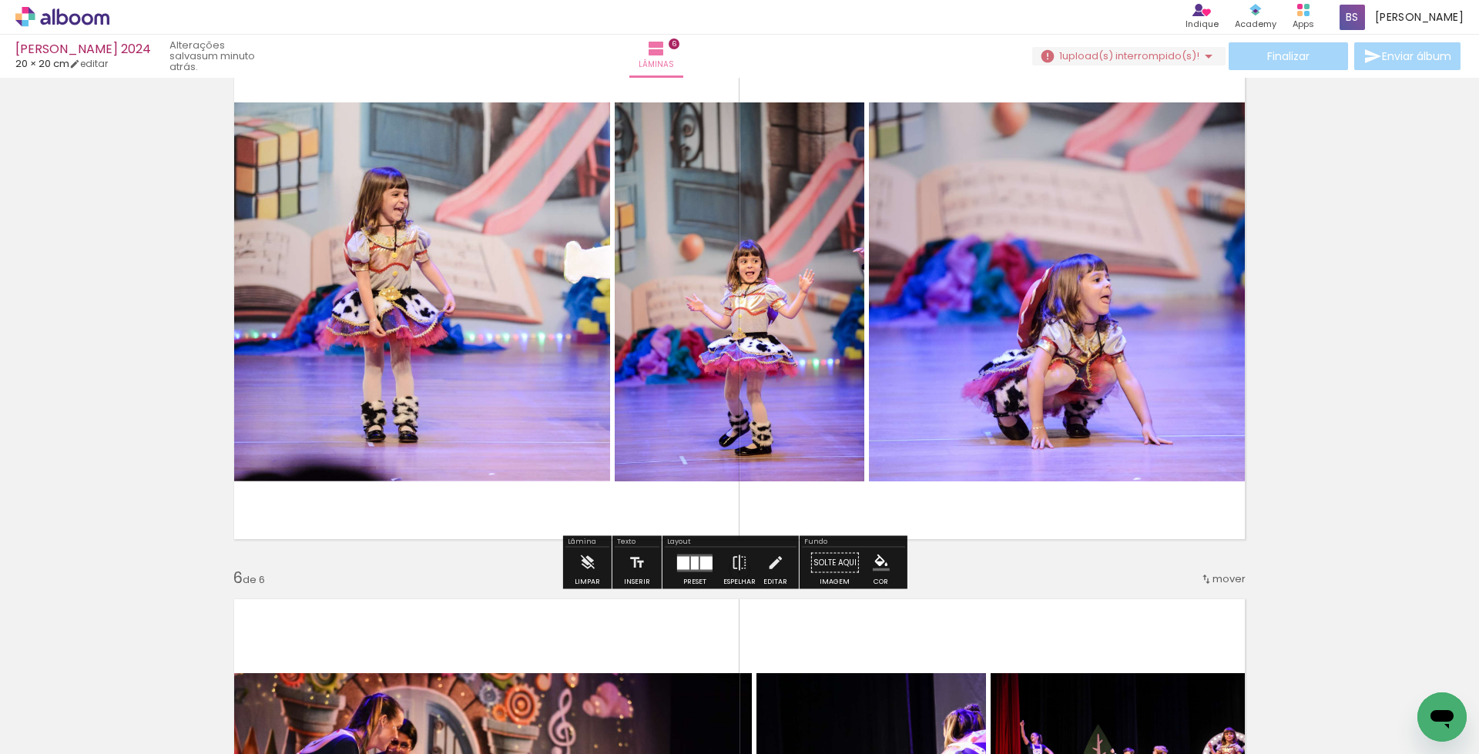
scroll to position [2283, 0]
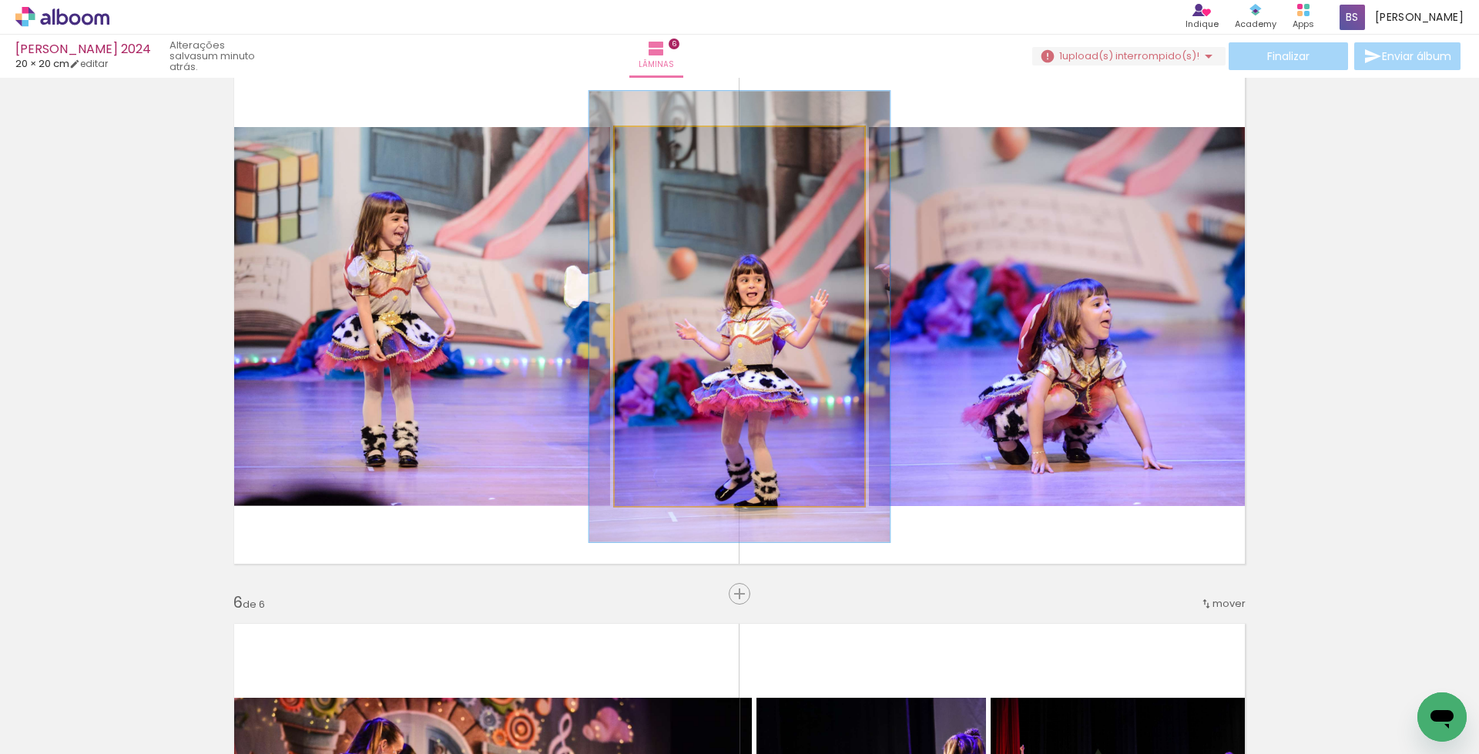
drag, startPoint x: 652, startPoint y: 143, endPoint x: 662, endPoint y: 146, distance: 10.5
type paper-slider "119"
click at [662, 146] on div at bounding box center [661, 143] width 25 height 25
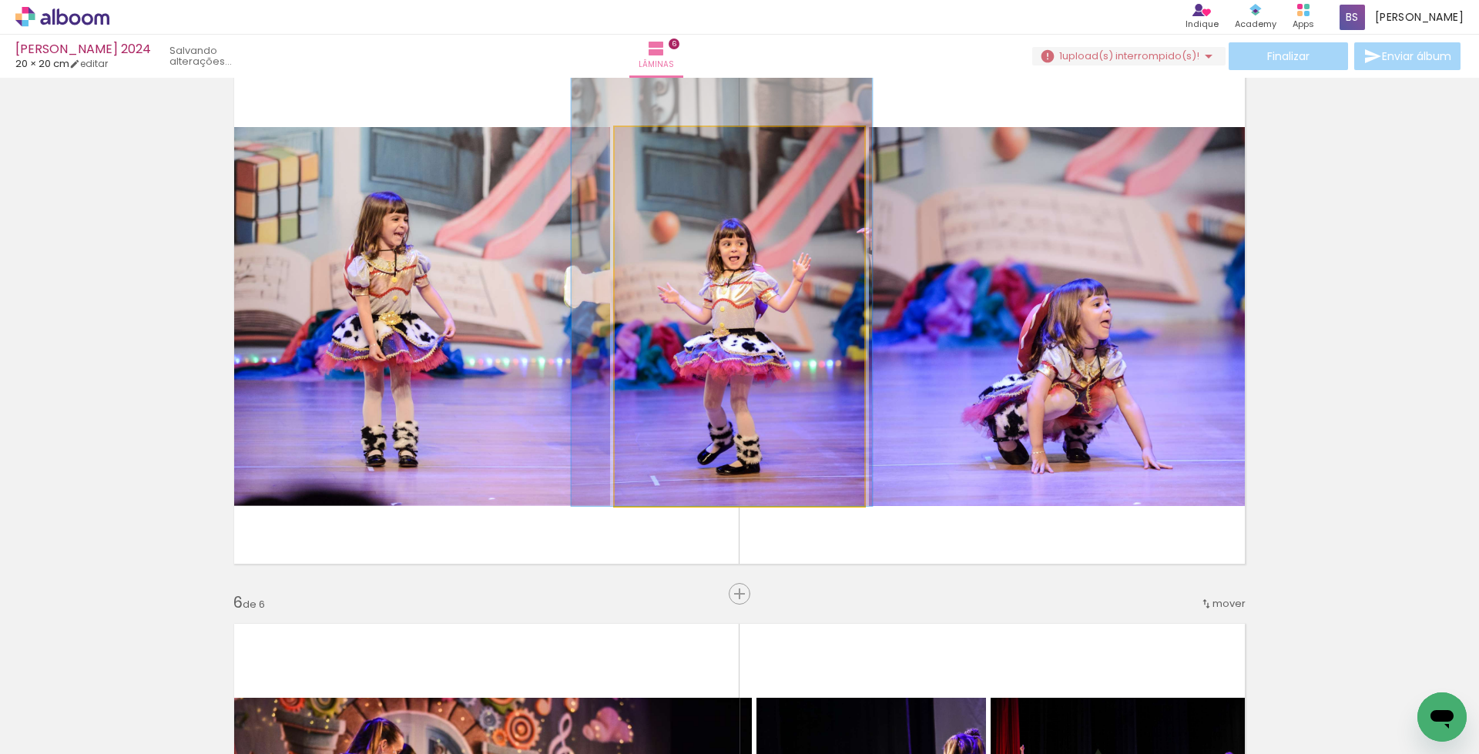
drag, startPoint x: 739, startPoint y: 401, endPoint x: 721, endPoint y: 344, distance: 59.7
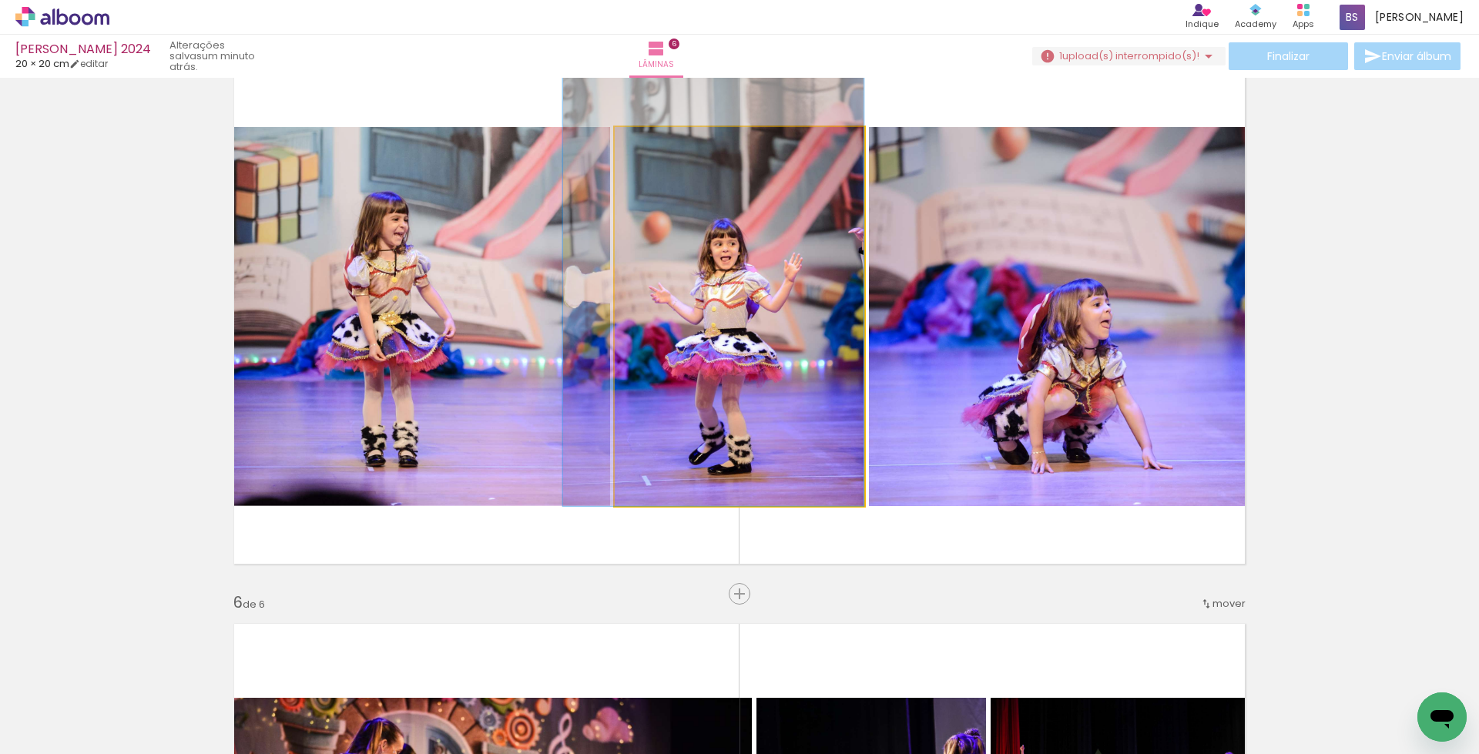
drag, startPoint x: 670, startPoint y: 370, endPoint x: 653, endPoint y: 367, distance: 18.0
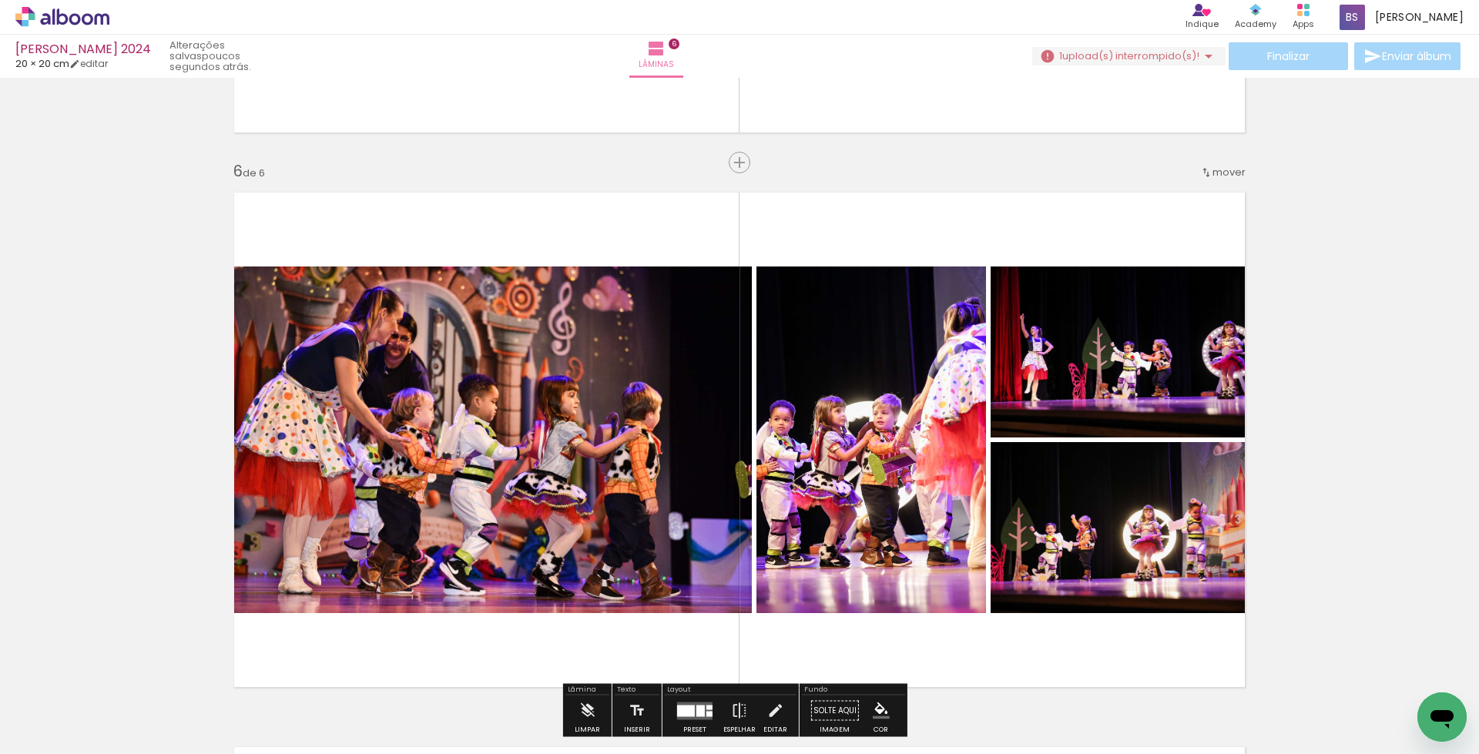
scroll to position [2786, 0]
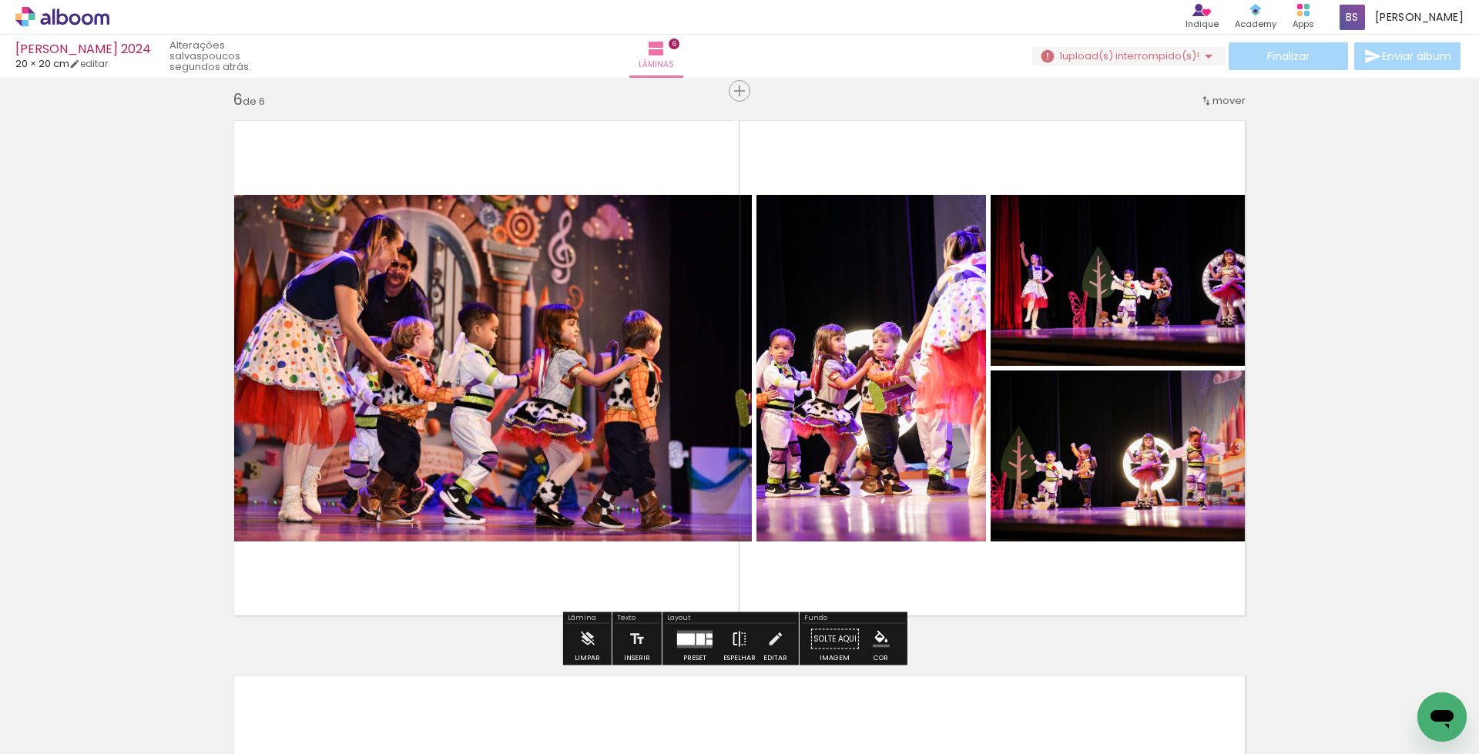
click at [734, 636] on iron-icon at bounding box center [739, 639] width 17 height 31
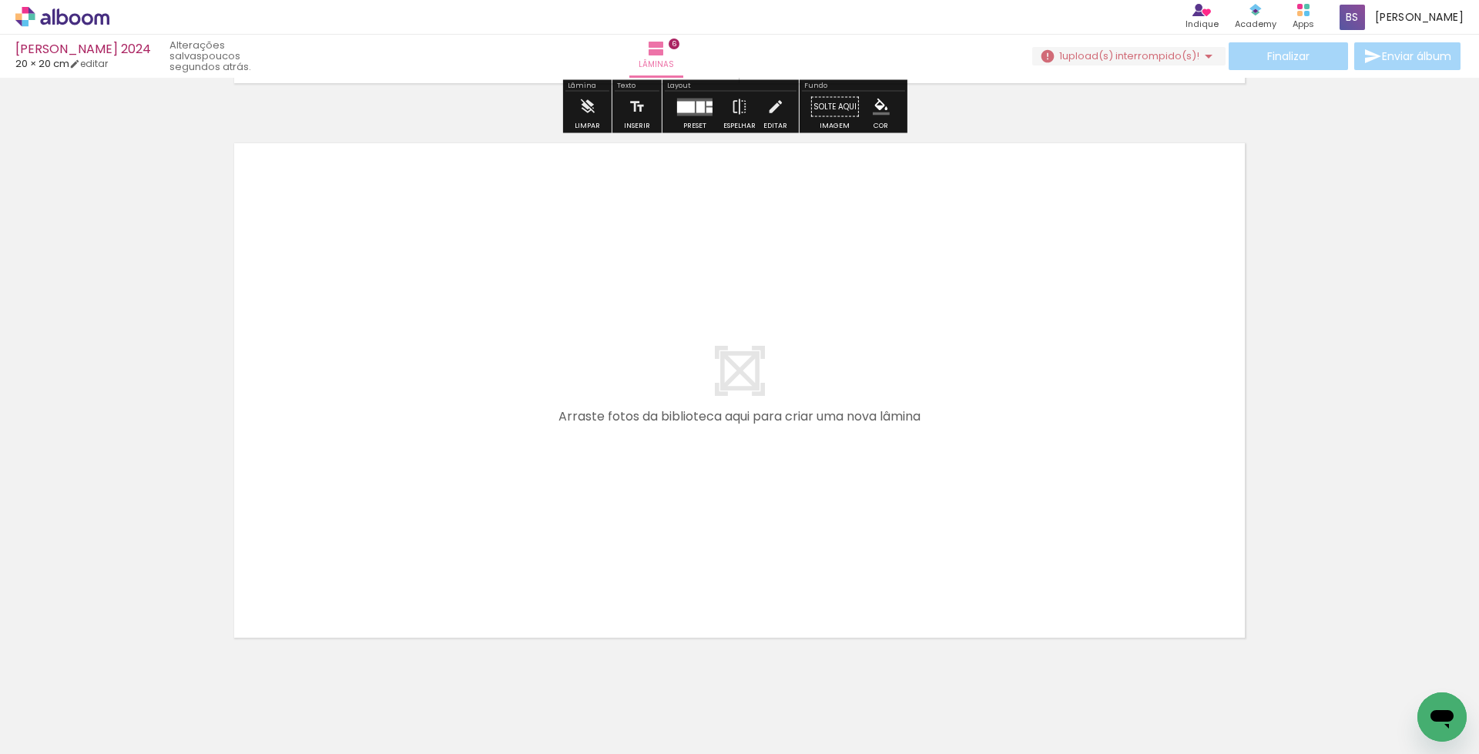
scroll to position [3362, 0]
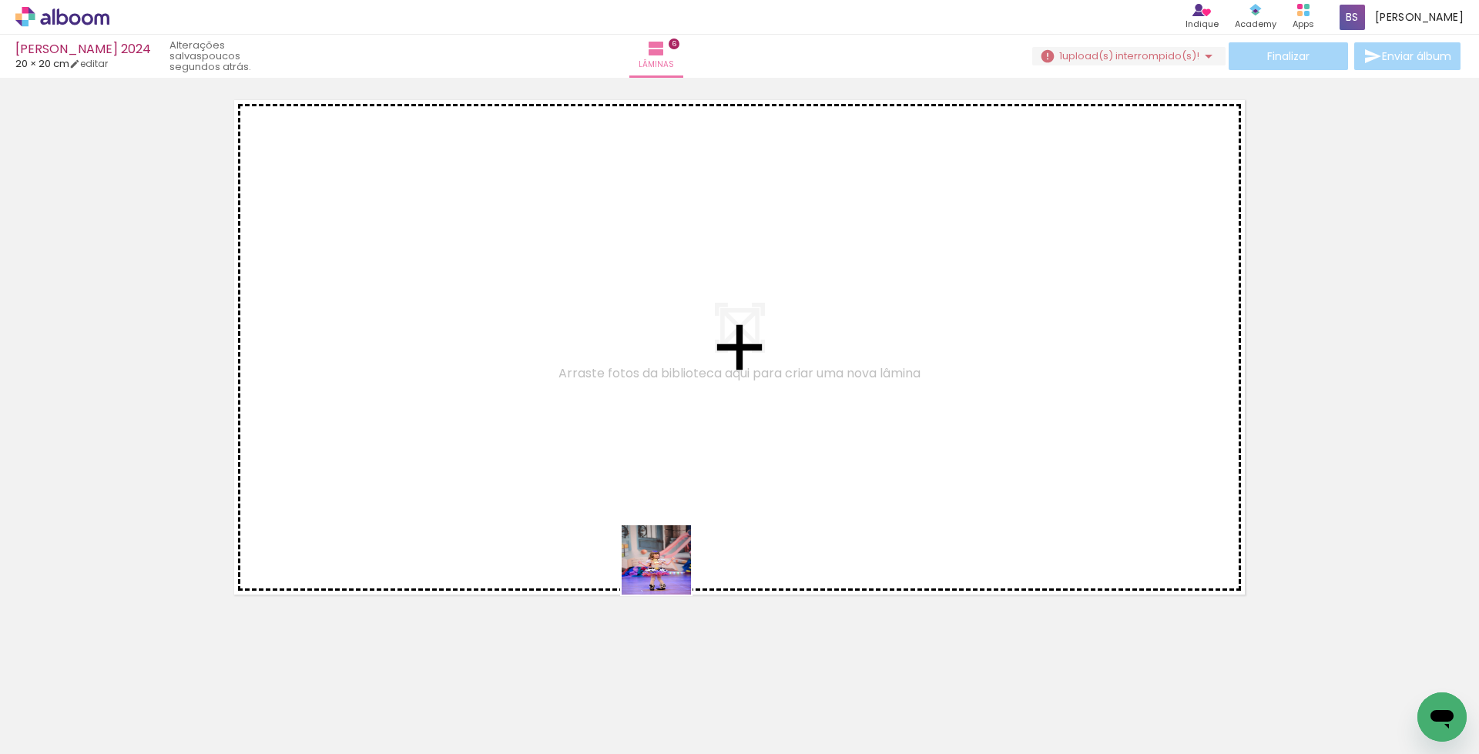
drag, startPoint x: 722, startPoint y: 650, endPoint x: 1050, endPoint y: 681, distance: 329.7
click at [620, 499] on quentale-workspace at bounding box center [739, 377] width 1479 height 754
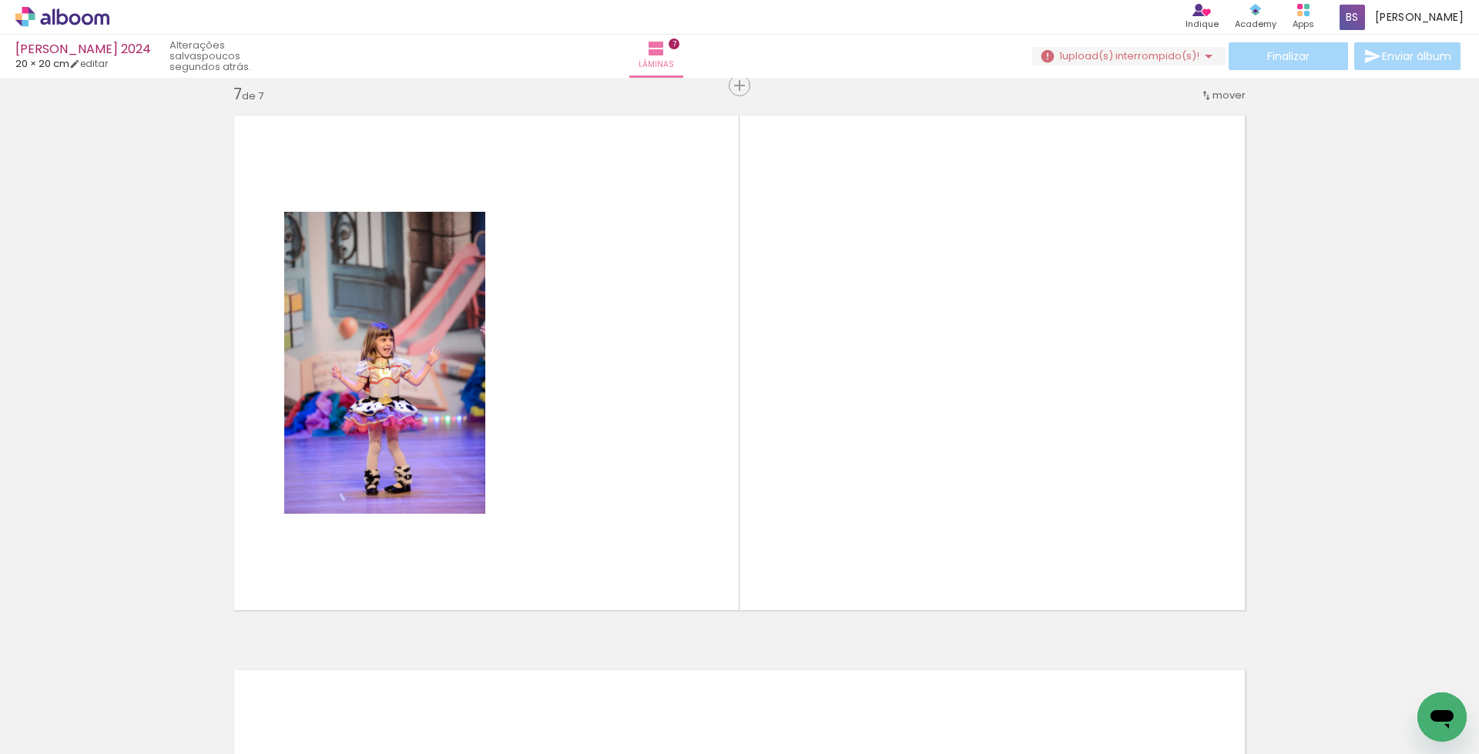
scroll to position [3341, 0]
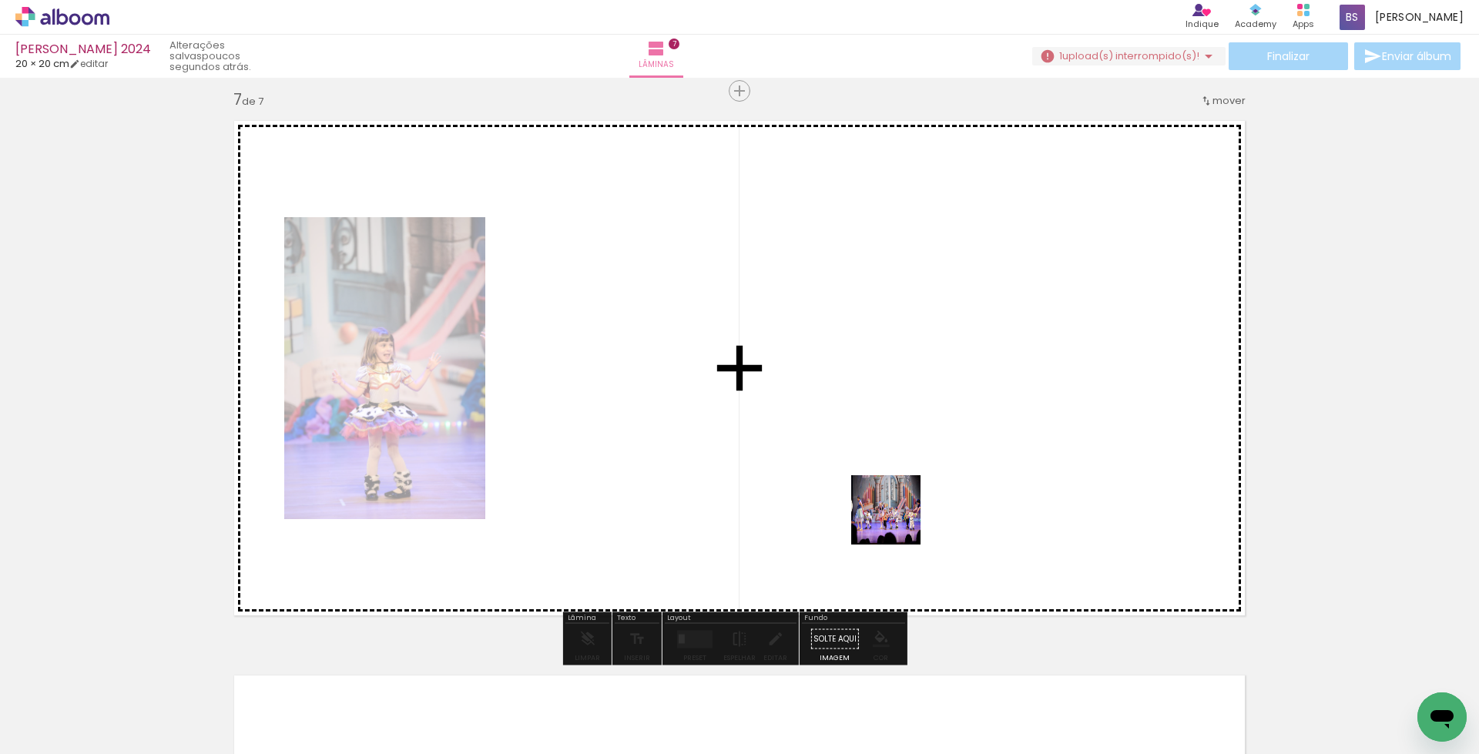
drag, startPoint x: 1007, startPoint y: 709, endPoint x: 898, endPoint y: 522, distance: 216.9
click at [898, 522] on quentale-workspace at bounding box center [739, 377] width 1479 height 754
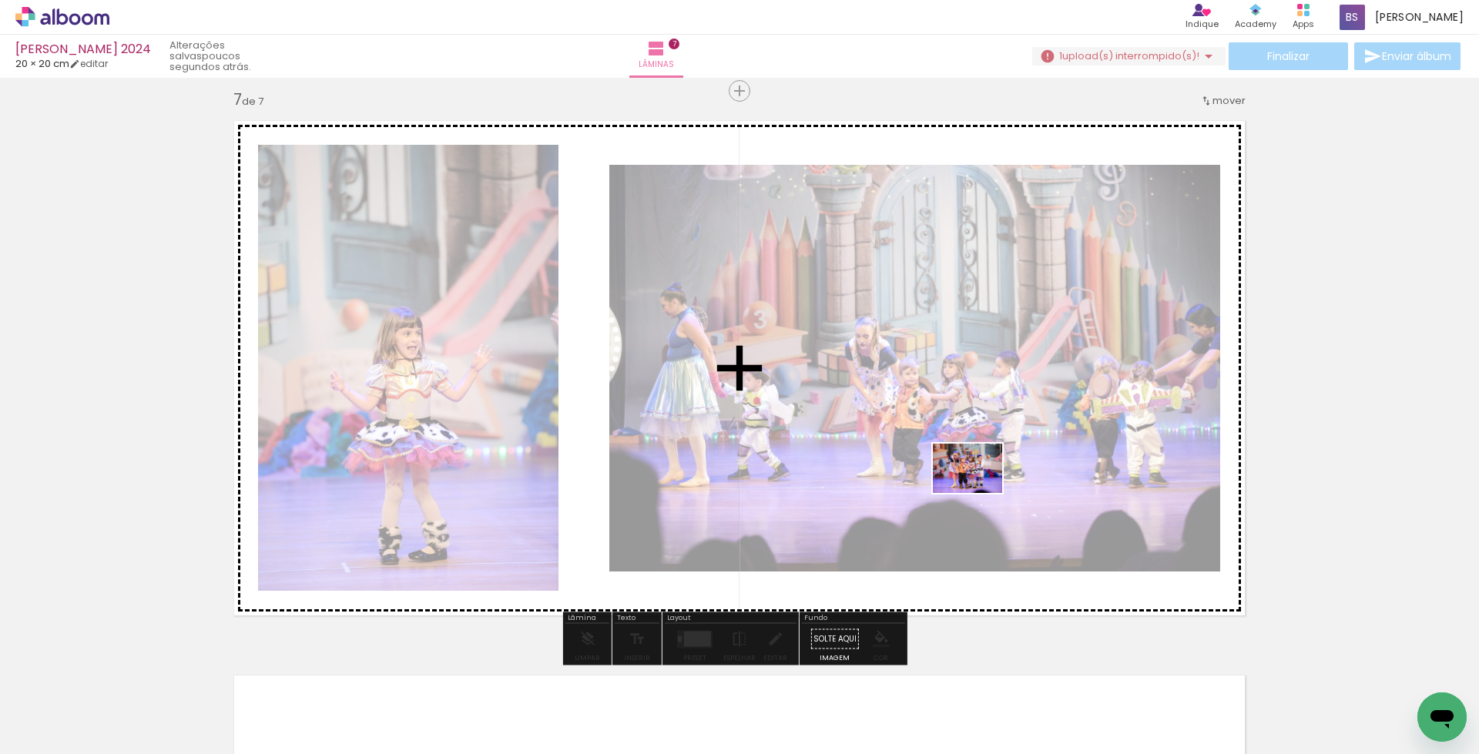
drag, startPoint x: 1097, startPoint y: 697, endPoint x: 979, endPoint y: 490, distance: 238.5
click at [979, 490] on quentale-workspace at bounding box center [739, 377] width 1479 height 754
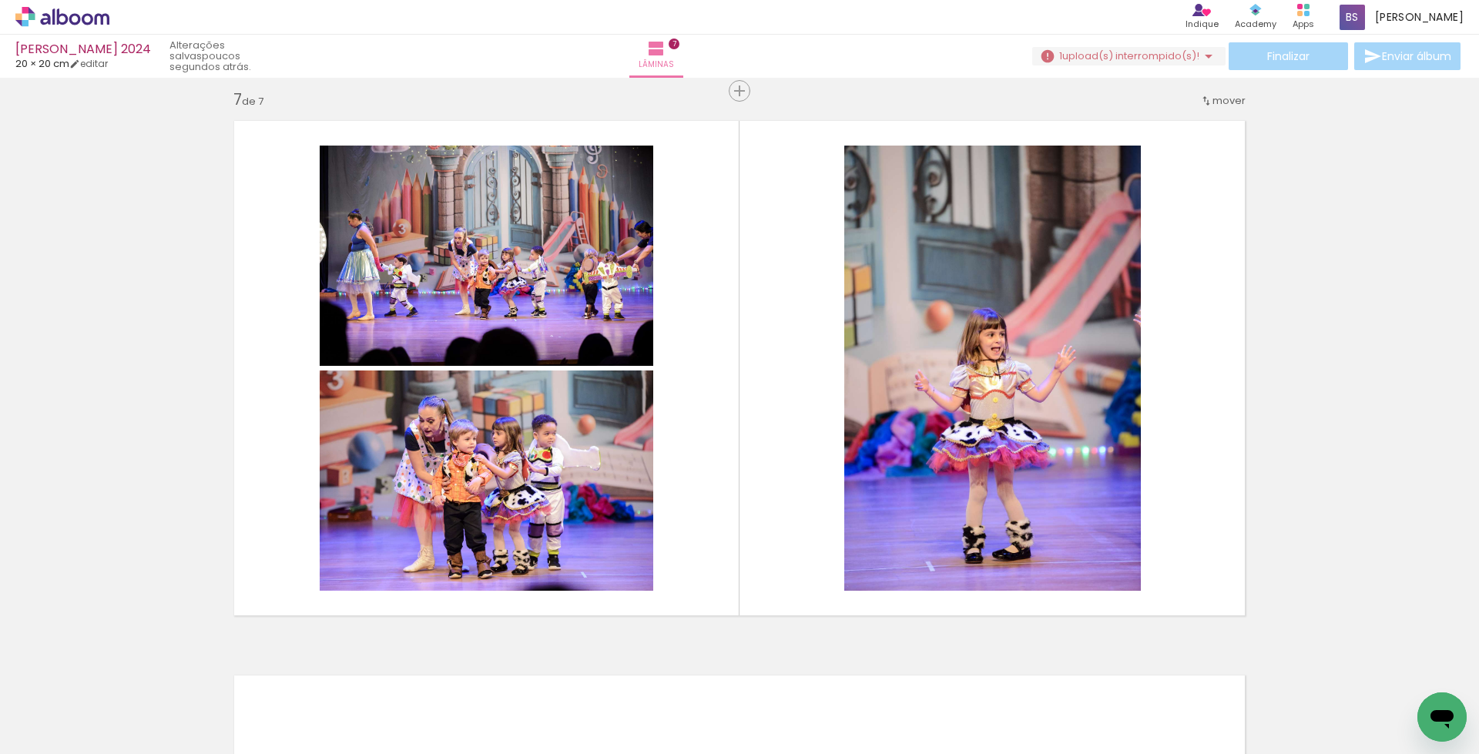
scroll to position [0, 990]
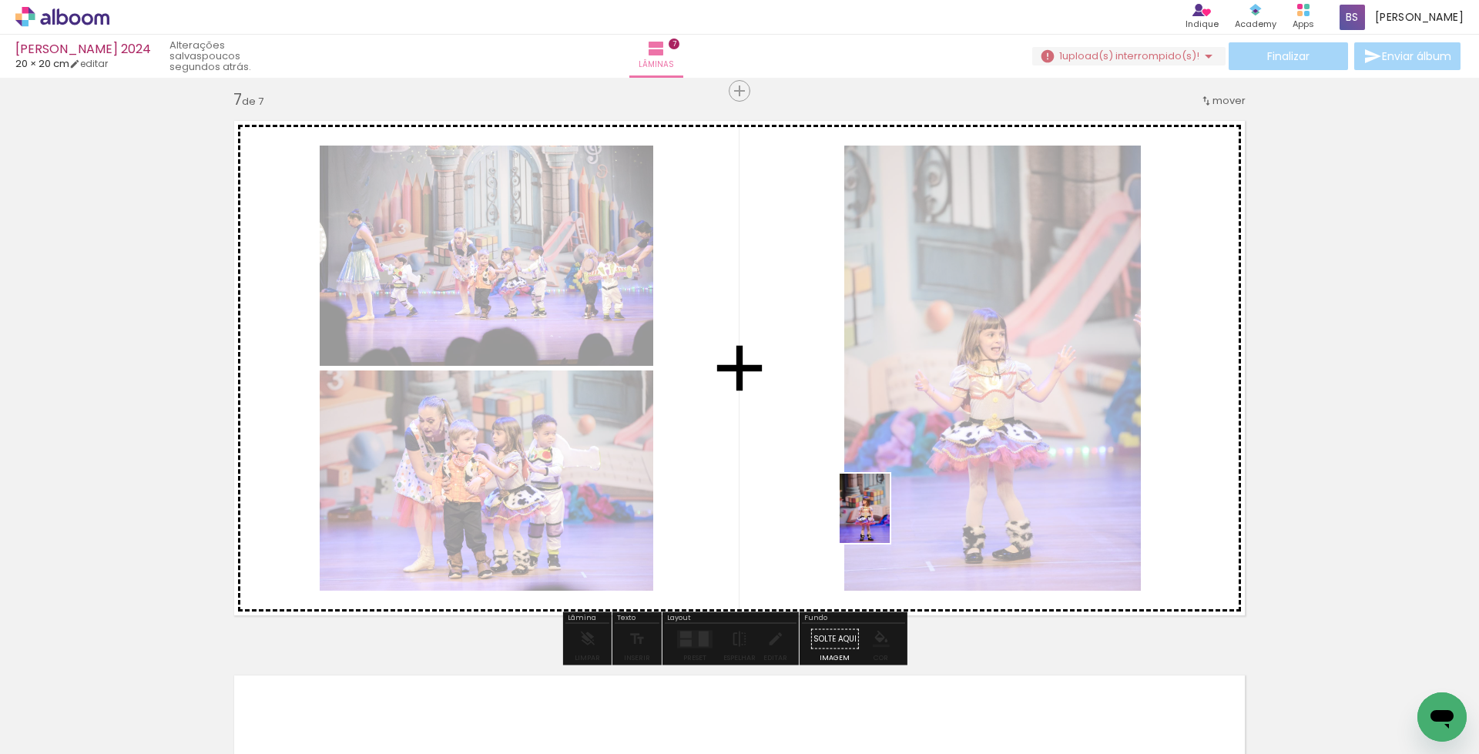
drag, startPoint x: 803, startPoint y: 708, endPoint x: 886, endPoint y: 520, distance: 205.6
click at [886, 520] on quentale-workspace at bounding box center [739, 377] width 1479 height 754
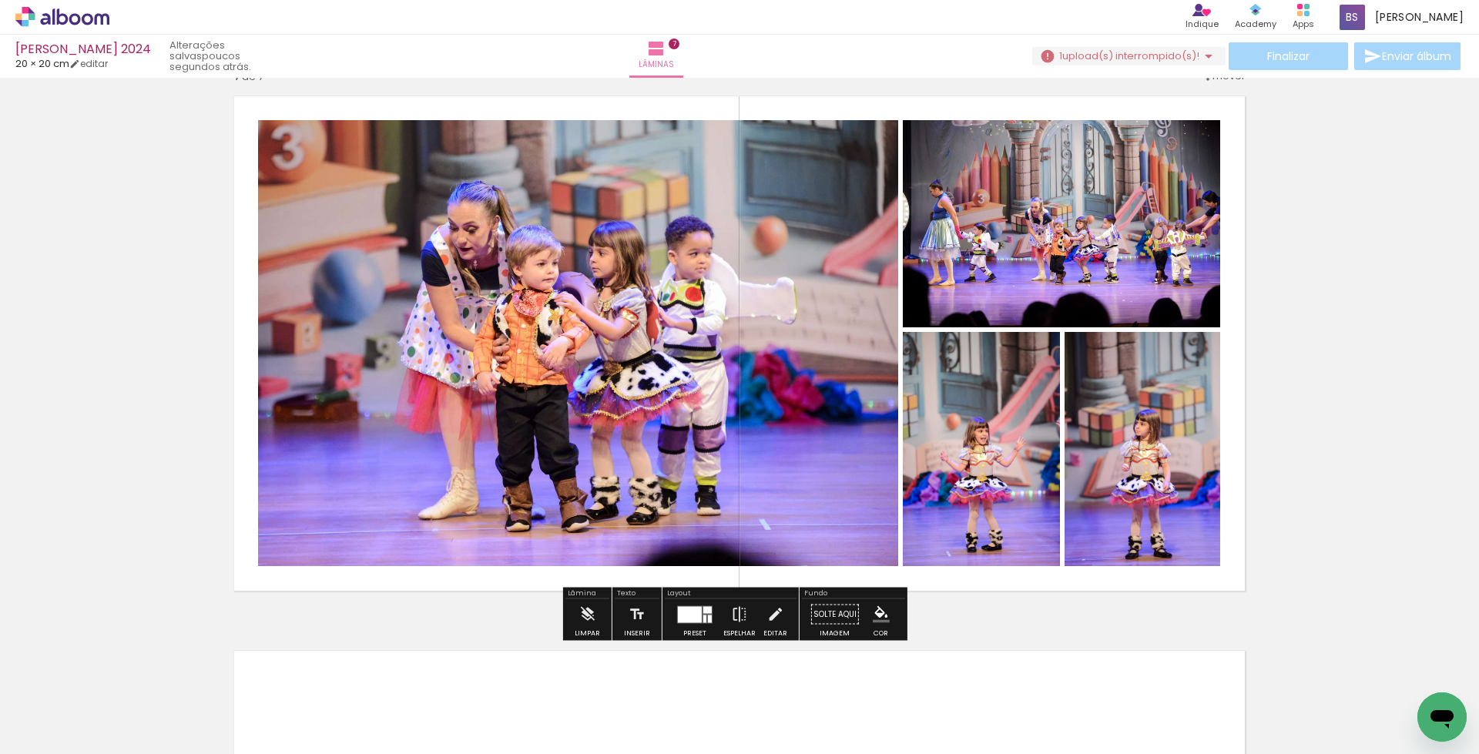
scroll to position [3341, 0]
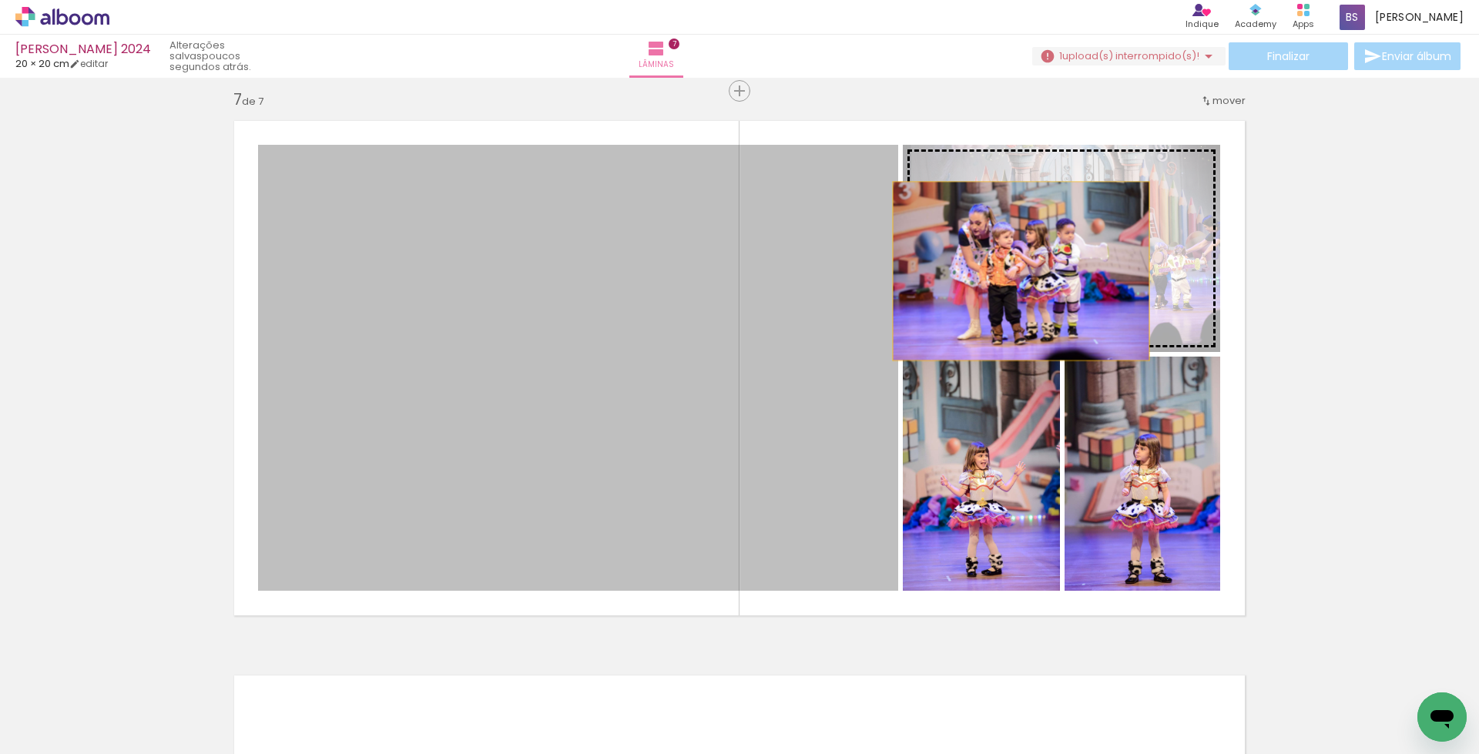
drag, startPoint x: 605, startPoint y: 408, endPoint x: 1015, endPoint y: 271, distance: 432.0
click at [0, 0] on slot at bounding box center [0, 0] width 0 height 0
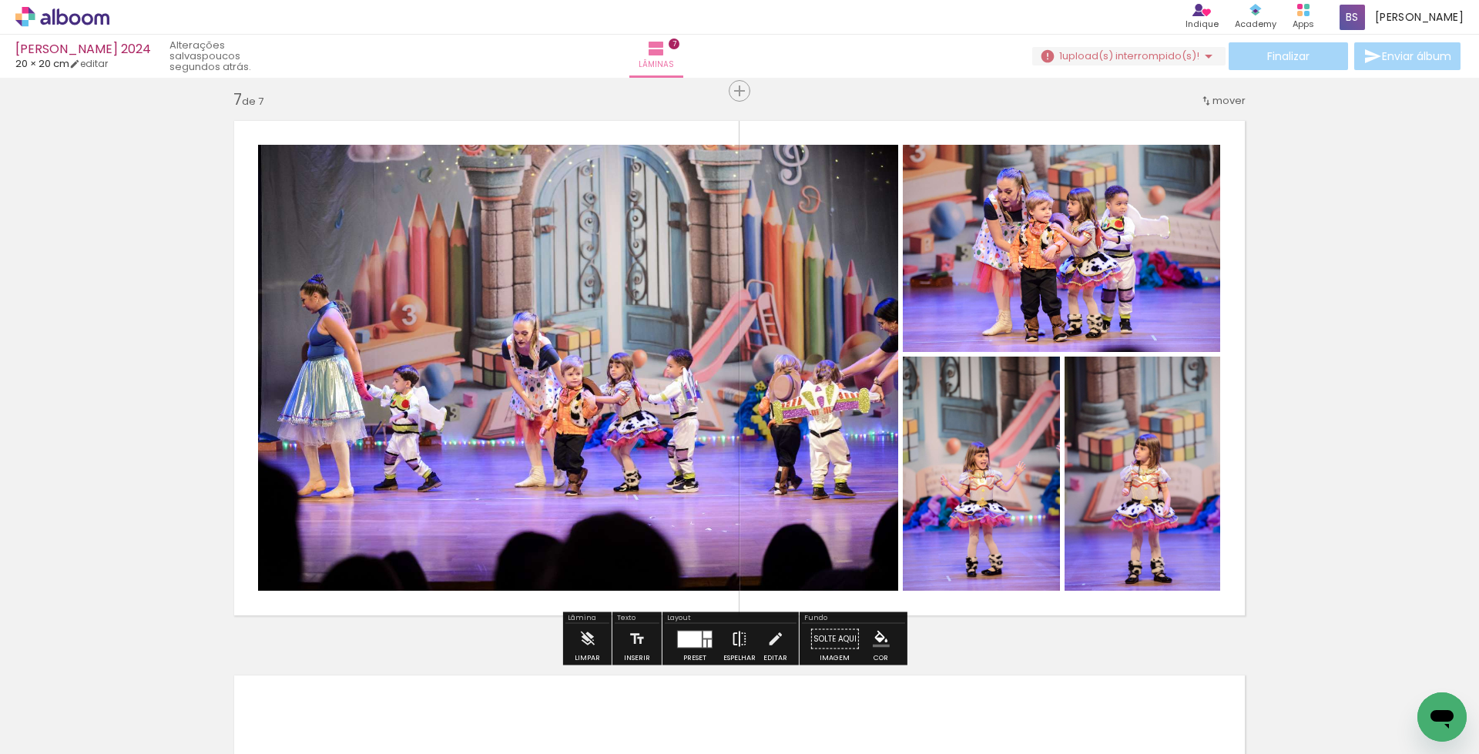
click at [735, 636] on iron-icon at bounding box center [739, 639] width 17 height 31
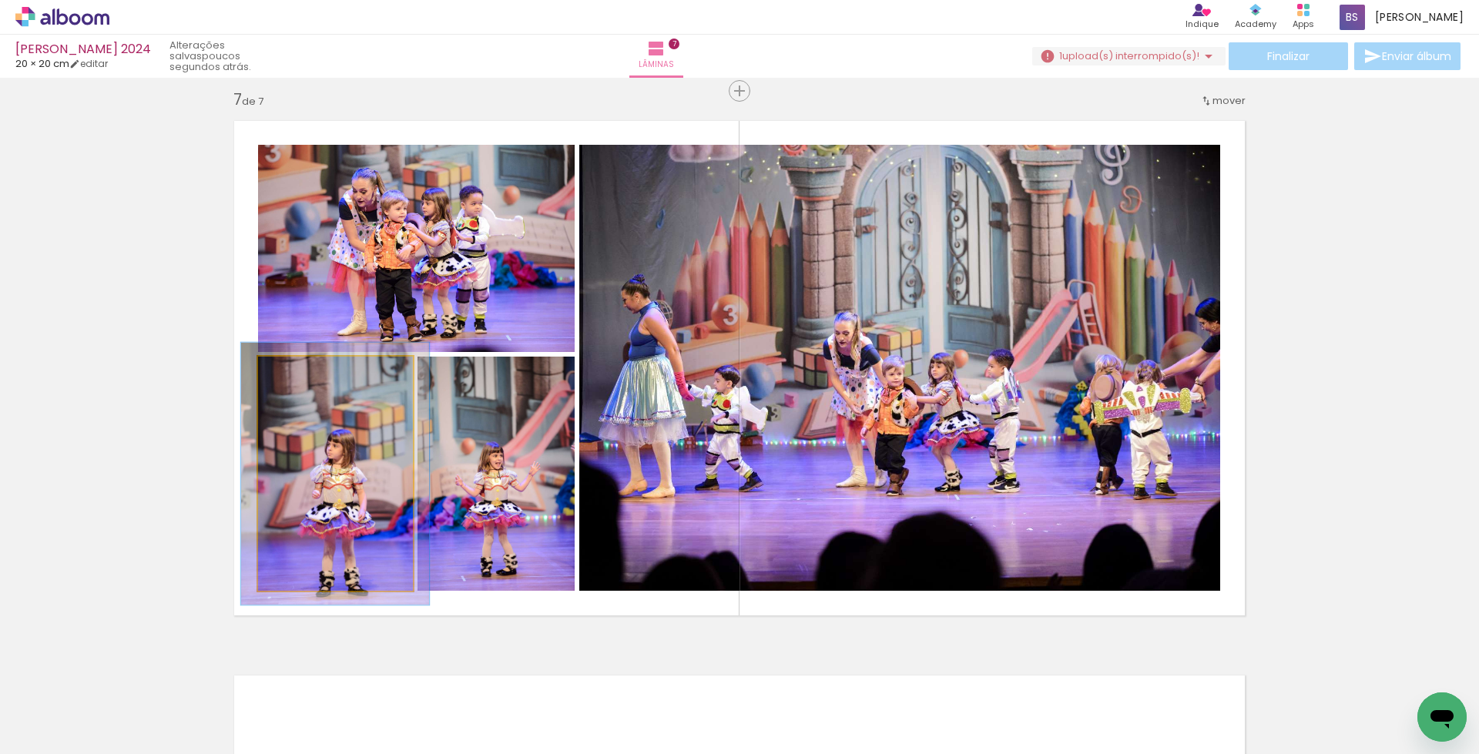
type paper-slider "112"
click at [302, 374] on div at bounding box center [300, 373] width 25 height 25
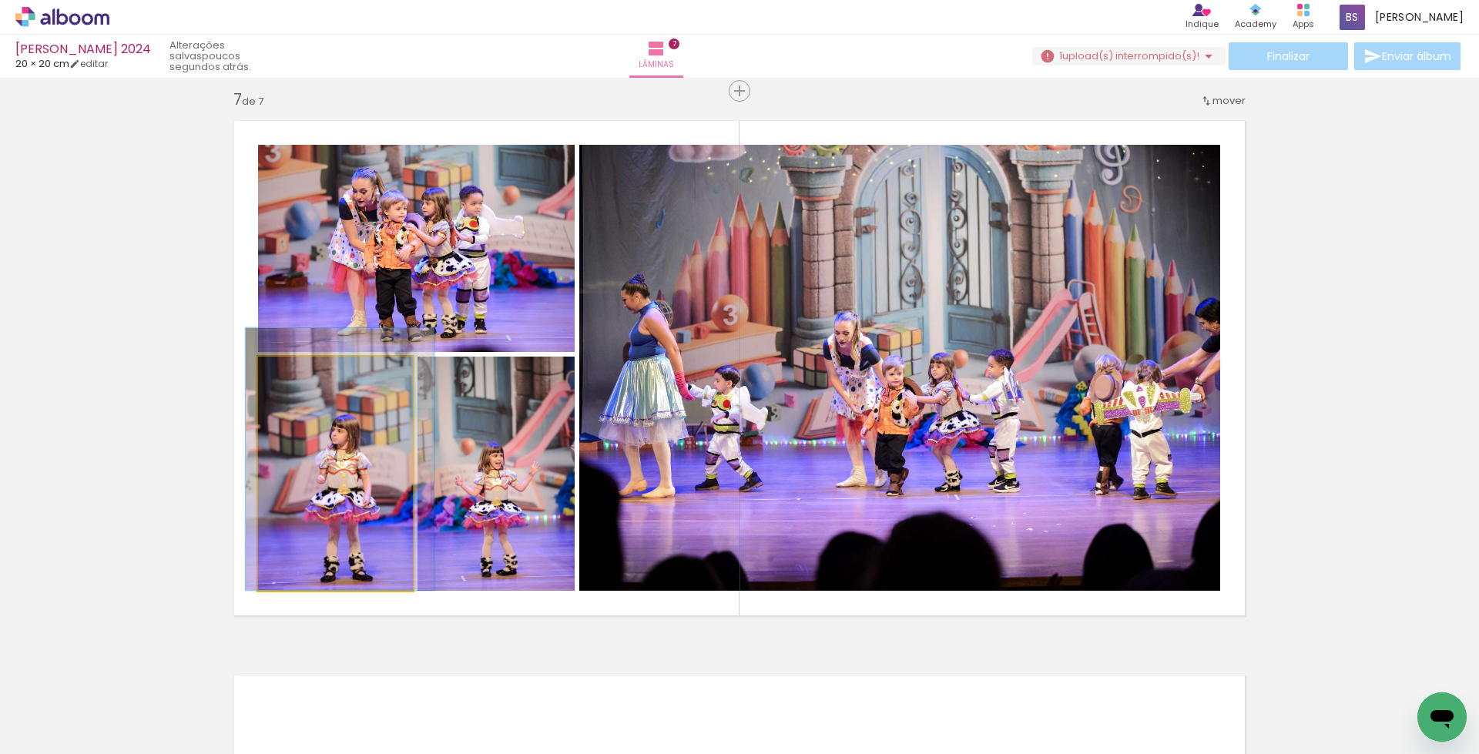
drag, startPoint x: 314, startPoint y: 506, endPoint x: 318, endPoint y: 467, distance: 39.6
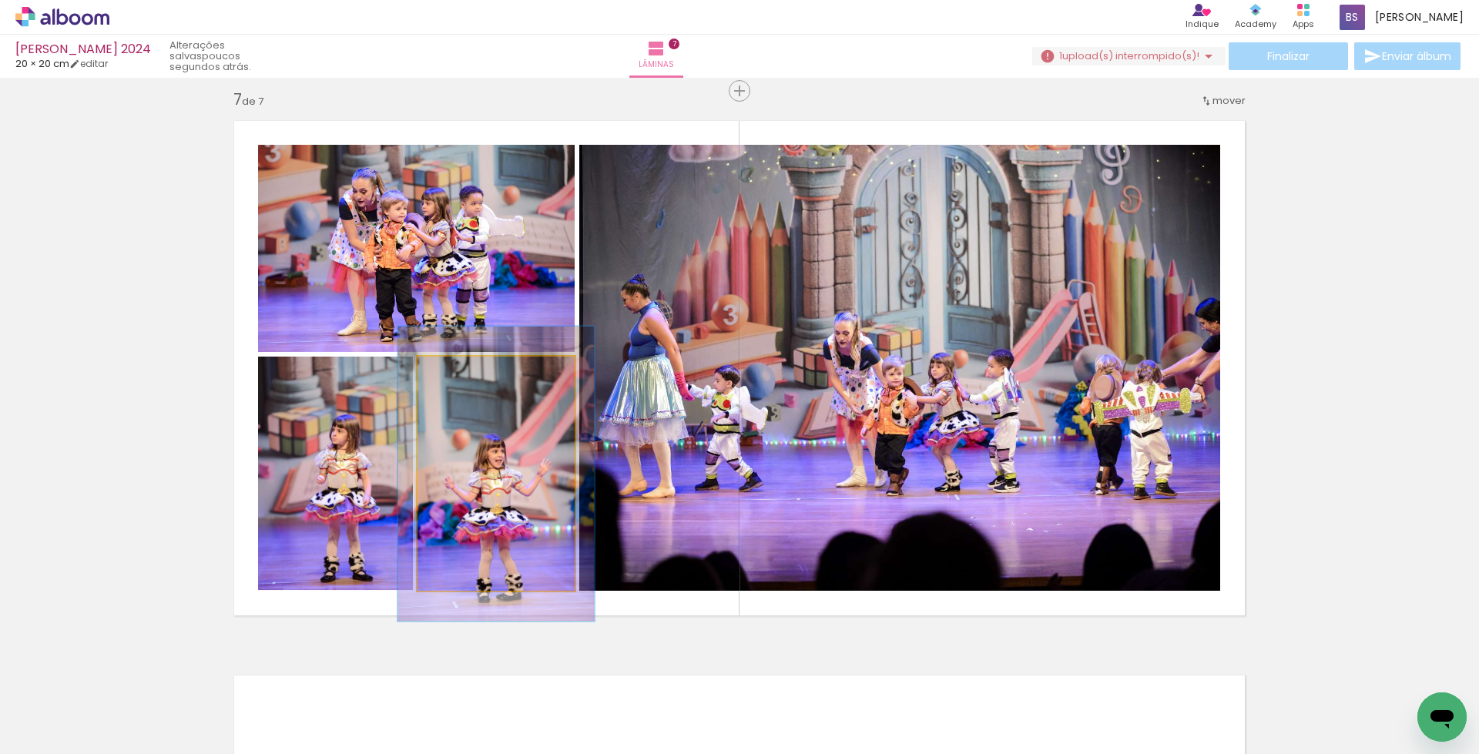
drag, startPoint x: 455, startPoint y: 369, endPoint x: 468, endPoint y: 369, distance: 13.1
type paper-slider "125"
click at [468, 369] on div at bounding box center [467, 373] width 25 height 25
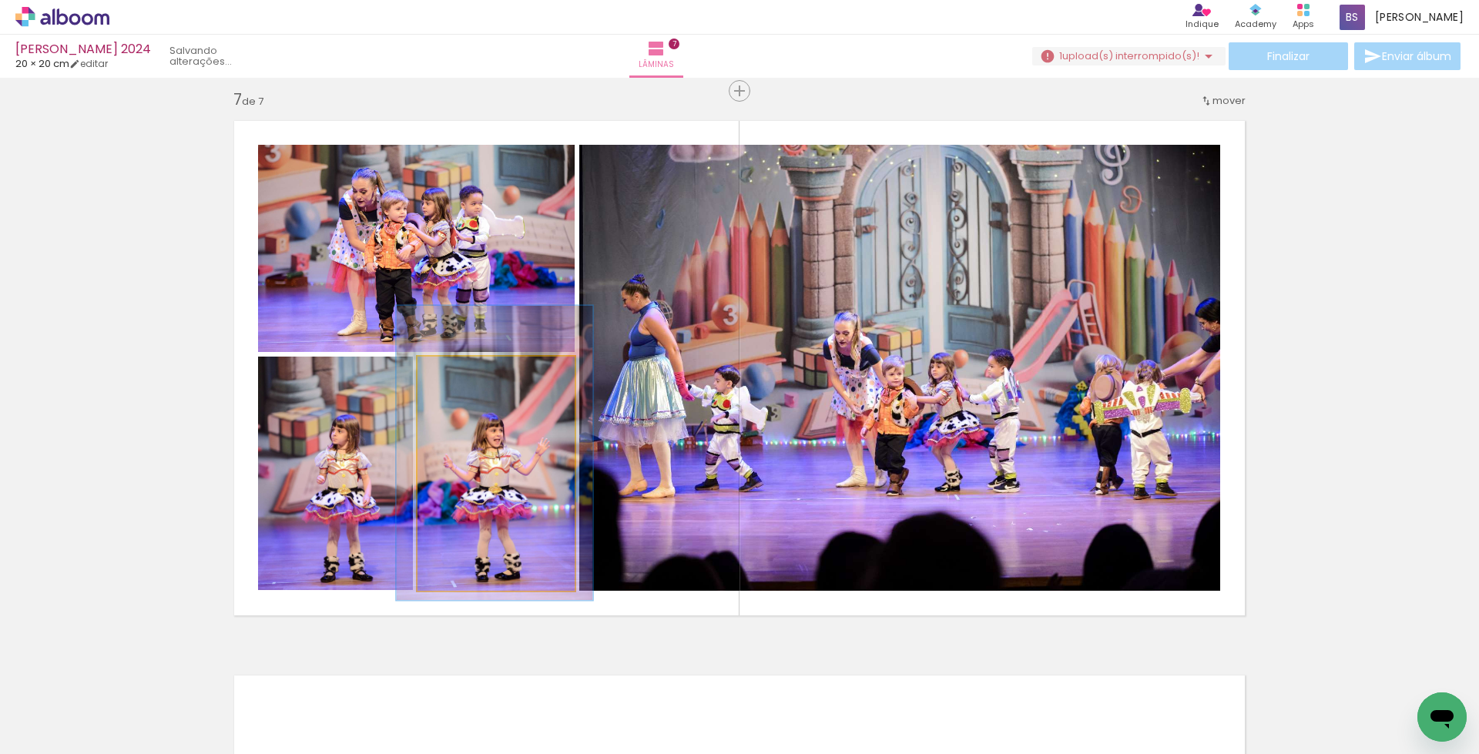
drag, startPoint x: 515, startPoint y: 519, endPoint x: 514, endPoint y: 498, distance: 20.9
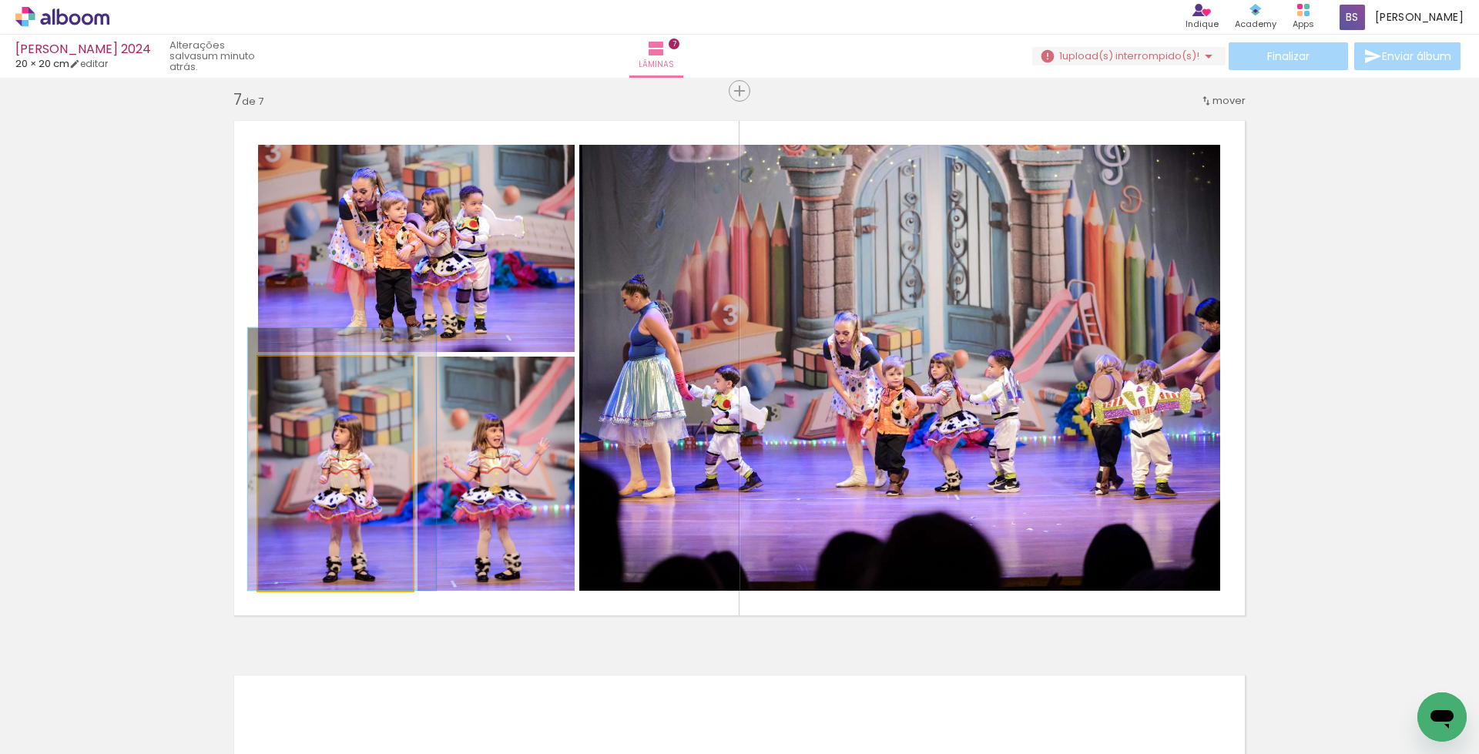
drag, startPoint x: 311, startPoint y: 500, endPoint x: 314, endPoint y: 482, distance: 17.9
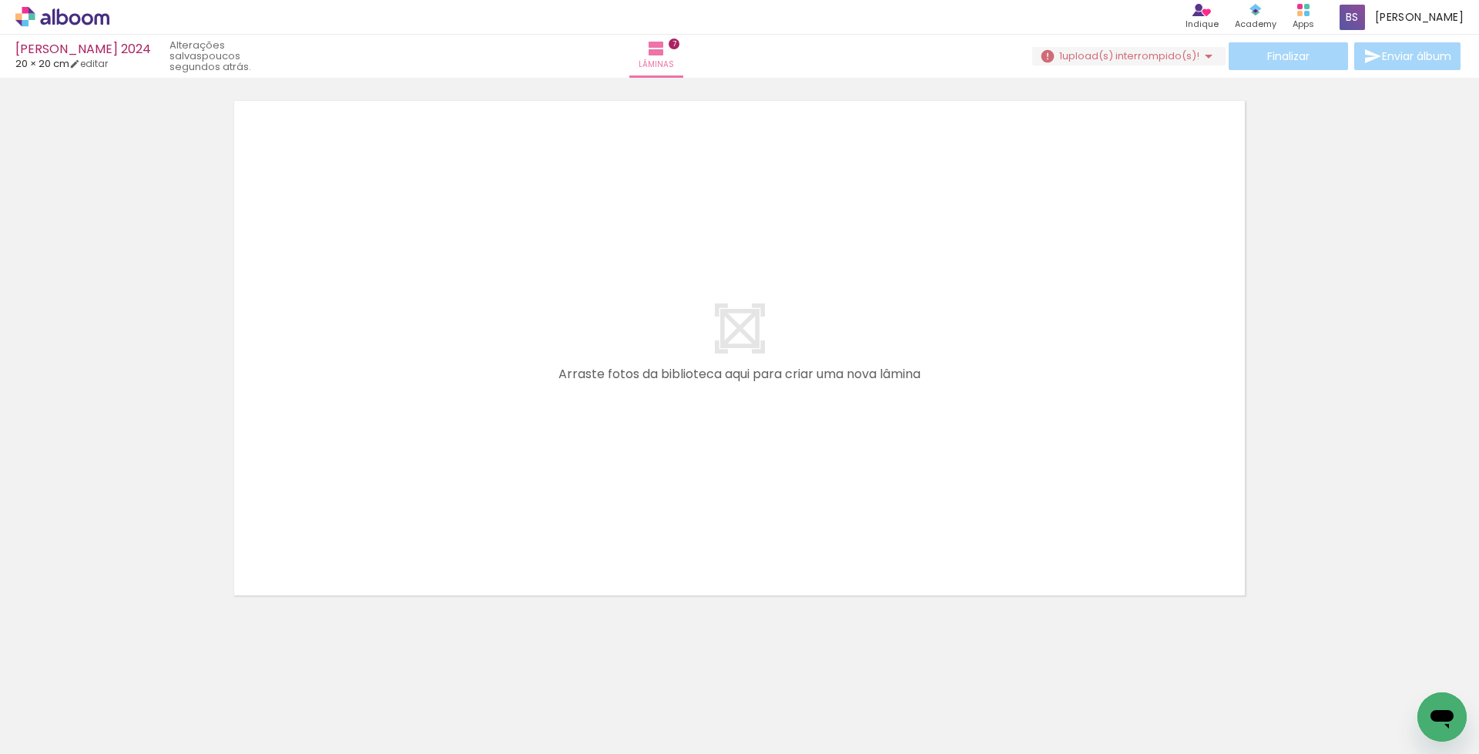
scroll to position [0, 1413]
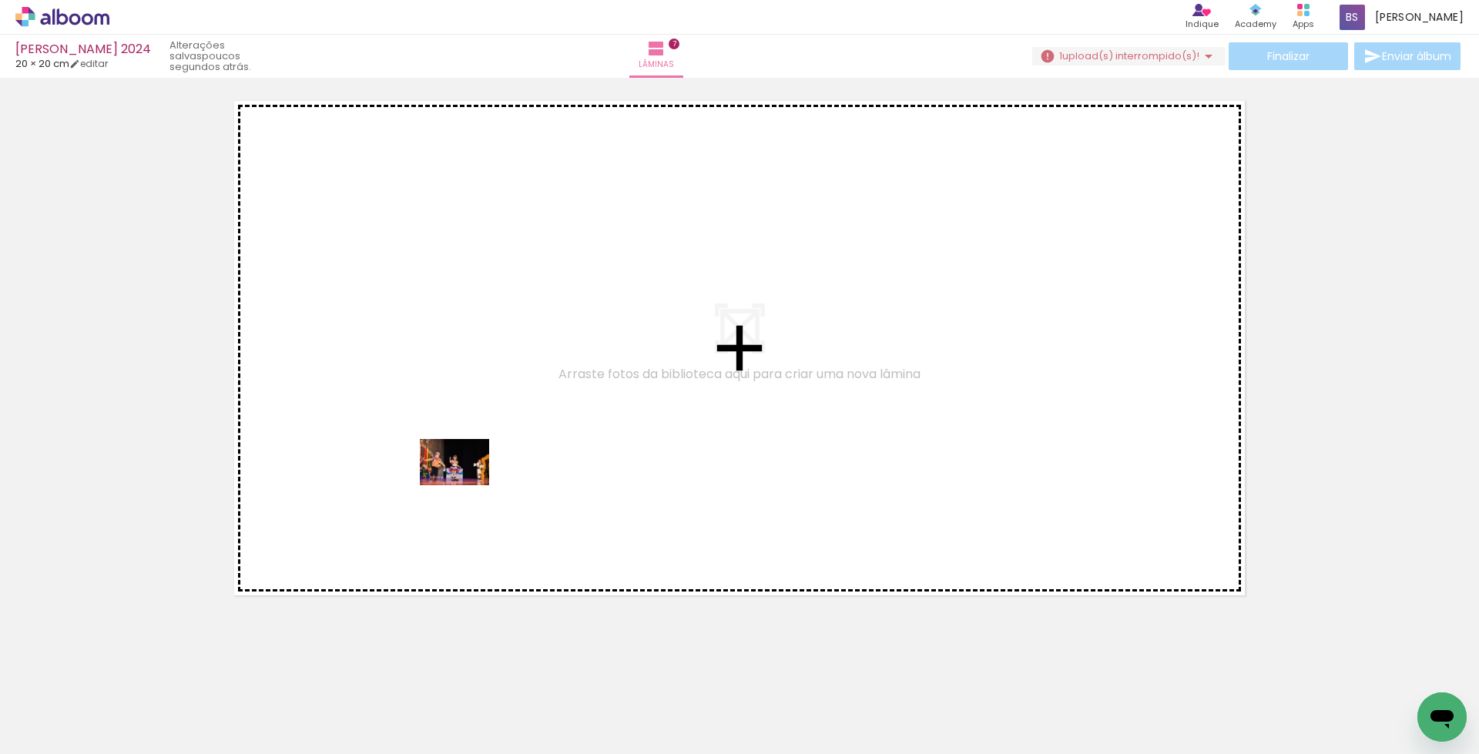
drag, startPoint x: 473, startPoint y: 702, endPoint x: 466, endPoint y: 485, distance: 216.6
click at [466, 485] on quentale-workspace at bounding box center [739, 377] width 1479 height 754
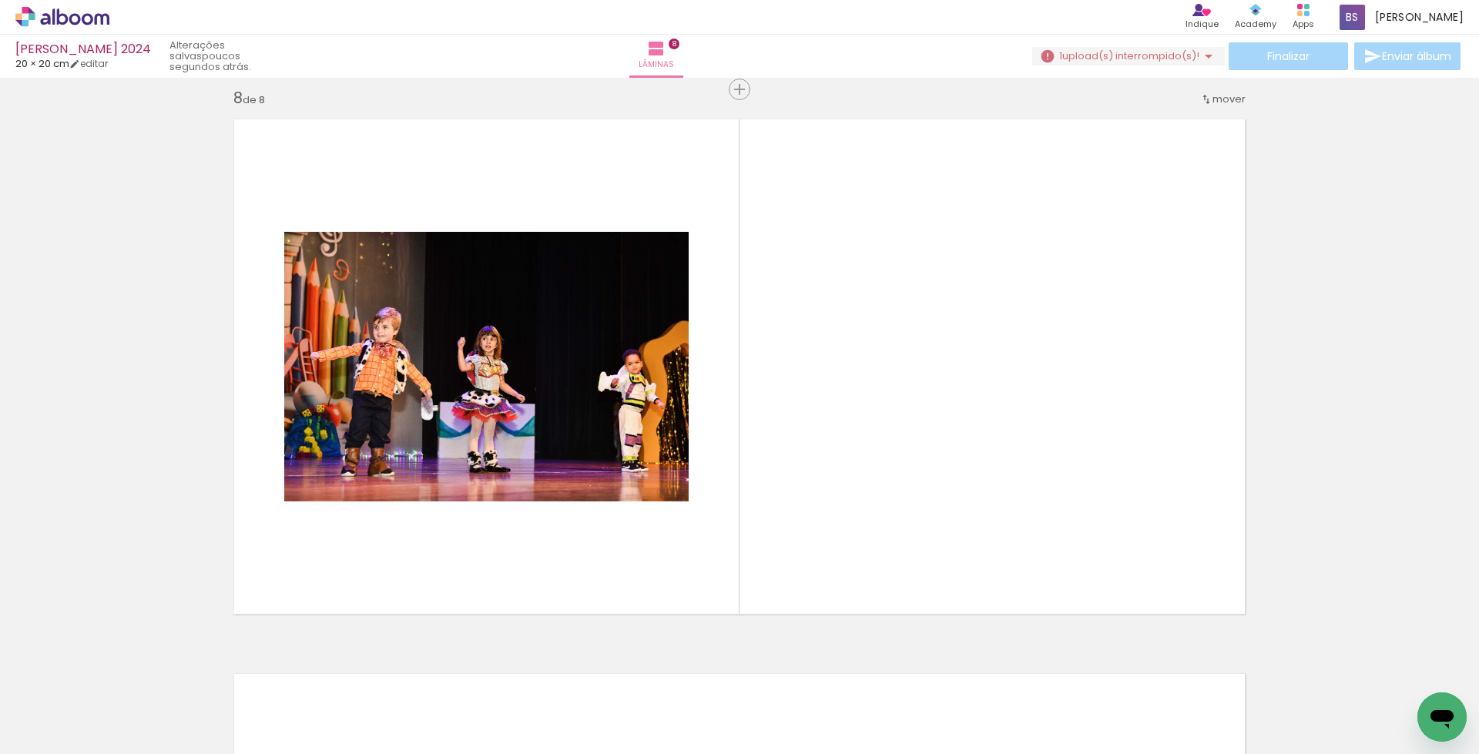
scroll to position [3896, 0]
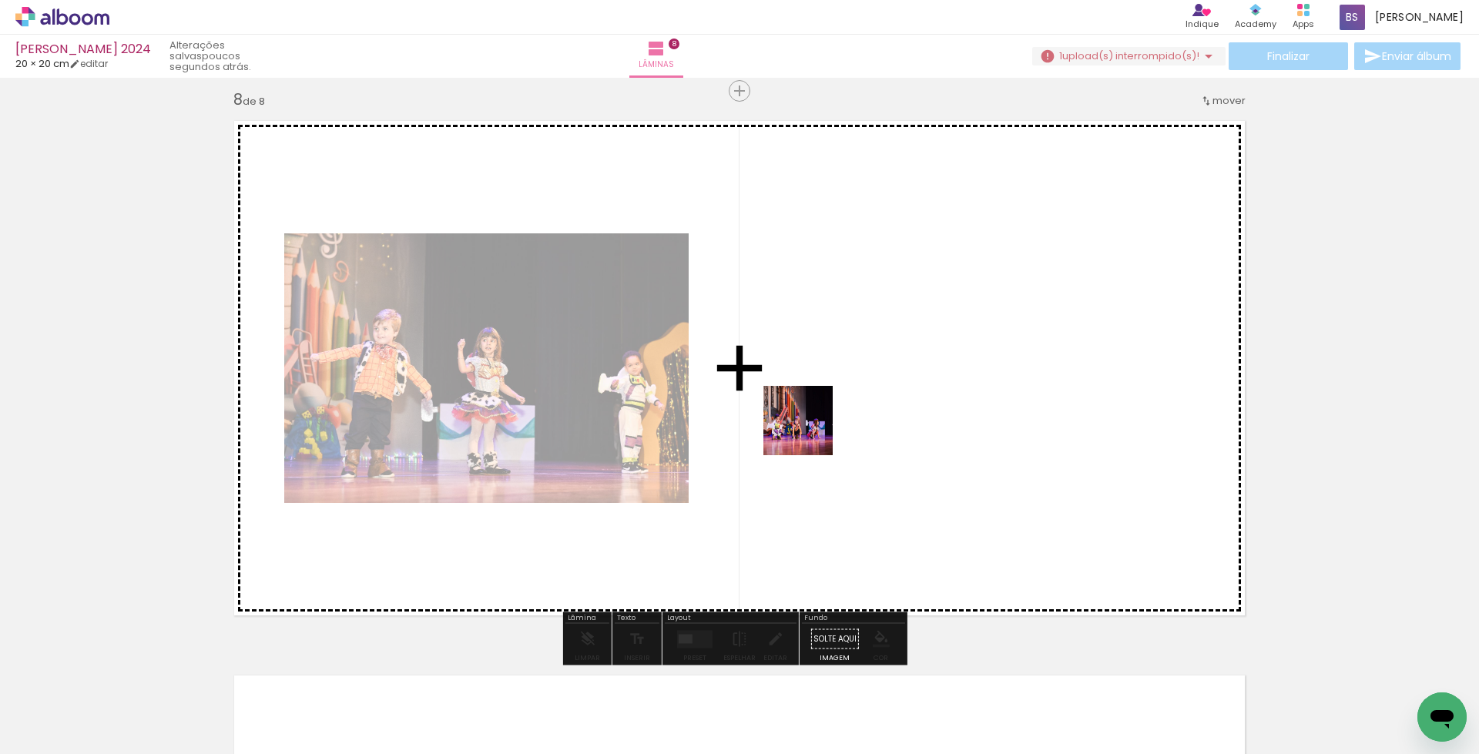
drag, startPoint x: 558, startPoint y: 702, endPoint x: 810, endPoint y: 432, distance: 369.1
click at [810, 432] on quentale-workspace at bounding box center [739, 377] width 1479 height 754
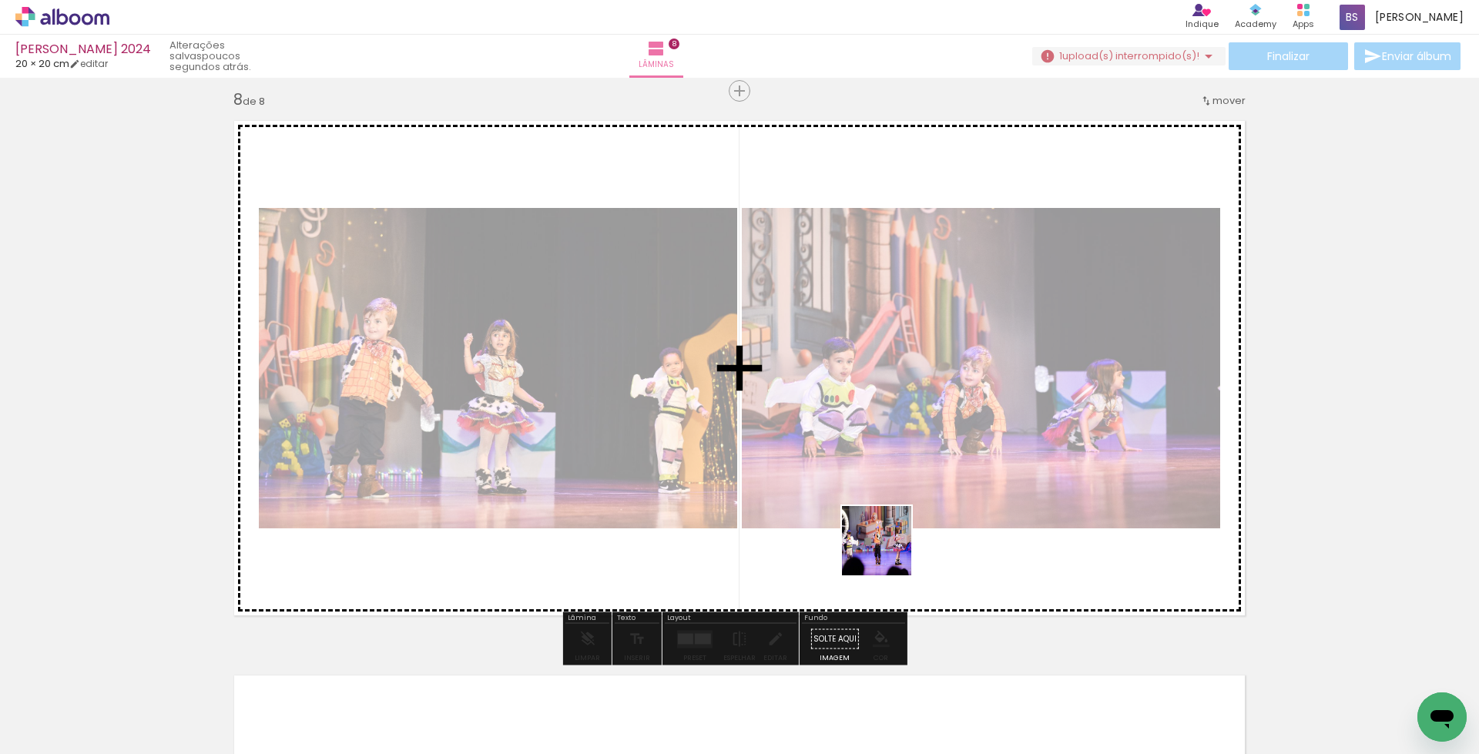
drag, startPoint x: 908, startPoint y: 707, endPoint x: 888, endPoint y: 547, distance: 160.7
click at [888, 547] on quentale-workspace at bounding box center [739, 377] width 1479 height 754
